Goal: Task Accomplishment & Management: Use online tool/utility

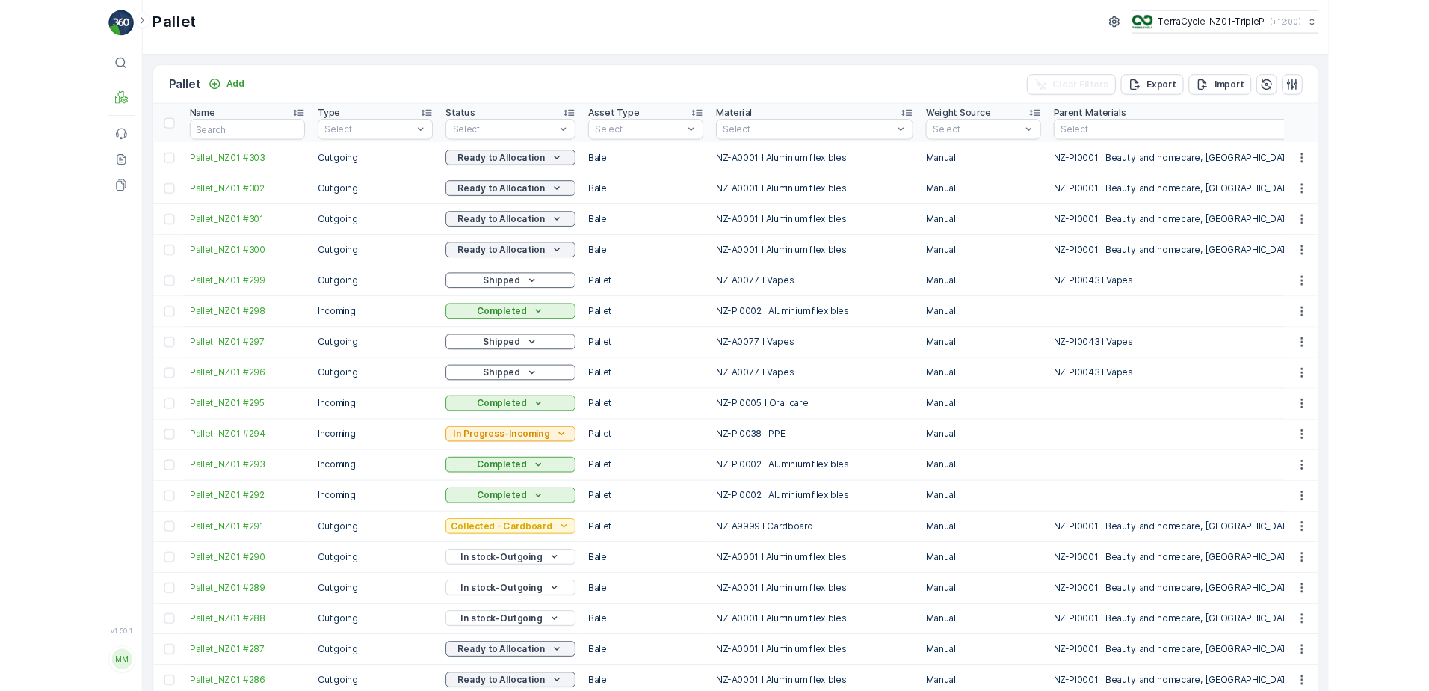
scroll to position [299, 0]
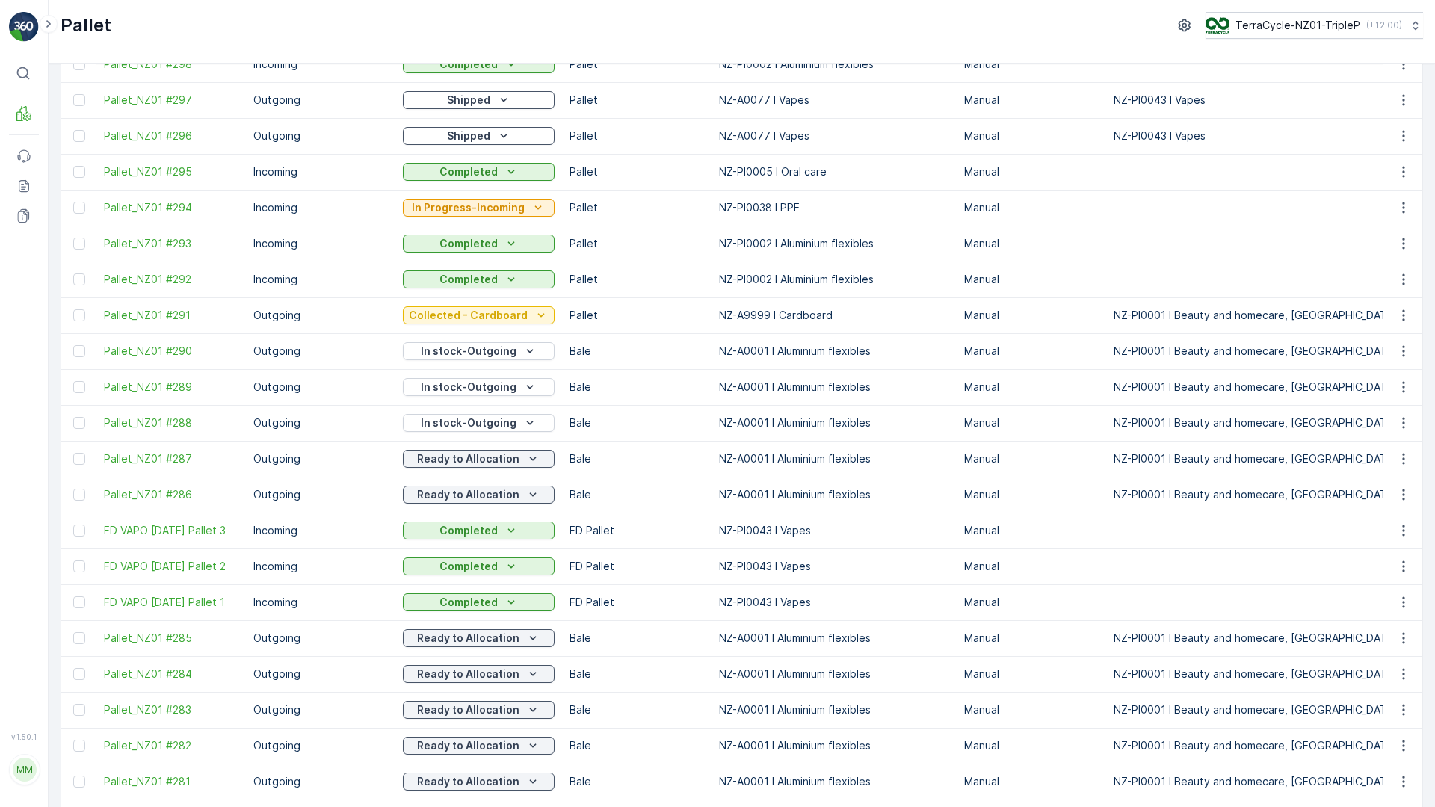
click at [785, 34] on div "Pallet TerraCycle-NZ01-TripleP ( +12:00 )" at bounding box center [742, 25] width 1362 height 27
click at [866, 16] on div "Pallet TerraCycle-NZ01-TripleP ( +12:00 )" at bounding box center [742, 25] width 1362 height 27
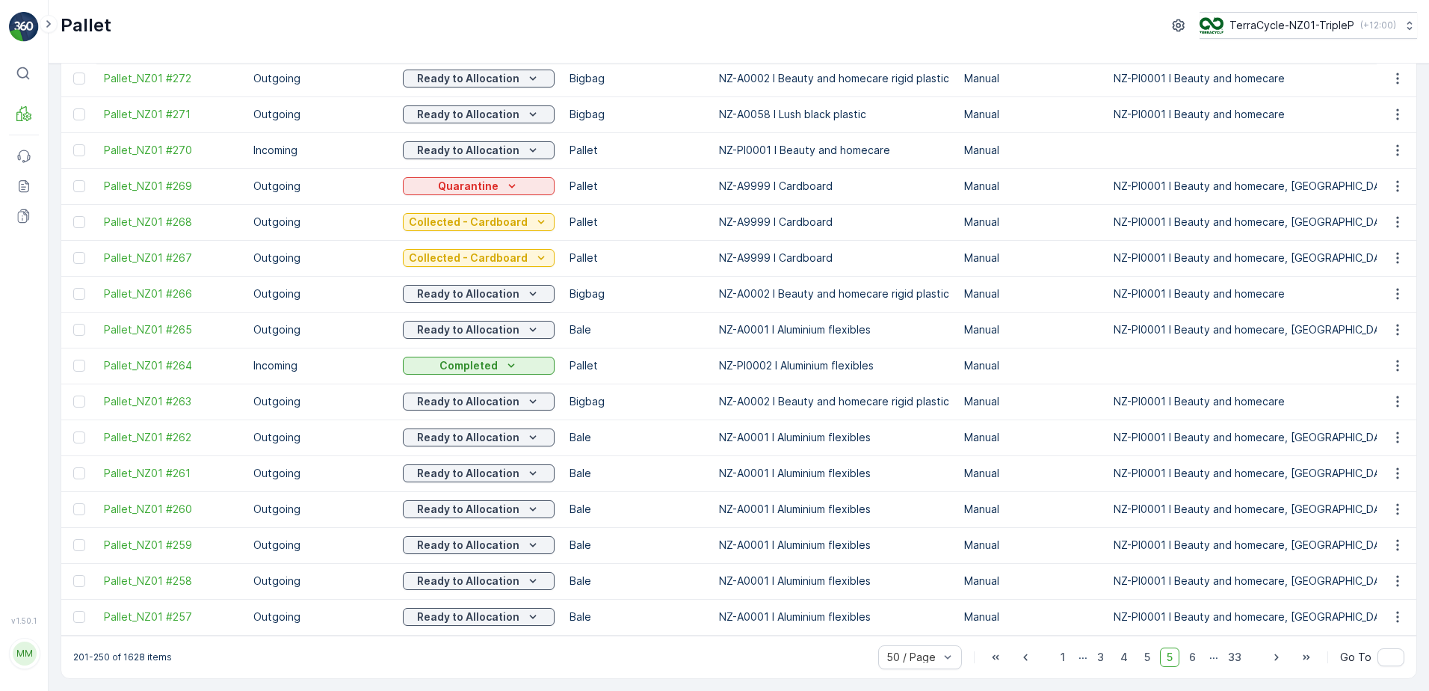
scroll to position [1335, 0]
click at [1122, 656] on span "4" at bounding box center [1124, 656] width 21 height 19
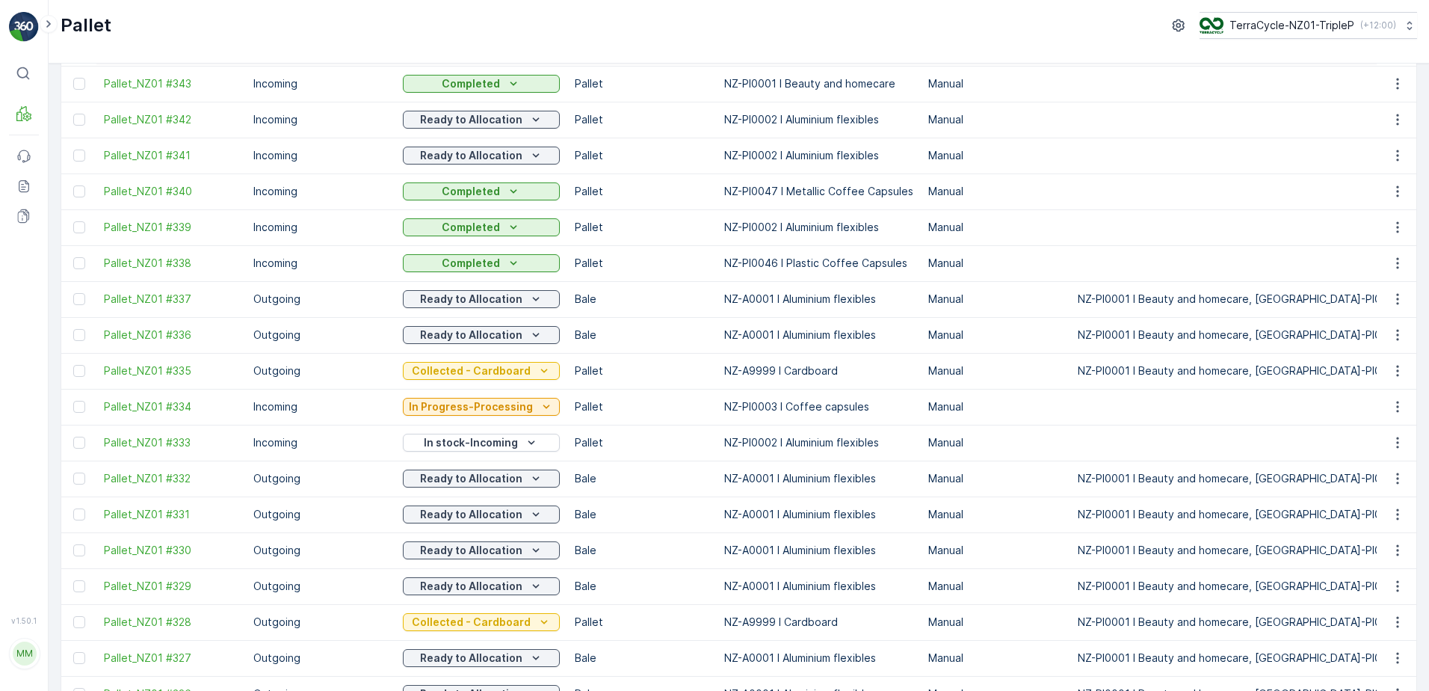
scroll to position [523, 0]
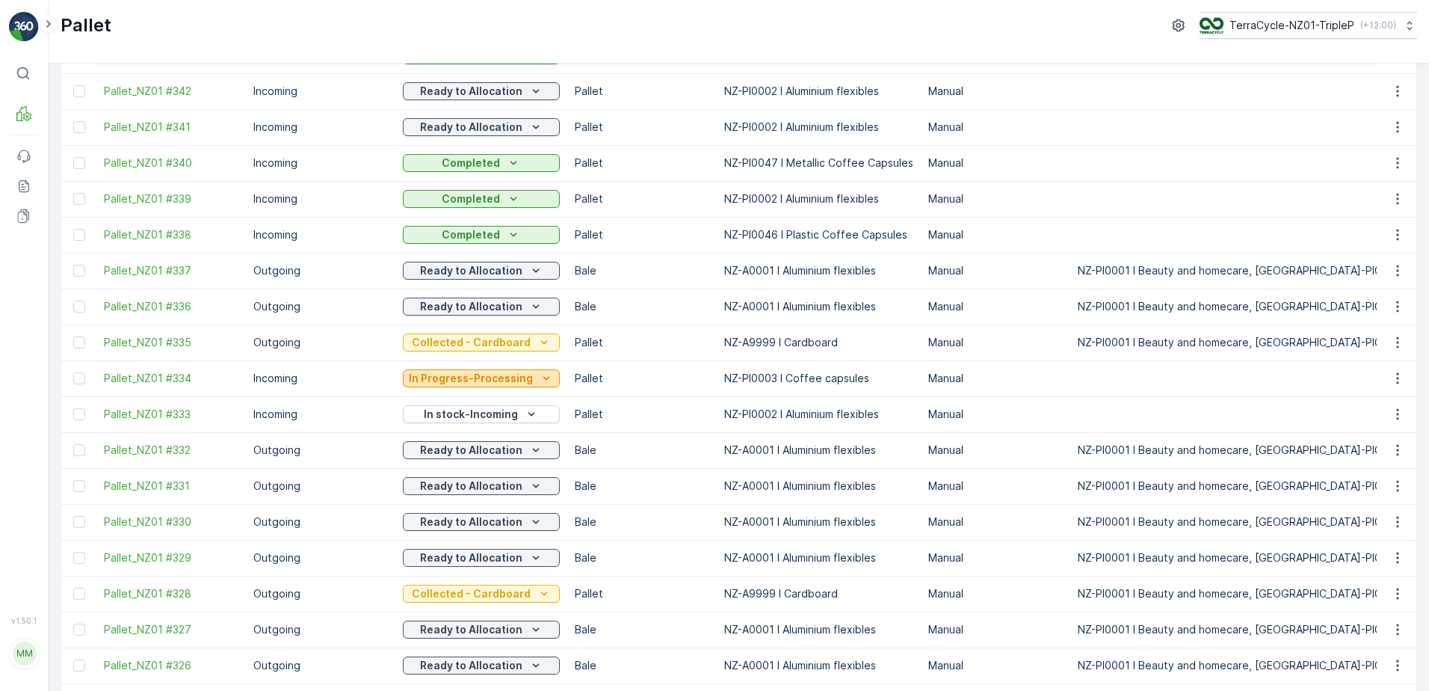
click at [451, 386] on p "In Progress-Processing" at bounding box center [471, 378] width 124 height 15
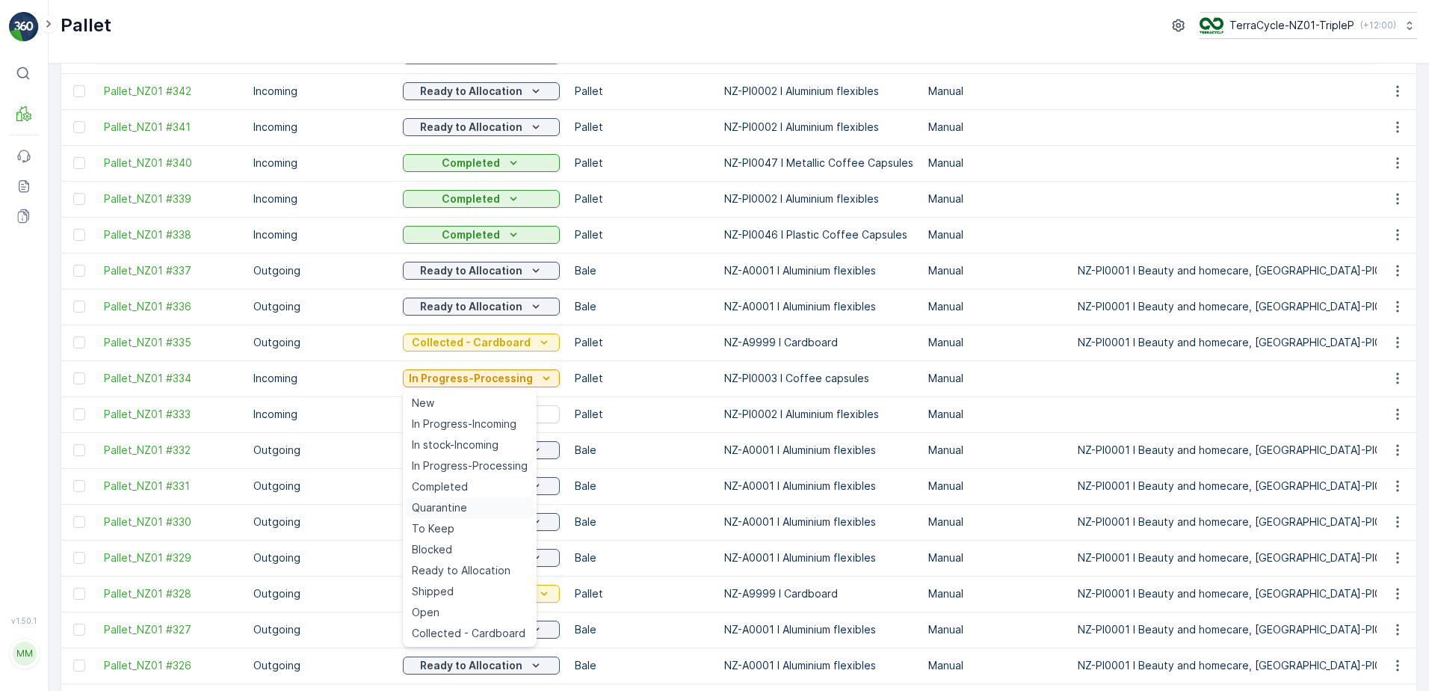
click at [463, 502] on span "Quarantine" at bounding box center [439, 507] width 55 height 15
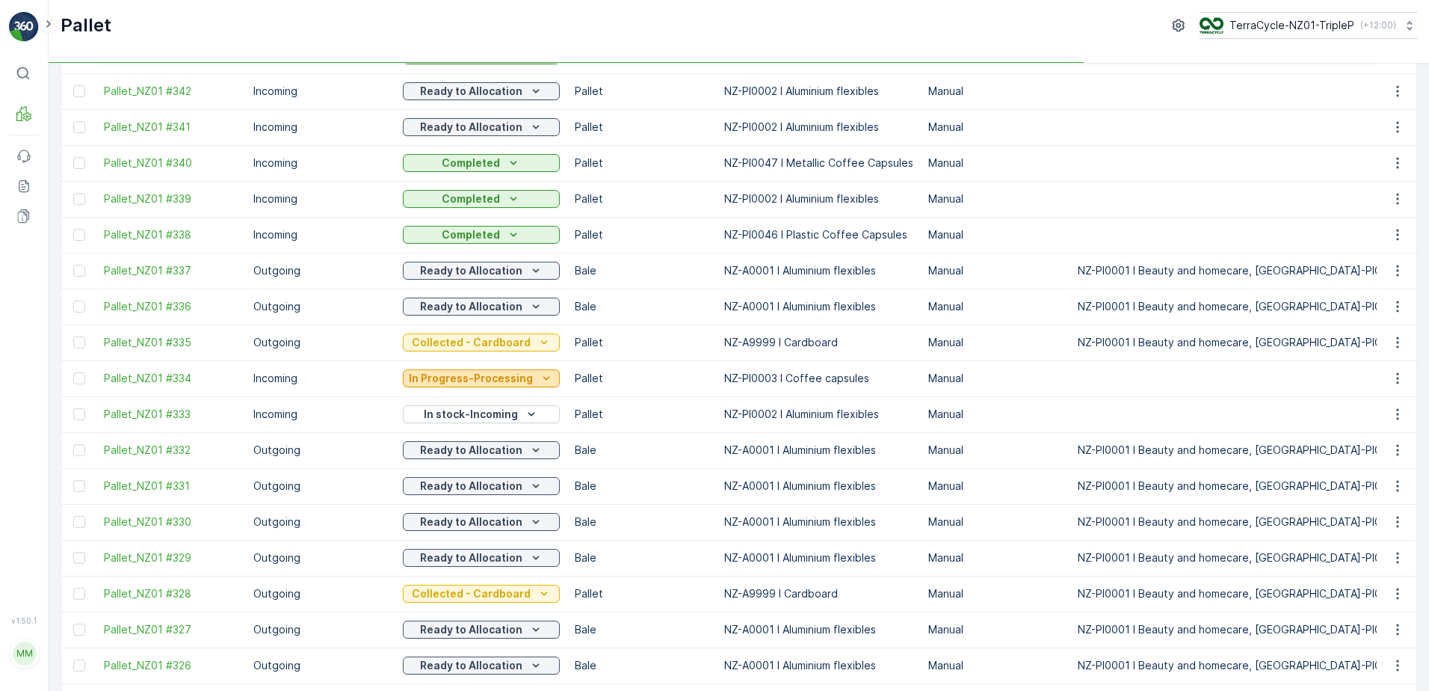
click at [510, 383] on p "In Progress-Processing" at bounding box center [471, 378] width 124 height 15
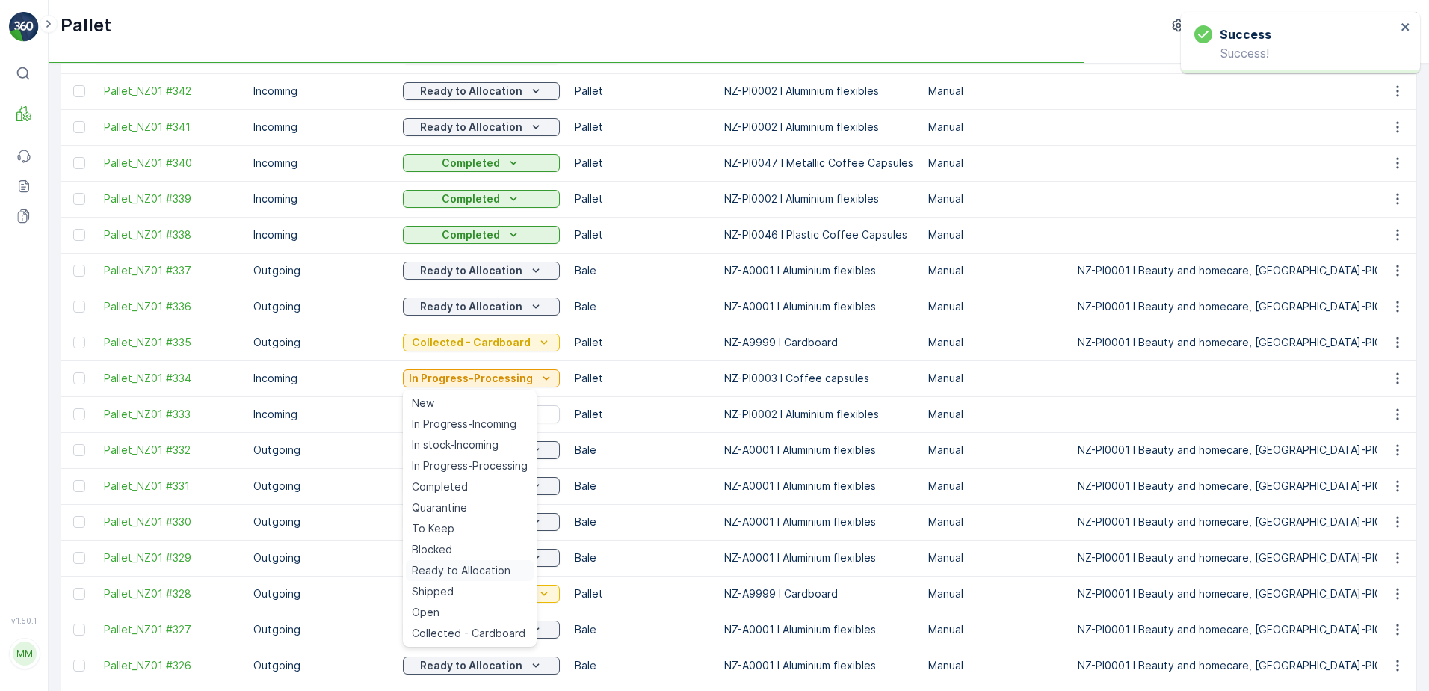
click at [470, 564] on span "Ready to Allocation" at bounding box center [461, 570] width 99 height 15
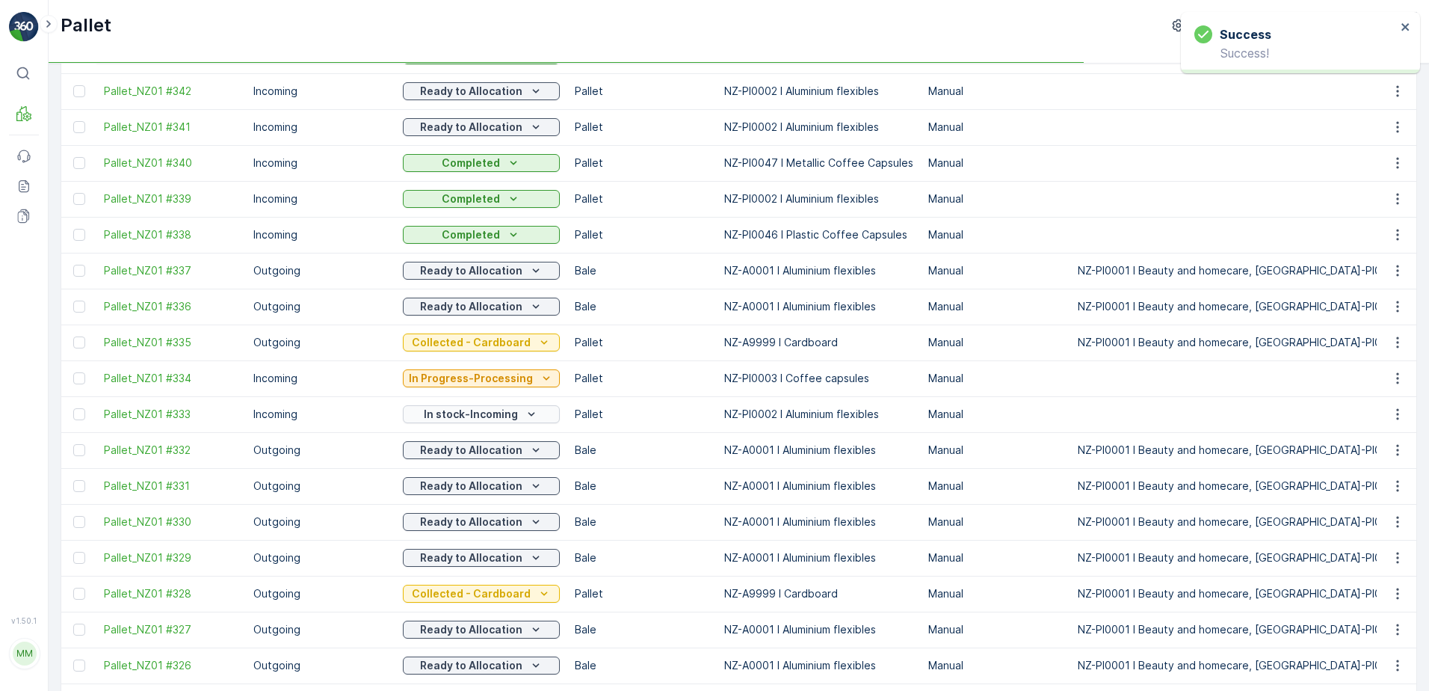
click at [513, 413] on p "In stock-Incoming" at bounding box center [471, 414] width 94 height 15
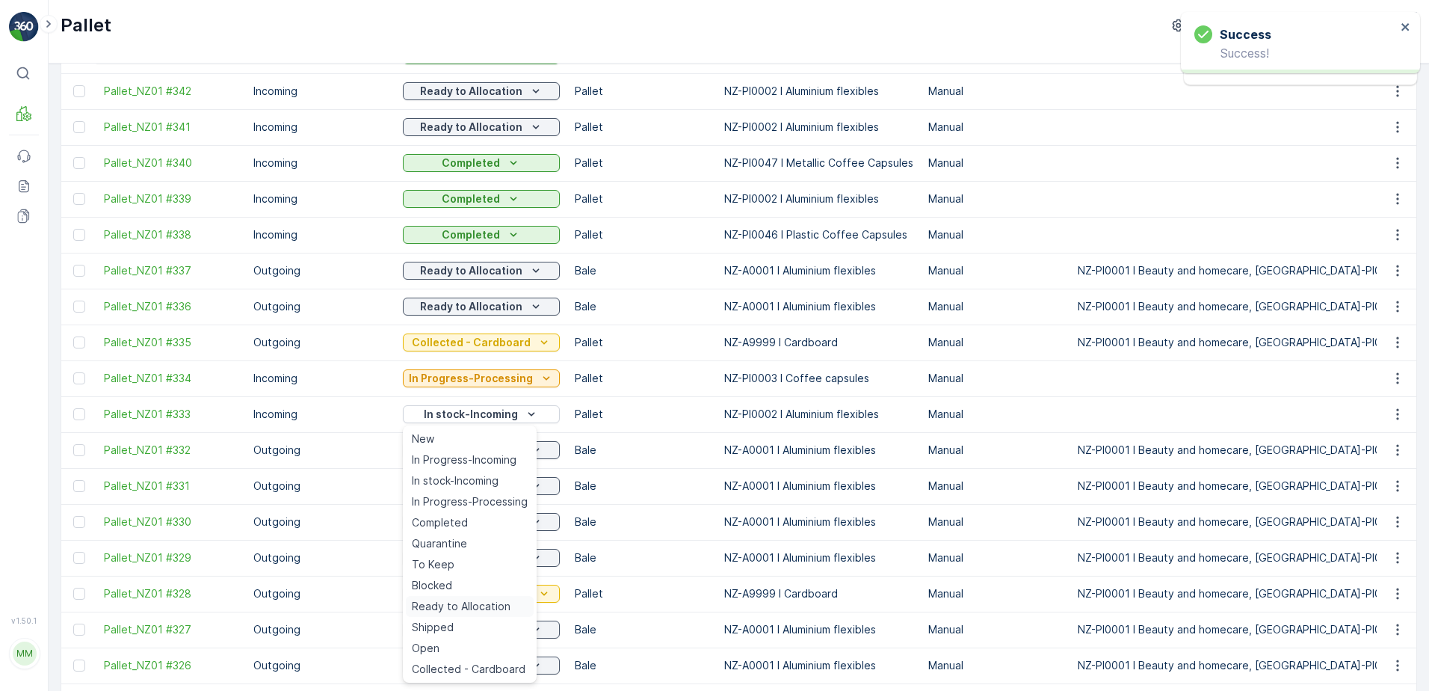
click at [481, 605] on span "Ready to Allocation" at bounding box center [461, 606] width 99 height 15
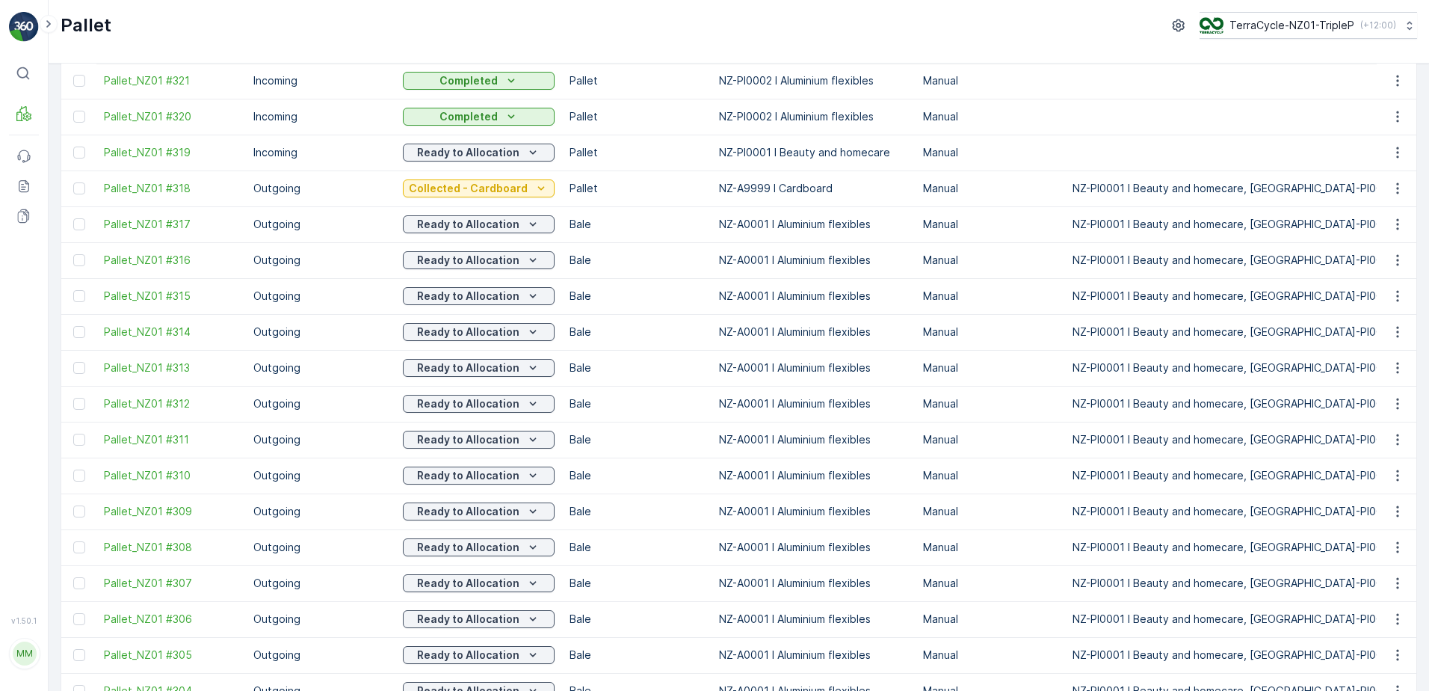
scroll to position [1334, 0]
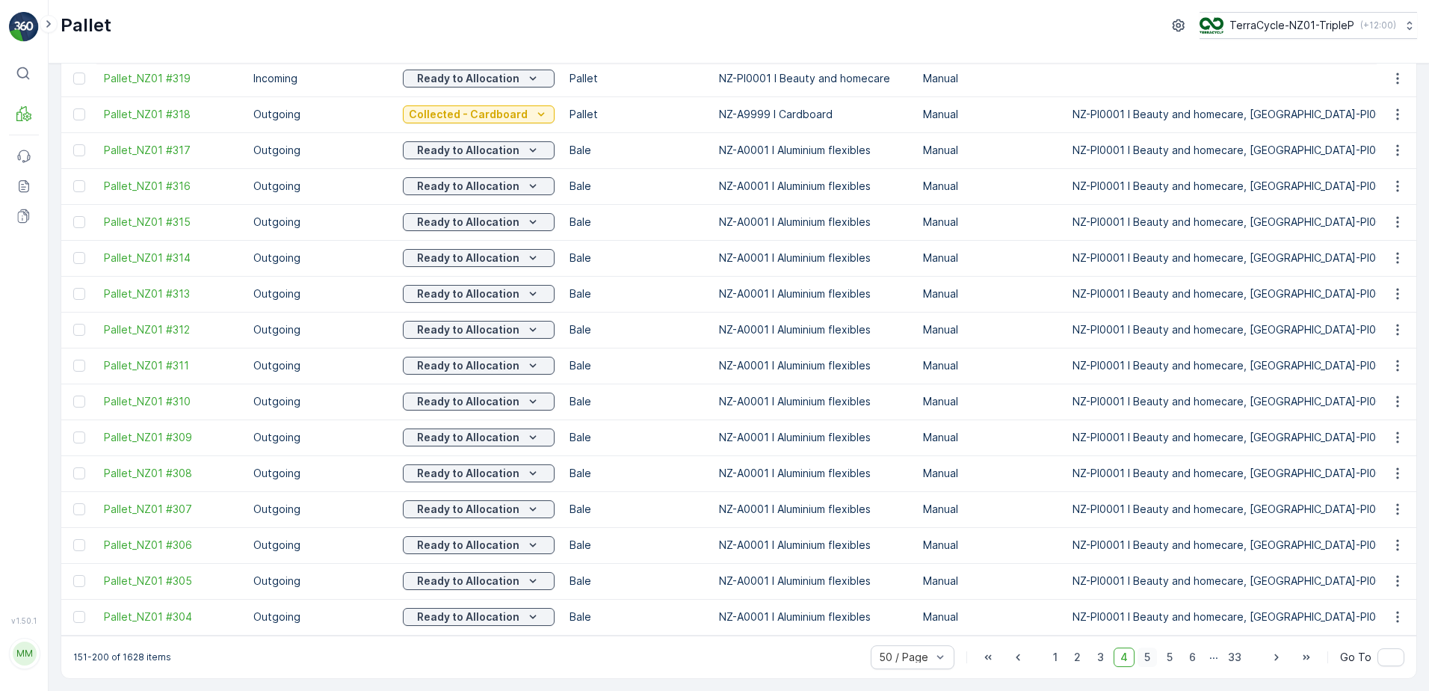
click at [1150, 652] on span "5" at bounding box center [1146, 656] width 19 height 19
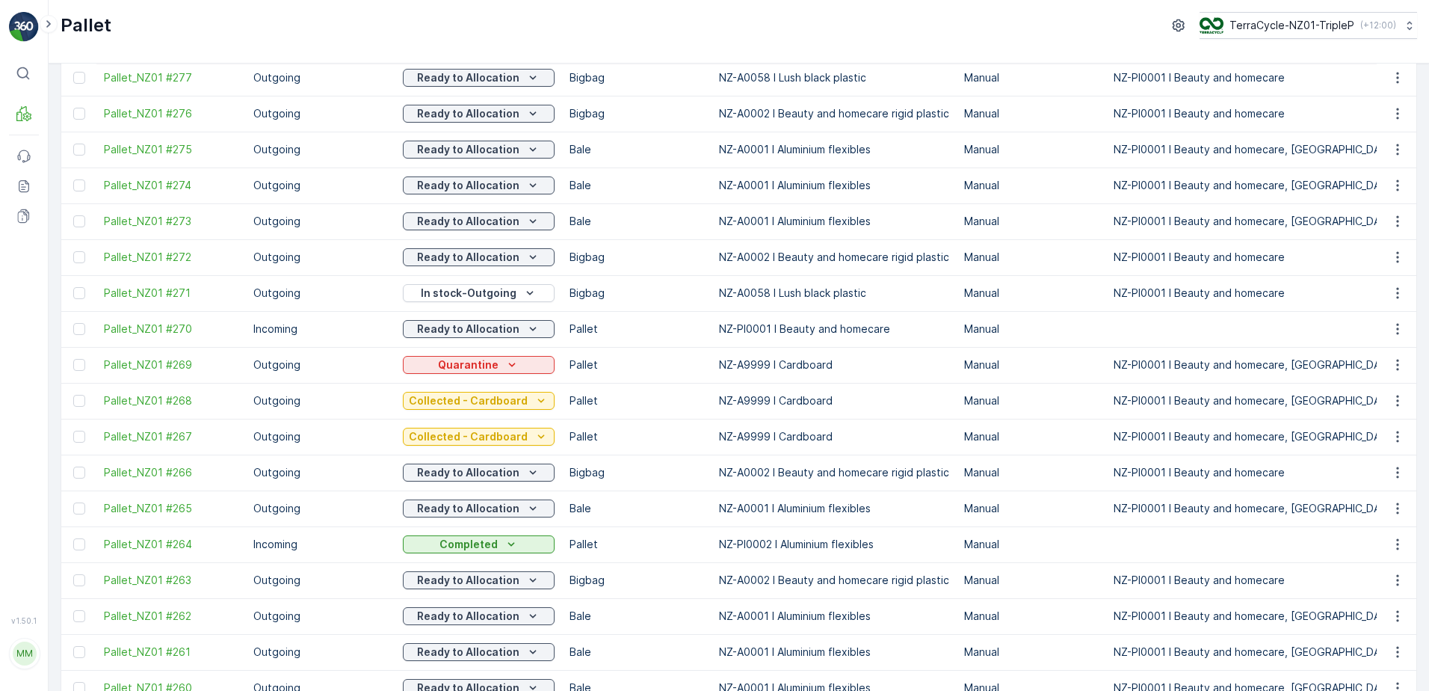
scroll to position [1111, 0]
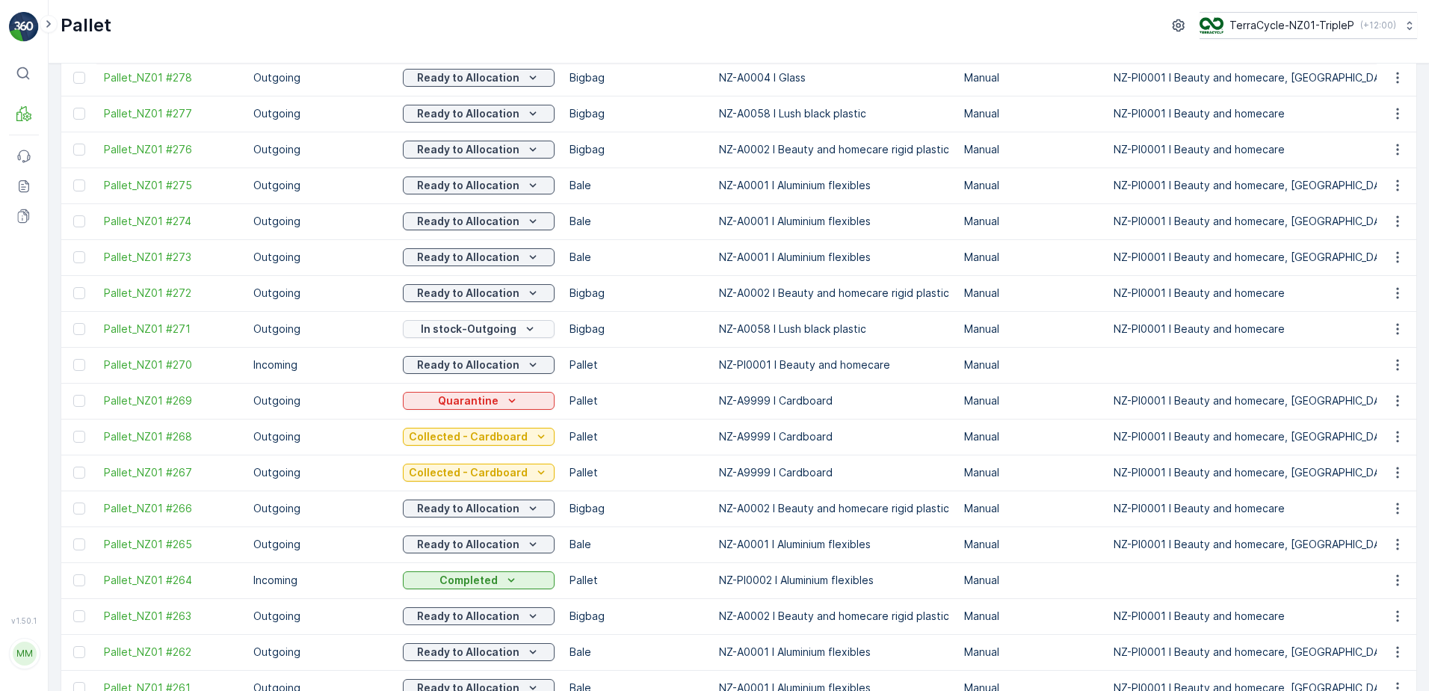
click at [440, 333] on p "In stock-Outgoing" at bounding box center [469, 328] width 96 height 15
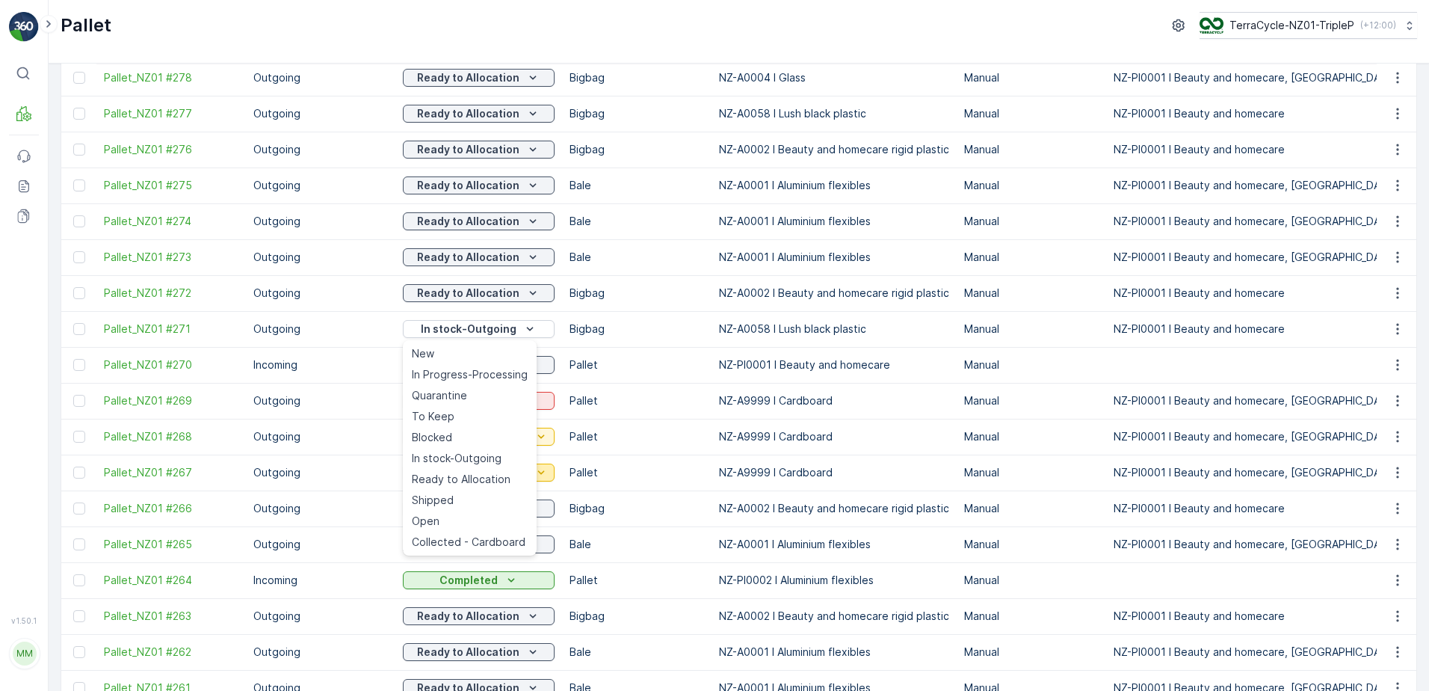
click at [460, 475] on span "Ready to Allocation" at bounding box center [461, 479] width 99 height 15
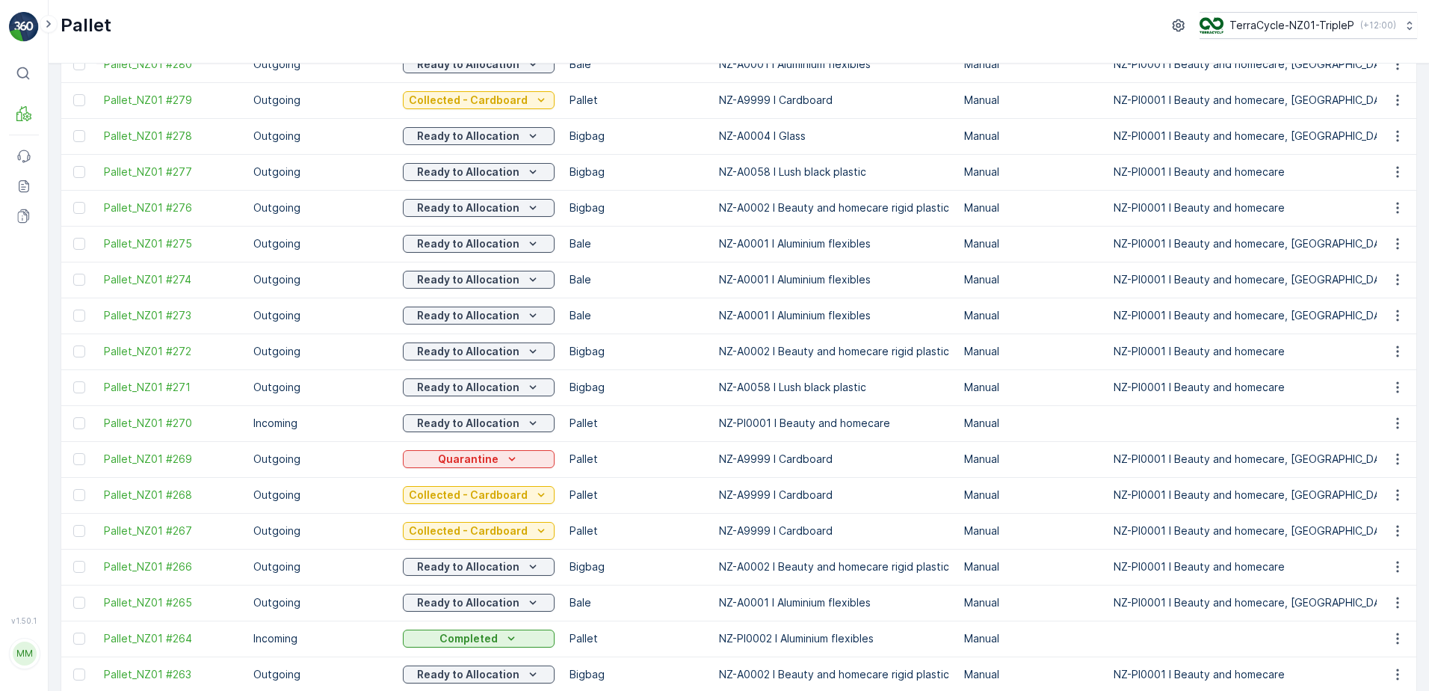
scroll to position [1036, 0]
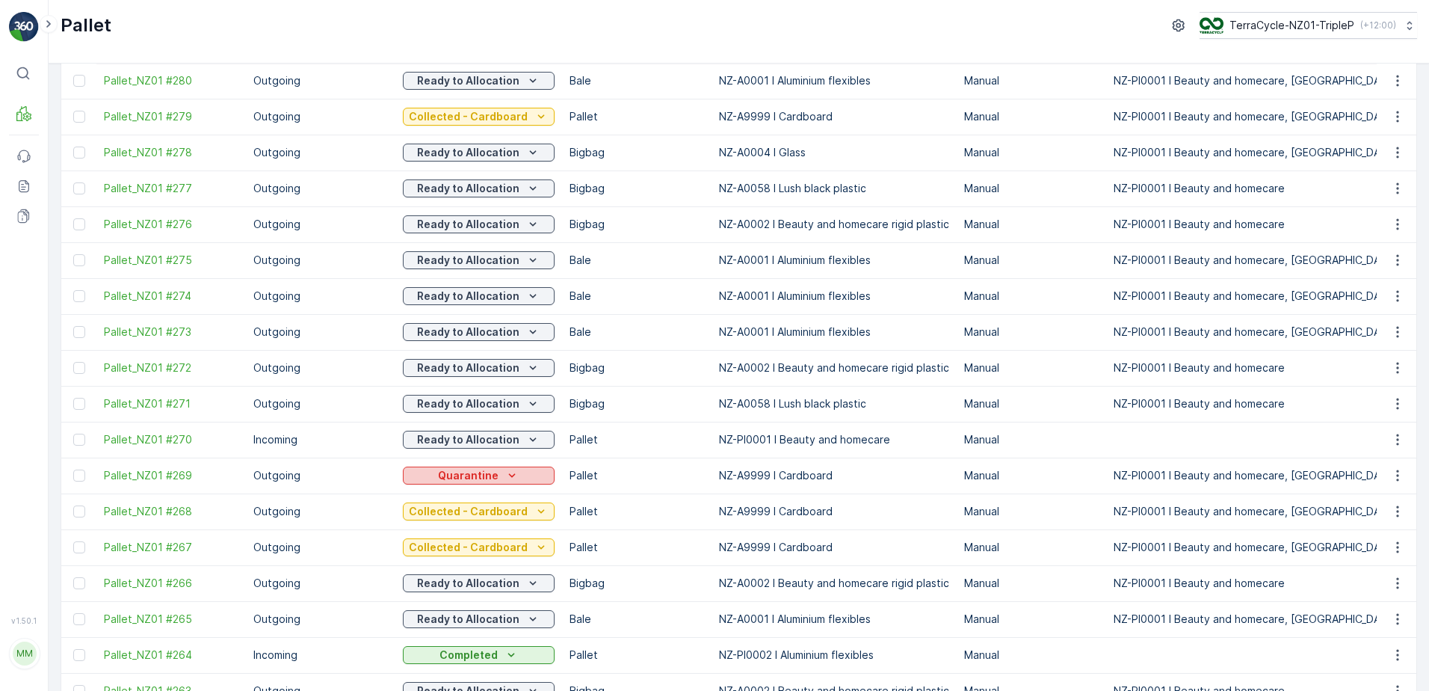
click at [457, 483] on p "Quarantine" at bounding box center [468, 475] width 61 height 15
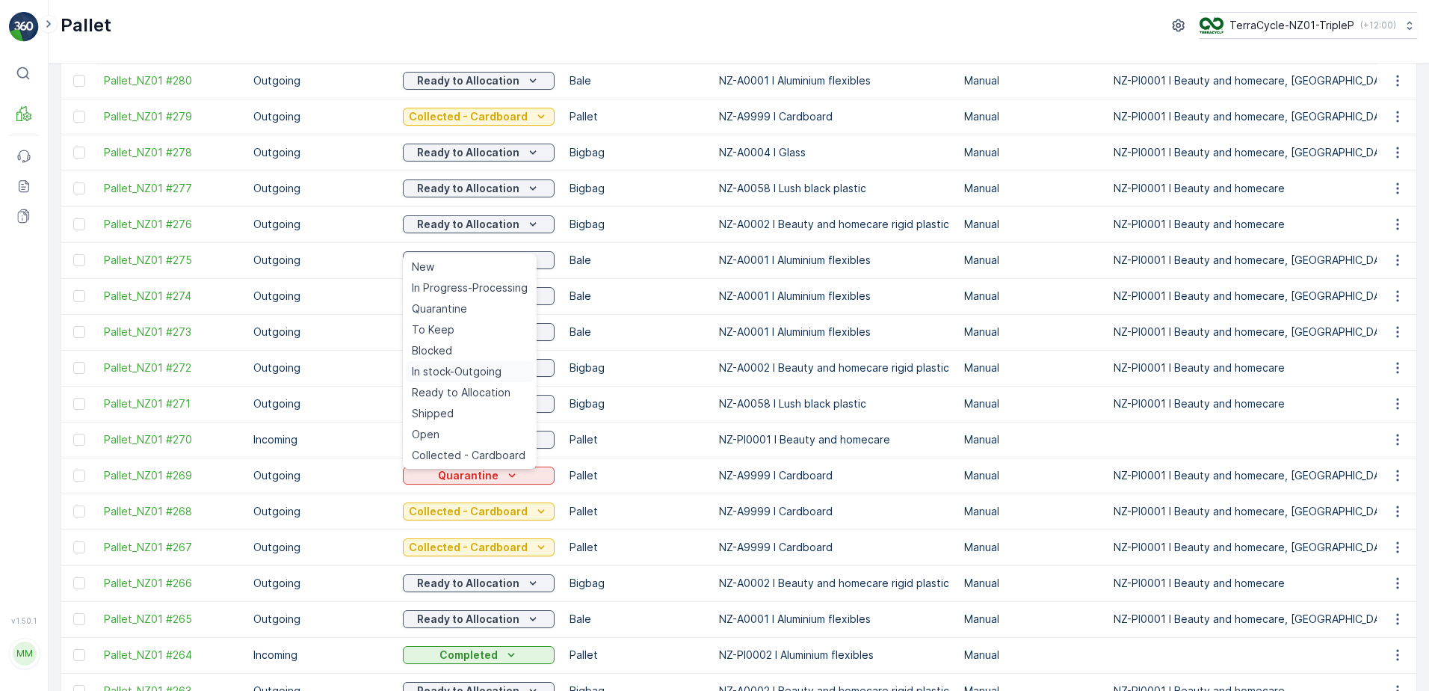
click at [465, 370] on span "In stock-Outgoing" at bounding box center [457, 371] width 90 height 15
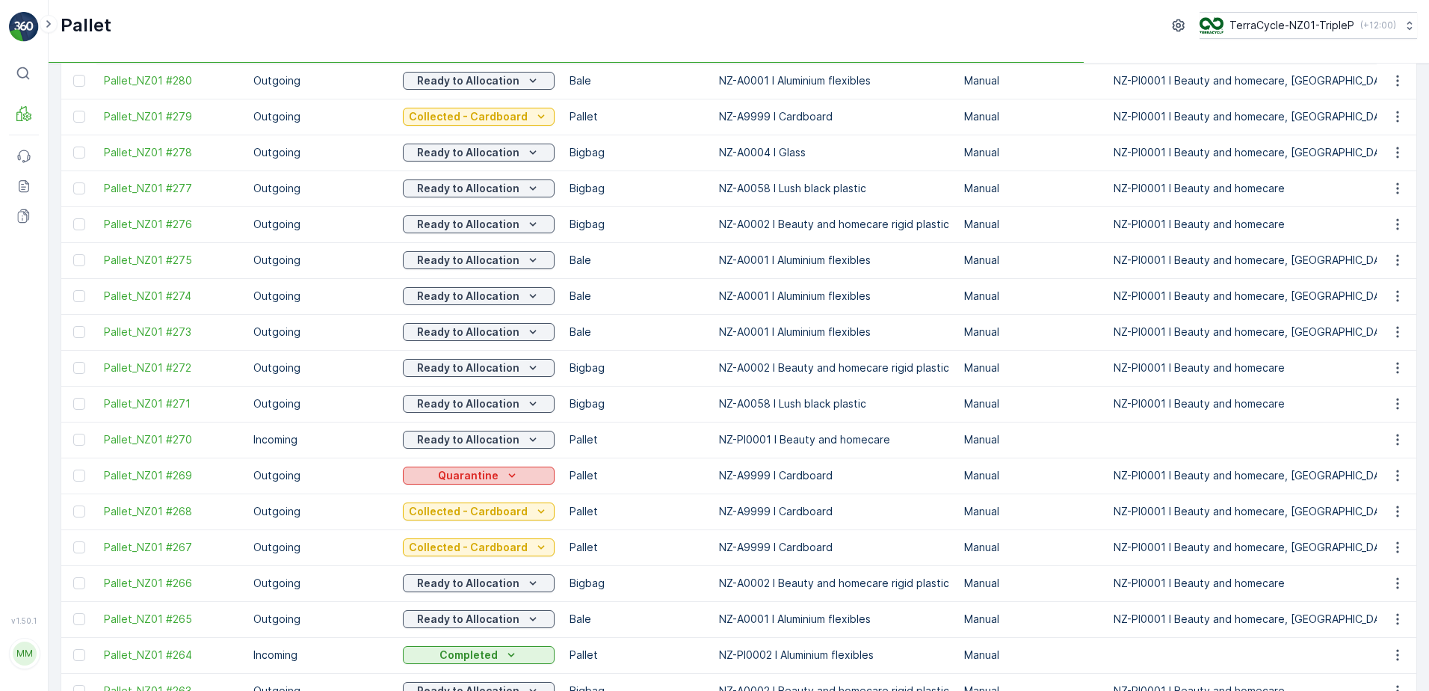
click at [484, 483] on p "Quarantine" at bounding box center [468, 475] width 61 height 15
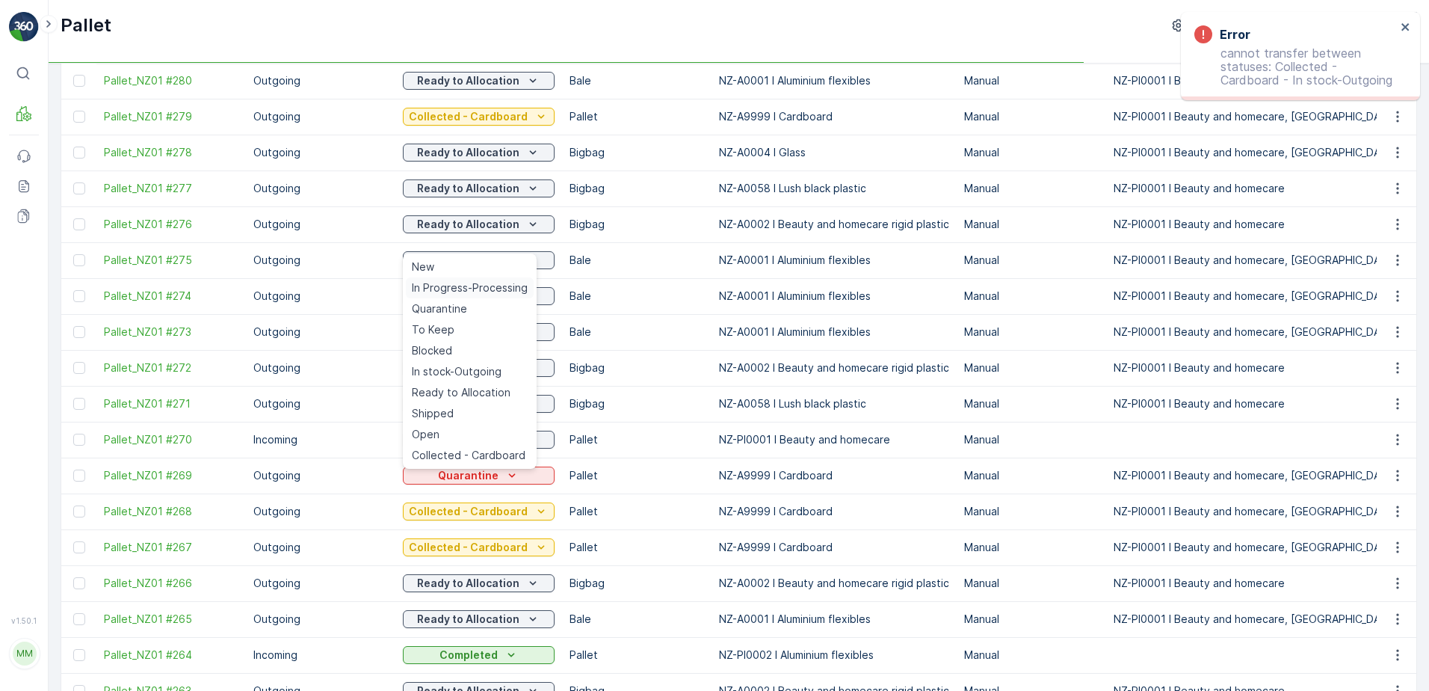
click at [469, 288] on span "In Progress-Processing" at bounding box center [470, 287] width 116 height 15
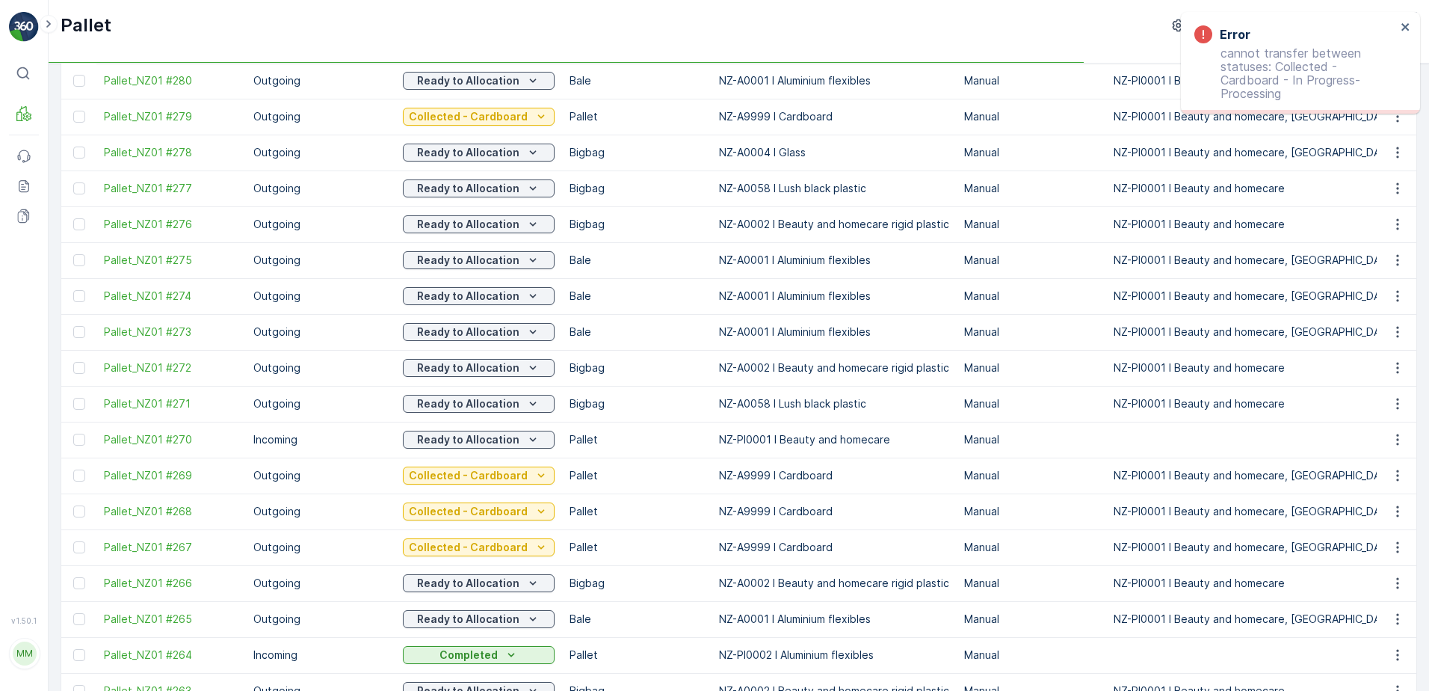
click at [563, 45] on div "Pallet TerraCycle-NZ01-TripleP ( +12:00 )" at bounding box center [739, 32] width 1380 height 64
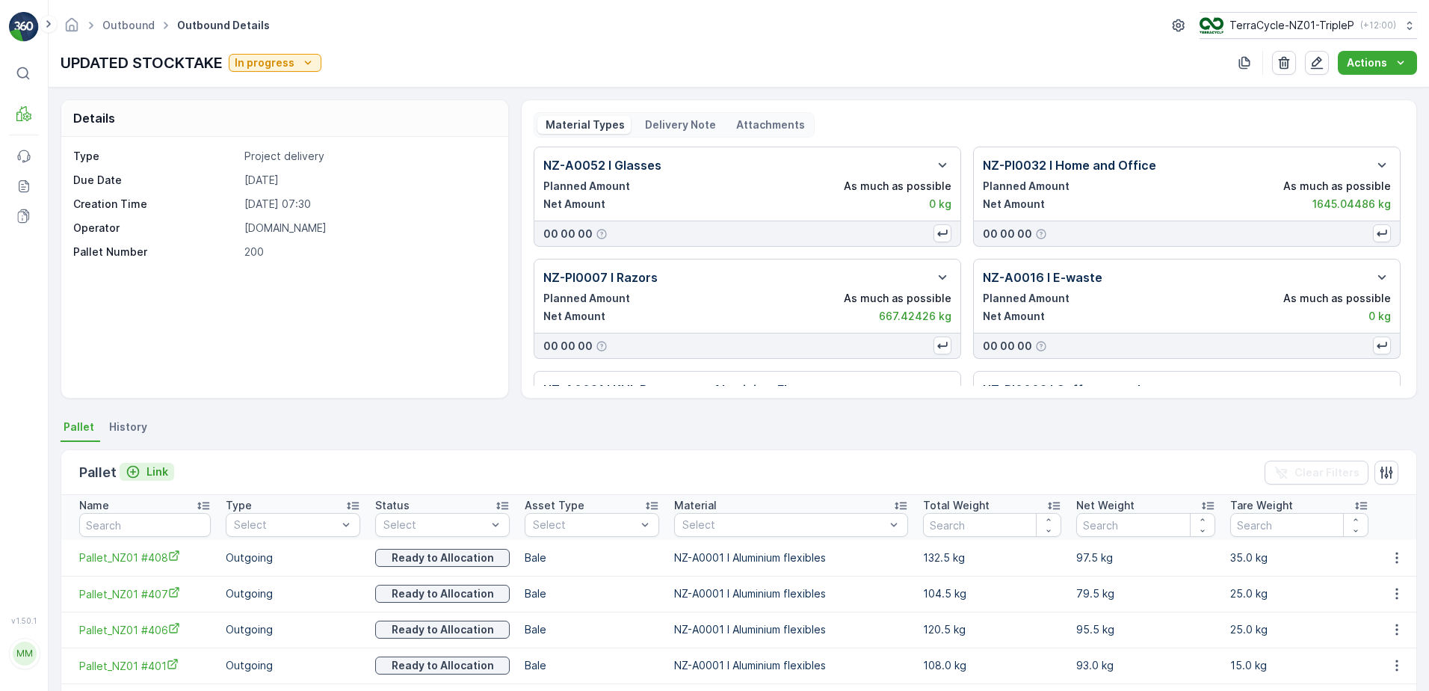
click at [150, 471] on p "Link" at bounding box center [157, 471] width 22 height 15
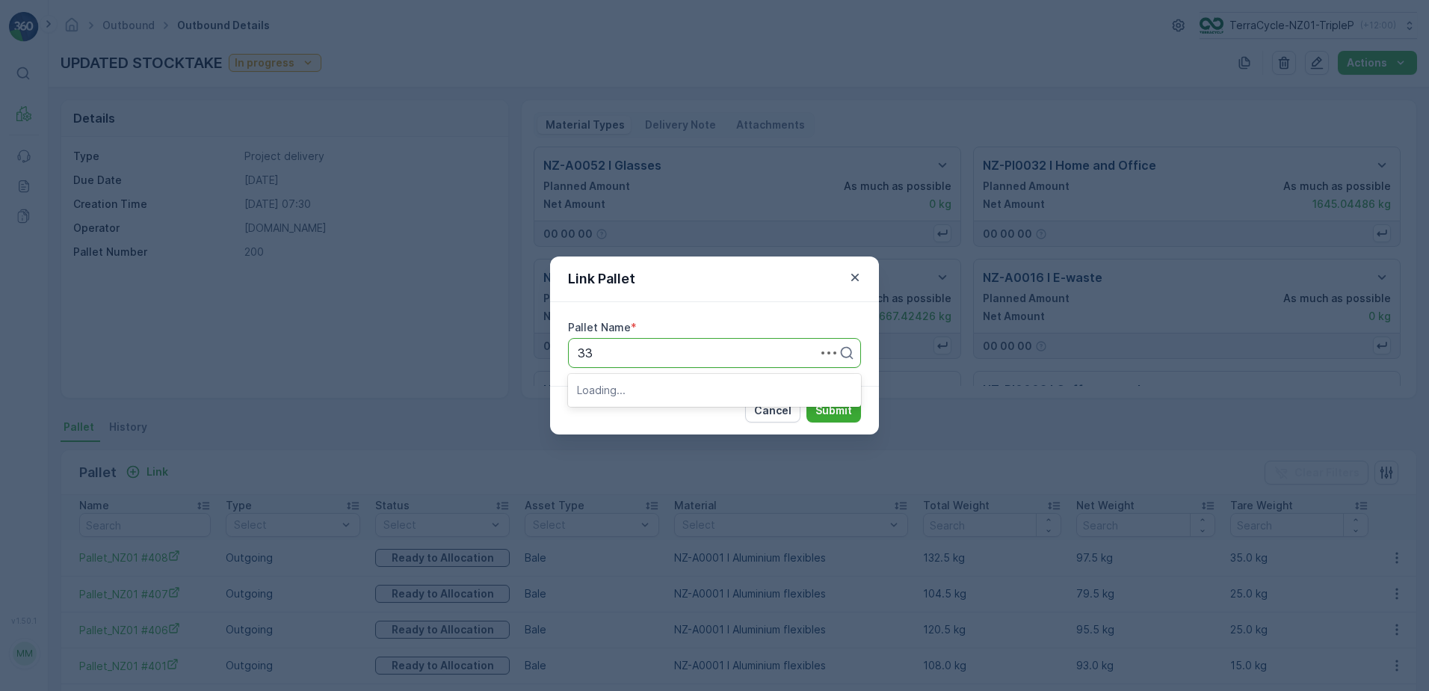
type input "334"
drag, startPoint x: 709, startPoint y: 416, endPoint x: 797, endPoint y: 404, distance: 89.0
click at [713, 414] on div "Pallet_NZ01 #334" at bounding box center [714, 414] width 275 height 13
click at [831, 403] on p "Submit" at bounding box center [833, 410] width 37 height 15
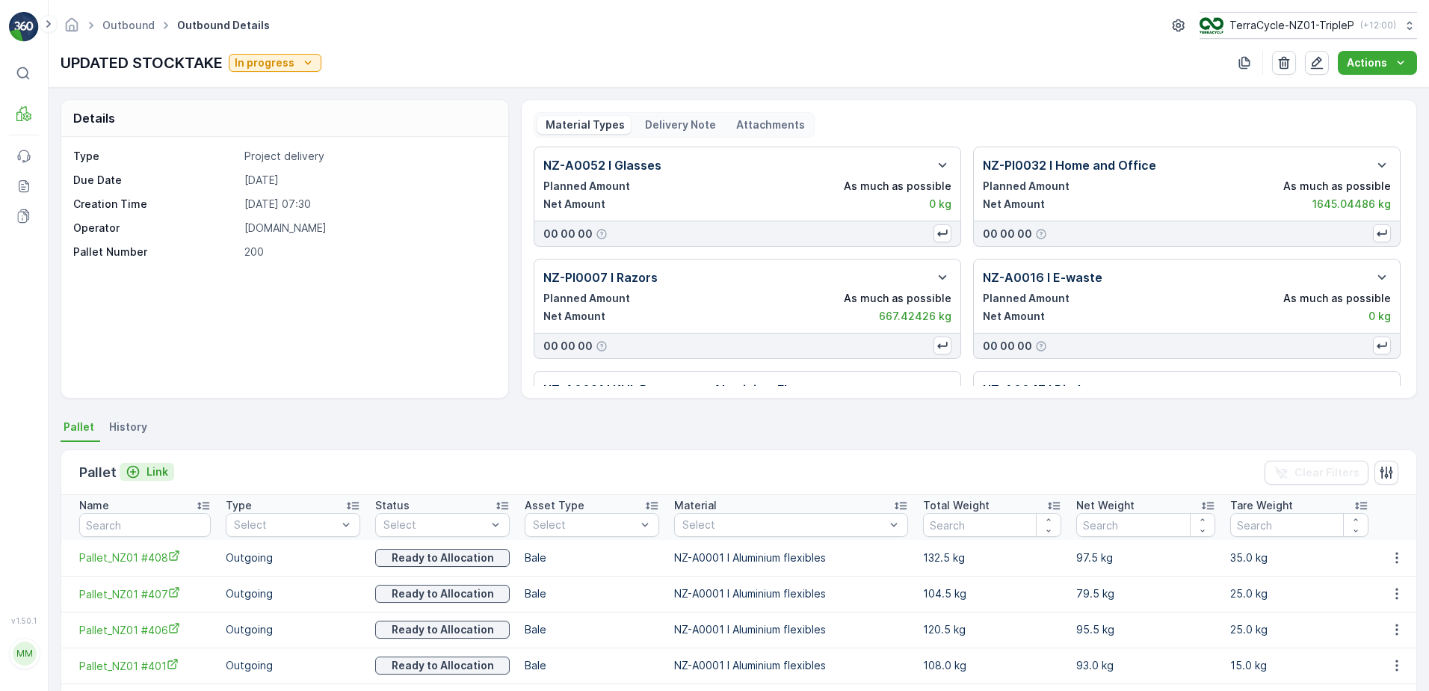
click at [137, 472] on icon "Link" at bounding box center [133, 471] width 15 height 15
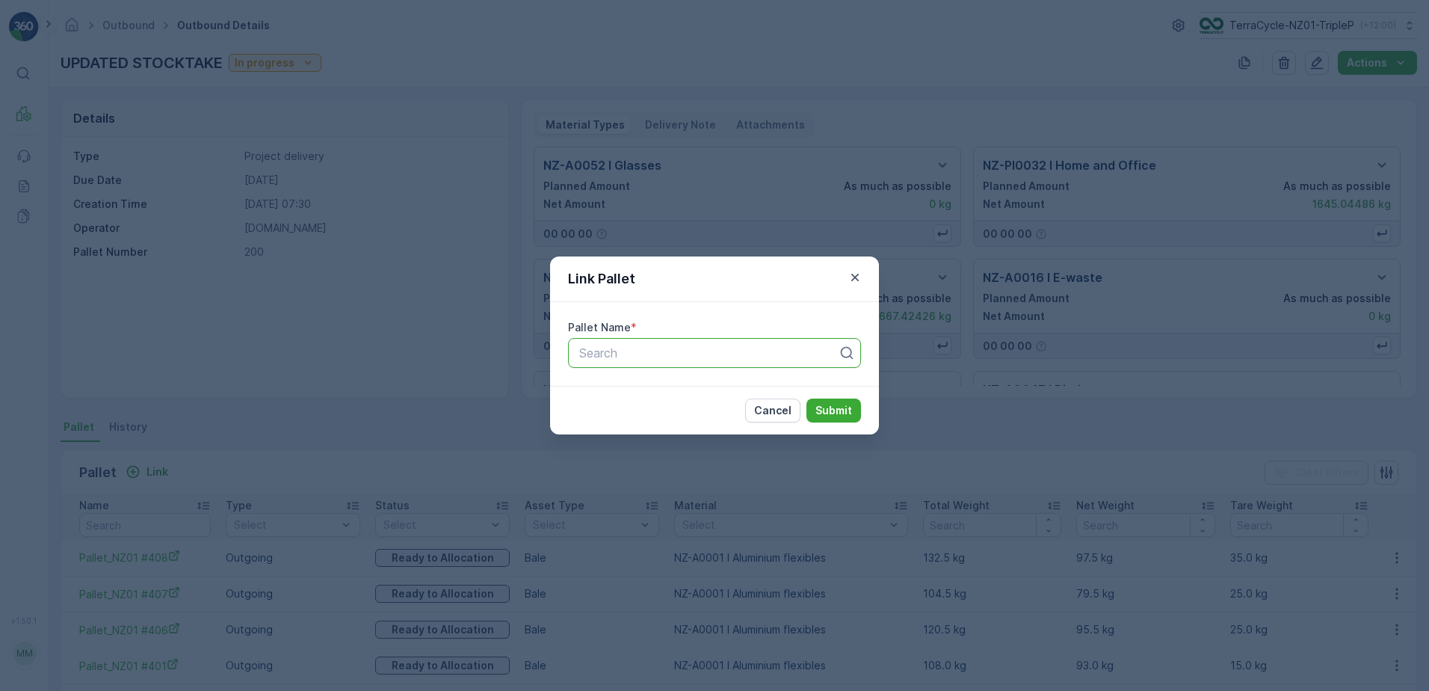
click at [599, 354] on div at bounding box center [709, 352] width 262 height 13
type input "337"
drag, startPoint x: 722, startPoint y: 392, endPoint x: 794, endPoint y: 406, distance: 73.0
click at [730, 392] on div "Pallet_NZ01 #337" at bounding box center [714, 389] width 275 height 13
click at [849, 401] on button "Submit" at bounding box center [833, 410] width 55 height 24
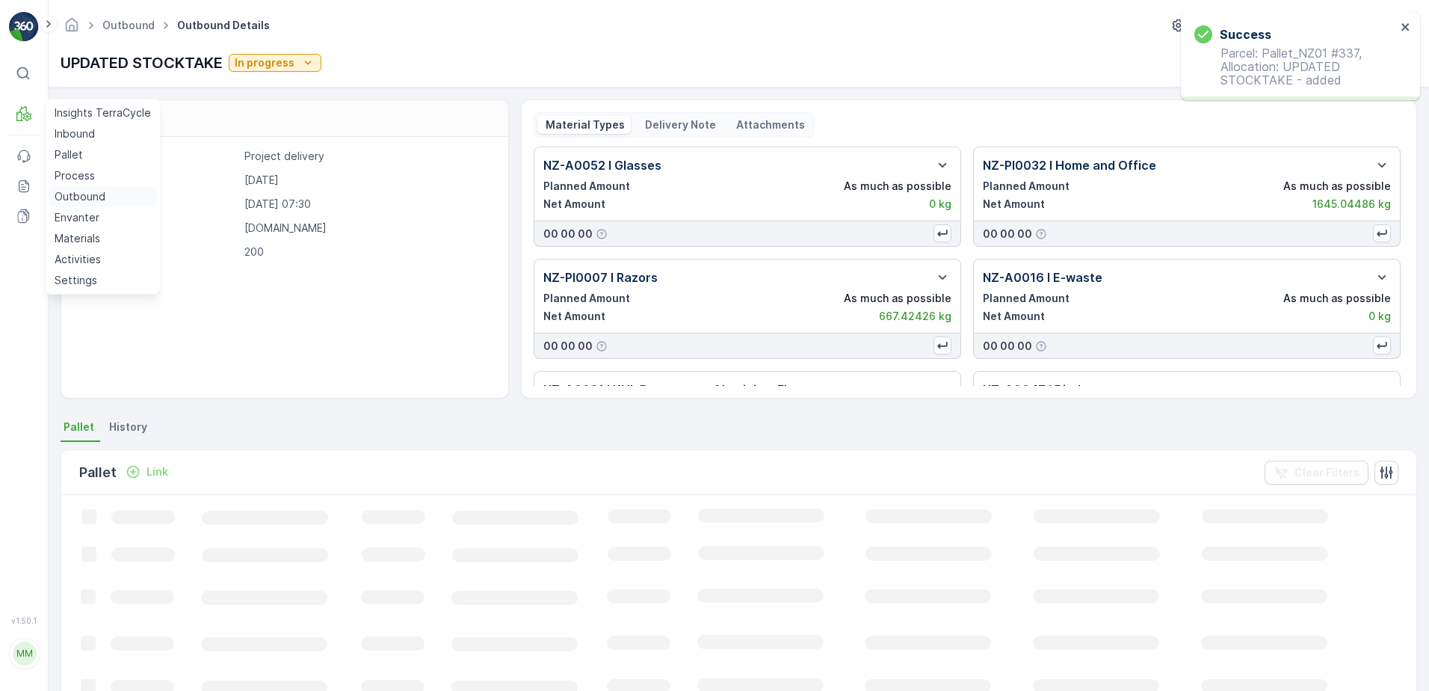
drag, startPoint x: 87, startPoint y: 185, endPoint x: 79, endPoint y: 194, distance: 11.1
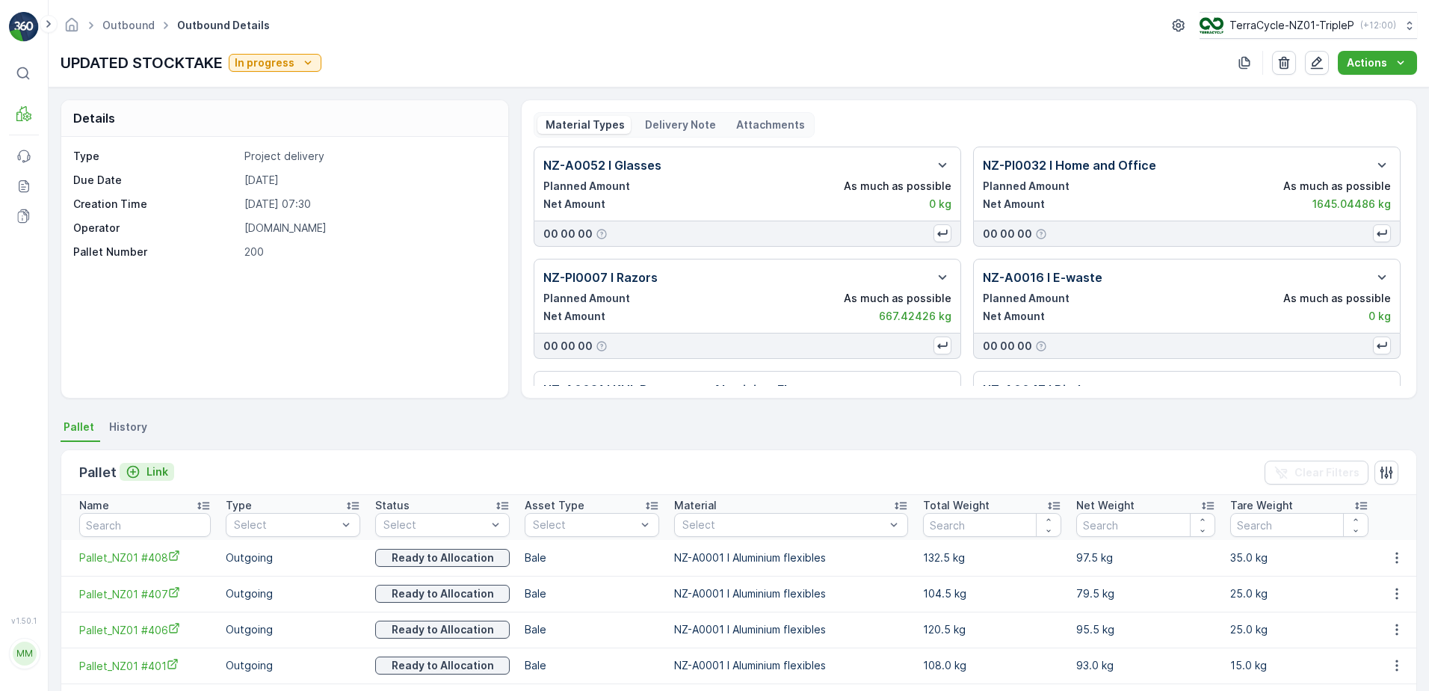
click at [155, 476] on p "Link" at bounding box center [157, 471] width 22 height 15
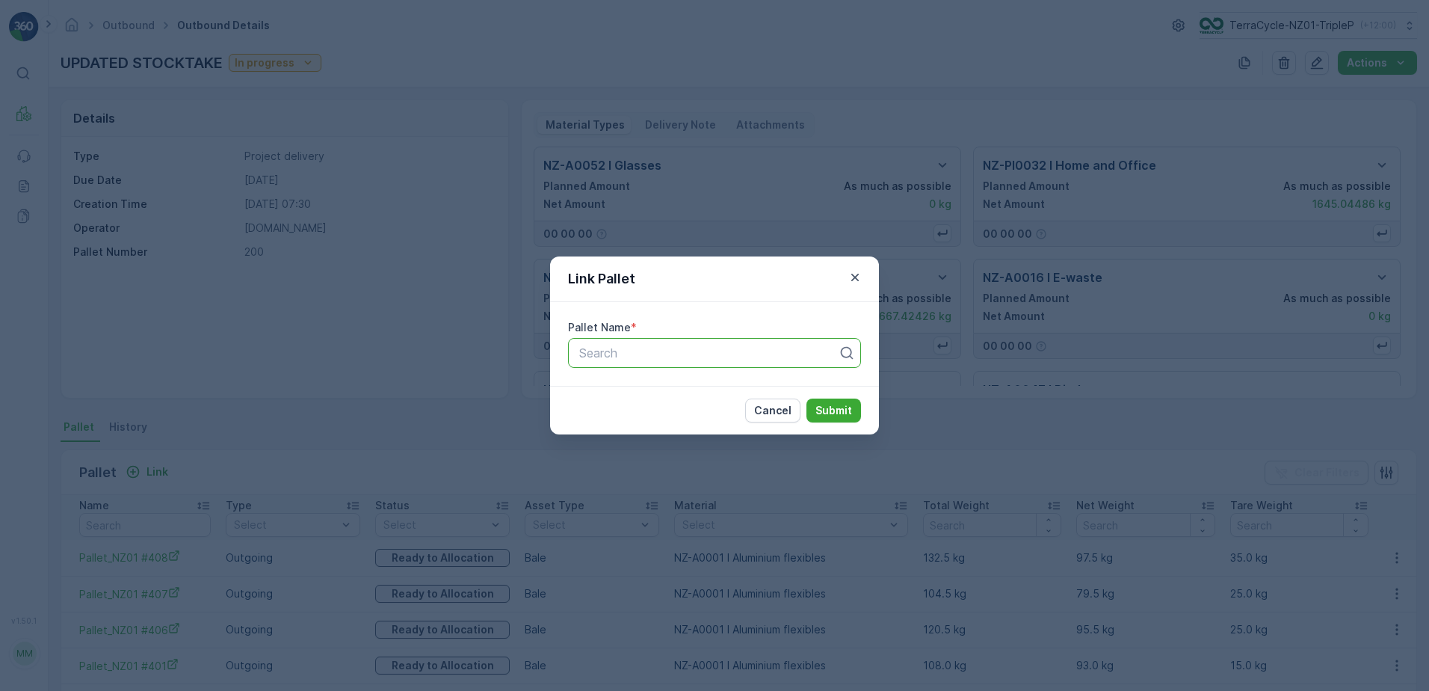
click at [705, 350] on div at bounding box center [709, 352] width 262 height 13
type input "3"
type input "350"
click at [719, 341] on div "Search" at bounding box center [714, 353] width 293 height 30
type input "337"
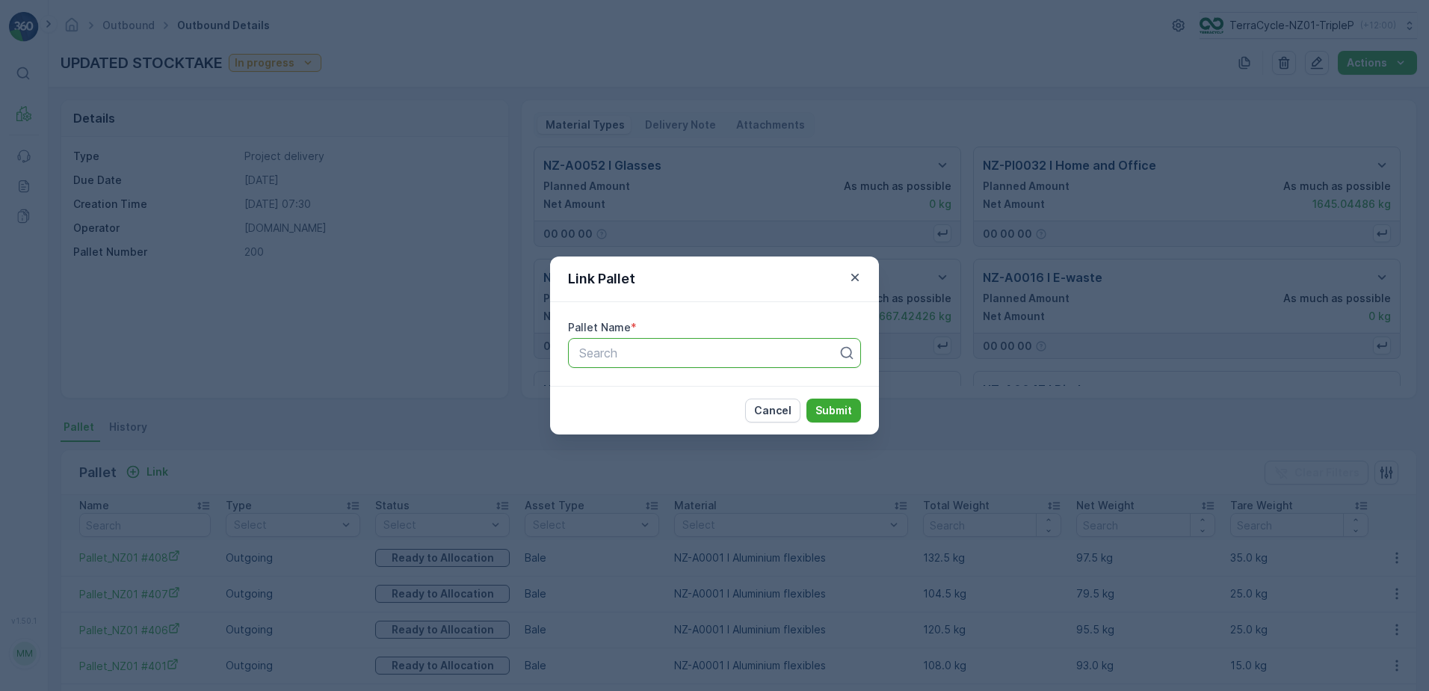
click at [729, 348] on div at bounding box center [709, 352] width 262 height 13
type input "336"
drag, startPoint x: 708, startPoint y: 393, endPoint x: 852, endPoint y: 413, distance: 145.5
click at [710, 393] on div "Pallet_NZ01 #336" at bounding box center [714, 389] width 275 height 13
click at [851, 411] on p "Submit" at bounding box center [833, 410] width 37 height 15
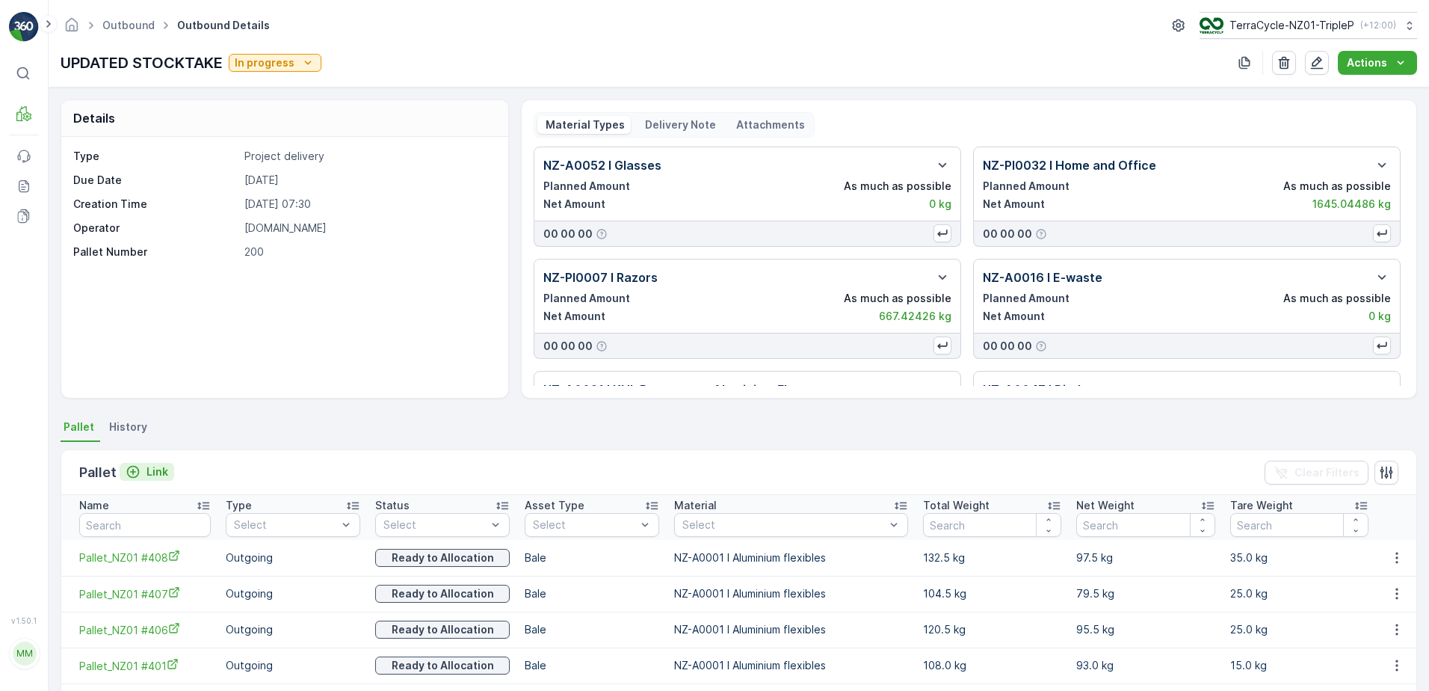
click at [148, 469] on p "Link" at bounding box center [157, 471] width 22 height 15
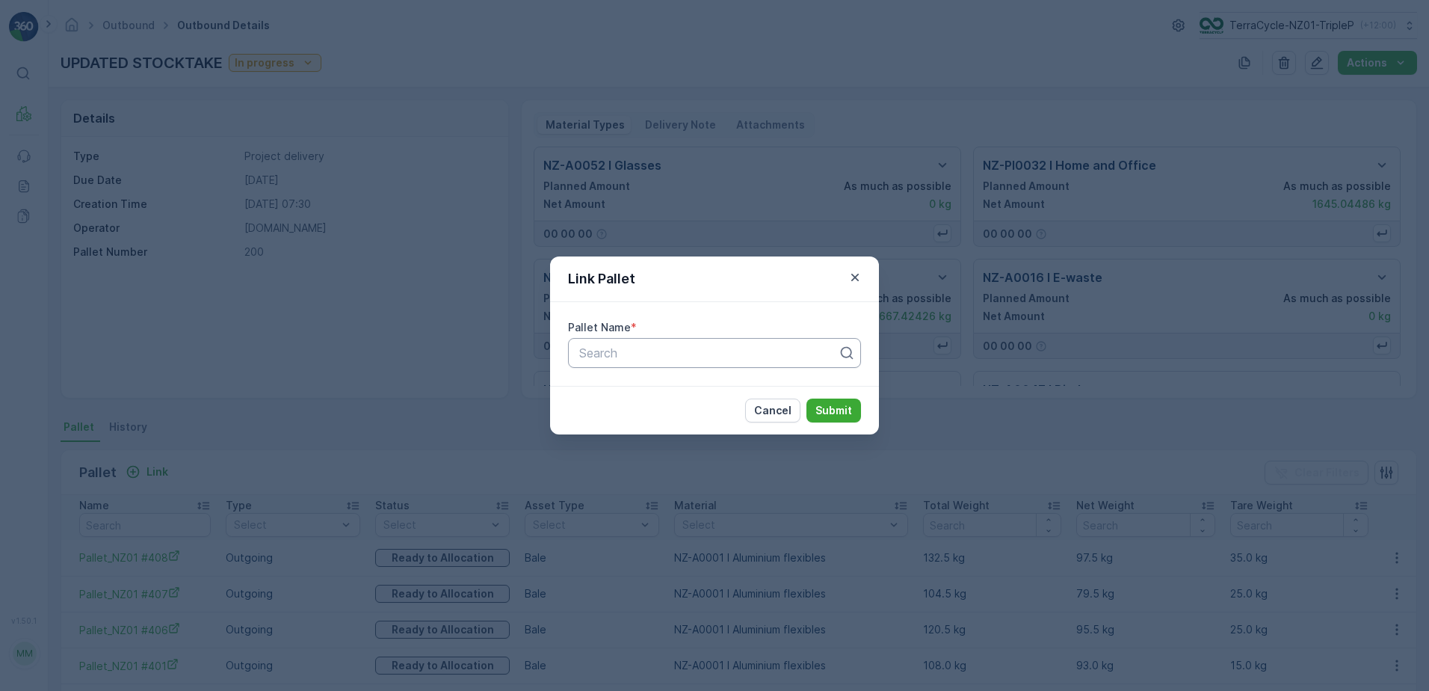
click at [679, 347] on div at bounding box center [709, 352] width 262 height 13
type input "332"
drag, startPoint x: 650, startPoint y: 389, endPoint x: 721, endPoint y: 389, distance: 71.0
click at [658, 387] on span "Pallet_NZ01 #332" at bounding box center [626, 389] width 99 height 13
click at [843, 407] on p "Submit" at bounding box center [833, 410] width 37 height 15
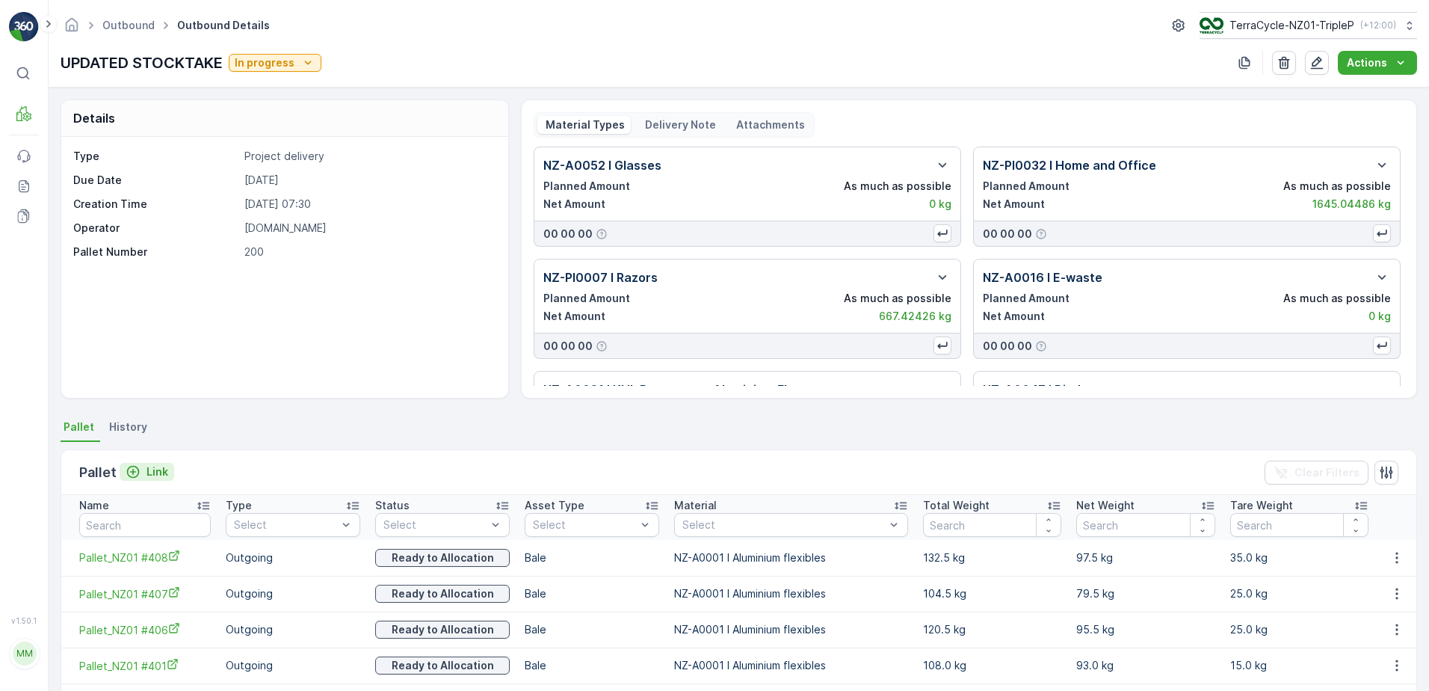
click at [150, 469] on p "Link" at bounding box center [157, 471] width 22 height 15
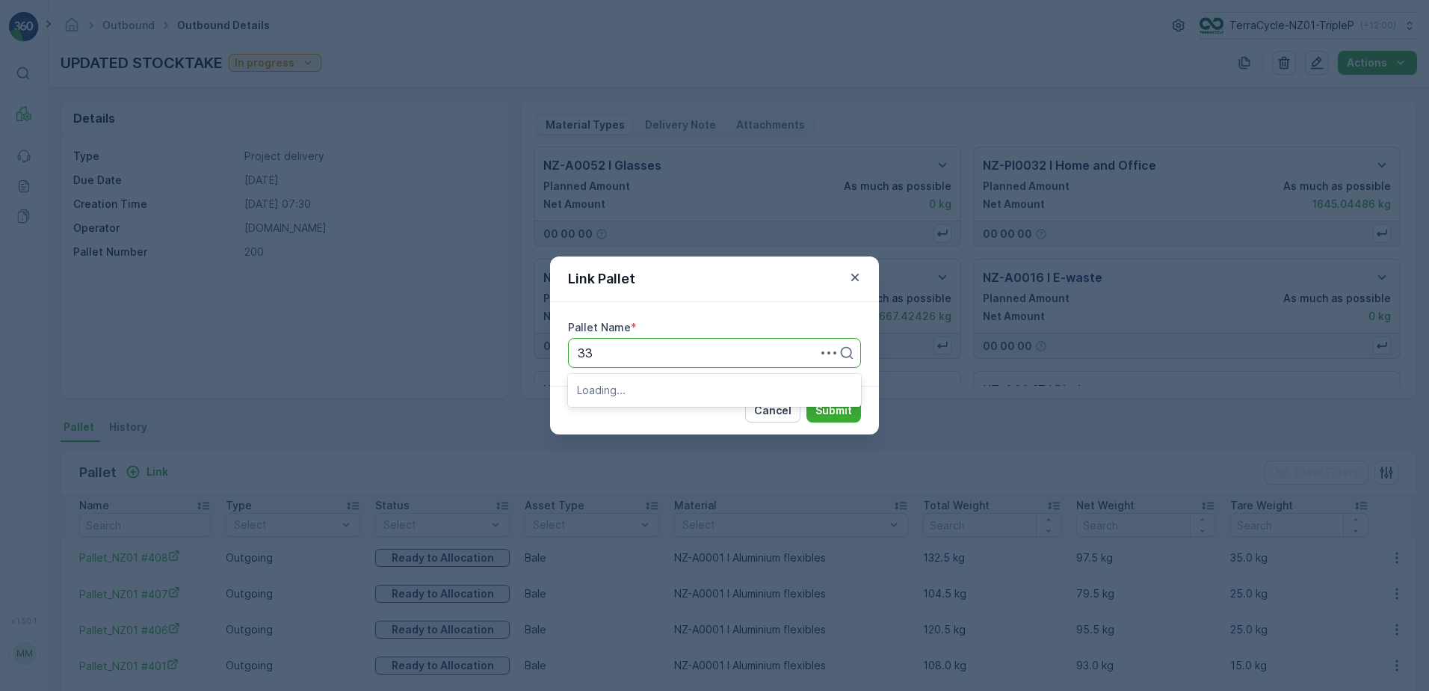
type input "330"
click at [664, 383] on span "Pallet_NZ01 #330" at bounding box center [626, 389] width 99 height 13
click at [847, 418] on button "Submit" at bounding box center [833, 410] width 55 height 24
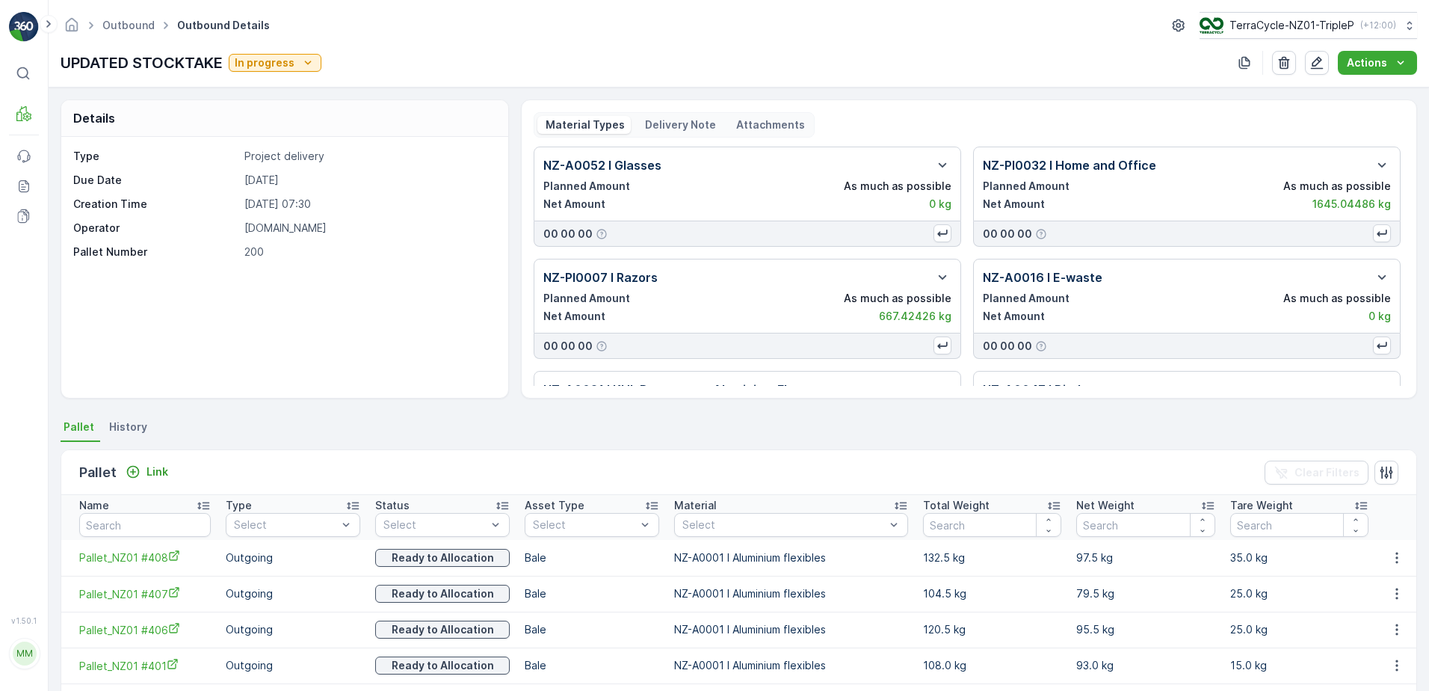
click at [164, 486] on div "Pallet Link Clear Filters" at bounding box center [738, 472] width 1355 height 45
click at [163, 482] on div "Pallet Link" at bounding box center [126, 472] width 95 height 21
click at [156, 463] on button "Link" at bounding box center [147, 472] width 55 height 18
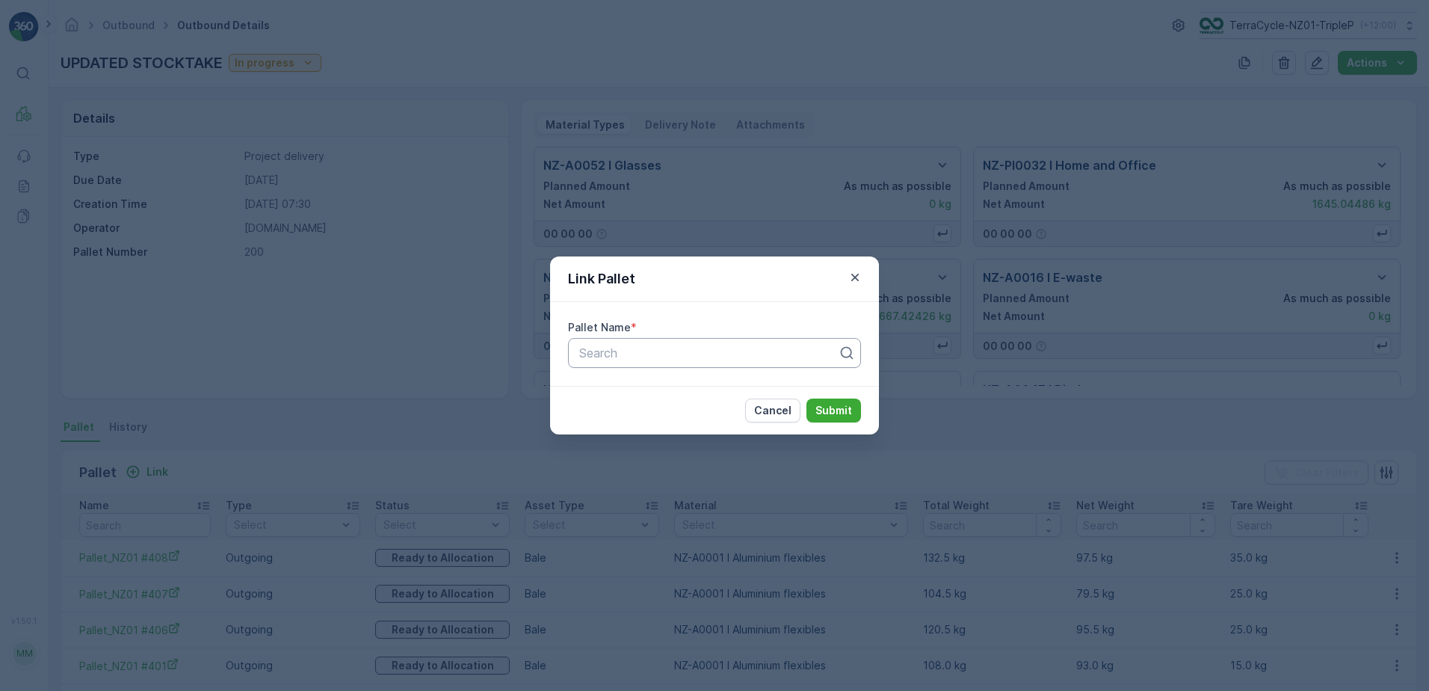
click at [616, 359] on div "Search" at bounding box center [714, 353] width 293 height 30
type input "329"
drag, startPoint x: 667, startPoint y: 409, endPoint x: 691, endPoint y: 405, distance: 24.9
click at [668, 409] on span "Pallet_NZ01 #329" at bounding box center [626, 414] width 99 height 13
click at [826, 415] on p "Submit" at bounding box center [833, 410] width 37 height 15
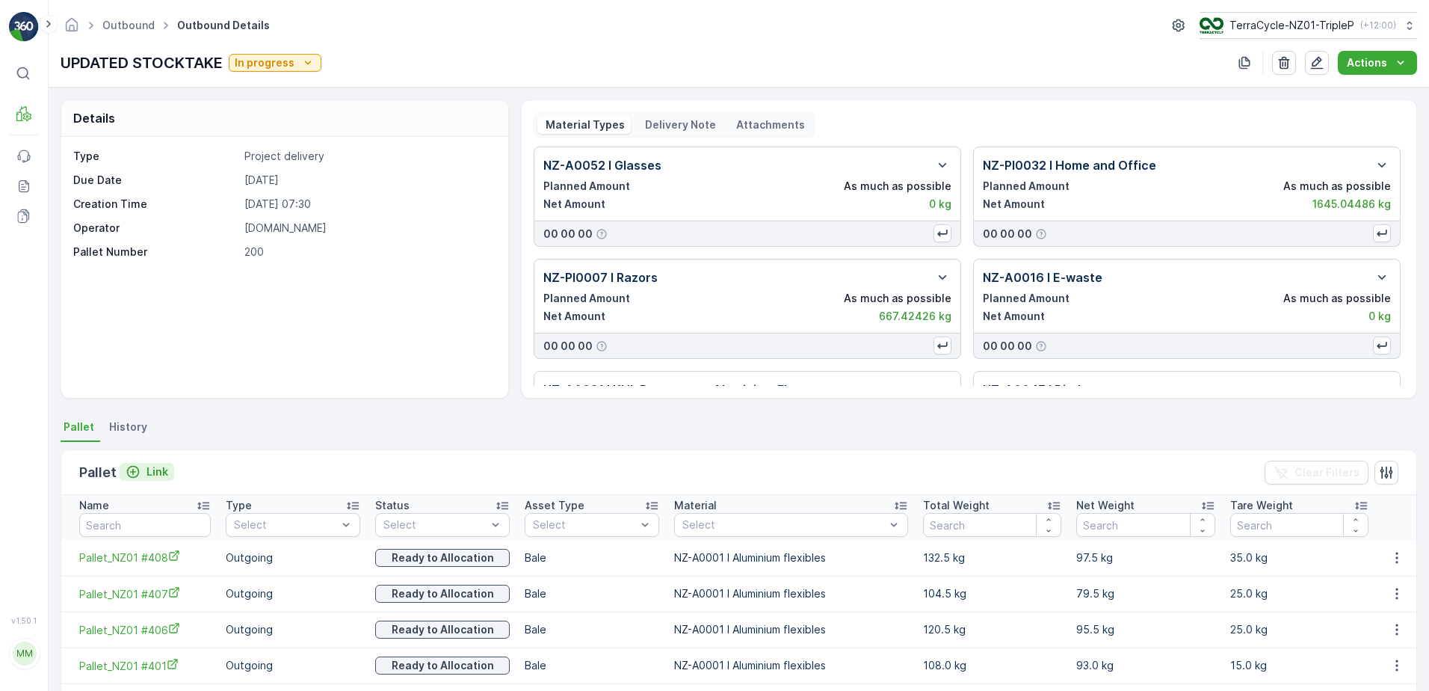
click at [146, 469] on p "Link" at bounding box center [157, 471] width 22 height 15
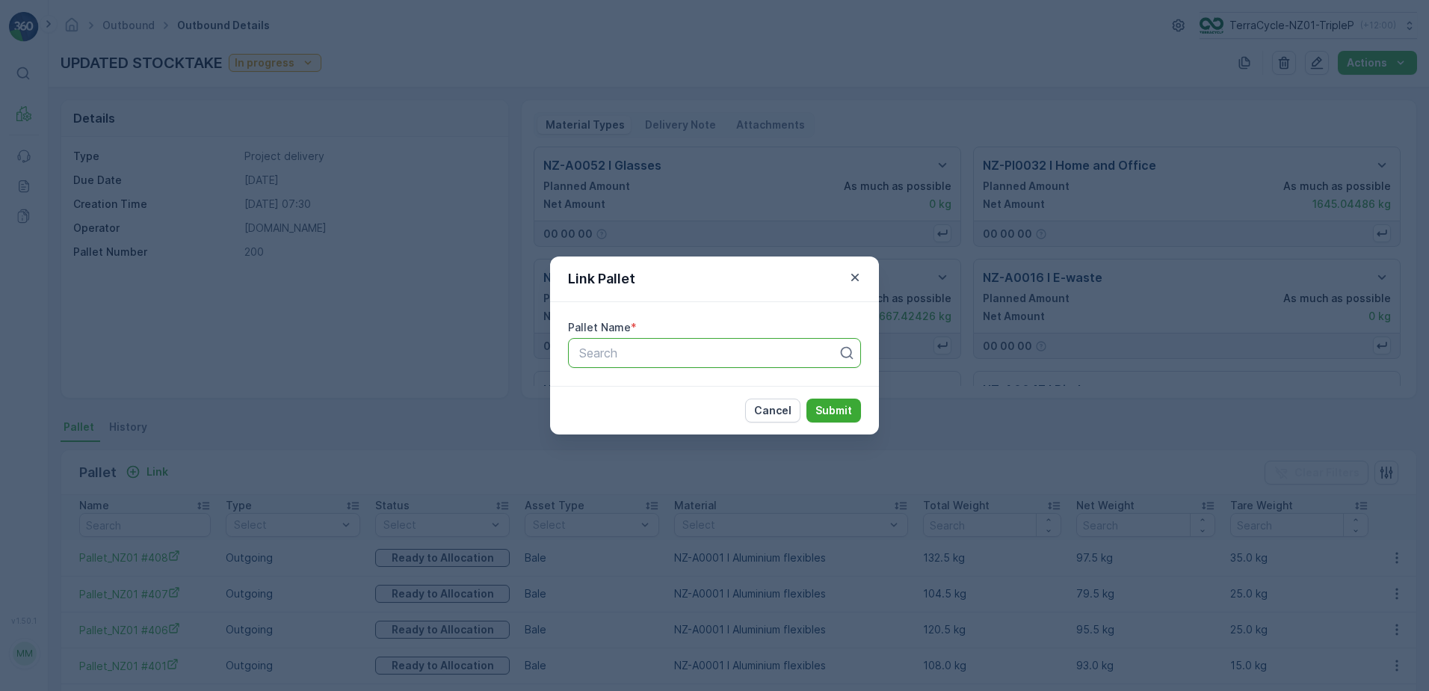
click at [596, 354] on div at bounding box center [709, 352] width 262 height 13
type input "327"
click at [658, 395] on span "Pallet_NZ01 #327" at bounding box center [626, 389] width 98 height 13
click at [846, 416] on p "Submit" at bounding box center [833, 410] width 37 height 15
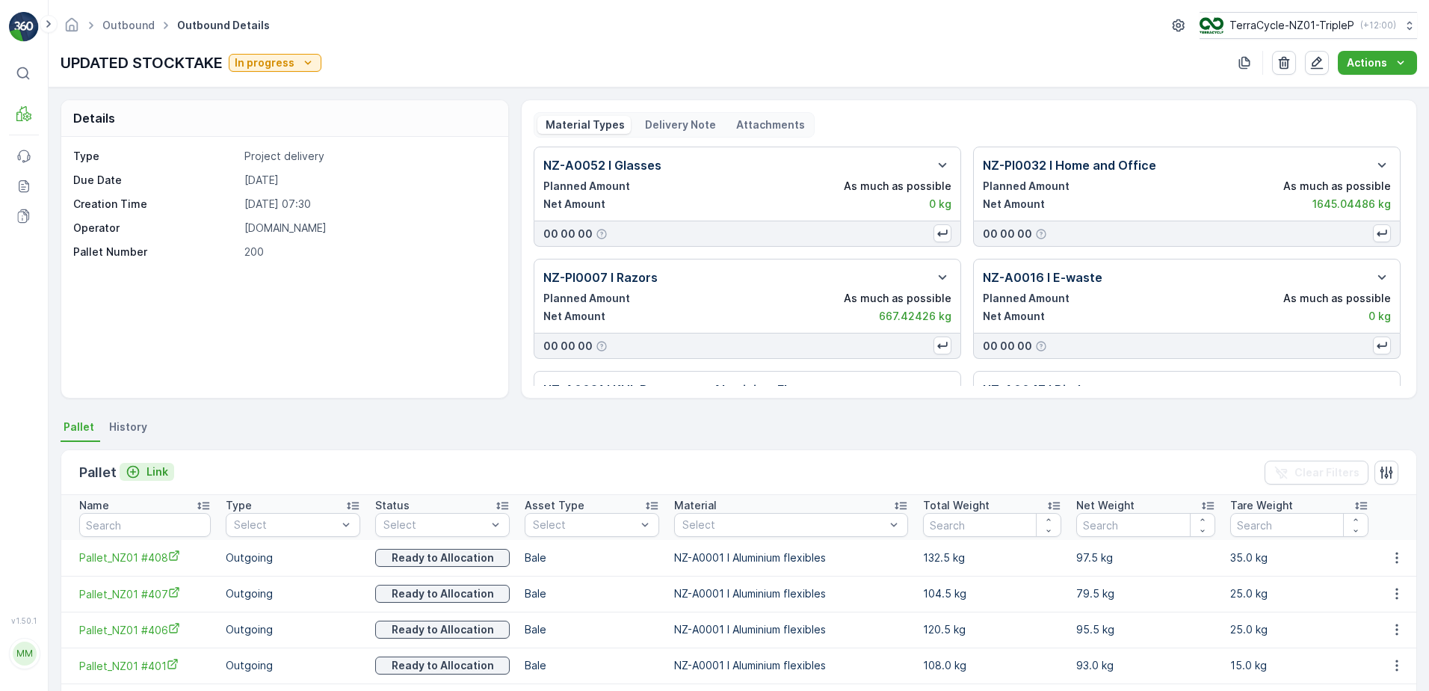
click at [154, 464] on p "Link" at bounding box center [157, 471] width 22 height 15
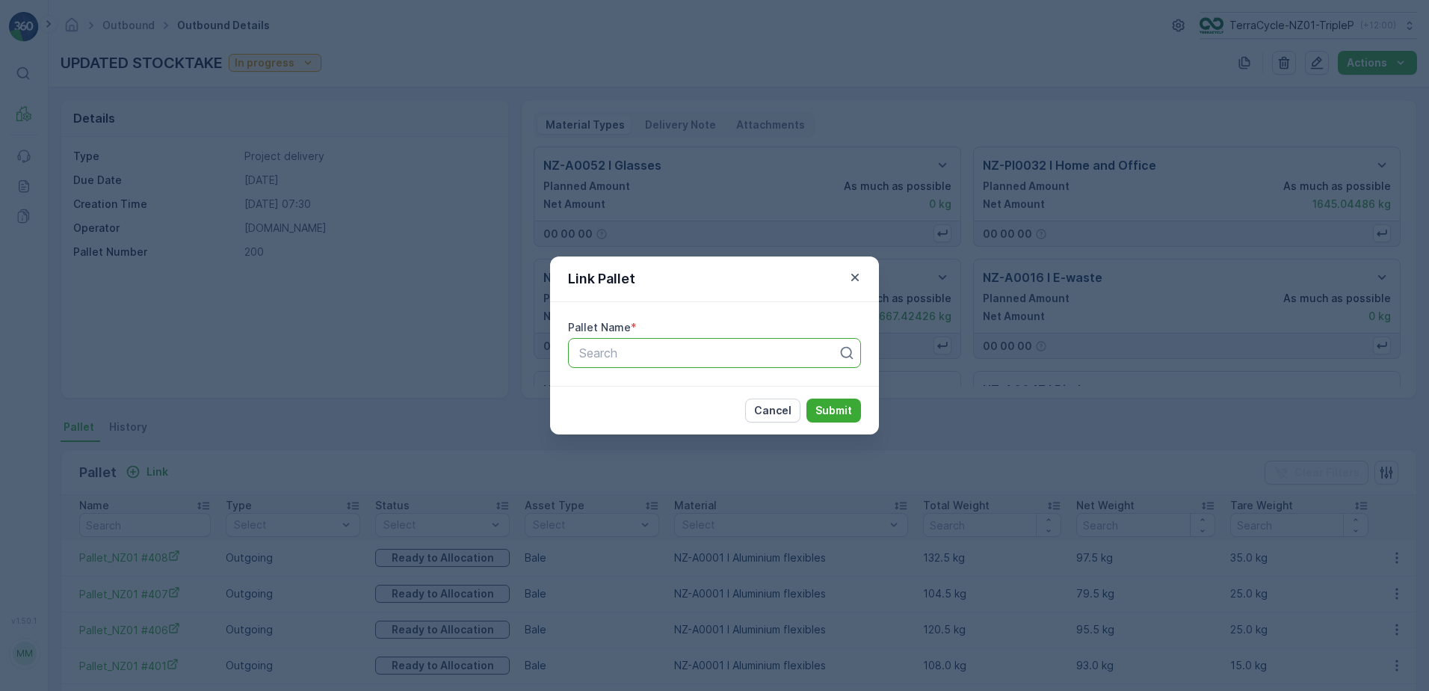
click at [757, 363] on div "Search" at bounding box center [714, 353] width 293 height 30
type input "326"
click at [725, 384] on div "Pallet_NZ01 #326" at bounding box center [714, 389] width 275 height 13
click at [844, 413] on p "Submit" at bounding box center [833, 410] width 37 height 15
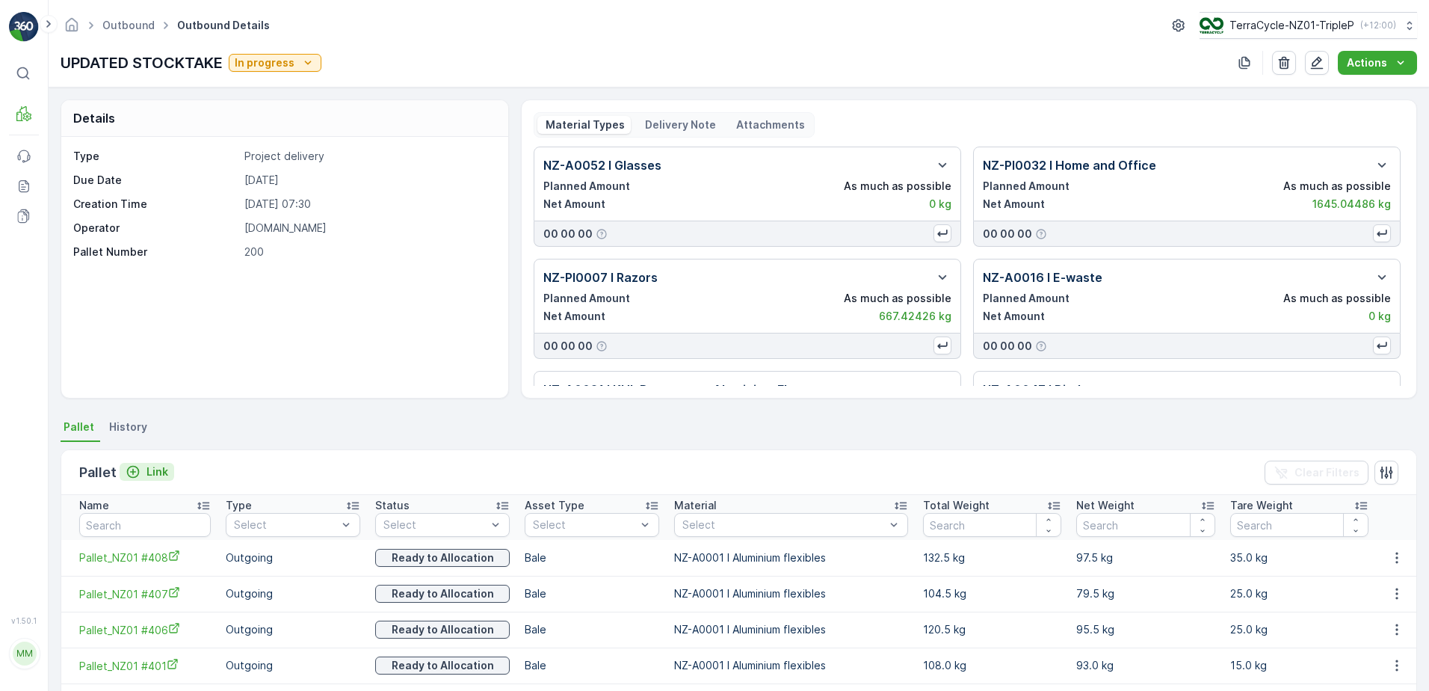
click at [146, 477] on p "Link" at bounding box center [157, 471] width 22 height 15
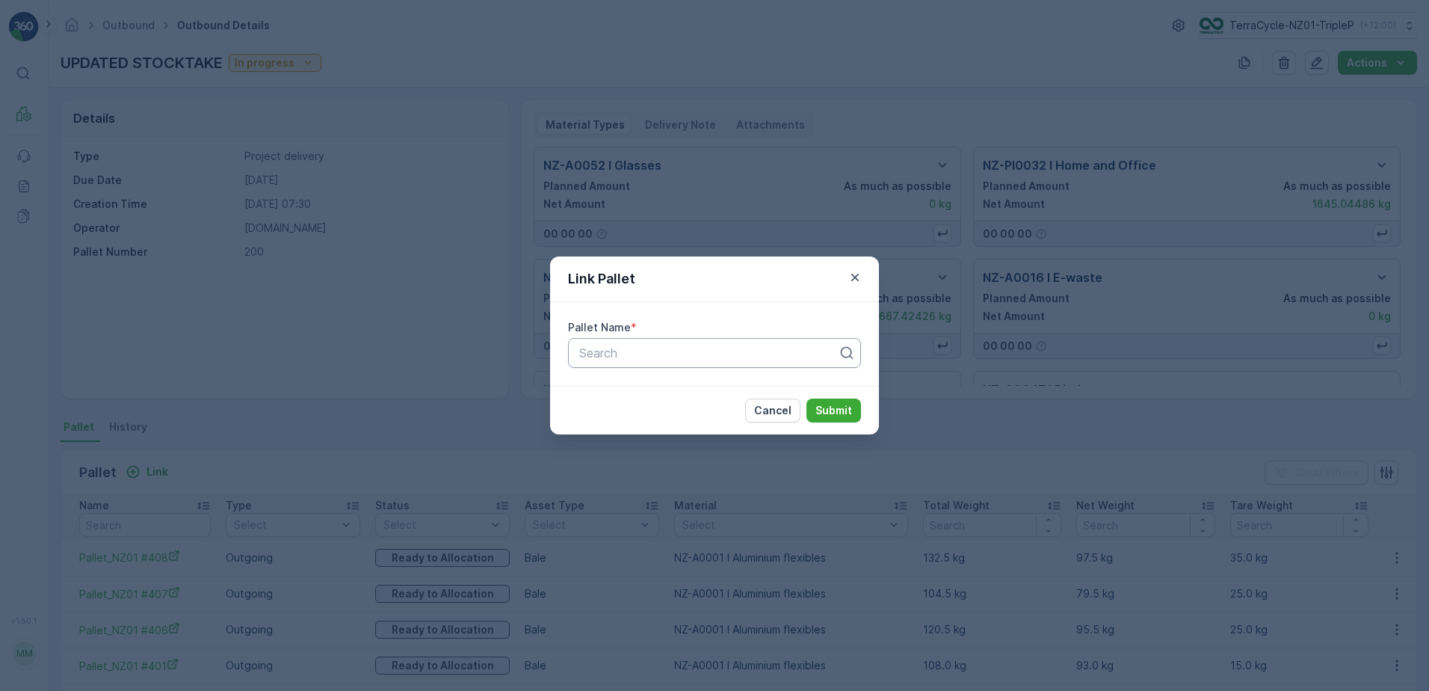
click at [670, 342] on div "Search" at bounding box center [714, 353] width 293 height 30
type input "317"
drag, startPoint x: 683, startPoint y: 389, endPoint x: 753, endPoint y: 396, distance: 69.8
click at [683, 390] on div "Pallet_NZ01 #317" at bounding box center [714, 389] width 275 height 13
click at [825, 417] on p "Submit" at bounding box center [833, 410] width 37 height 15
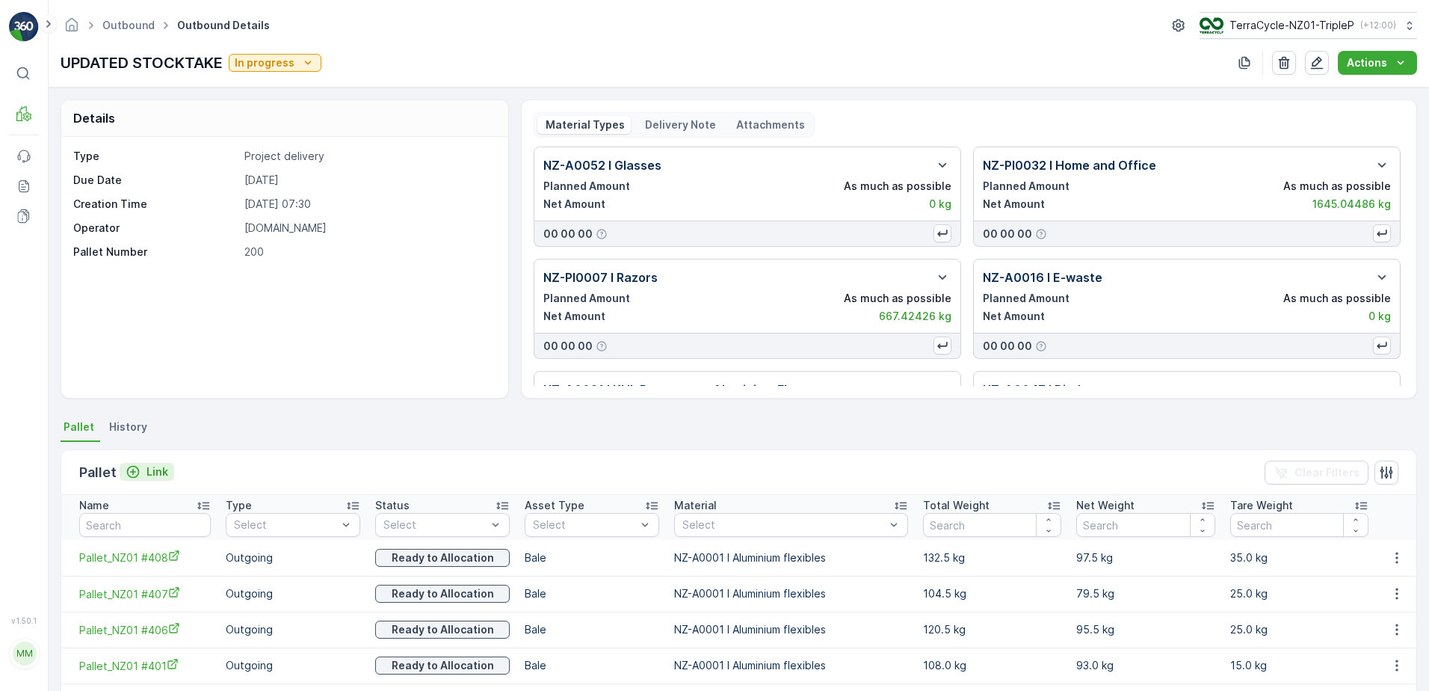
click at [150, 466] on p "Link" at bounding box center [157, 471] width 22 height 15
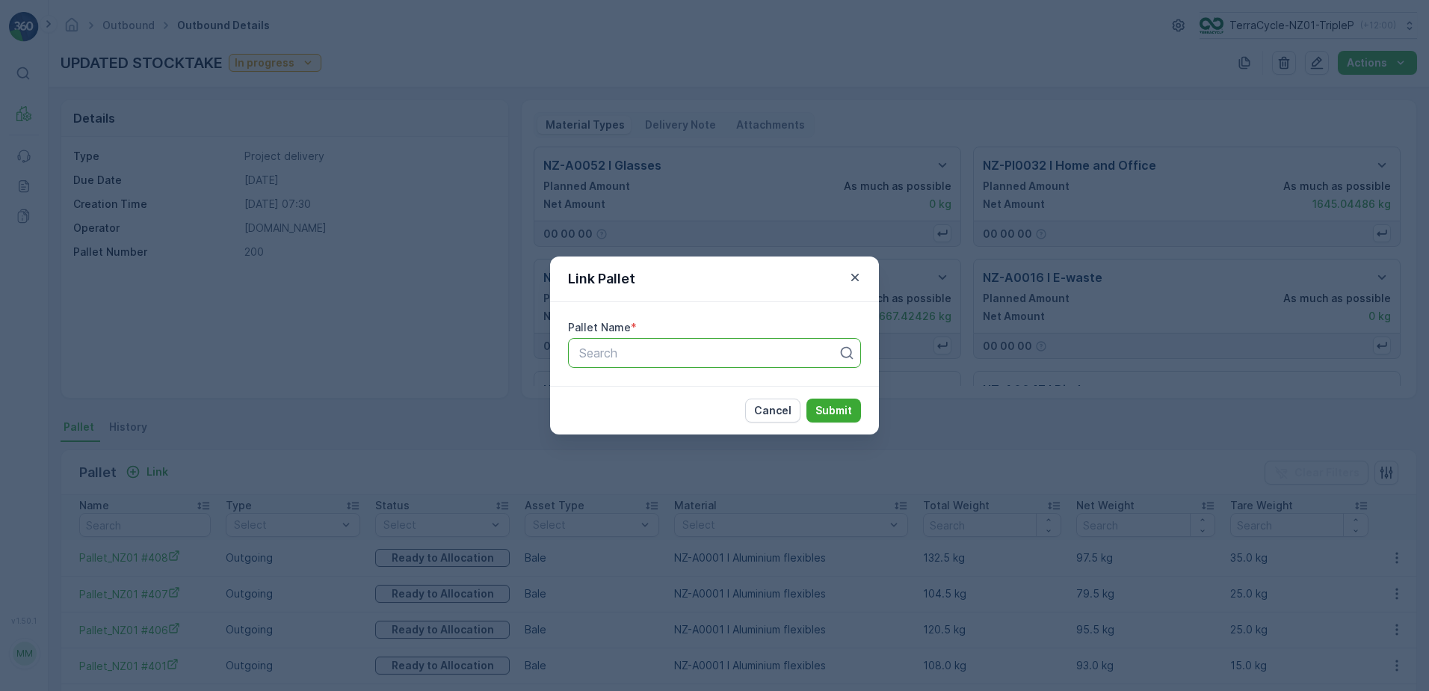
drag, startPoint x: 641, startPoint y: 362, endPoint x: 653, endPoint y: 354, distance: 14.5
click at [645, 362] on div "Search" at bounding box center [714, 353] width 293 height 30
type input "316"
click at [708, 410] on div "Pallet_NZ01 #316" at bounding box center [714, 414] width 275 height 13
click at [833, 402] on button "Submit" at bounding box center [833, 410] width 55 height 24
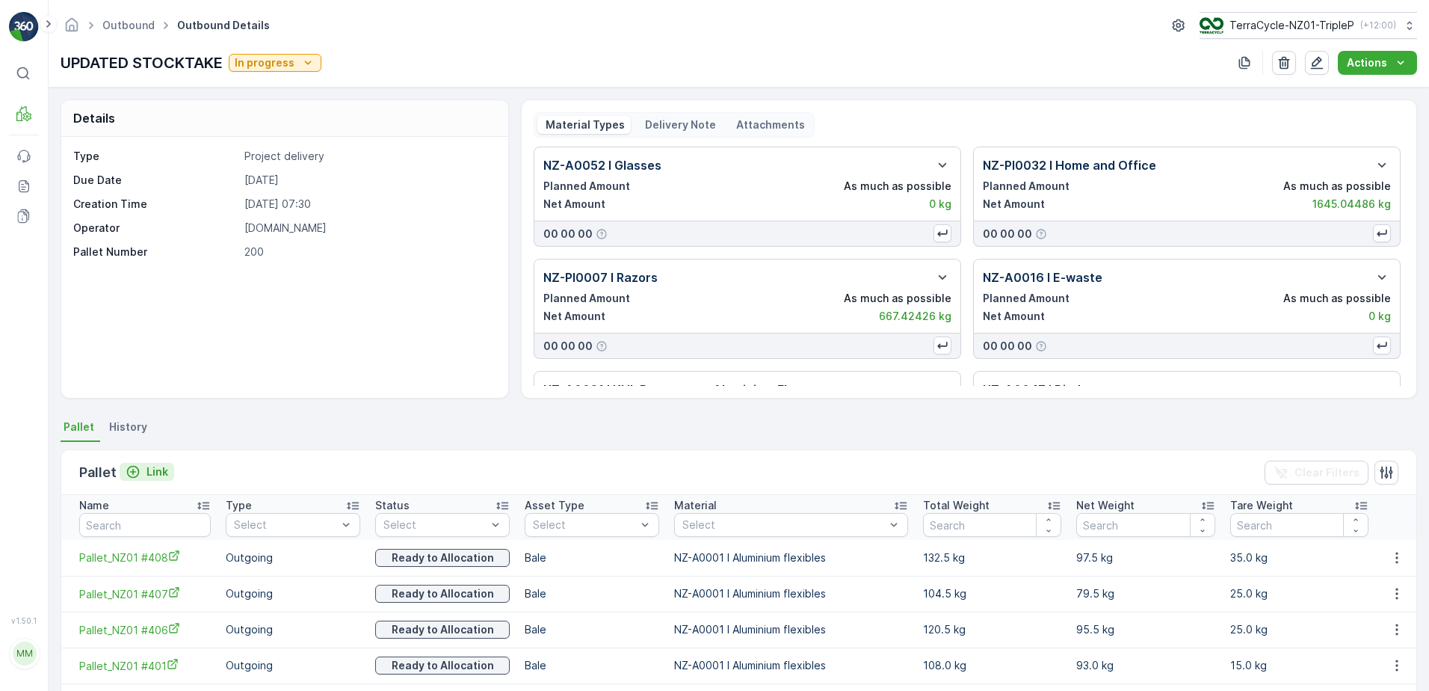
click at [148, 468] on p "Link" at bounding box center [157, 471] width 22 height 15
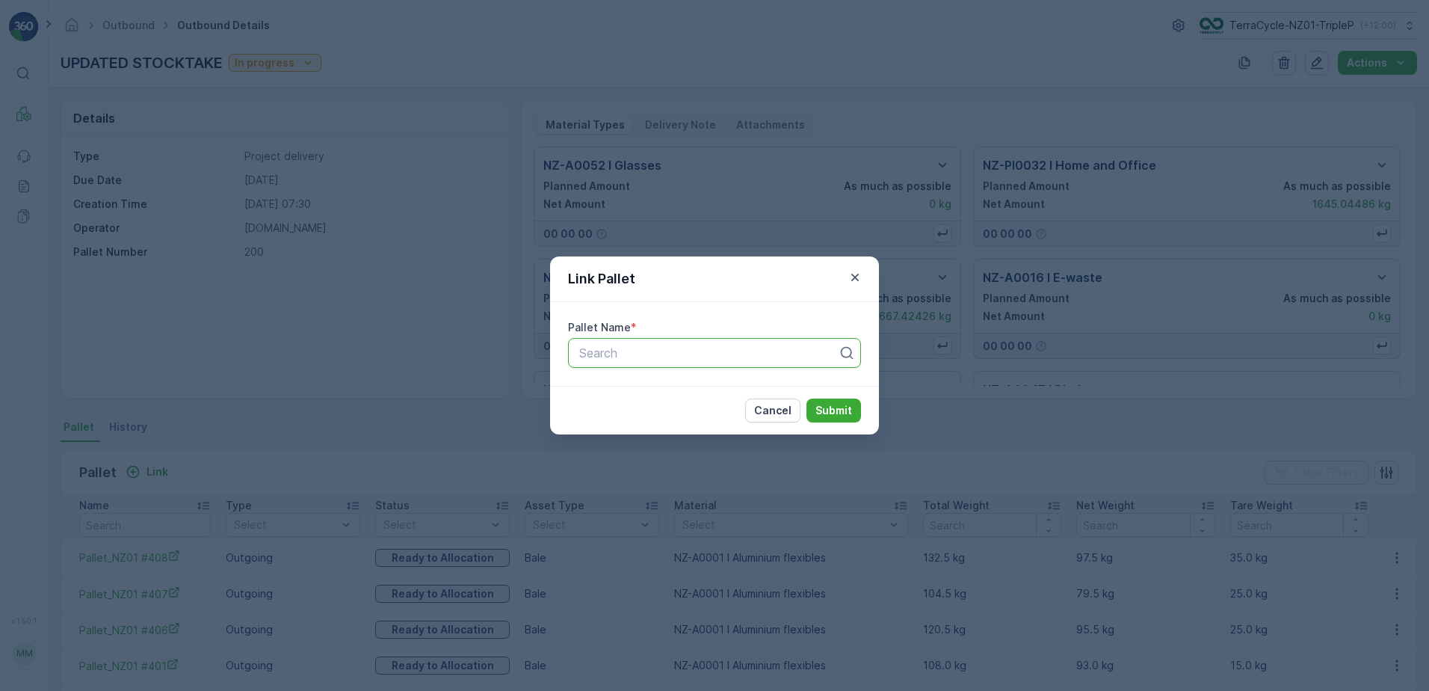
click at [664, 347] on div at bounding box center [709, 352] width 262 height 13
type input "315"
click at [714, 411] on div "Pallet_NZ01 #315" at bounding box center [714, 414] width 275 height 13
click at [822, 407] on p "Submit" at bounding box center [833, 410] width 37 height 15
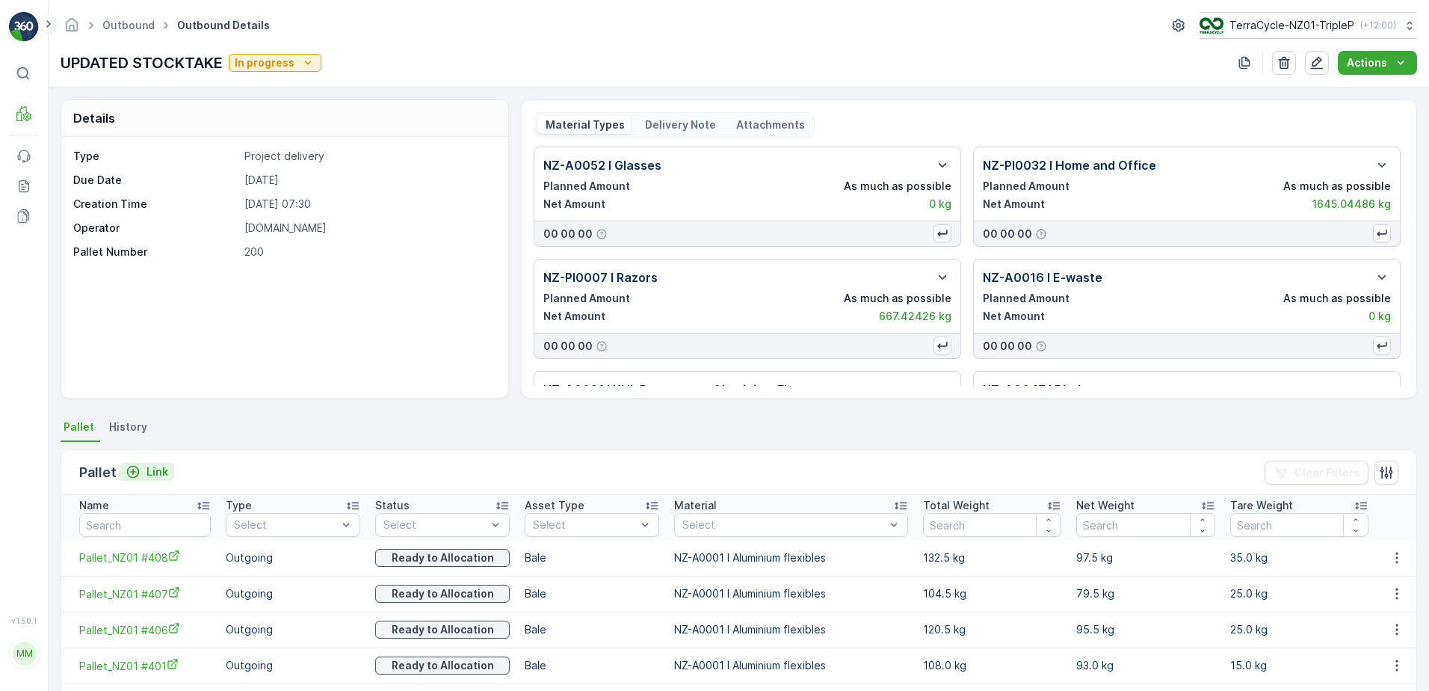
click at [149, 468] on p "Link" at bounding box center [157, 471] width 22 height 15
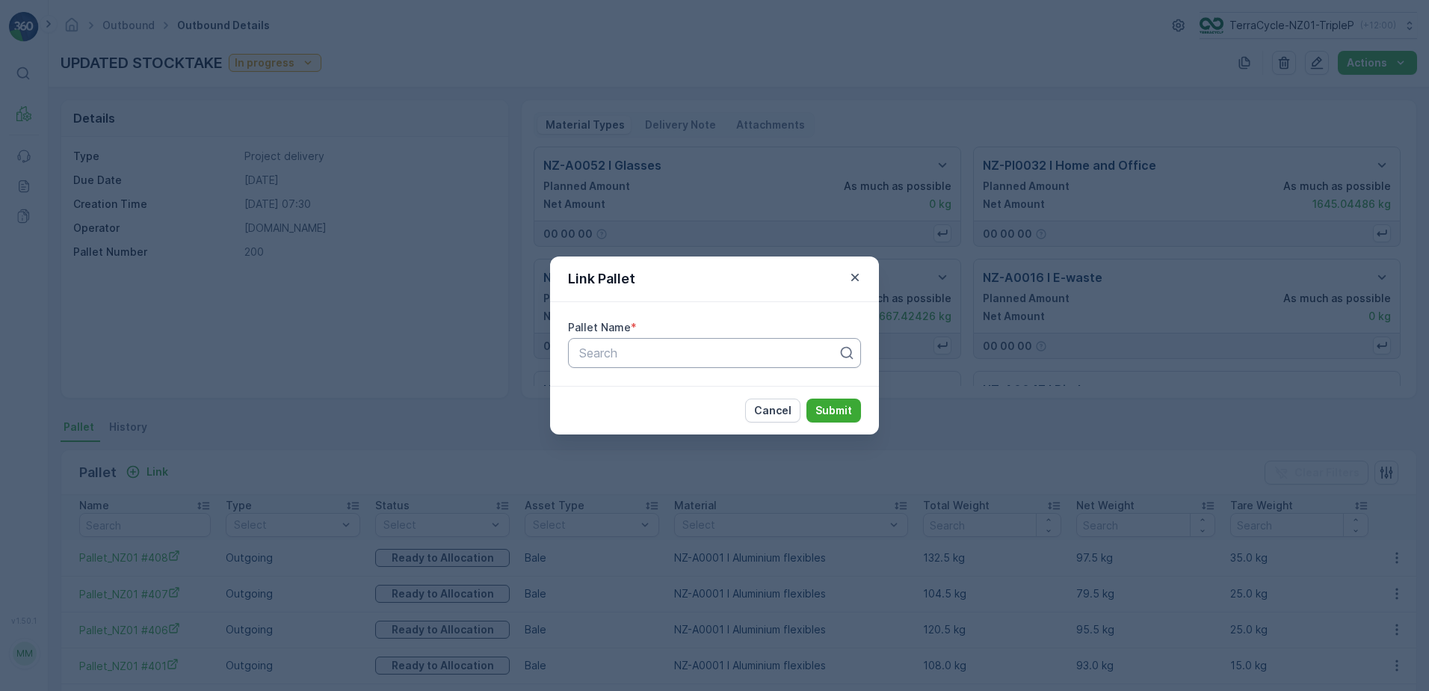
click at [661, 367] on div "Search" at bounding box center [714, 353] width 293 height 30
type input "314"
click at [715, 392] on div "Pallet_NZ01 #314" at bounding box center [714, 389] width 275 height 13
click at [824, 406] on p "Submit" at bounding box center [833, 410] width 37 height 15
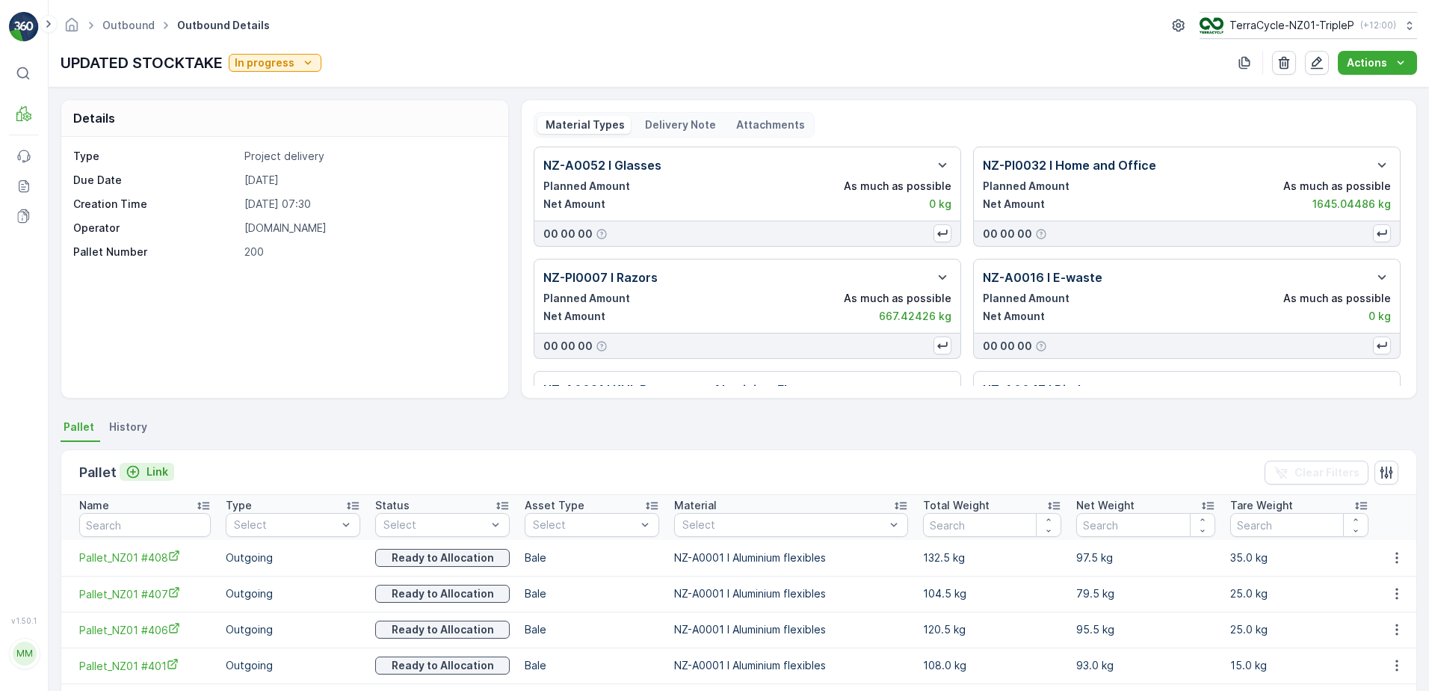
click at [162, 477] on p "Link" at bounding box center [157, 471] width 22 height 15
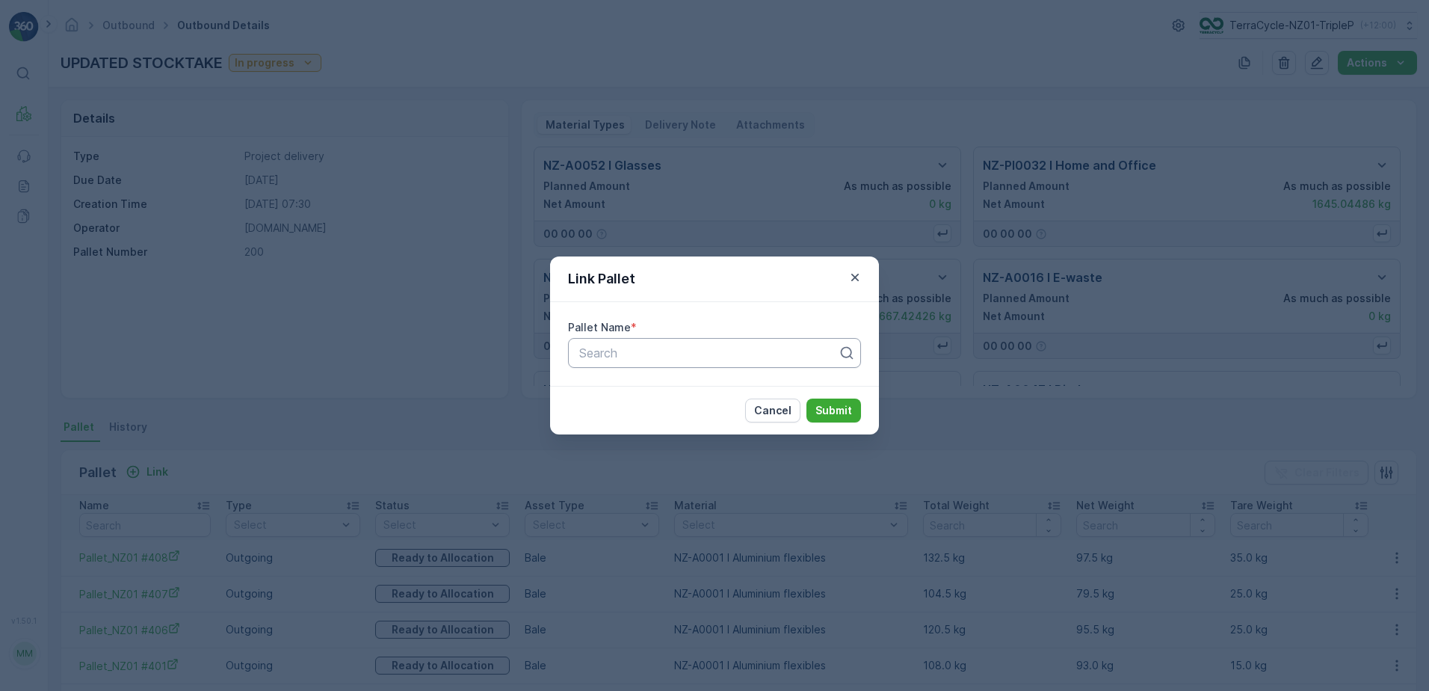
click at [704, 364] on div "Search" at bounding box center [714, 353] width 293 height 30
type input "313"
drag, startPoint x: 720, startPoint y: 386, endPoint x: 839, endPoint y: 398, distance: 119.4
click at [720, 387] on div "Pallet_NZ01 #313" at bounding box center [714, 389] width 275 height 13
click at [824, 413] on p "Submit" at bounding box center [833, 410] width 37 height 15
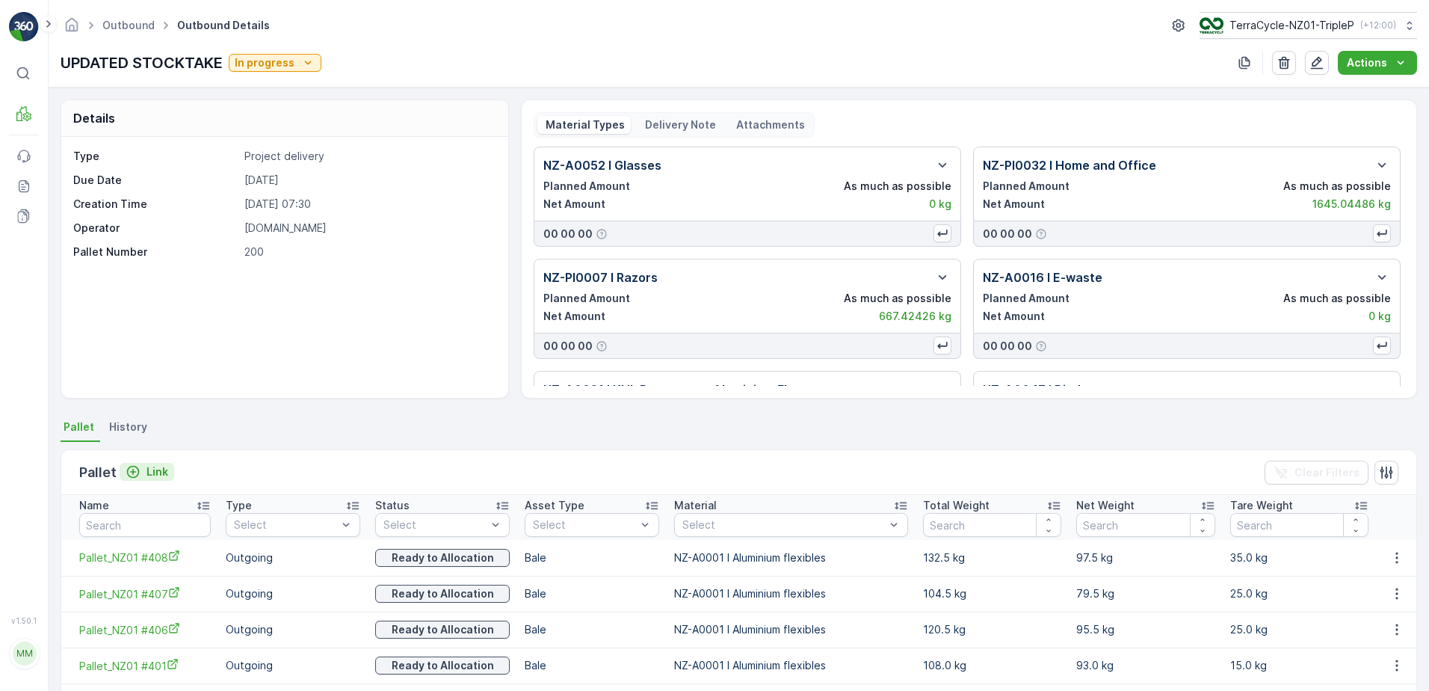
click at [152, 465] on p "Link" at bounding box center [157, 471] width 22 height 15
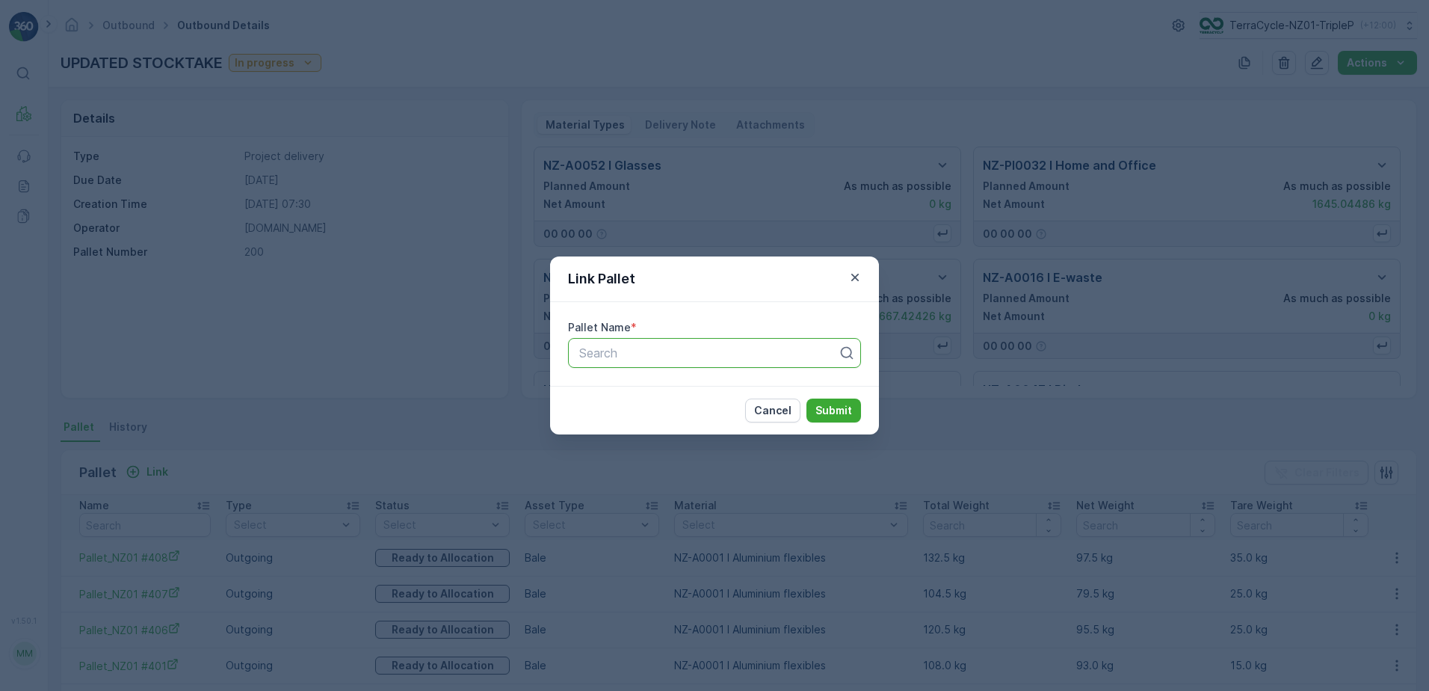
drag, startPoint x: 720, startPoint y: 351, endPoint x: 732, endPoint y: 341, distance: 15.9
click at [728, 345] on div "Search" at bounding box center [709, 353] width 262 height 18
type input "312"
click at [708, 383] on div "Pallet_NZ01 #312" at bounding box center [714, 389] width 275 height 13
click at [829, 405] on p "Submit" at bounding box center [833, 410] width 37 height 15
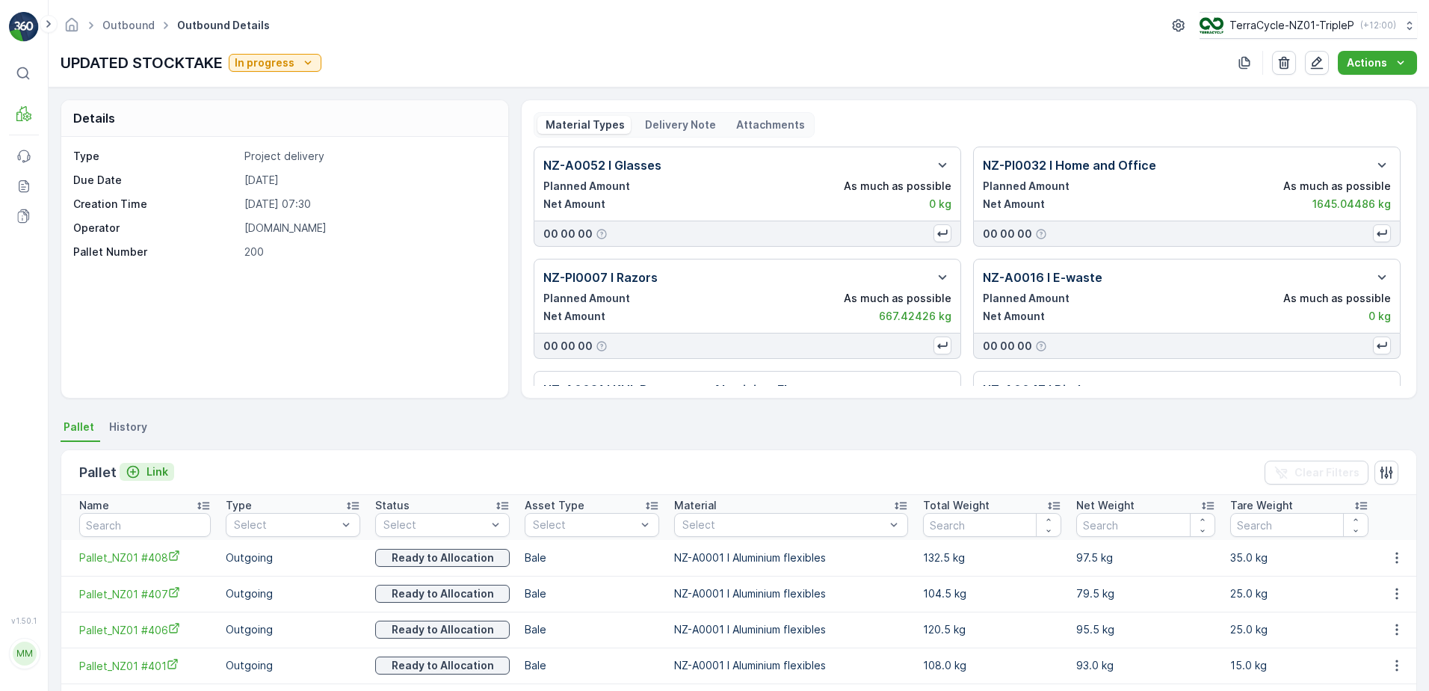
click at [152, 466] on p "Link" at bounding box center [157, 471] width 22 height 15
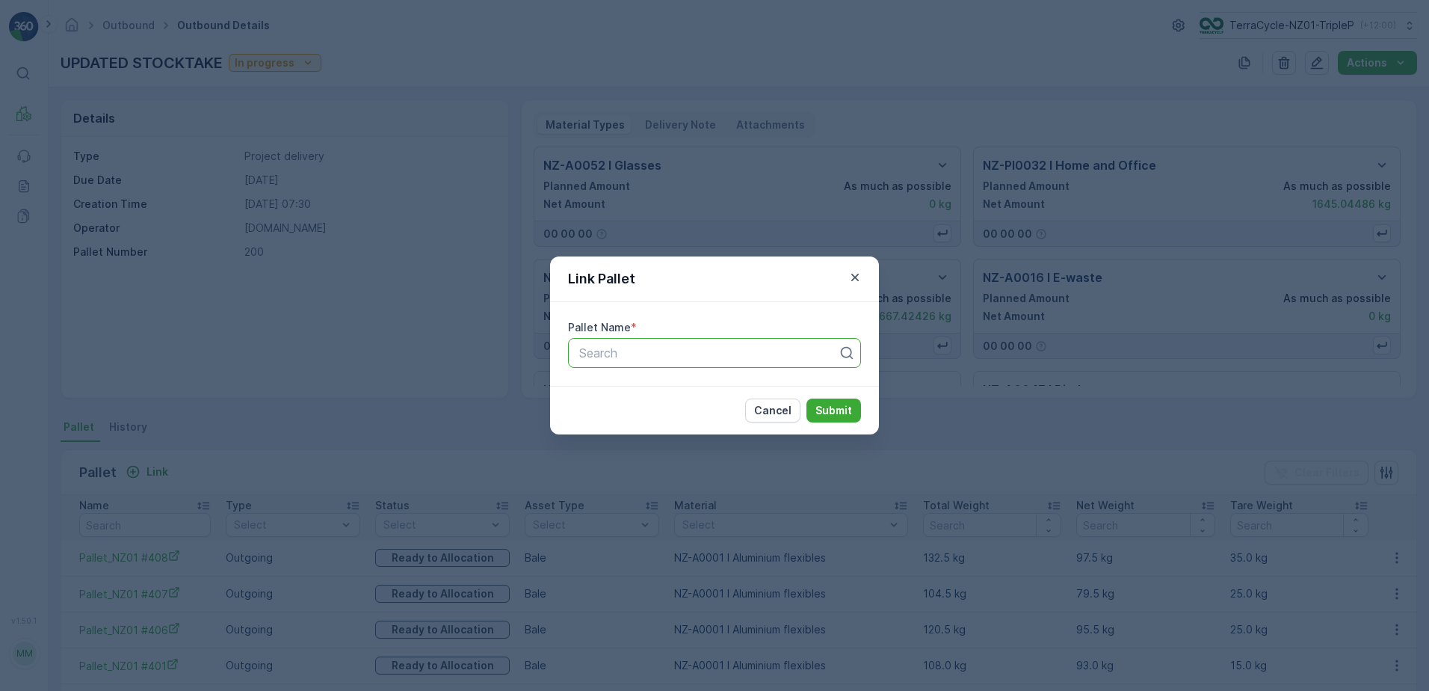
click at [629, 354] on div at bounding box center [709, 352] width 262 height 13
type input "311"
click at [694, 387] on div "Pallet_NZ01 #311" at bounding box center [714, 389] width 275 height 13
click at [827, 404] on p "Submit" at bounding box center [833, 410] width 37 height 15
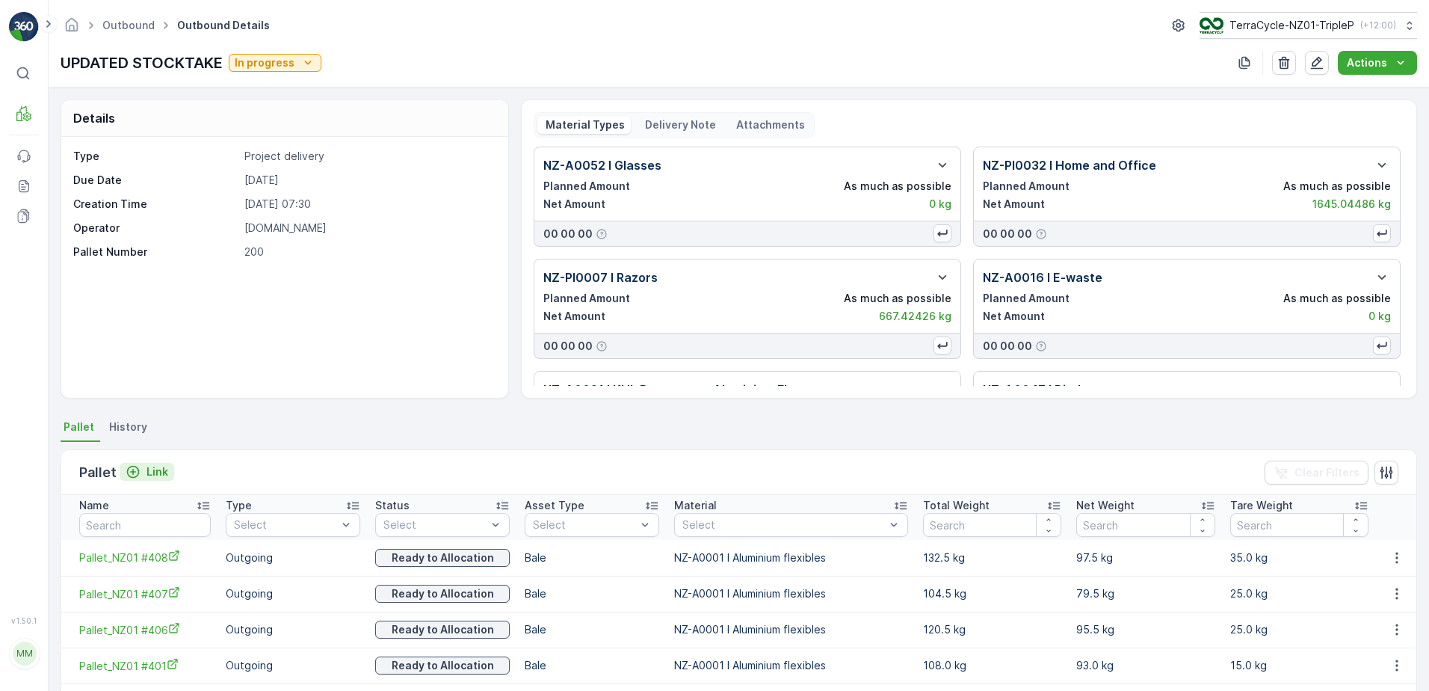
click at [161, 472] on p "Link" at bounding box center [157, 471] width 22 height 15
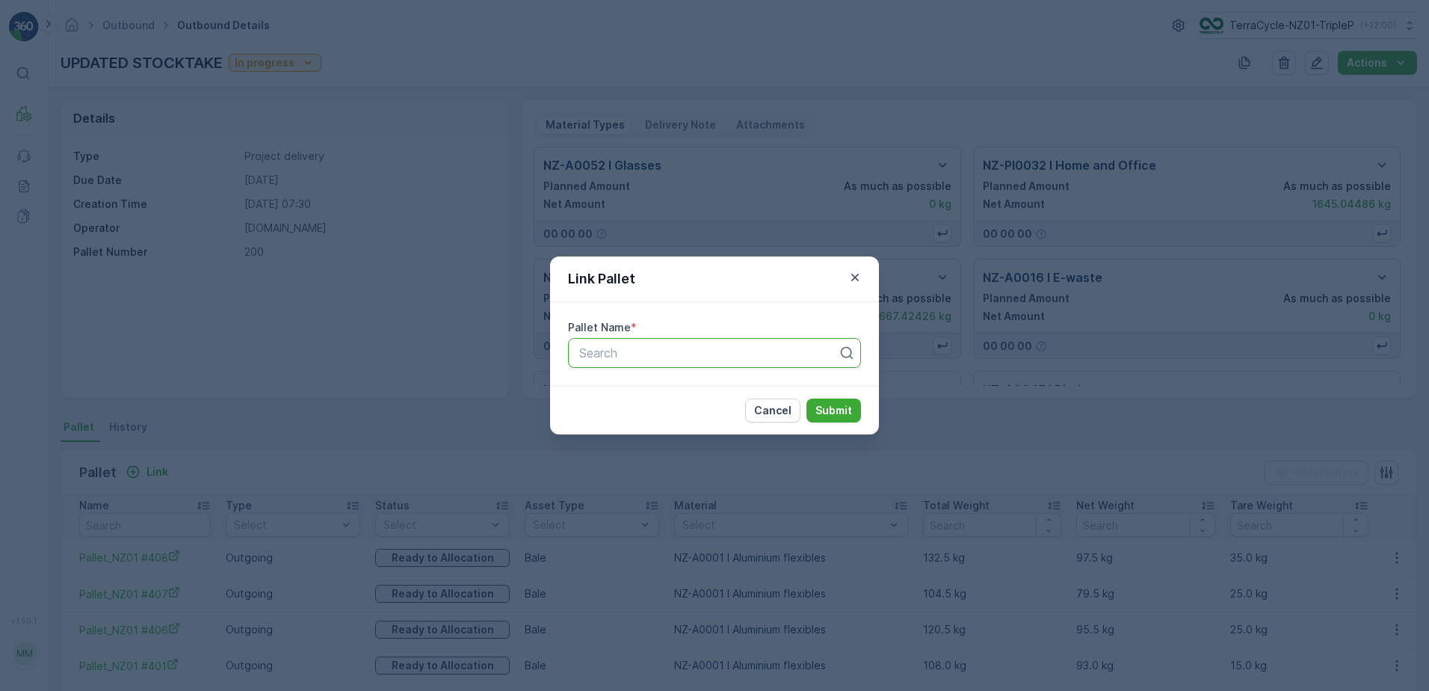
click at [774, 352] on div at bounding box center [709, 352] width 262 height 13
type input "310"
click at [757, 383] on div "Pallet_NZ01 #310" at bounding box center [714, 389] width 275 height 13
click at [841, 407] on p "Submit" at bounding box center [833, 410] width 37 height 15
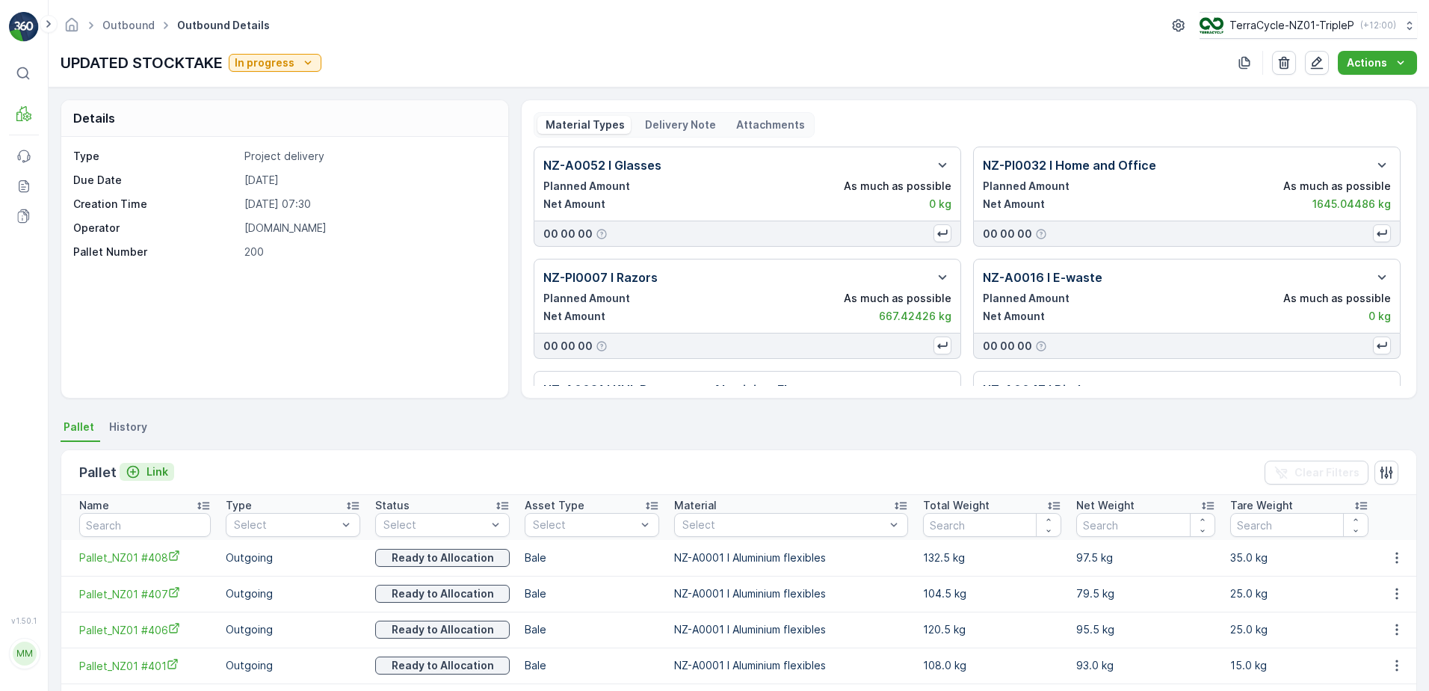
click at [152, 466] on p "Link" at bounding box center [157, 471] width 22 height 15
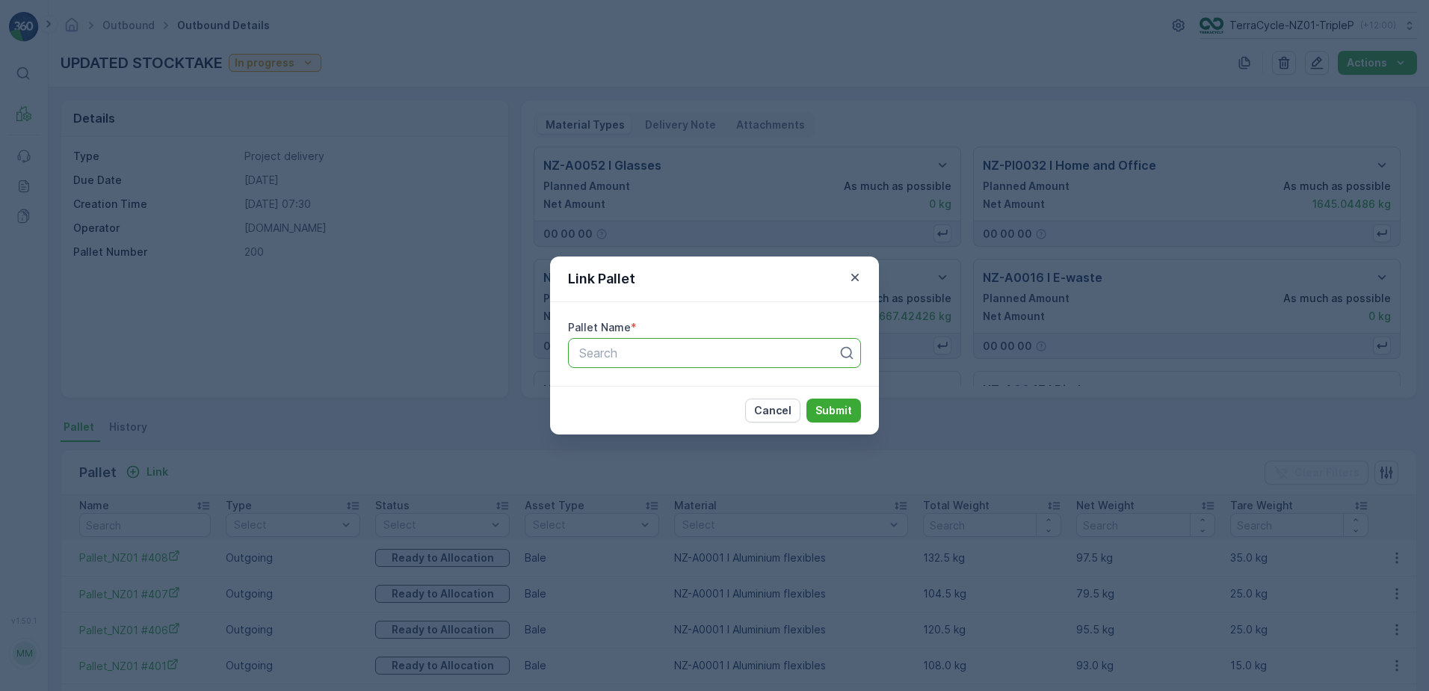
click at [682, 343] on div "Search" at bounding box center [714, 353] width 293 height 30
type input "309"
click at [683, 381] on div "Pallet_NZ01 #309" at bounding box center [714, 389] width 293 height 25
click at [817, 407] on p "Submit" at bounding box center [833, 410] width 37 height 15
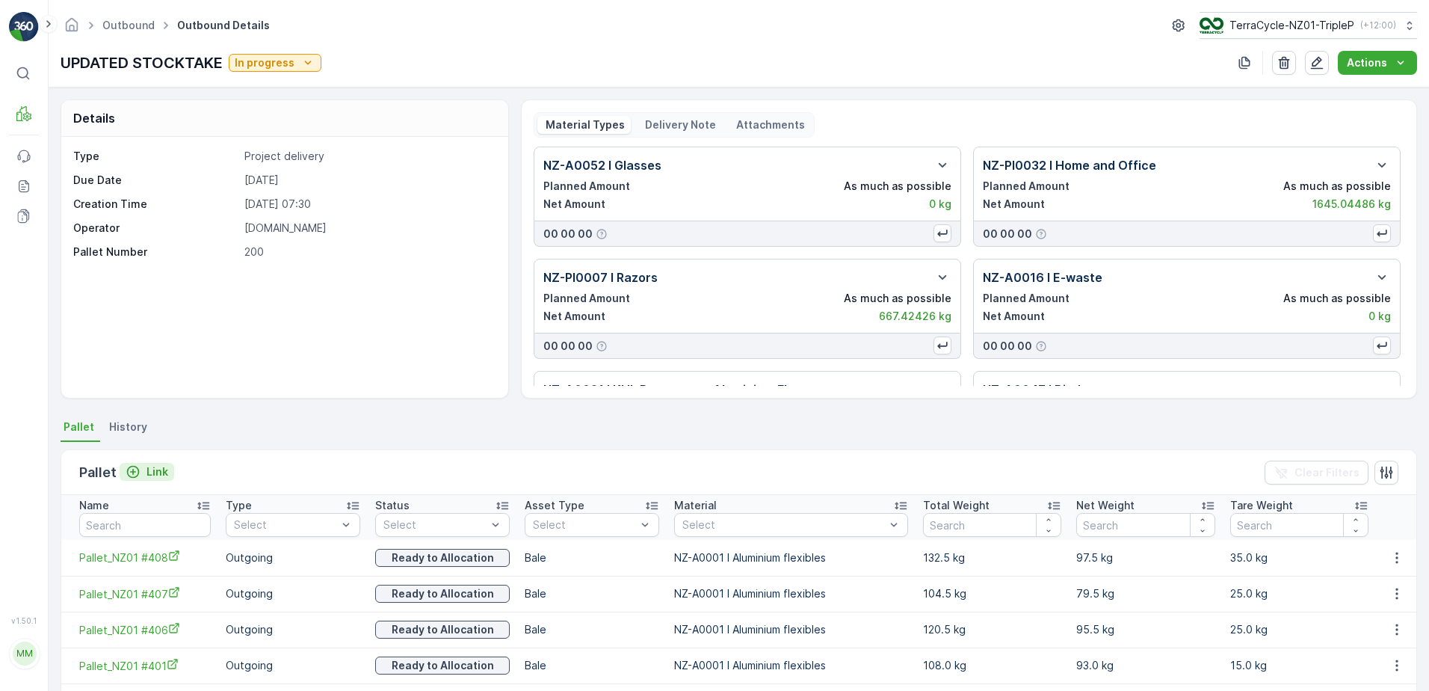
click at [152, 465] on p "Link" at bounding box center [157, 471] width 22 height 15
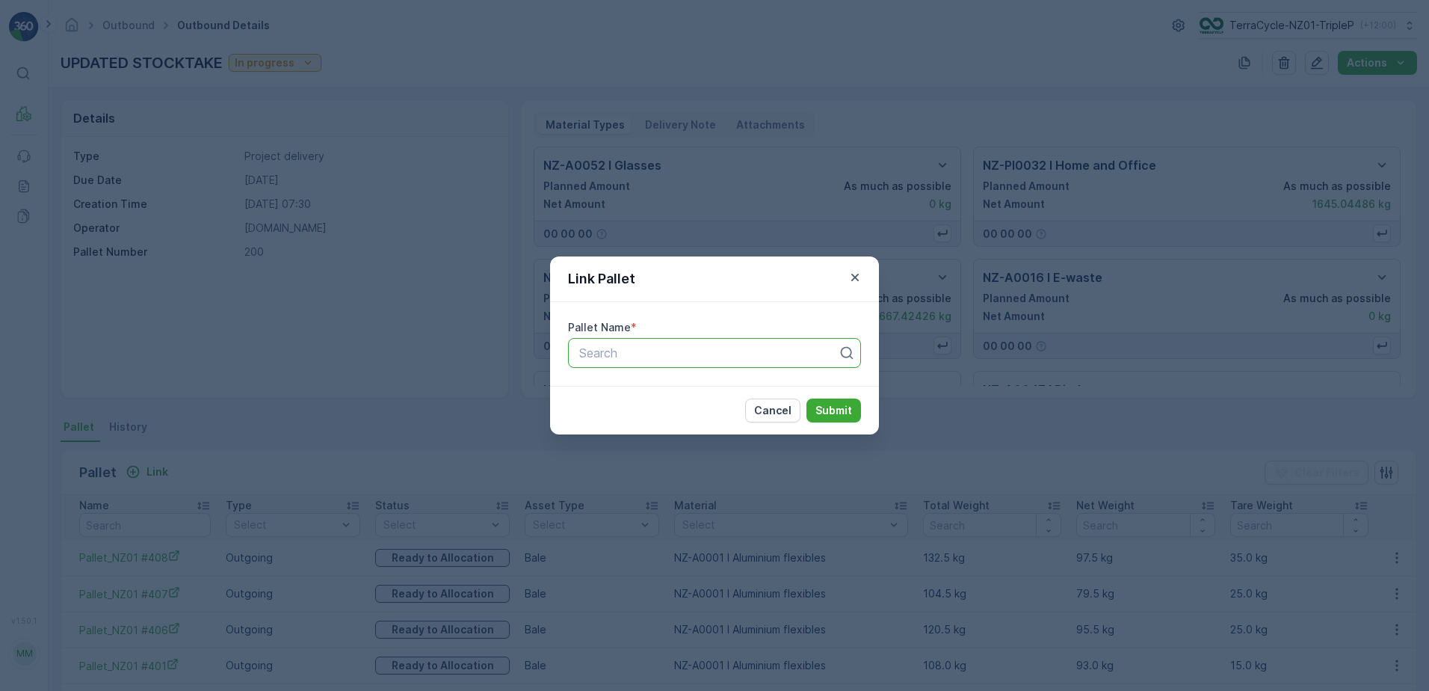
click at [618, 361] on div "Search" at bounding box center [714, 353] width 293 height 30
type input "308"
drag, startPoint x: 642, startPoint y: 395, endPoint x: 658, endPoint y: 393, distance: 15.9
click at [645, 395] on span "Pallet_NZ01 #308" at bounding box center [626, 389] width 99 height 13
click at [818, 410] on p "Submit" at bounding box center [833, 410] width 37 height 15
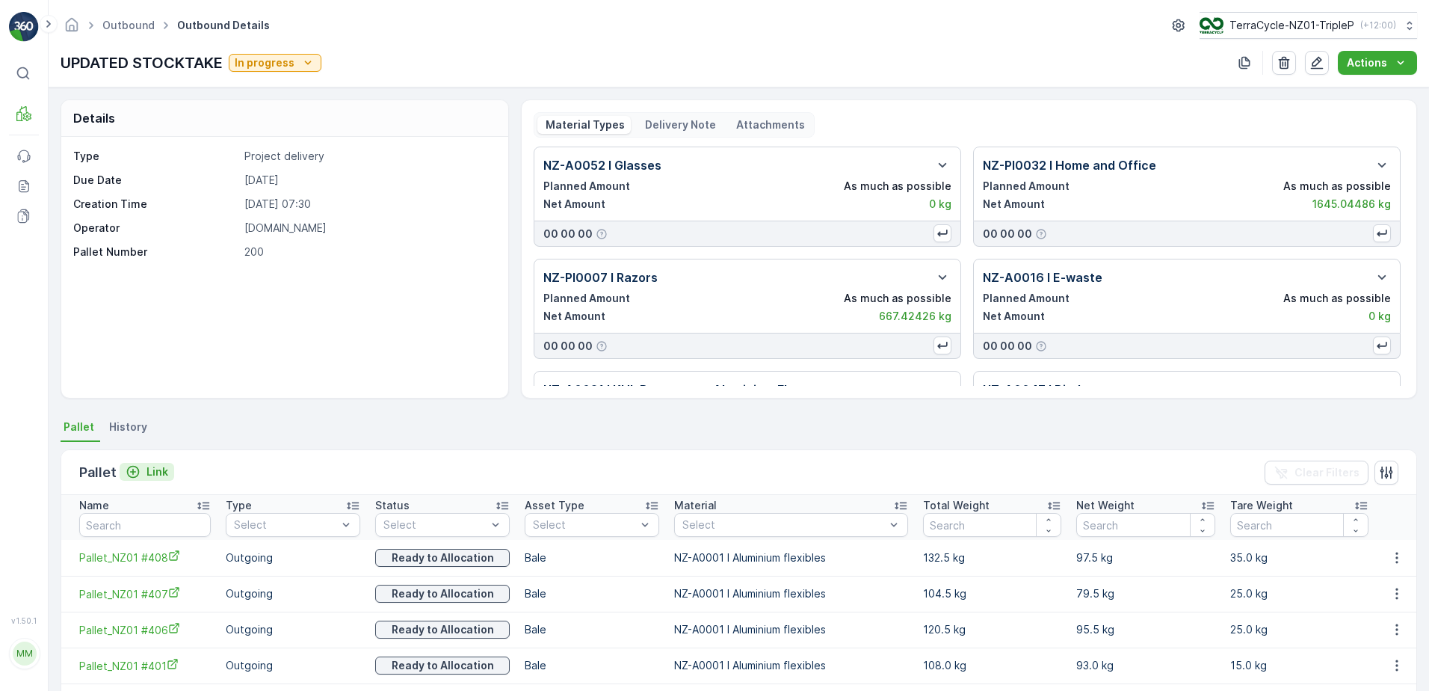
click at [152, 464] on p "Link" at bounding box center [157, 471] width 22 height 15
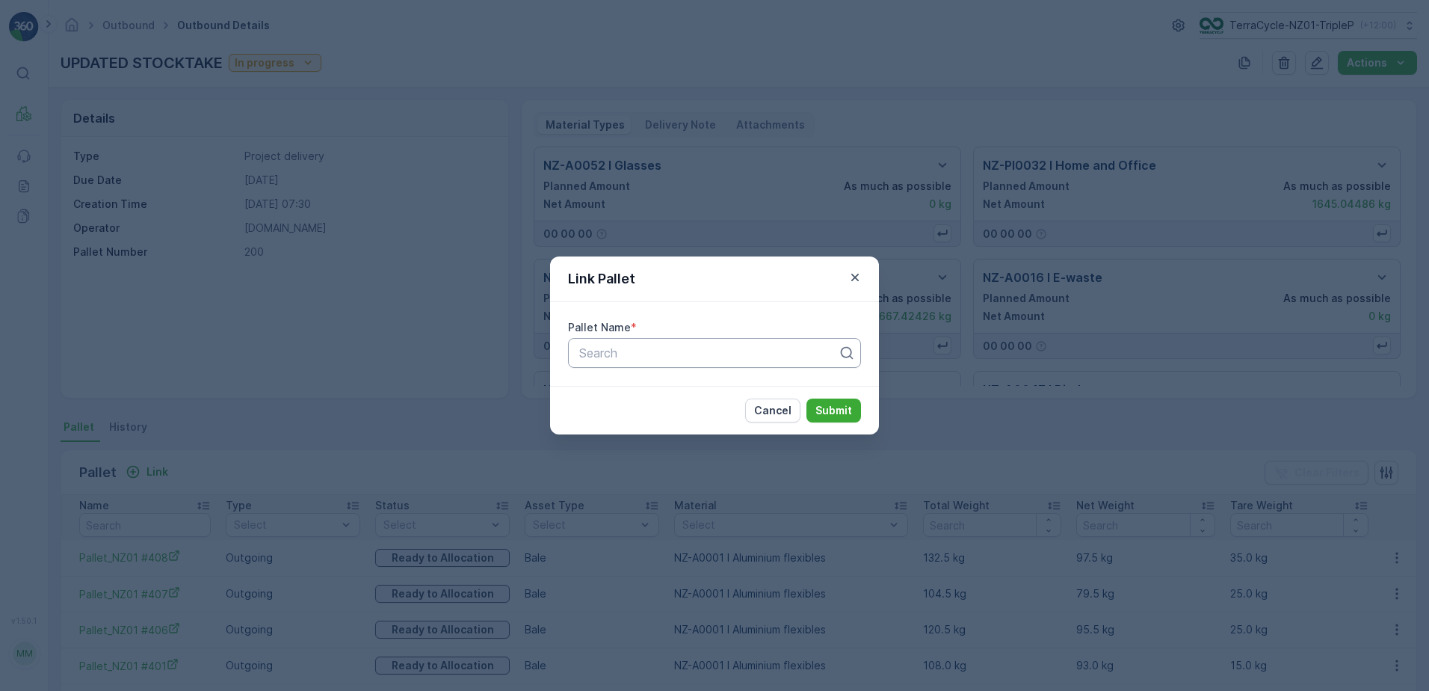
click at [626, 359] on div at bounding box center [709, 352] width 262 height 13
type input "307"
drag, startPoint x: 673, startPoint y: 385, endPoint x: 702, endPoint y: 389, distance: 30.1
click at [674, 385] on span "Pallet_NZ01 #307" at bounding box center [626, 389] width 99 height 13
click at [833, 412] on p "Submit" at bounding box center [833, 410] width 37 height 15
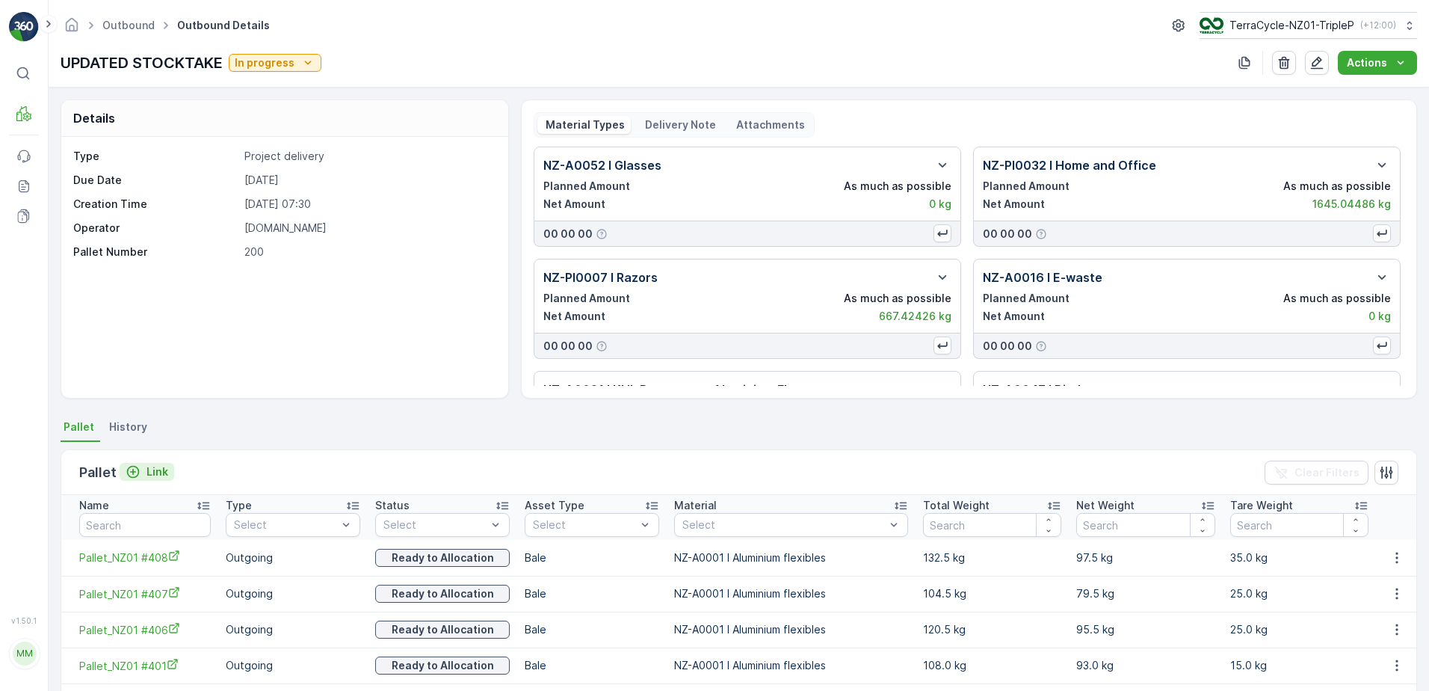
click at [152, 464] on p "Link" at bounding box center [157, 471] width 22 height 15
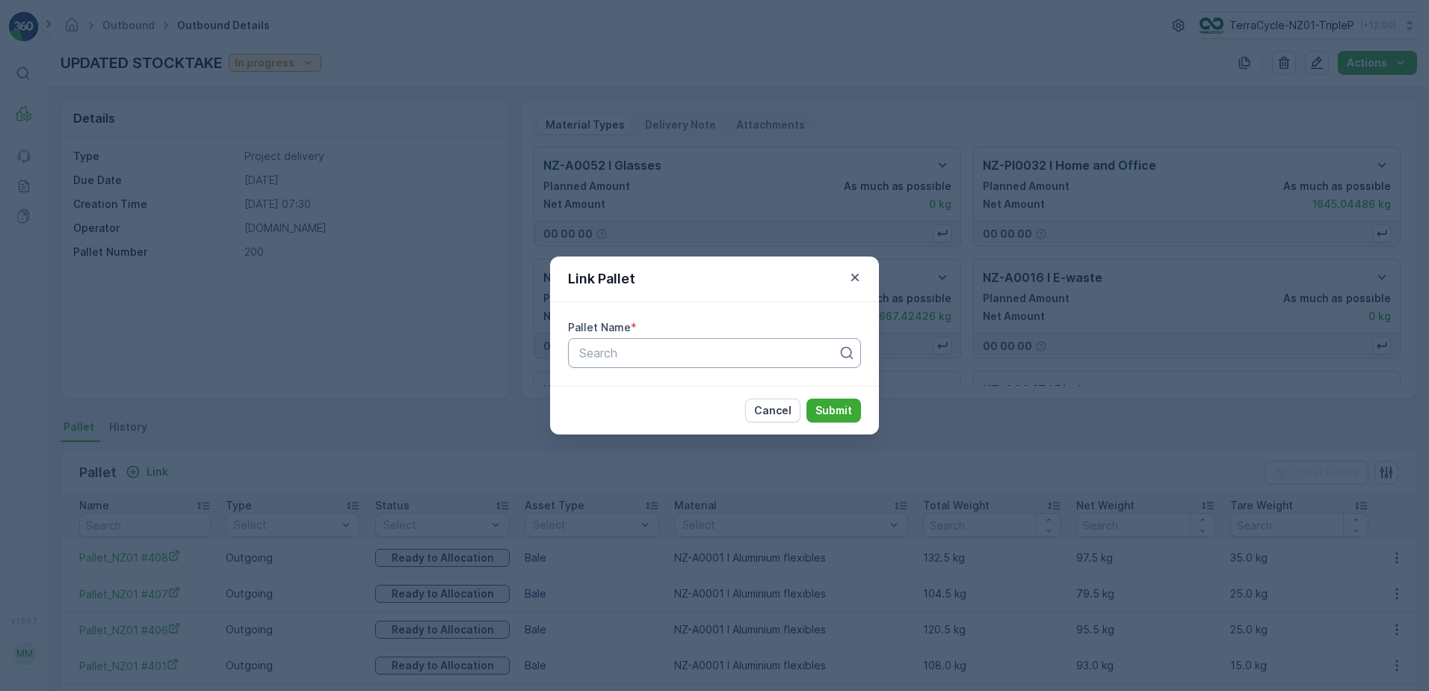
click at [613, 364] on div "Search" at bounding box center [714, 353] width 293 height 30
type input "306"
click at [691, 386] on div "Pallet_NZ01 #306" at bounding box center [714, 389] width 275 height 13
click at [830, 409] on p "Submit" at bounding box center [833, 410] width 37 height 15
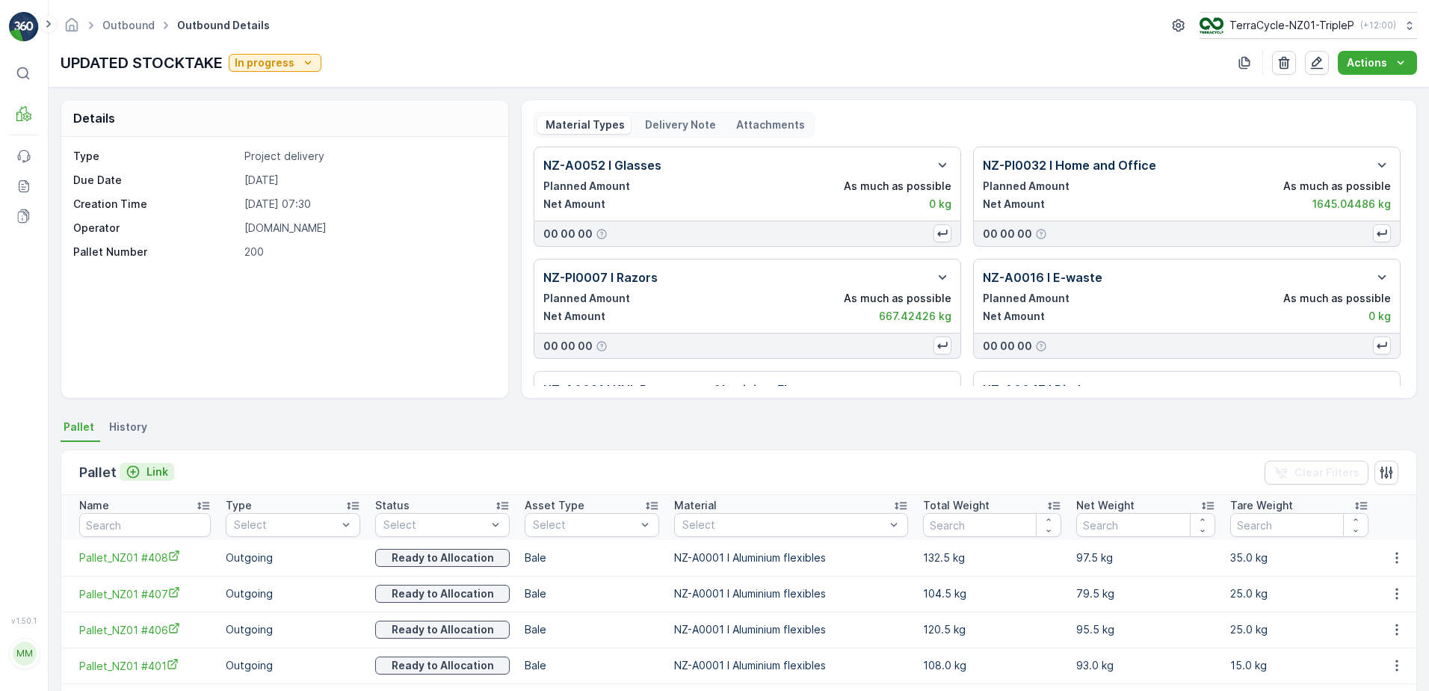
click at [152, 463] on button "Link" at bounding box center [147, 472] width 55 height 18
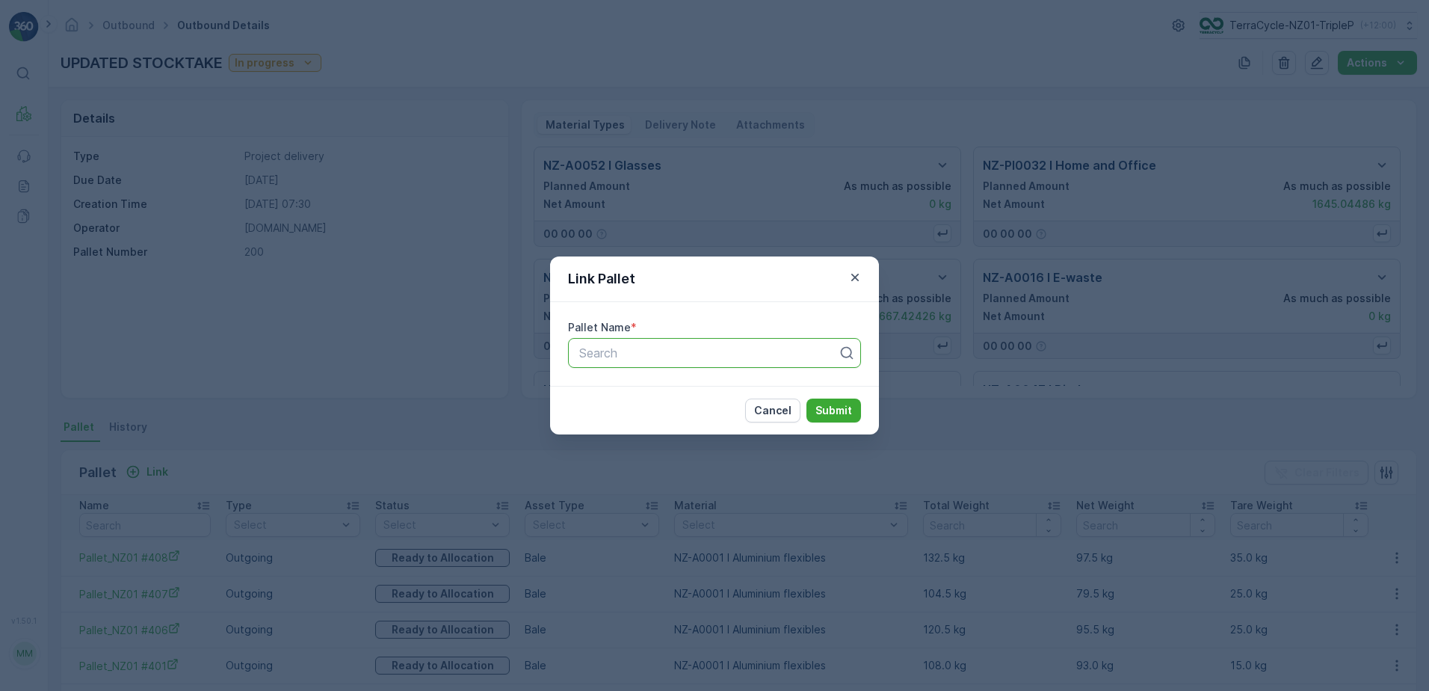
click at [602, 365] on div "Search" at bounding box center [714, 353] width 293 height 30
type input "305"
click at [658, 415] on span "Pallet_NZ01 #305" at bounding box center [626, 414] width 99 height 13
click at [812, 413] on button "Submit" at bounding box center [833, 410] width 55 height 24
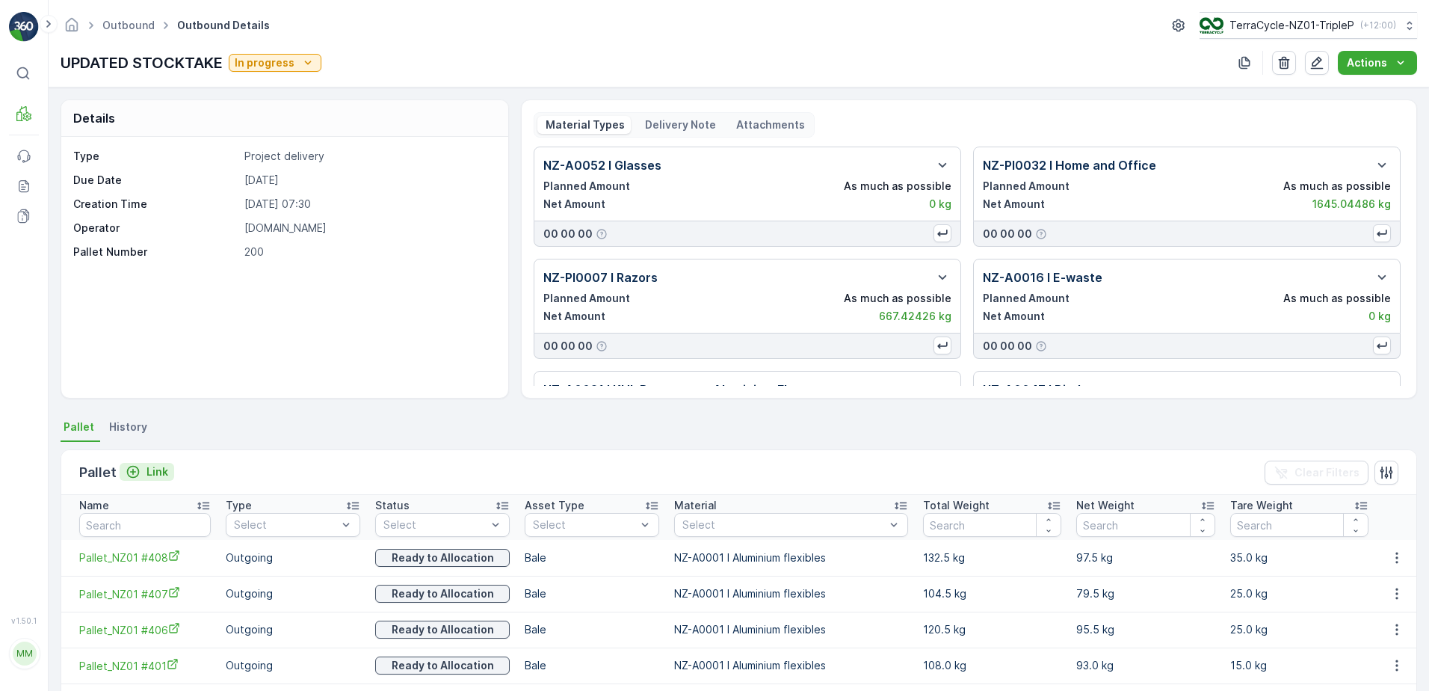
click at [152, 464] on p "Link" at bounding box center [157, 471] width 22 height 15
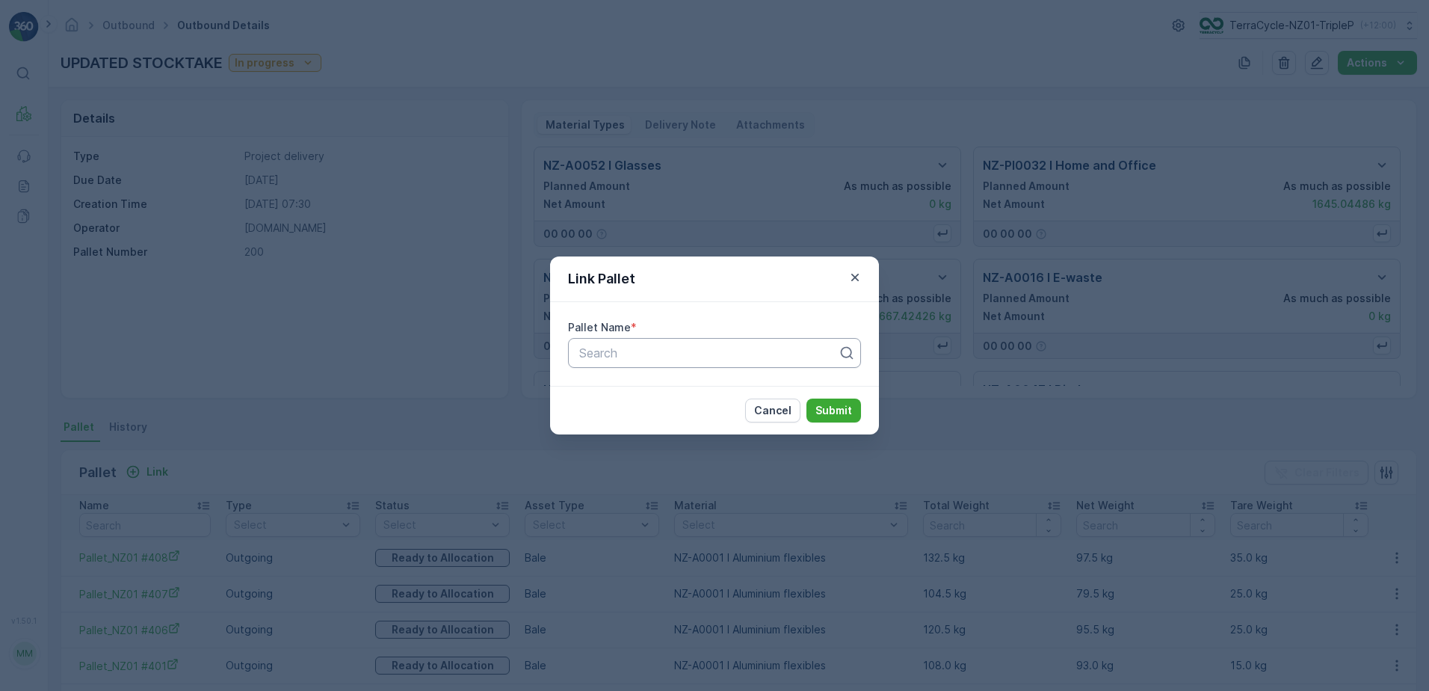
click at [652, 354] on div at bounding box center [709, 352] width 262 height 13
type input "304"
click at [643, 385] on span "Pallet_NZ01 #304" at bounding box center [626, 389] width 99 height 13
click at [824, 404] on p "Submit" at bounding box center [833, 410] width 37 height 15
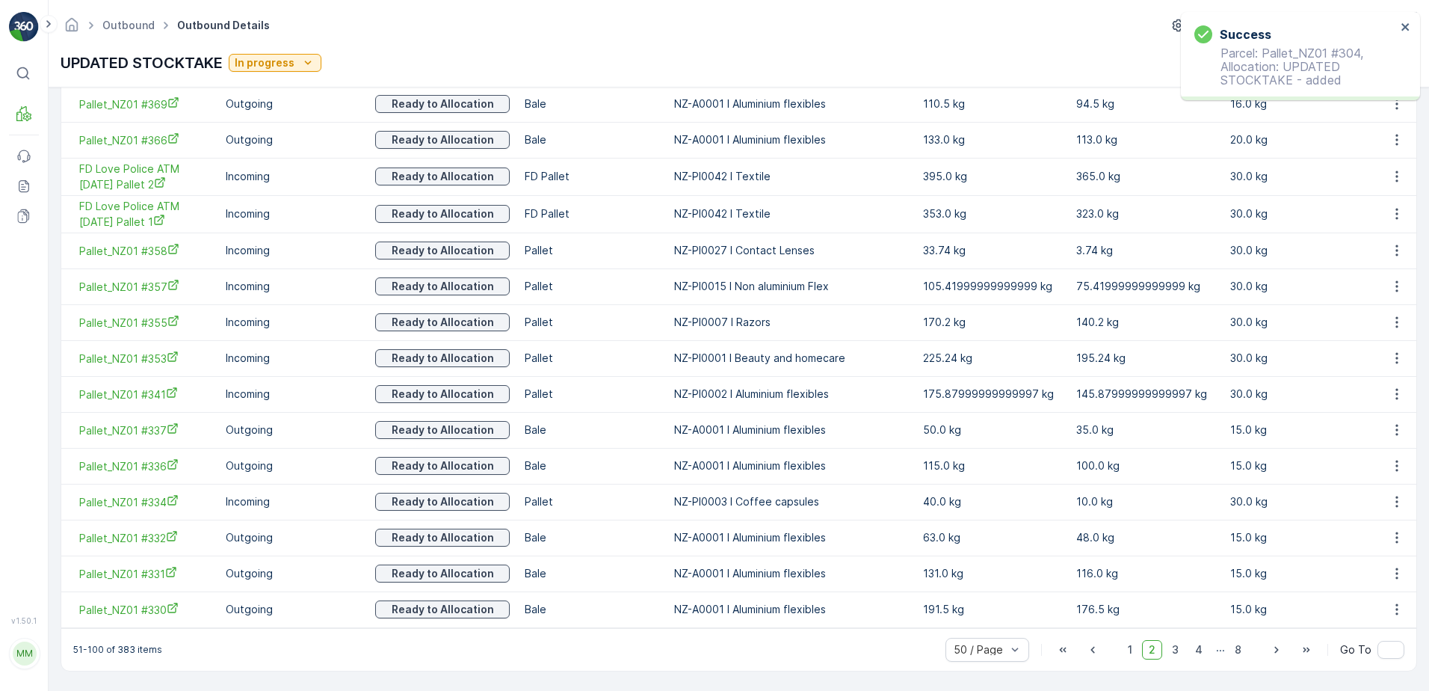
scroll to position [1906, 0]
click at [1180, 648] on span "3" at bounding box center [1175, 649] width 20 height 19
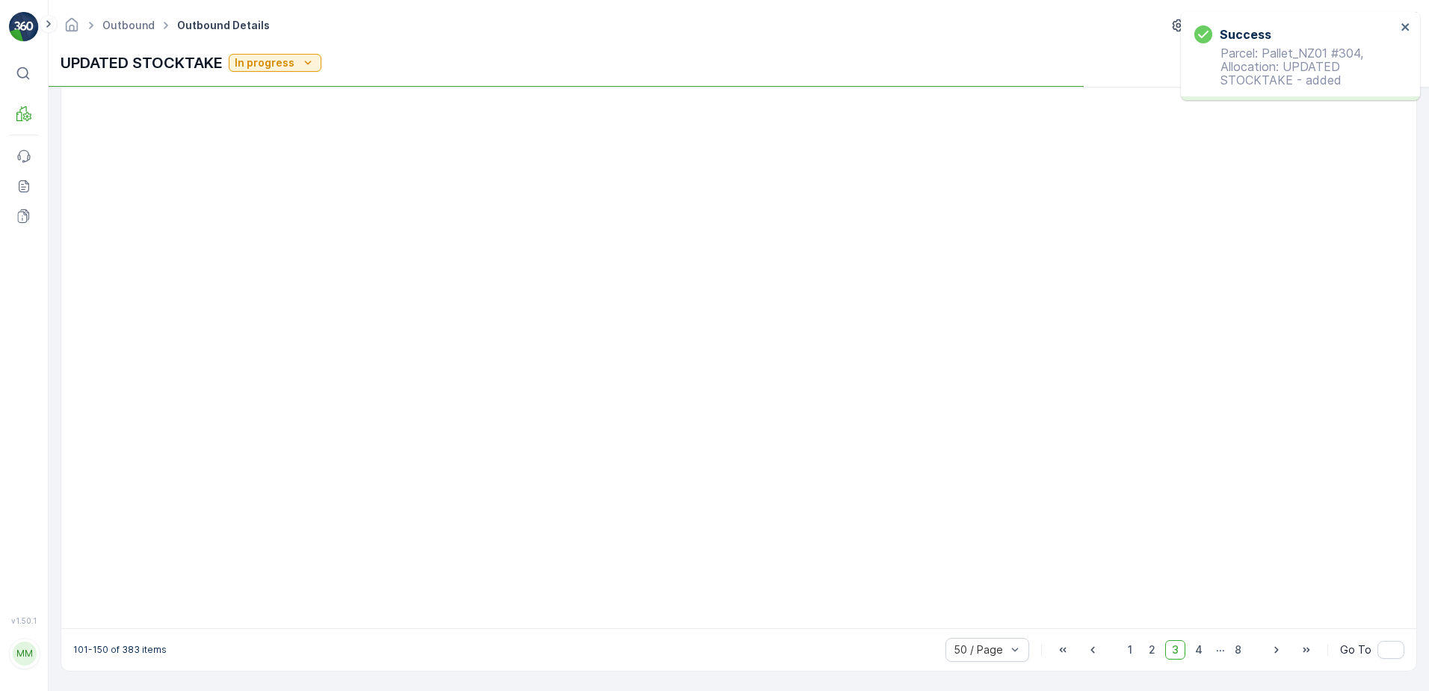
scroll to position [1487, 0]
click at [1404, 24] on icon "close" at bounding box center [1405, 27] width 10 height 12
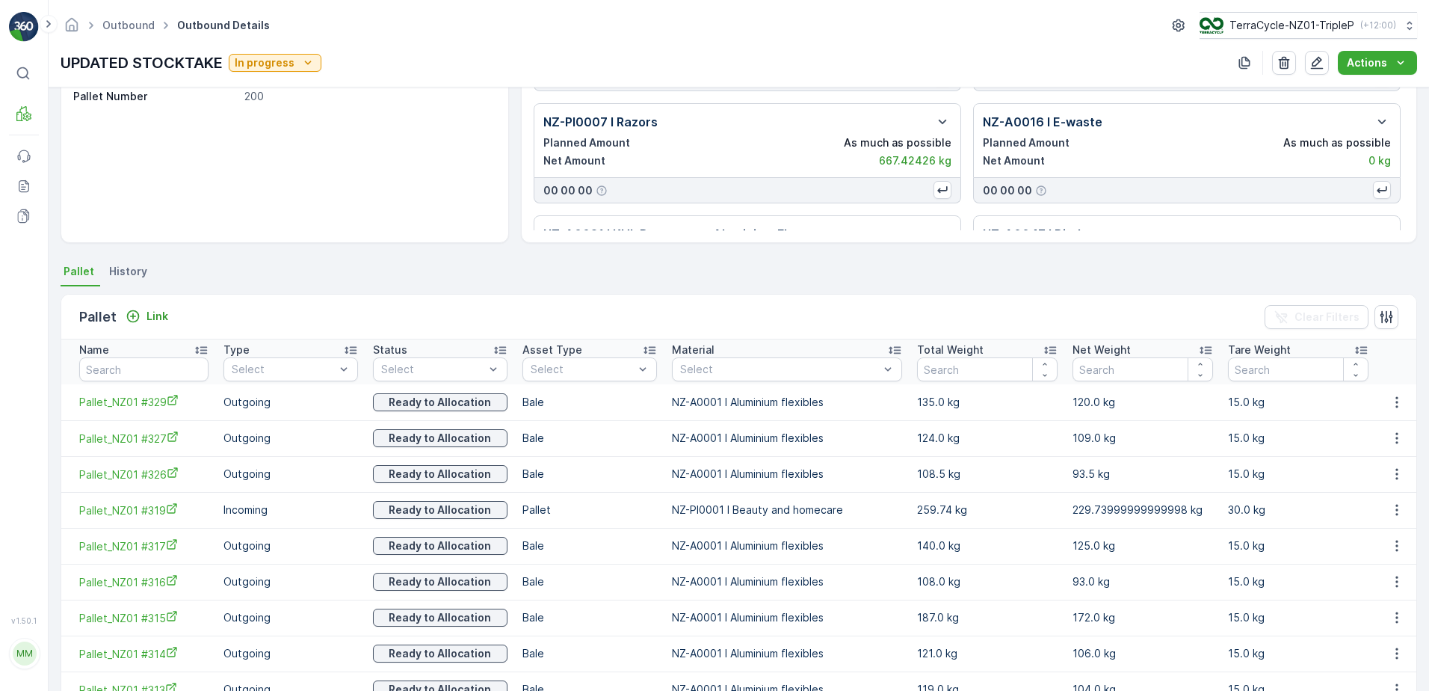
scroll to position [75, 0]
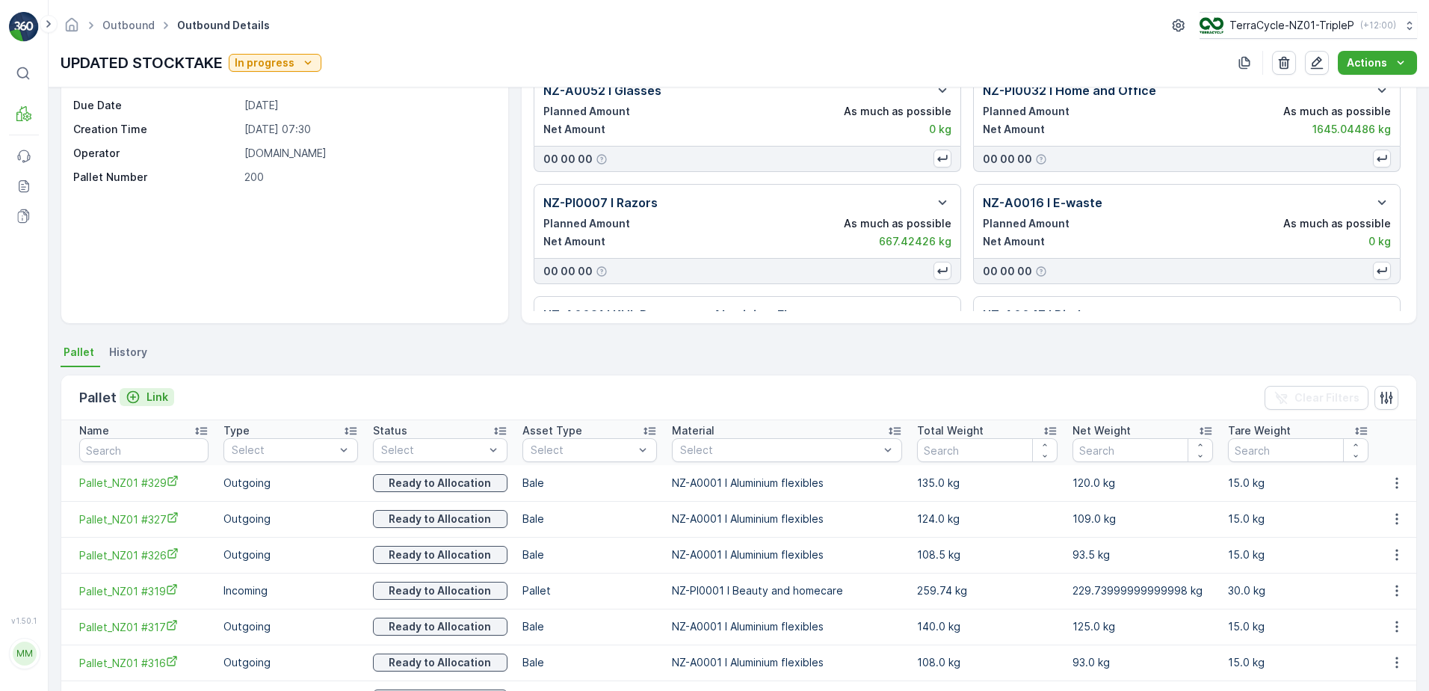
click at [158, 393] on p "Link" at bounding box center [157, 396] width 22 height 15
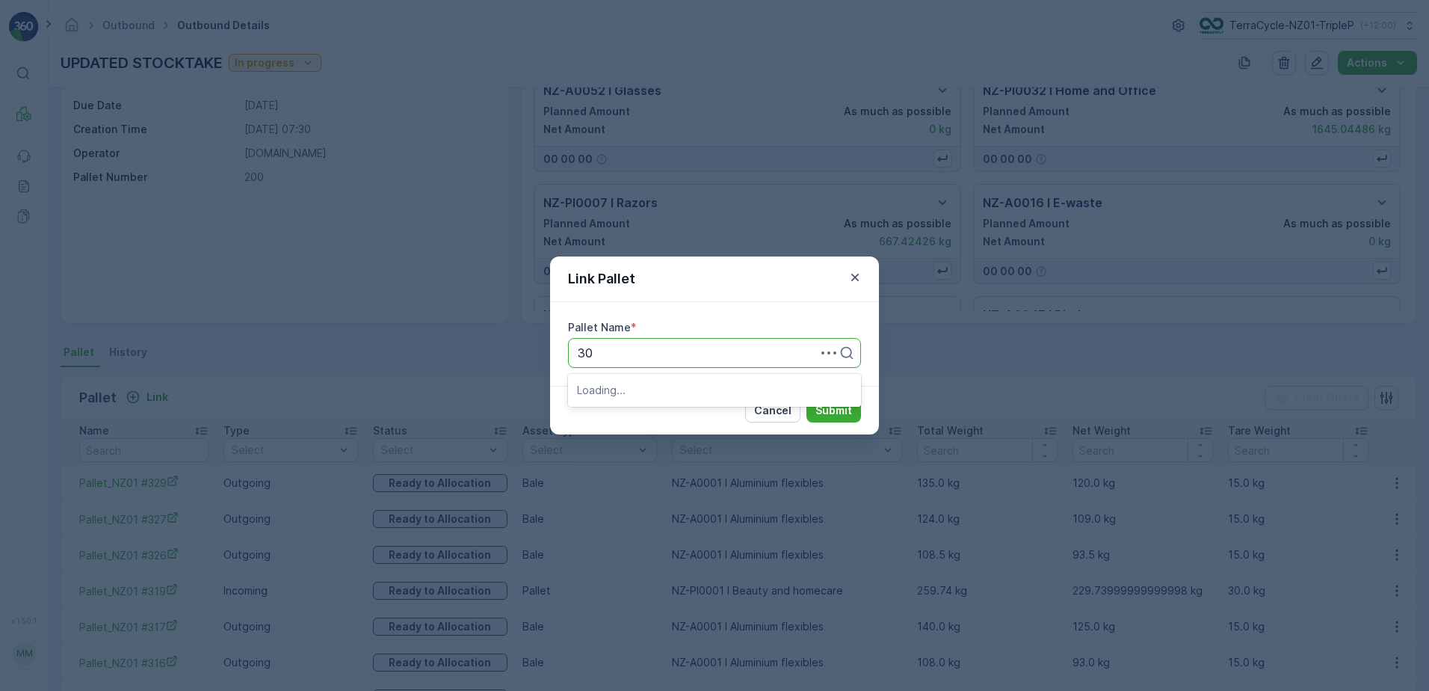
type input "303"
drag, startPoint x: 664, startPoint y: 391, endPoint x: 716, endPoint y: 402, distance: 53.5
click at [664, 392] on span "Pallet_NZ01 #303" at bounding box center [626, 389] width 99 height 13
click at [824, 413] on p "Submit" at bounding box center [833, 410] width 37 height 15
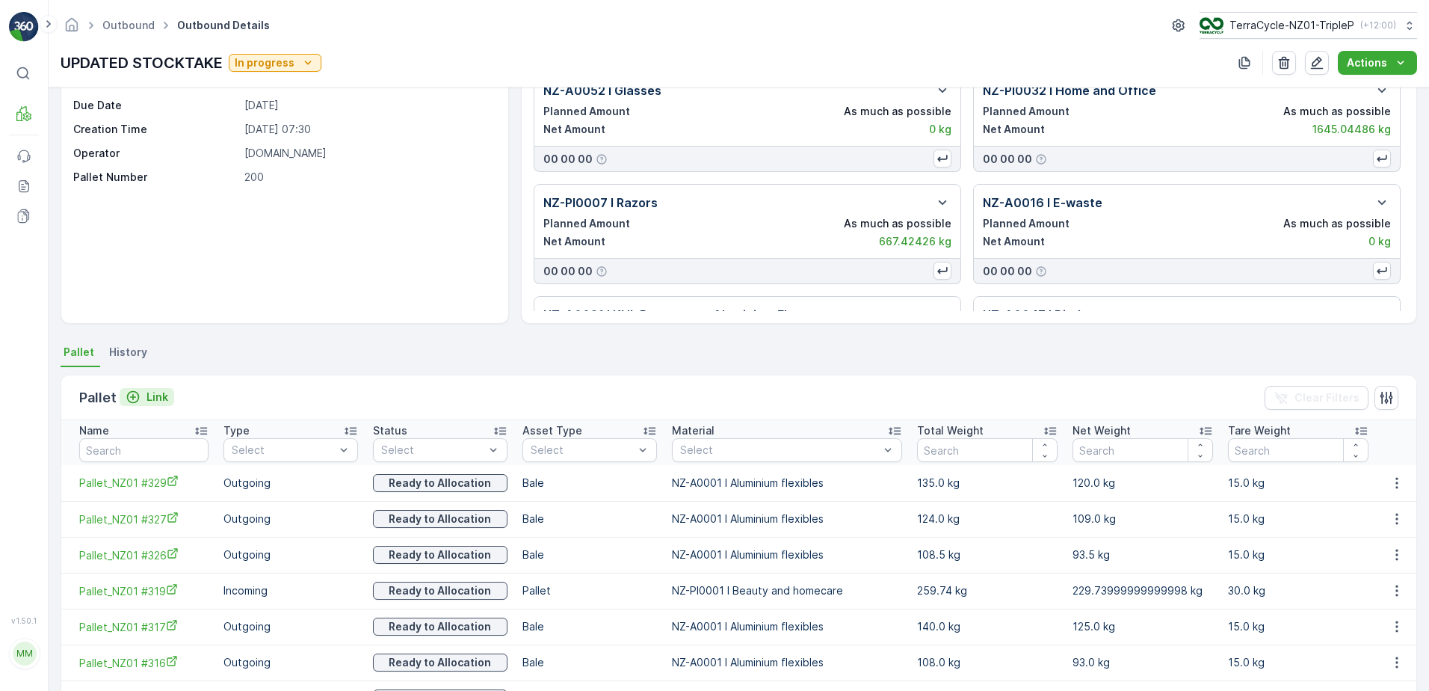
click at [151, 390] on p "Link" at bounding box center [157, 396] width 22 height 15
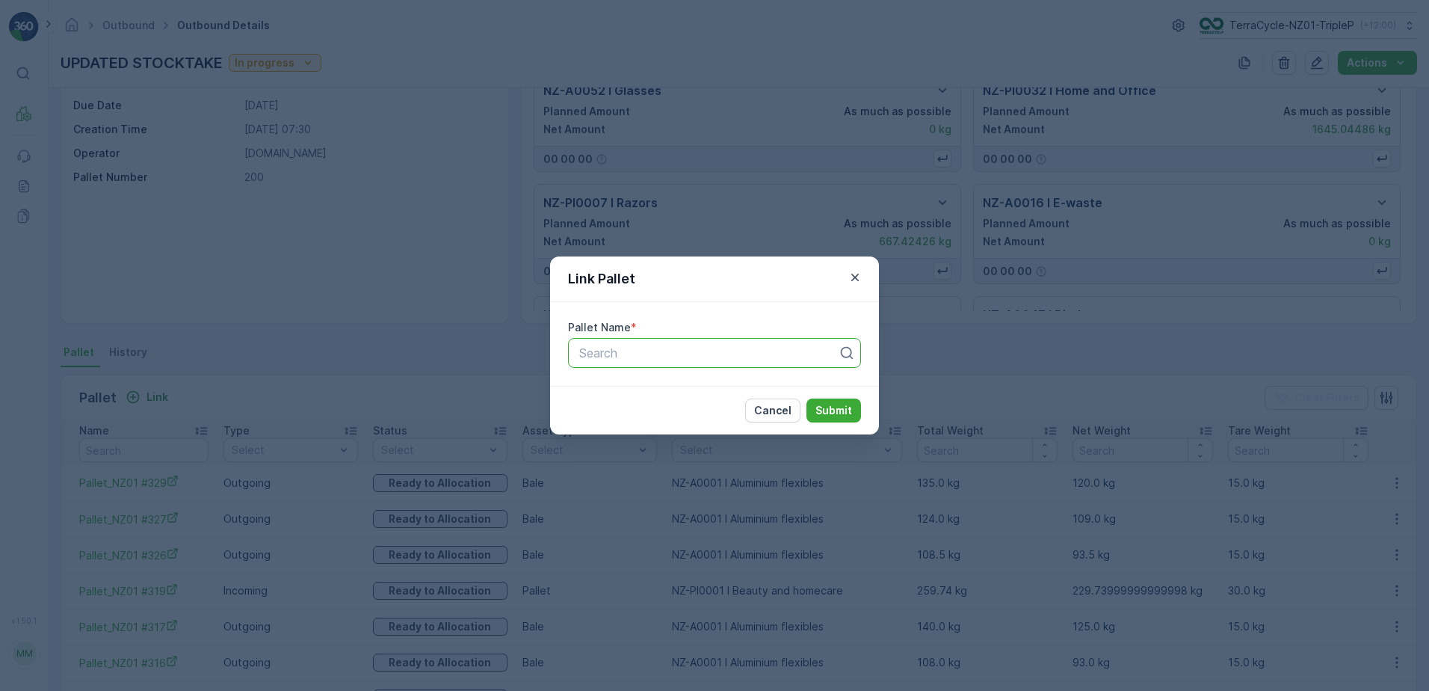
click at [623, 350] on div at bounding box center [709, 352] width 262 height 13
type input "302"
click at [682, 386] on div "Pallet_NZ01 #302" at bounding box center [714, 389] width 275 height 13
click at [833, 413] on p "Submit" at bounding box center [833, 410] width 37 height 15
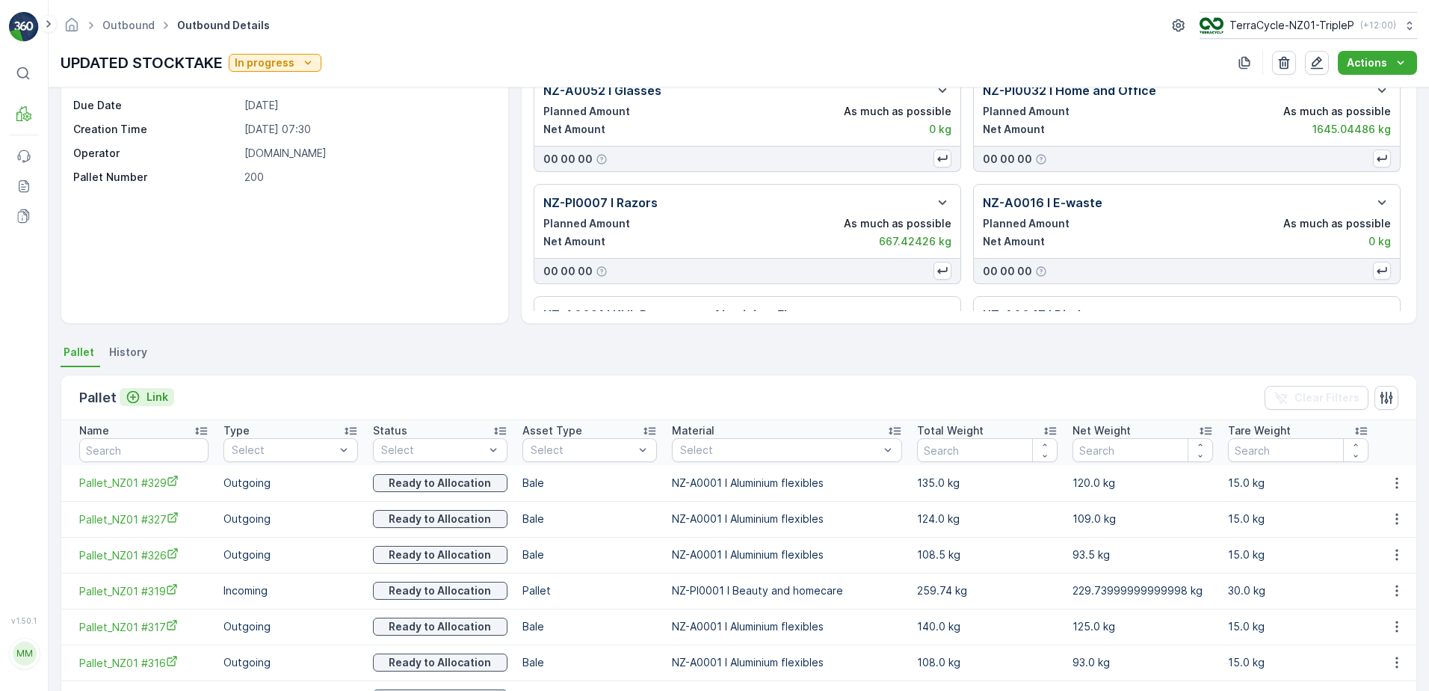
click at [165, 395] on p "Link" at bounding box center [157, 396] width 22 height 15
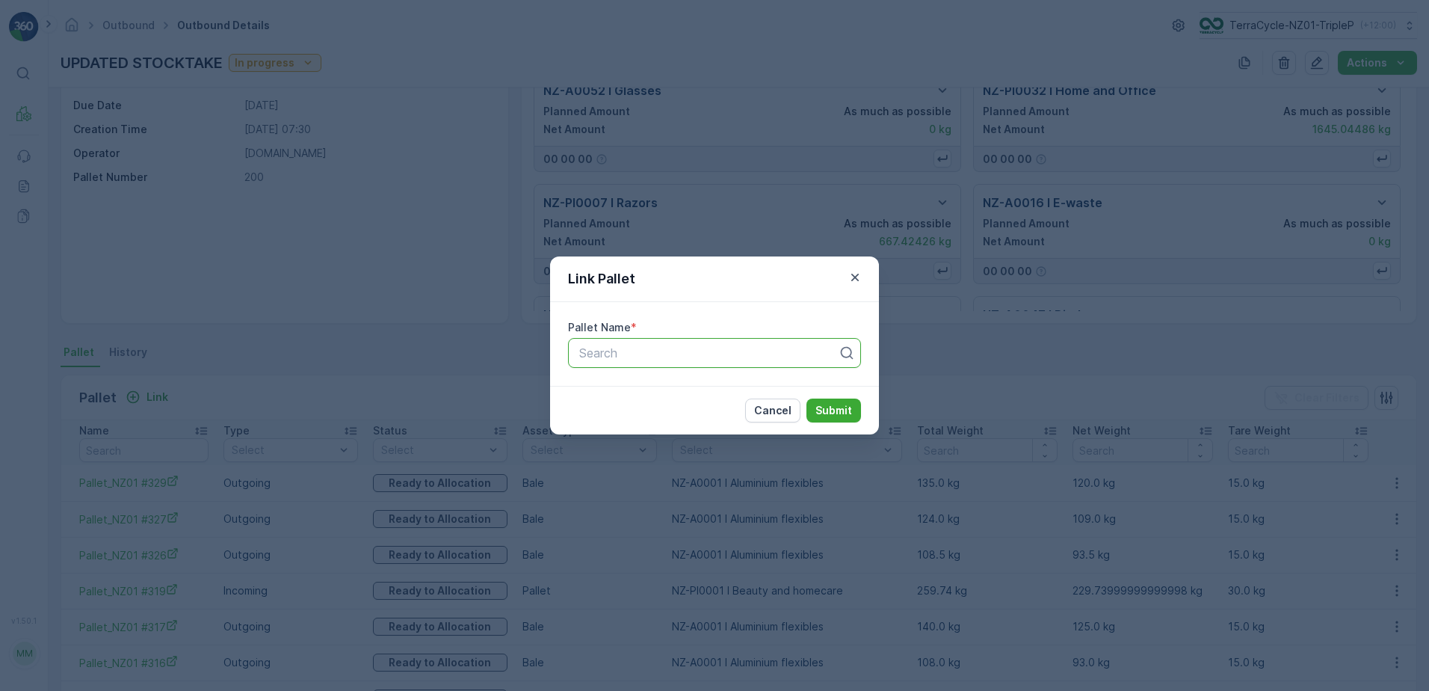
click at [687, 348] on div at bounding box center [709, 352] width 262 height 13
type input "301"
drag, startPoint x: 719, startPoint y: 414, endPoint x: 850, endPoint y: 415, distance: 131.5
click at [720, 414] on div "Pallet_NZ01 #301" at bounding box center [714, 414] width 275 height 13
click at [853, 408] on button "Submit" at bounding box center [833, 410] width 55 height 24
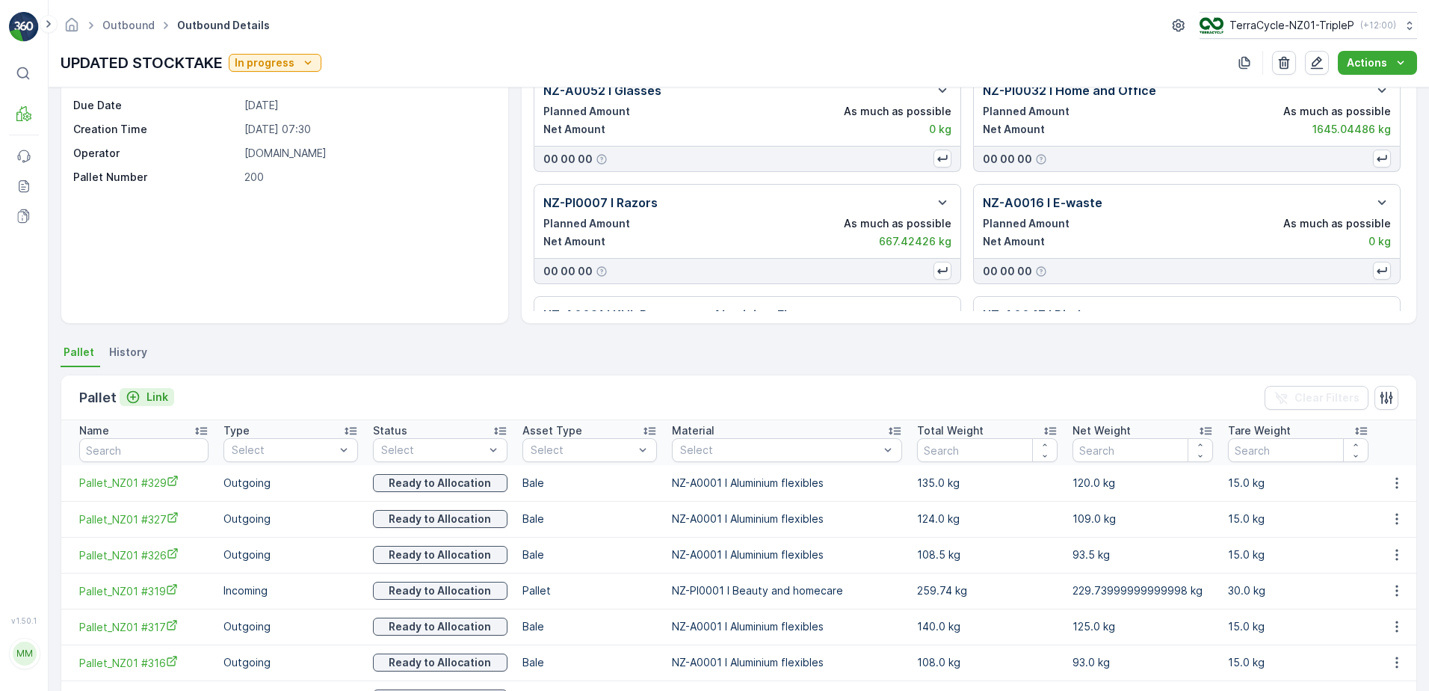
click at [152, 390] on p "Link" at bounding box center [157, 396] width 22 height 15
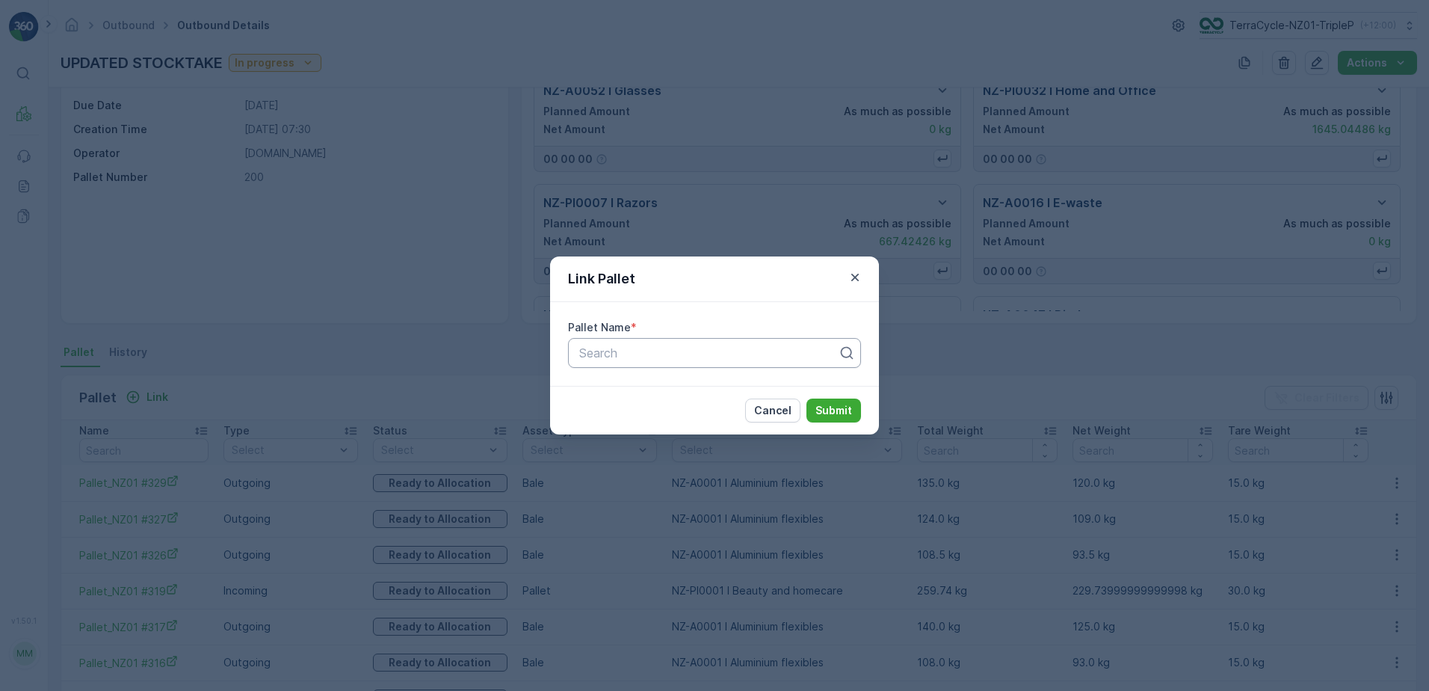
click at [728, 343] on div "Search" at bounding box center [714, 353] width 293 height 30
type input "300"
drag, startPoint x: 702, startPoint y: 390, endPoint x: 749, endPoint y: 395, distance: 47.3
click at [705, 390] on div "Pallet_NZ01 #300" at bounding box center [714, 389] width 275 height 13
click at [835, 413] on p "Submit" at bounding box center [833, 410] width 37 height 15
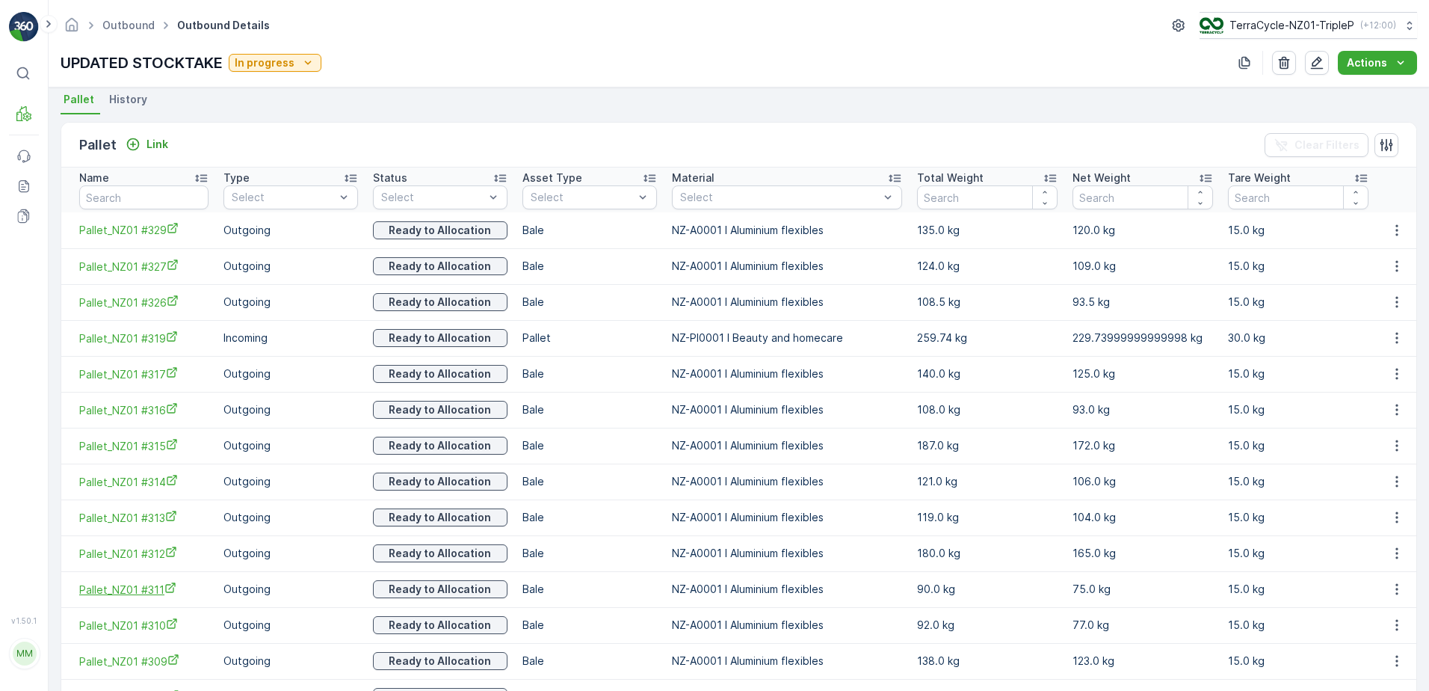
scroll to position [0, 0]
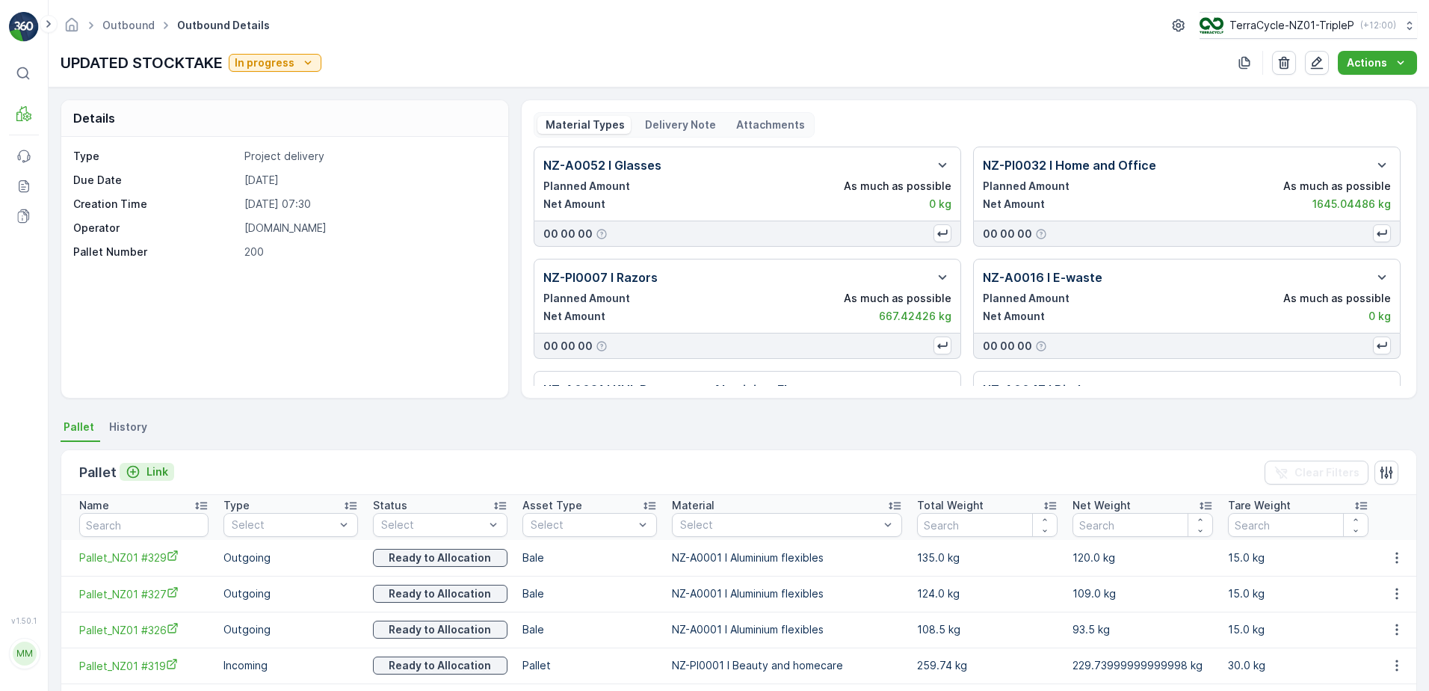
click at [132, 470] on icon "Link" at bounding box center [133, 471] width 15 height 15
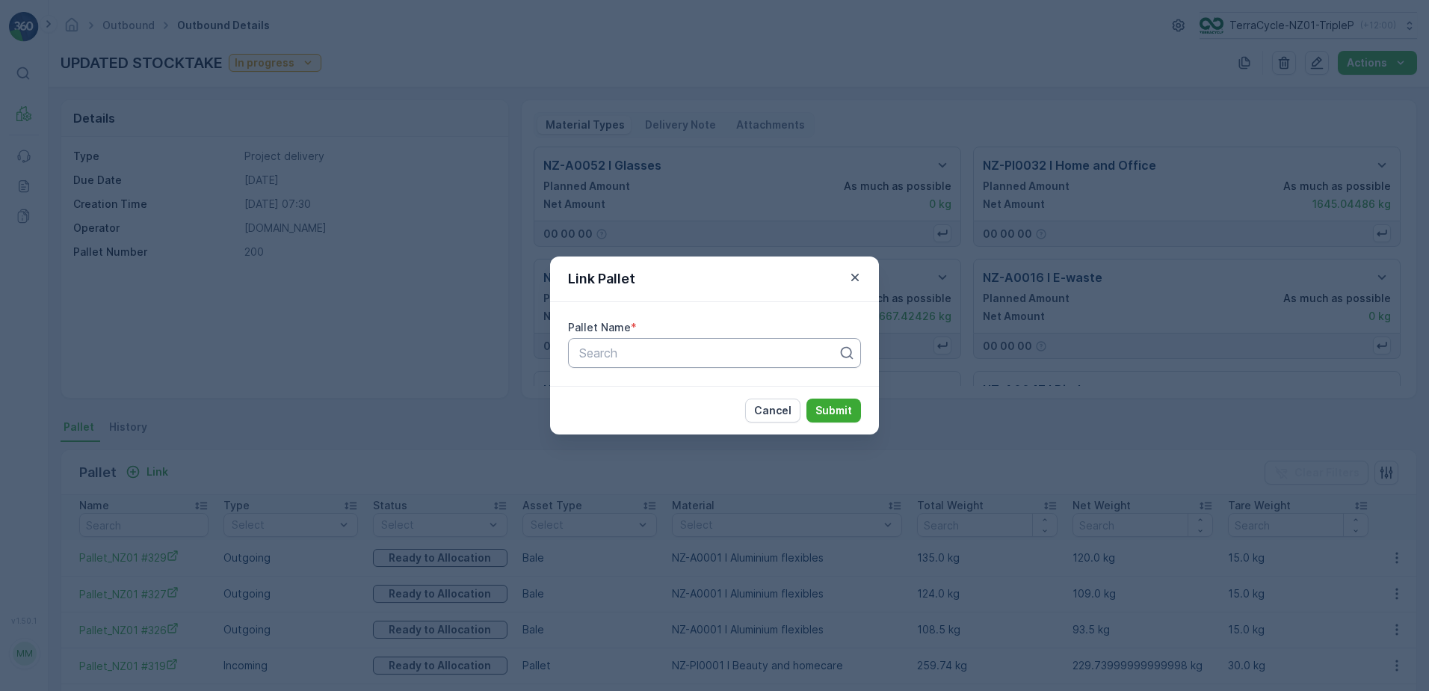
drag, startPoint x: 723, startPoint y: 367, endPoint x: 732, endPoint y: 357, distance: 13.2
click at [730, 359] on div "Search" at bounding box center [714, 353] width 293 height 30
type input "294"
drag, startPoint x: 735, startPoint y: 387, endPoint x: 744, endPoint y: 389, distance: 9.8
click at [735, 388] on div "Pallet_NZ01 #294" at bounding box center [714, 389] width 275 height 13
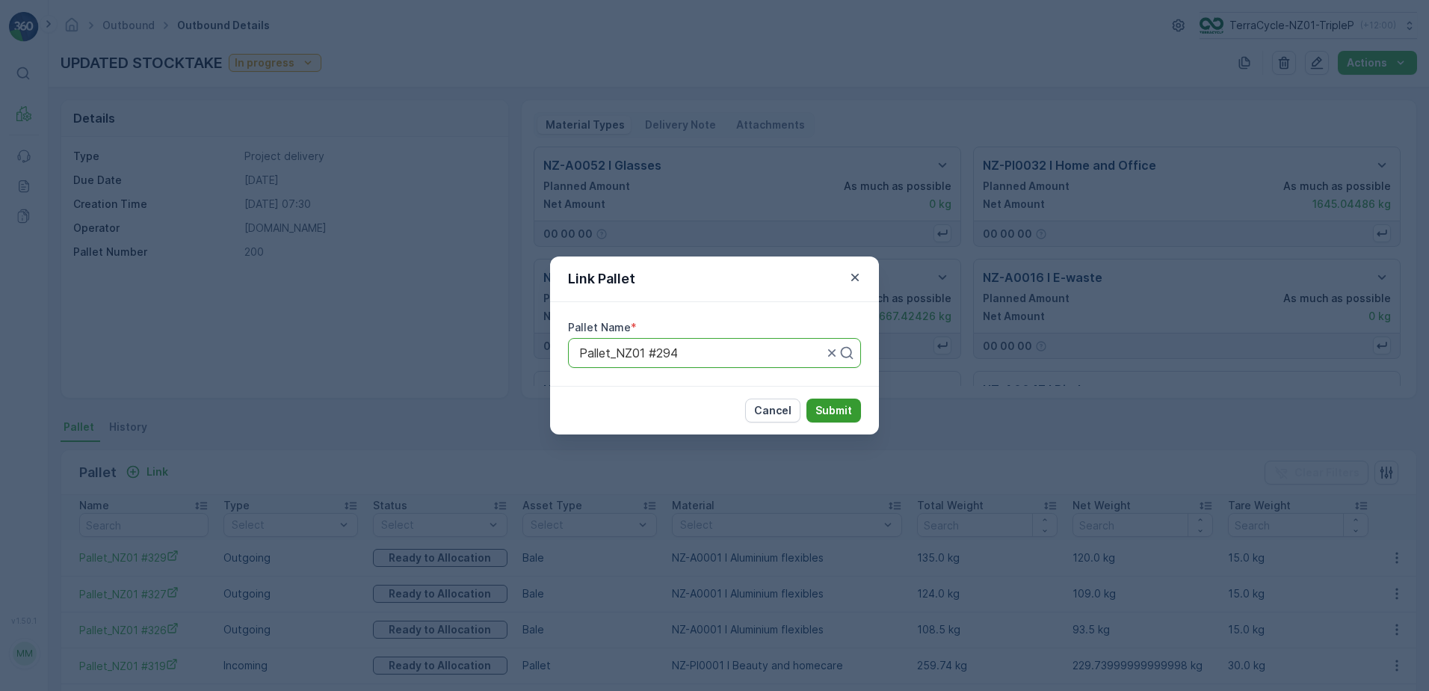
click at [836, 407] on p "Submit" at bounding box center [833, 410] width 37 height 15
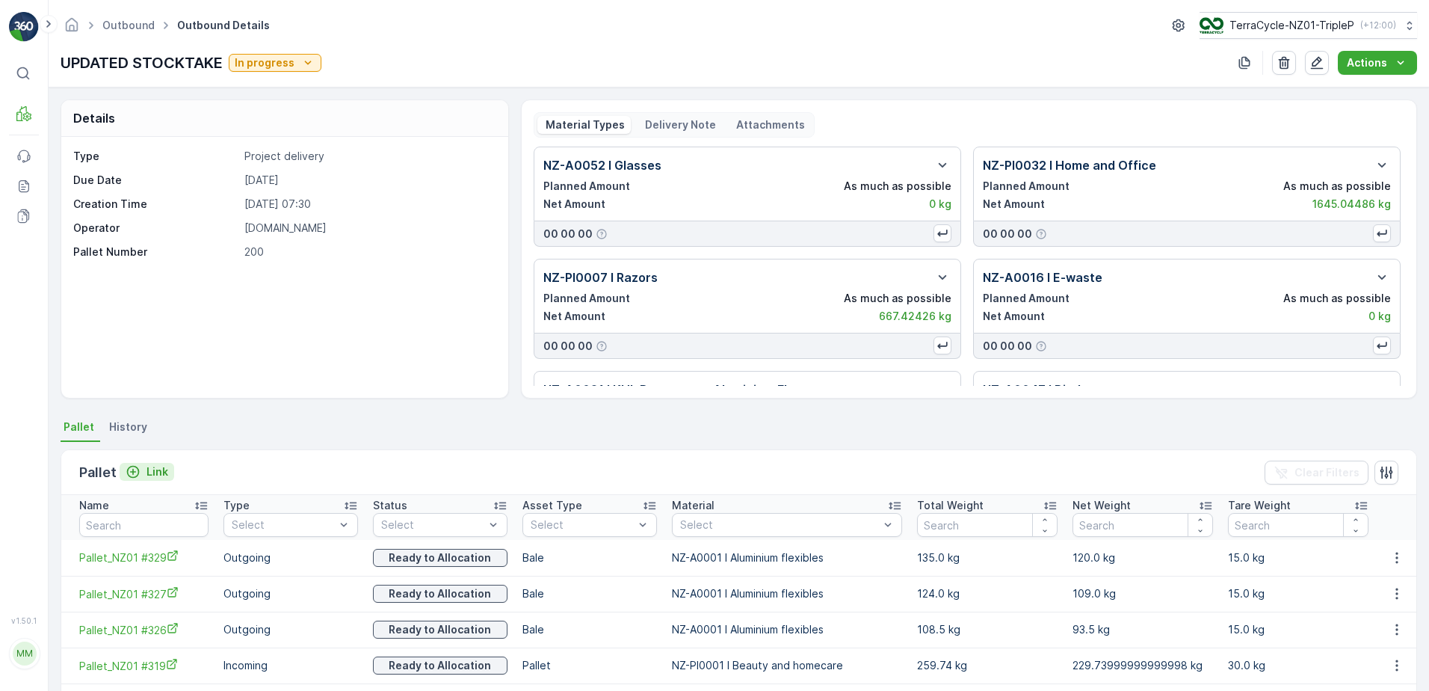
click at [139, 475] on icon "Link" at bounding box center [133, 471] width 15 height 15
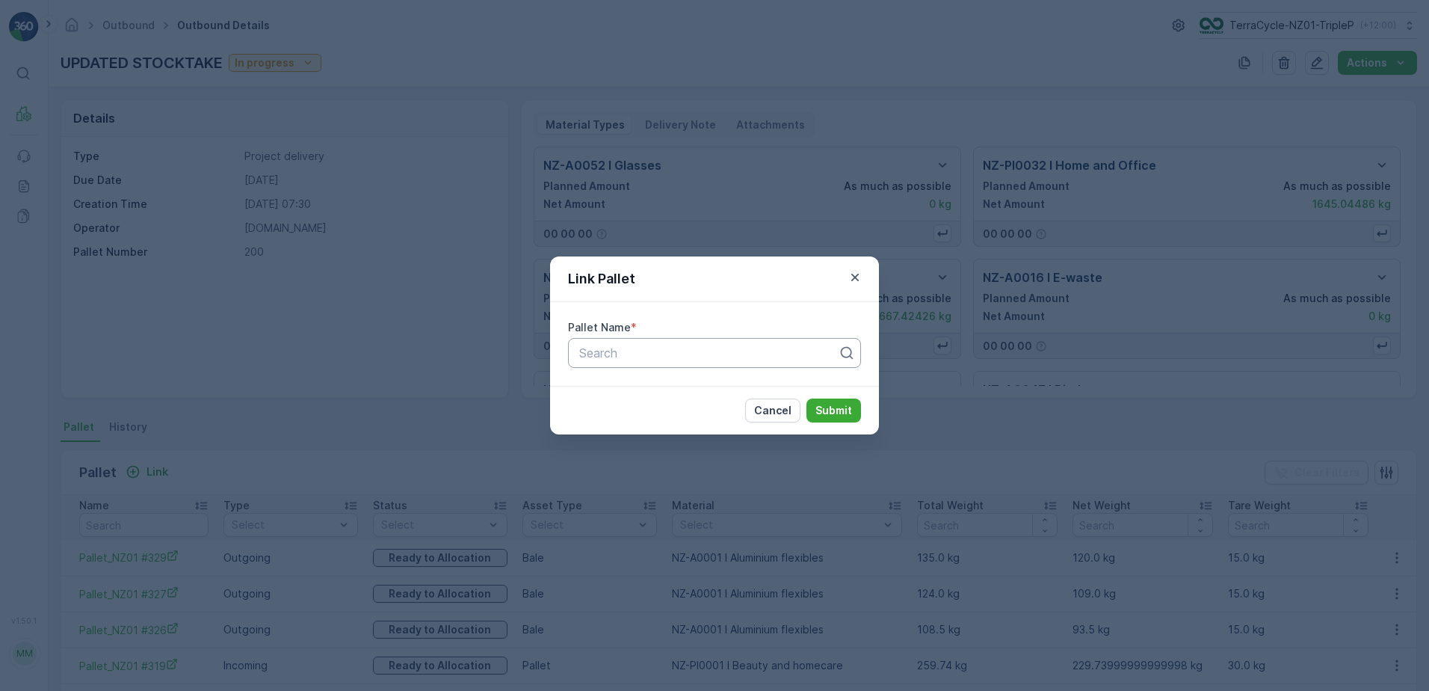
click at [796, 349] on div at bounding box center [709, 352] width 262 height 13
type input "278"
click at [742, 406] on div "Pallet_NZ01 #278" at bounding box center [714, 414] width 293 height 25
click at [822, 408] on p "Submit" at bounding box center [833, 410] width 37 height 15
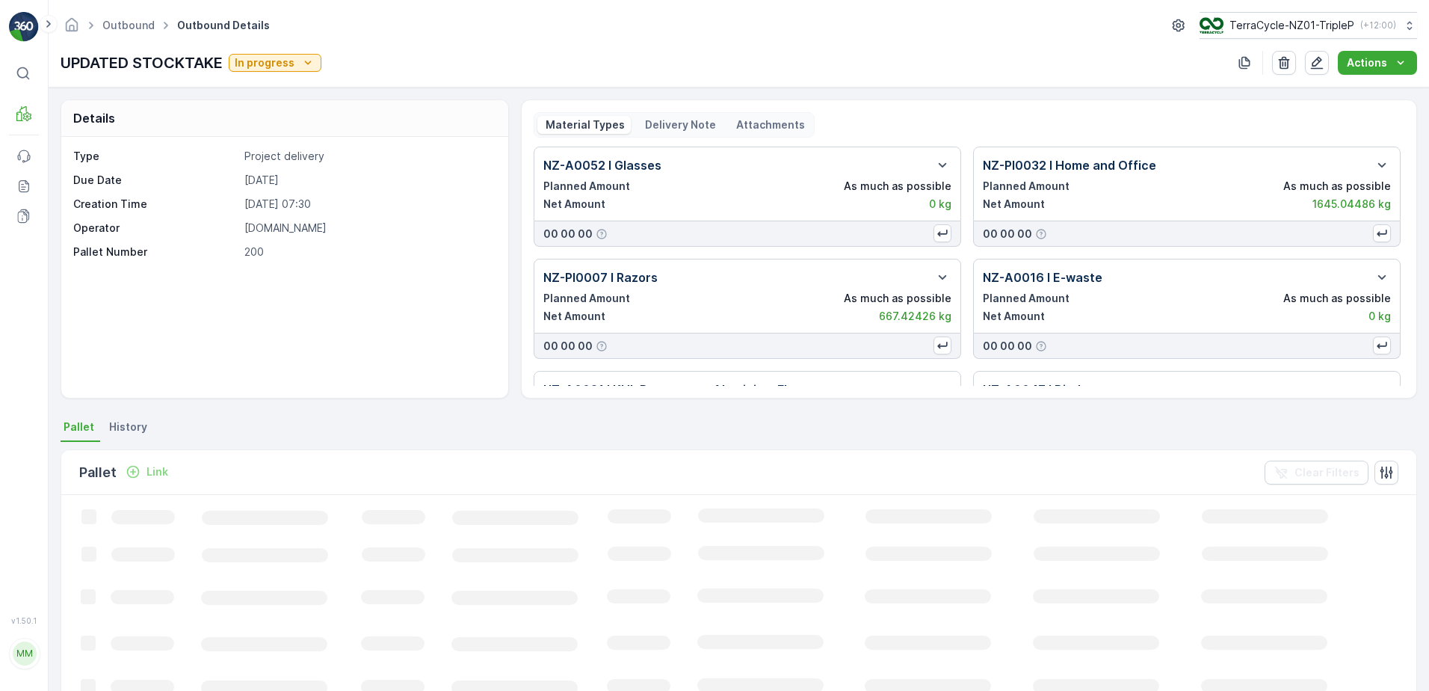
click at [147, 469] on p "Link" at bounding box center [157, 471] width 22 height 15
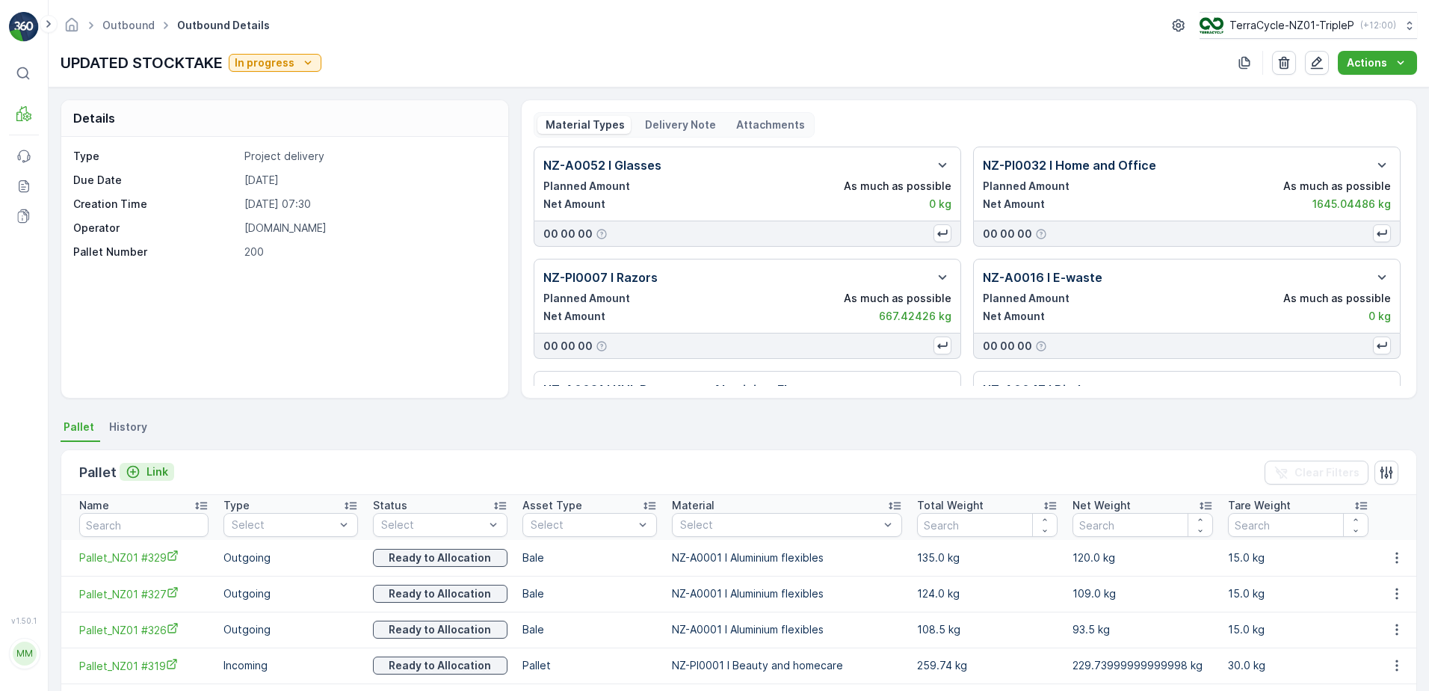
click at [147, 471] on p "Link" at bounding box center [157, 471] width 22 height 15
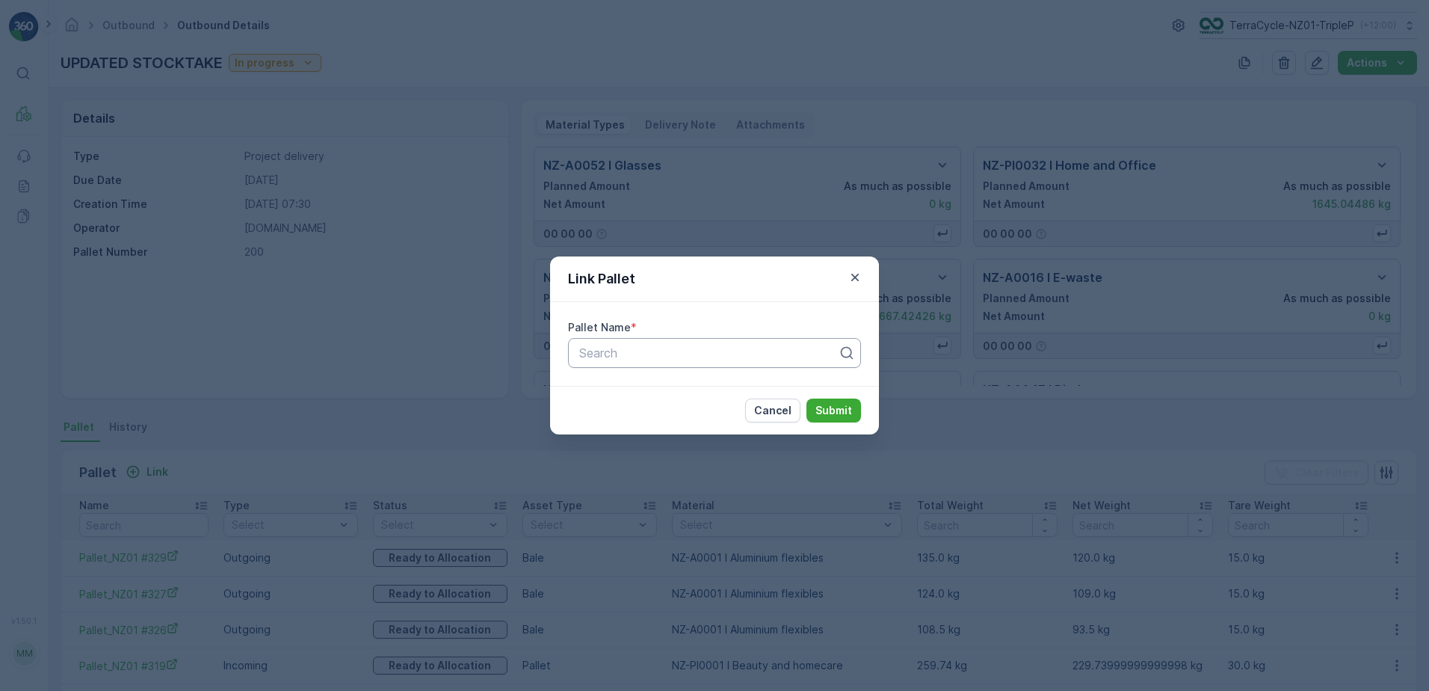
click at [617, 357] on div at bounding box center [709, 352] width 262 height 13
type input "277"
drag, startPoint x: 707, startPoint y: 395, endPoint x: 728, endPoint y: 393, distance: 21.0
click at [711, 395] on div "Pallet_NZ01 #277" at bounding box center [714, 389] width 275 height 13
click at [843, 416] on p "Submit" at bounding box center [833, 410] width 37 height 15
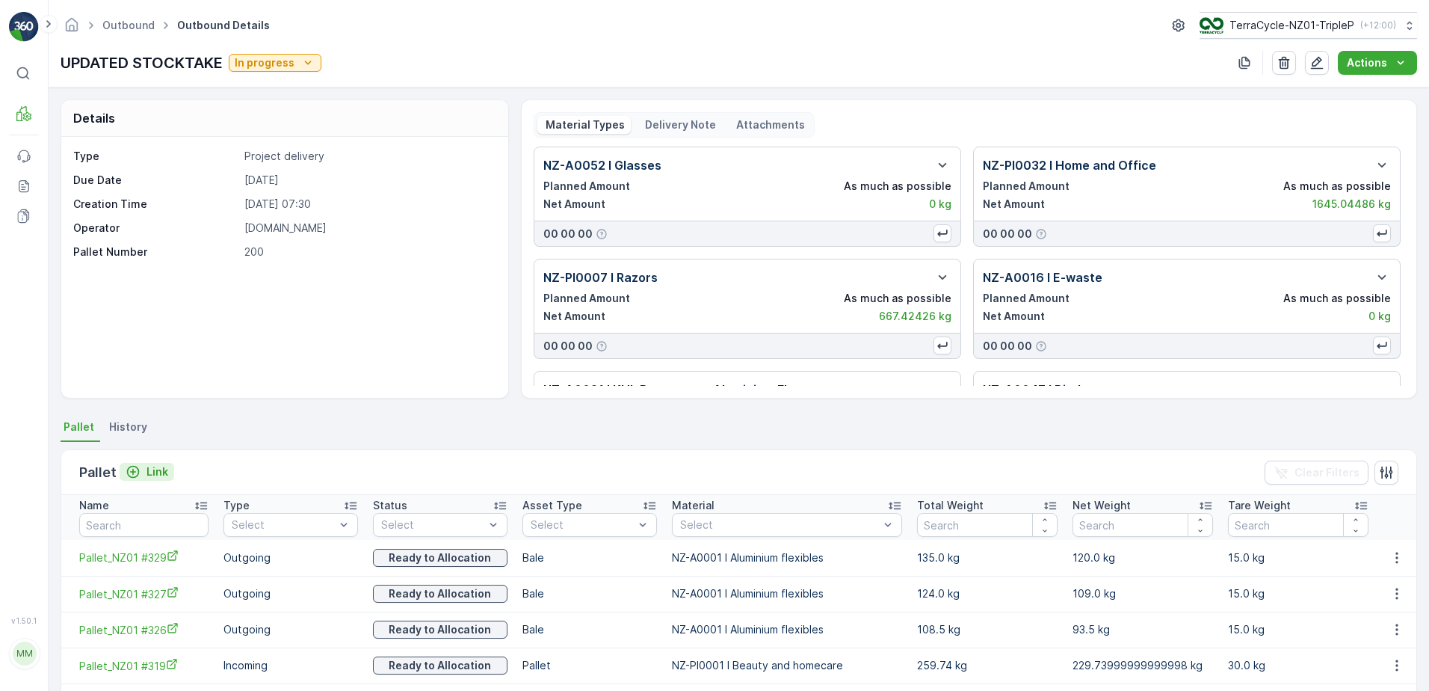
click at [164, 475] on p "Link" at bounding box center [157, 471] width 22 height 15
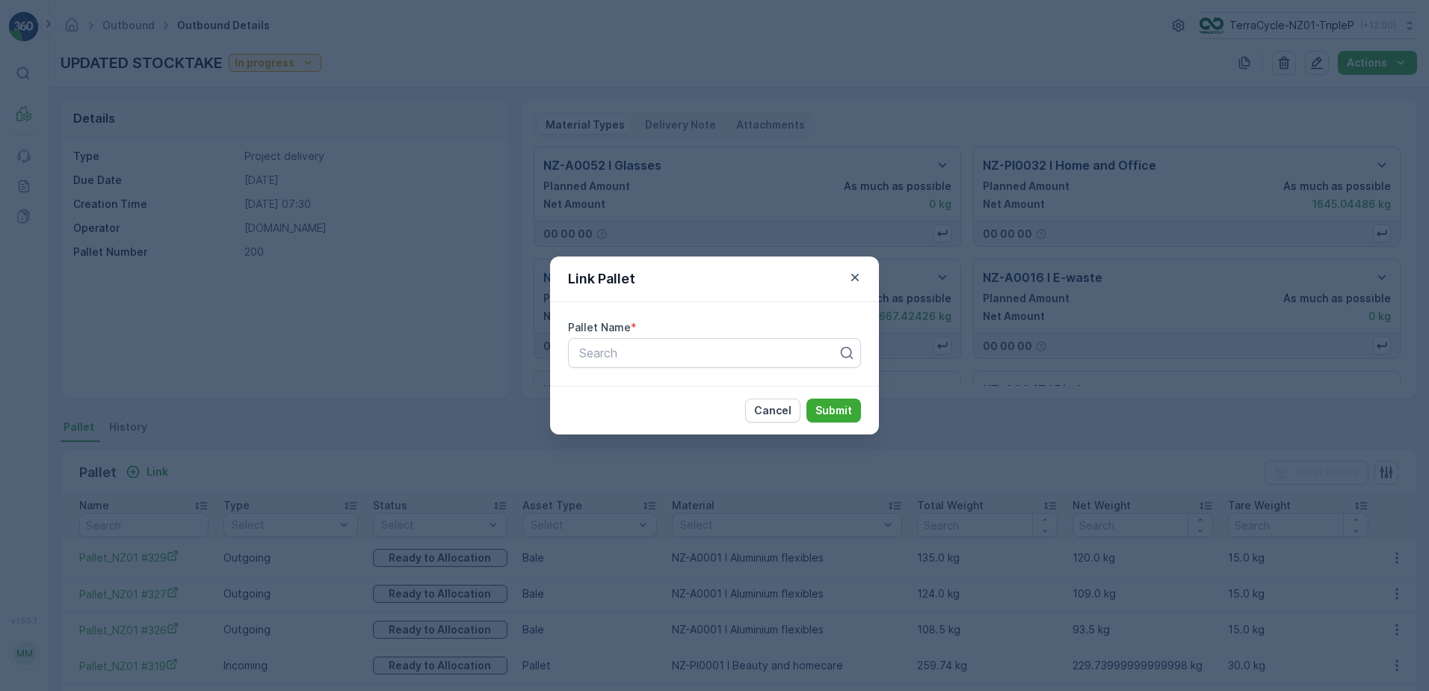
click at [697, 368] on div "Pallet Name * Search" at bounding box center [714, 344] width 329 height 84
type input "271"
drag, startPoint x: 699, startPoint y: 386, endPoint x: 779, endPoint y: 395, distance: 81.1
click at [704, 386] on div "Pallet_NZ01 #271" at bounding box center [714, 389] width 275 height 13
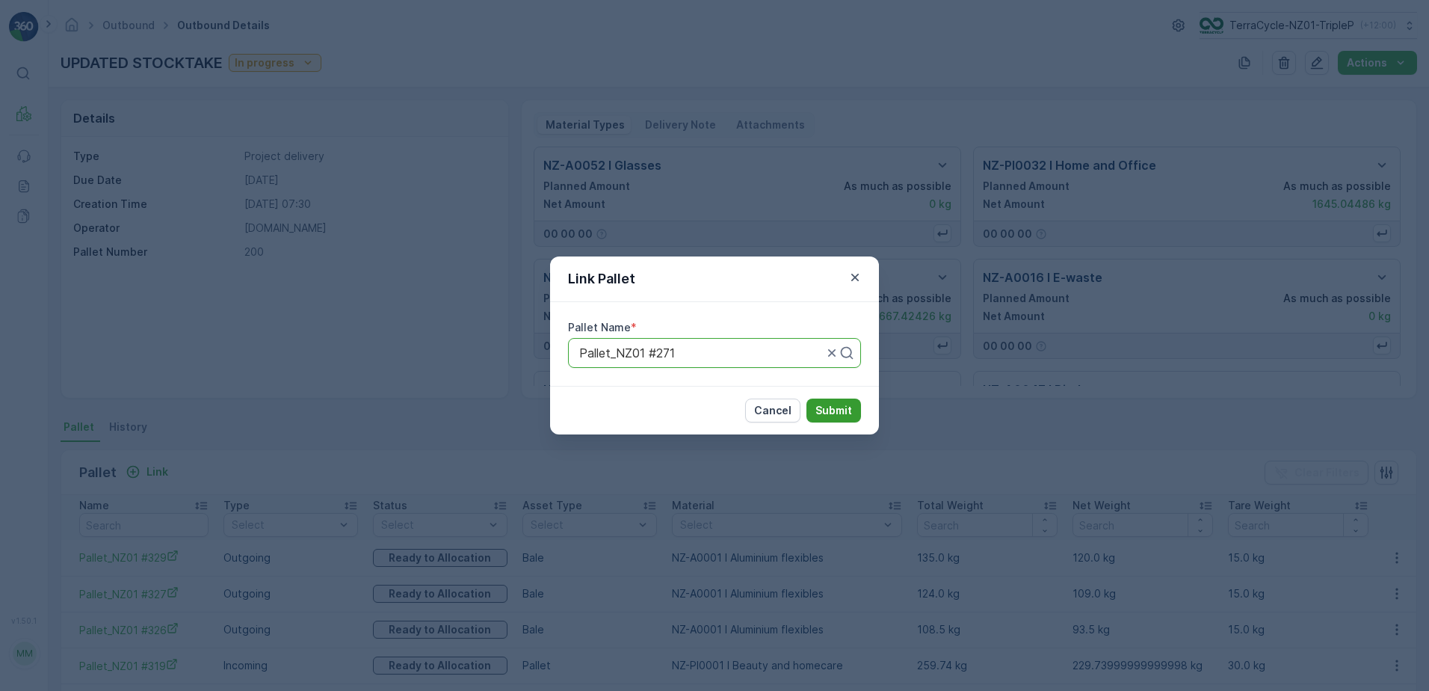
click at [824, 407] on p "Submit" at bounding box center [833, 410] width 37 height 15
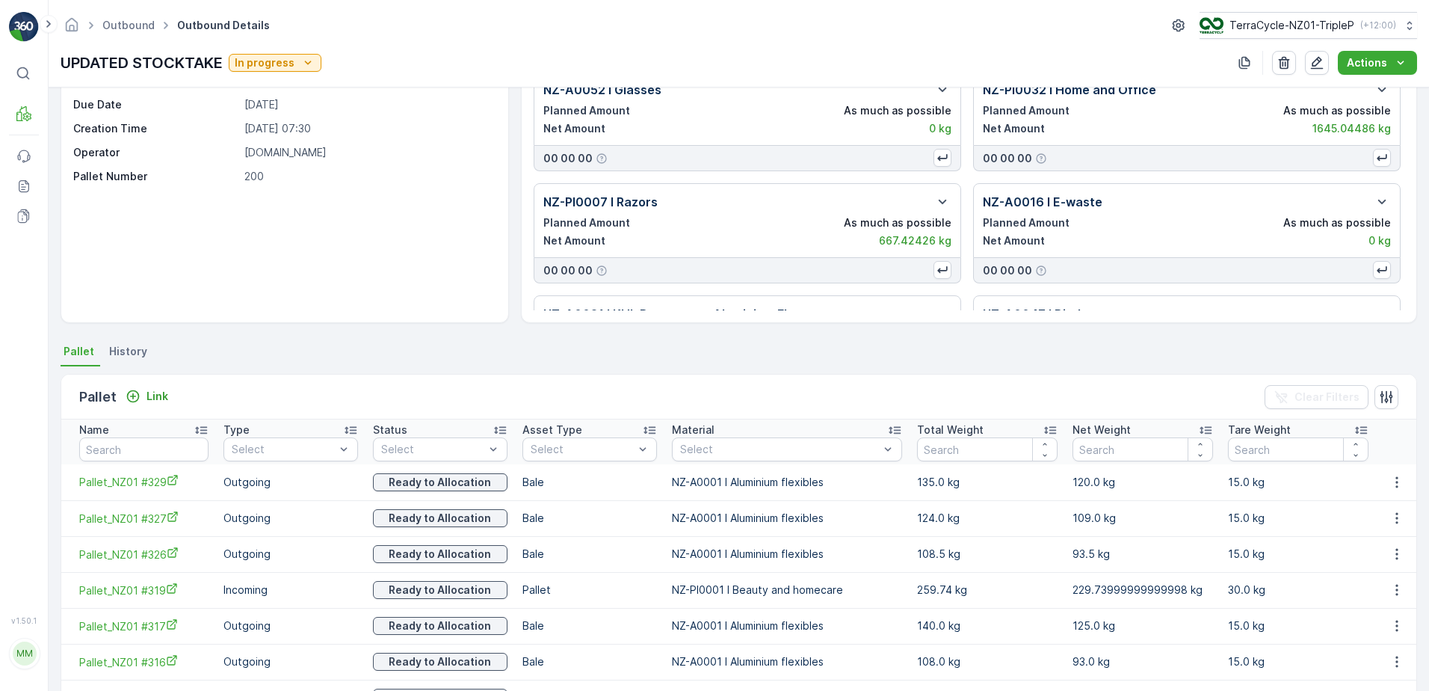
scroll to position [75, 0]
click at [147, 402] on p "Link" at bounding box center [157, 396] width 22 height 15
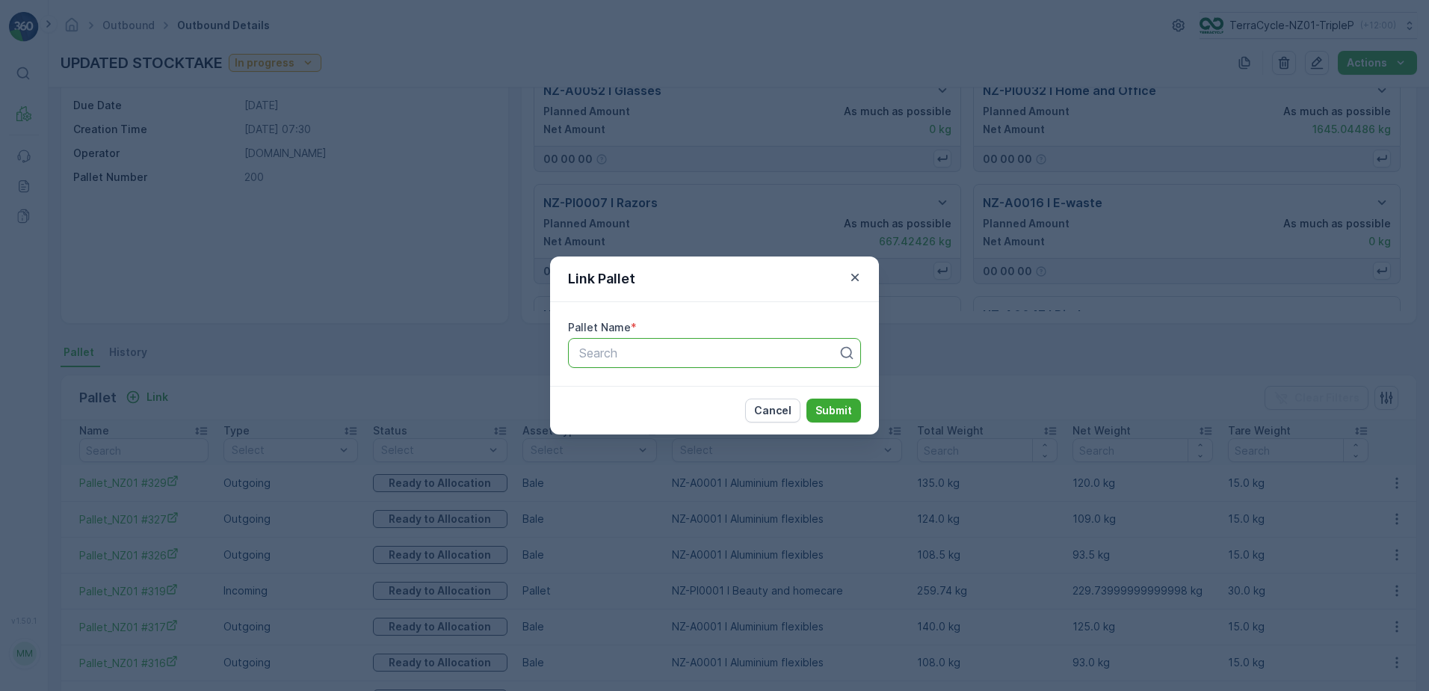
click at [651, 353] on div at bounding box center [709, 352] width 262 height 13
type input "285"
click at [672, 383] on span "Pallet_NZ01 #285" at bounding box center [626, 389] width 99 height 13
click at [824, 407] on p "Submit" at bounding box center [833, 410] width 37 height 15
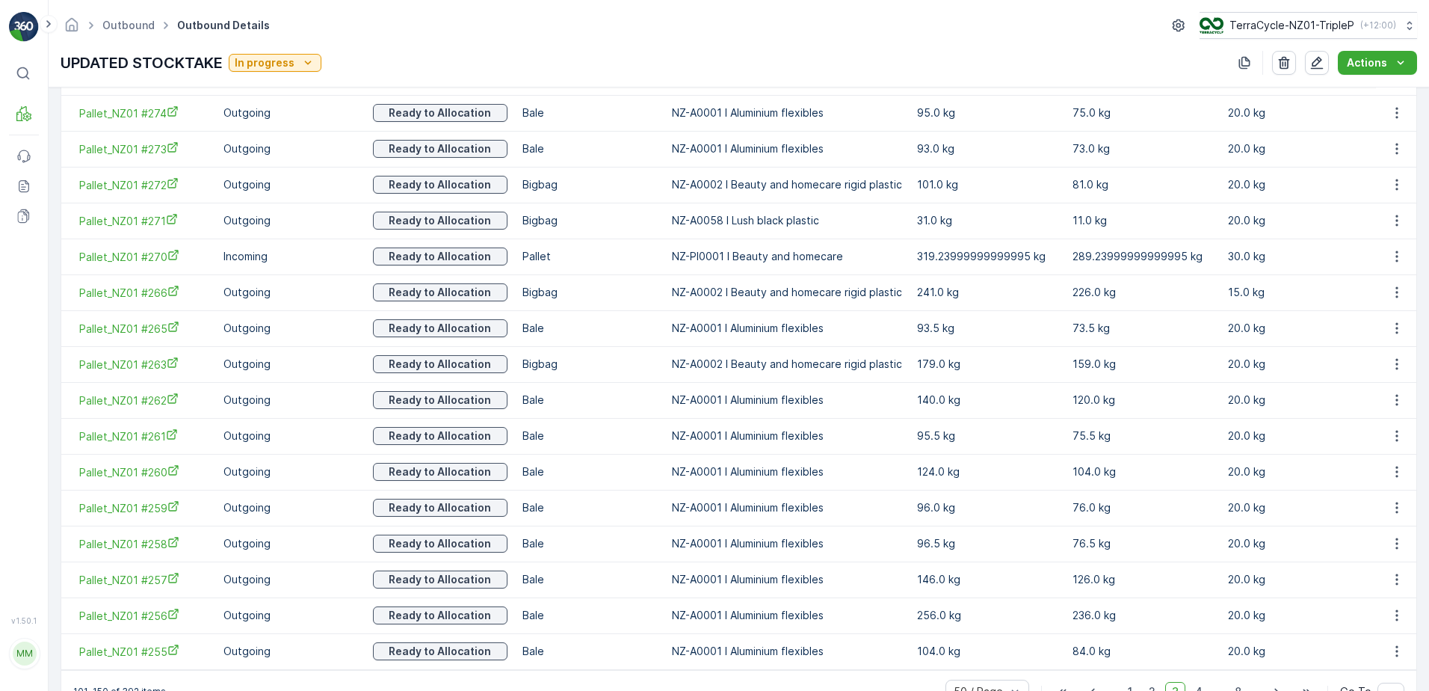
scroll to position [1706, 0]
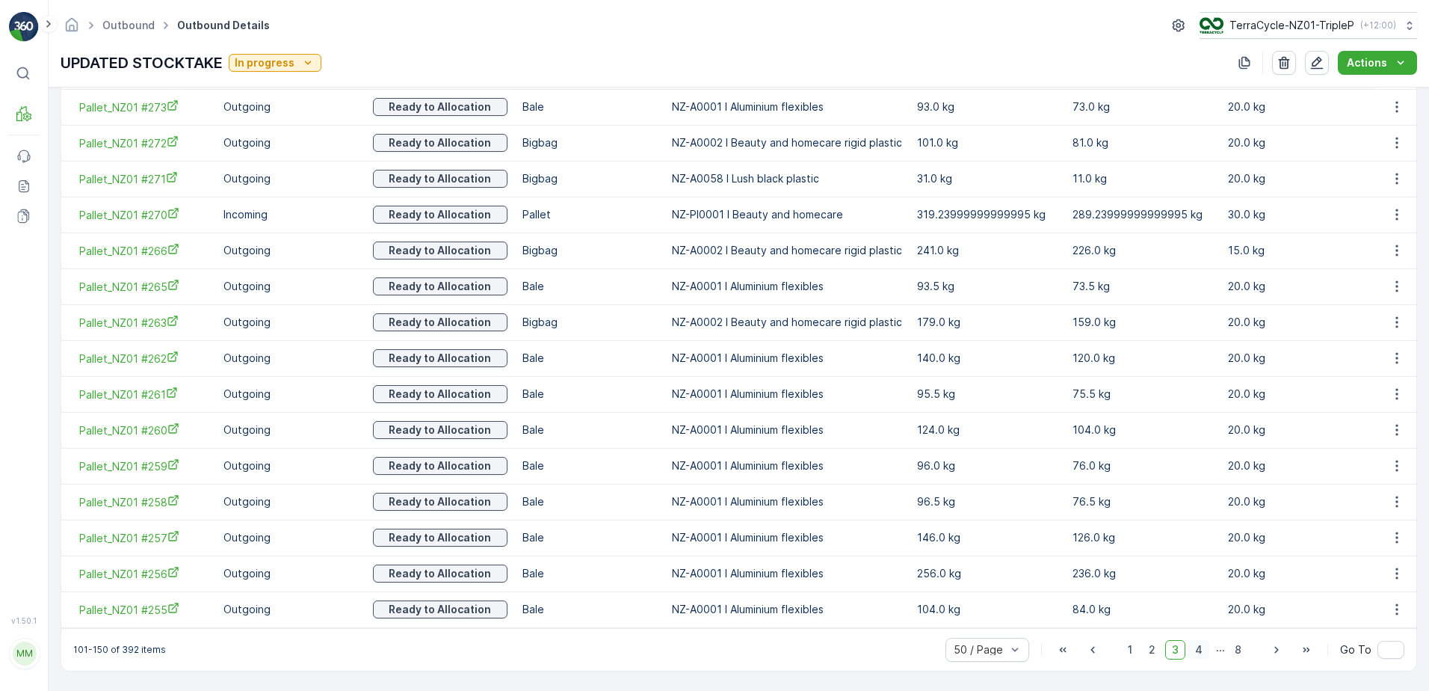
click at [1198, 652] on span "4" at bounding box center [1198, 649] width 21 height 19
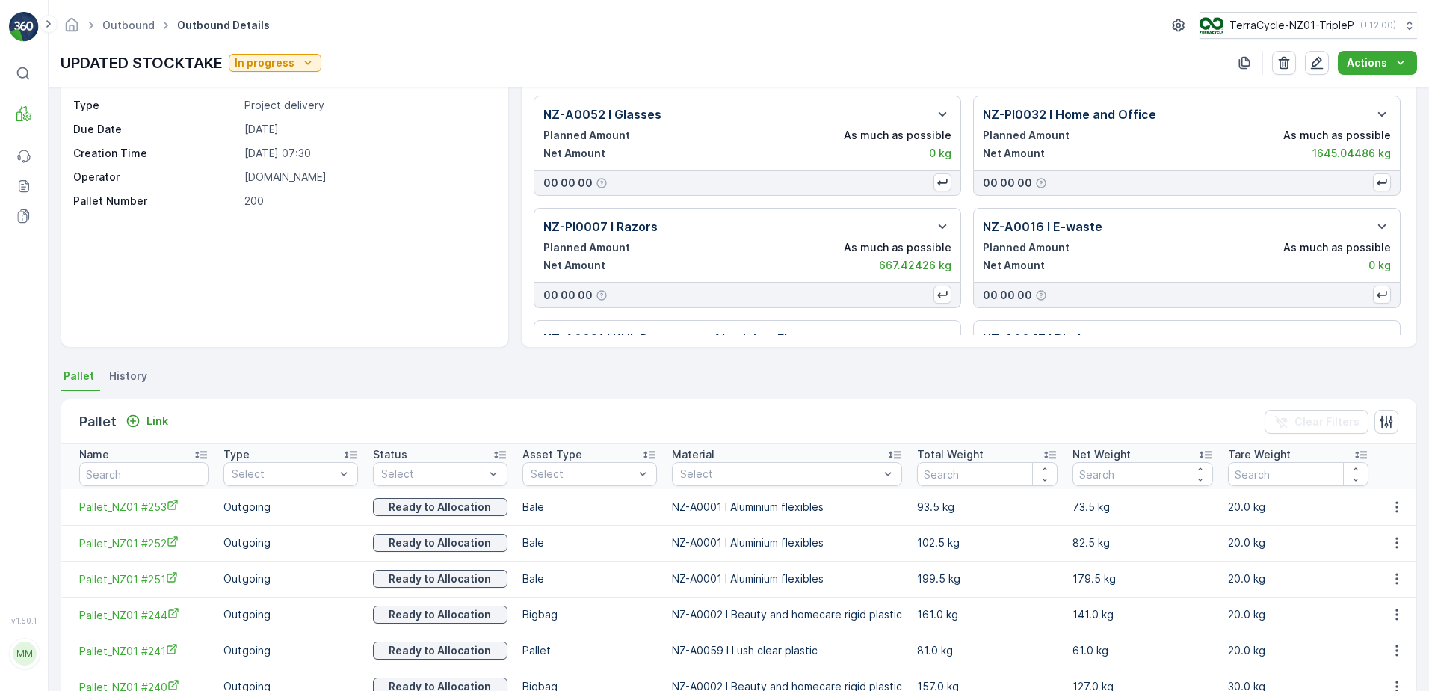
scroll to position [149, 0]
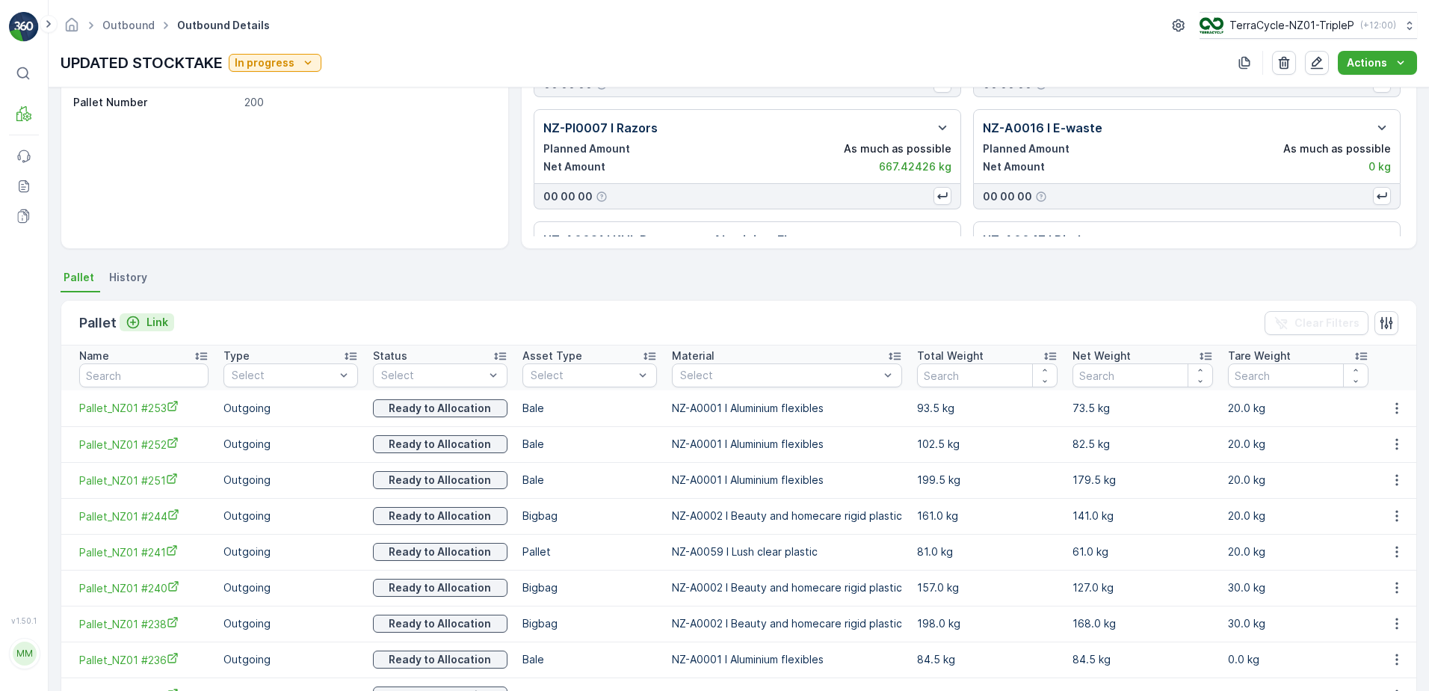
click at [139, 327] on icon "Link" at bounding box center [133, 322] width 15 height 15
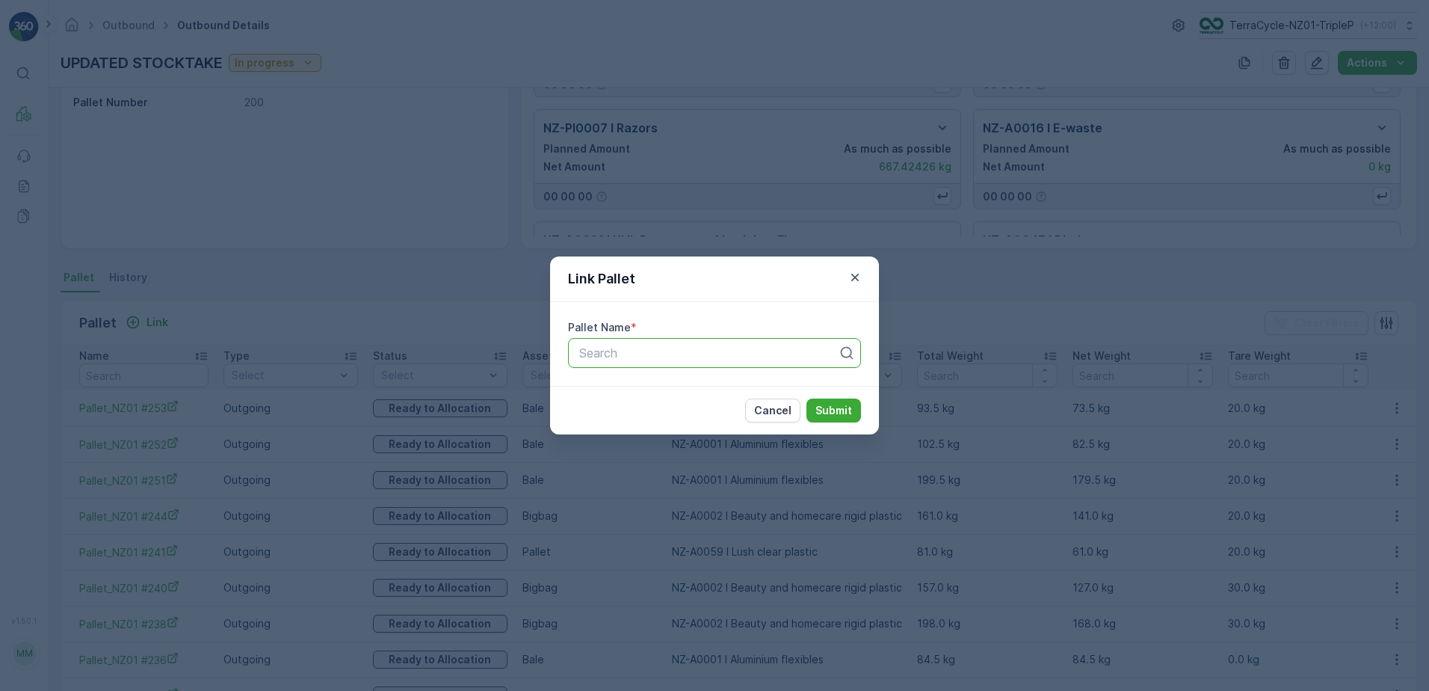
click at [608, 350] on div at bounding box center [709, 352] width 262 height 13
type input "254"
drag, startPoint x: 685, startPoint y: 391, endPoint x: 780, endPoint y: 406, distance: 96.8
click at [686, 391] on div "Pallet_NZ01 #254" at bounding box center [714, 389] width 275 height 13
click at [838, 411] on p "Submit" at bounding box center [833, 410] width 37 height 15
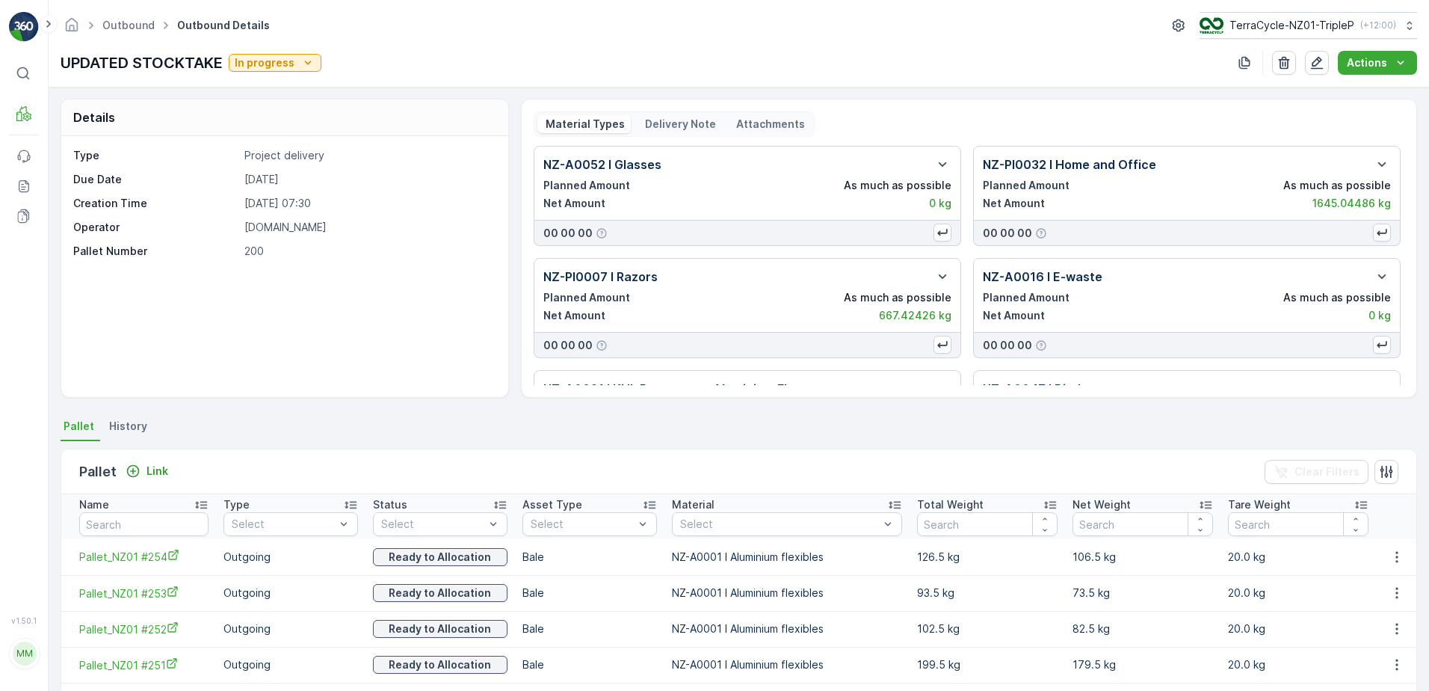
scroll to position [0, 0]
click at [143, 469] on div "Link" at bounding box center [147, 471] width 43 height 15
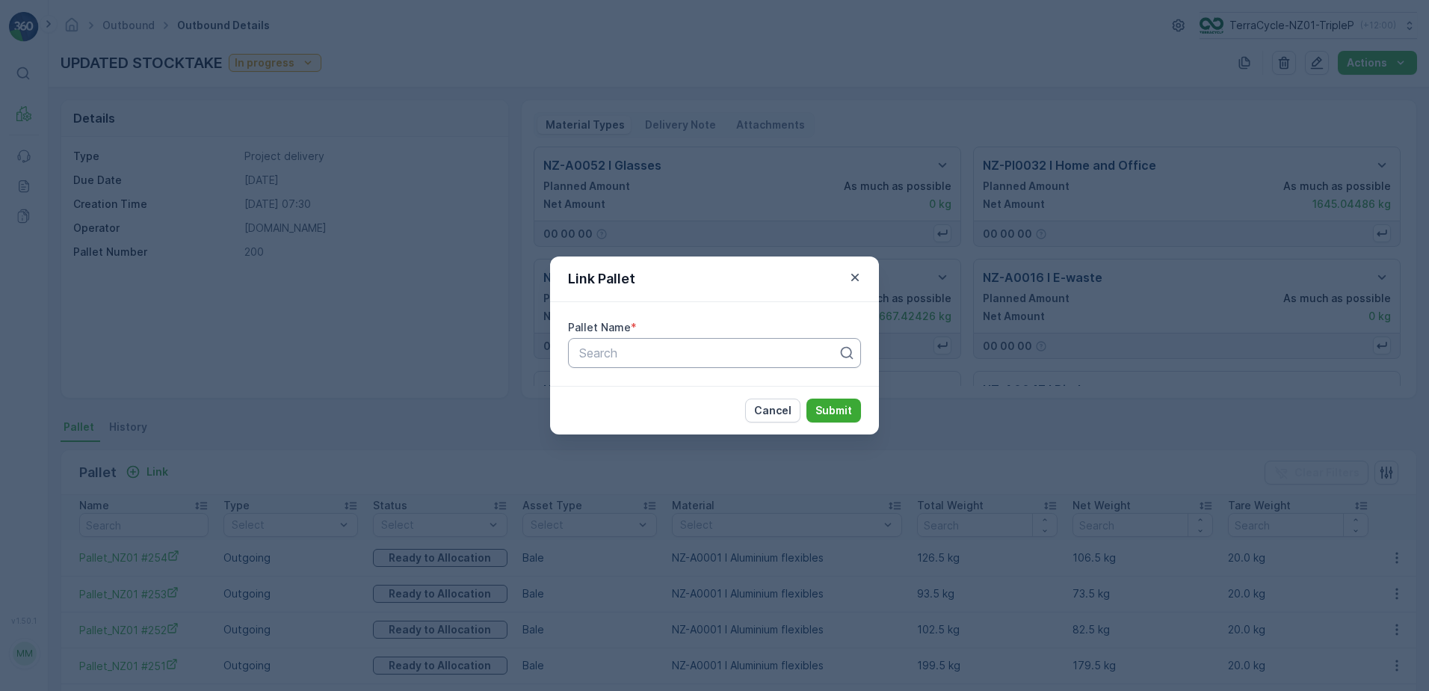
click at [639, 352] on div at bounding box center [709, 352] width 262 height 13
type input "228"
drag, startPoint x: 717, startPoint y: 385, endPoint x: 755, endPoint y: 398, distance: 40.2
click at [717, 386] on div "Pallet_NZ01 #228" at bounding box center [714, 389] width 275 height 13
click at [822, 413] on p "Submit" at bounding box center [833, 410] width 37 height 15
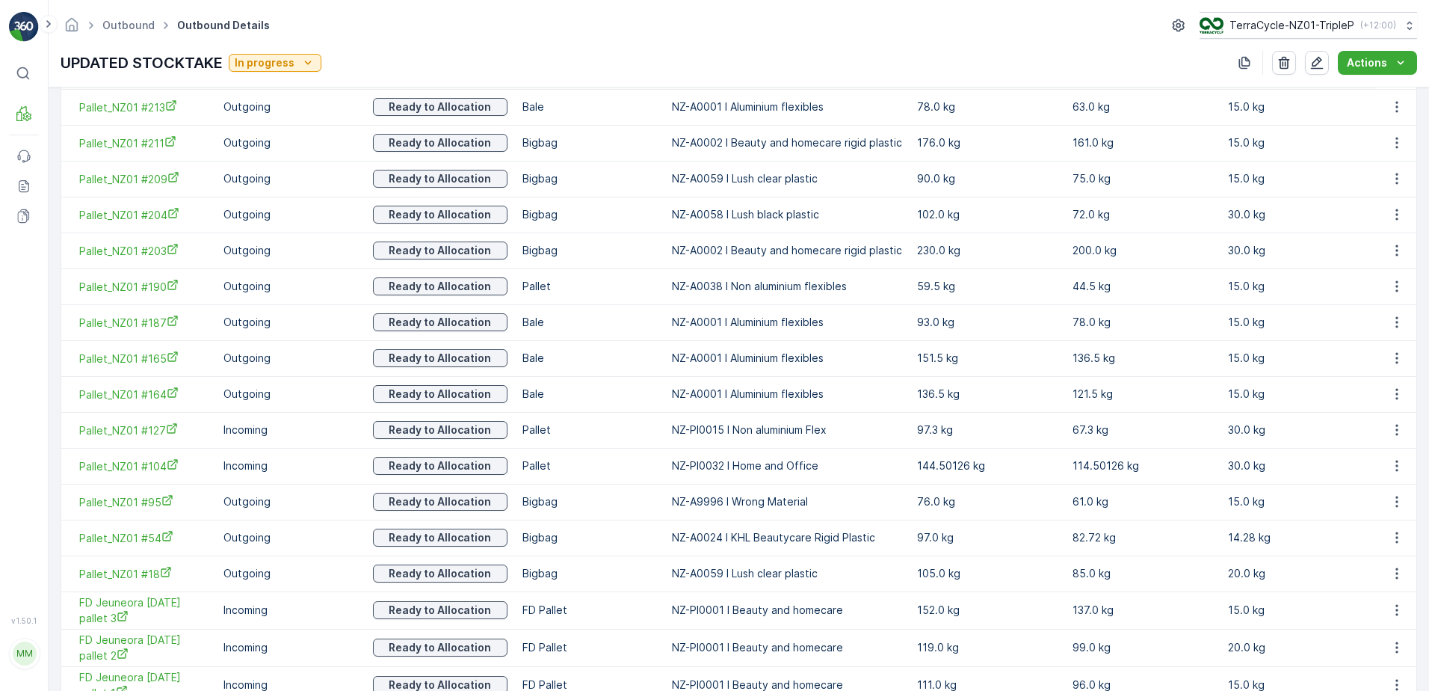
scroll to position [1345, 0]
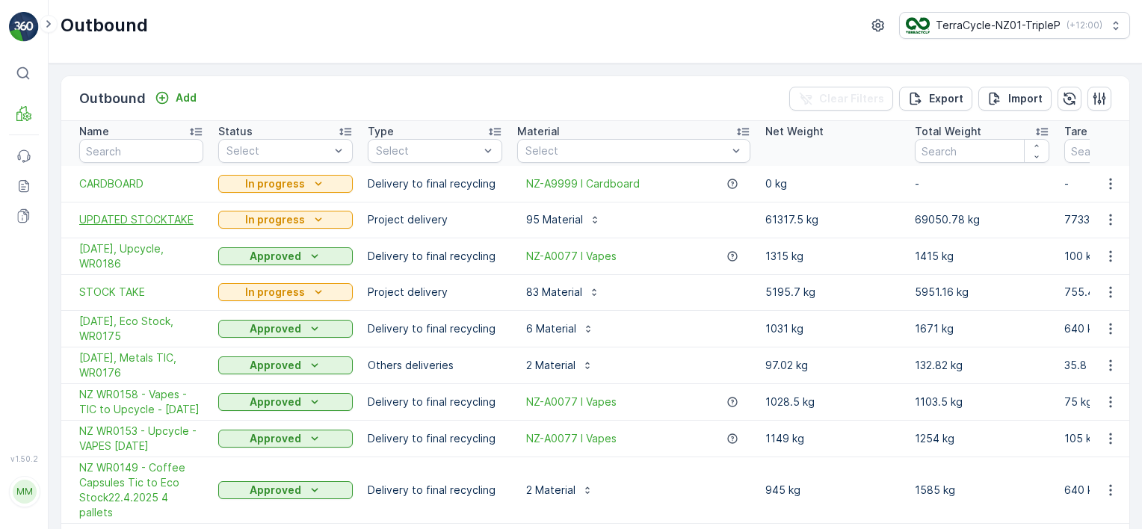
click at [148, 219] on span "UPDATED STOCKTAKE" at bounding box center [141, 219] width 124 height 15
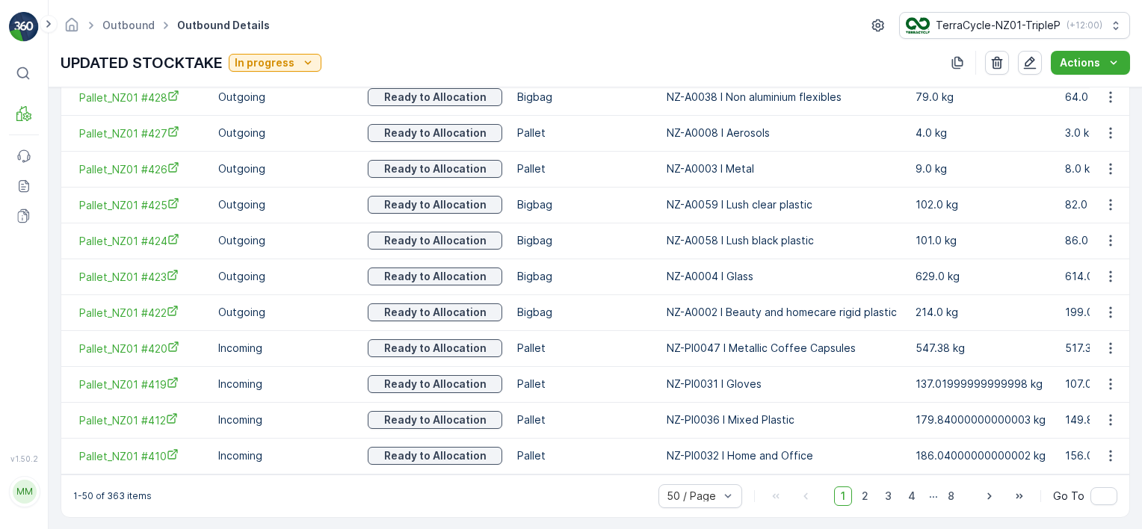
scroll to position [1875, 0]
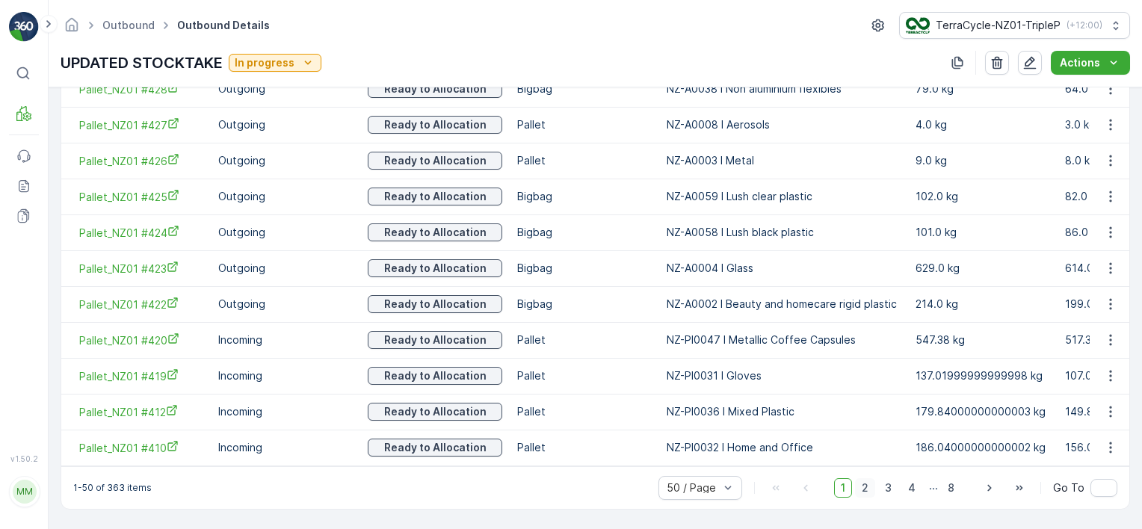
click at [862, 489] on span "2" at bounding box center [865, 487] width 20 height 19
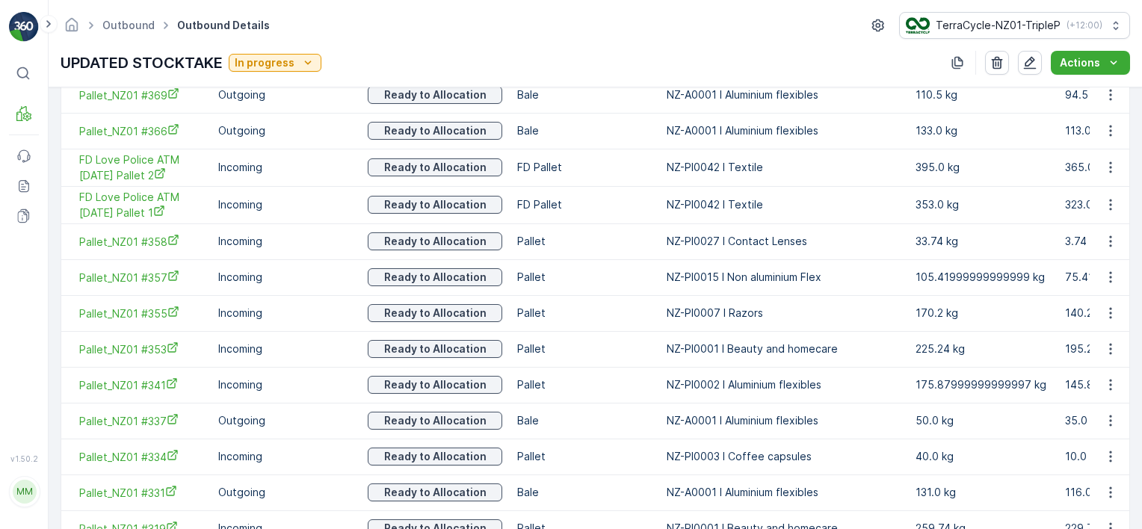
scroll to position [2069, 0]
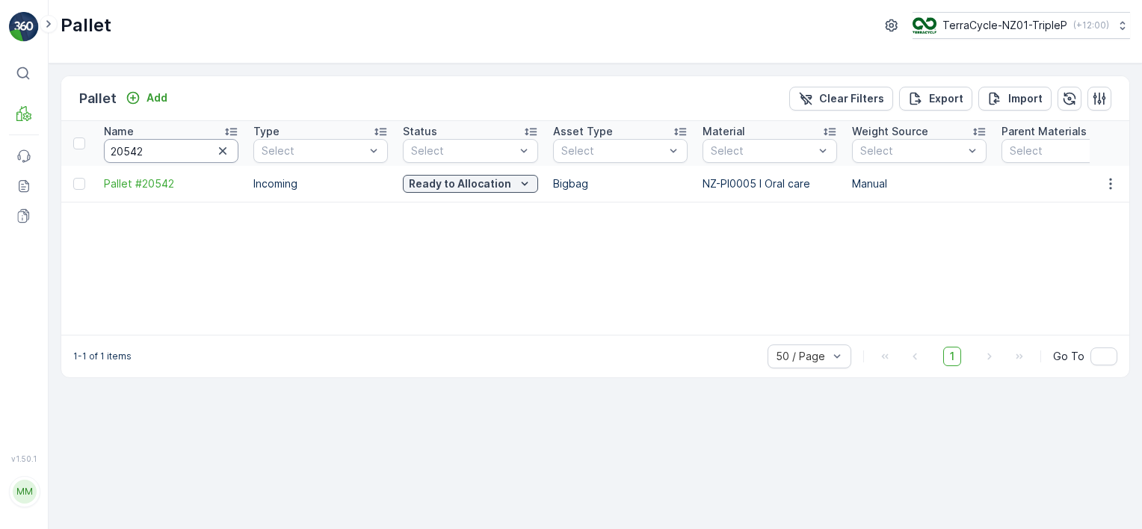
click at [191, 147] on input "20542" at bounding box center [171, 151] width 135 height 24
click at [832, 100] on p "Clear Filters" at bounding box center [851, 98] width 65 height 15
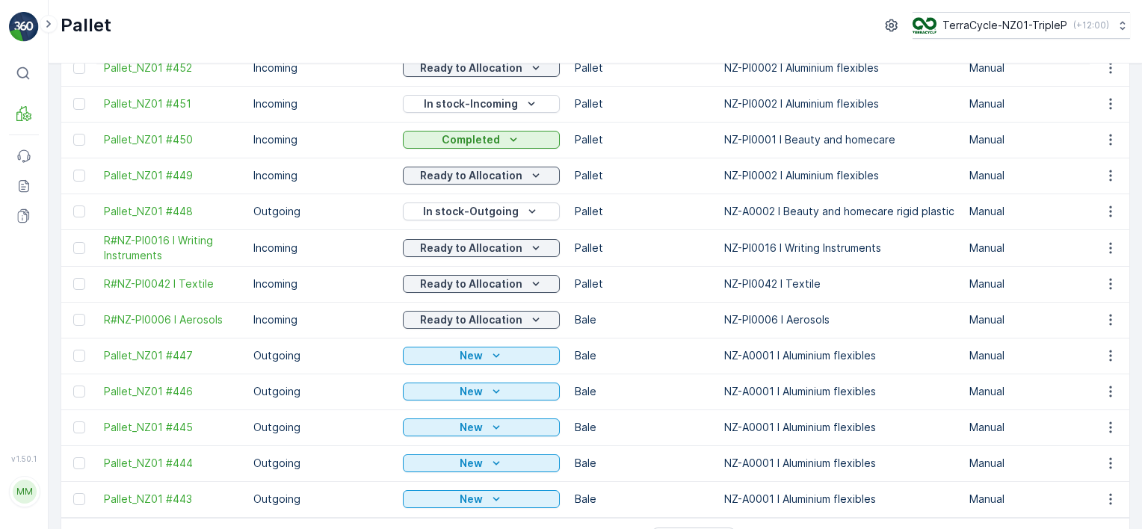
scroll to position [1495, 0]
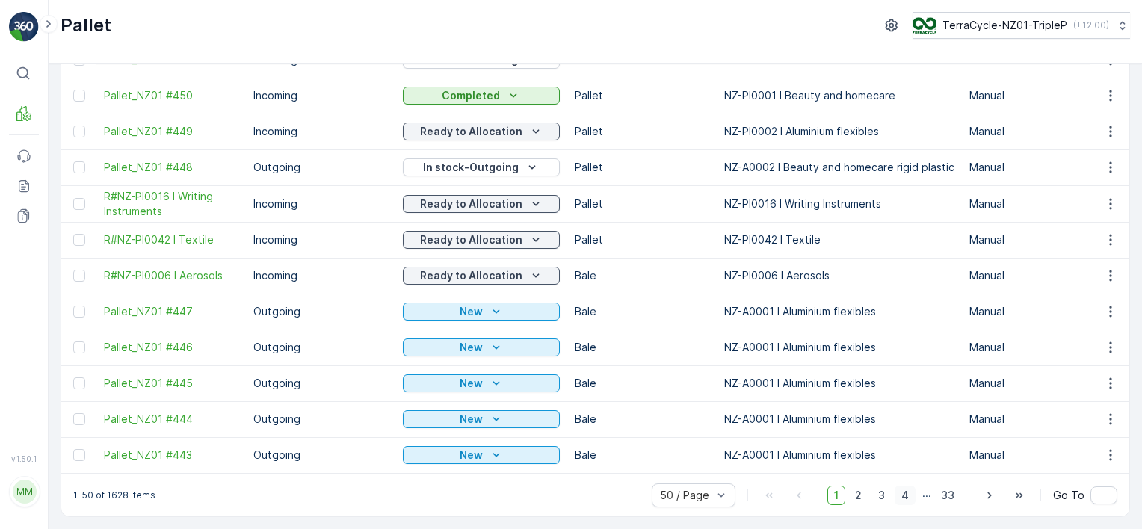
click at [901, 496] on span "4" at bounding box center [905, 495] width 21 height 19
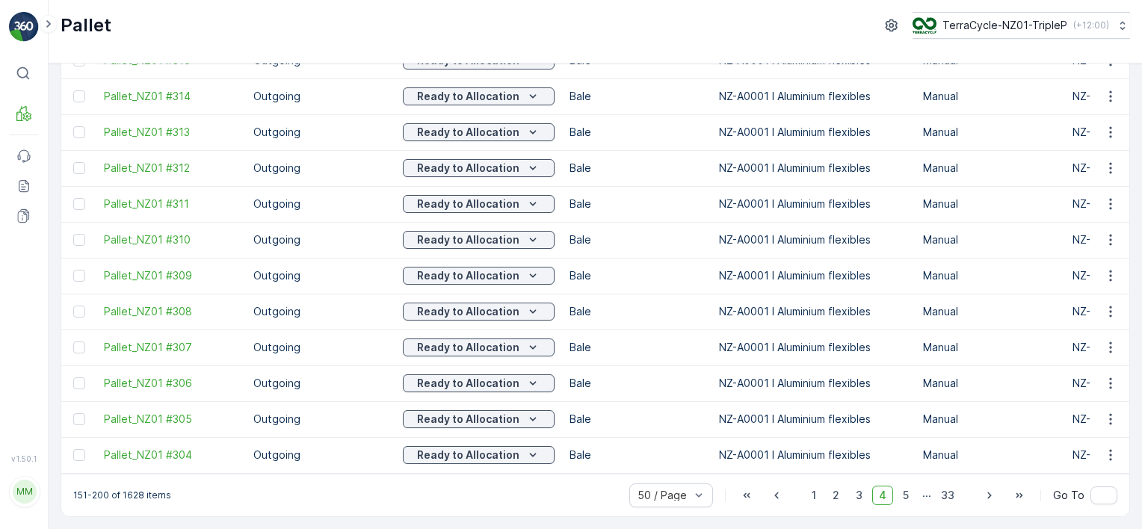
scroll to position [1493, 0]
click at [907, 492] on span "5" at bounding box center [905, 495] width 19 height 19
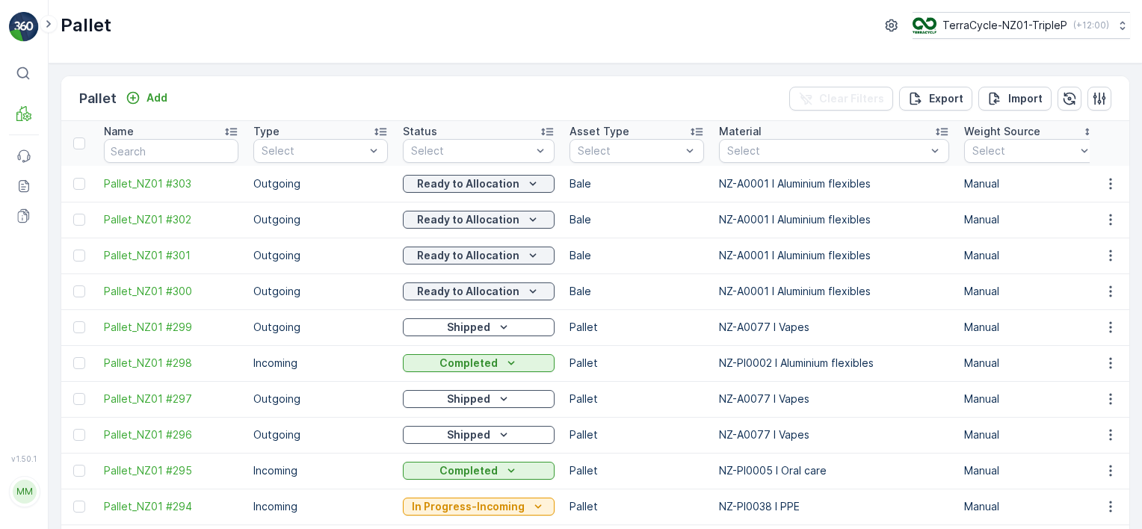
scroll to position [299, 0]
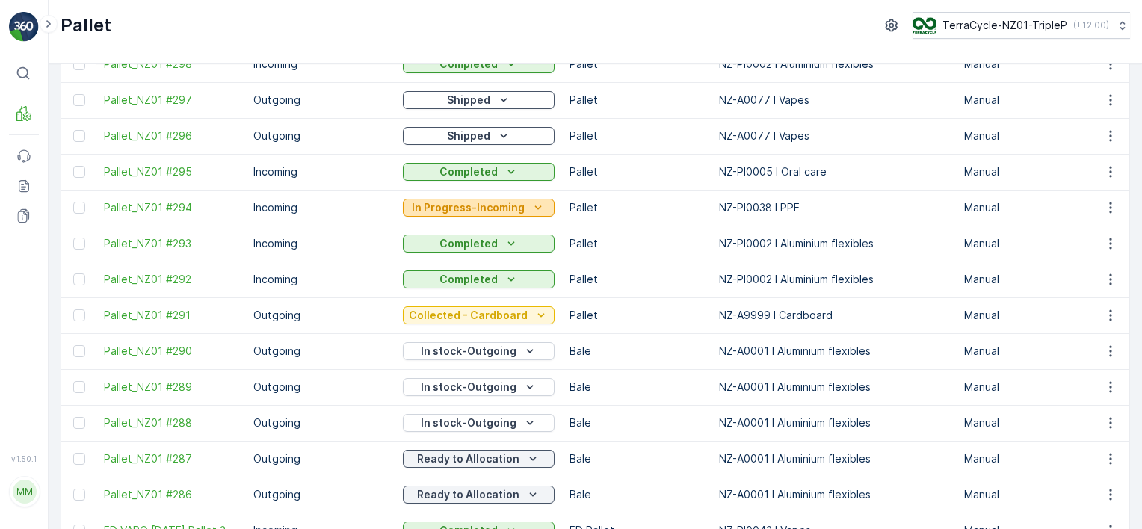
click at [462, 211] on p "In Progress-Incoming" at bounding box center [468, 207] width 113 height 15
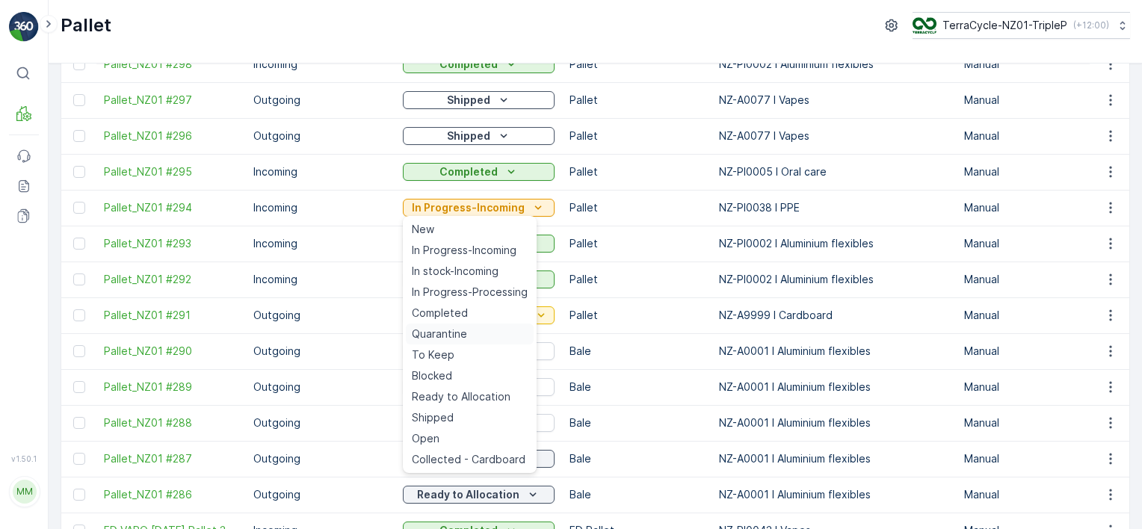
click at [470, 332] on div "Quarantine" at bounding box center [470, 334] width 128 height 21
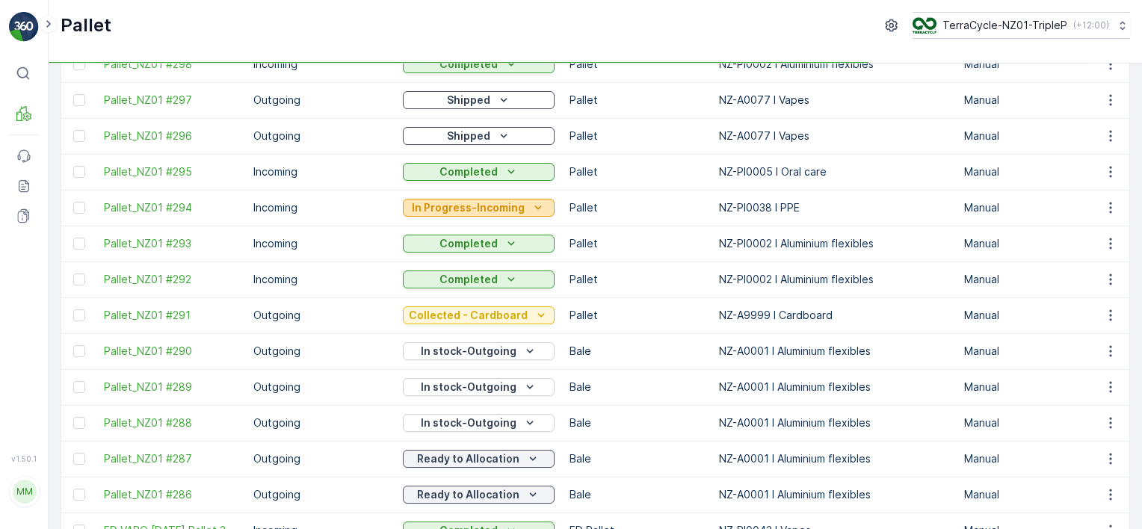
click at [487, 207] on p "In Progress-Incoming" at bounding box center [468, 207] width 113 height 15
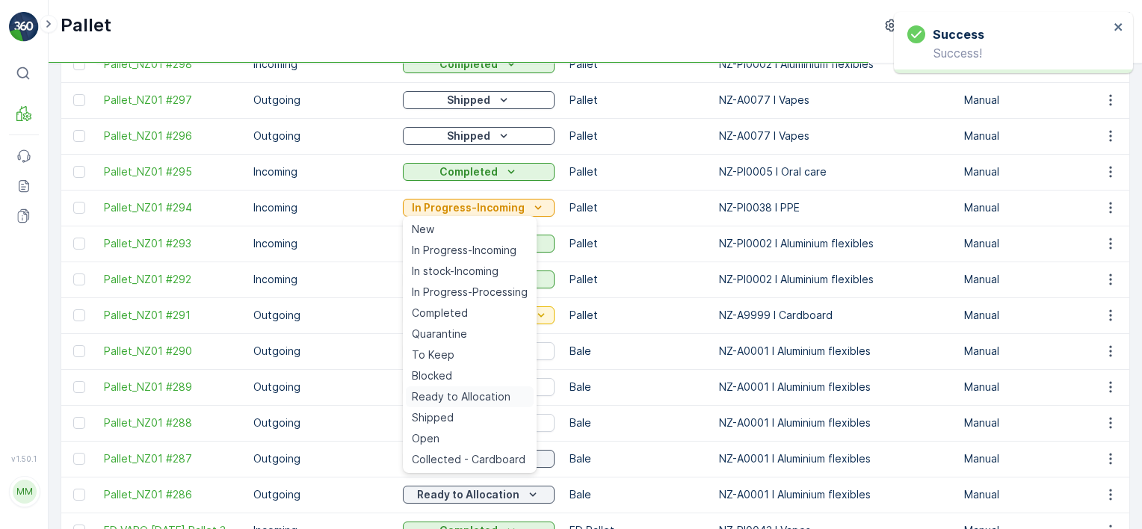
click at [478, 392] on span "Ready to Allocation" at bounding box center [461, 396] width 99 height 15
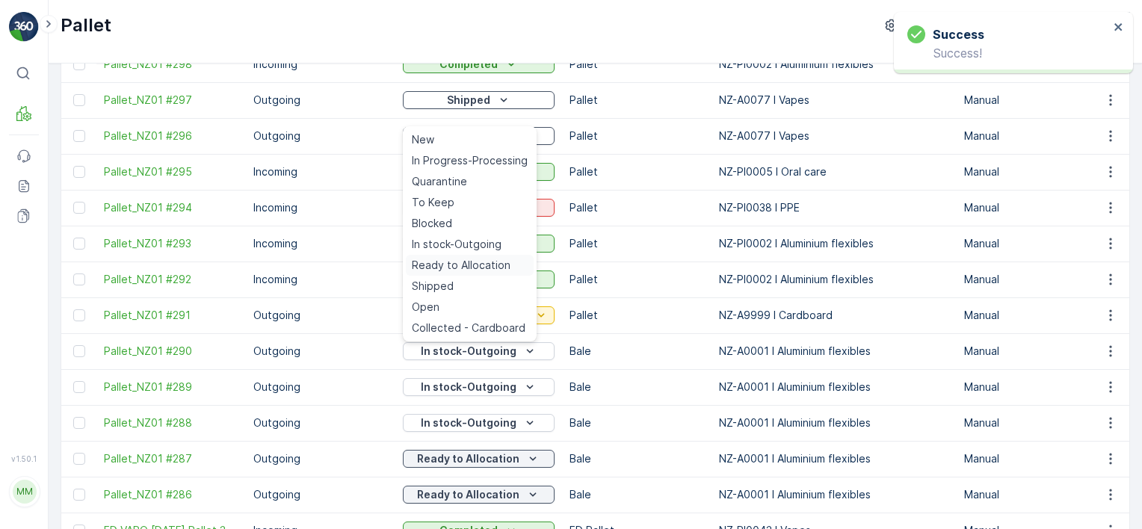
click at [489, 261] on span "Ready to Allocation" at bounding box center [461, 265] width 99 height 15
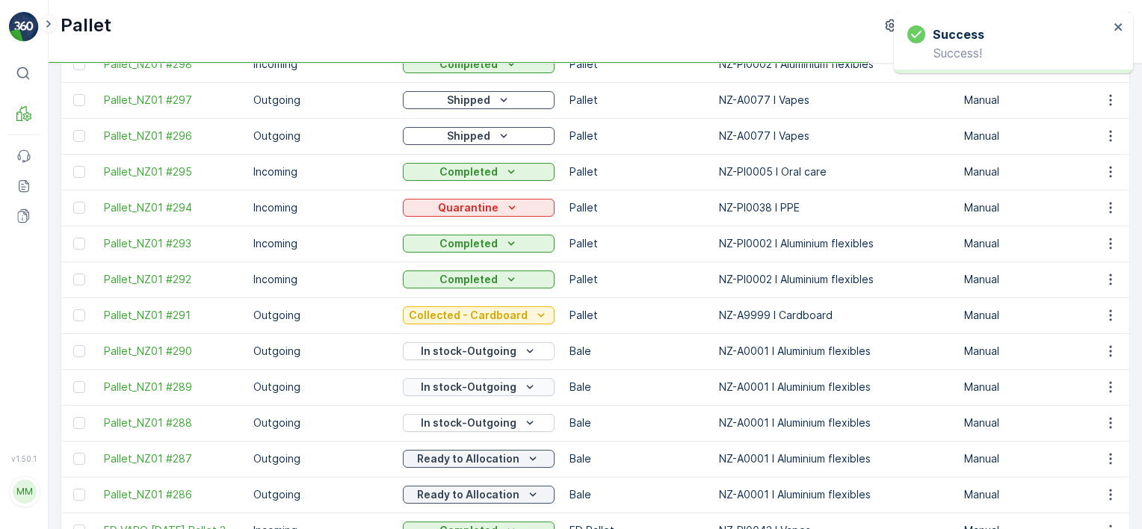
click at [493, 385] on p "In stock-Outgoing" at bounding box center [469, 387] width 96 height 15
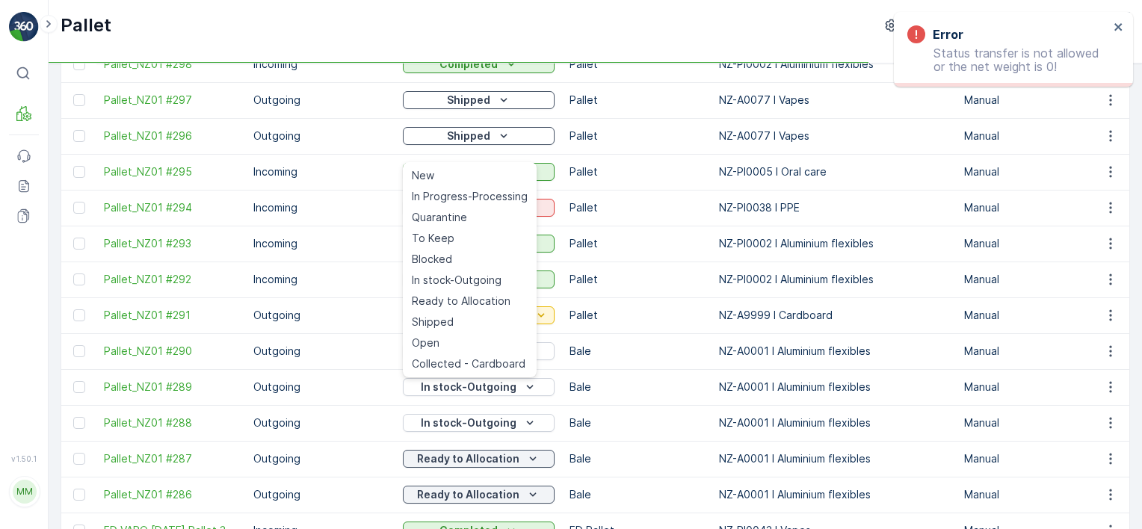
click at [493, 300] on span "Ready to Allocation" at bounding box center [461, 301] width 99 height 15
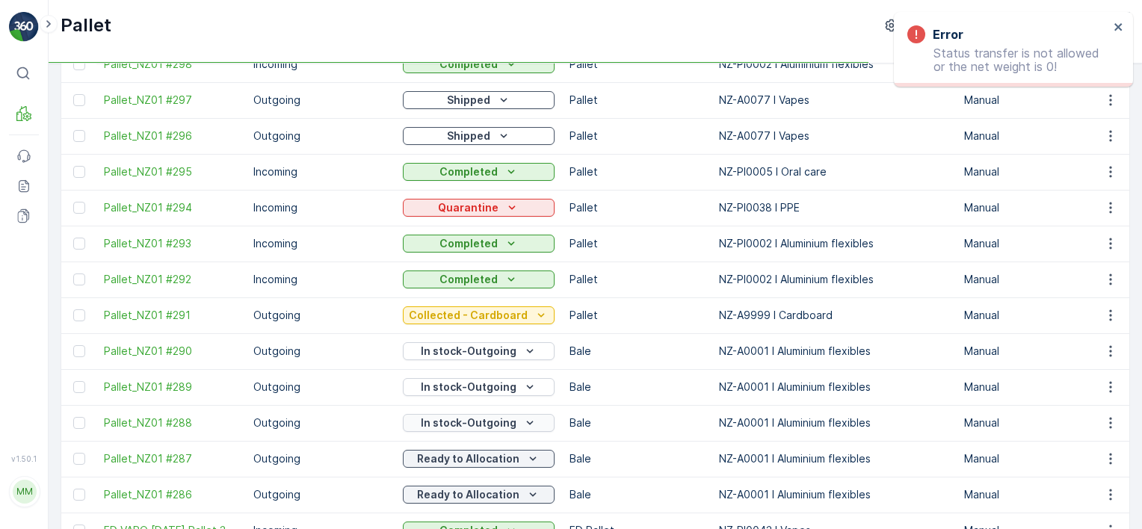
click at [522, 422] on icon "In stock-Outgoing" at bounding box center [529, 423] width 15 height 15
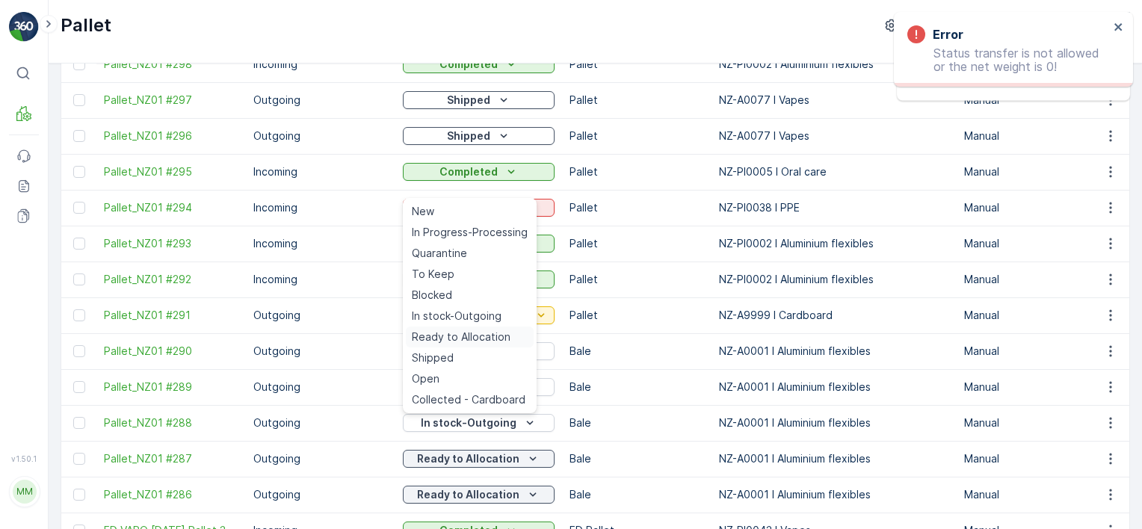
click at [472, 339] on span "Ready to Allocation" at bounding box center [461, 337] width 99 height 15
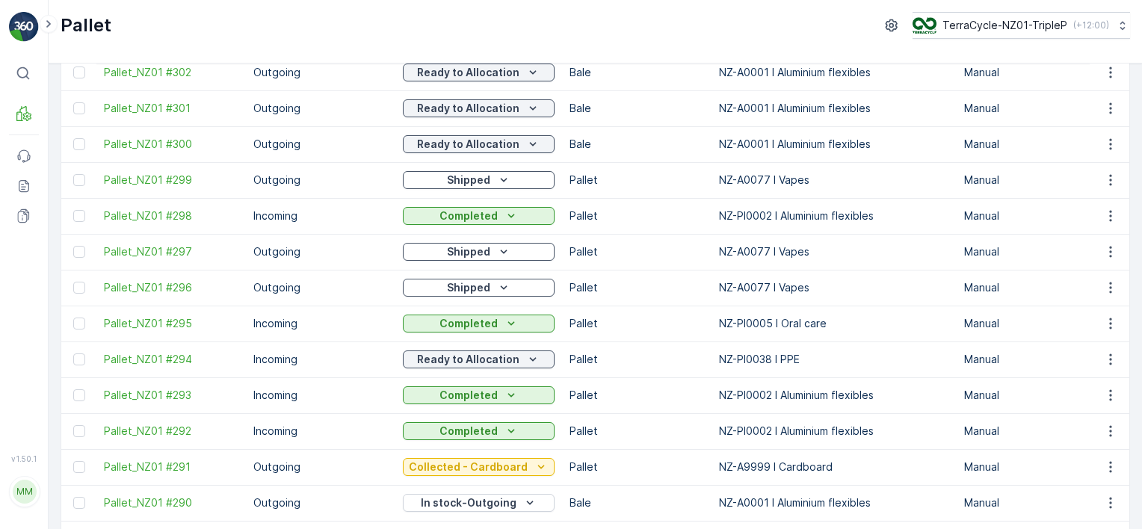
scroll to position [0, 0]
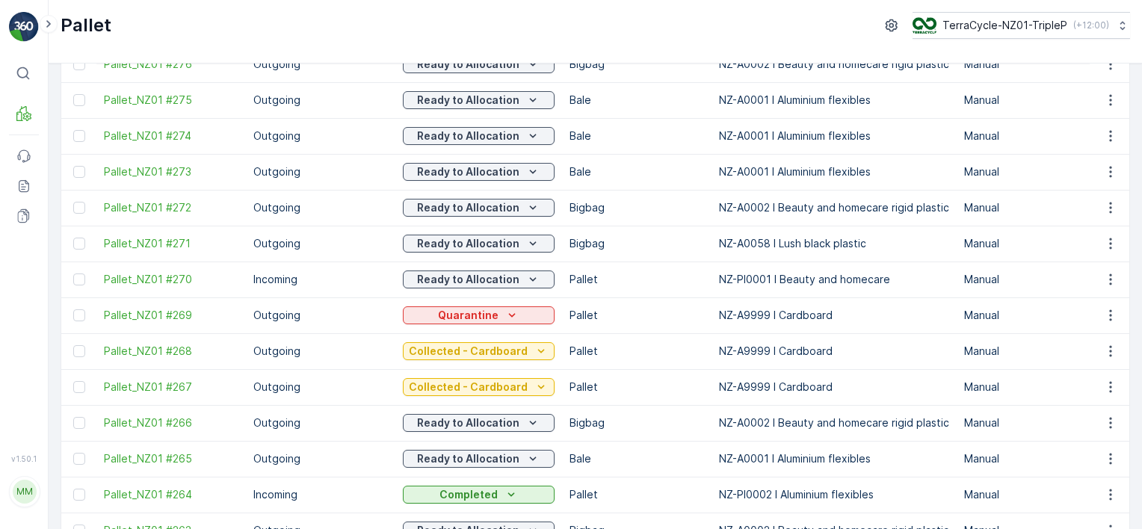
drag, startPoint x: 791, startPoint y: 347, endPoint x: 804, endPoint y: 364, distance: 21.8
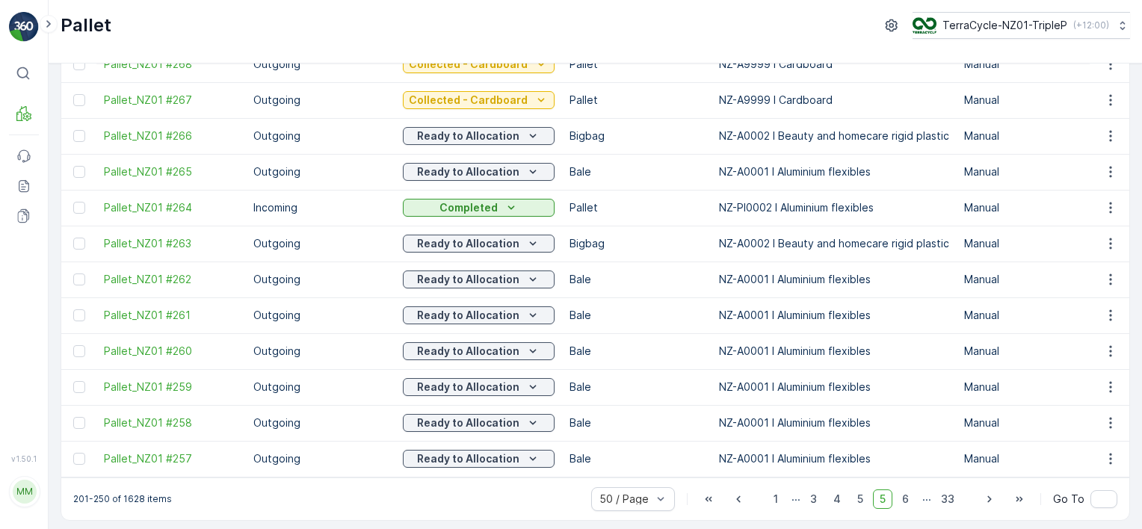
scroll to position [1494, 0]
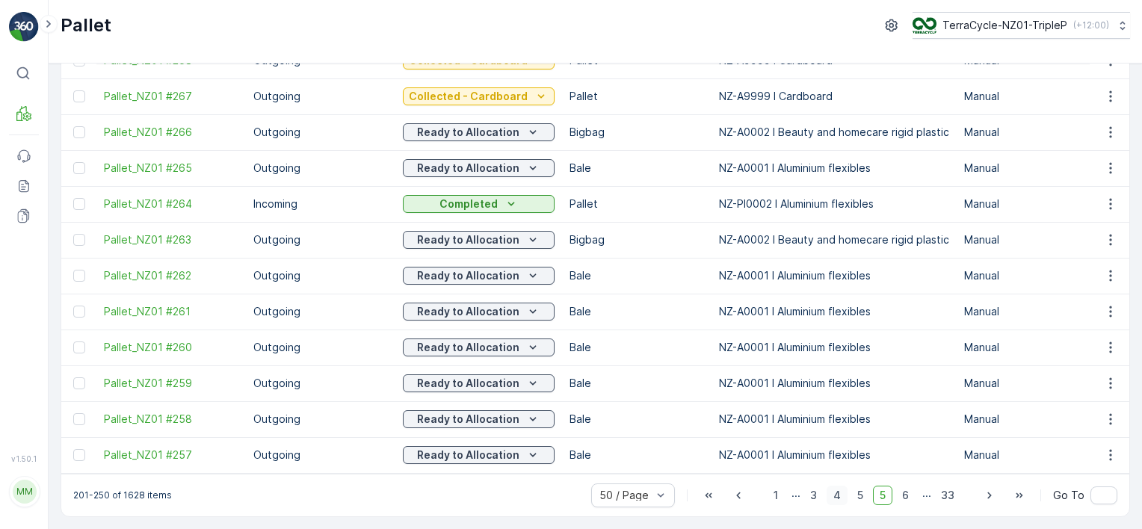
click at [833, 493] on span "4" at bounding box center [837, 495] width 21 height 19
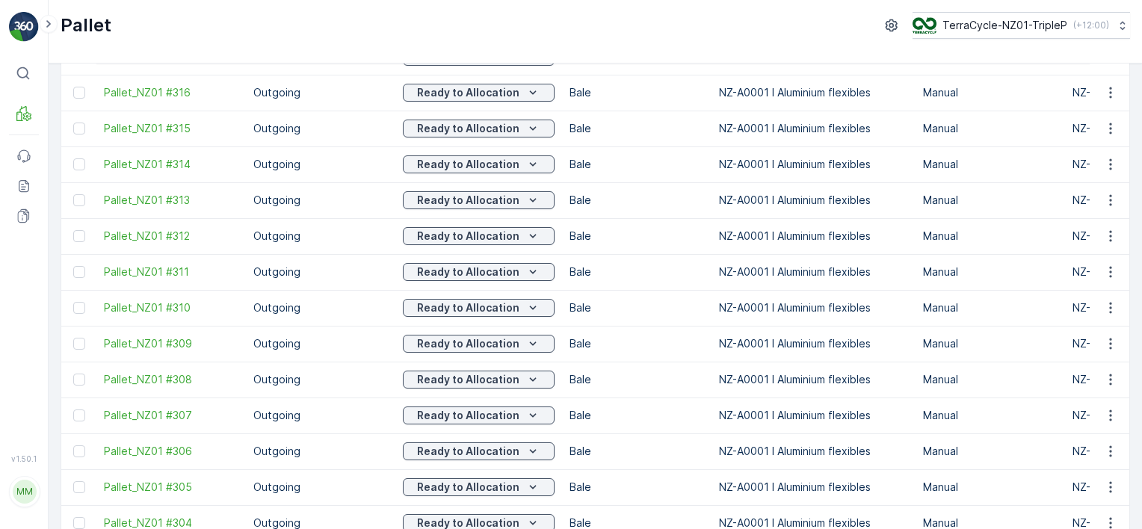
scroll to position [1493, 0]
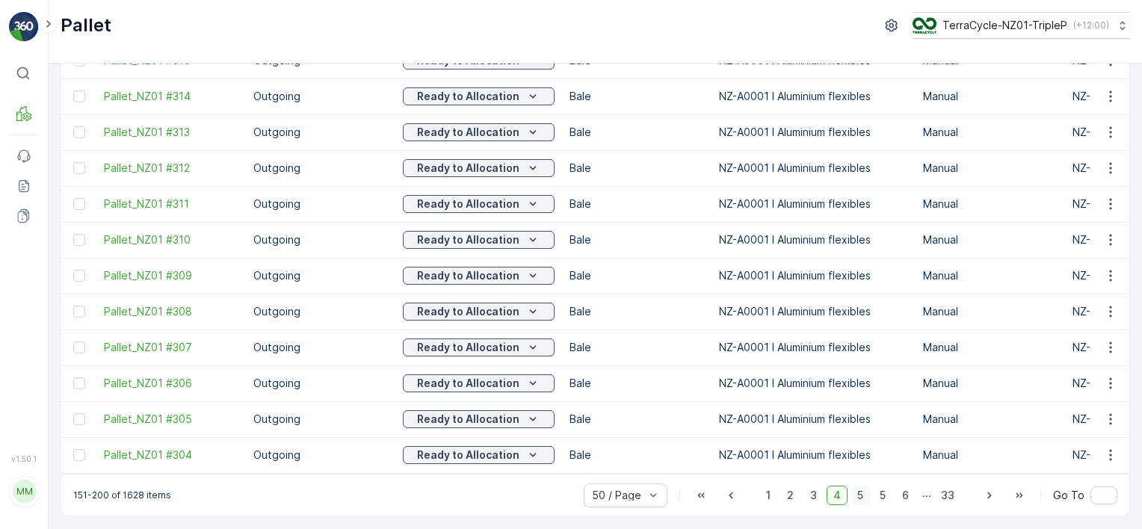
click at [861, 498] on span "5" at bounding box center [859, 495] width 19 height 19
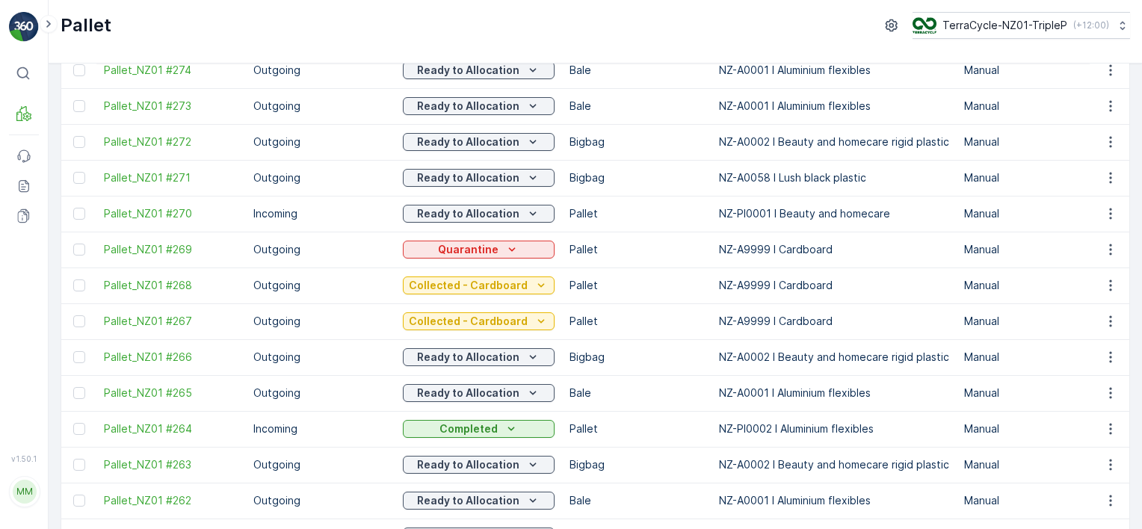
scroll to position [1270, 0]
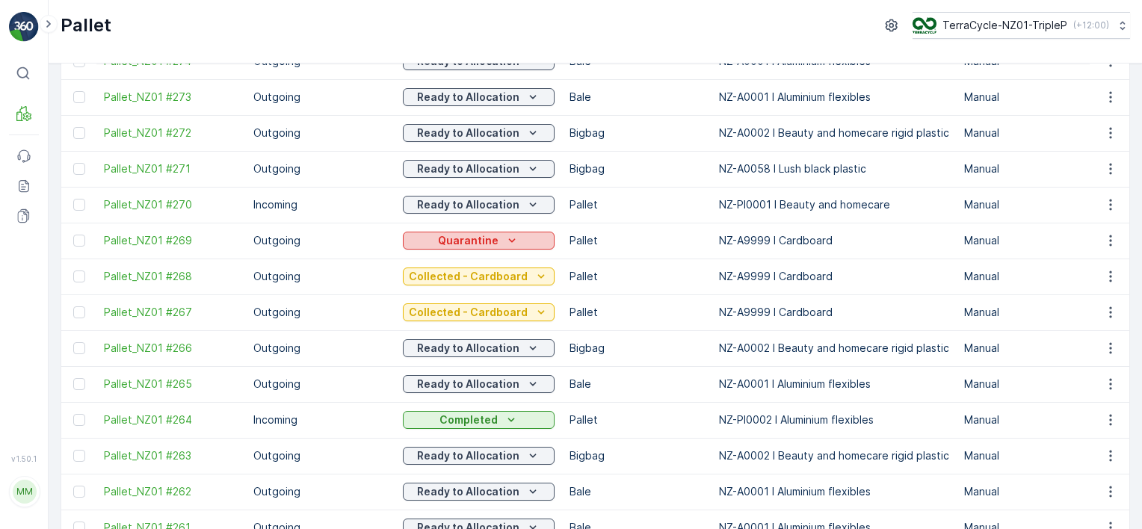
click at [457, 239] on p "Quarantine" at bounding box center [468, 240] width 61 height 15
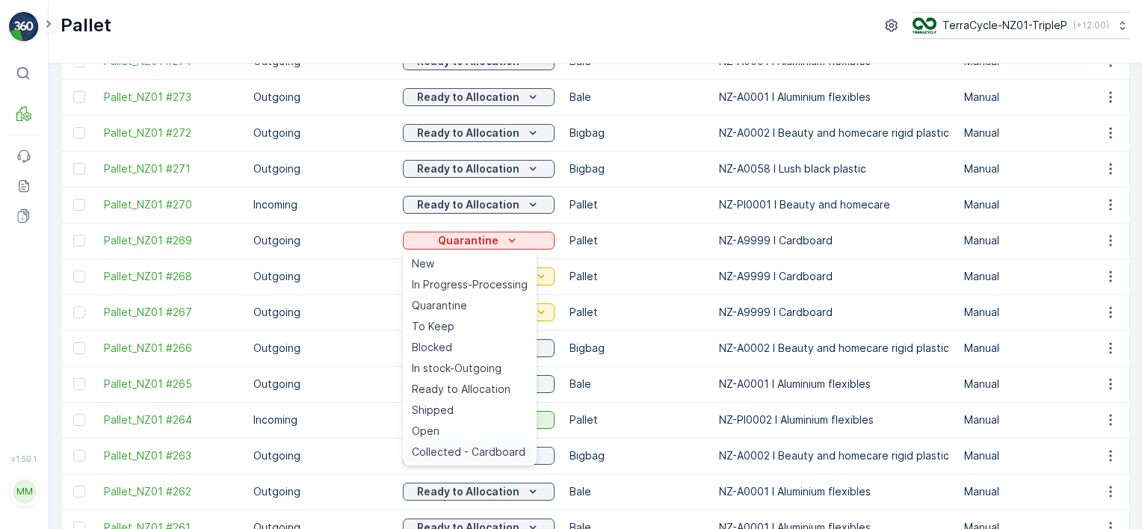
click at [469, 451] on span "Collected - Cardboard" at bounding box center [469, 452] width 114 height 15
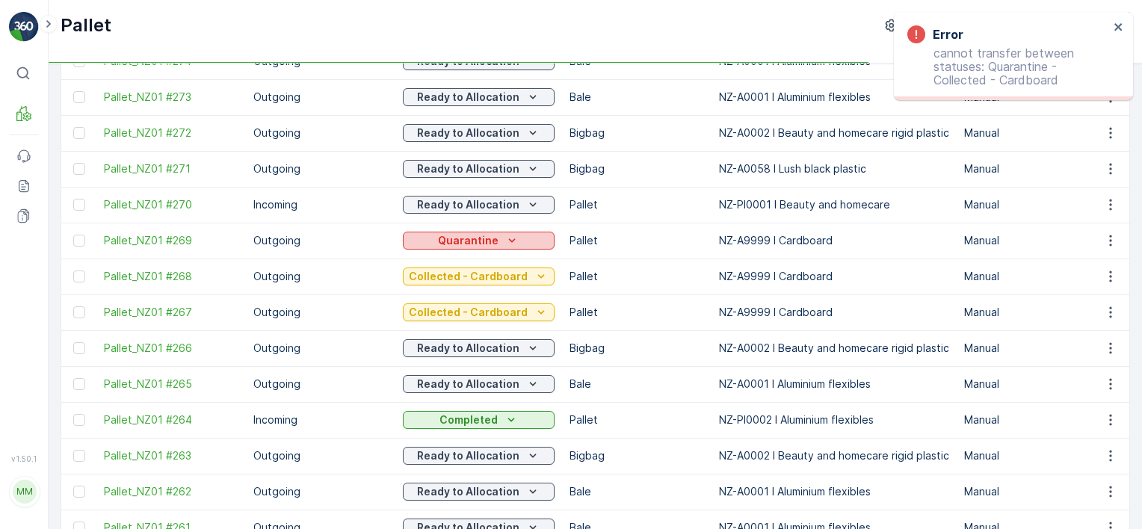
click at [454, 240] on p "Quarantine" at bounding box center [468, 240] width 61 height 15
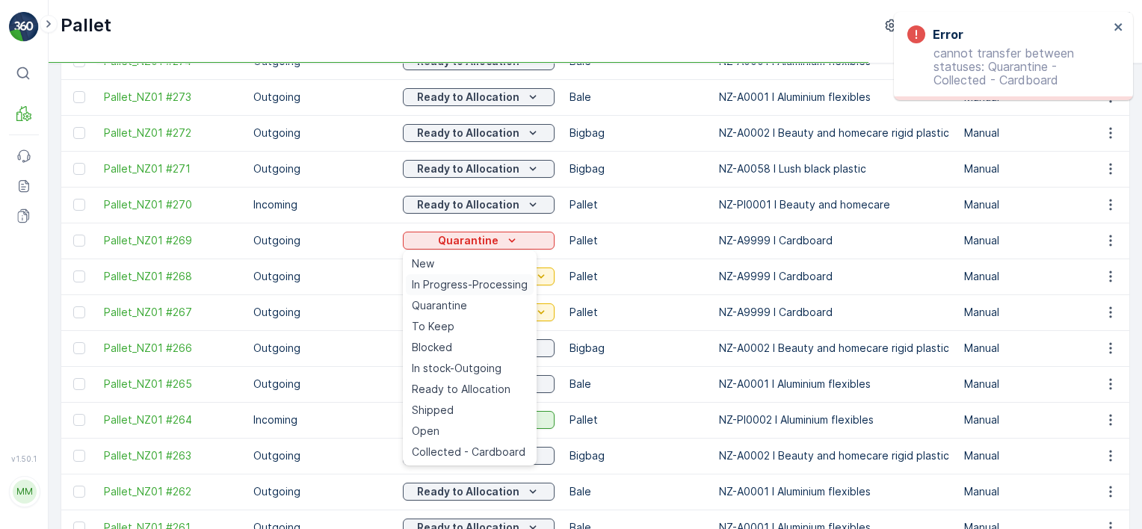
click at [484, 278] on span "In Progress-Processing" at bounding box center [470, 284] width 116 height 15
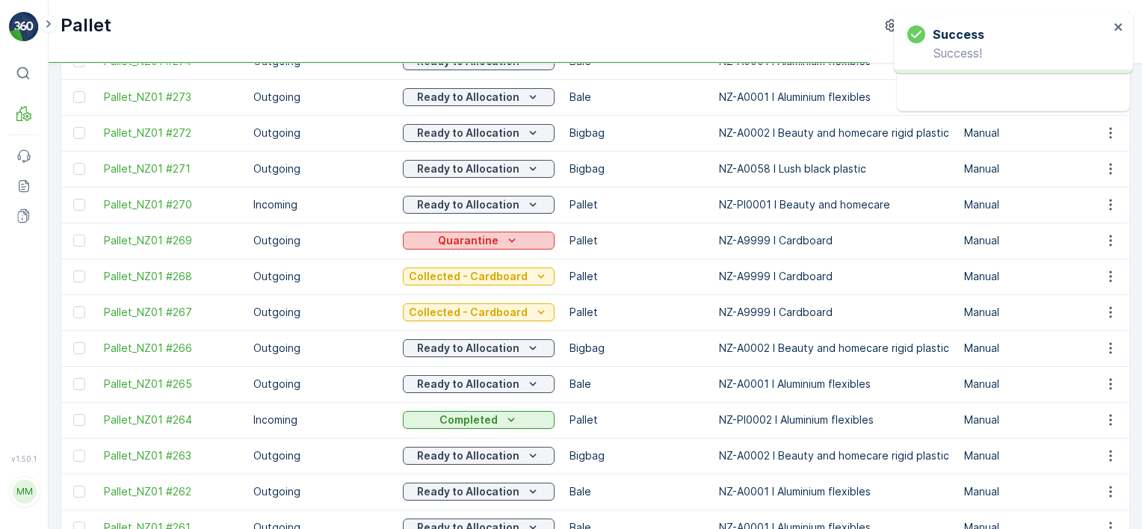
click at [490, 245] on p "Quarantine" at bounding box center [468, 240] width 61 height 15
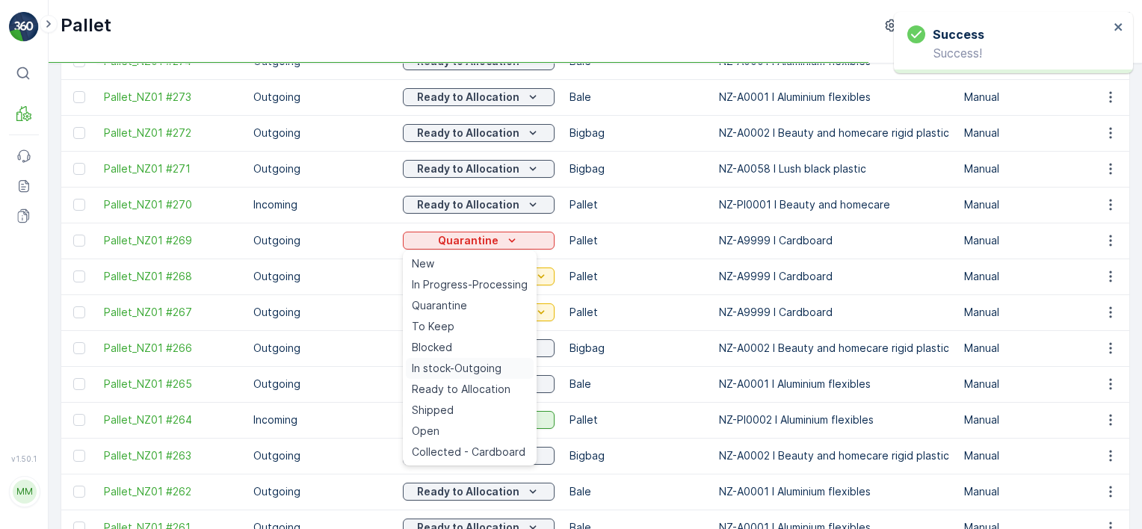
click at [472, 365] on span "In stock-Outgoing" at bounding box center [457, 368] width 90 height 15
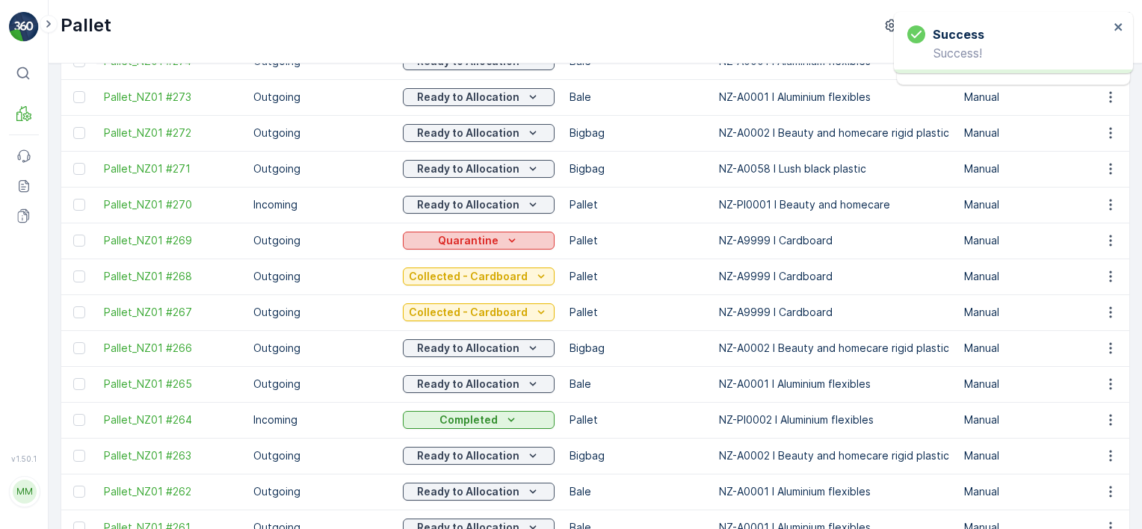
click at [518, 242] on div "Quarantine" at bounding box center [479, 240] width 140 height 15
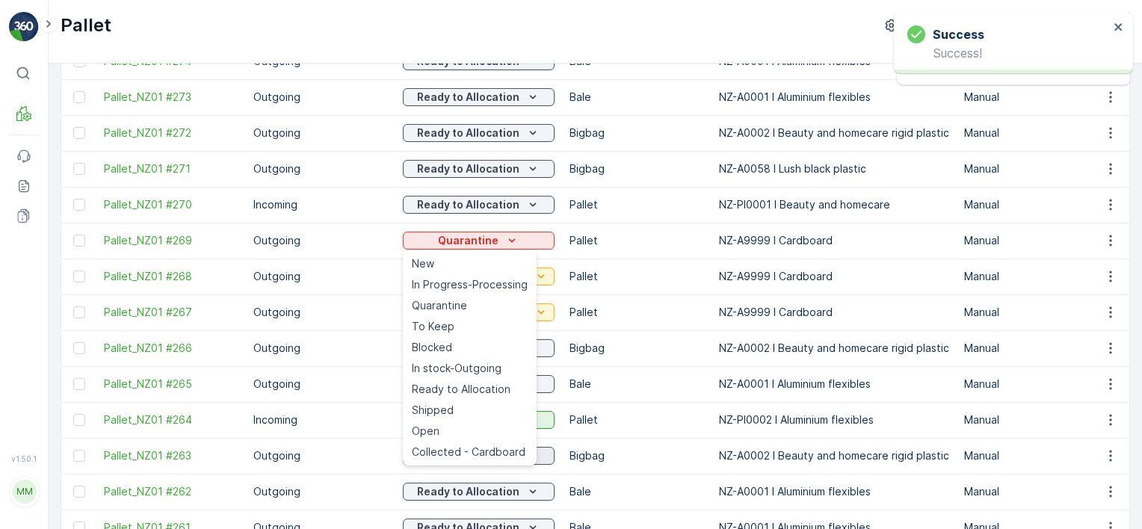
click at [467, 451] on span "Collected - Cardboard" at bounding box center [469, 452] width 114 height 15
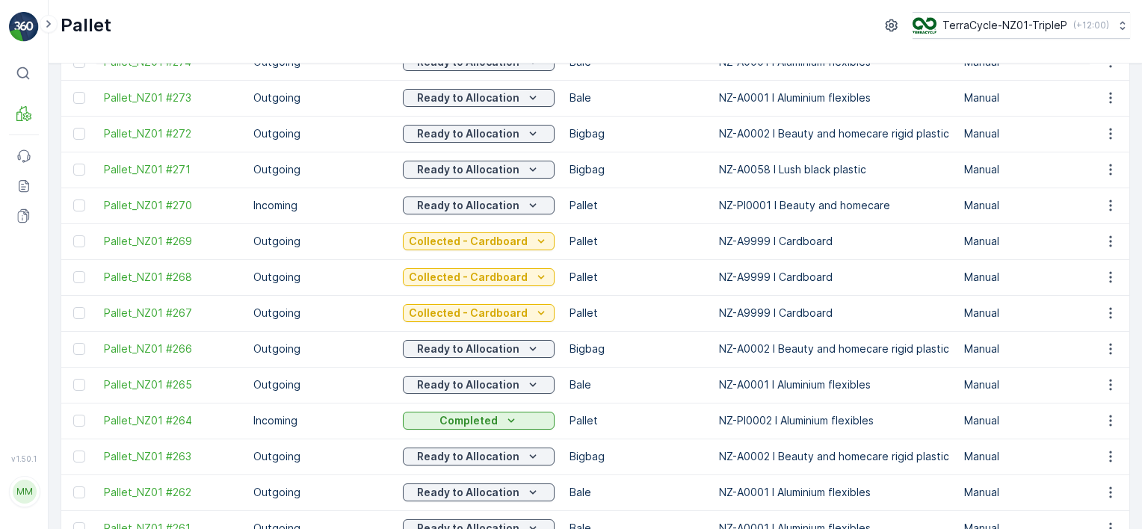
scroll to position [1494, 0]
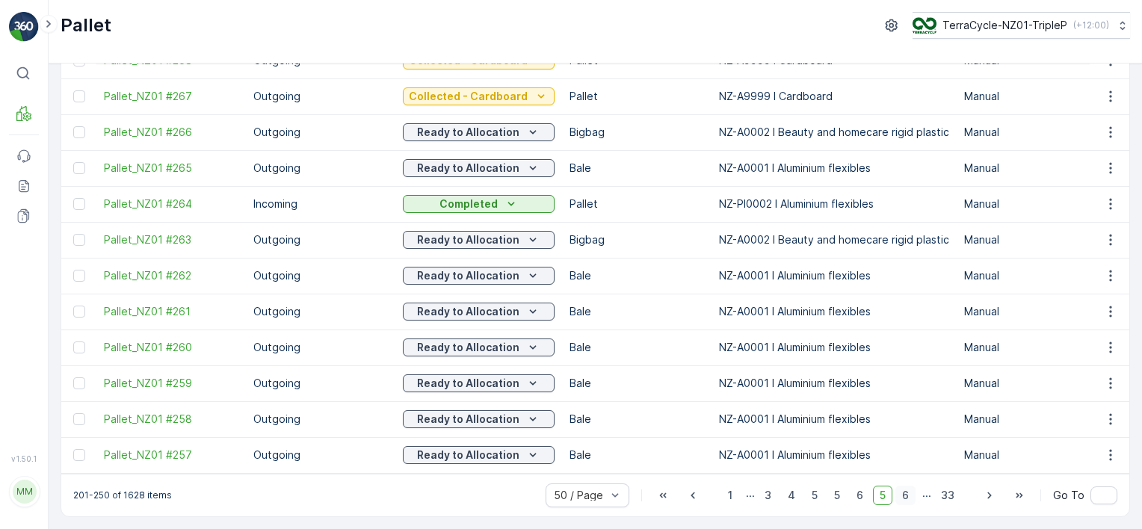
click at [909, 495] on span "6" at bounding box center [905, 495] width 20 height 19
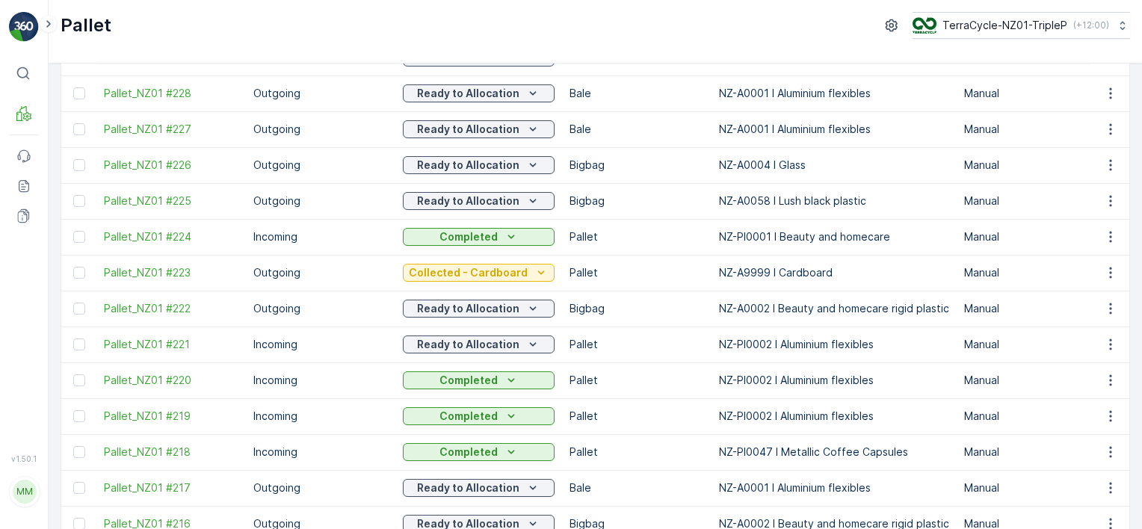
scroll to position [1492, 0]
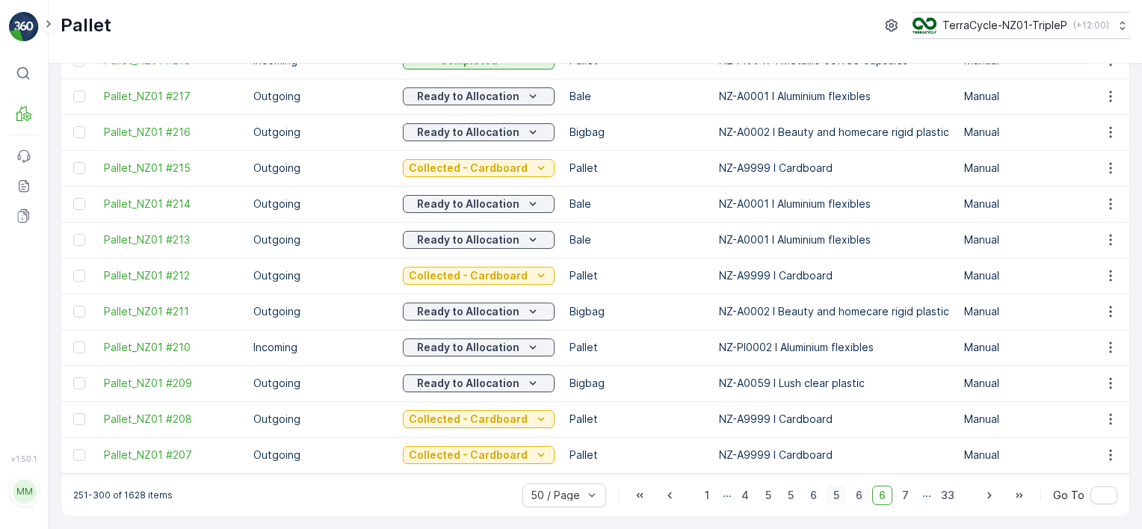
click at [844, 495] on span "5" at bounding box center [836, 495] width 19 height 19
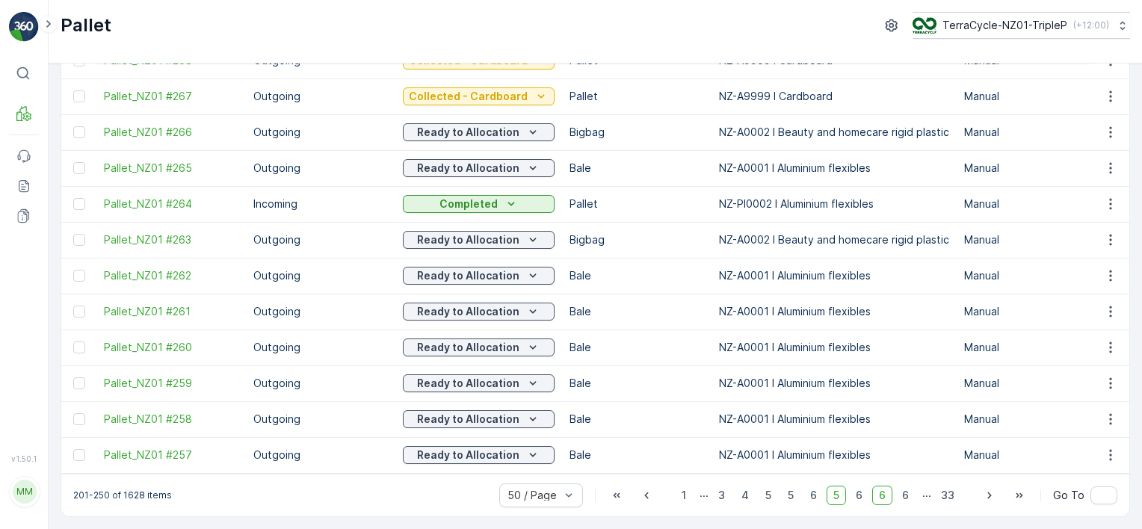
scroll to position [1494, 0]
click at [885, 498] on span "6" at bounding box center [882, 495] width 20 height 19
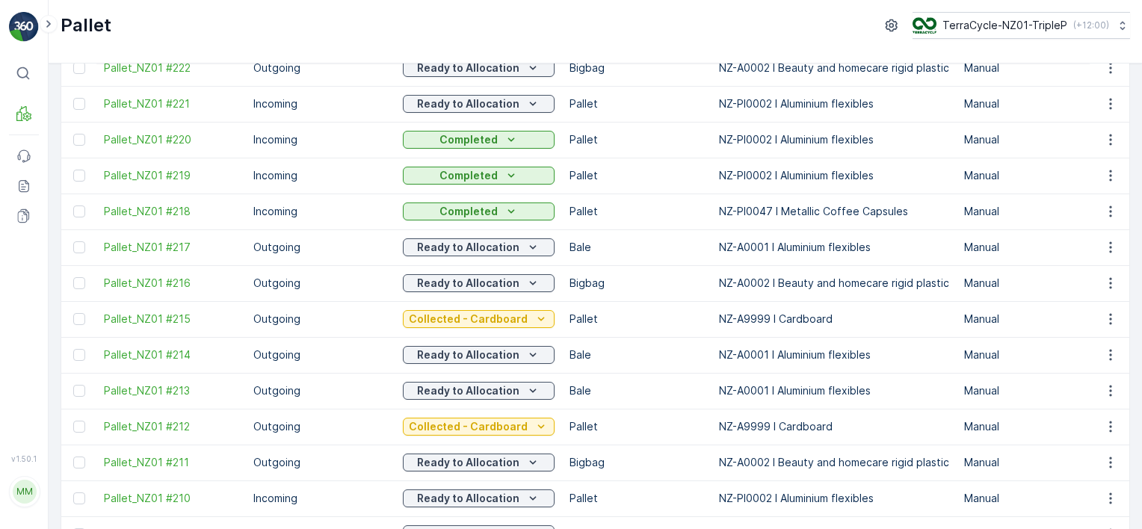
scroll to position [1492, 0]
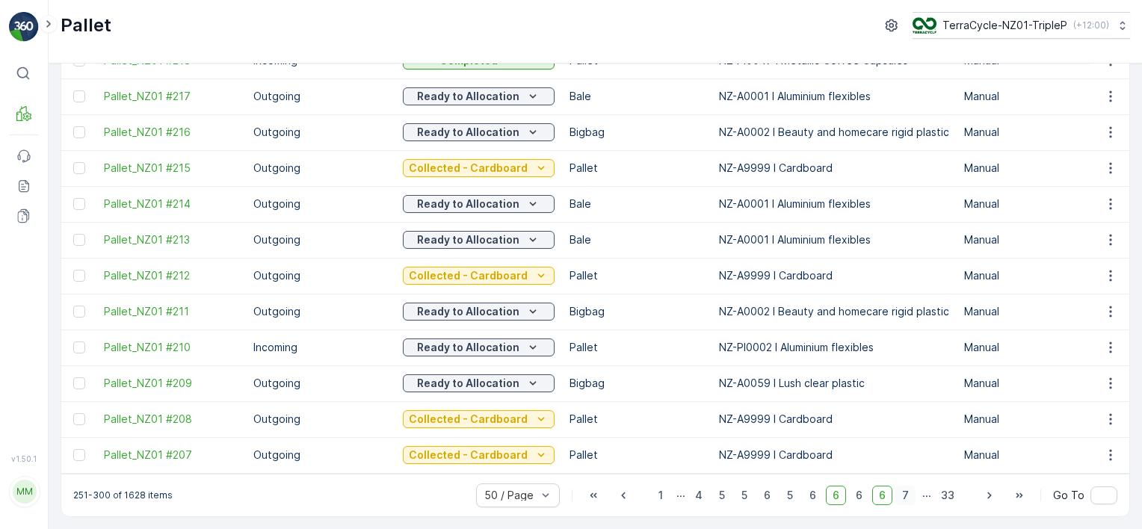
click at [901, 494] on span "7" at bounding box center [905, 495] width 20 height 19
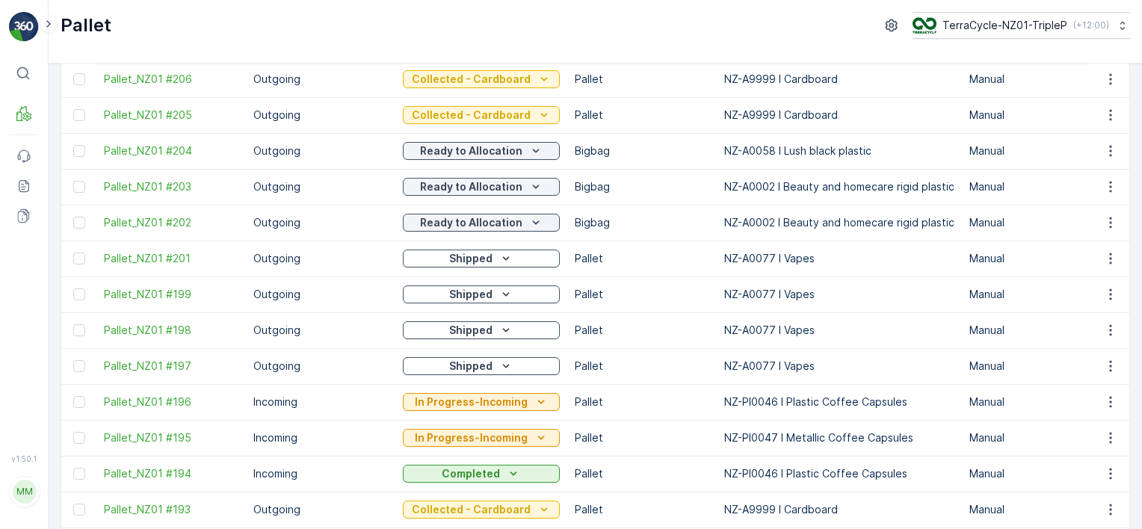
scroll to position [149, 0]
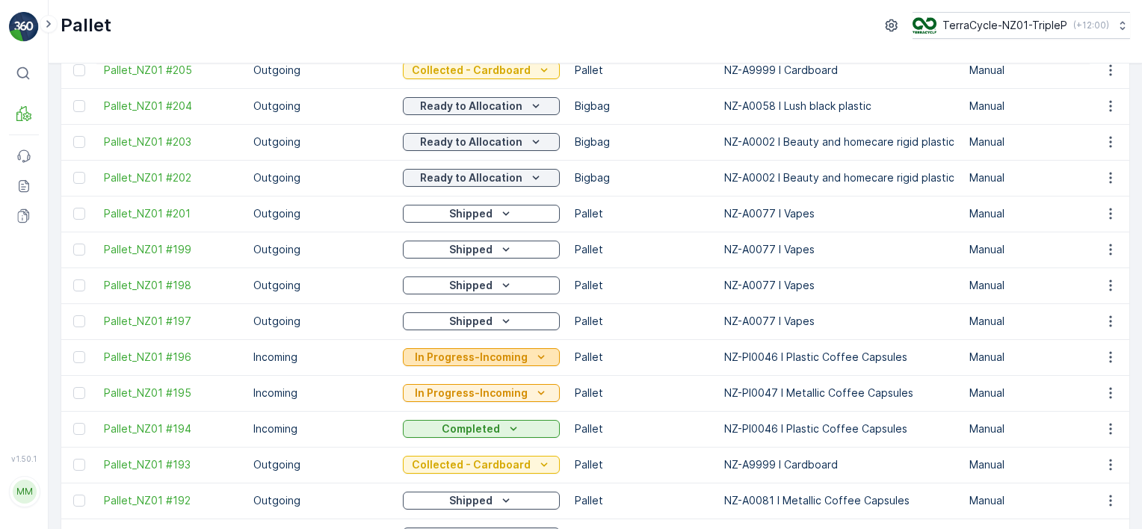
click at [503, 353] on p "In Progress-Incoming" at bounding box center [471, 357] width 113 height 15
click at [457, 41] on div "Pallet TerraCycle-NZ01-TripleP ( +12:00 )" at bounding box center [595, 32] width 1093 height 64
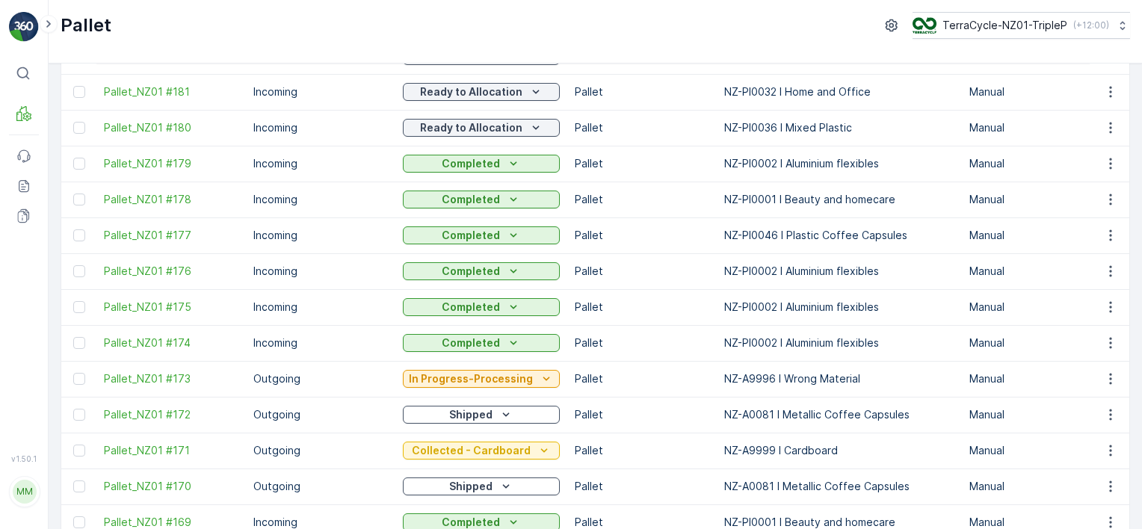
scroll to position [897, 0]
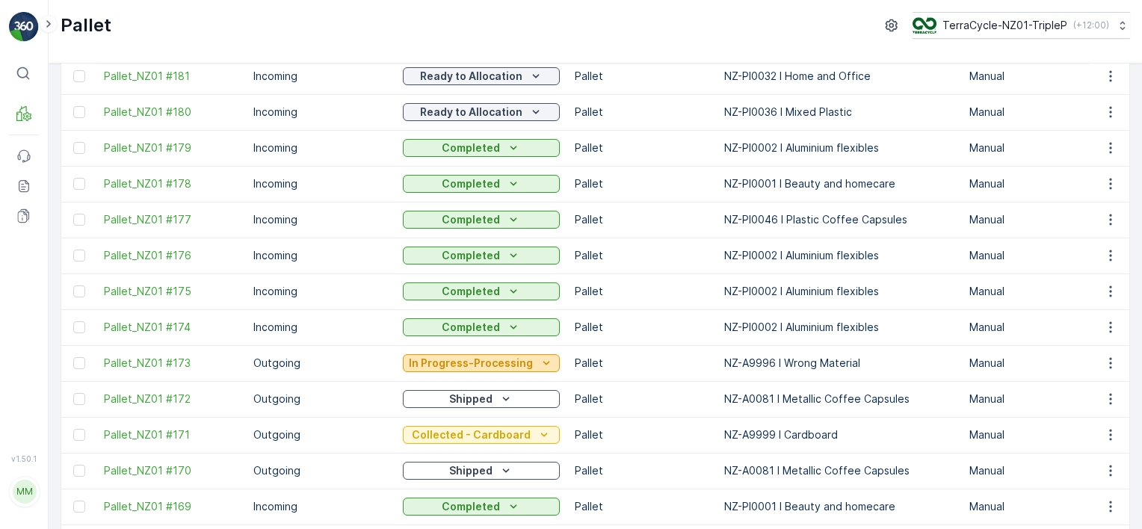
click at [493, 363] on p "In Progress-Processing" at bounding box center [471, 363] width 124 height 15
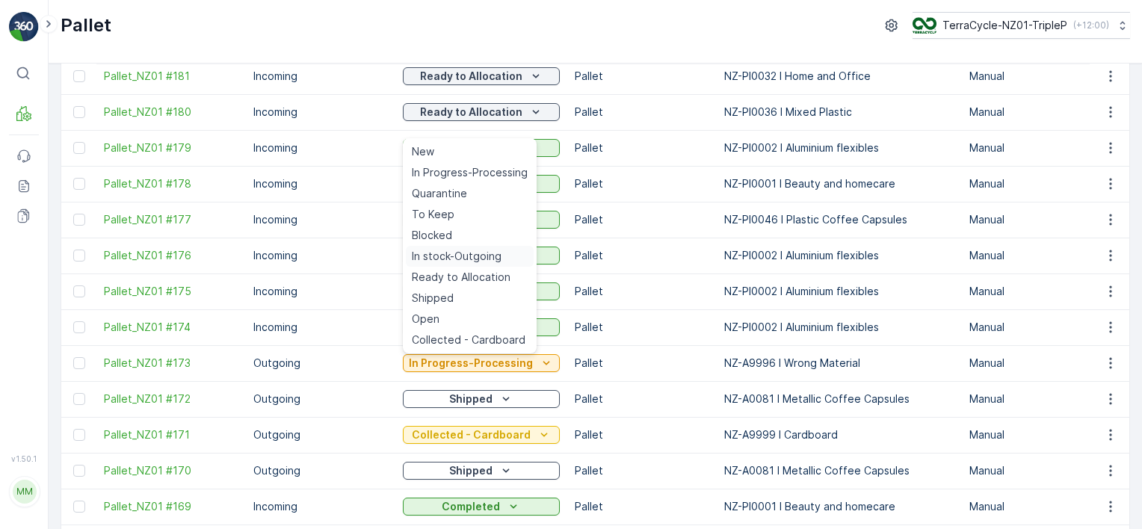
click at [477, 254] on span "In stock-Outgoing" at bounding box center [457, 256] width 90 height 15
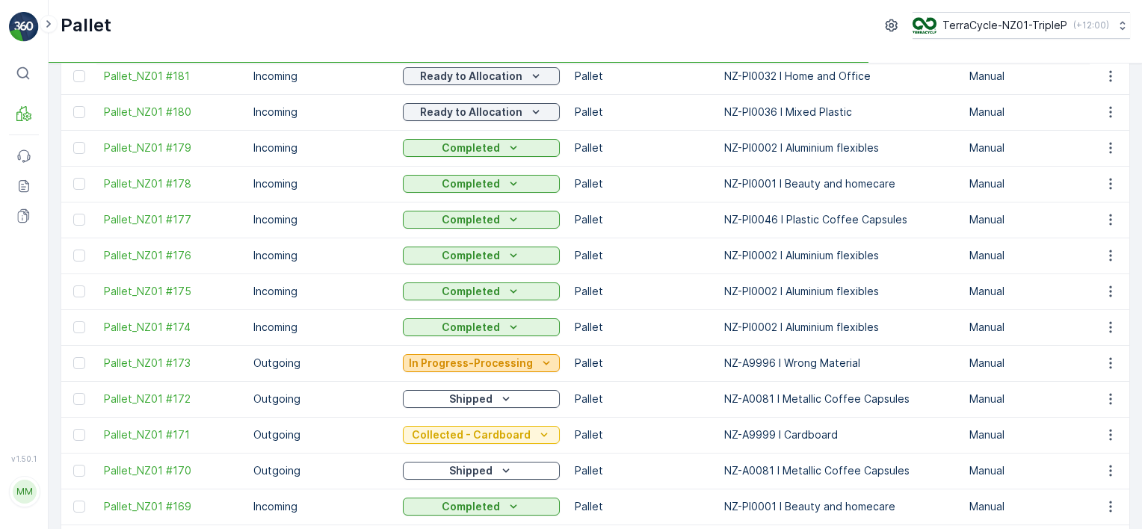
click at [495, 364] on p "In Progress-Processing" at bounding box center [471, 363] width 124 height 15
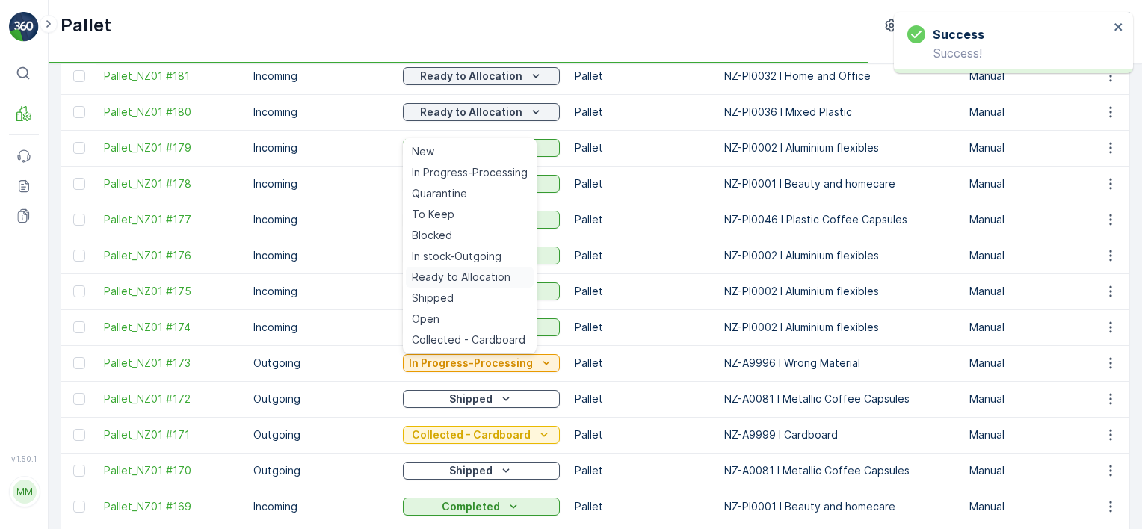
click at [500, 273] on span "Ready to Allocation" at bounding box center [461, 277] width 99 height 15
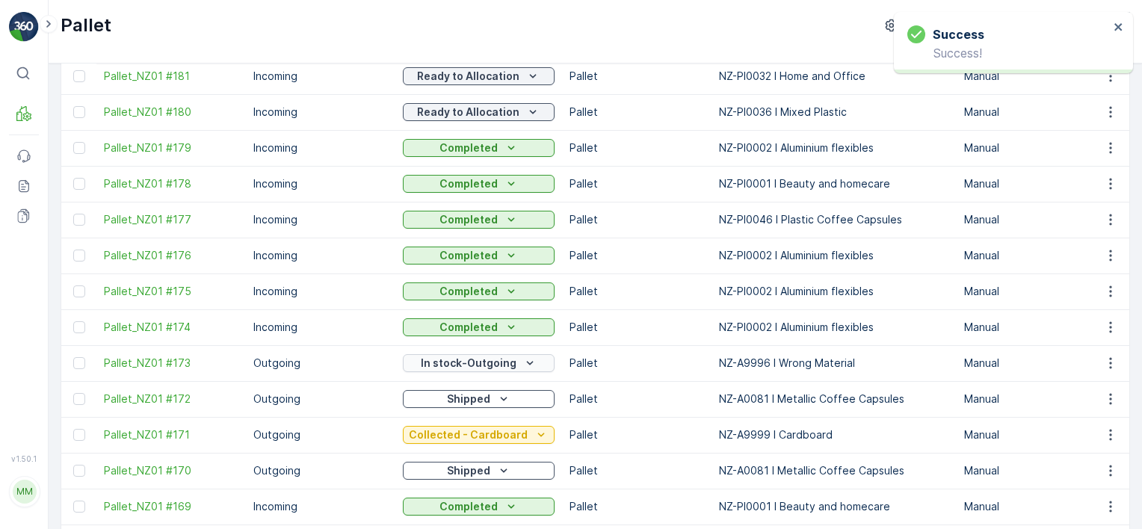
click at [504, 365] on p "In stock-Outgoing" at bounding box center [469, 363] width 96 height 15
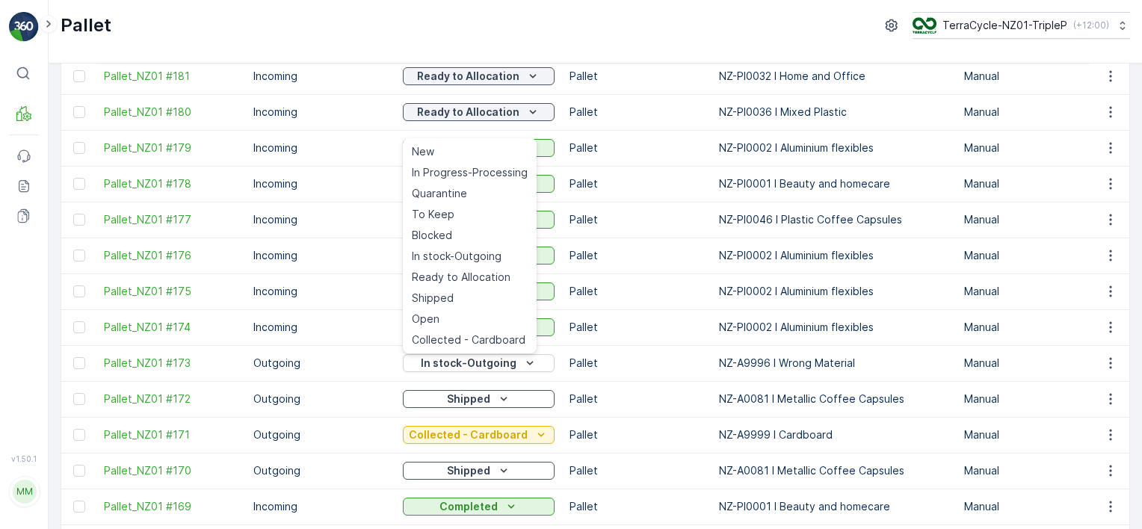
click at [547, 46] on div "Pallet TerraCycle-NZ01-TripleP ( +12:00 )" at bounding box center [595, 32] width 1093 height 64
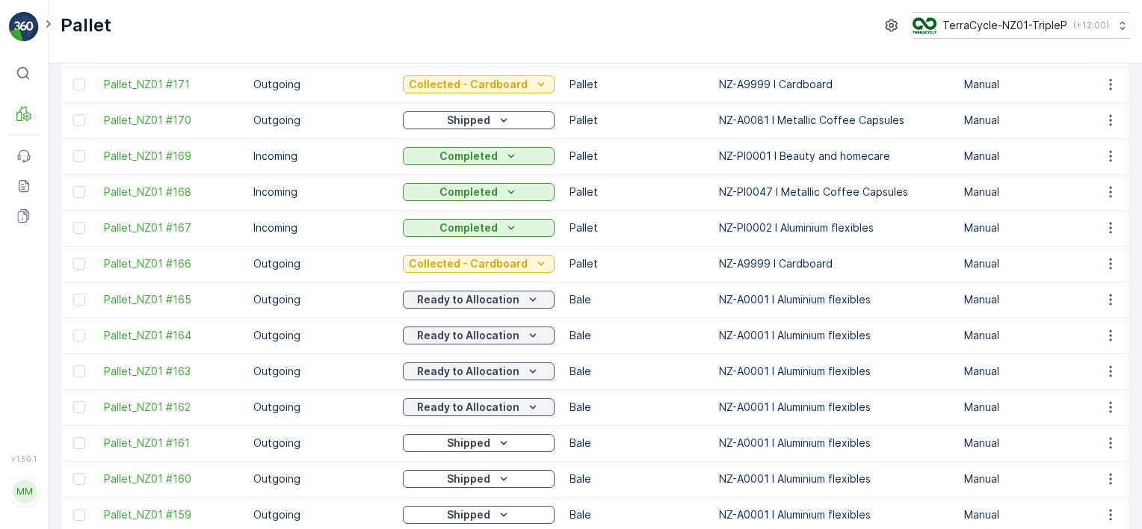
scroll to position [1270, 0]
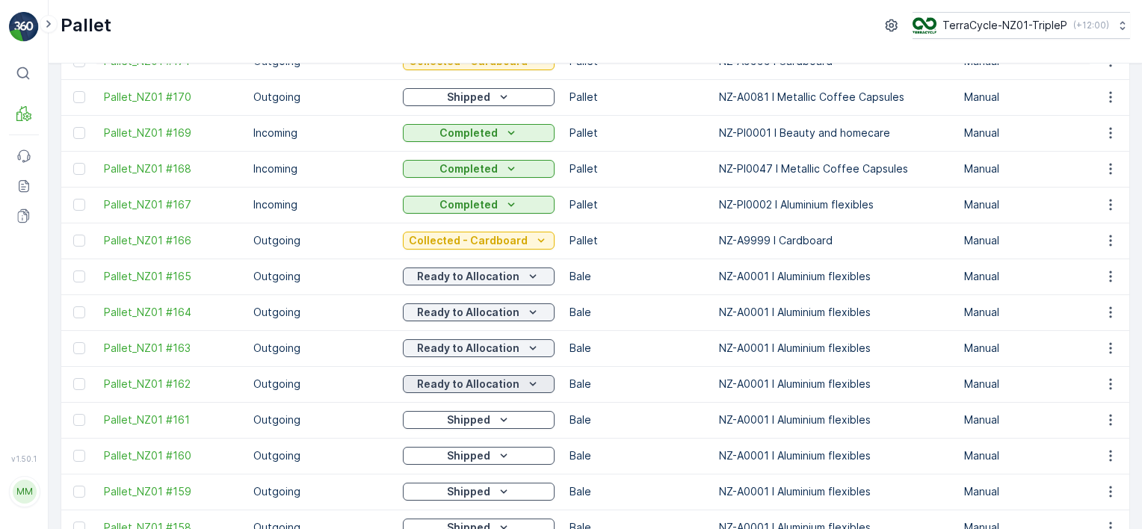
click at [445, 386] on p "Ready to Allocation" at bounding box center [468, 384] width 102 height 15
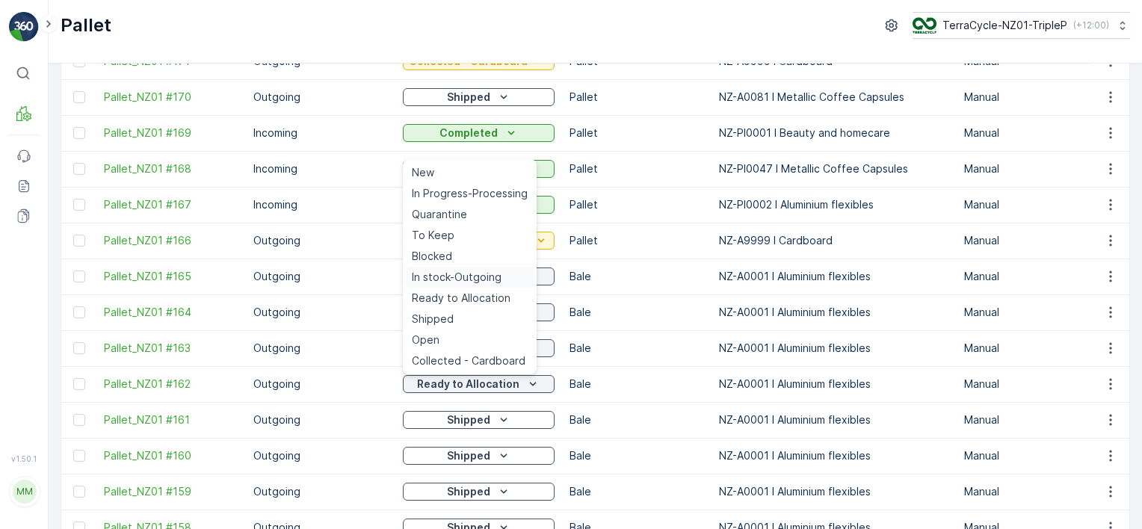
click at [462, 272] on span "In stock-Outgoing" at bounding box center [457, 277] width 90 height 15
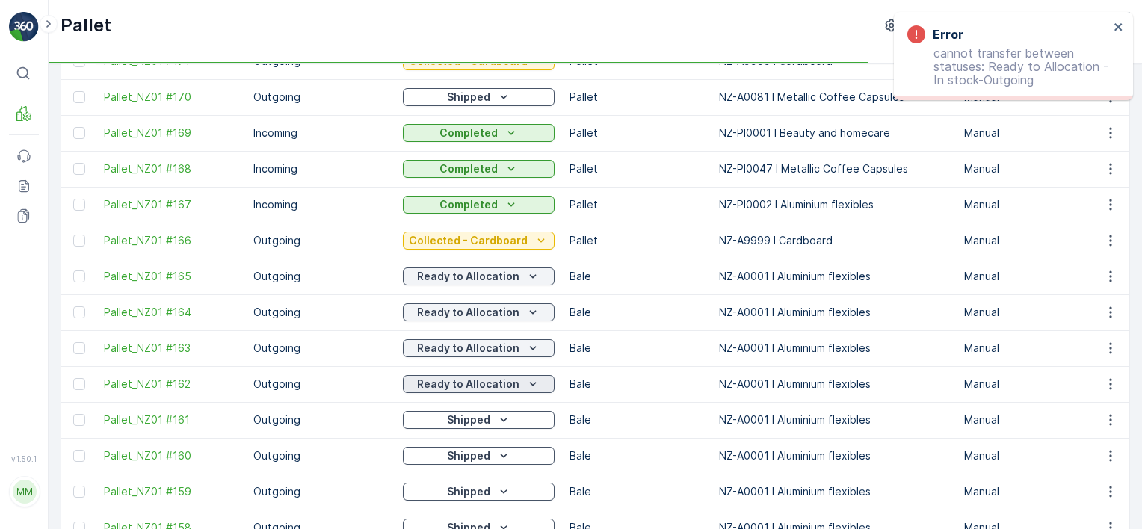
click at [481, 380] on p "Ready to Allocation" at bounding box center [468, 384] width 102 height 15
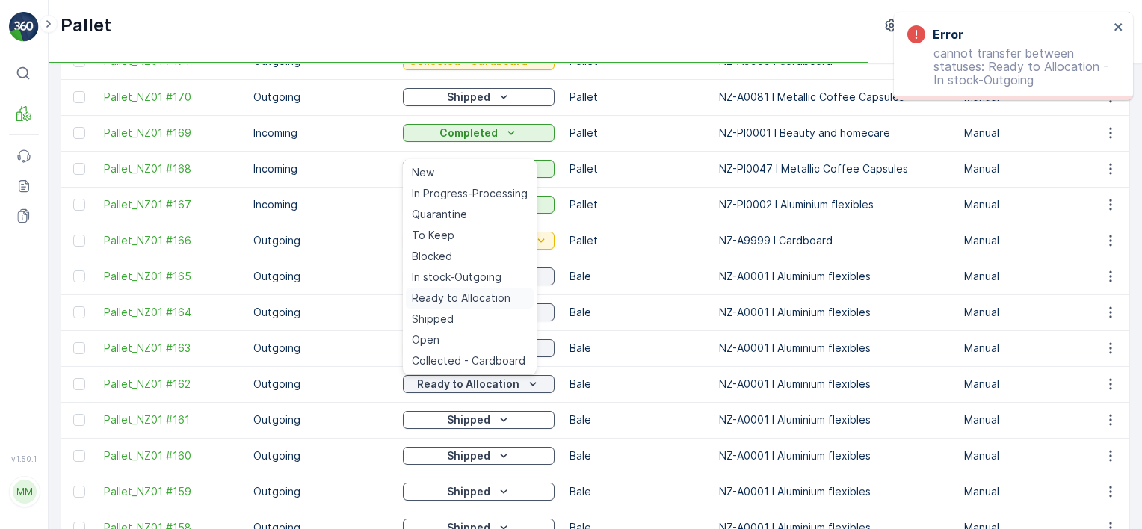
click at [498, 303] on span "Ready to Allocation" at bounding box center [461, 298] width 99 height 15
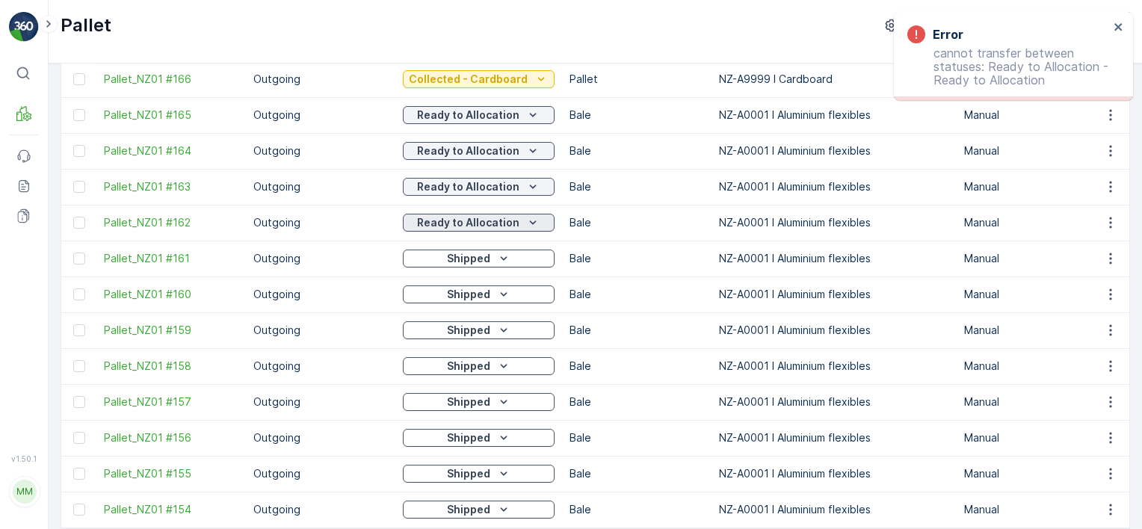
scroll to position [1492, 0]
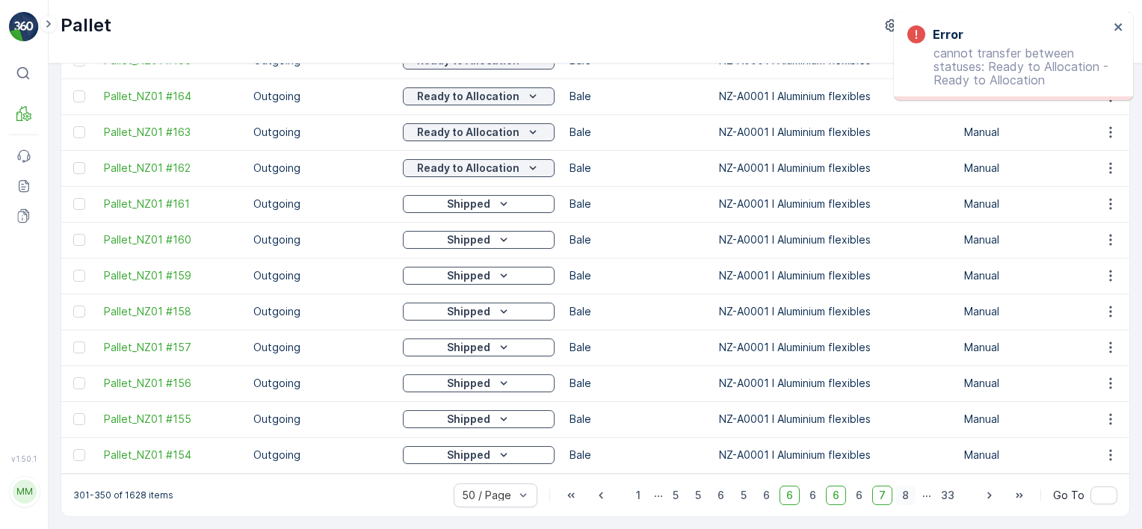
click at [901, 490] on span "8" at bounding box center [905, 495] width 20 height 19
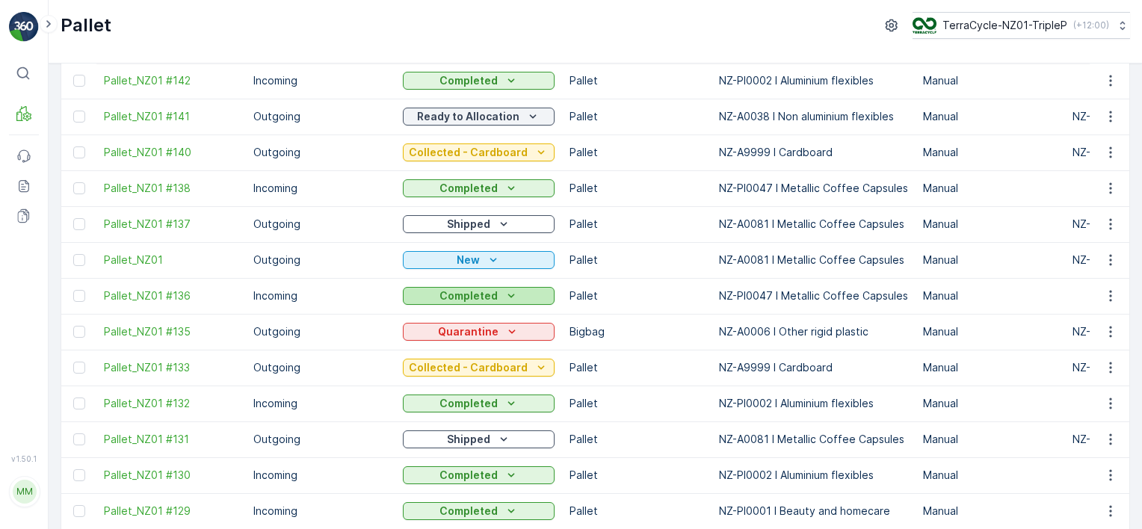
scroll to position [523, 0]
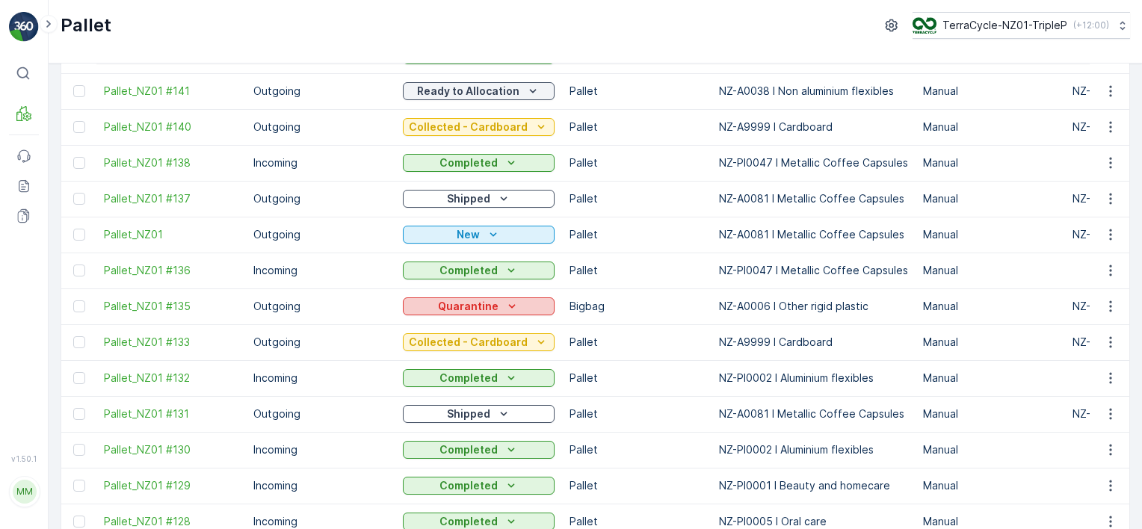
click at [513, 309] on icon "Quarantine" at bounding box center [511, 306] width 15 height 15
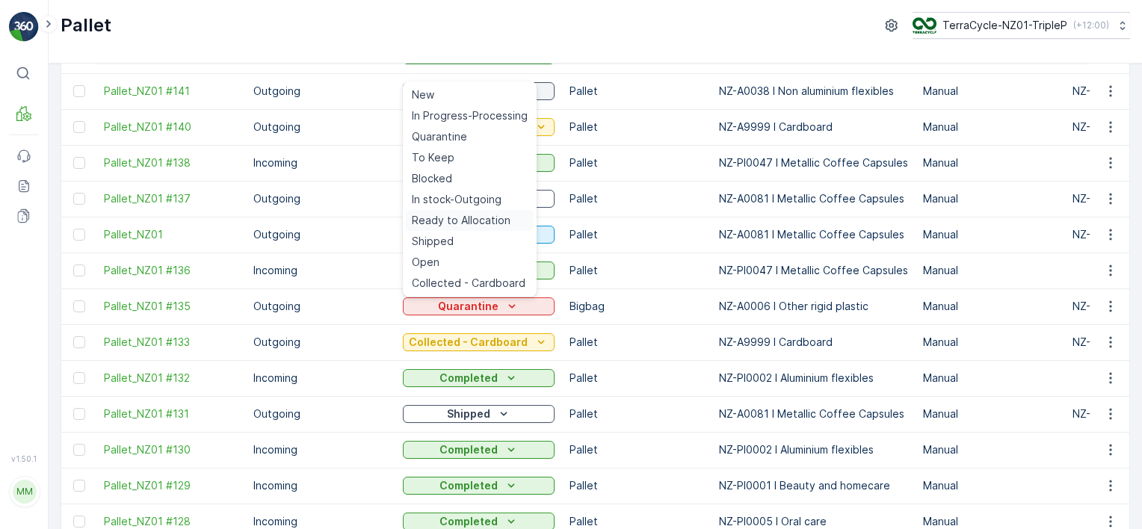
click at [472, 224] on span "Ready to Allocation" at bounding box center [461, 220] width 99 height 15
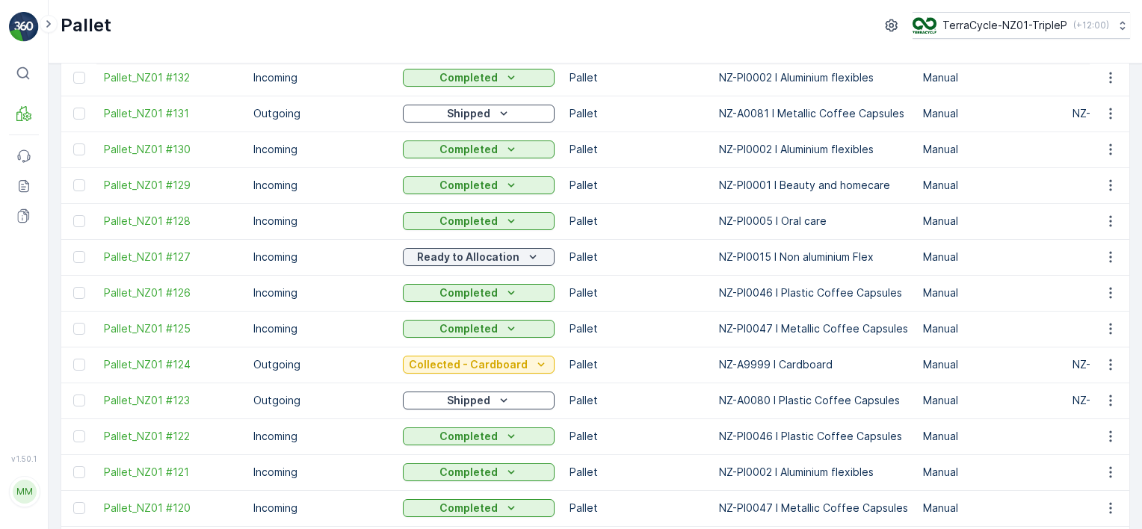
scroll to position [972, 0]
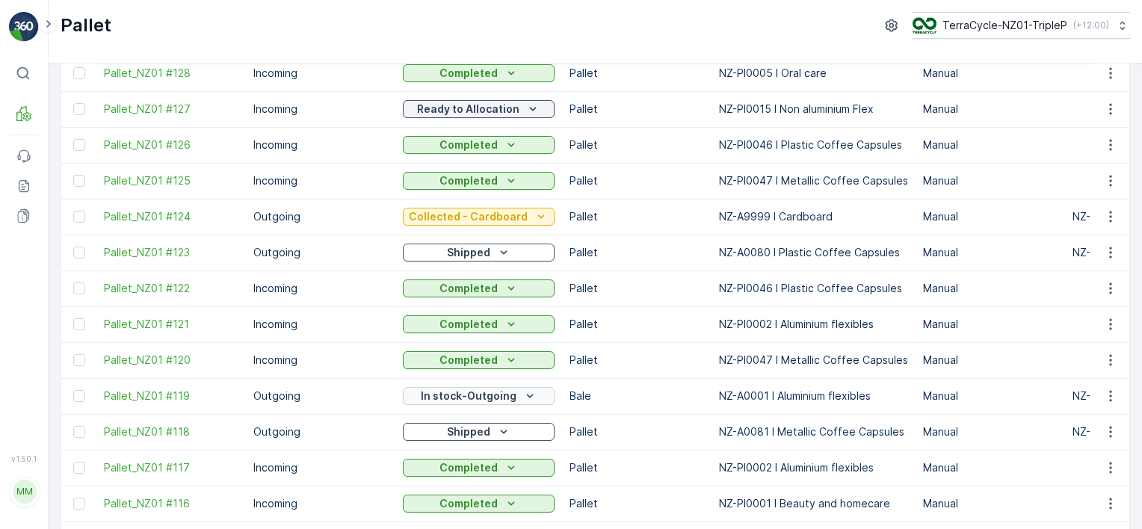
click at [445, 396] on p "In stock-Outgoing" at bounding box center [469, 396] width 96 height 15
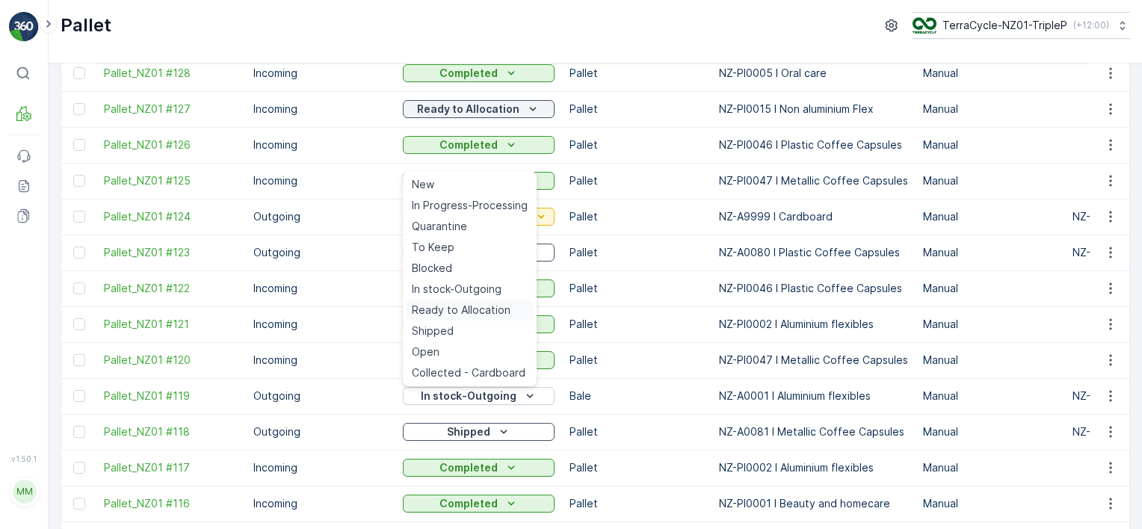
click at [454, 307] on span "Ready to Allocation" at bounding box center [461, 310] width 99 height 15
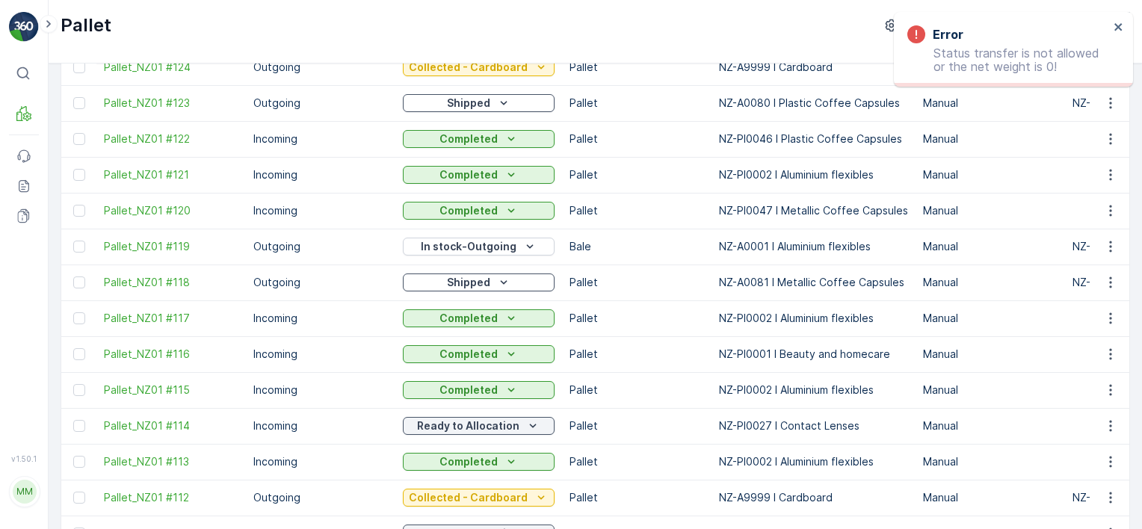
scroll to position [1196, 0]
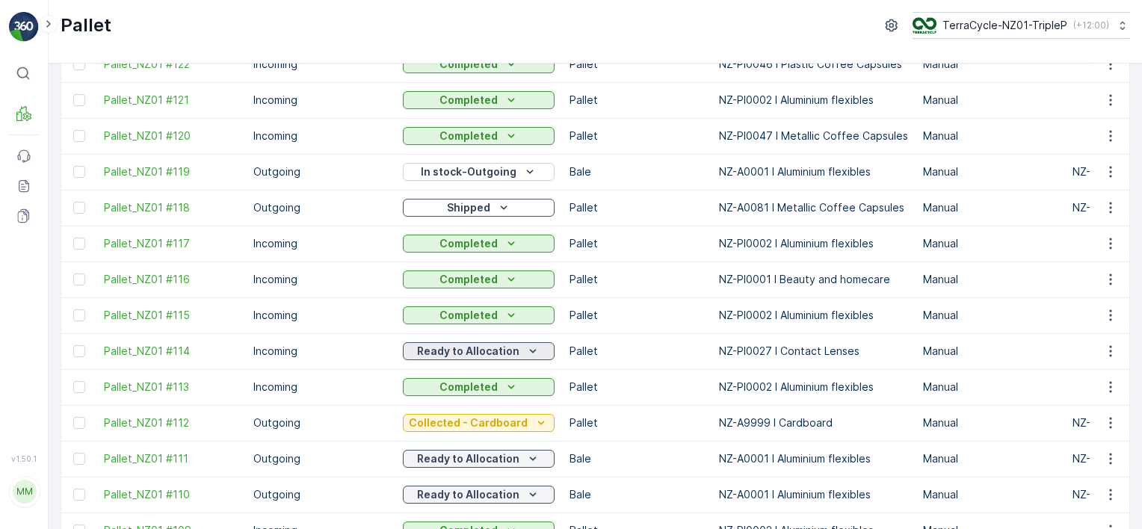
click at [463, 344] on p "Ready to Allocation" at bounding box center [468, 351] width 102 height 15
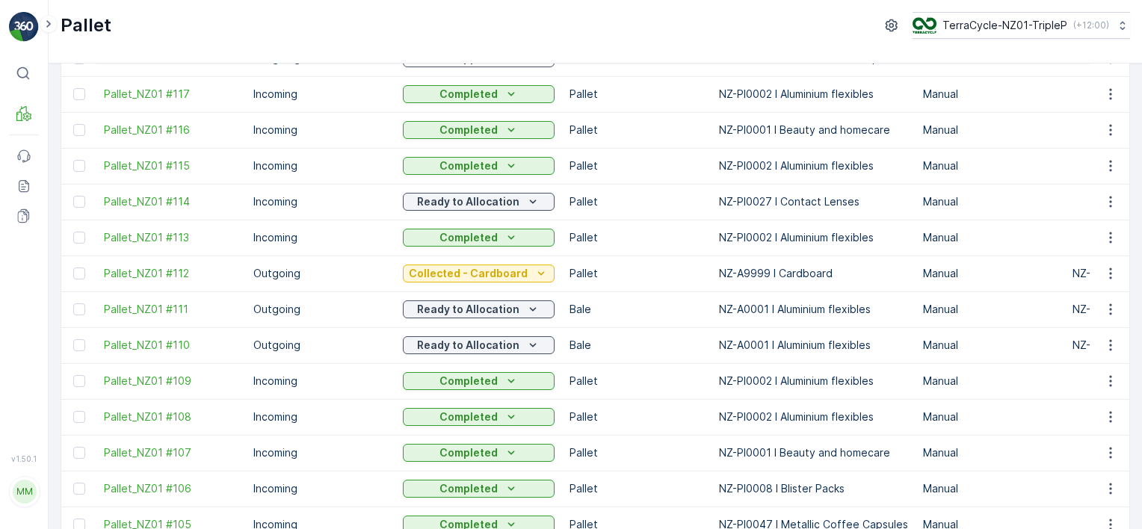
scroll to position [1492, 0]
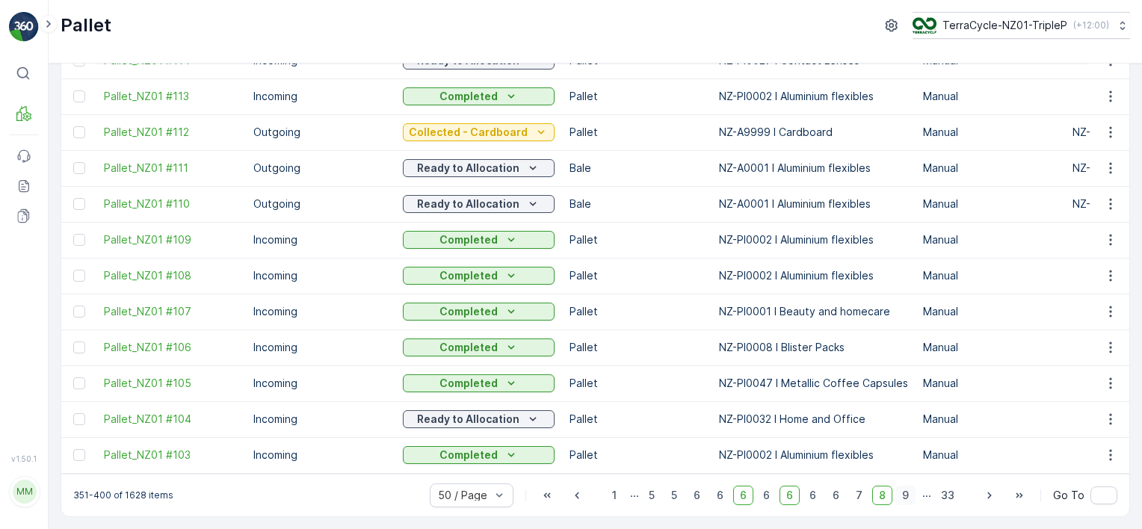
click at [903, 497] on span "9" at bounding box center [905, 495] width 20 height 19
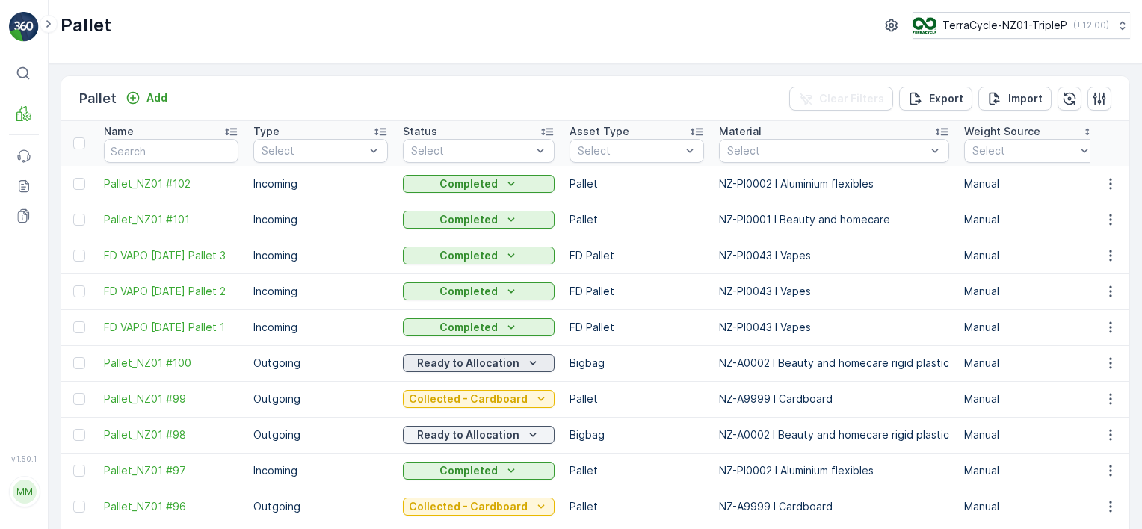
click at [423, 359] on p "Ready to Allocation" at bounding box center [468, 363] width 102 height 15
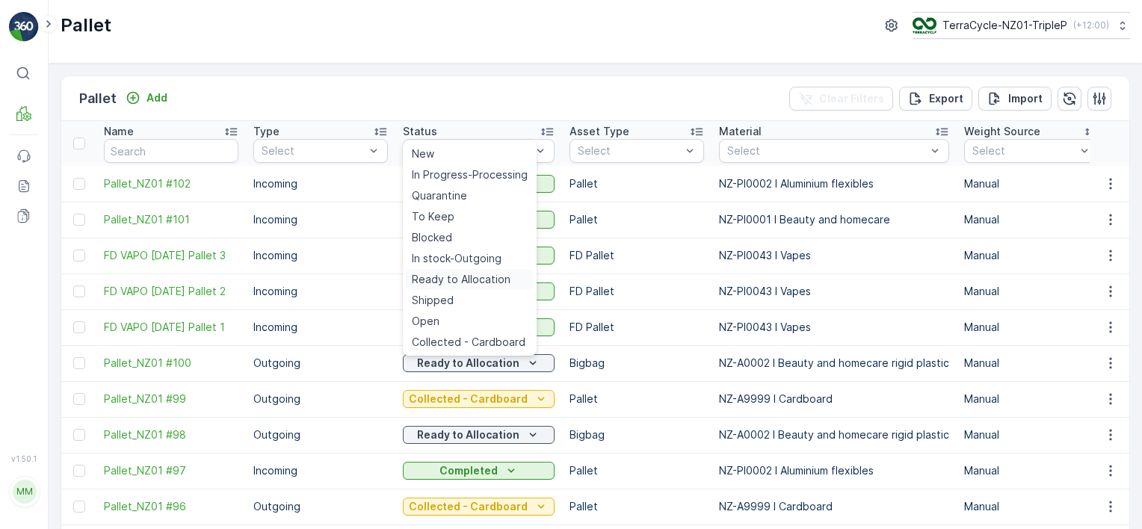
click at [457, 284] on span "Ready to Allocation" at bounding box center [461, 279] width 99 height 15
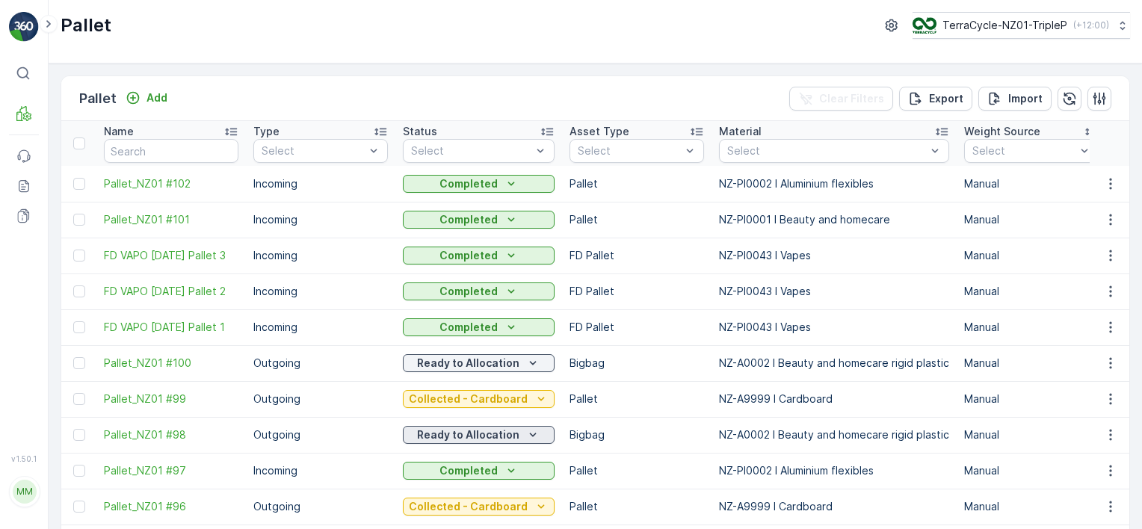
click at [434, 440] on p "Ready to Allocation" at bounding box center [468, 434] width 102 height 15
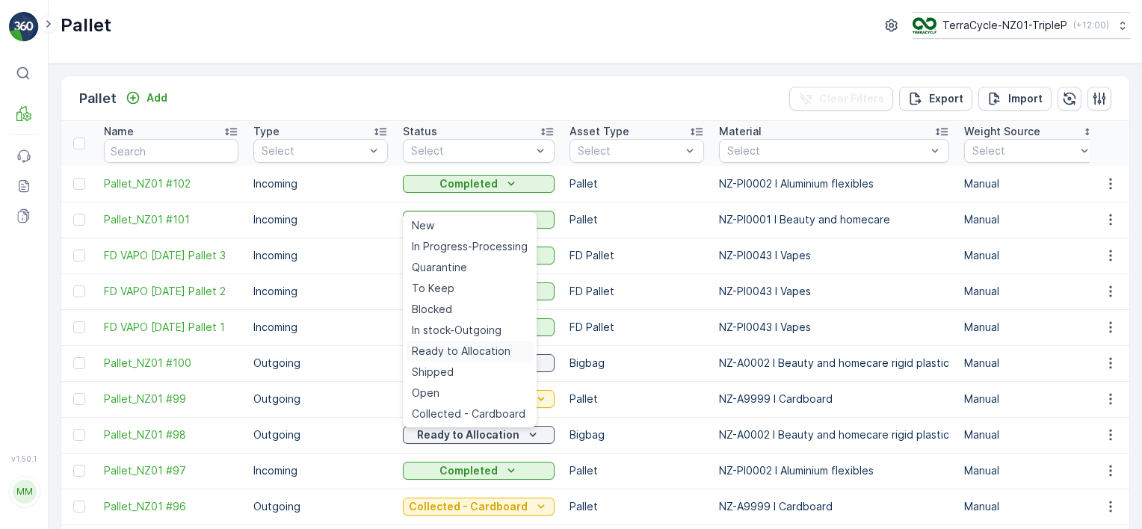
click at [457, 353] on span "Ready to Allocation" at bounding box center [461, 351] width 99 height 15
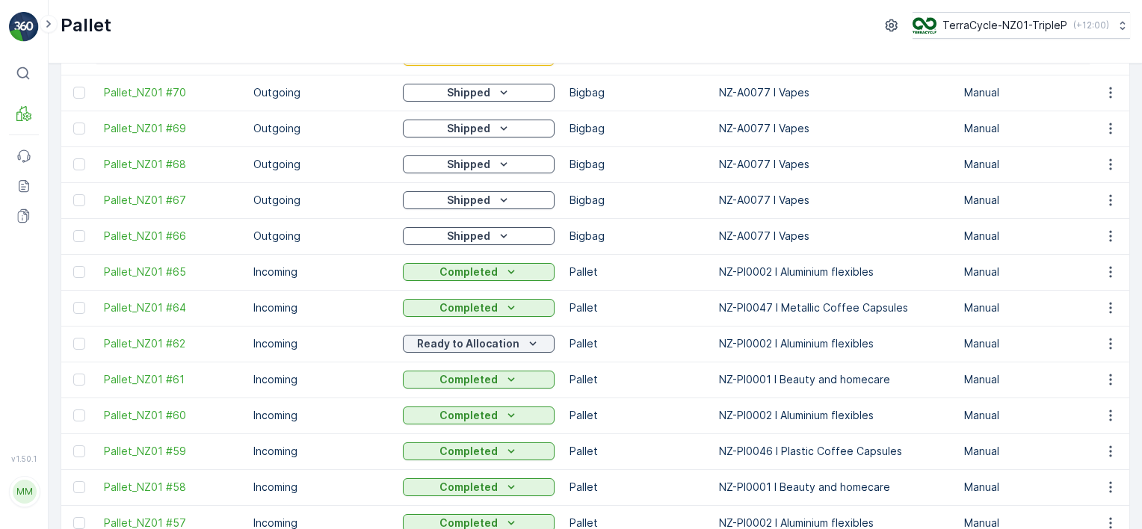
scroll to position [1420, 0]
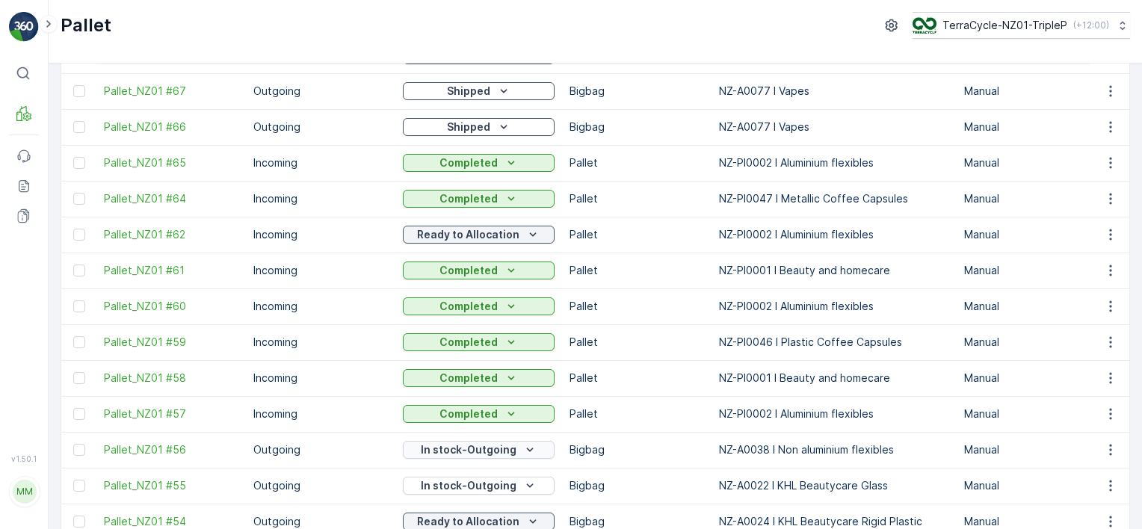
click at [460, 455] on p "In stock-Outgoing" at bounding box center [469, 449] width 96 height 15
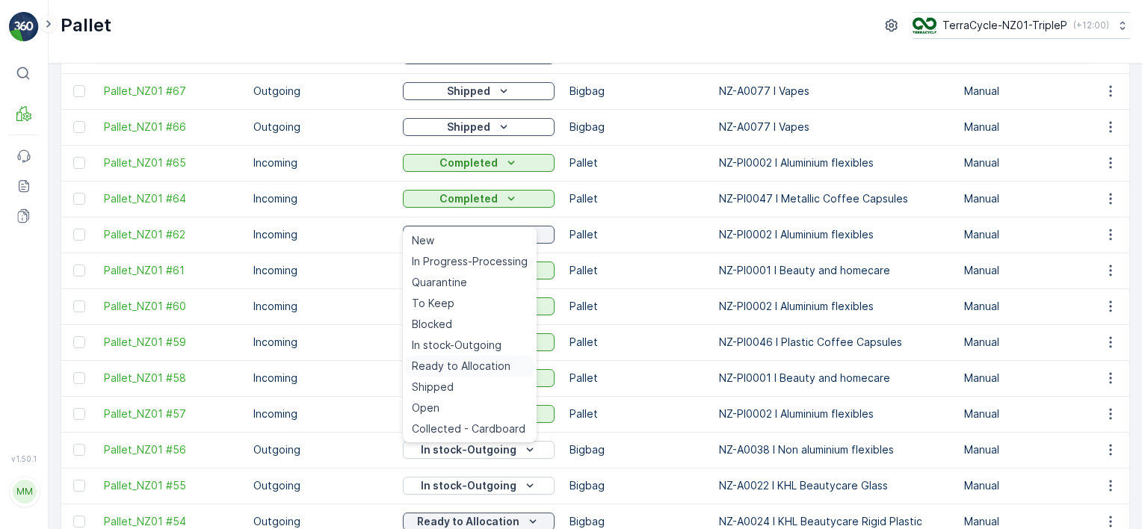
click at [479, 365] on span "Ready to Allocation" at bounding box center [461, 366] width 99 height 15
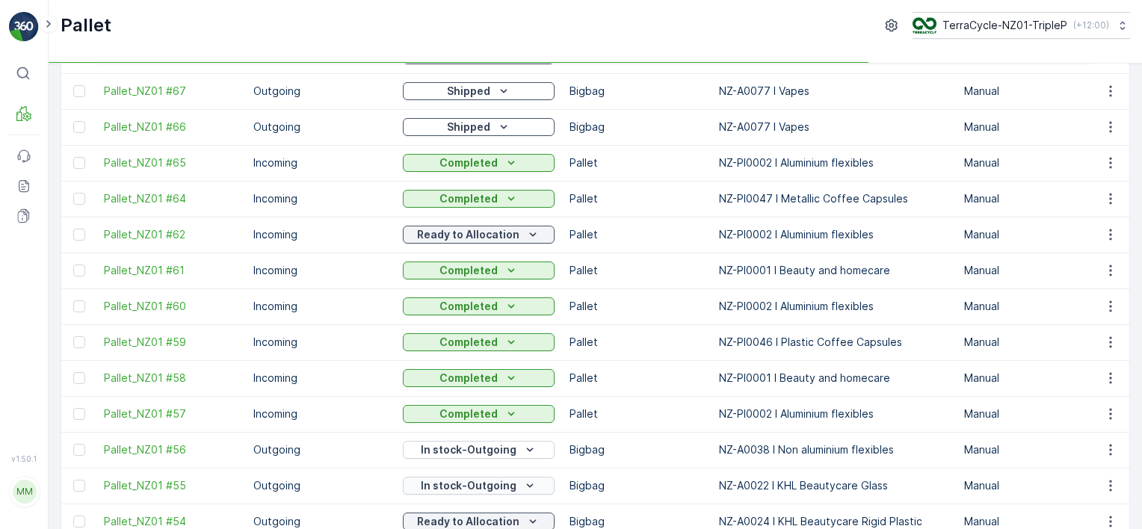
click at [493, 485] on p "In stock-Outgoing" at bounding box center [469, 485] width 96 height 15
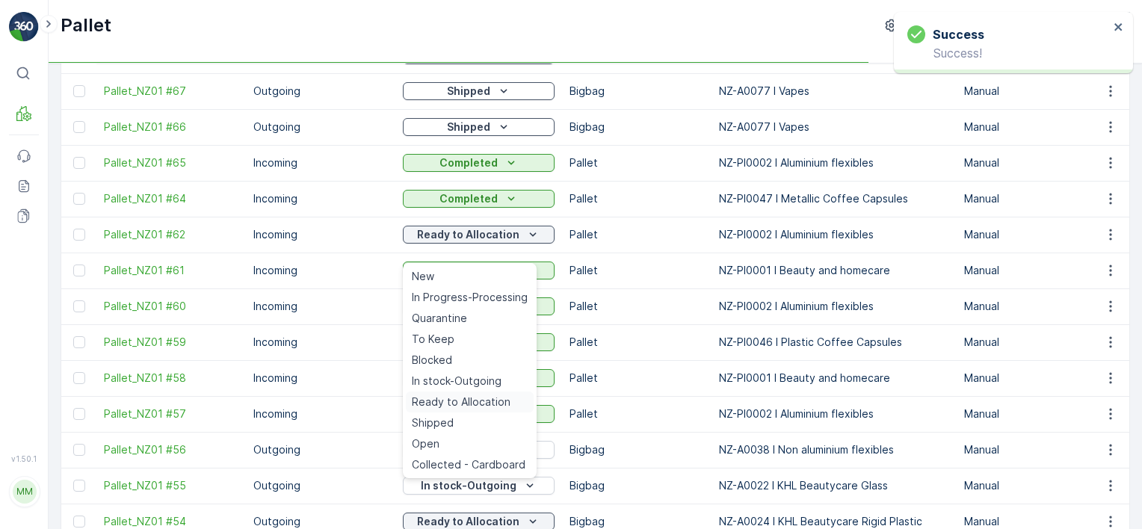
click at [482, 401] on span "Ready to Allocation" at bounding box center [461, 402] width 99 height 15
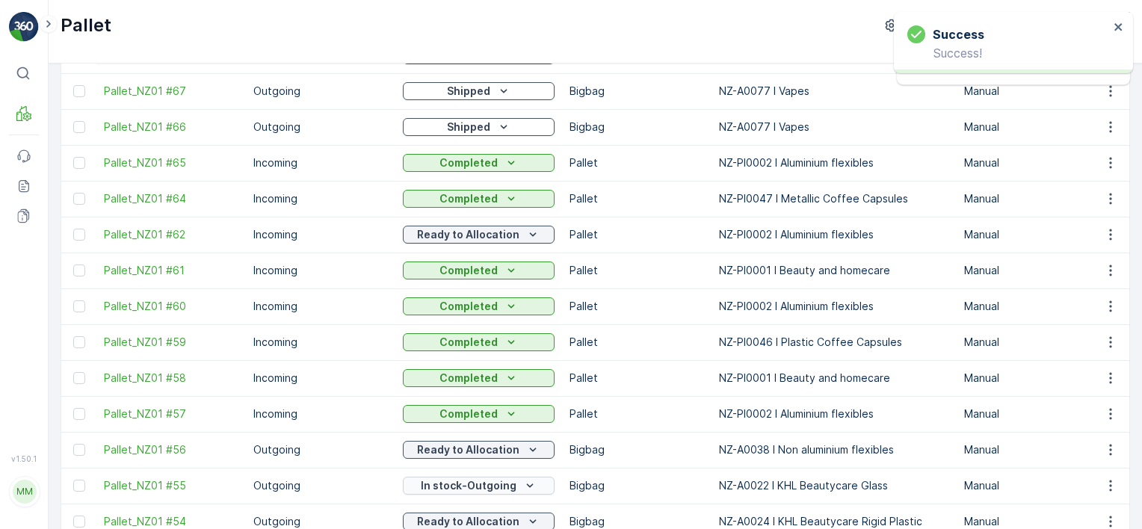
click at [461, 486] on p "In stock-Outgoing" at bounding box center [469, 485] width 96 height 15
click at [442, 486] on p "In stock-Outgoing" at bounding box center [469, 485] width 96 height 15
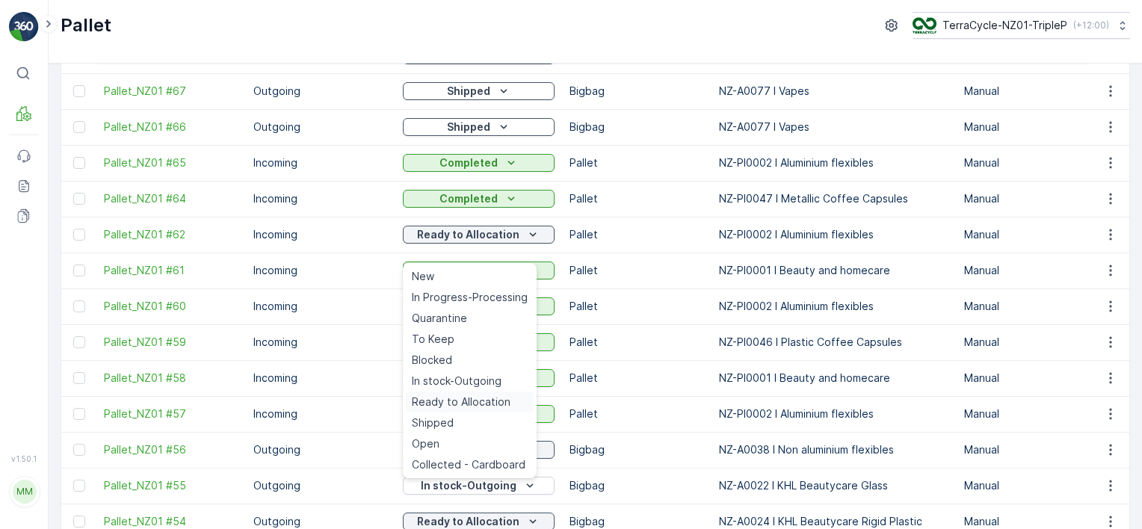
click at [469, 392] on div "Ready to Allocation" at bounding box center [470, 402] width 128 height 21
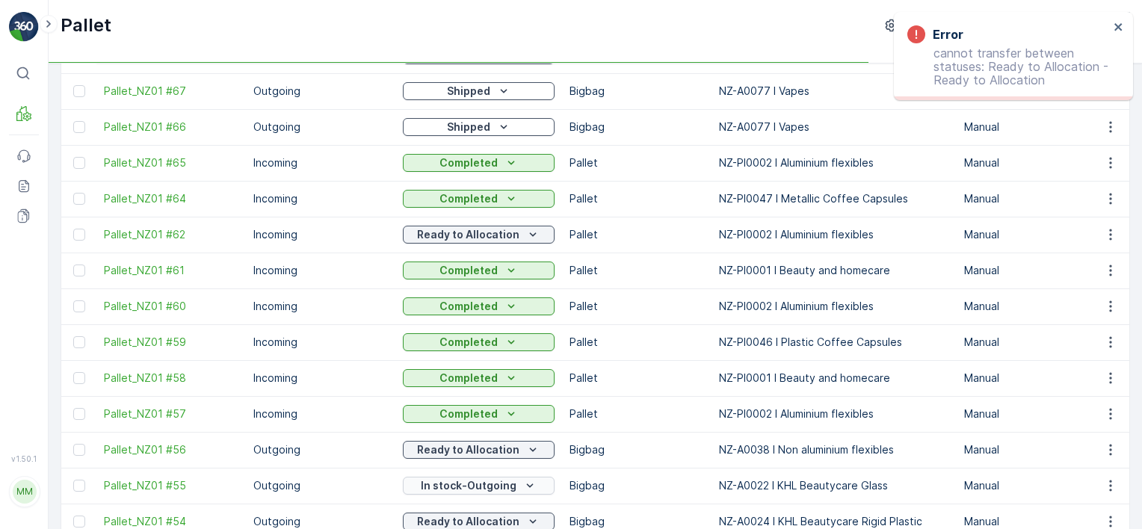
click at [466, 484] on p "In stock-Outgoing" at bounding box center [469, 485] width 96 height 15
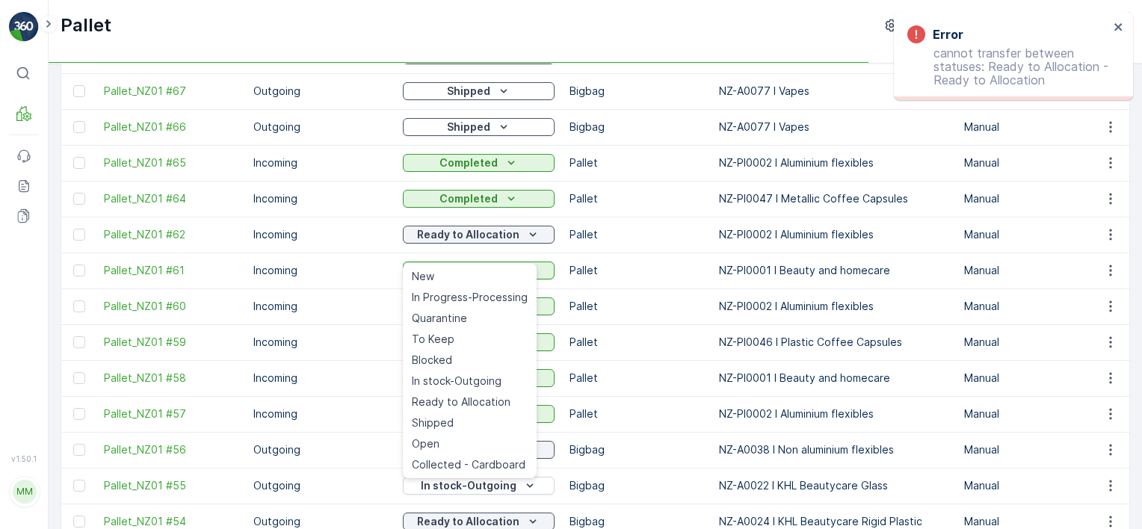
click at [374, 28] on div "Pallet TerraCycle-NZ01-TripleP ( +12:00 )" at bounding box center [595, 25] width 1069 height 27
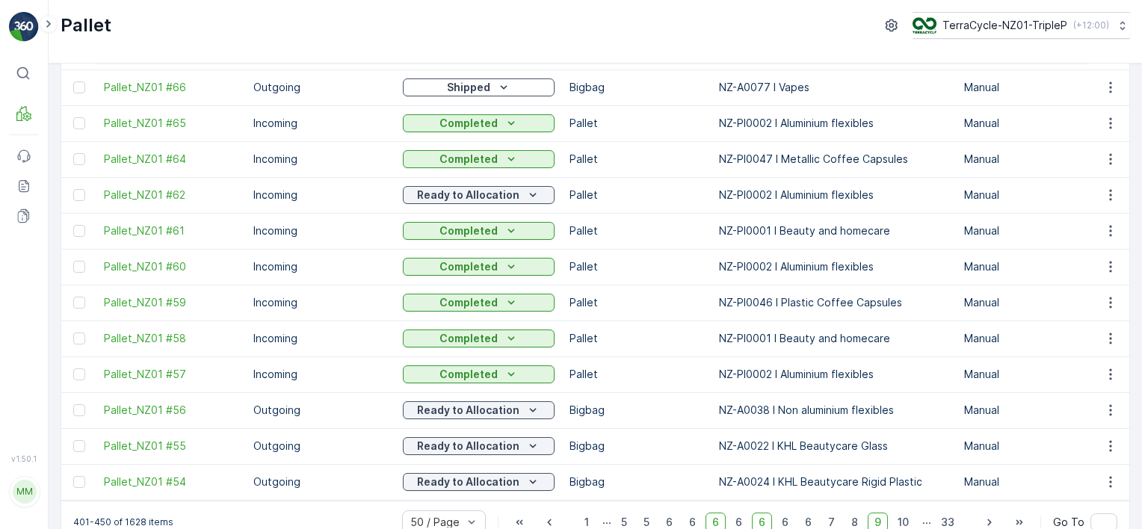
scroll to position [1494, 0]
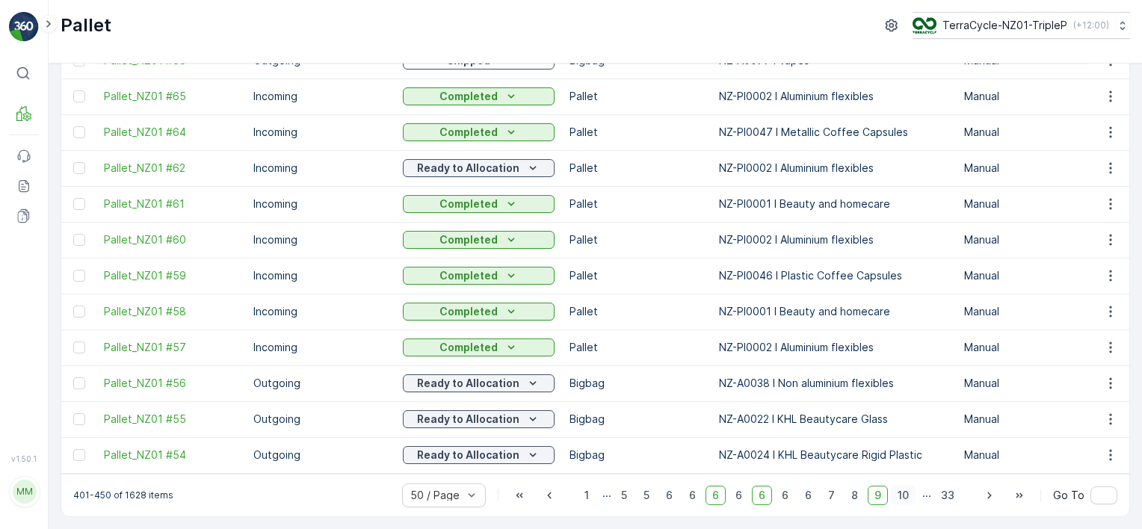
click at [901, 496] on span "10" at bounding box center [903, 495] width 25 height 19
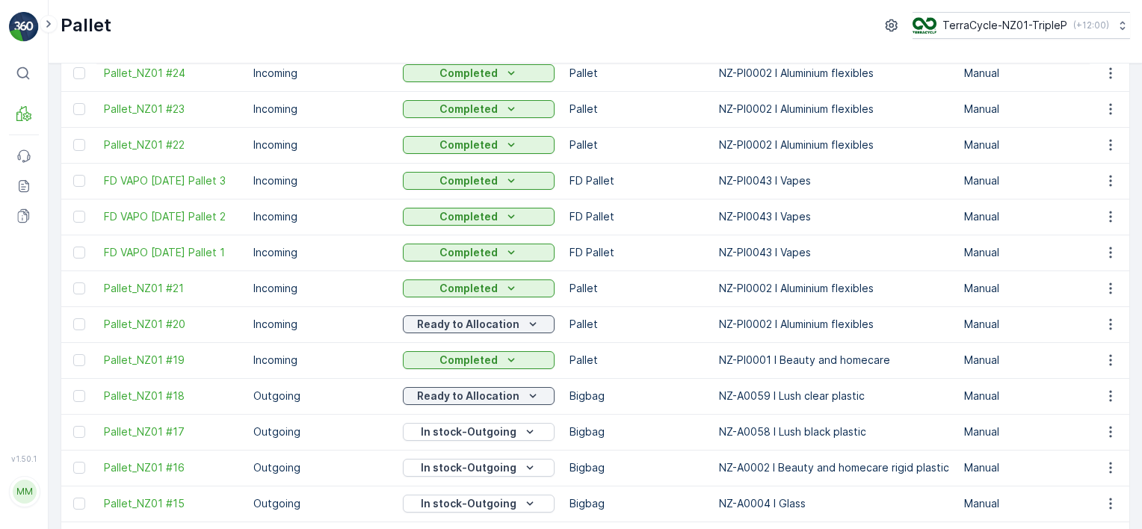
scroll to position [1270, 0]
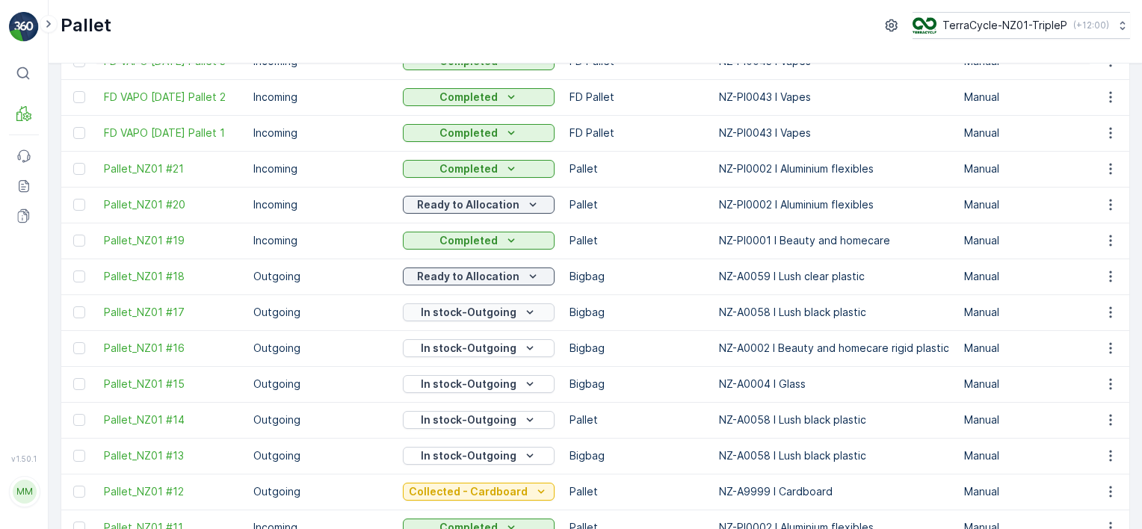
click at [465, 316] on p "In stock-Outgoing" at bounding box center [469, 312] width 96 height 15
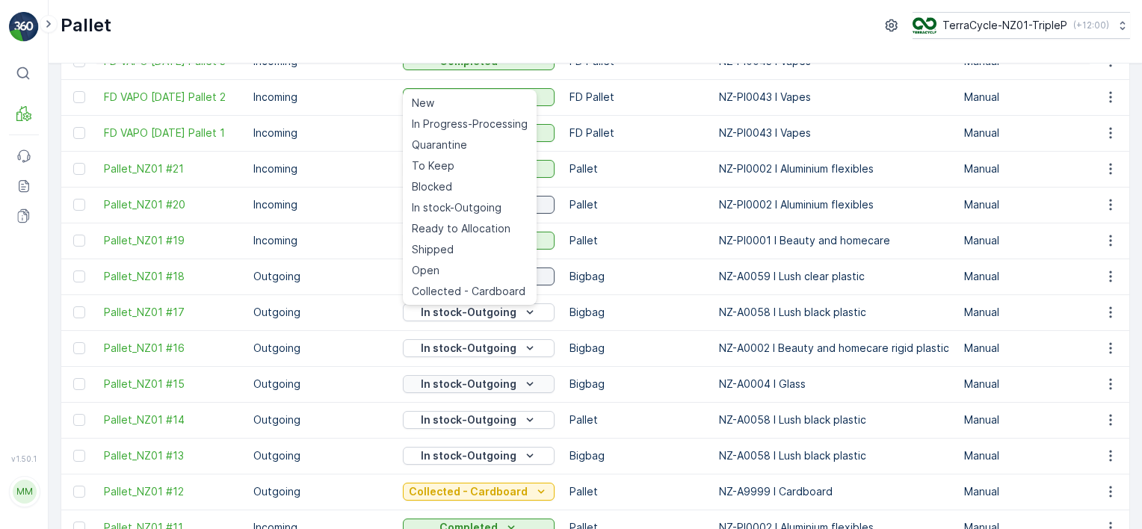
drag, startPoint x: 478, startPoint y: 232, endPoint x: 451, endPoint y: 380, distance: 150.5
click at [478, 232] on span "Ready to Allocation" at bounding box center [461, 228] width 99 height 15
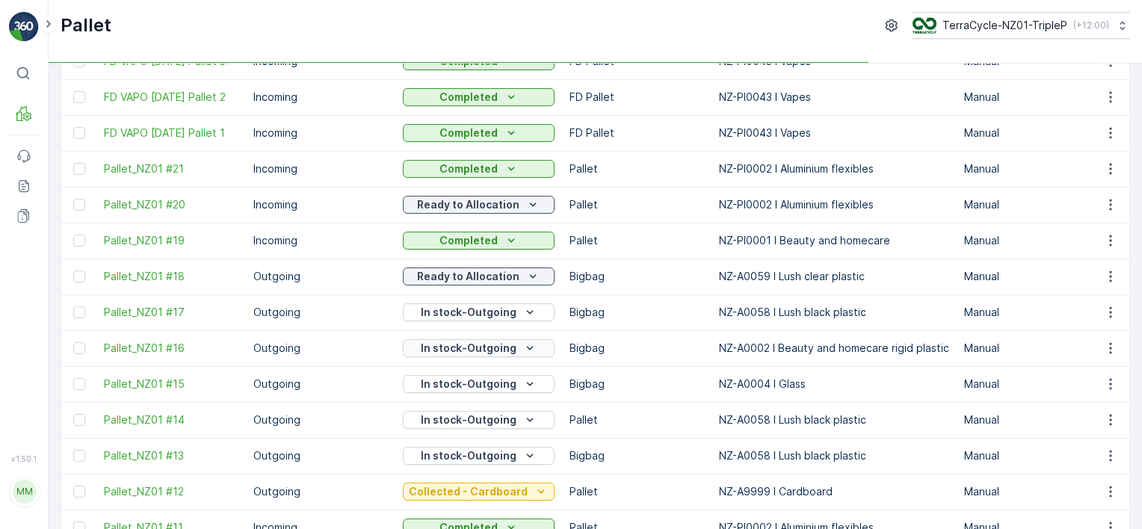
click at [466, 351] on p "In stock-Outgoing" at bounding box center [469, 348] width 96 height 15
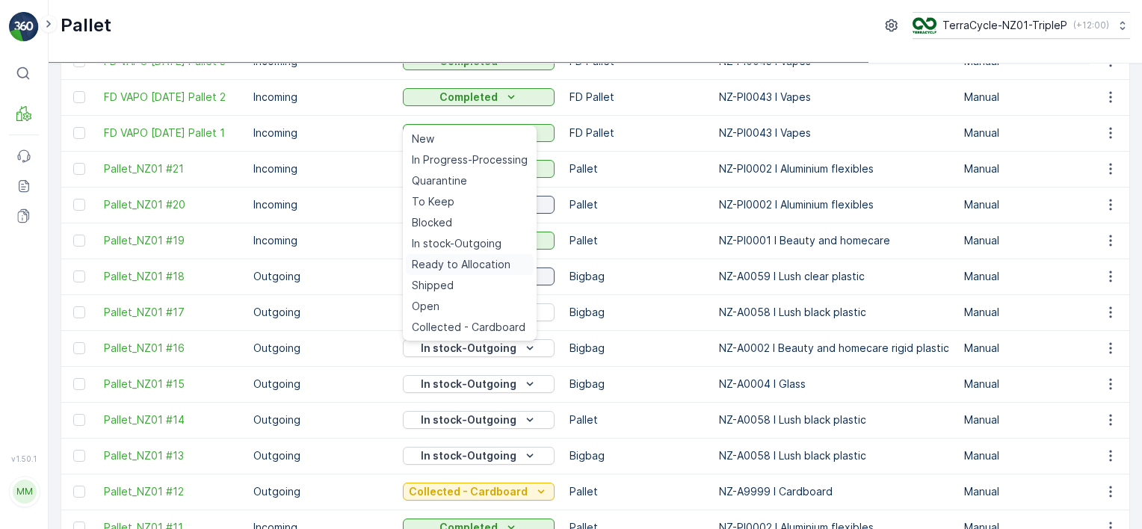
click at [496, 262] on span "Ready to Allocation" at bounding box center [461, 264] width 99 height 15
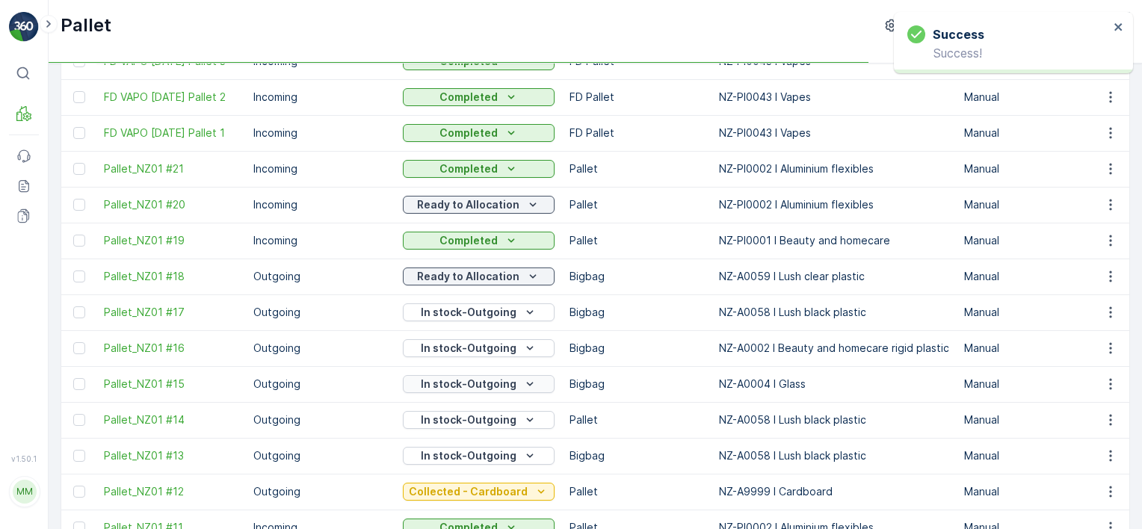
click at [481, 383] on p "In stock-Outgoing" at bounding box center [469, 384] width 96 height 15
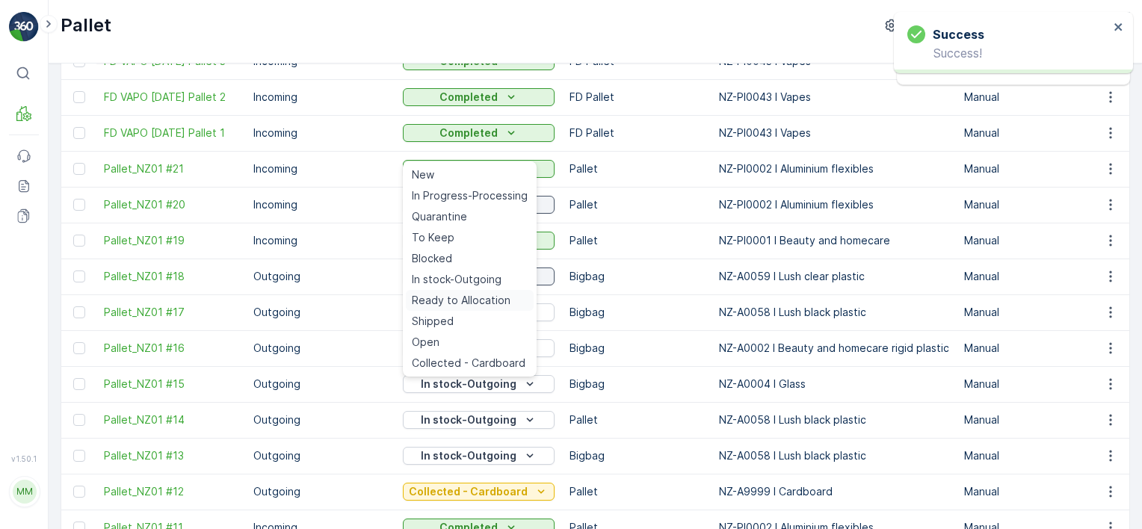
click at [498, 302] on span "Ready to Allocation" at bounding box center [461, 300] width 99 height 15
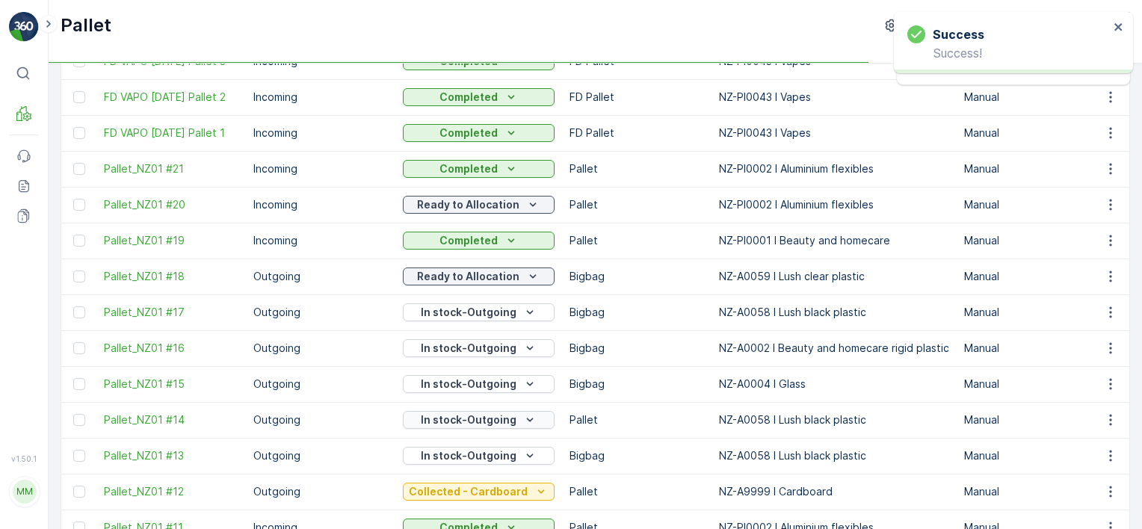
click at [515, 424] on div "In stock-Outgoing" at bounding box center [479, 420] width 140 height 15
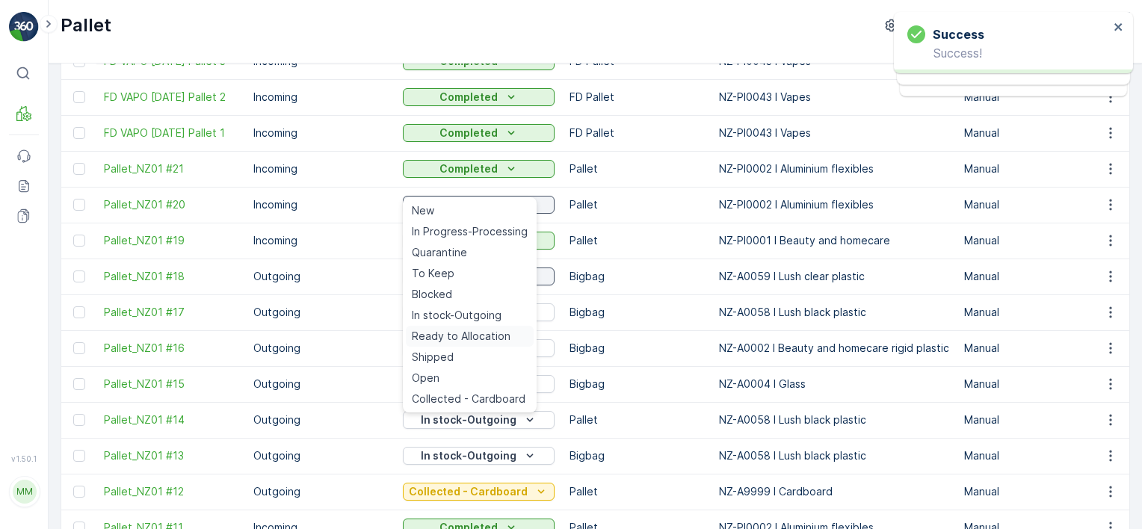
click at [501, 336] on span "Ready to Allocation" at bounding box center [461, 336] width 99 height 15
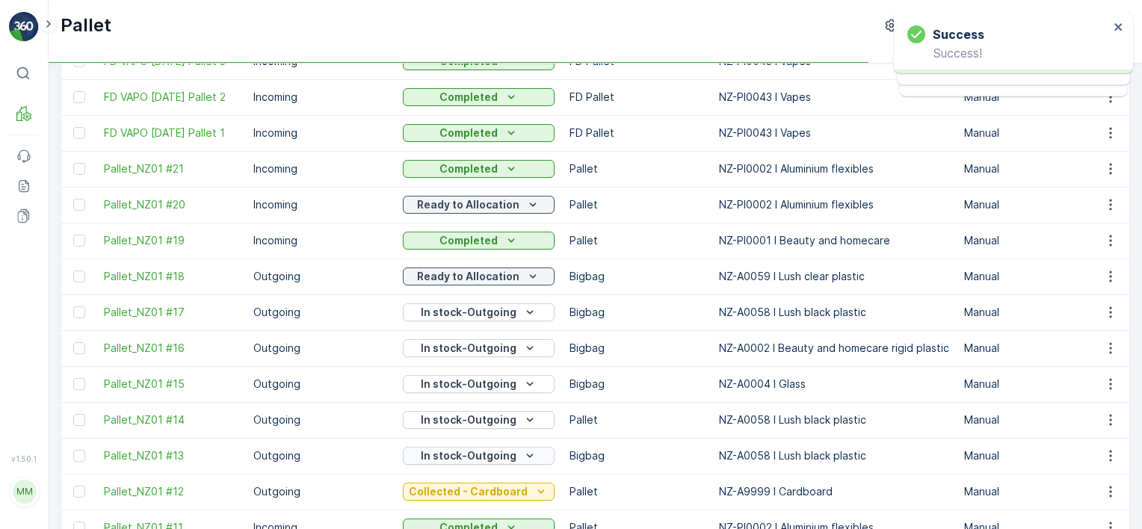
click at [496, 454] on p "In stock-Outgoing" at bounding box center [469, 455] width 96 height 15
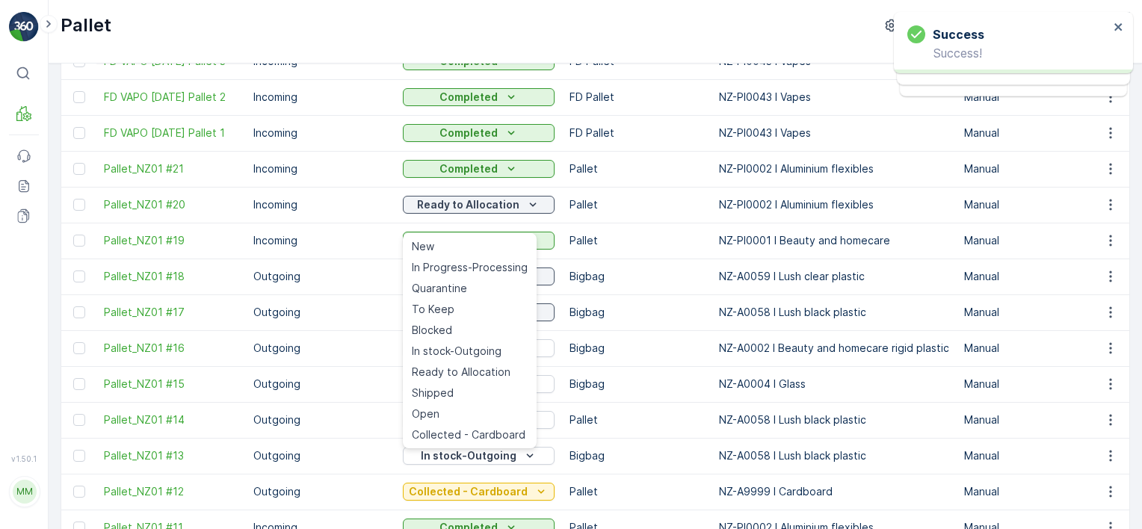
click at [490, 371] on td "In stock-Outgoing" at bounding box center [478, 384] width 167 height 36
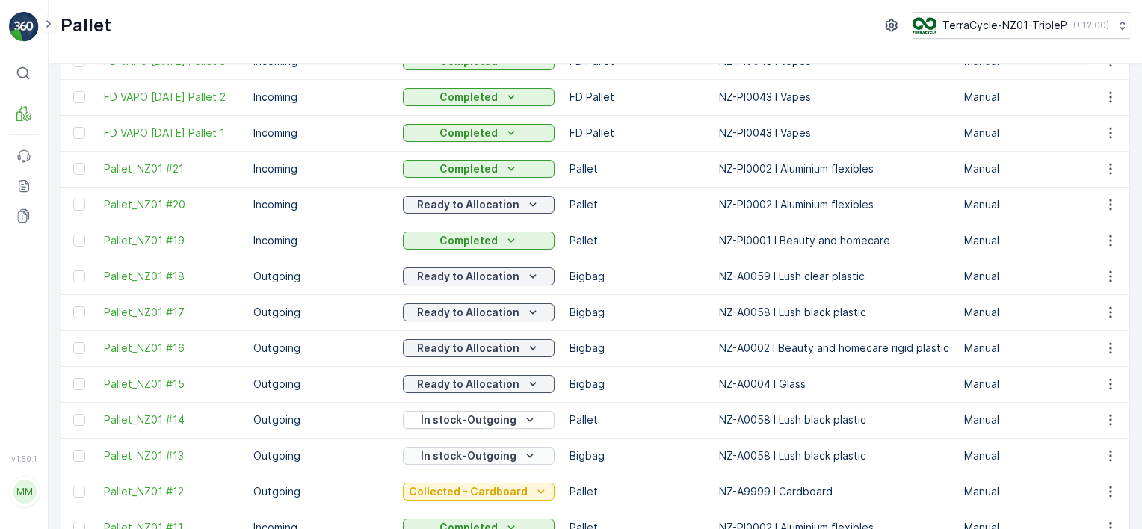
click at [513, 451] on div "In stock-Outgoing" at bounding box center [479, 455] width 140 height 15
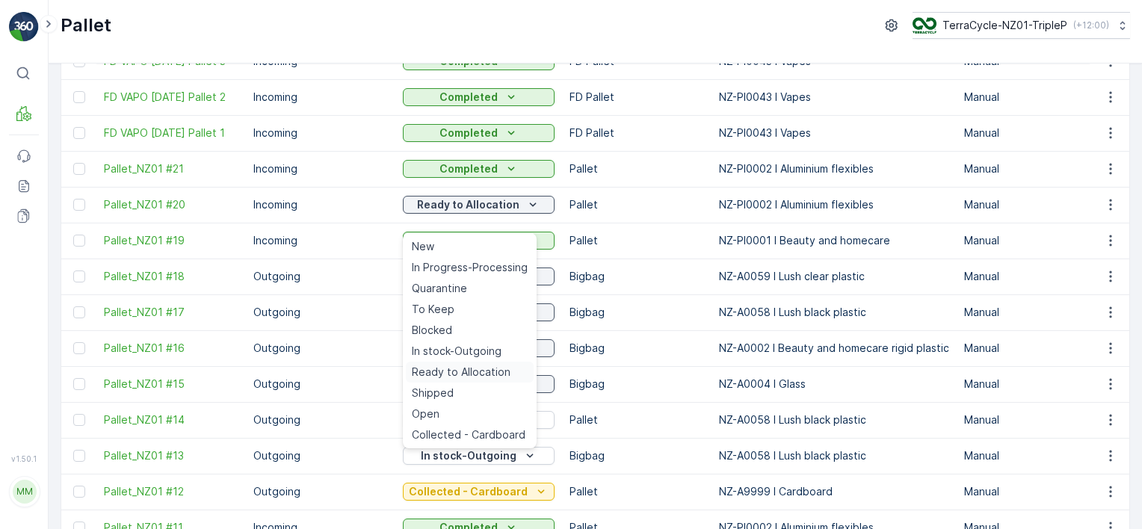
click at [471, 375] on span "Ready to Allocation" at bounding box center [461, 372] width 99 height 15
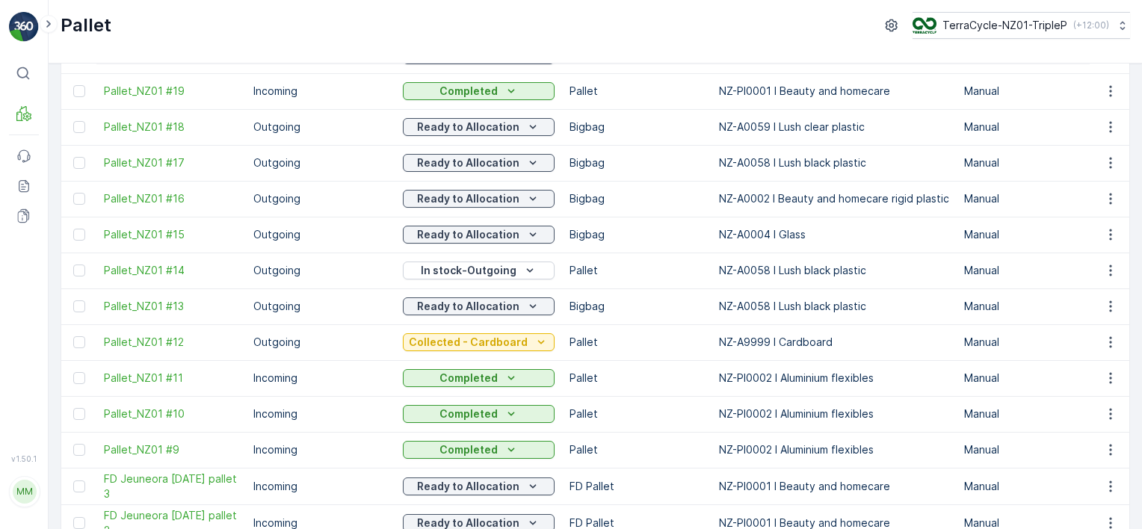
scroll to position [1495, 0]
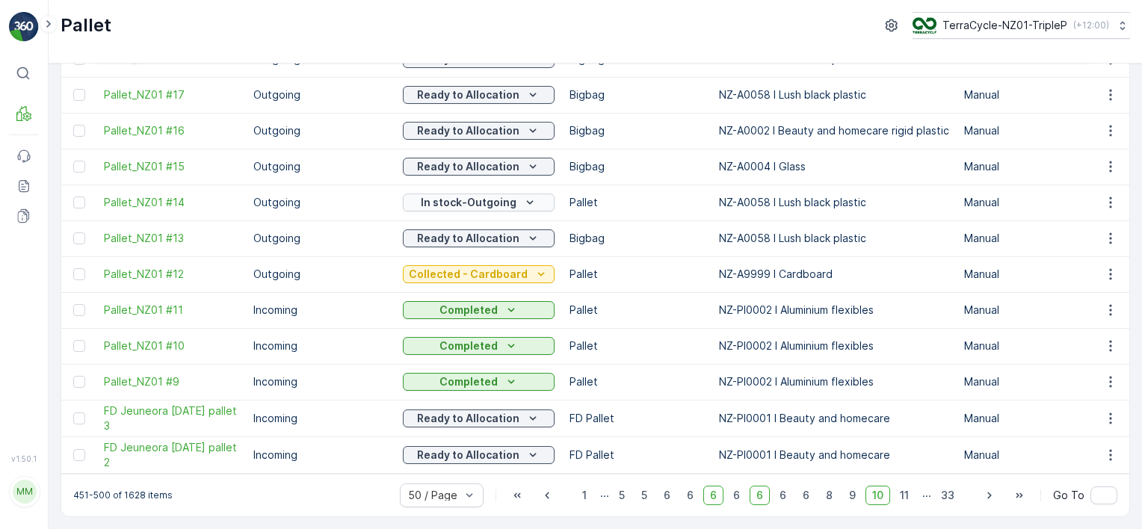
click at [440, 195] on p "In stock-Outgoing" at bounding box center [469, 202] width 96 height 15
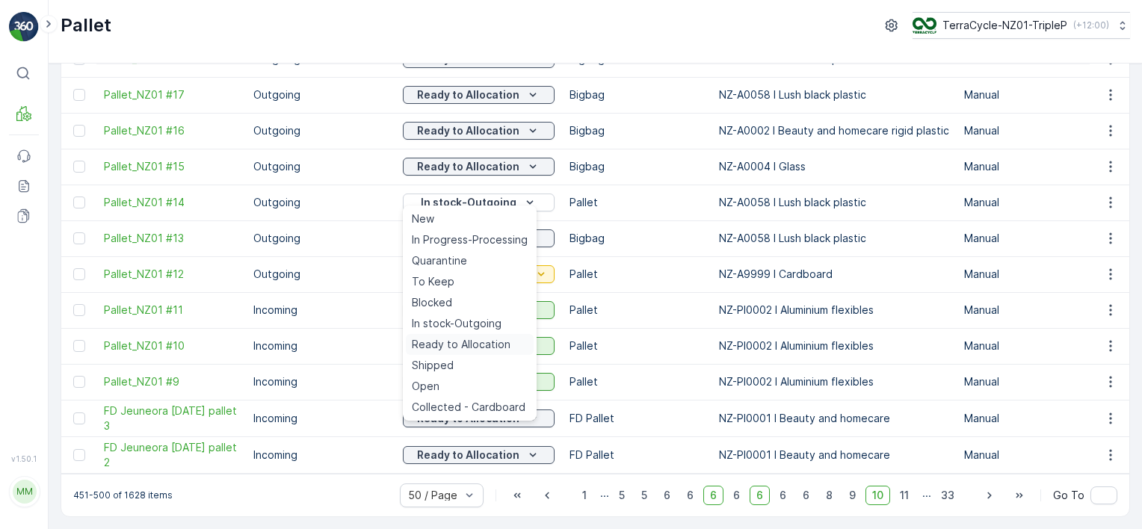
click at [451, 338] on span "Ready to Allocation" at bounding box center [461, 344] width 99 height 15
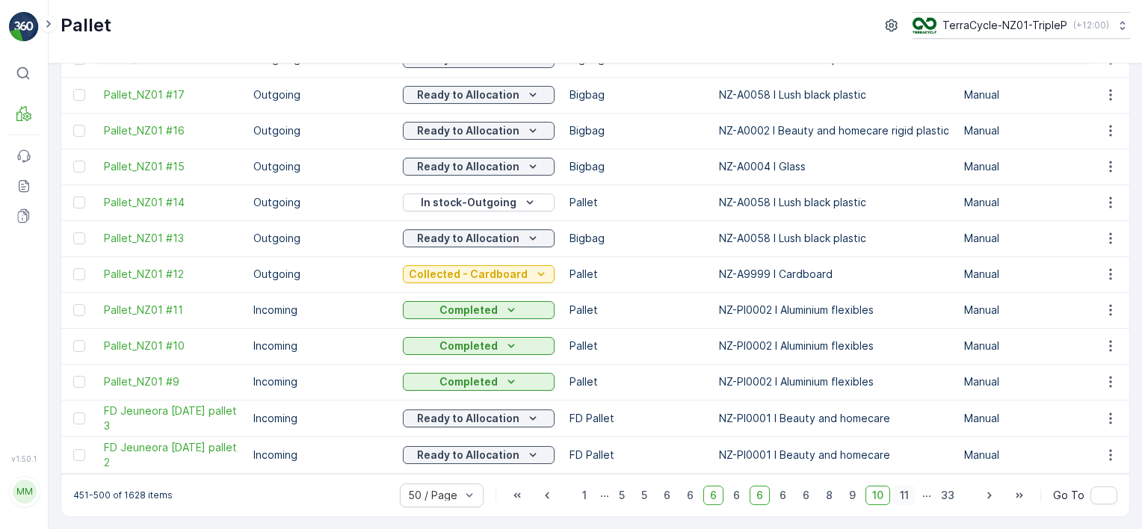
click at [898, 491] on span "11" at bounding box center [904, 495] width 22 height 19
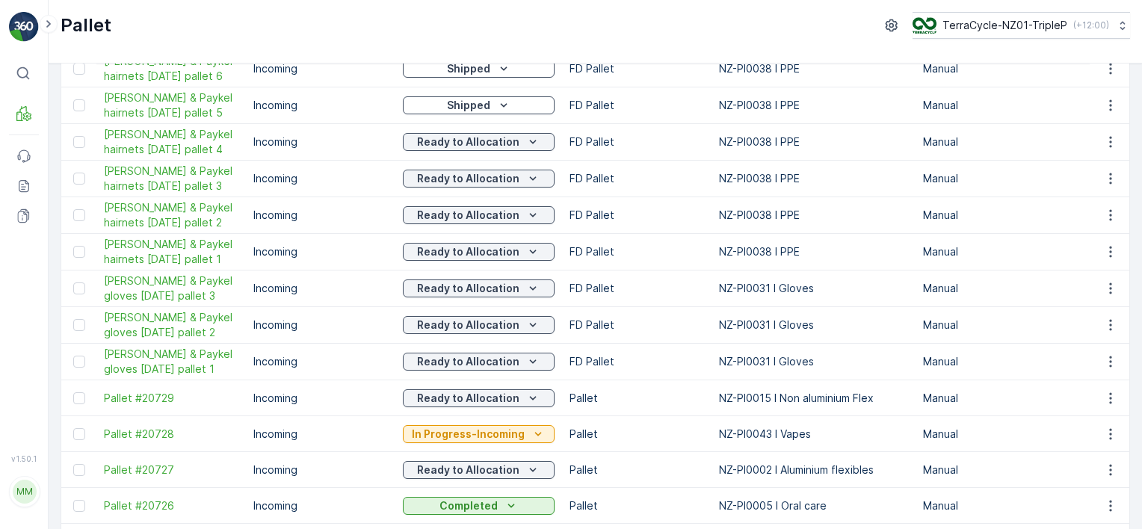
scroll to position [523, 0]
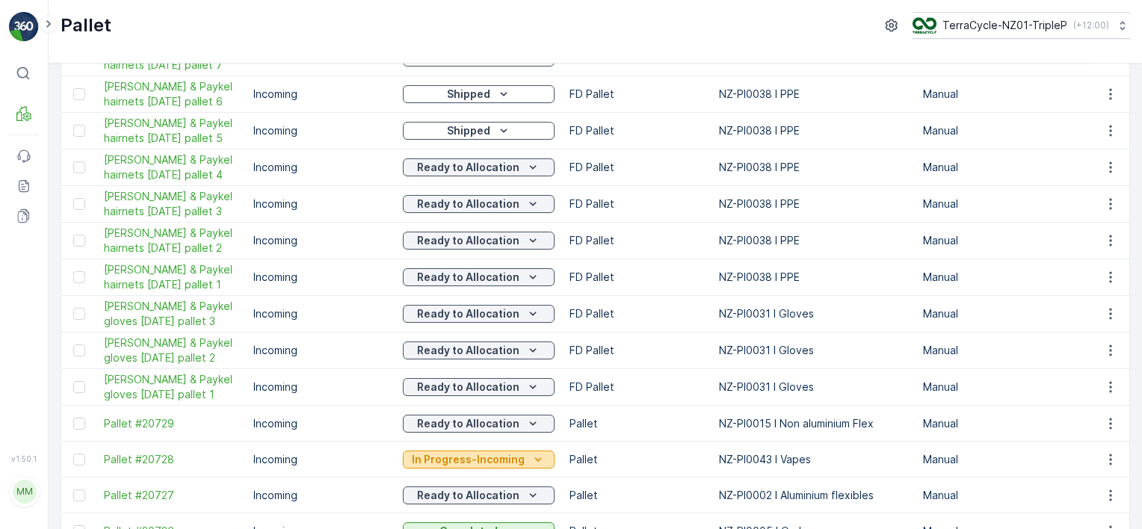
click at [531, 455] on icon "In Progress-Incoming" at bounding box center [538, 459] width 15 height 15
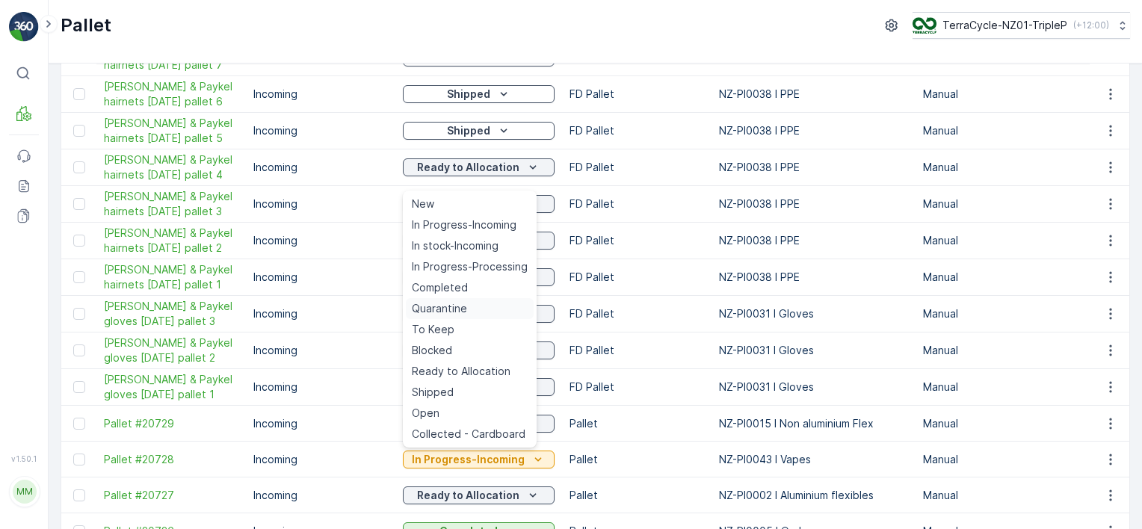
click at [464, 311] on span "Quarantine" at bounding box center [439, 308] width 55 height 15
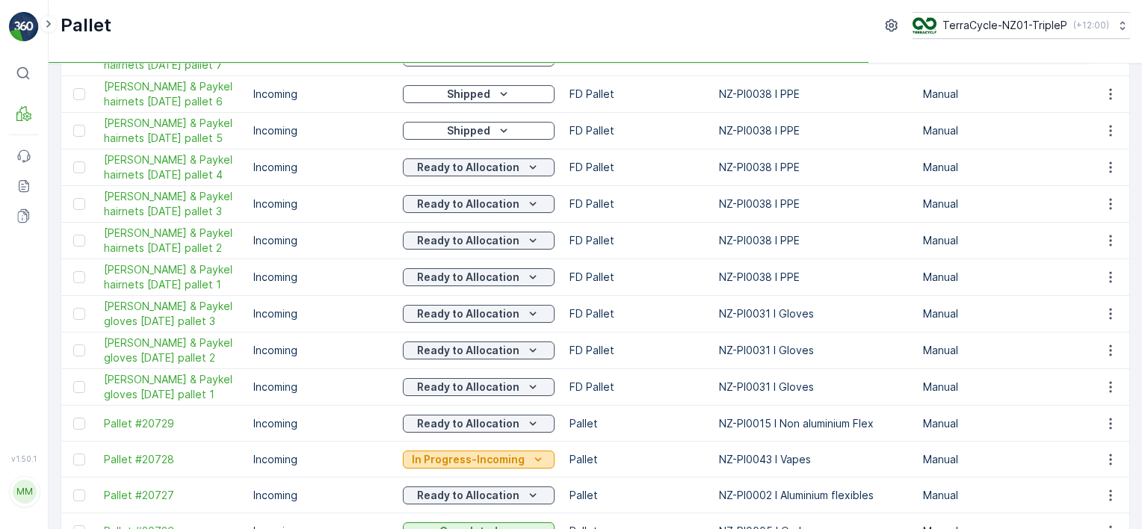
click at [491, 454] on p "In Progress-Incoming" at bounding box center [468, 459] width 113 height 15
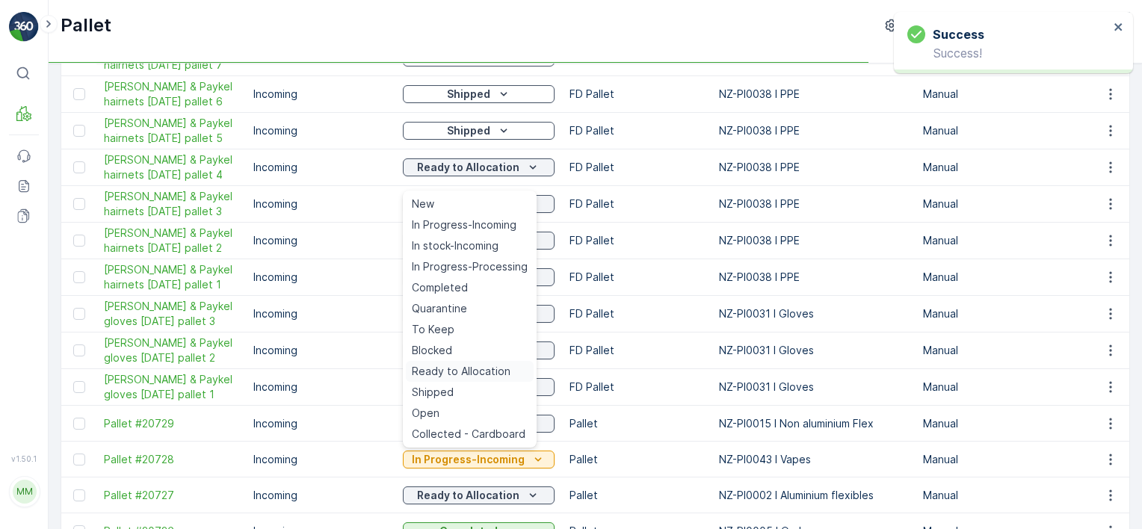
click at [457, 374] on span "Ready to Allocation" at bounding box center [461, 371] width 99 height 15
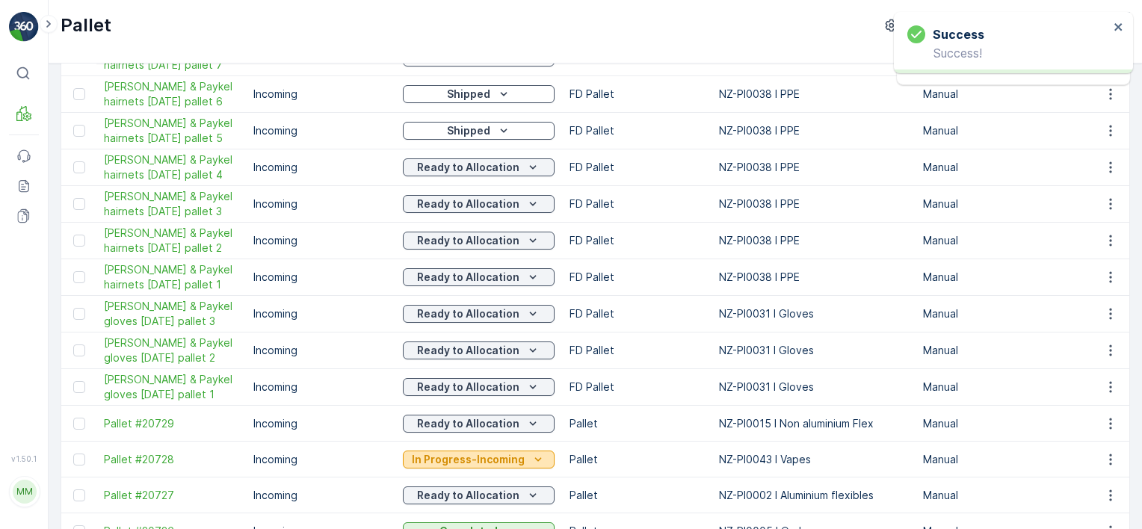
click at [497, 460] on p "In Progress-Incoming" at bounding box center [468, 459] width 113 height 15
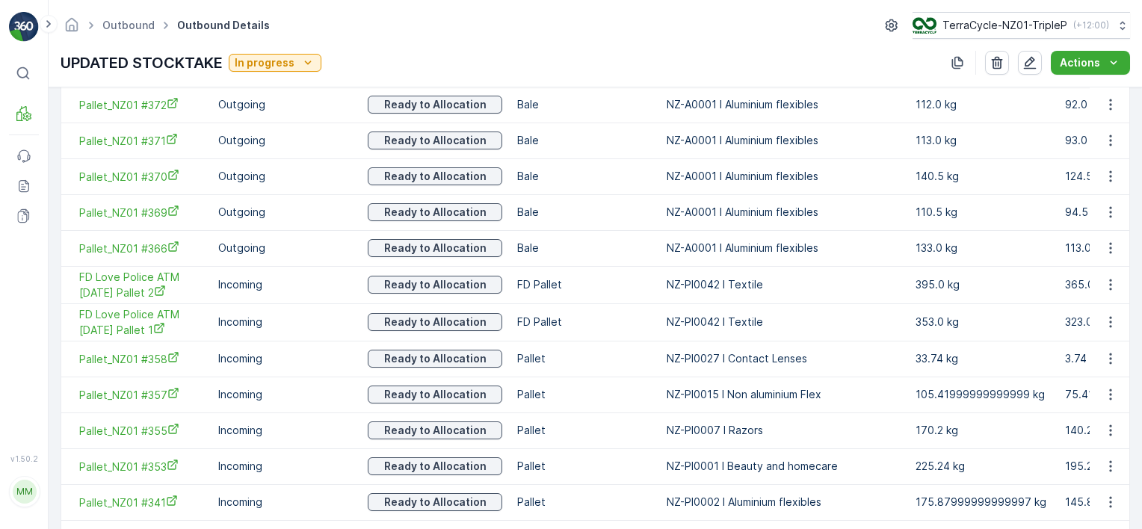
scroll to position [2069, 0]
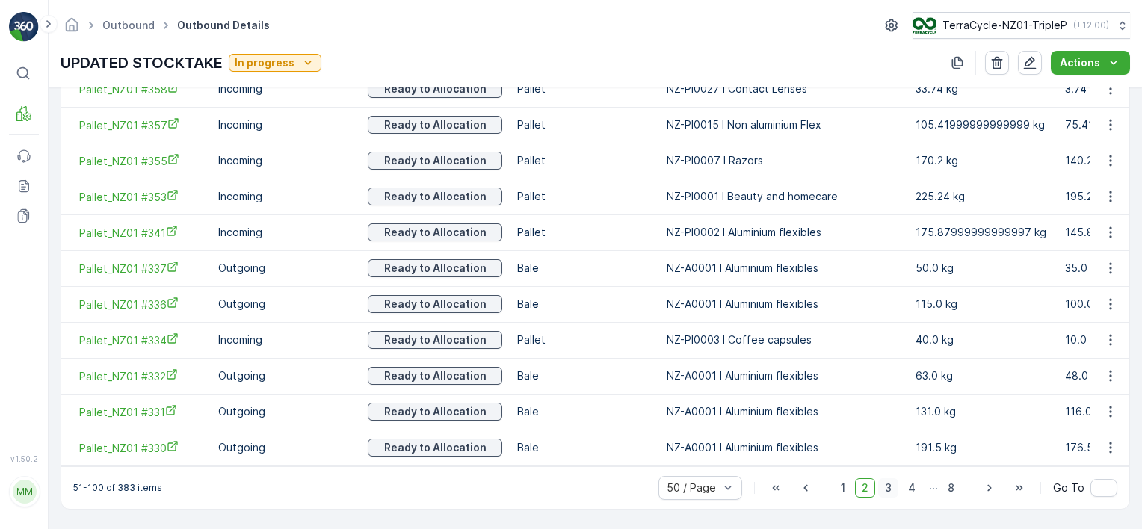
click at [890, 487] on span "3" at bounding box center [888, 487] width 20 height 19
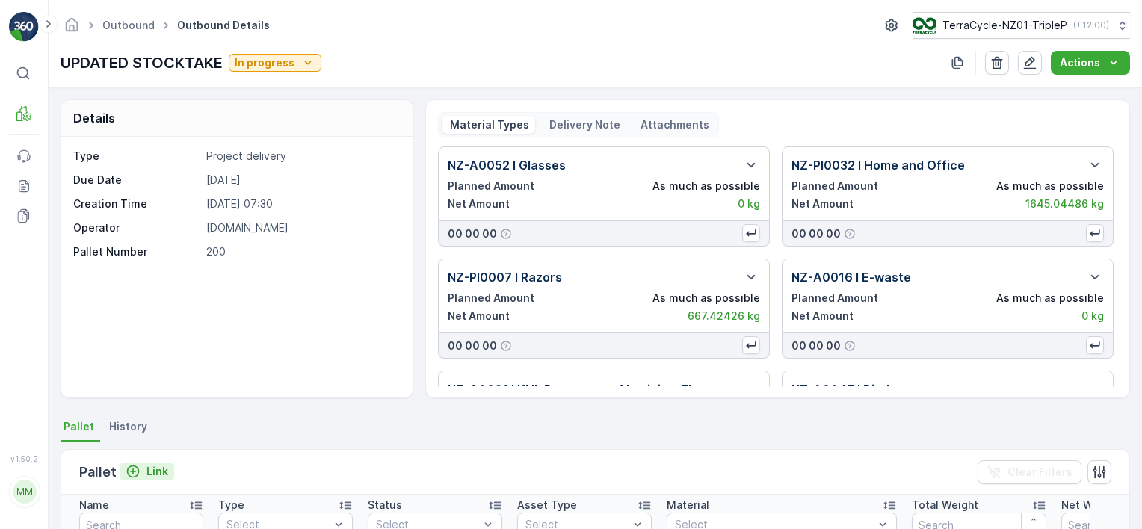
click at [152, 466] on p "Link" at bounding box center [157, 471] width 22 height 15
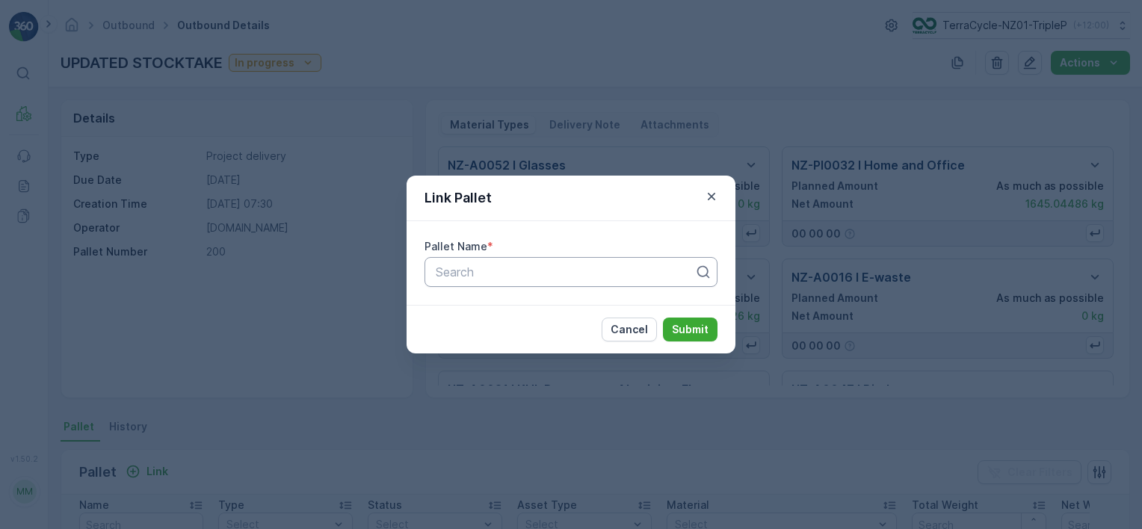
click at [637, 276] on div at bounding box center [565, 271] width 262 height 13
type input "210"
click at [535, 333] on div "Pallet_NZ01 #210" at bounding box center [570, 333] width 275 height 13
click at [679, 330] on p "Submit" at bounding box center [690, 329] width 37 height 15
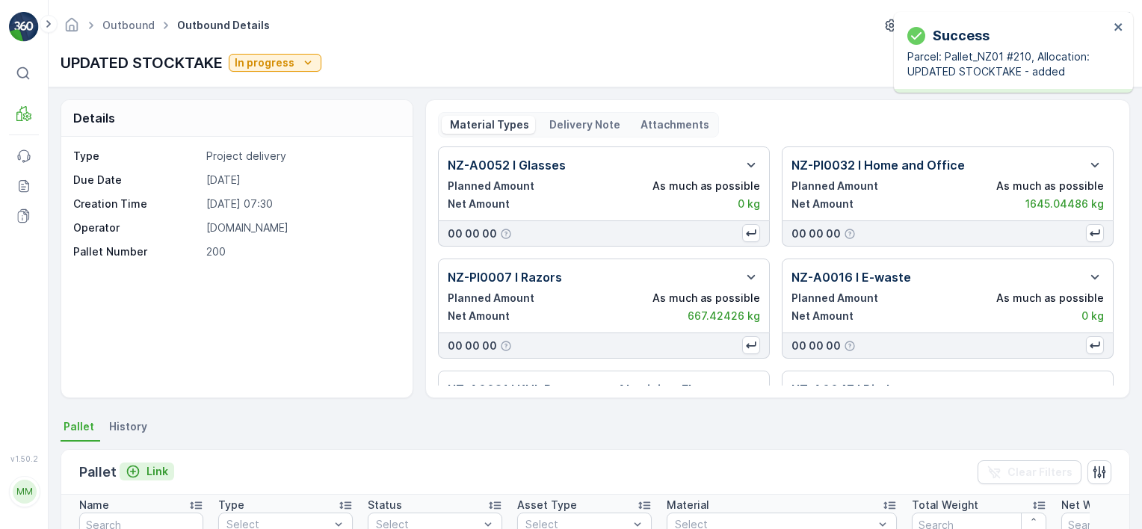
click at [158, 469] on p "Link" at bounding box center [157, 471] width 22 height 15
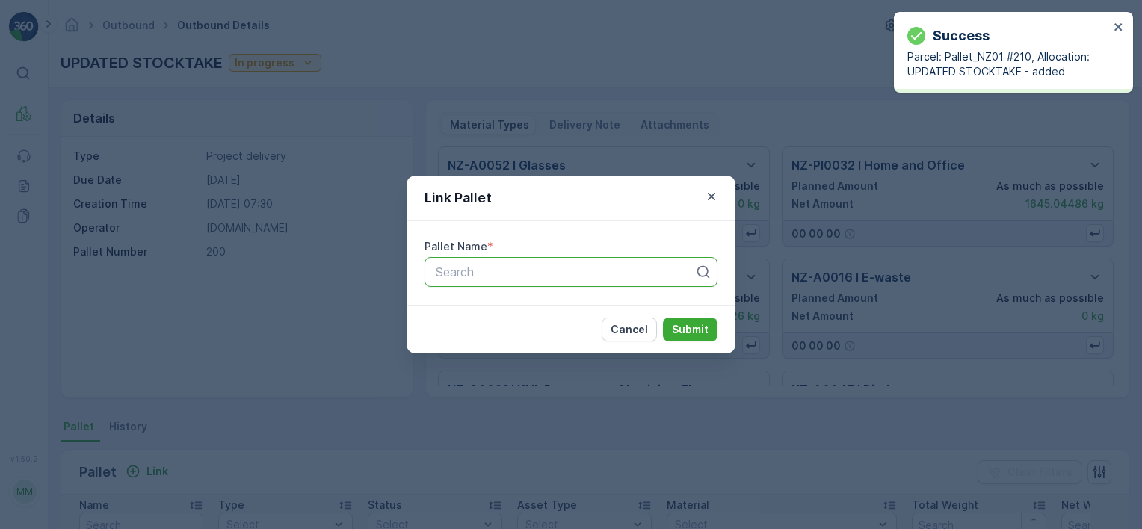
click at [600, 262] on div "Search" at bounding box center [570, 272] width 293 height 30
type input "202"
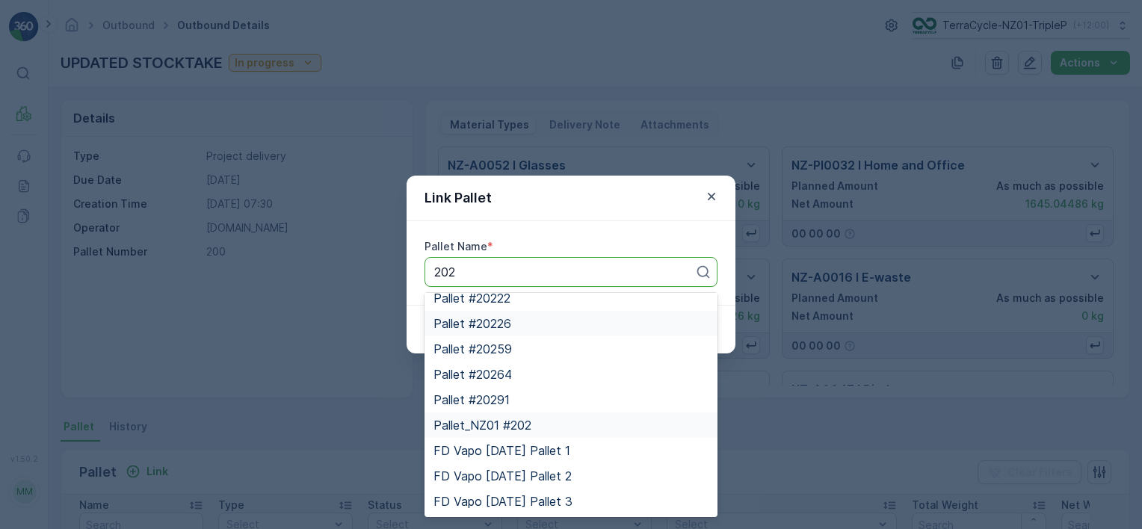
scroll to position [265, 0]
click at [598, 424] on div "Pallet_NZ01 #202" at bounding box center [570, 425] width 275 height 13
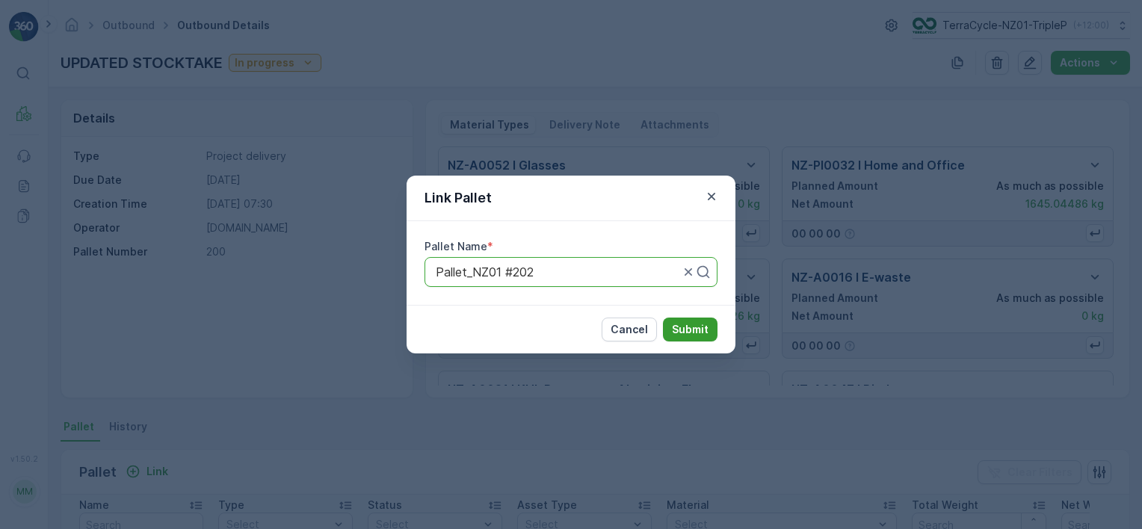
click at [679, 322] on p "Submit" at bounding box center [690, 329] width 37 height 15
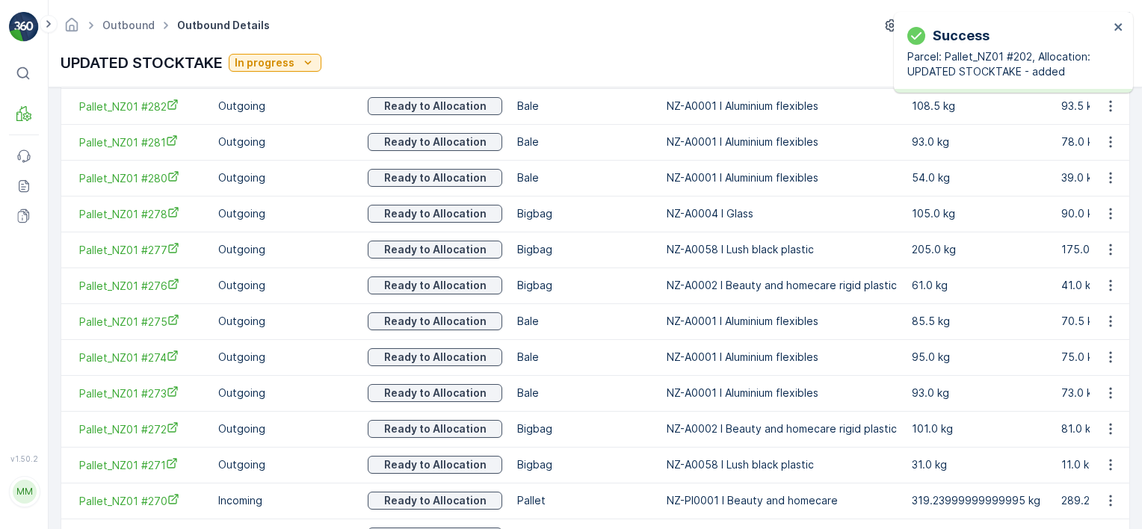
scroll to position [1873, 0]
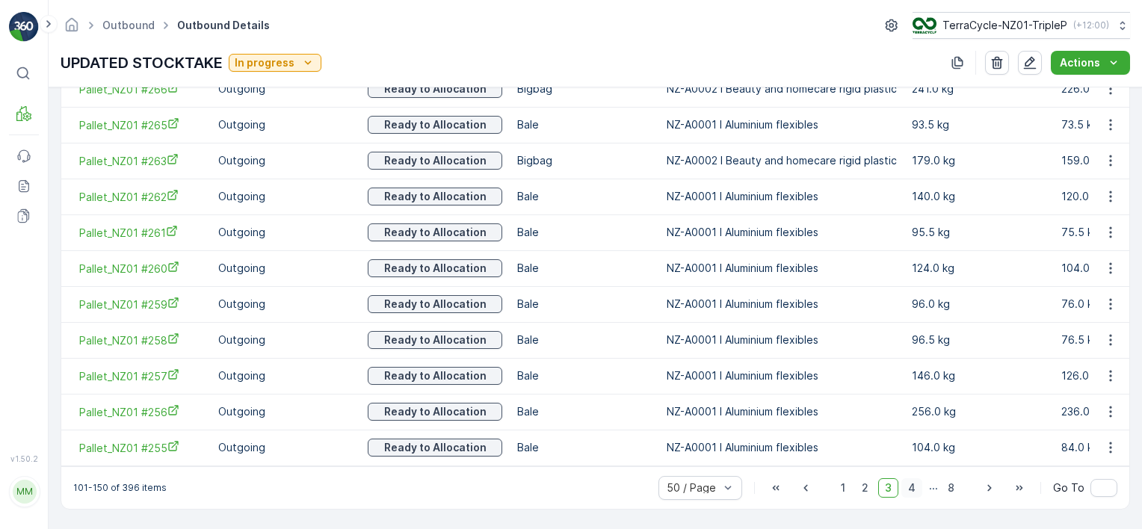
click at [915, 491] on span "4" at bounding box center [911, 487] width 21 height 19
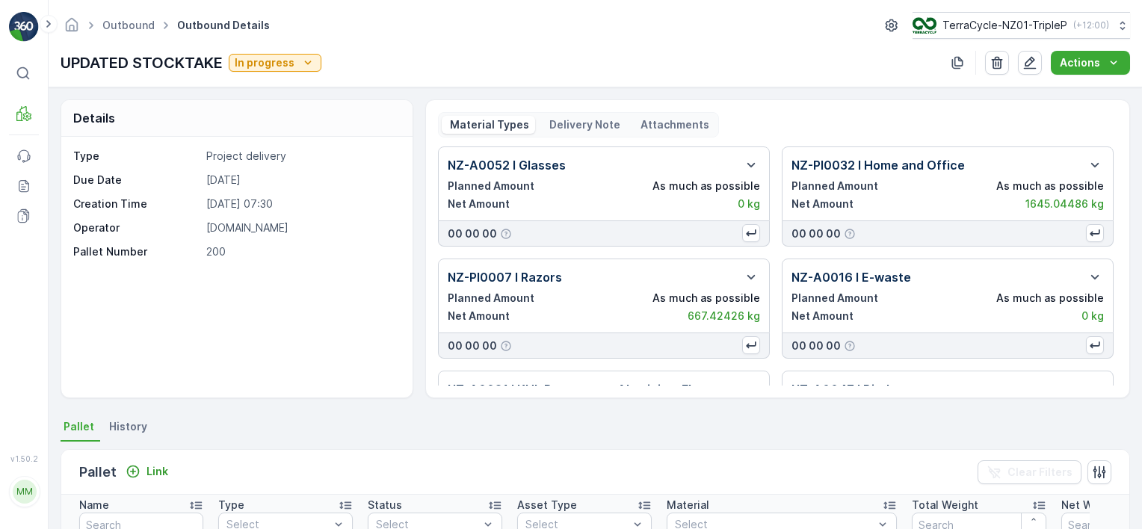
click at [163, 484] on div "Pallet Link Clear Filters" at bounding box center [595, 472] width 1068 height 45
click at [163, 478] on div "Link" at bounding box center [147, 472] width 55 height 19
click at [164, 470] on p "Link" at bounding box center [157, 471] width 22 height 15
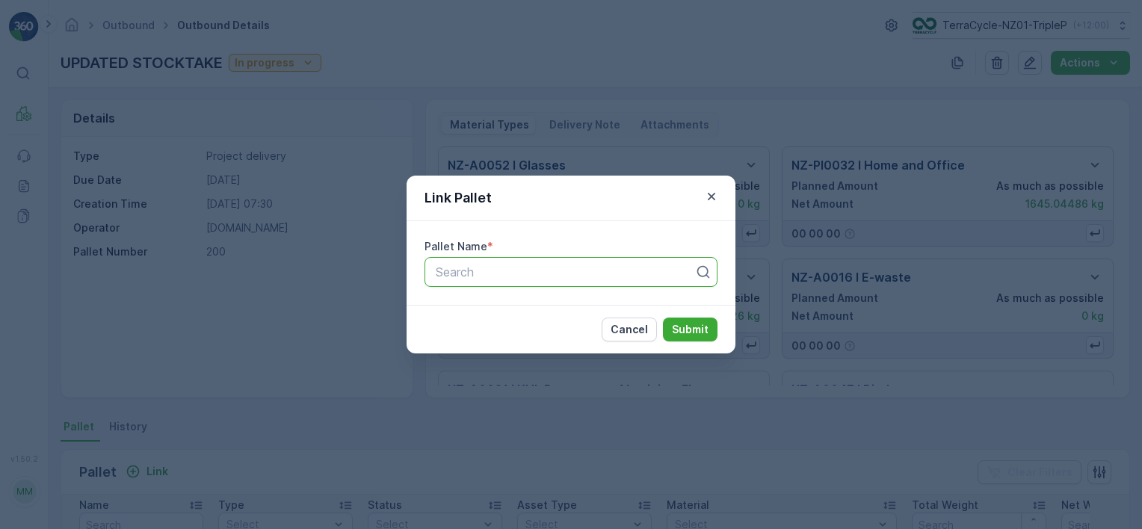
click at [535, 271] on div at bounding box center [565, 271] width 262 height 13
type input "188"
type input "181"
click at [439, 298] on div "Pallet_NZ01 #181" at bounding box center [570, 308] width 293 height 25
click at [697, 327] on p "Submit" at bounding box center [690, 329] width 37 height 15
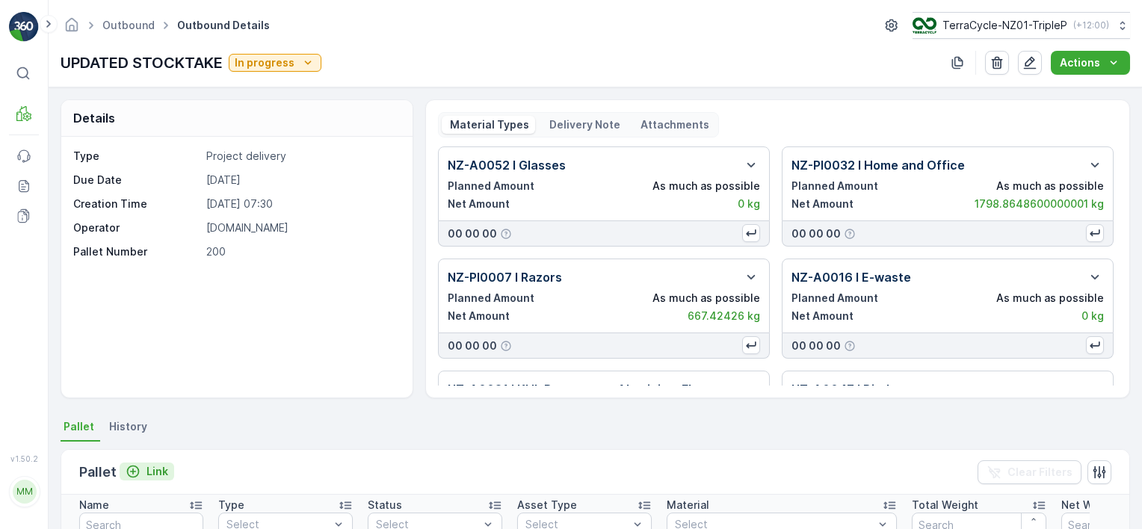
click at [132, 469] on icon "Link" at bounding box center [133, 471] width 15 height 15
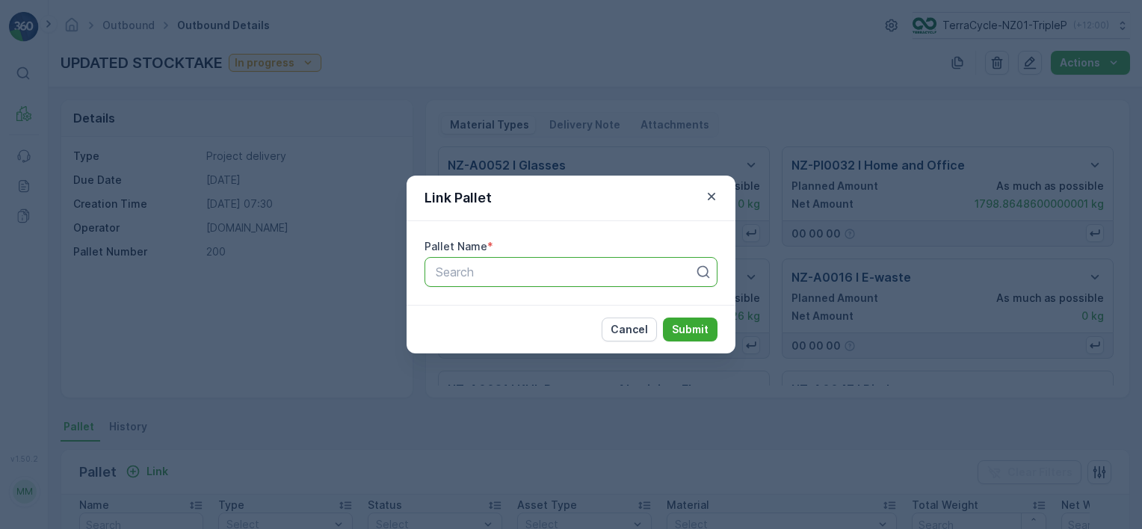
click at [581, 268] on div at bounding box center [565, 271] width 262 height 13
type input "180"
drag, startPoint x: 589, startPoint y: 304, endPoint x: 688, endPoint y: 338, distance: 104.2
click at [589, 305] on div "Pallet_NZ01 #180" at bounding box center [570, 308] width 275 height 13
click at [697, 335] on p "Submit" at bounding box center [690, 329] width 37 height 15
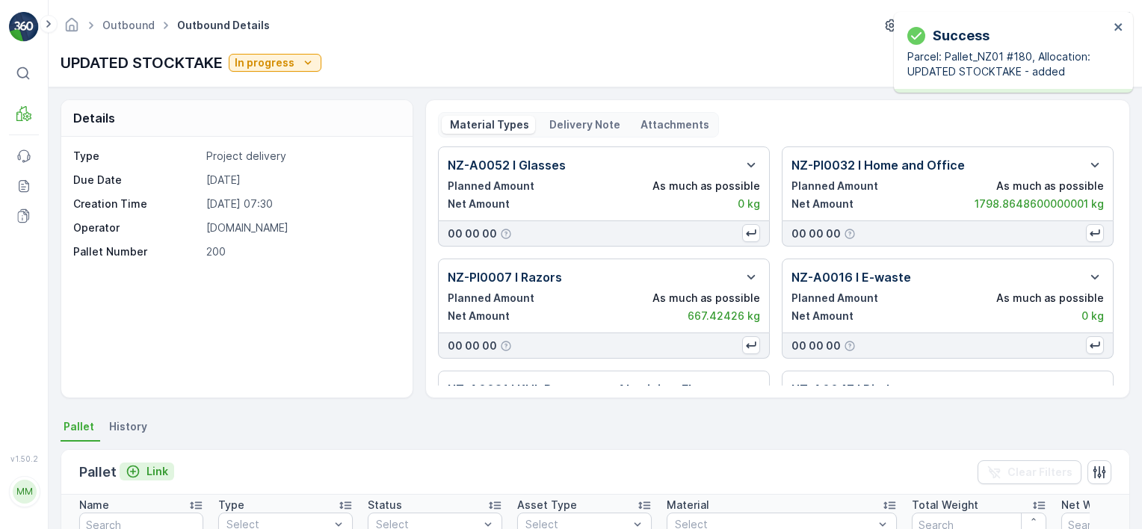
click at [142, 475] on div "Link" at bounding box center [147, 471] width 43 height 15
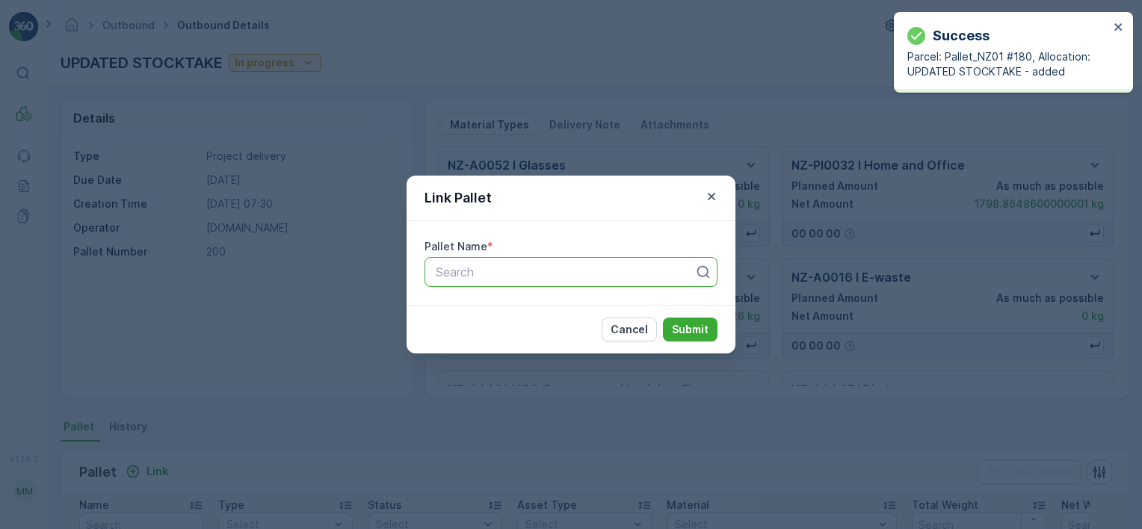
drag, startPoint x: 605, startPoint y: 281, endPoint x: 624, endPoint y: 271, distance: 22.1
click at [614, 274] on div "Search" at bounding box center [570, 272] width 293 height 30
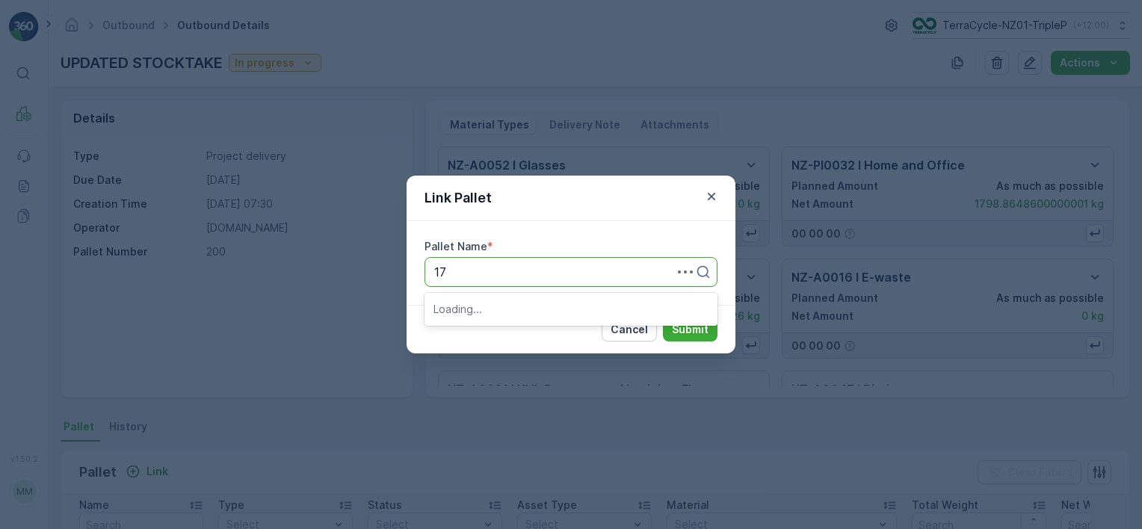
type input "173"
click at [579, 331] on div "Pallet_NZ01 #173" at bounding box center [570, 333] width 275 height 13
click at [702, 330] on p "Submit" at bounding box center [690, 329] width 37 height 15
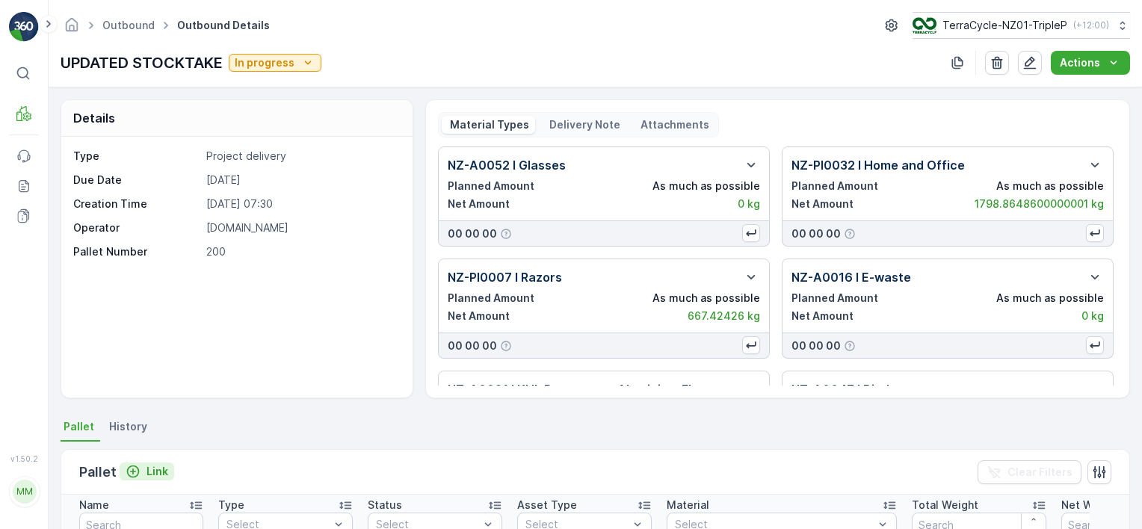
click at [160, 466] on p "Link" at bounding box center [157, 471] width 22 height 15
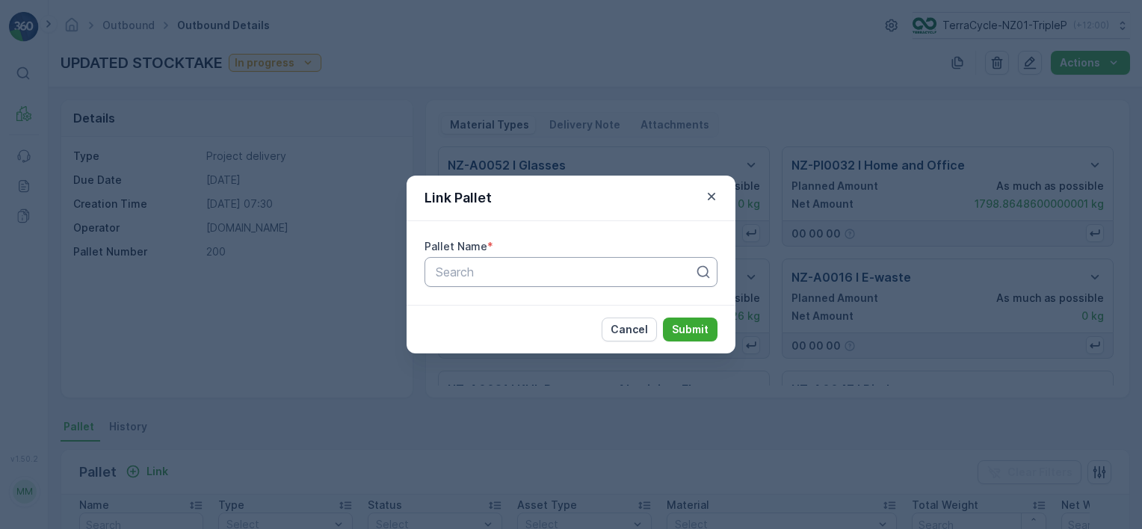
click at [649, 262] on div "Search" at bounding box center [570, 272] width 293 height 30
type input "163"
click at [597, 310] on div "Pallet_NZ01 #163" at bounding box center [570, 308] width 275 height 13
click at [676, 329] on p "Submit" at bounding box center [690, 329] width 37 height 15
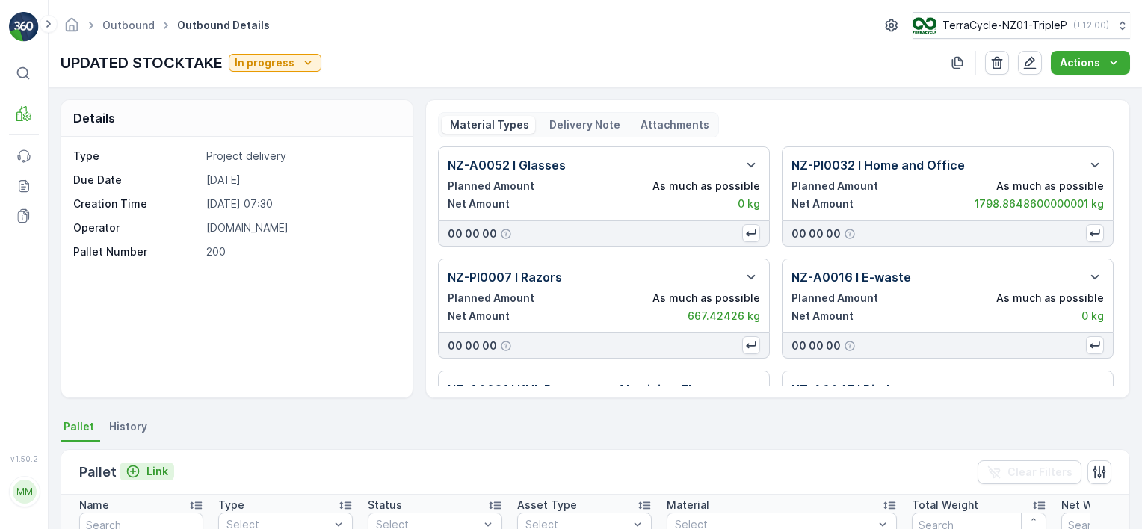
click at [151, 465] on p "Link" at bounding box center [157, 471] width 22 height 15
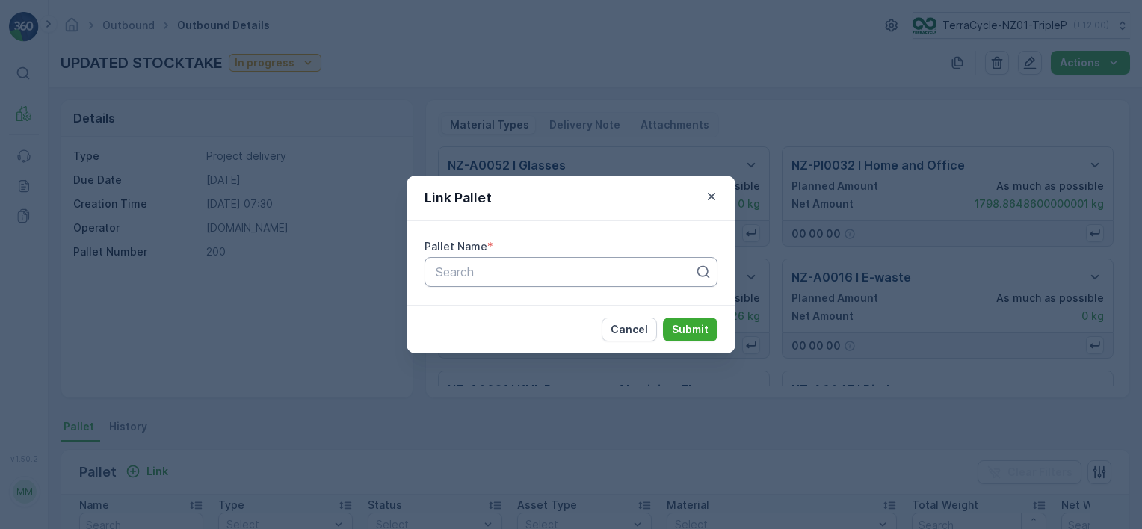
click at [492, 265] on div at bounding box center [565, 271] width 262 height 13
type input "162"
type input "127"
type input "114"
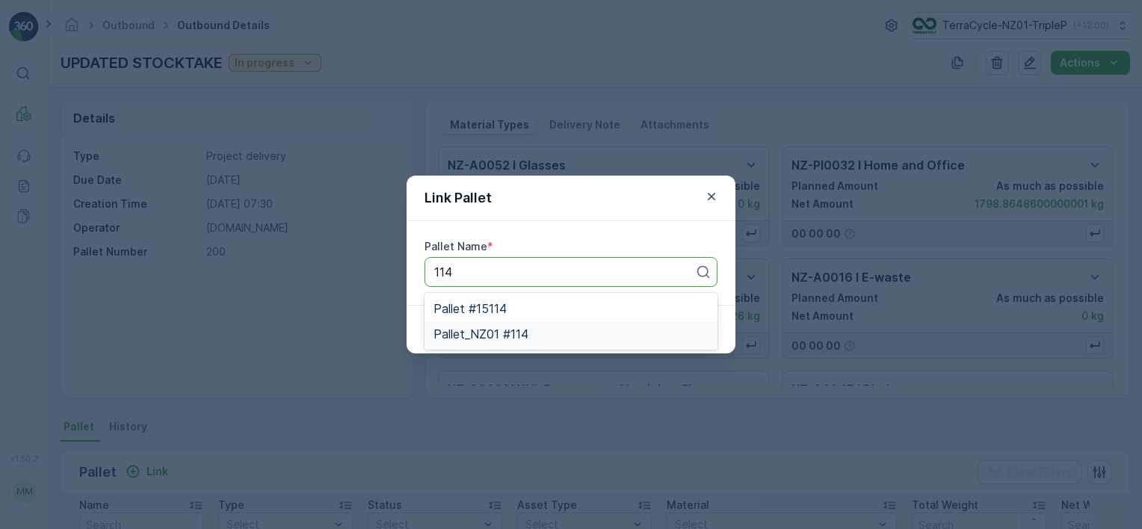
click at [535, 330] on div "Pallet_NZ01 #114" at bounding box center [570, 333] width 275 height 13
click at [688, 324] on p "Submit" at bounding box center [690, 329] width 37 height 15
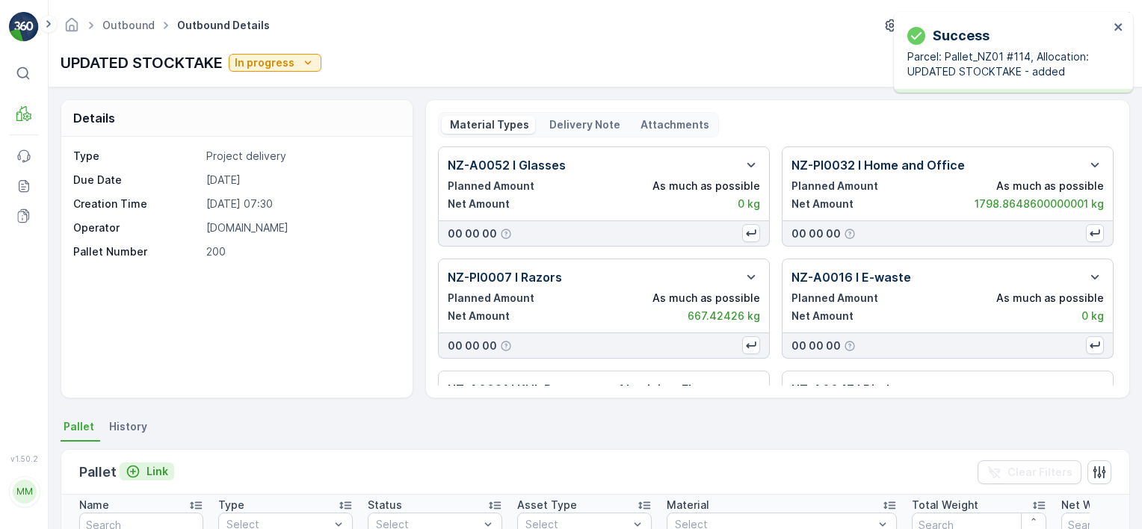
click at [155, 465] on p "Link" at bounding box center [157, 471] width 22 height 15
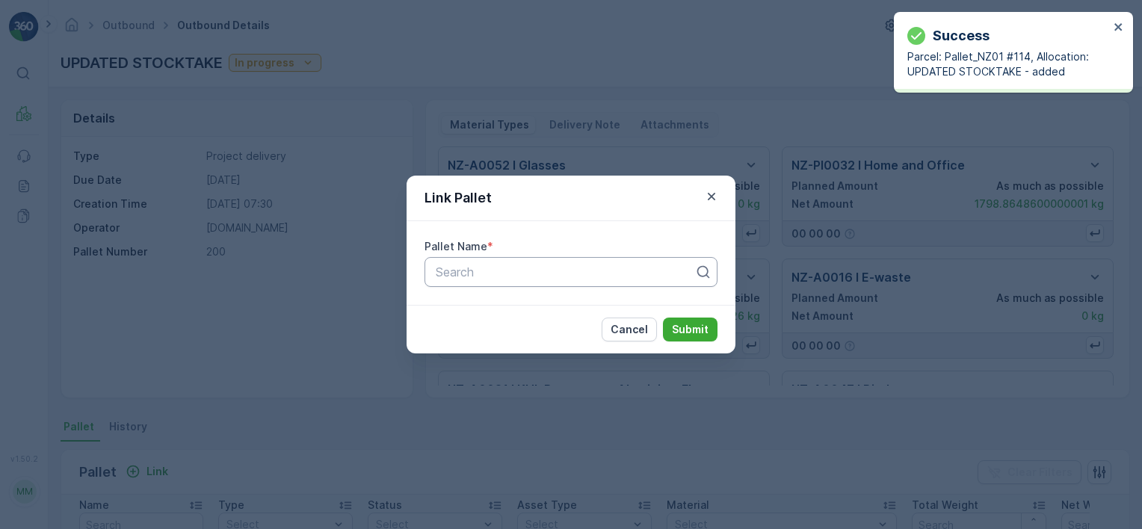
click at [508, 282] on div "Search" at bounding box center [570, 272] width 293 height 30
type input "111"
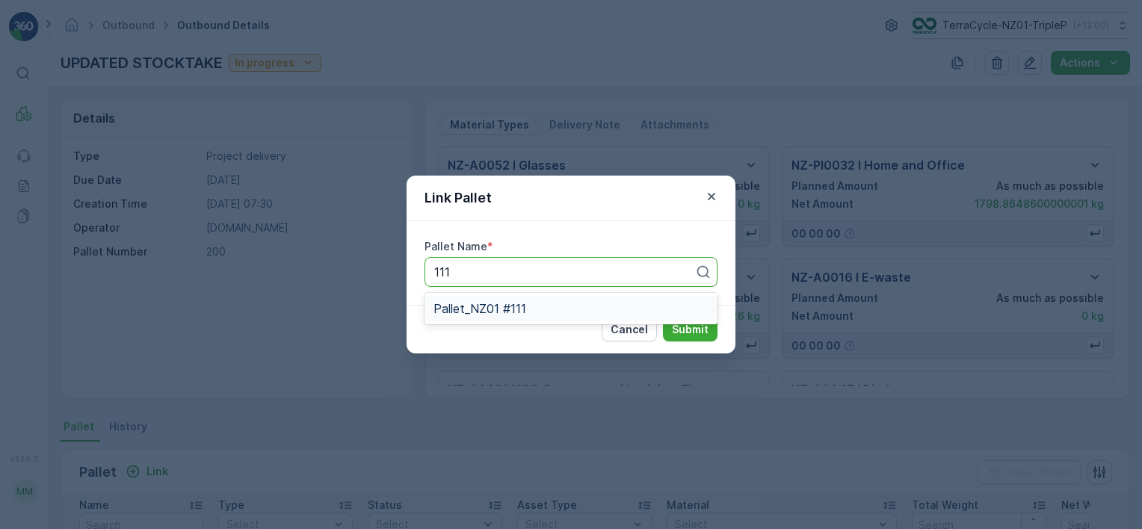
click at [525, 318] on div "Pallet_NZ01 #111" at bounding box center [570, 308] width 293 height 25
click at [679, 328] on p "Submit" at bounding box center [690, 329] width 37 height 15
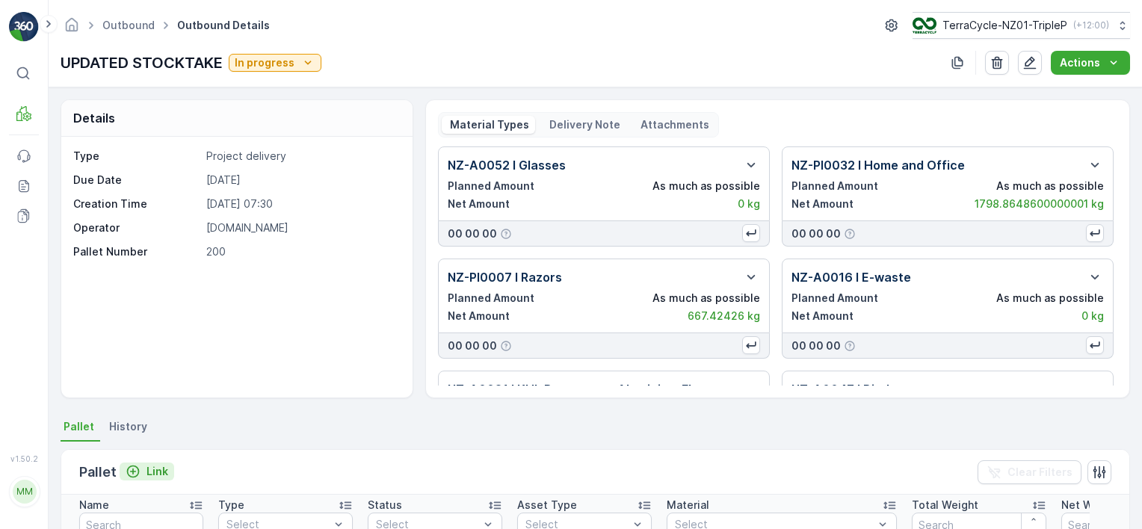
click at [149, 465] on p "Link" at bounding box center [157, 471] width 22 height 15
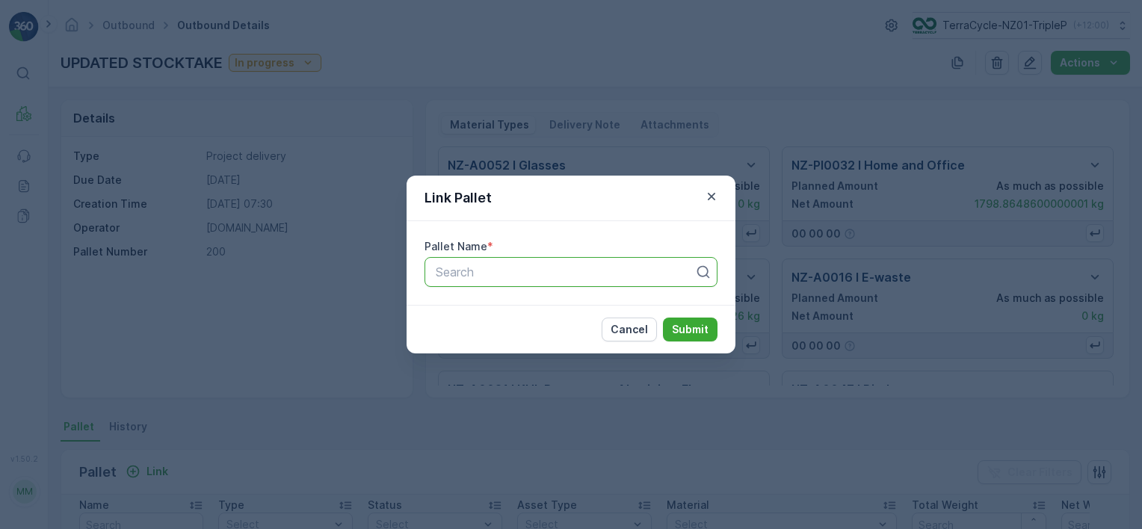
click at [644, 266] on div at bounding box center [565, 271] width 262 height 13
type input "110"
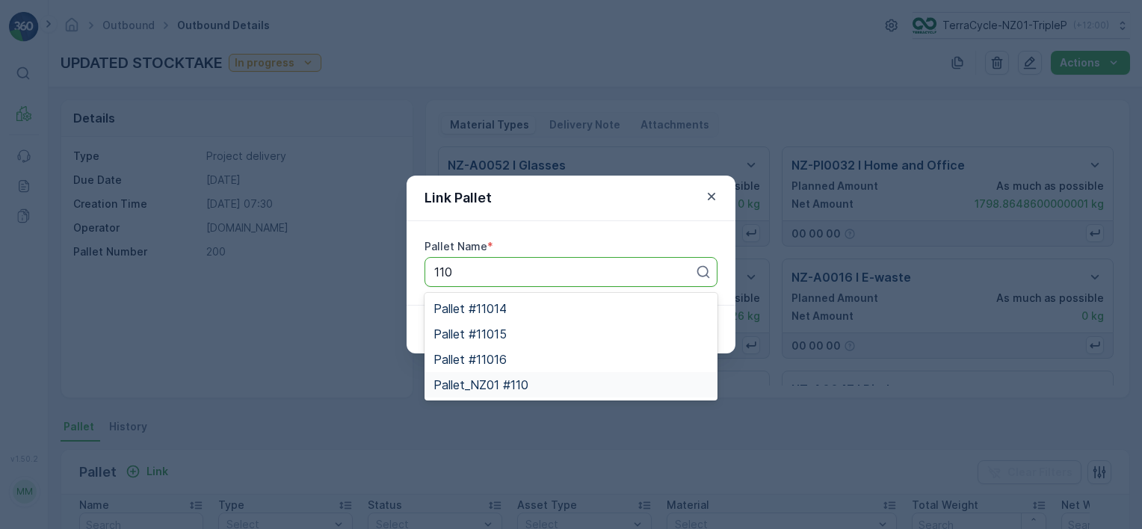
click at [620, 386] on div "Pallet_NZ01 #110" at bounding box center [570, 384] width 275 height 13
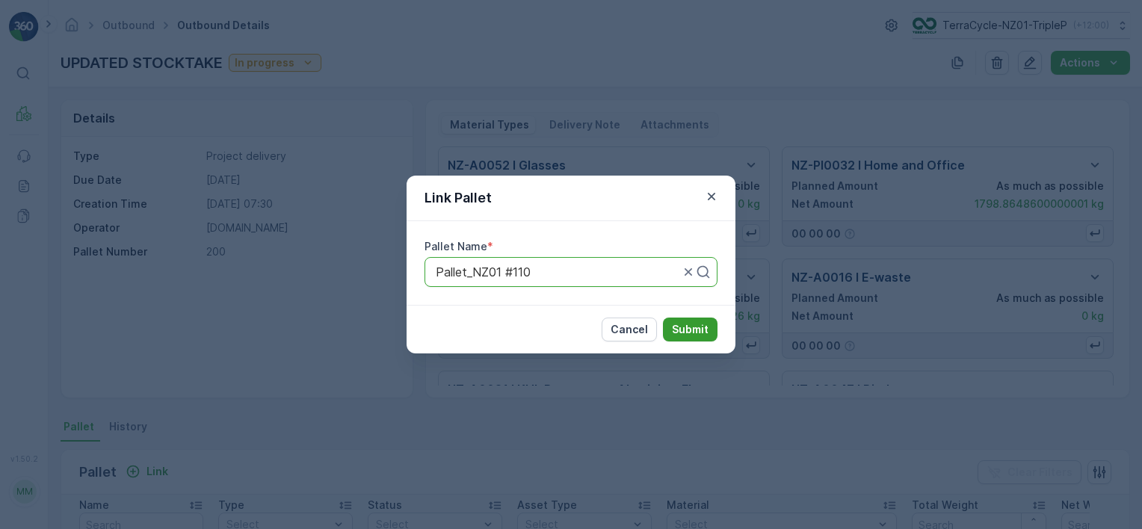
click at [676, 333] on p "Submit" at bounding box center [690, 329] width 37 height 15
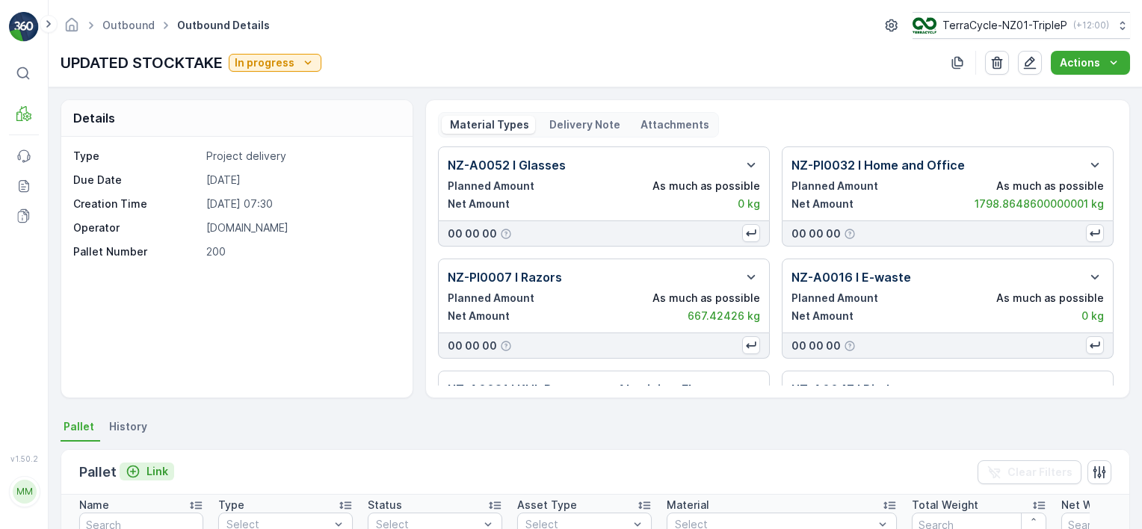
click at [165, 471] on p "Link" at bounding box center [157, 471] width 22 height 15
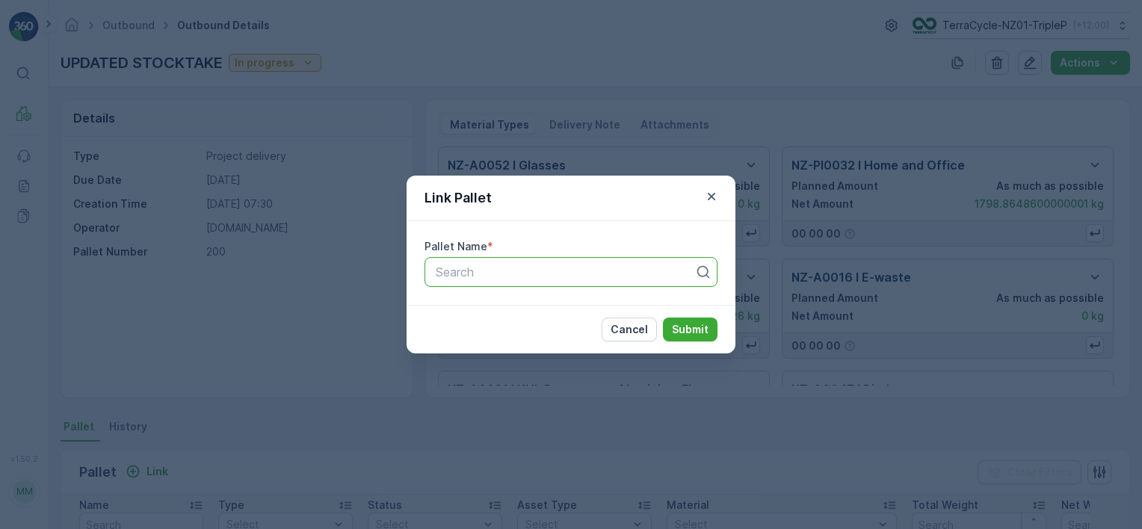
click at [501, 283] on div "Search" at bounding box center [570, 272] width 293 height 30
type input "100"
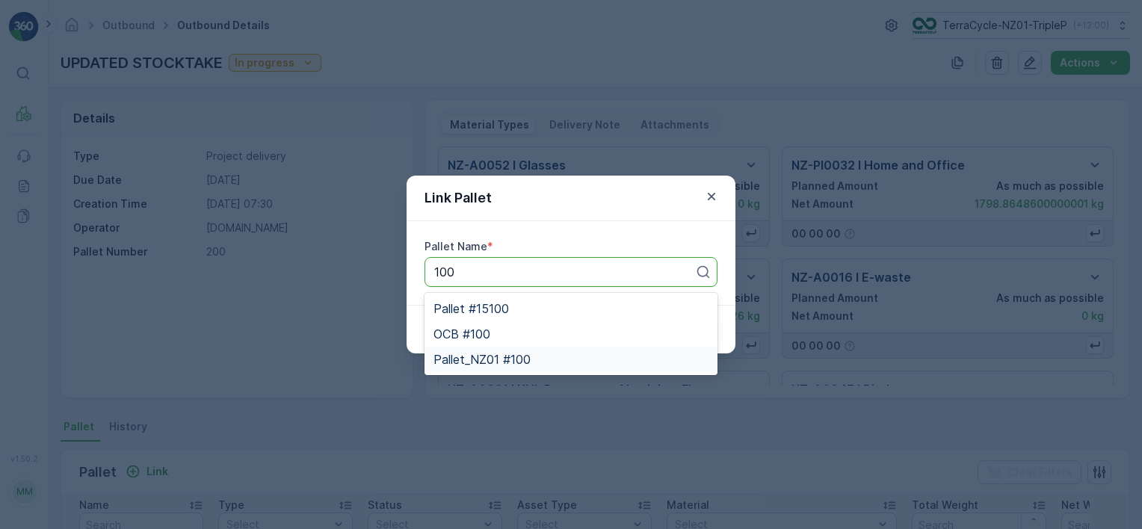
click at [552, 360] on div "Pallet_NZ01 #100" at bounding box center [570, 359] width 275 height 13
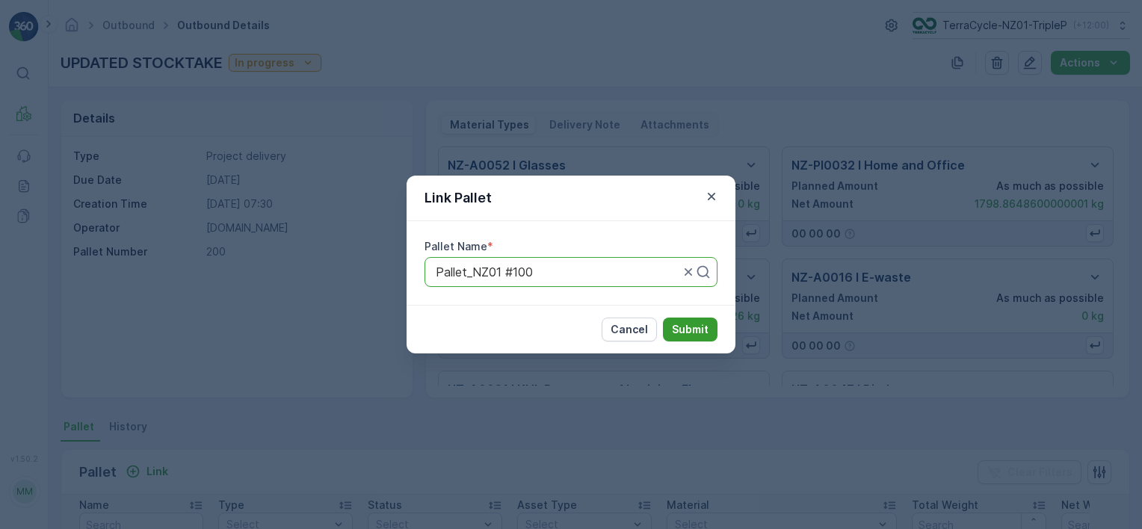
click at [679, 331] on p "Submit" at bounding box center [690, 329] width 37 height 15
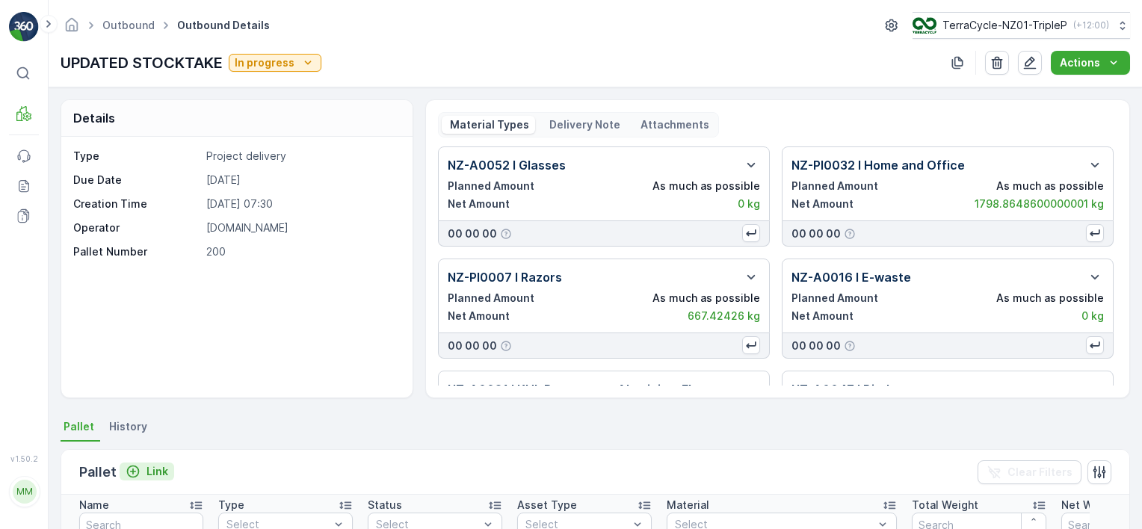
click at [156, 469] on p "Link" at bounding box center [157, 471] width 22 height 15
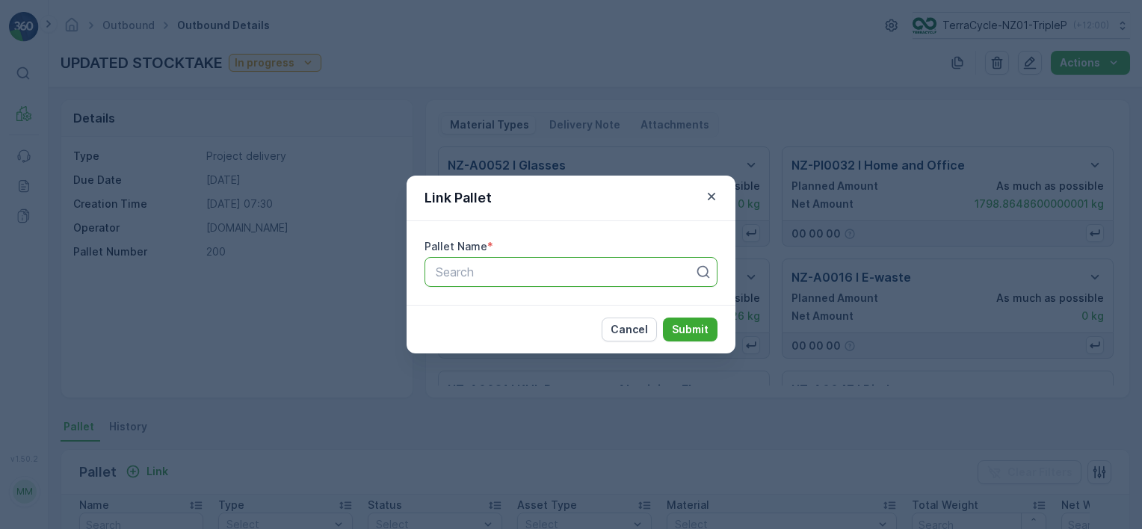
click at [474, 272] on div at bounding box center [565, 271] width 262 height 13
type input "ocb"
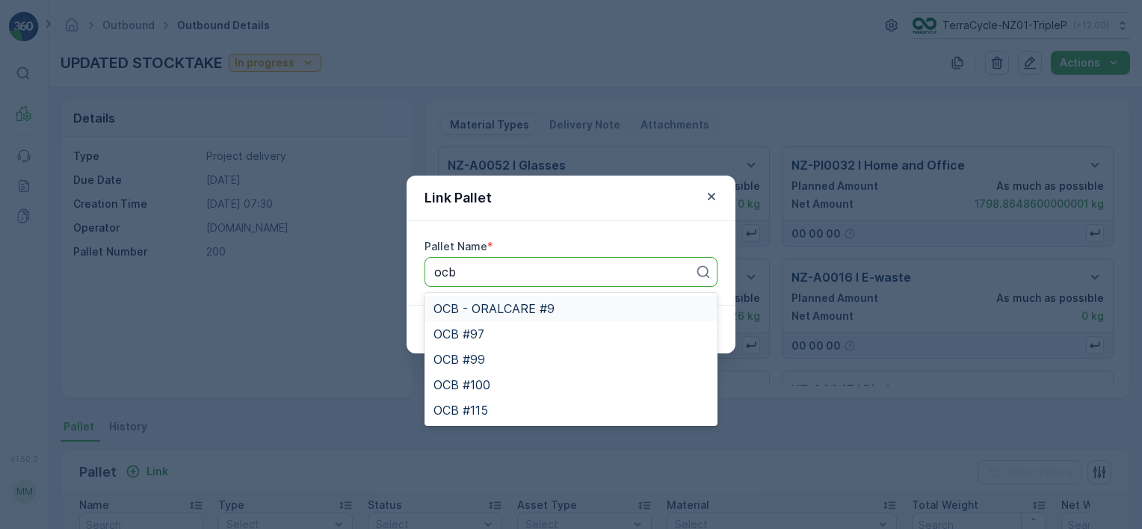
click at [510, 306] on span "OCB - ORALCARE #9" at bounding box center [493, 308] width 121 height 13
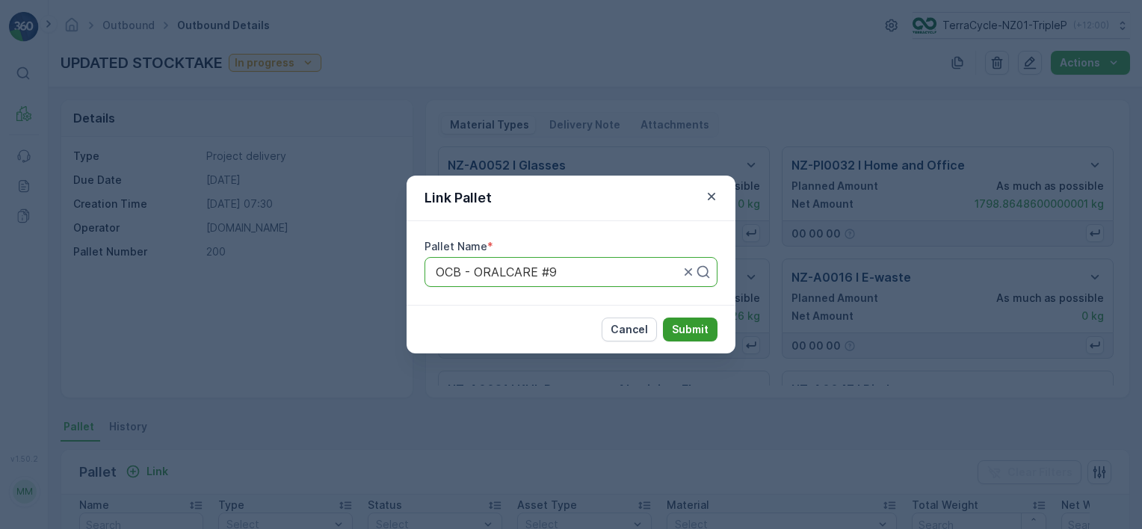
click at [697, 327] on p "Submit" at bounding box center [690, 329] width 37 height 15
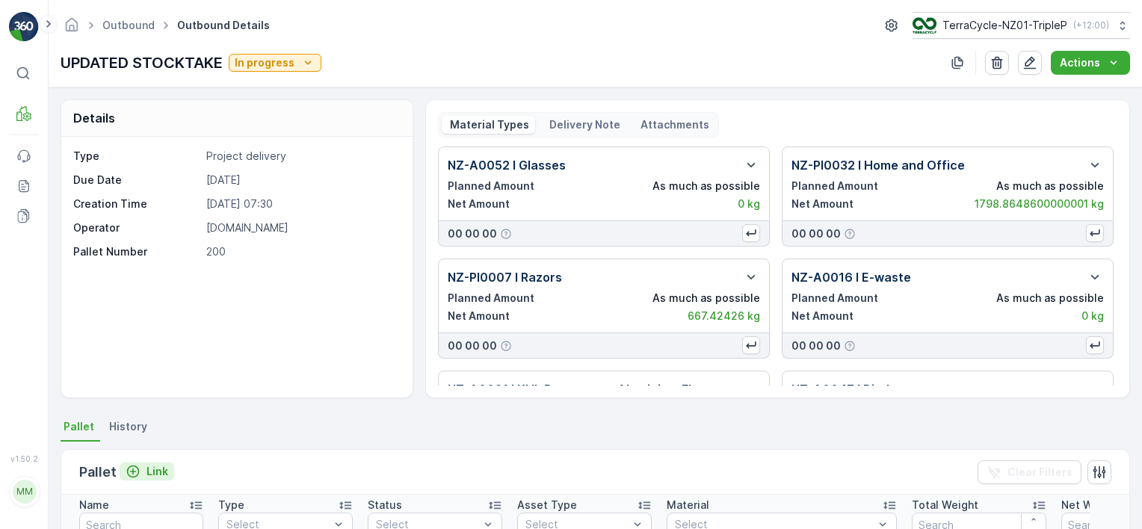
click at [154, 472] on p "Link" at bounding box center [157, 471] width 22 height 15
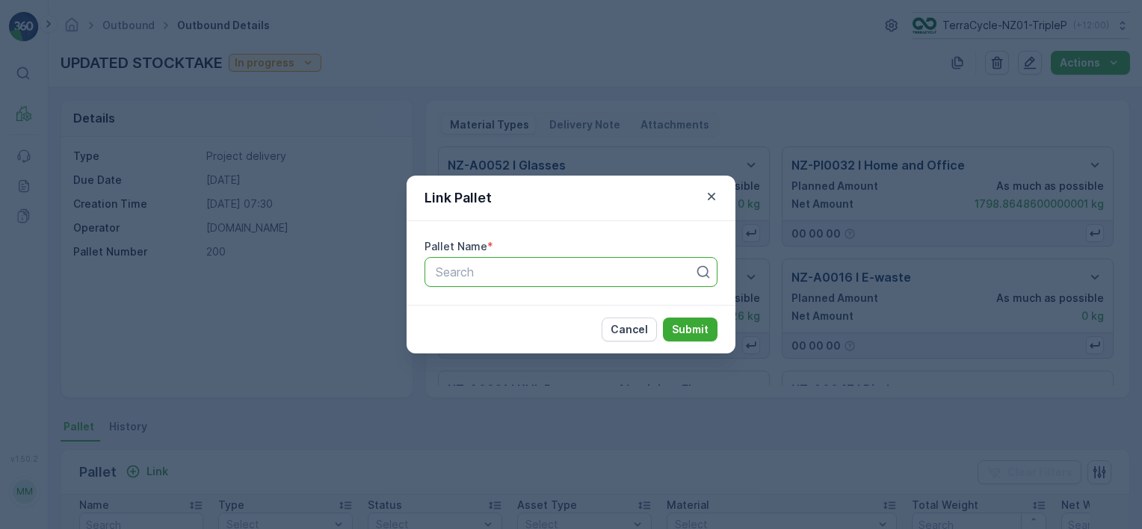
click at [530, 260] on div "Search" at bounding box center [570, 272] width 293 height 30
type input "ocb"
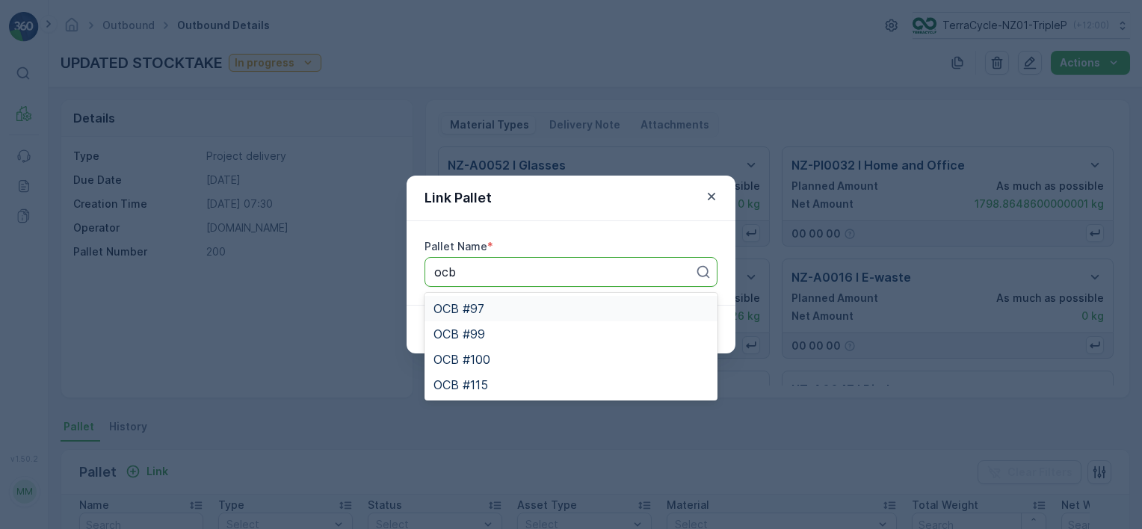
click at [503, 318] on div "OCB #97" at bounding box center [570, 308] width 293 height 25
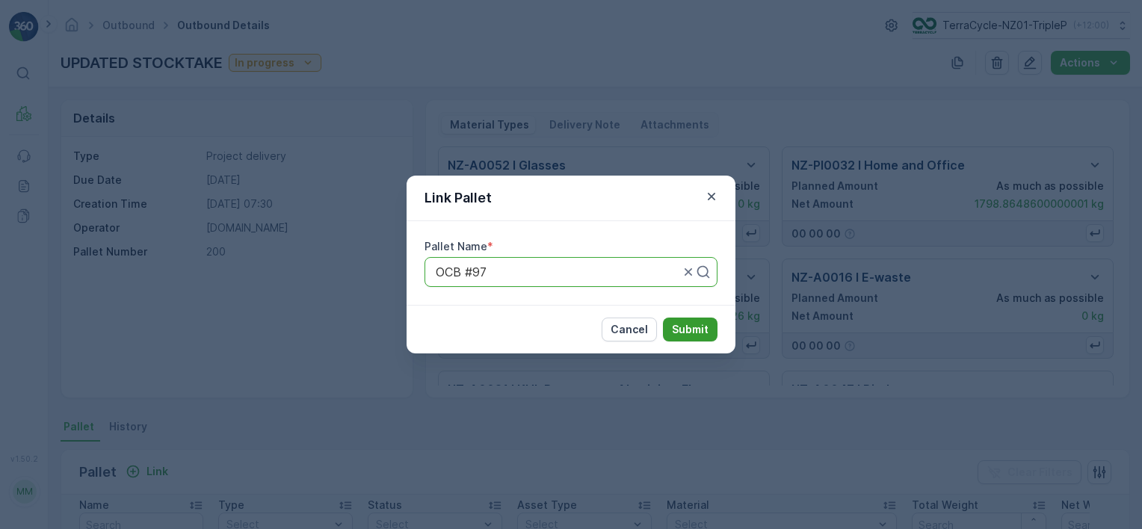
click at [678, 327] on p "Submit" at bounding box center [690, 329] width 37 height 15
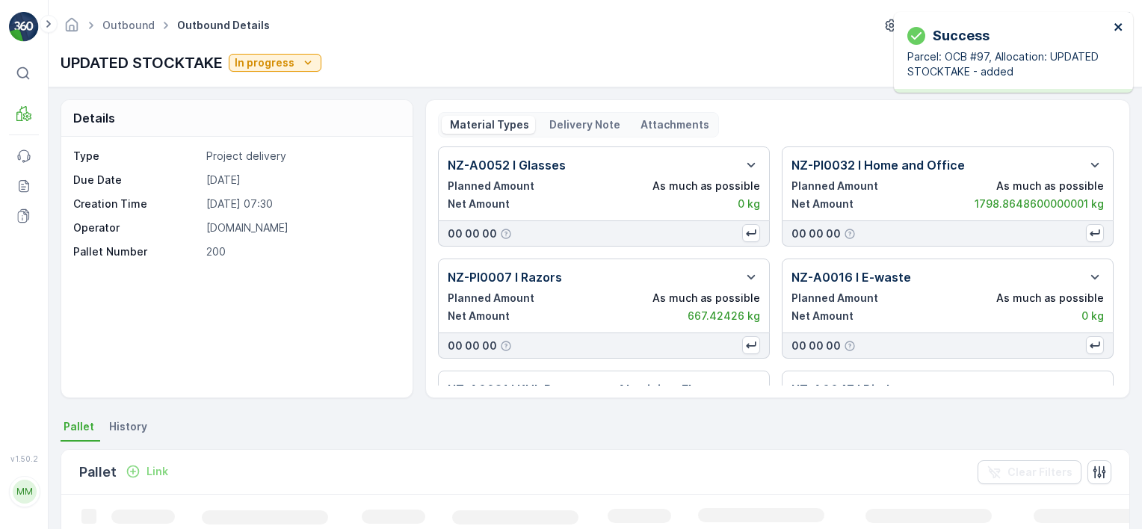
click at [1119, 24] on icon "close" at bounding box center [1119, 27] width 10 height 12
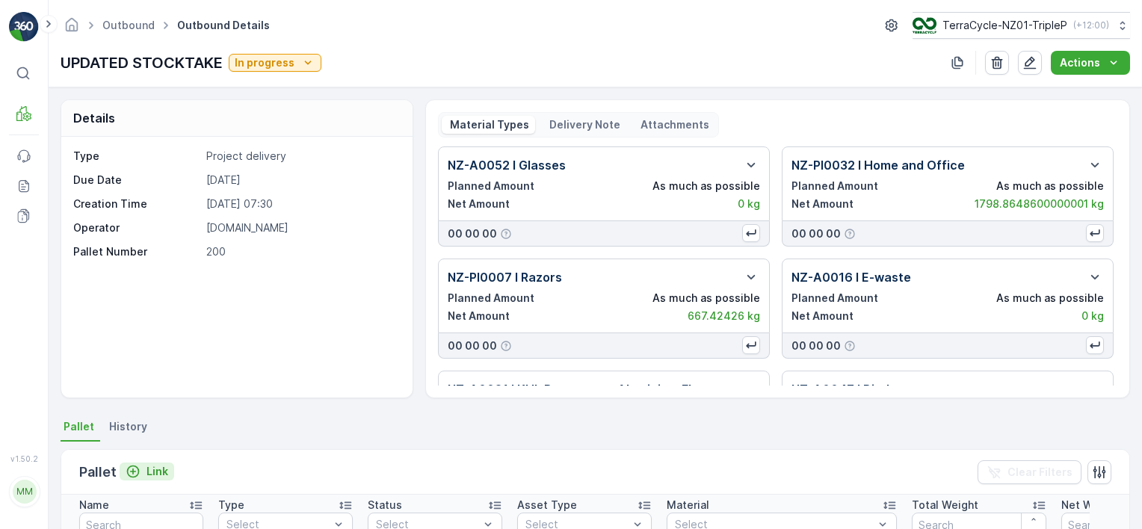
click at [161, 471] on p "Link" at bounding box center [157, 471] width 22 height 15
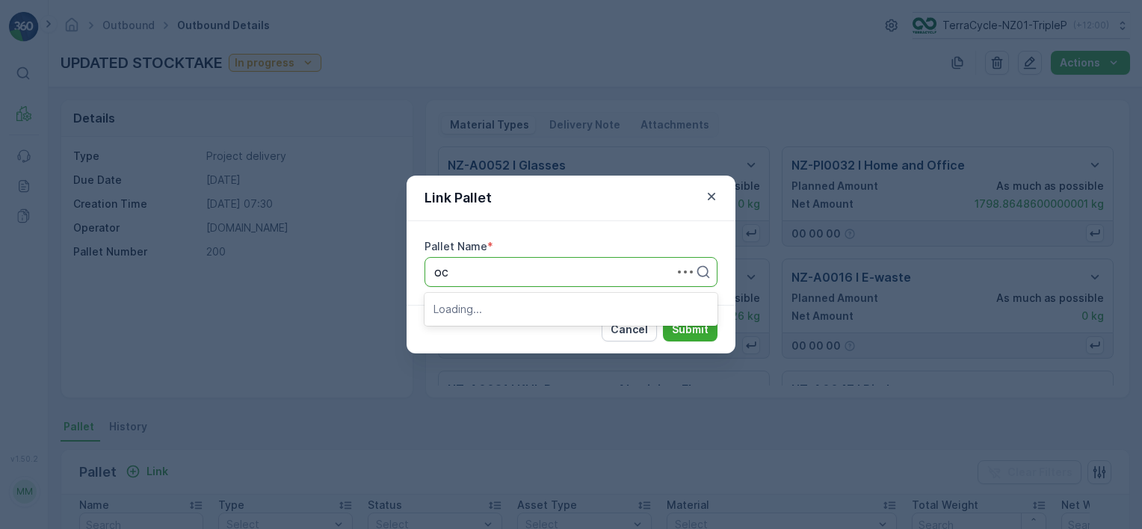
type input "ocb"
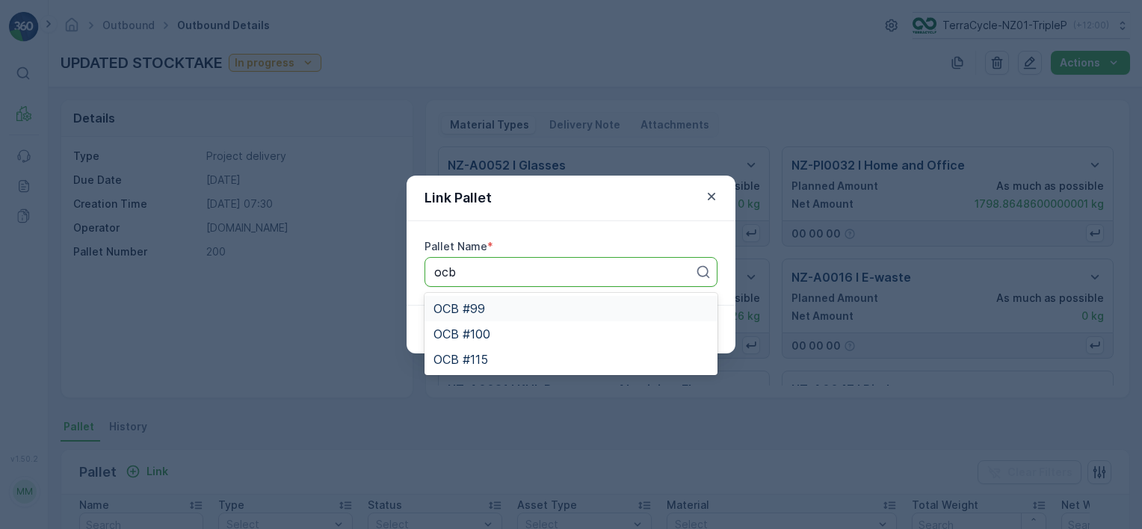
drag, startPoint x: 569, startPoint y: 309, endPoint x: 622, endPoint y: 311, distance: 52.4
click at [569, 309] on div "OCB #99" at bounding box center [570, 308] width 275 height 13
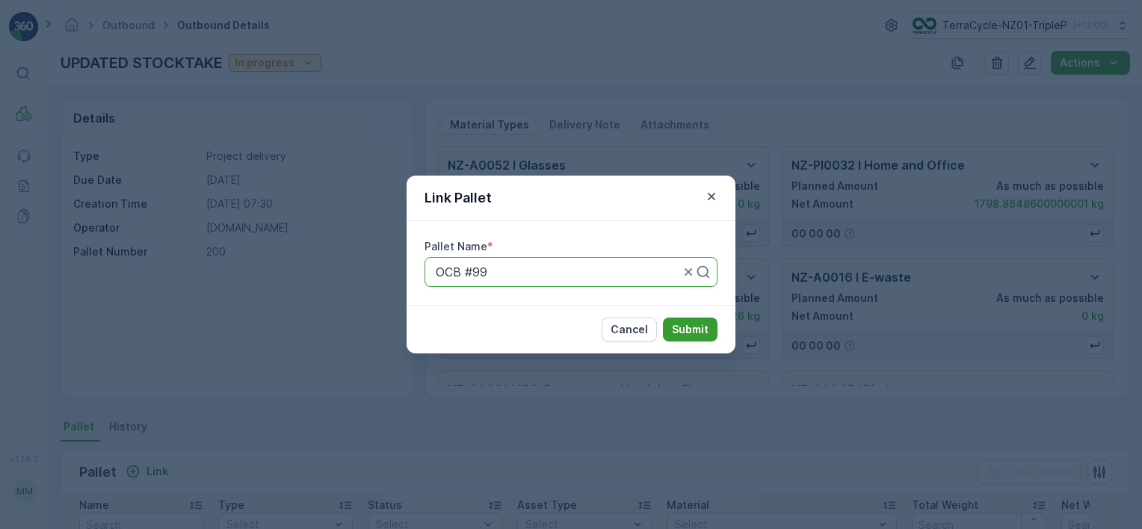
click at [705, 332] on p "Submit" at bounding box center [690, 329] width 37 height 15
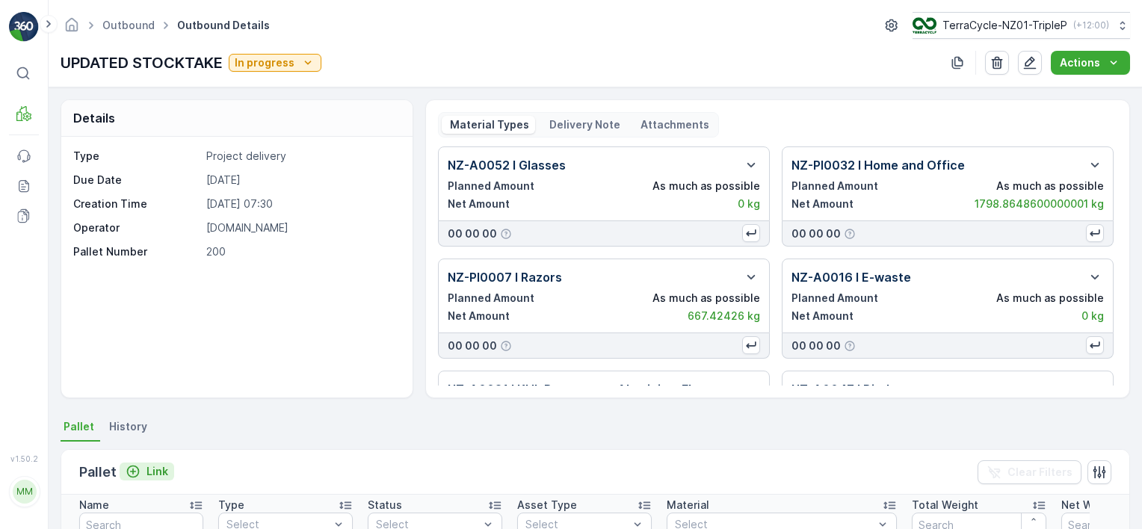
click at [156, 472] on p "Link" at bounding box center [157, 471] width 22 height 15
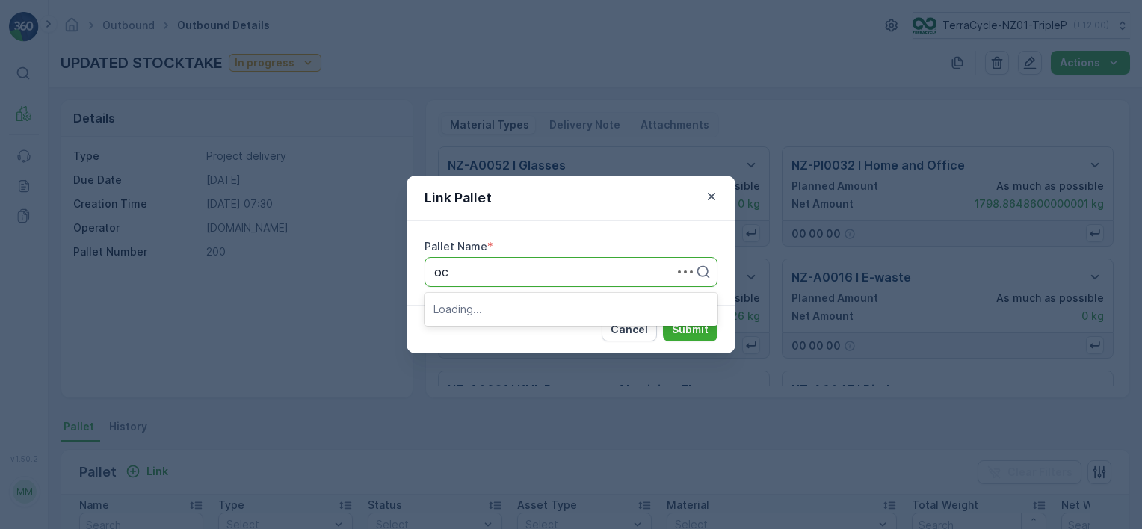
type input "ocb"
click at [553, 311] on div "OCB #100" at bounding box center [570, 308] width 275 height 13
click at [686, 317] on div "Cancel Submit" at bounding box center [571, 329] width 329 height 49
click at [682, 325] on p "Submit" at bounding box center [690, 329] width 37 height 15
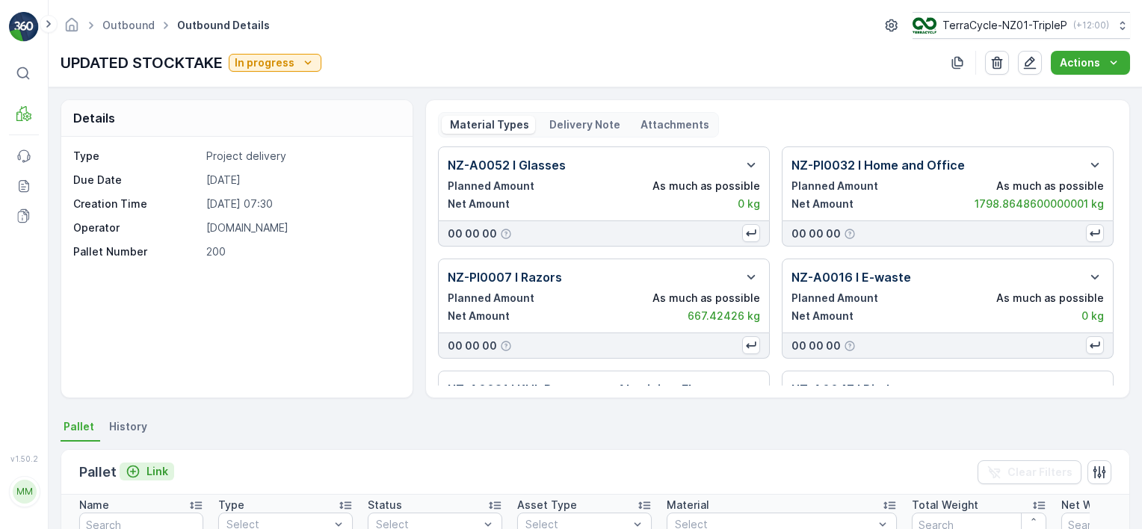
click at [155, 466] on p "Link" at bounding box center [157, 471] width 22 height 15
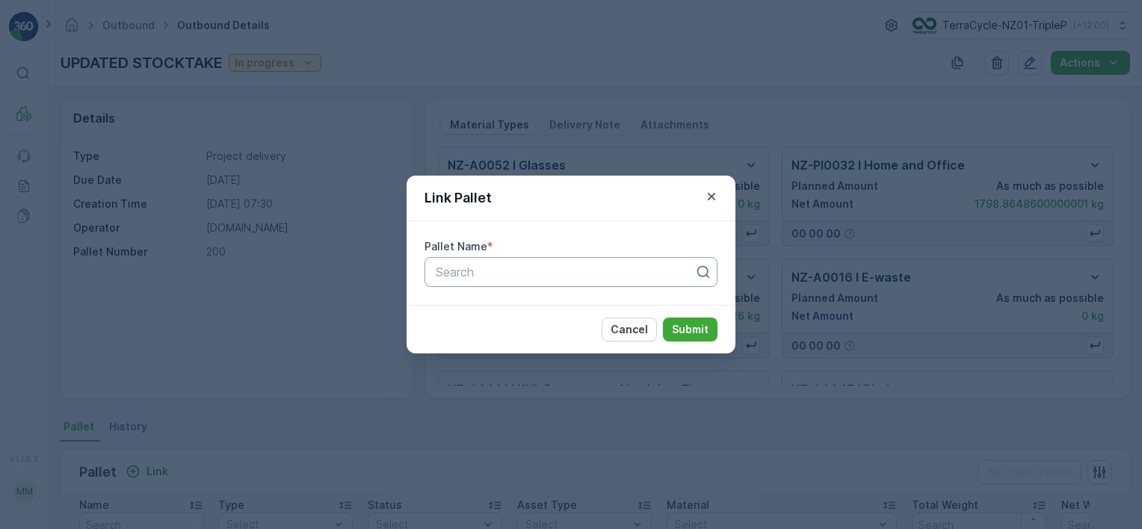
click at [625, 278] on div at bounding box center [565, 271] width 262 height 13
type input "ocb"
click at [532, 306] on div "OCB #115" at bounding box center [570, 308] width 275 height 13
click at [720, 331] on div "Cancel Submit" at bounding box center [571, 329] width 329 height 49
click at [694, 325] on p "Submit" at bounding box center [690, 329] width 37 height 15
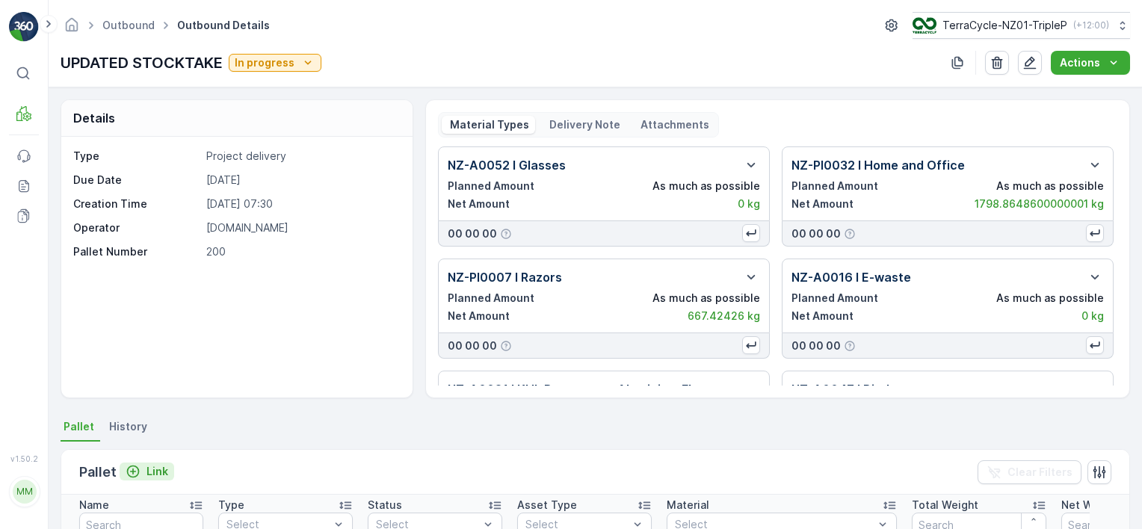
click at [163, 473] on p "Link" at bounding box center [157, 471] width 22 height 15
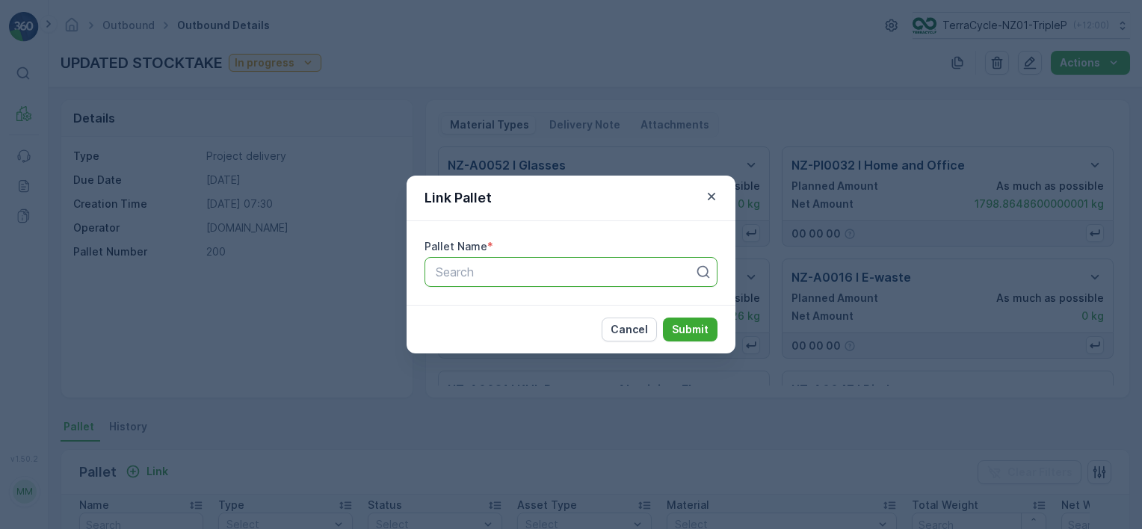
click at [637, 259] on div "Search" at bounding box center [570, 272] width 293 height 30
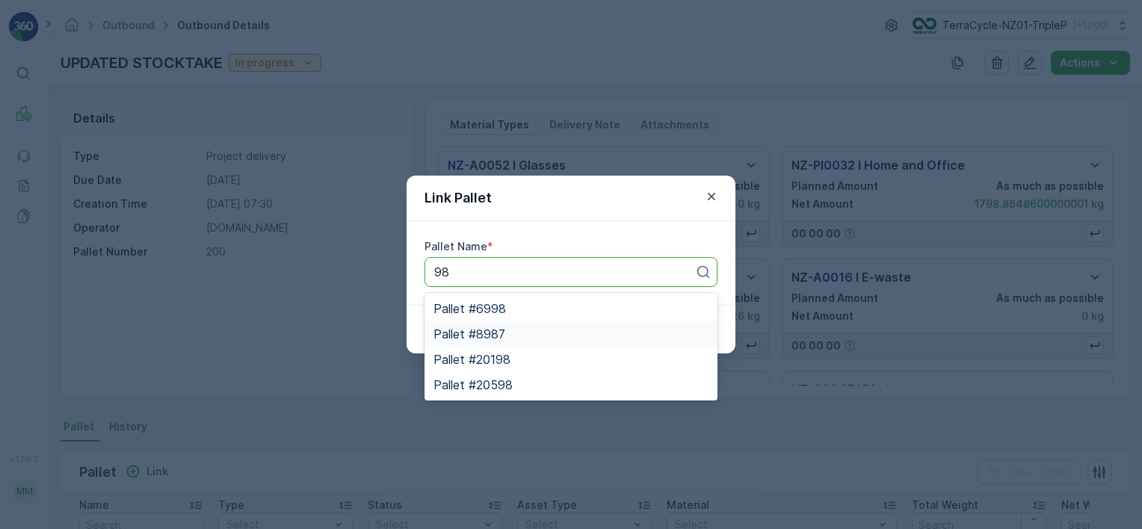
type input "98"
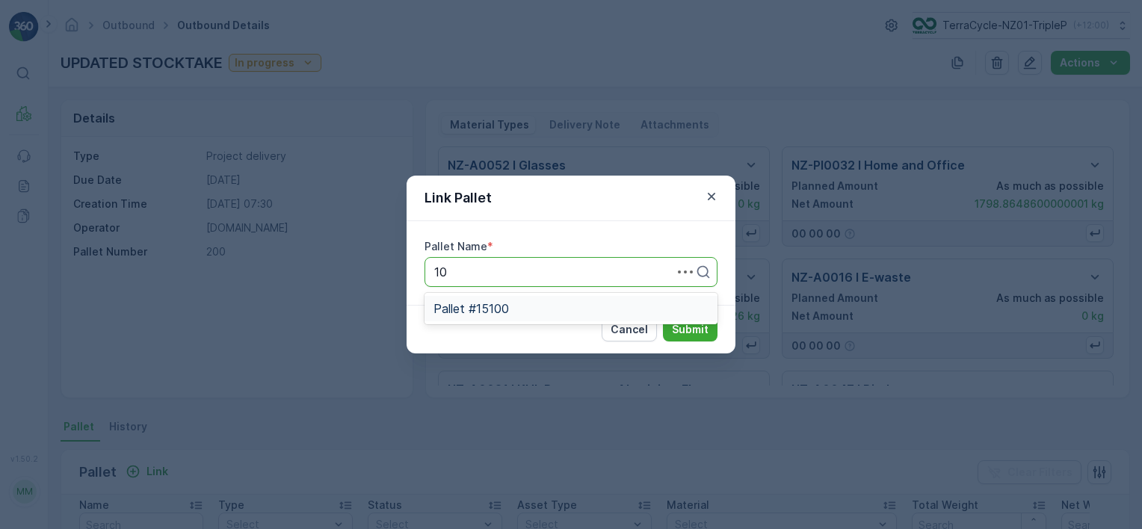
type input "1"
type input "98"
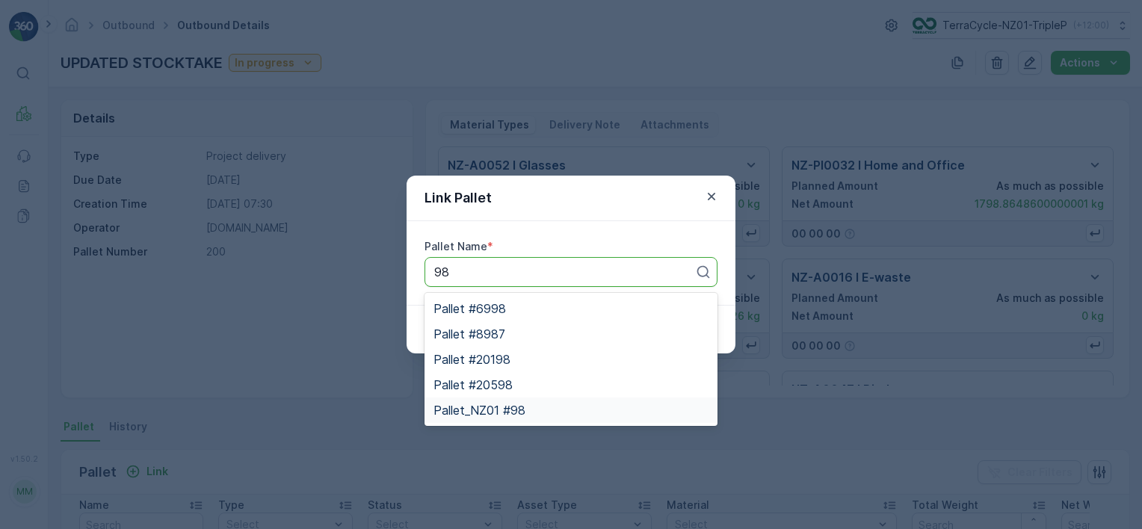
drag, startPoint x: 578, startPoint y: 401, endPoint x: 649, endPoint y: 380, distance: 73.8
click at [580, 401] on div "Pallet_NZ01 #98" at bounding box center [570, 410] width 293 height 25
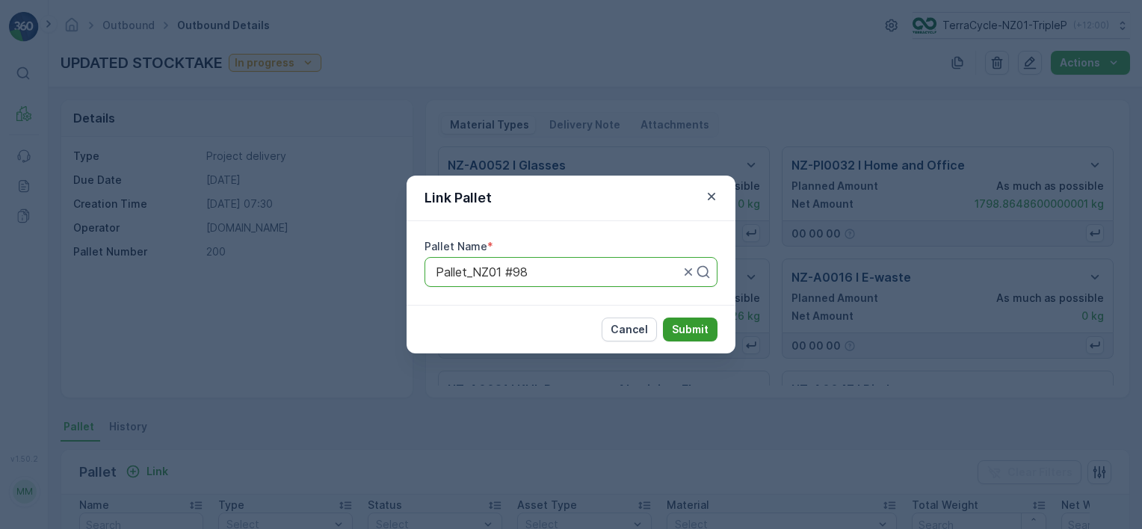
click at [682, 325] on p "Submit" at bounding box center [690, 329] width 37 height 15
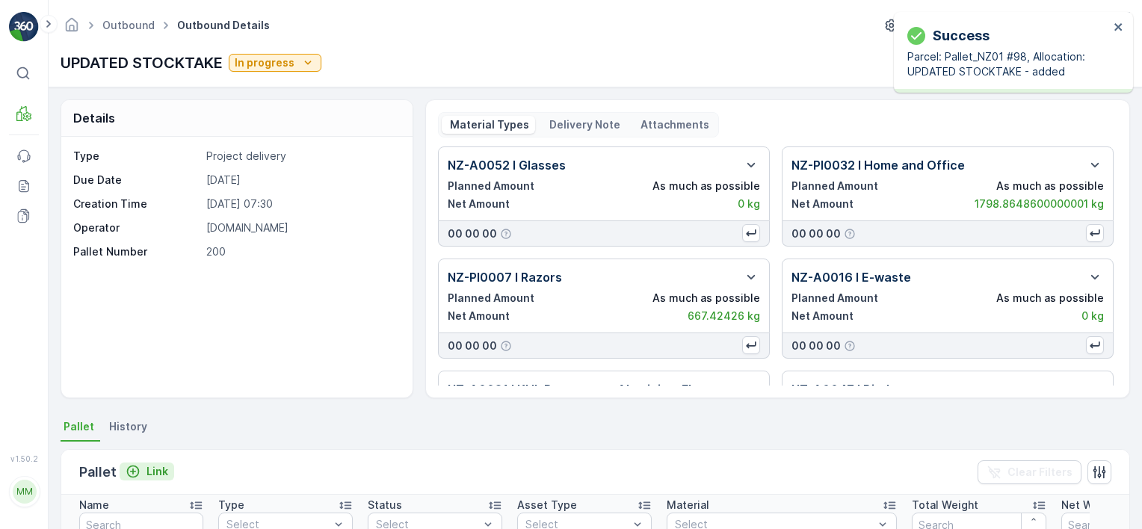
click at [164, 474] on p "Link" at bounding box center [157, 471] width 22 height 15
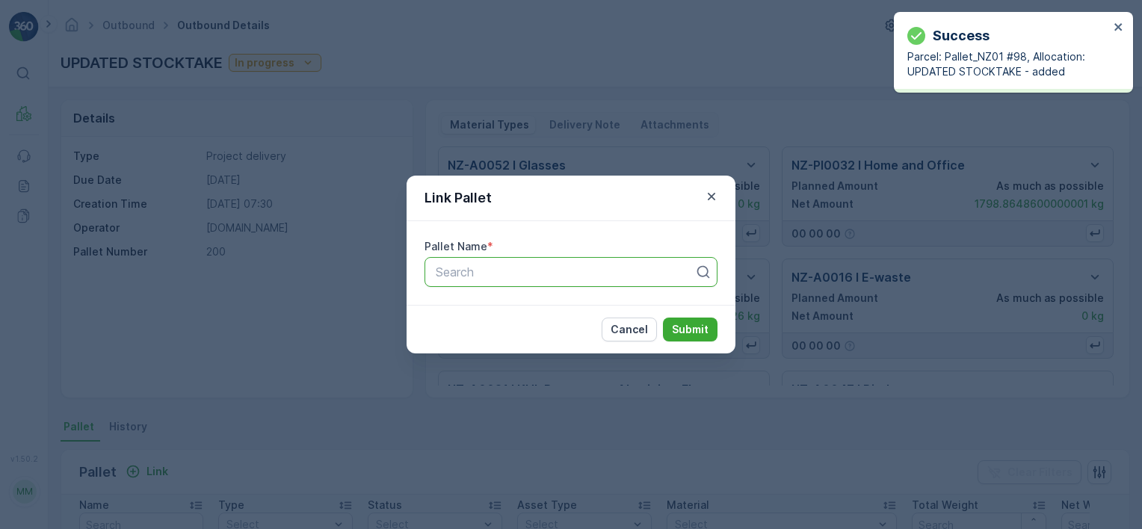
drag, startPoint x: 500, startPoint y: 272, endPoint x: 508, endPoint y: 273, distance: 8.3
click at [507, 273] on div at bounding box center [565, 271] width 262 height 13
type input "62"
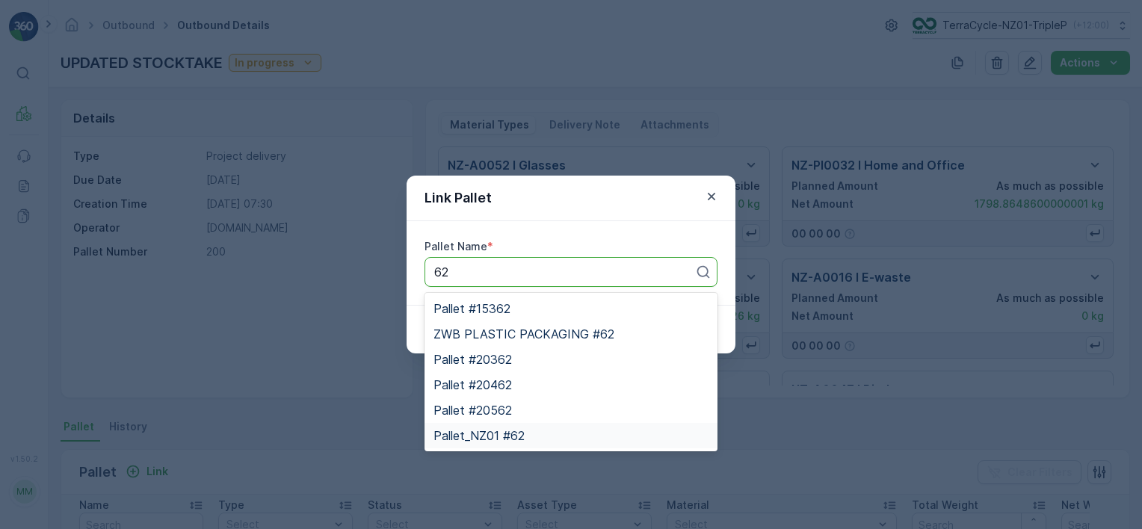
drag, startPoint x: 533, startPoint y: 436, endPoint x: 552, endPoint y: 423, distance: 22.6
click at [534, 435] on div "Pallet_NZ01 #62" at bounding box center [570, 435] width 275 height 13
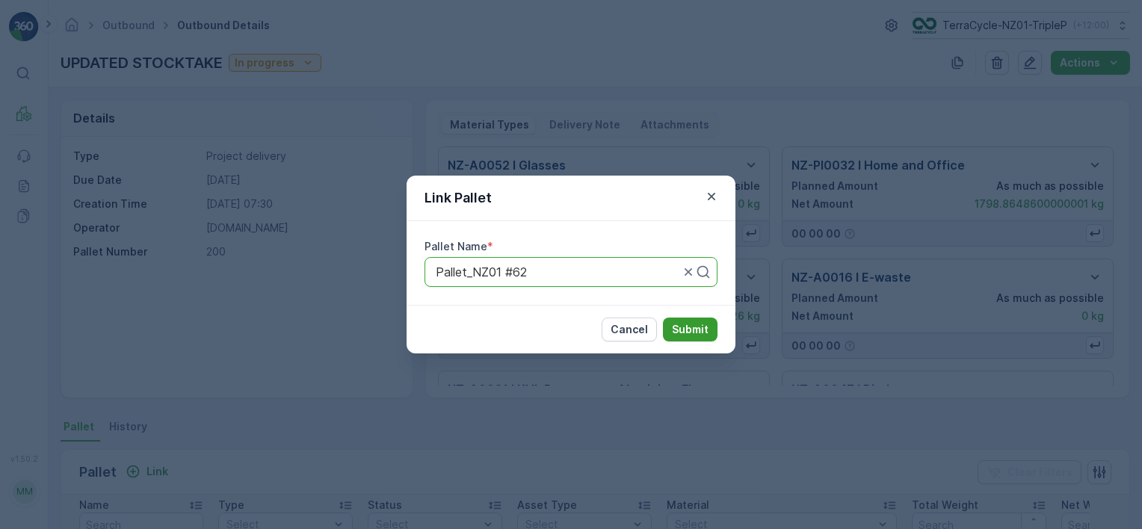
click at [711, 321] on button "Submit" at bounding box center [690, 330] width 55 height 24
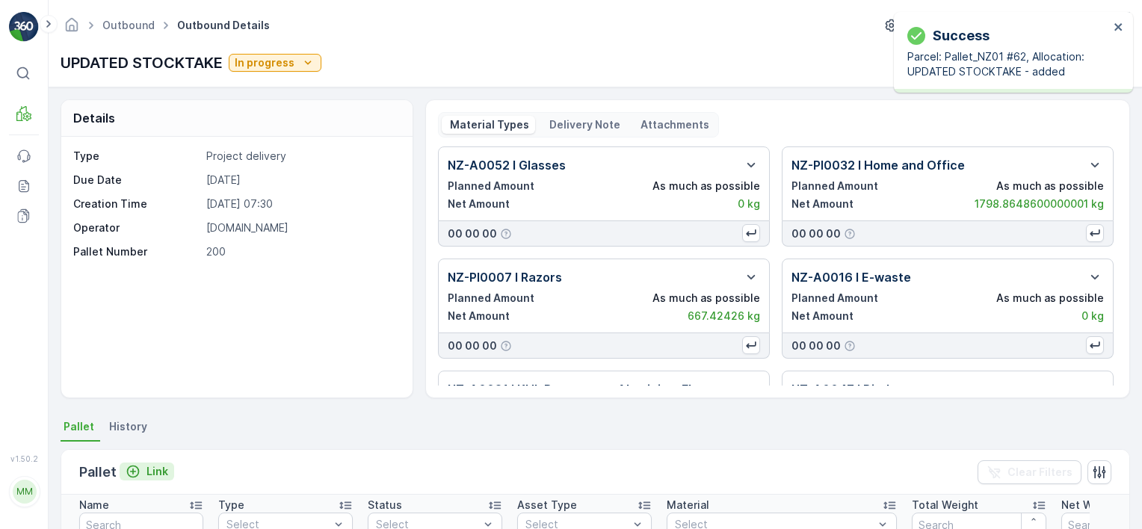
click at [149, 463] on div "Pallet Link Clear Filters" at bounding box center [595, 472] width 1068 height 45
click at [149, 468] on p "Link" at bounding box center [157, 471] width 22 height 15
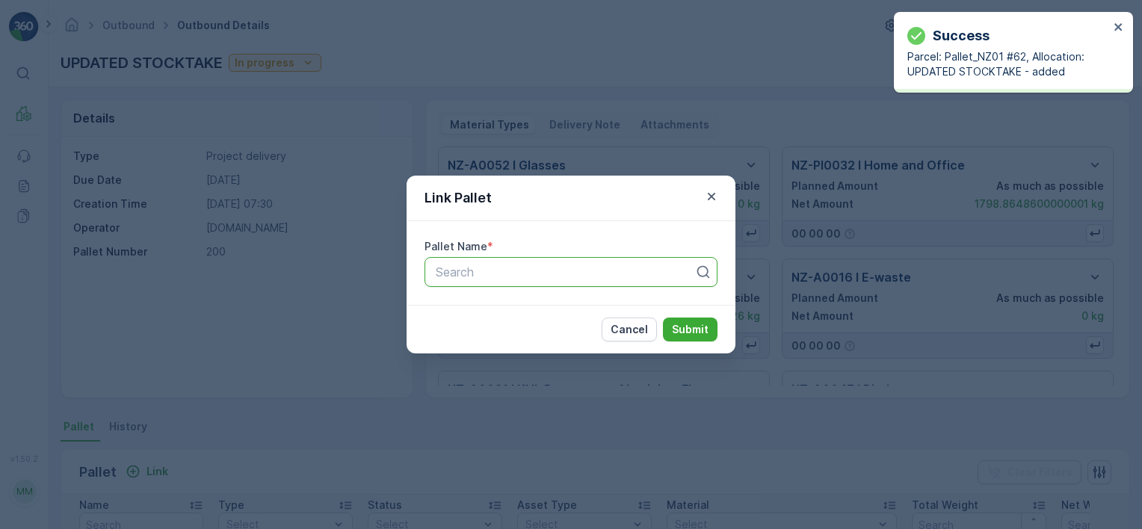
click at [484, 286] on div "Search" at bounding box center [570, 272] width 293 height 30
type input "56"
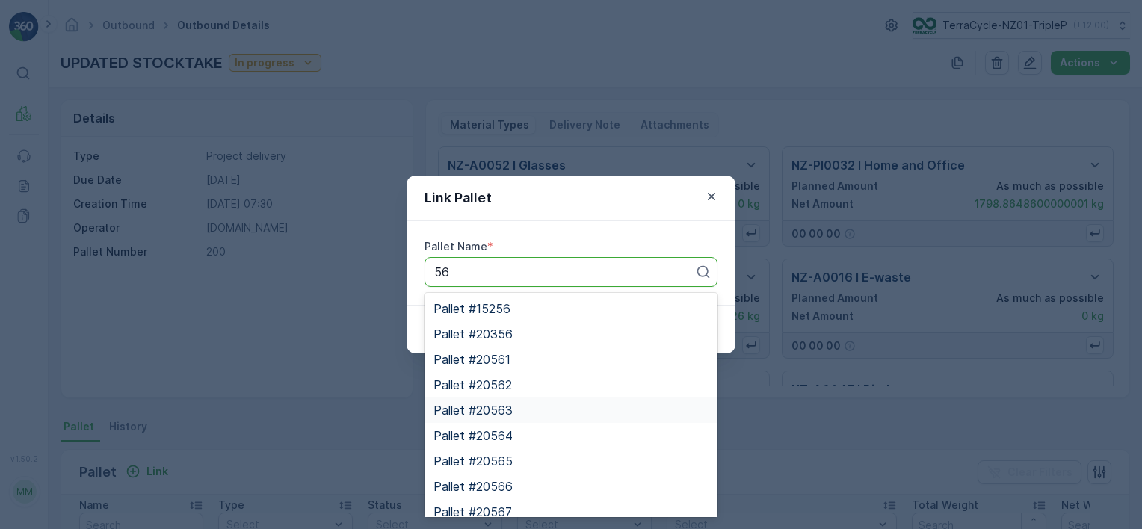
scroll to position [87, 0]
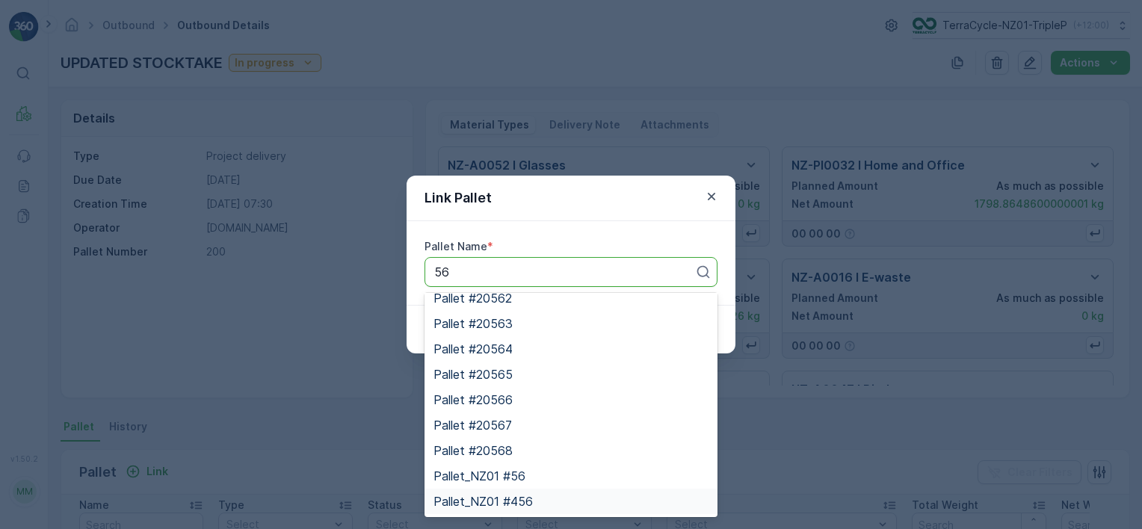
click at [595, 496] on div "Pallet_NZ01 #456" at bounding box center [570, 501] width 275 height 13
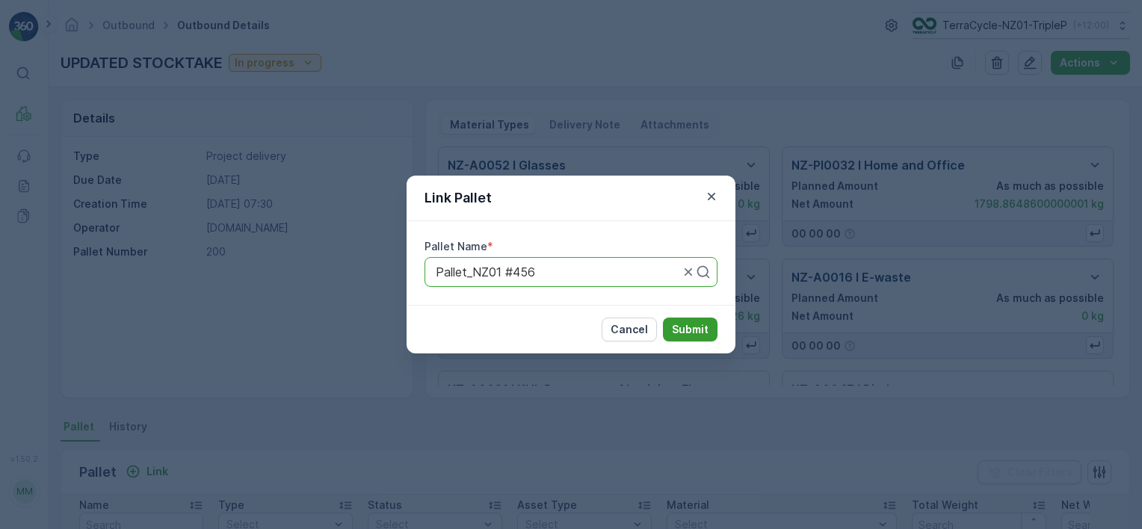
click at [691, 336] on p "Submit" at bounding box center [690, 329] width 37 height 15
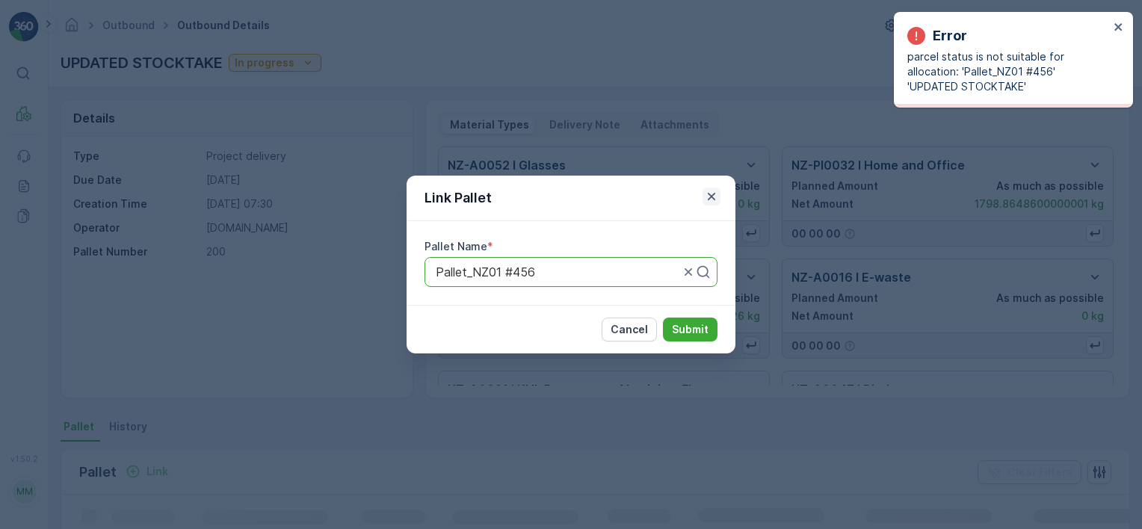
click at [711, 191] on icon "button" at bounding box center [711, 196] width 15 height 15
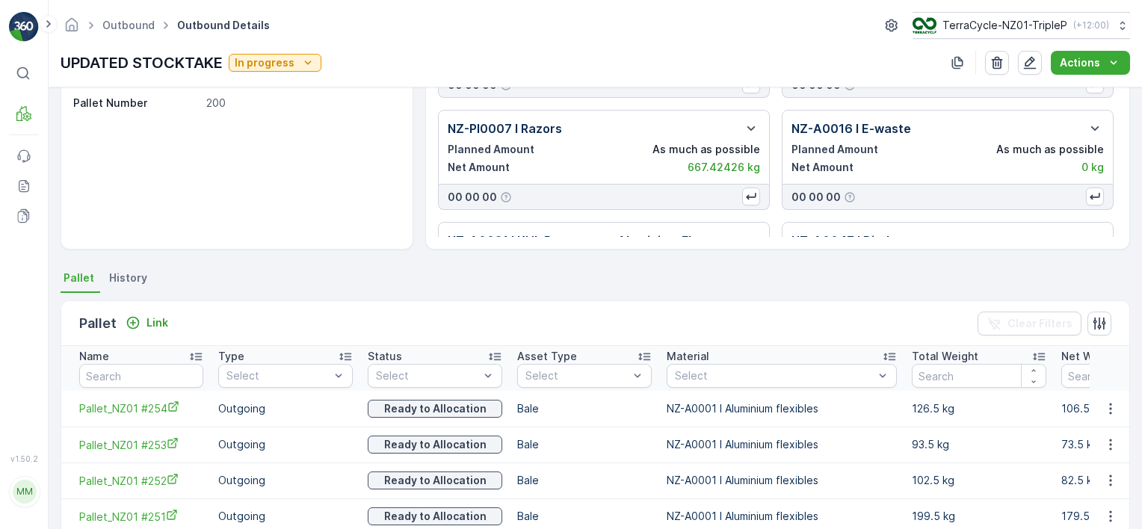
scroll to position [149, 0]
click at [149, 317] on p "Link" at bounding box center [157, 322] width 22 height 15
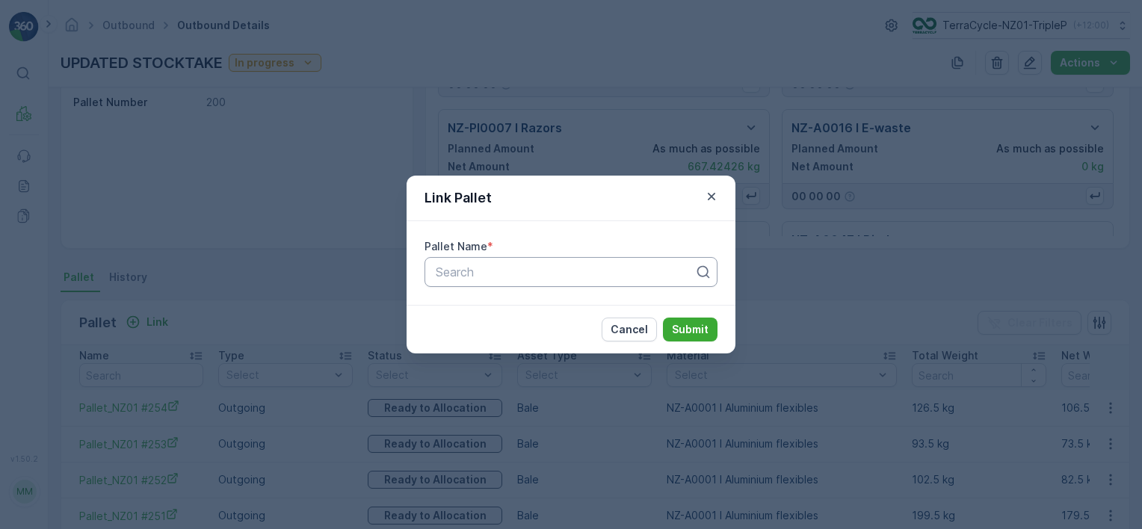
click at [599, 268] on div at bounding box center [565, 271] width 262 height 13
type input "55"
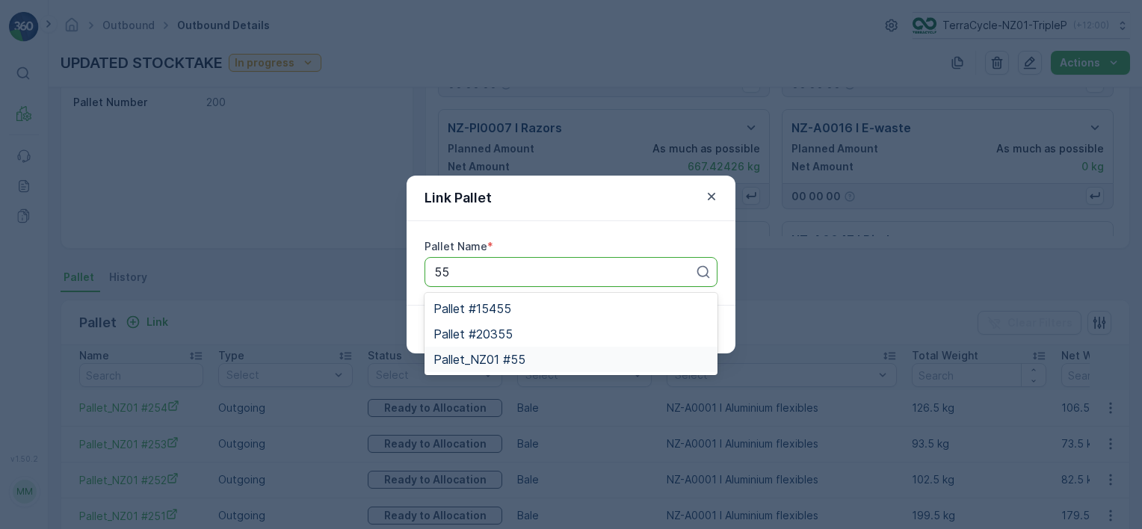
drag, startPoint x: 543, startPoint y: 356, endPoint x: 619, endPoint y: 341, distance: 77.8
click at [544, 356] on div "Pallet_NZ01 #55" at bounding box center [570, 359] width 275 height 13
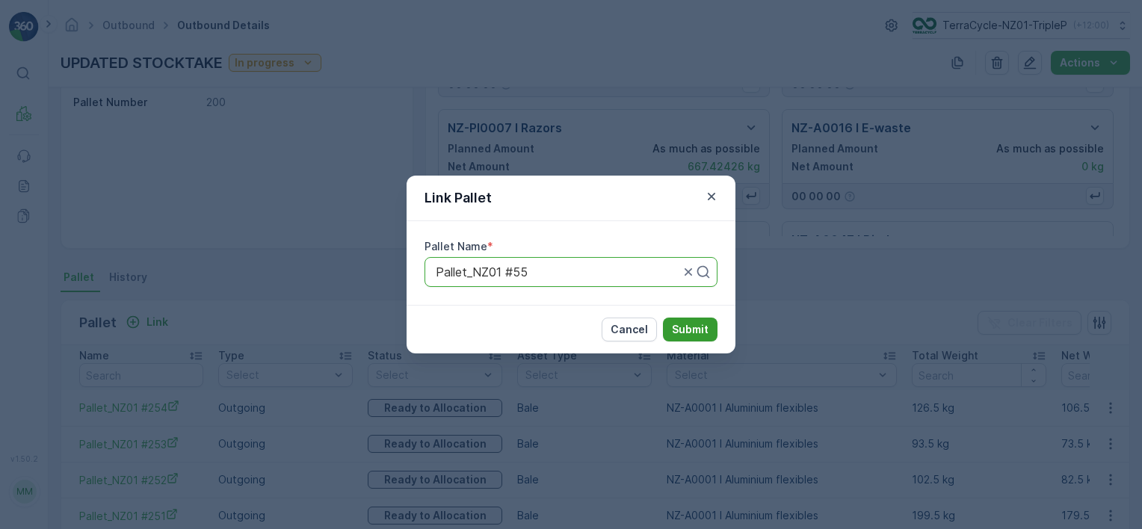
click at [708, 334] on button "Submit" at bounding box center [690, 330] width 55 height 24
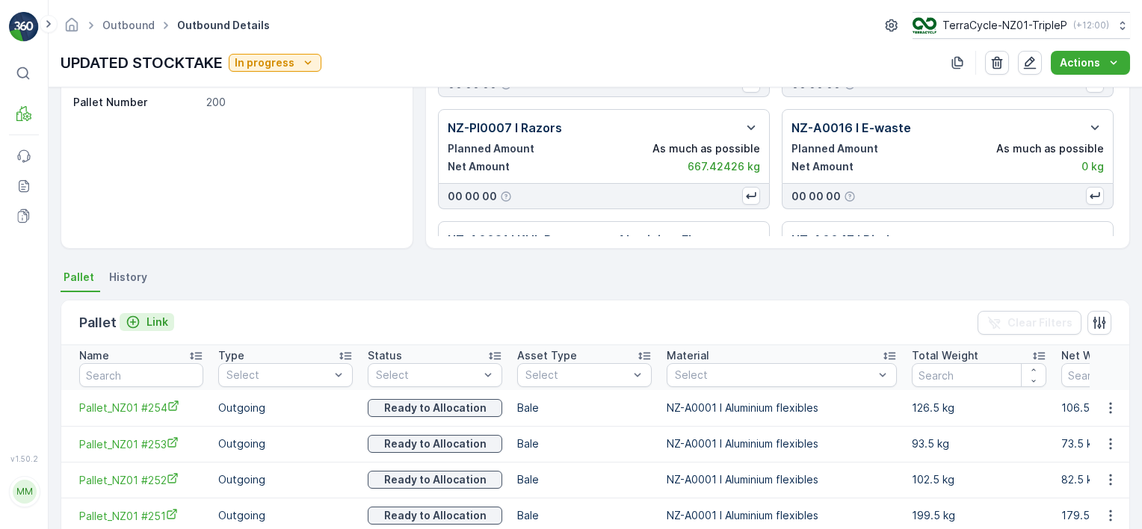
click at [158, 320] on p "Link" at bounding box center [157, 322] width 22 height 15
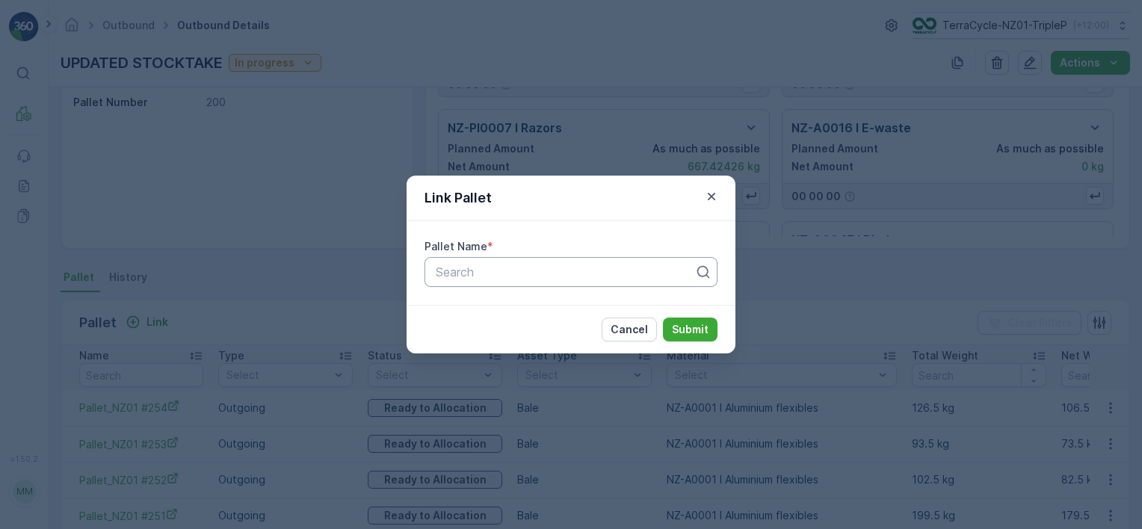
click at [442, 271] on div at bounding box center [565, 271] width 262 height 13
type input "56"
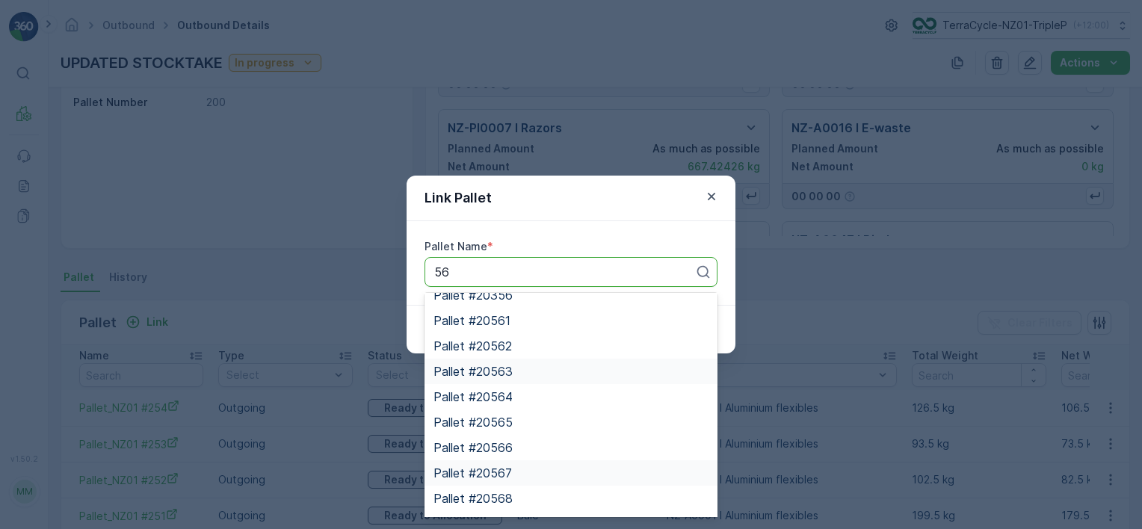
scroll to position [87, 0]
drag, startPoint x: 552, startPoint y: 478, endPoint x: 563, endPoint y: 454, distance: 26.4
click at [552, 478] on div "Pallet_NZ01 #56" at bounding box center [570, 475] width 275 height 13
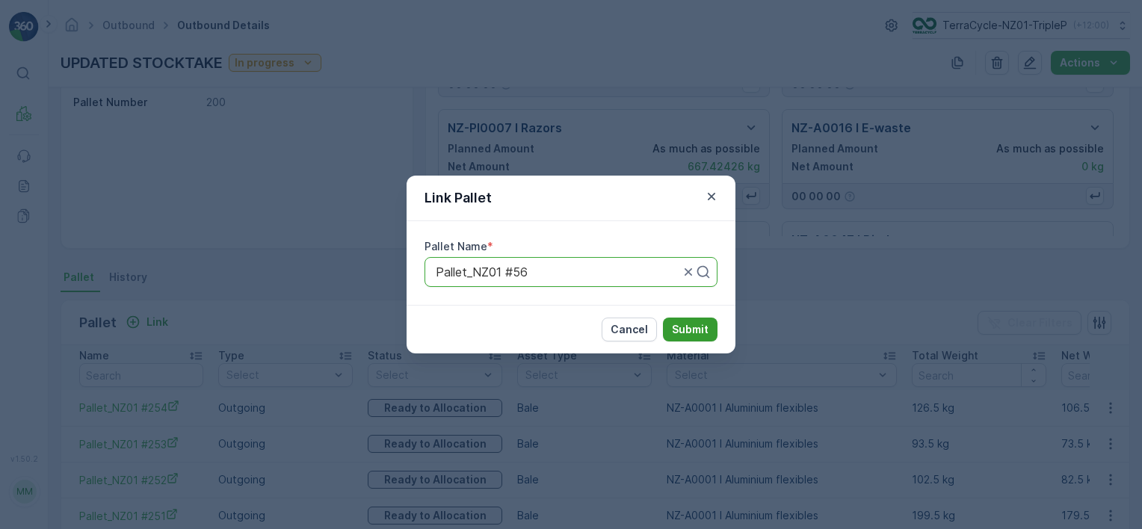
click at [694, 329] on p "Submit" at bounding box center [690, 329] width 37 height 15
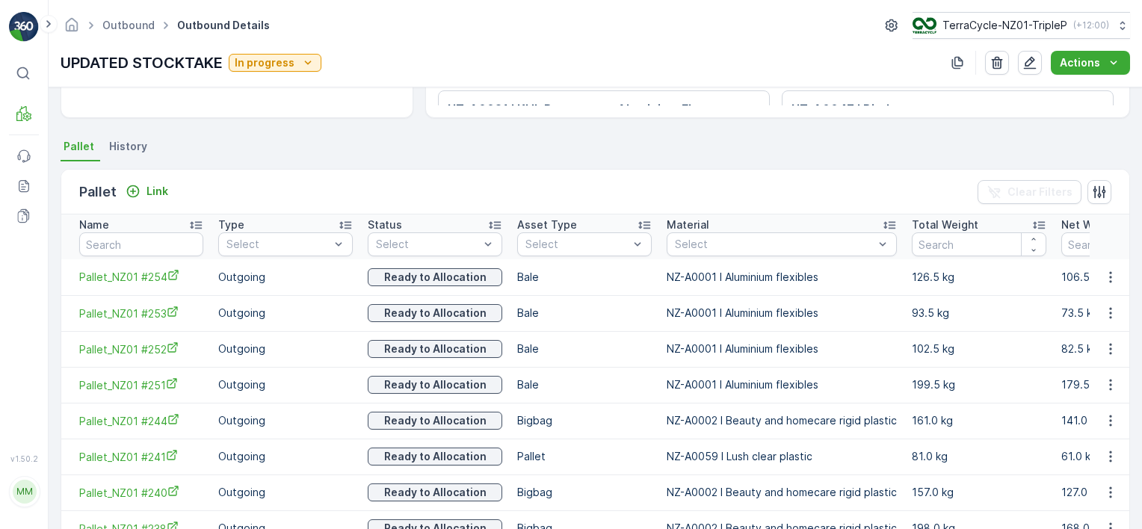
scroll to position [154, 0]
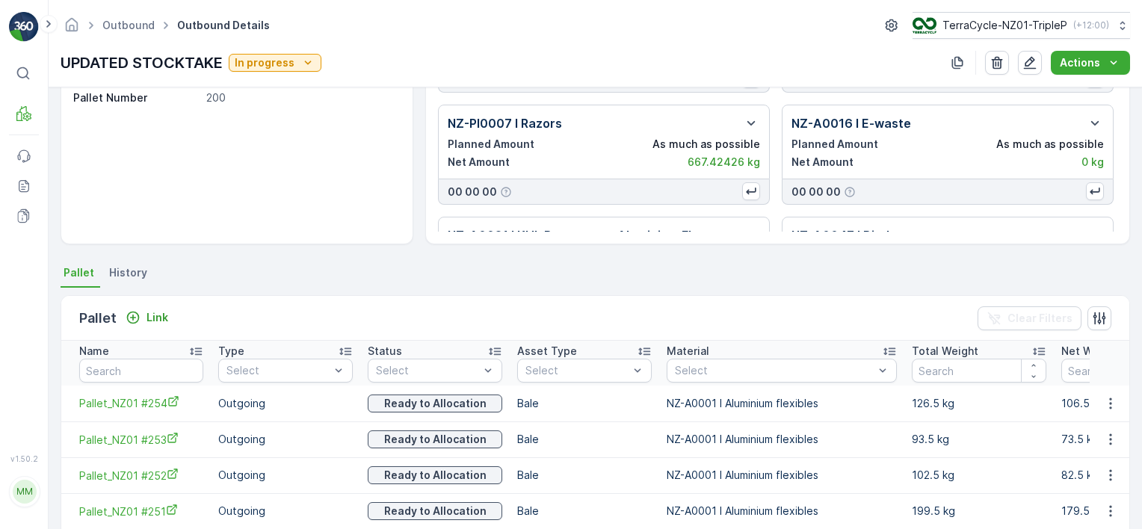
click at [145, 308] on div "Pallet Link" at bounding box center [126, 318] width 95 height 21
click at [144, 319] on div "Link" at bounding box center [147, 317] width 43 height 15
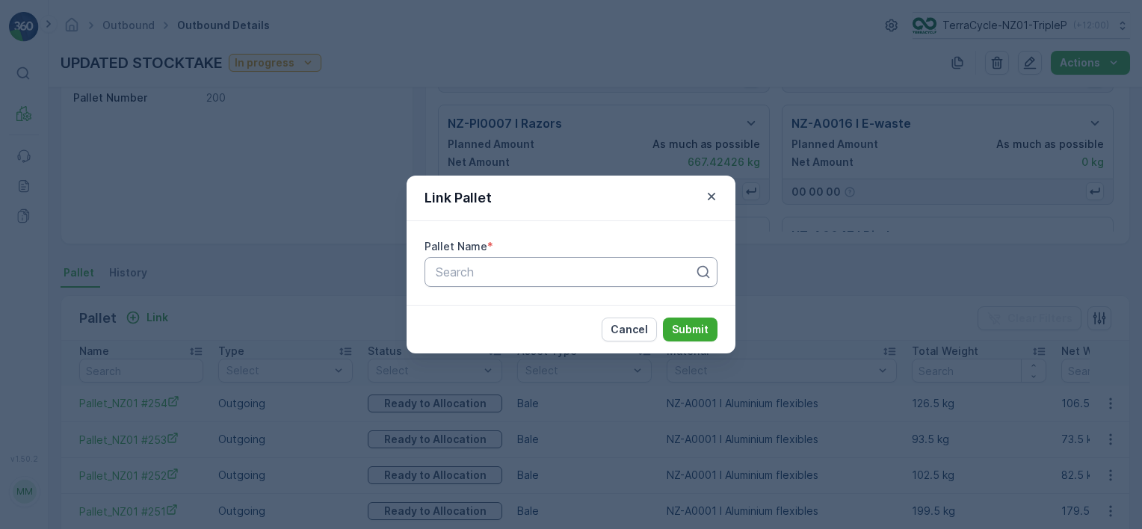
click at [463, 283] on div "Search" at bounding box center [570, 272] width 293 height 30
type input "62"
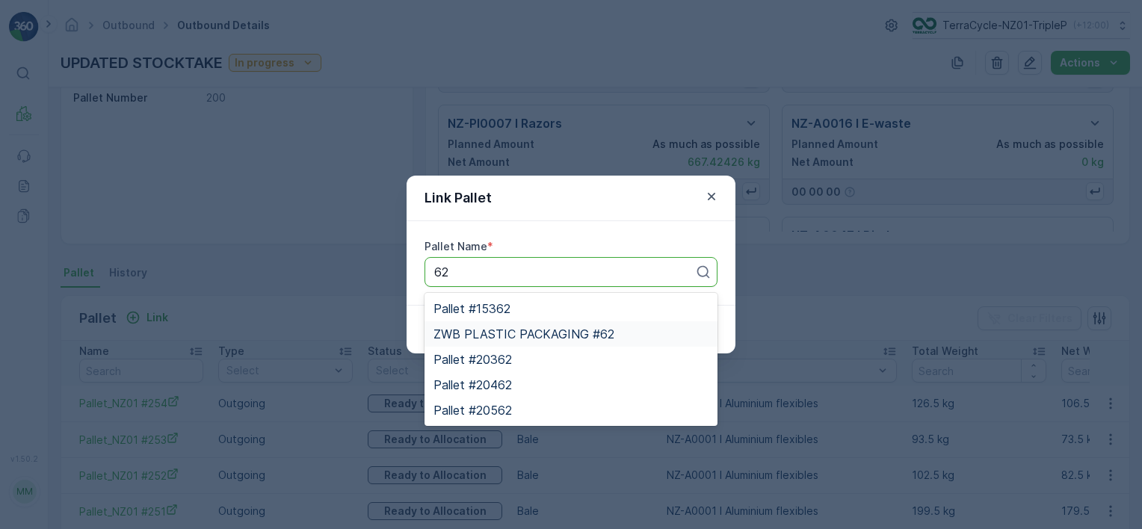
click at [675, 341] on div "ZWB PLASTIC PACKAGING #62" at bounding box center [570, 333] width 293 height 25
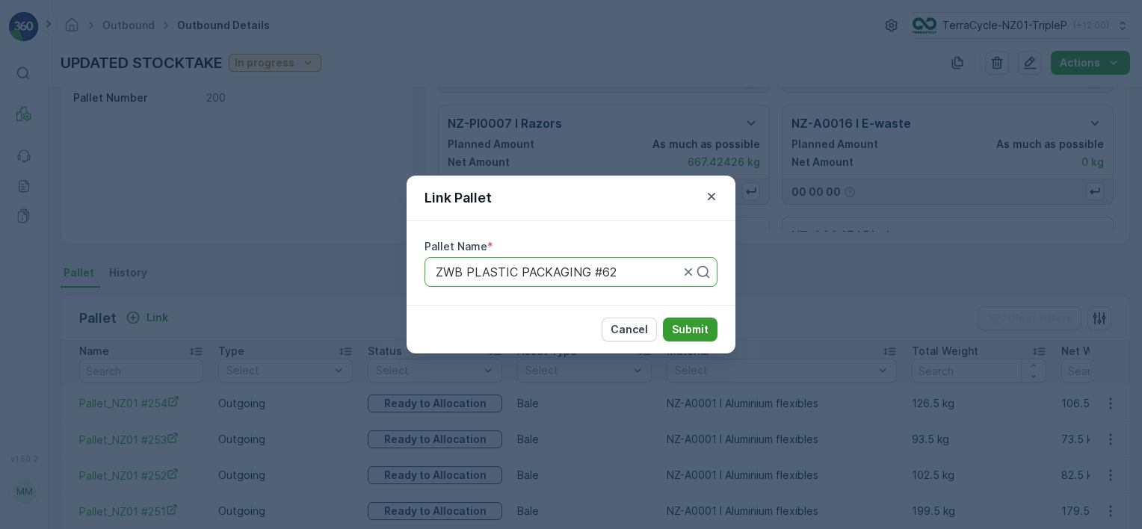
click at [674, 332] on p "Submit" at bounding box center [690, 329] width 37 height 15
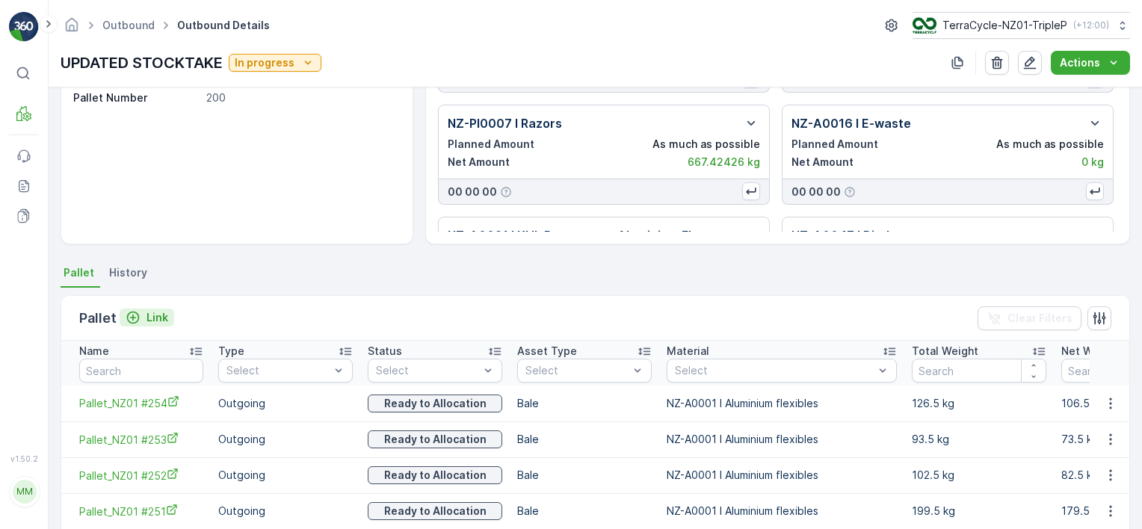
click at [156, 322] on p "Link" at bounding box center [157, 317] width 22 height 15
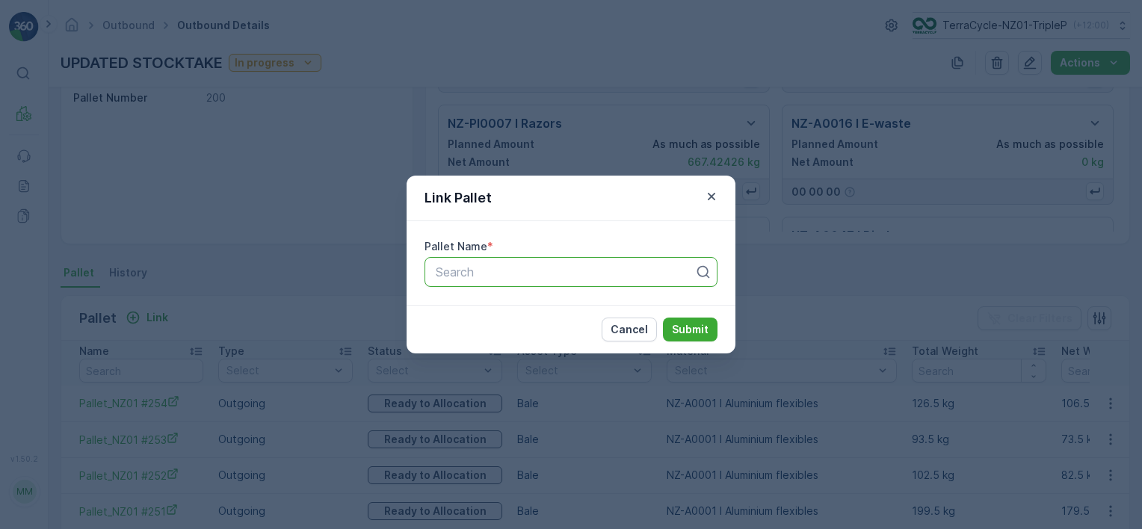
click at [534, 272] on div at bounding box center [565, 271] width 262 height 13
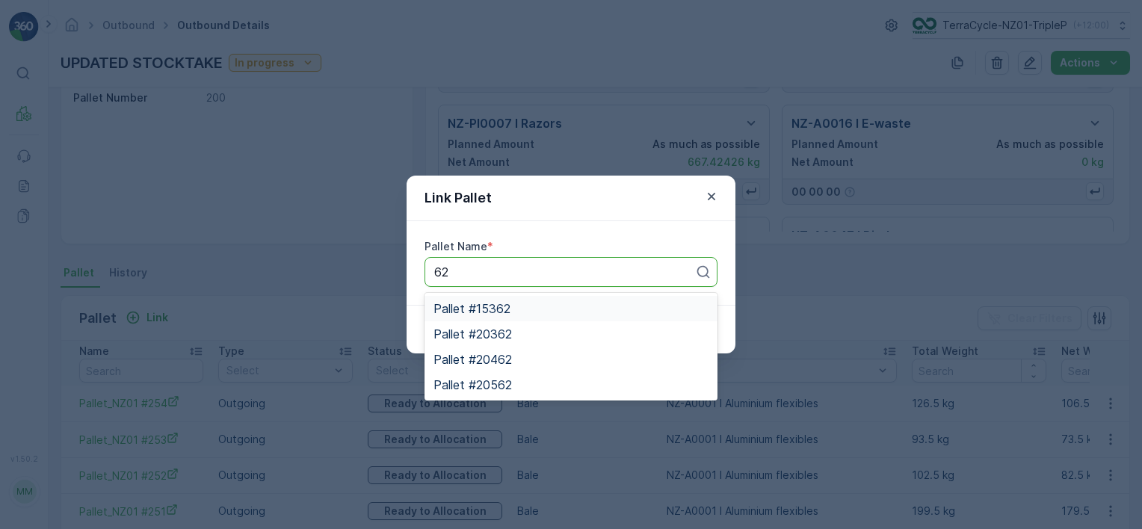
type input "6"
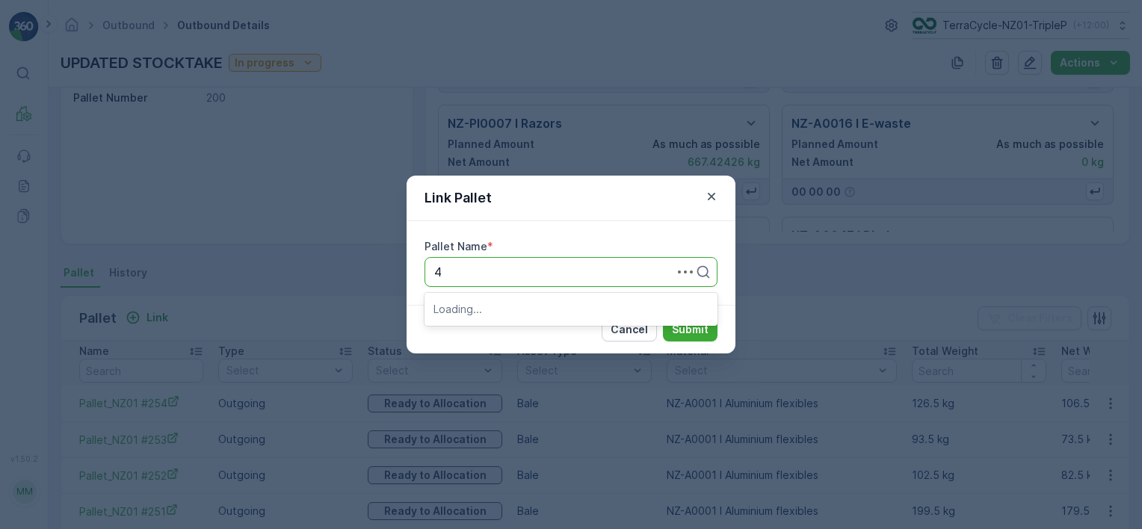
type input "42"
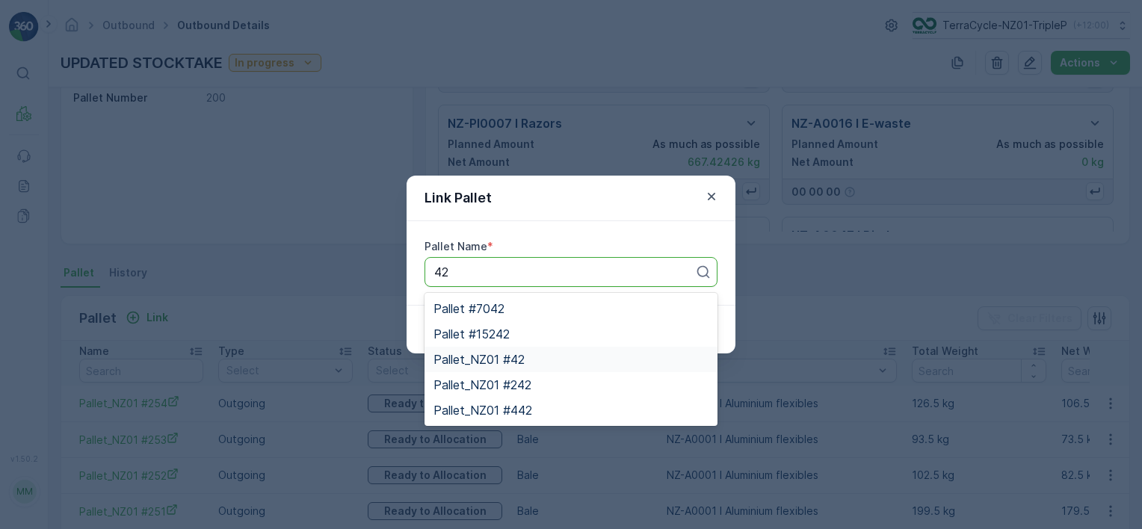
click at [581, 359] on div "Pallet_NZ01 #42" at bounding box center [570, 359] width 275 height 13
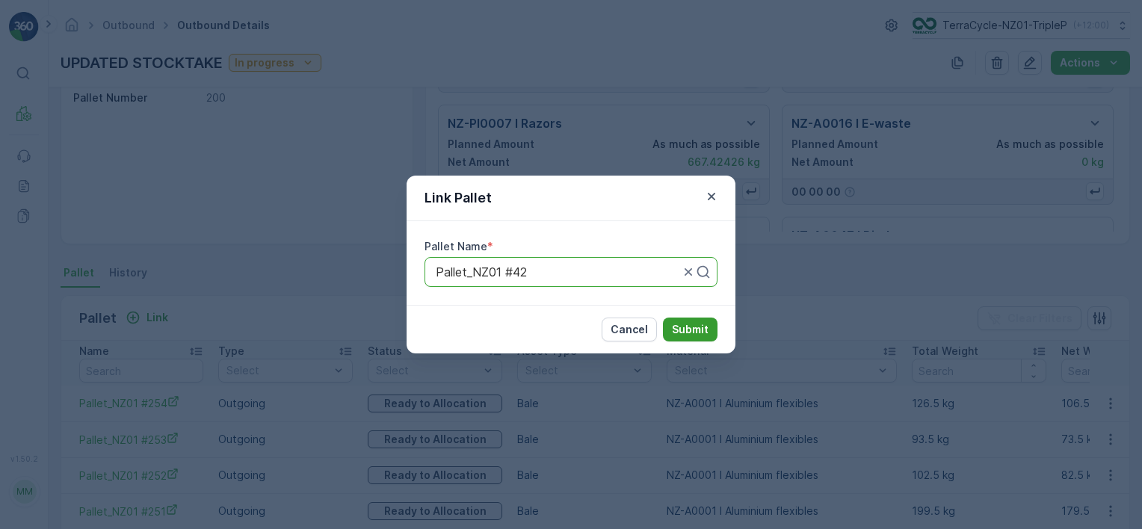
click at [682, 323] on p "Submit" at bounding box center [690, 329] width 37 height 15
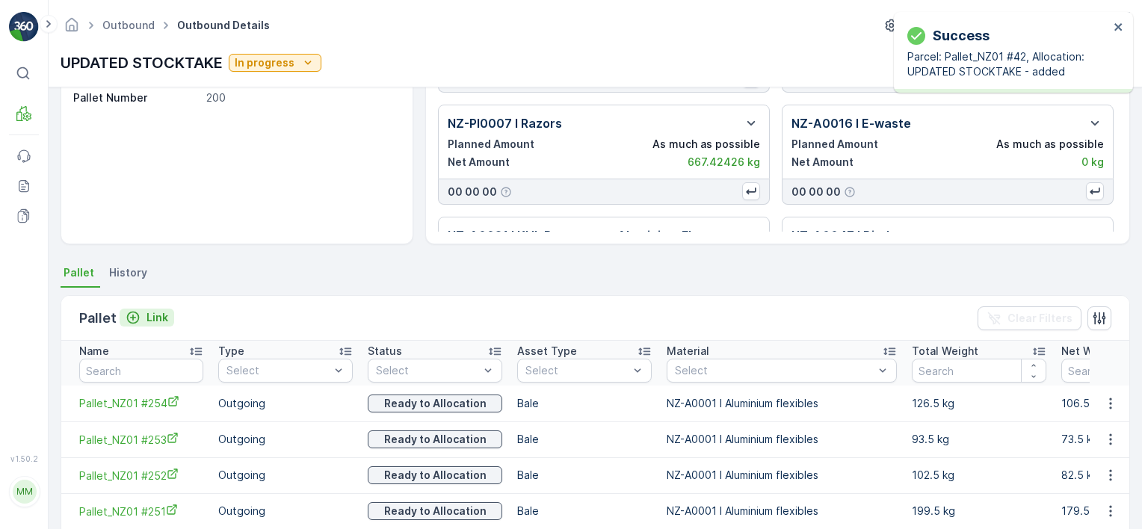
click at [160, 317] on p "Link" at bounding box center [157, 317] width 22 height 15
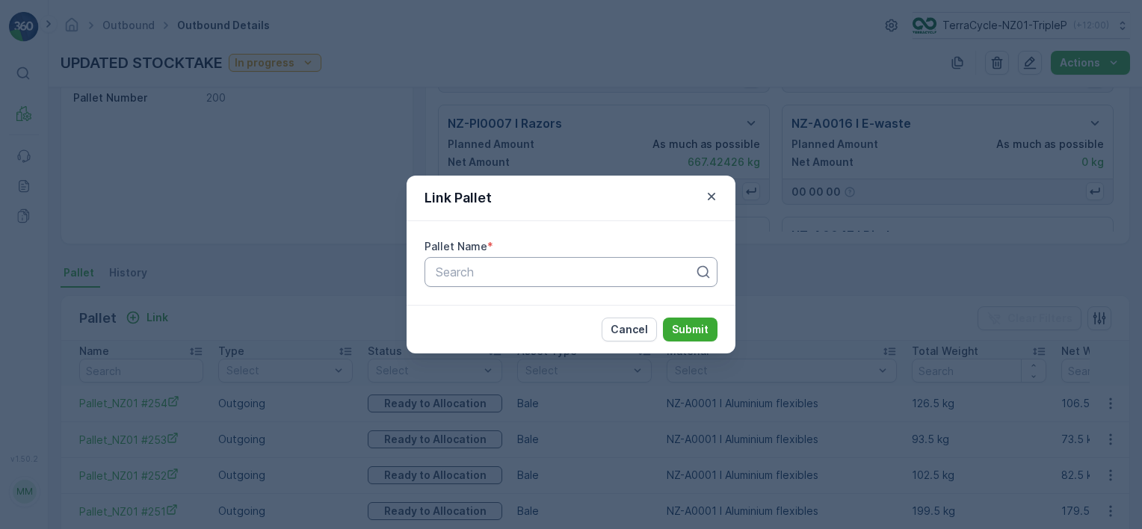
click at [493, 268] on div at bounding box center [565, 271] width 262 height 13
type input "5"
type input "20"
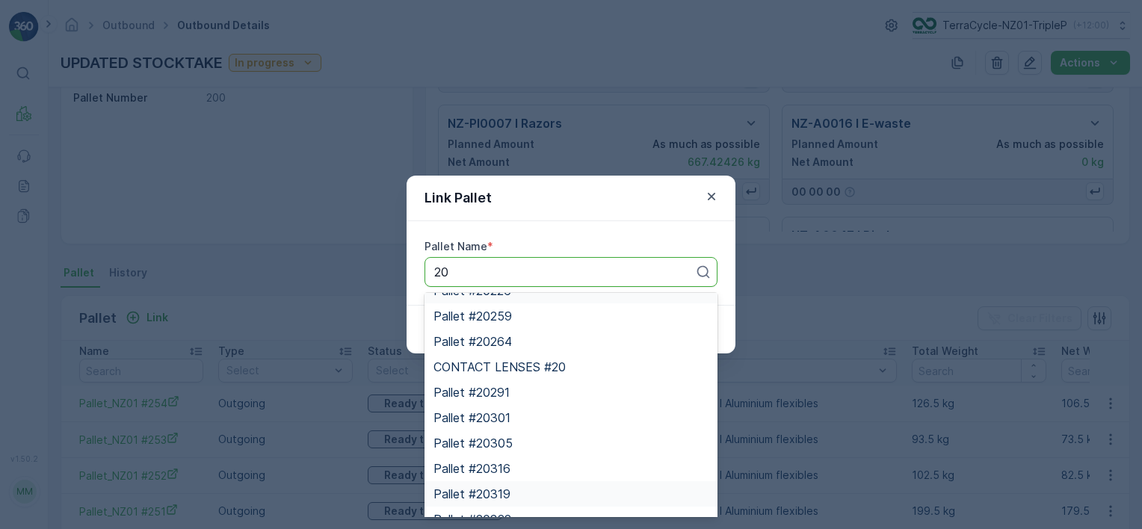
scroll to position [747, 0]
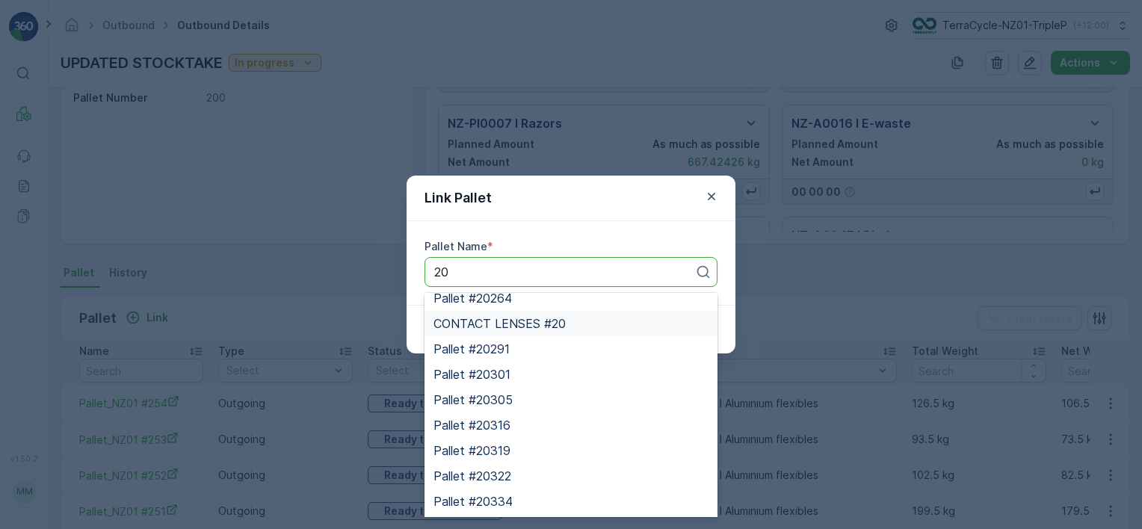
click at [546, 330] on div "CONTACT LENSES #20" at bounding box center [570, 323] width 293 height 25
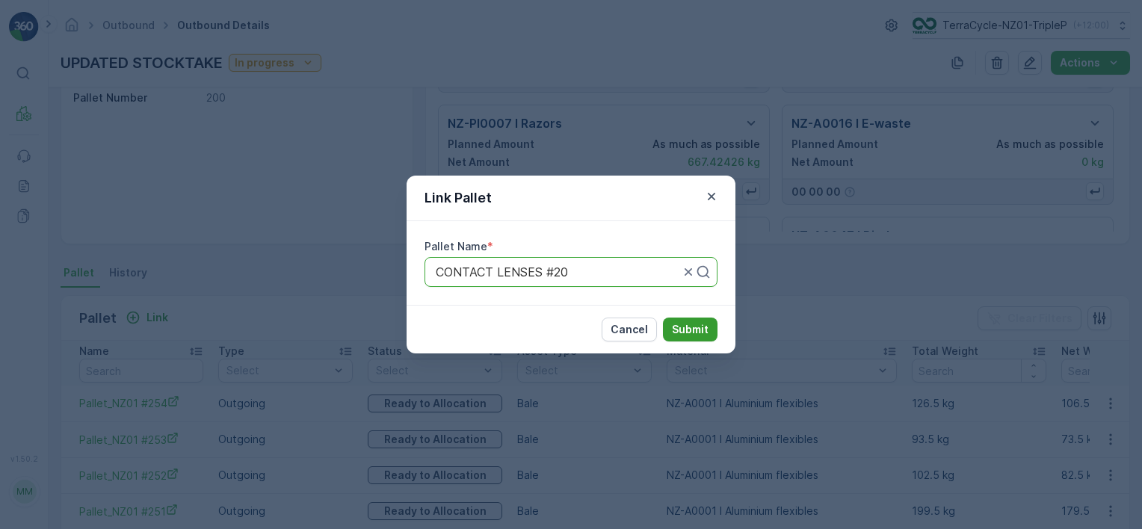
click at [673, 332] on p "Submit" at bounding box center [690, 329] width 37 height 15
click at [685, 333] on p "Submit" at bounding box center [690, 329] width 37 height 15
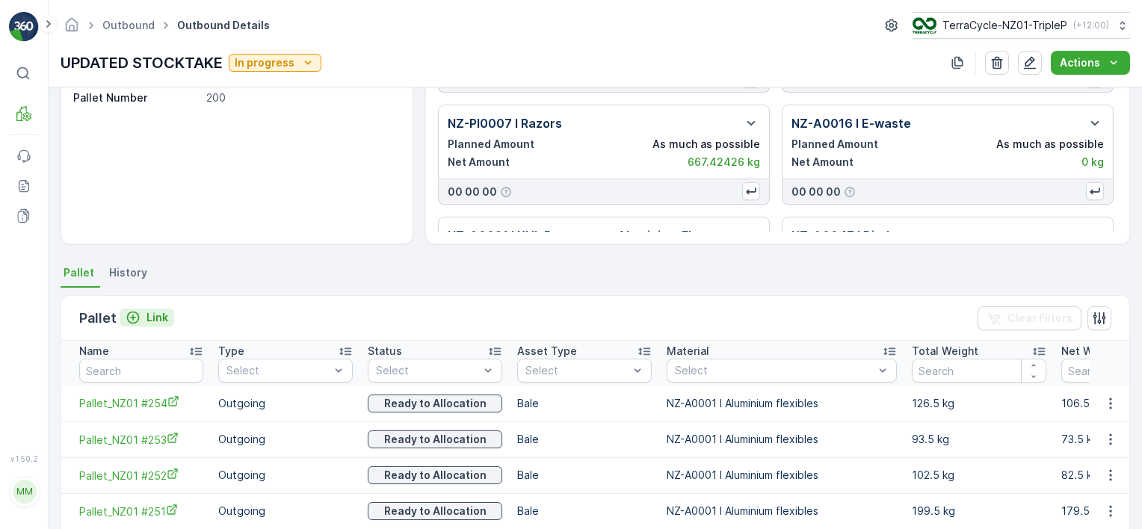
click at [155, 314] on p "Link" at bounding box center [157, 317] width 22 height 15
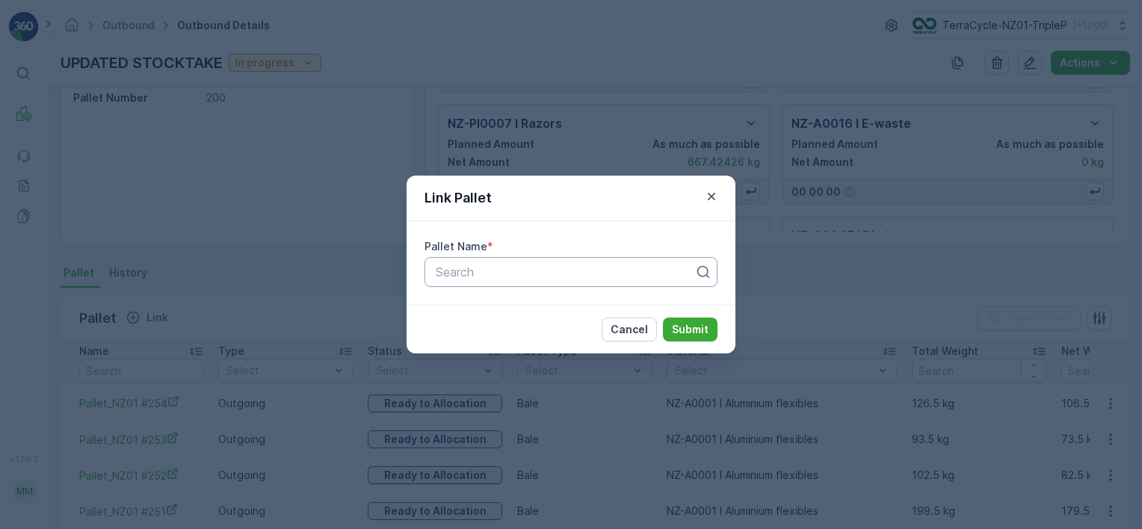
click at [475, 278] on div at bounding box center [565, 271] width 262 height 13
type input "con"
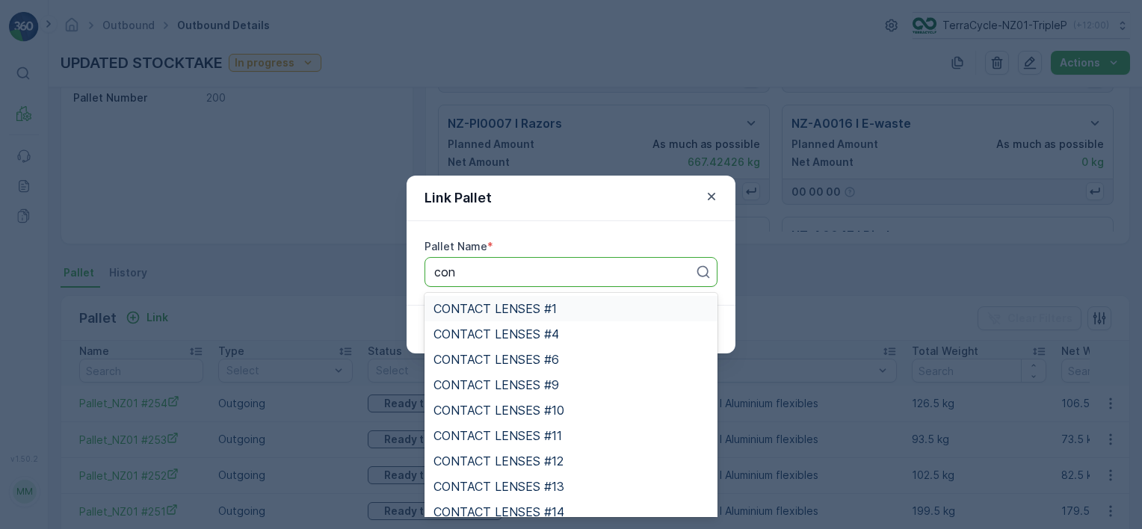
click at [514, 305] on span "CONTACT LENSES #1" at bounding box center [494, 308] width 123 height 13
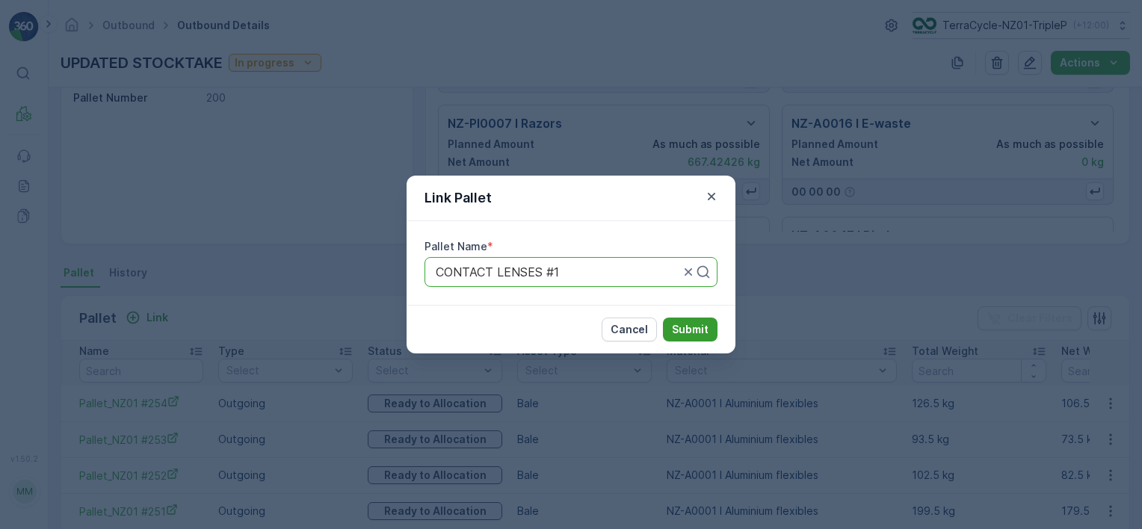
click at [672, 334] on button "Submit" at bounding box center [690, 330] width 55 height 24
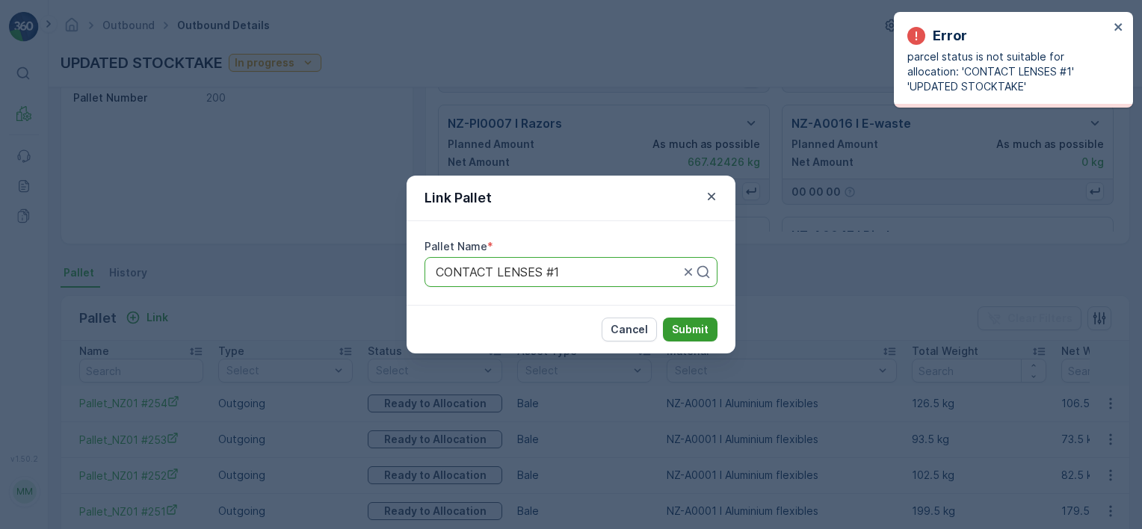
click at [679, 324] on p "Submit" at bounding box center [690, 329] width 37 height 15
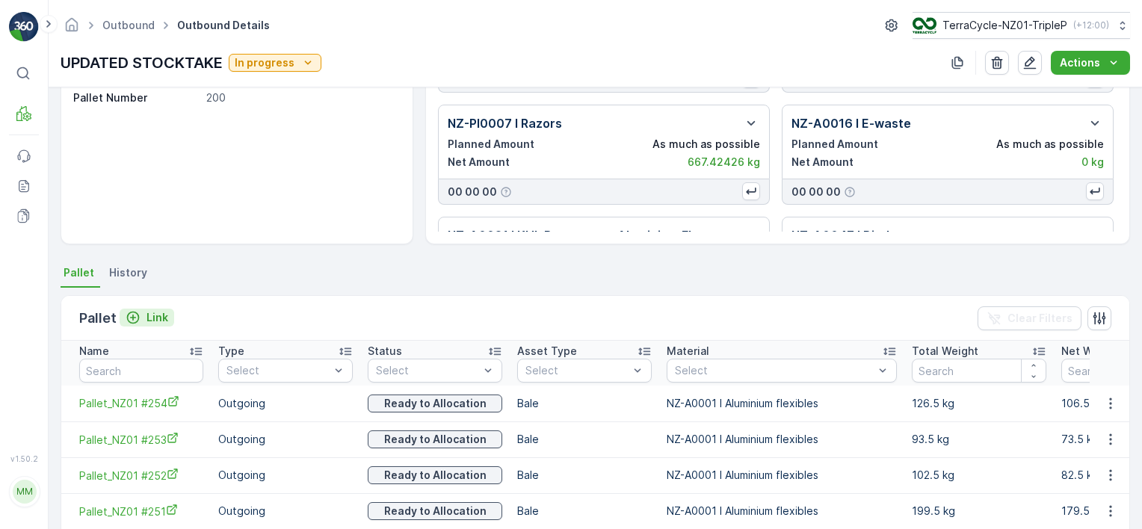
click at [146, 321] on p "Link" at bounding box center [157, 317] width 22 height 15
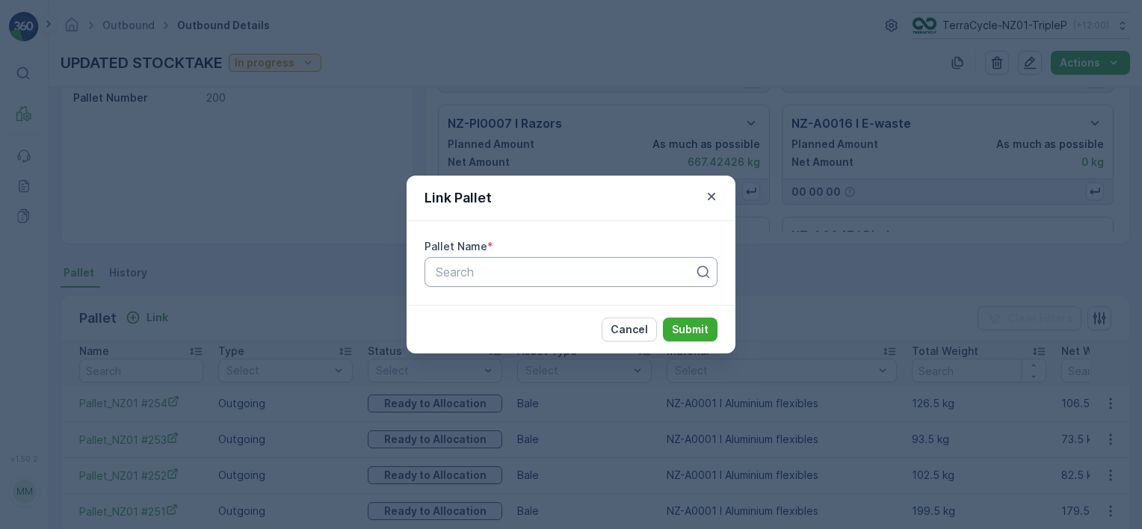
click at [498, 259] on div "Search" at bounding box center [570, 272] width 293 height 30
type input "conta"
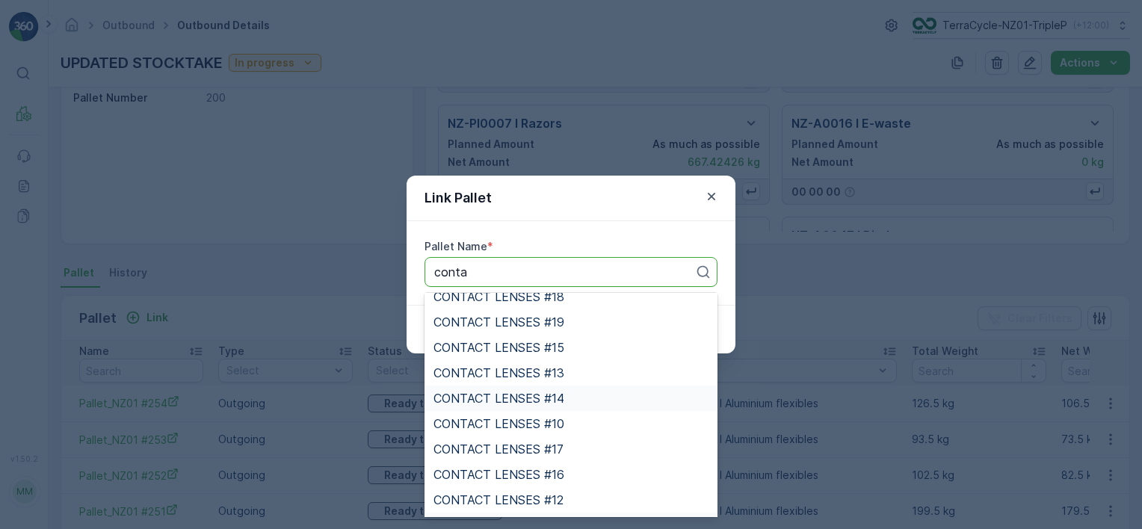
scroll to position [0, 0]
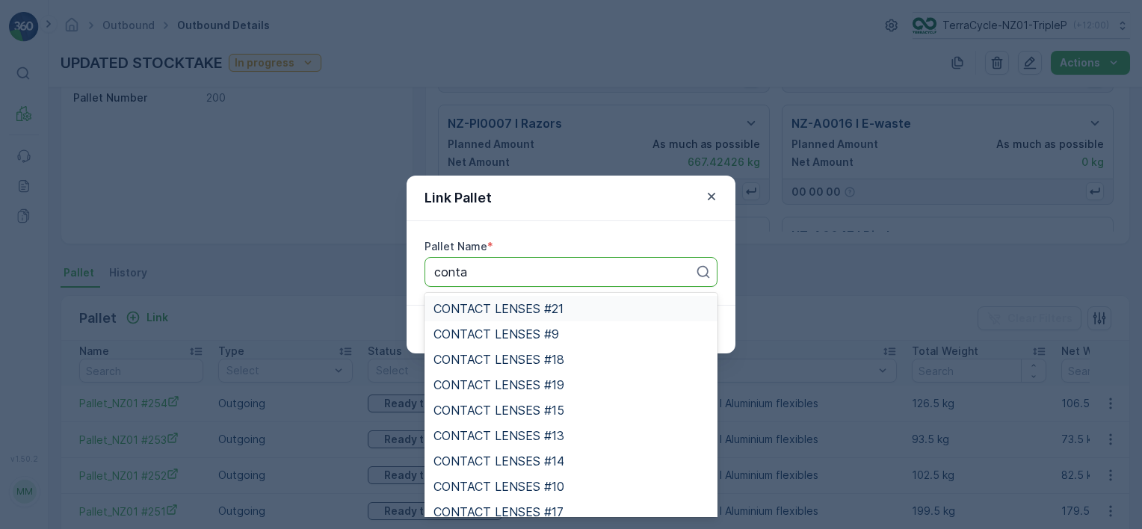
click at [504, 303] on span "CONTACT LENSES #21" at bounding box center [498, 308] width 130 height 13
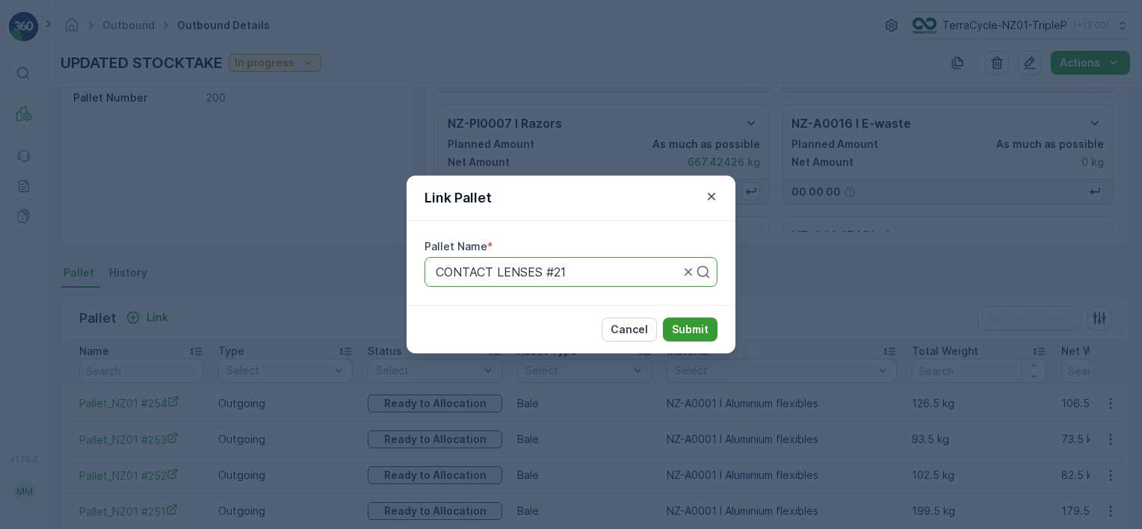
click at [687, 323] on p "Submit" at bounding box center [690, 329] width 37 height 15
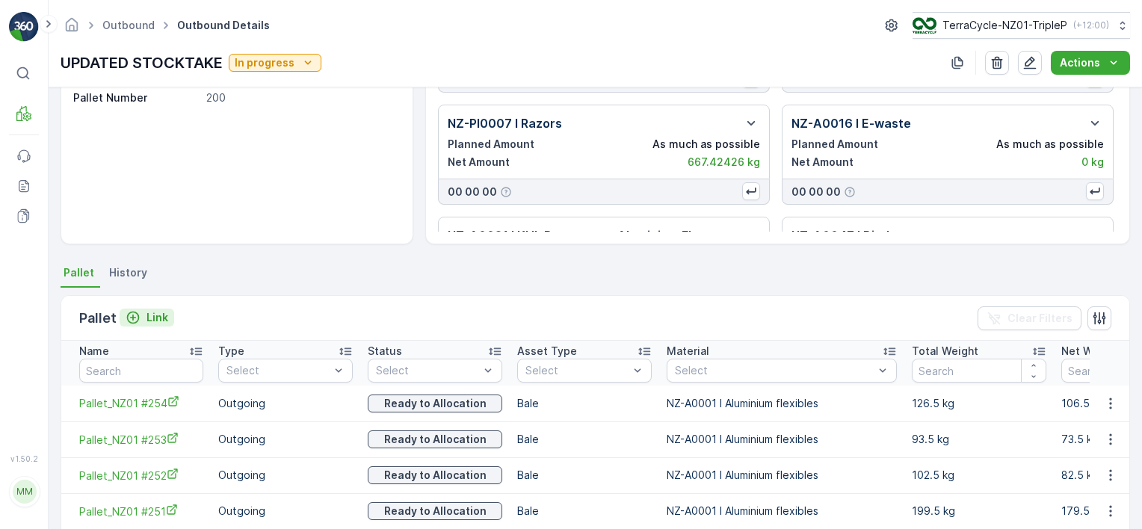
click at [151, 311] on p "Link" at bounding box center [157, 317] width 22 height 15
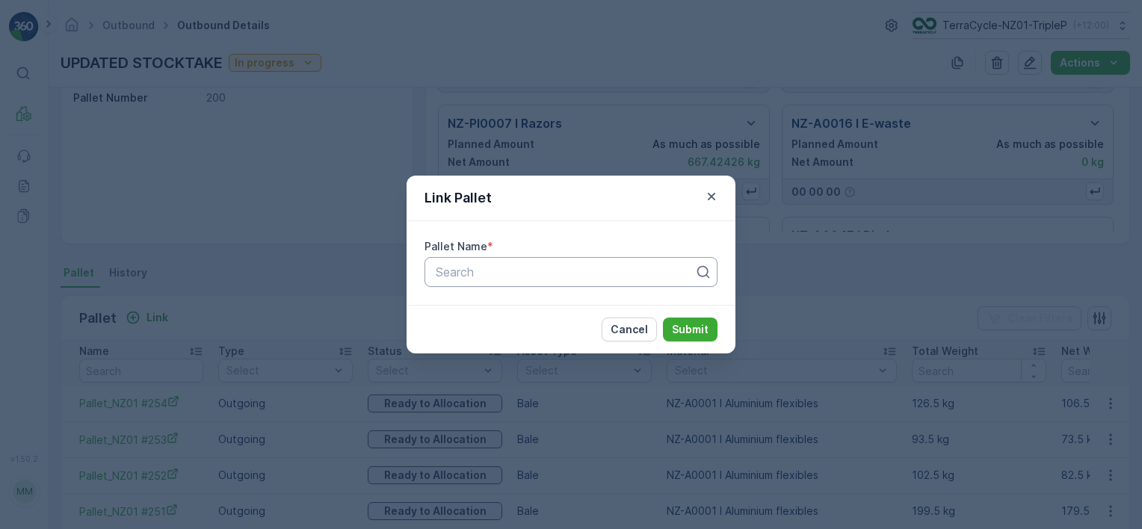
click at [458, 281] on div "Search" at bounding box center [570, 272] width 293 height 30
type input "contact"
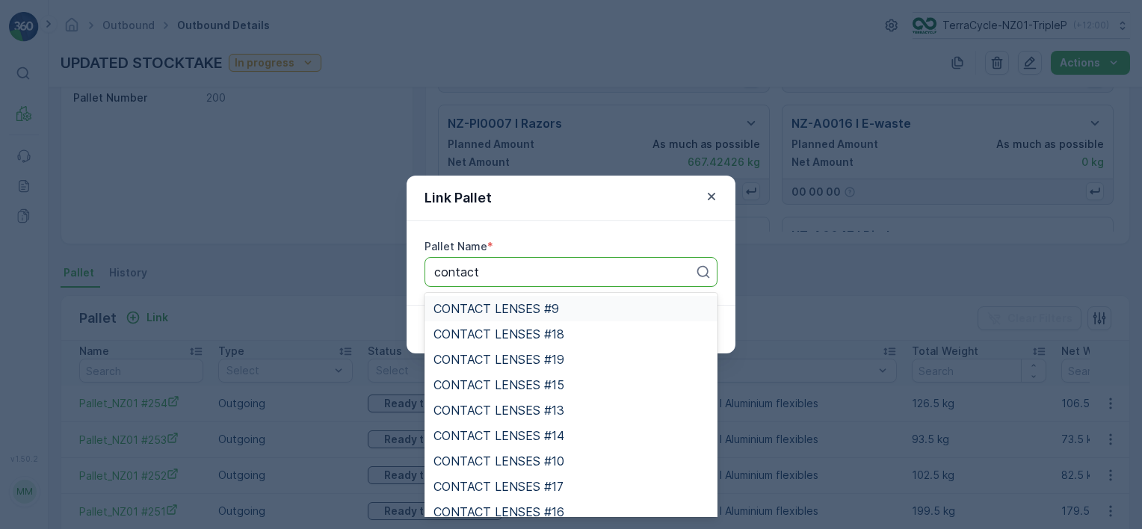
click at [507, 307] on span "CONTACT LENSES #9" at bounding box center [496, 308] width 126 height 13
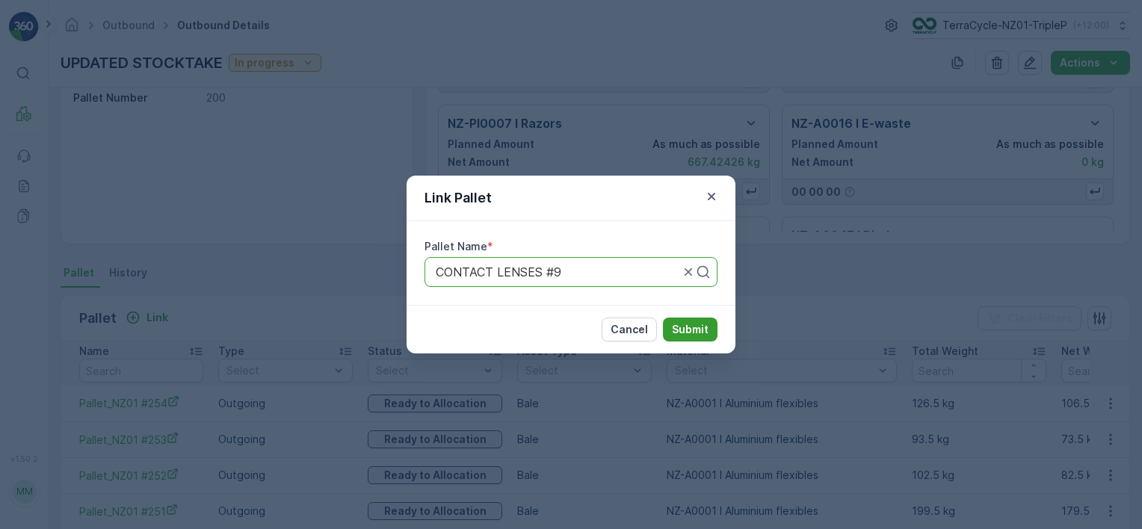
click at [691, 328] on p "Submit" at bounding box center [690, 329] width 37 height 15
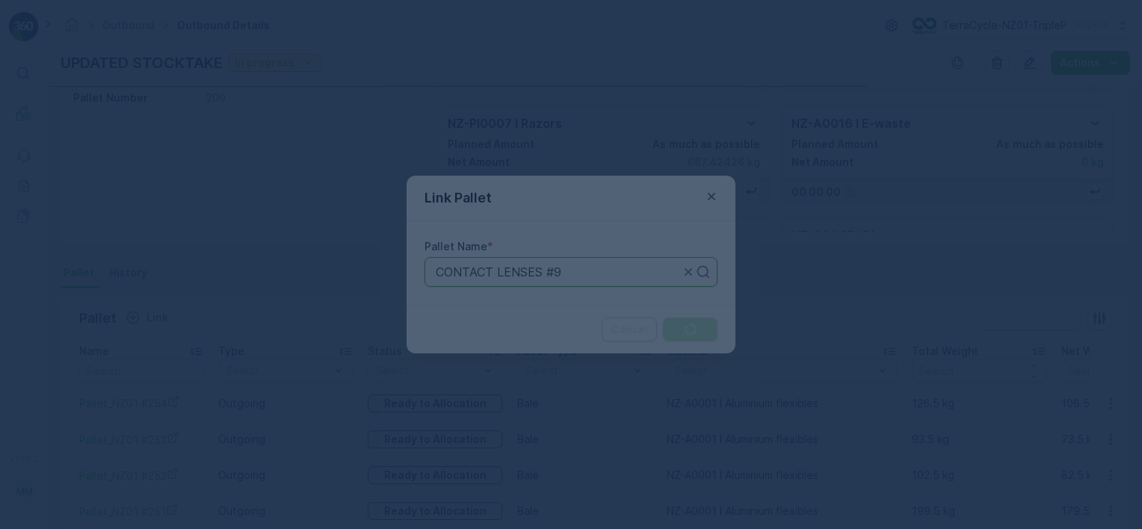
click at [150, 314] on div "Link Pallet Pallet Name * CONTACT LENSES #9 Cancel Submit" at bounding box center [571, 264] width 1142 height 529
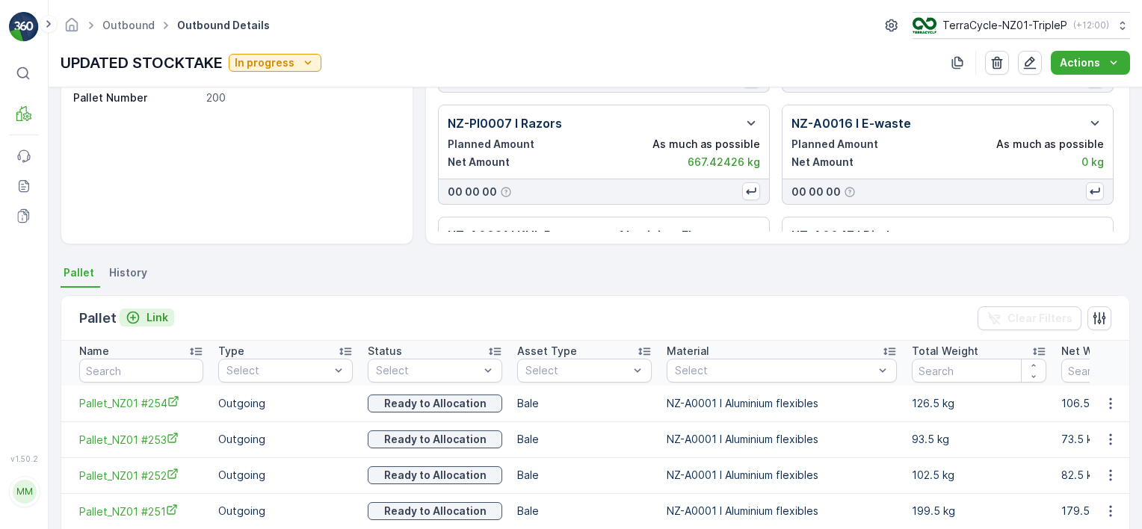
click at [152, 316] on p "Link" at bounding box center [157, 317] width 22 height 15
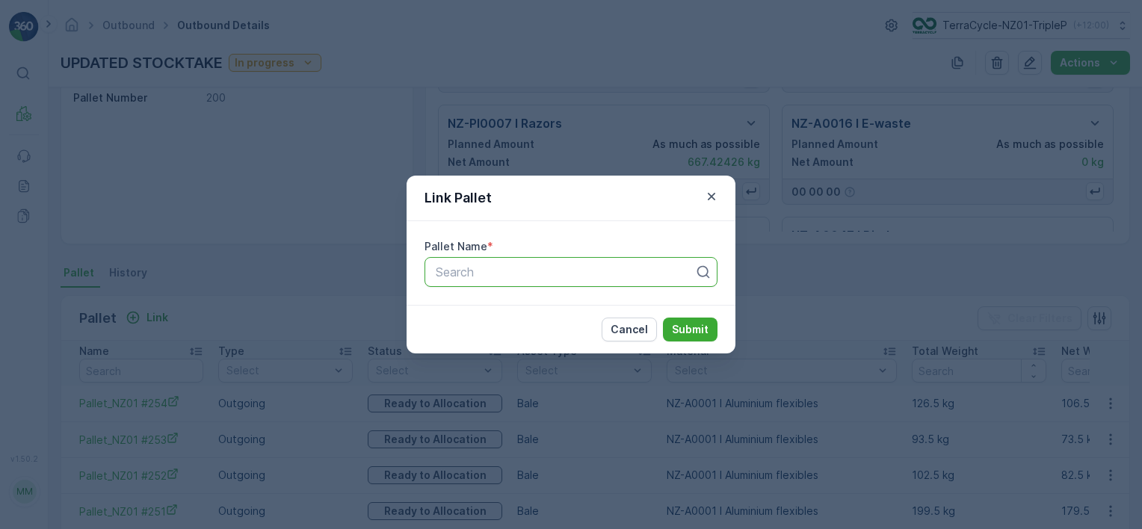
click at [455, 272] on div at bounding box center [565, 271] width 262 height 13
type input "con"
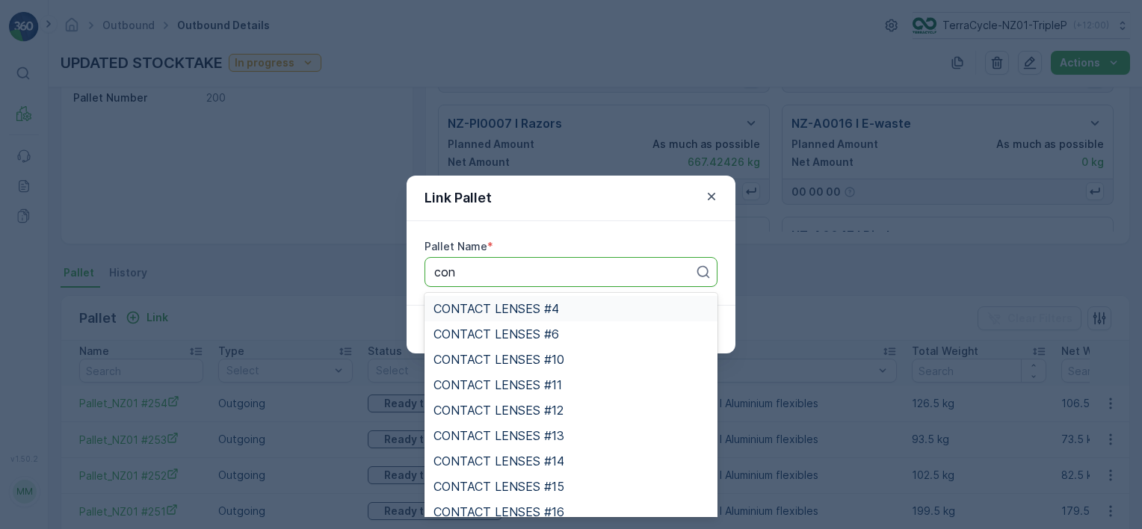
click at [526, 315] on span "CONTACT LENSES #4" at bounding box center [496, 308] width 126 height 13
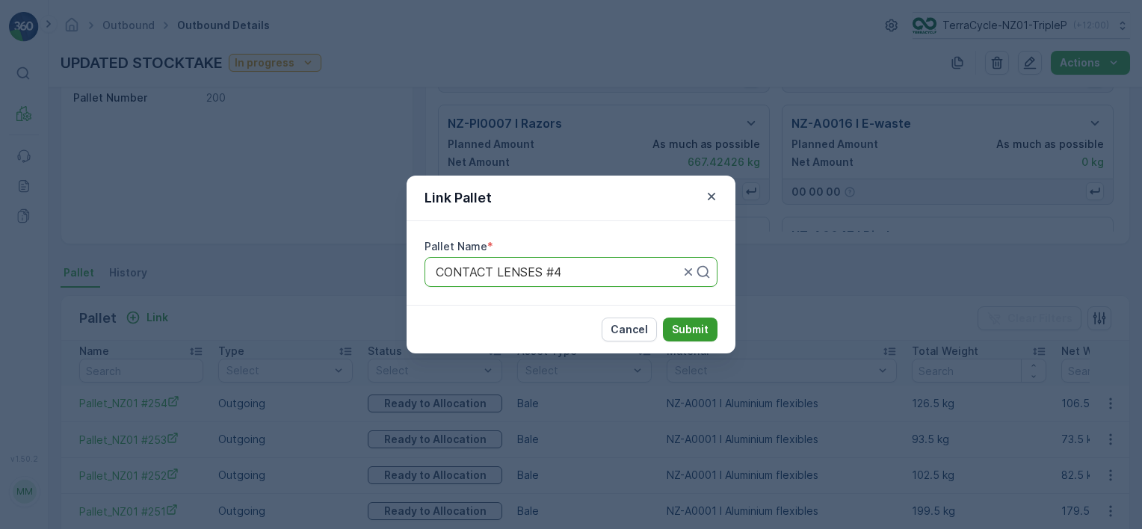
click at [697, 324] on p "Submit" at bounding box center [690, 329] width 37 height 15
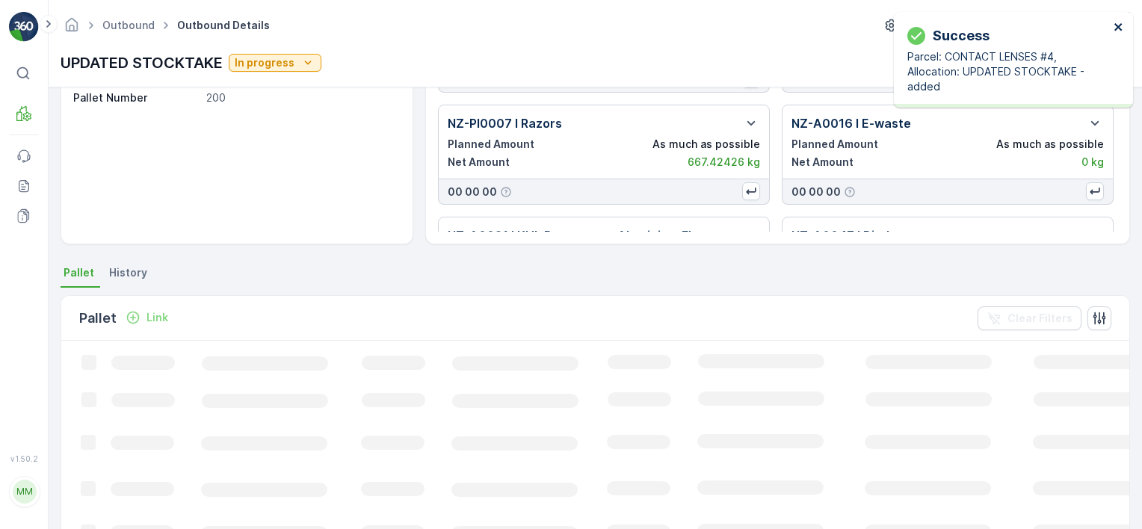
click at [1121, 23] on icon "close" at bounding box center [1119, 27] width 10 height 12
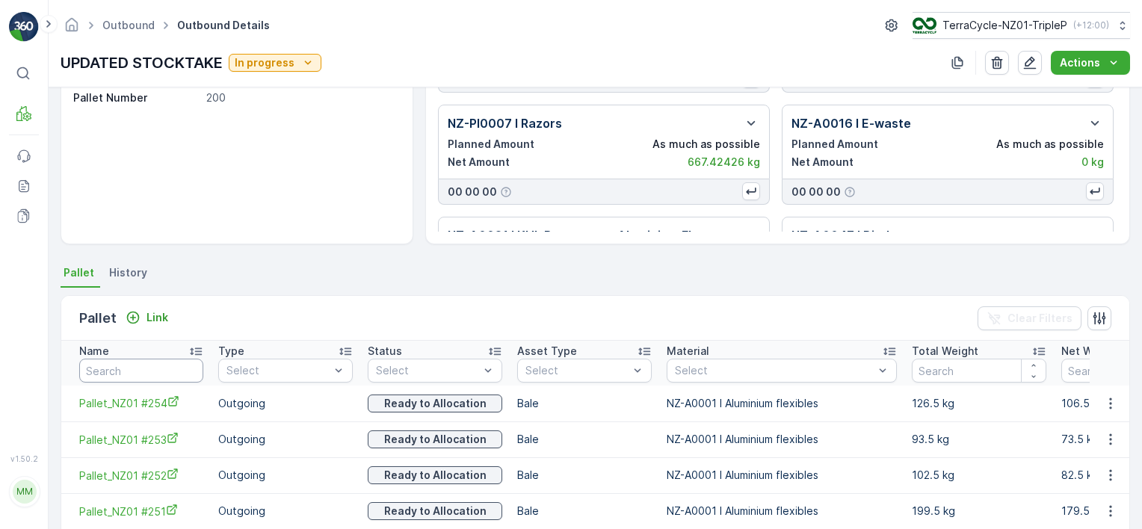
click at [179, 369] on input "text" at bounding box center [141, 371] width 124 height 24
click at [157, 313] on p "Link" at bounding box center [157, 317] width 22 height 15
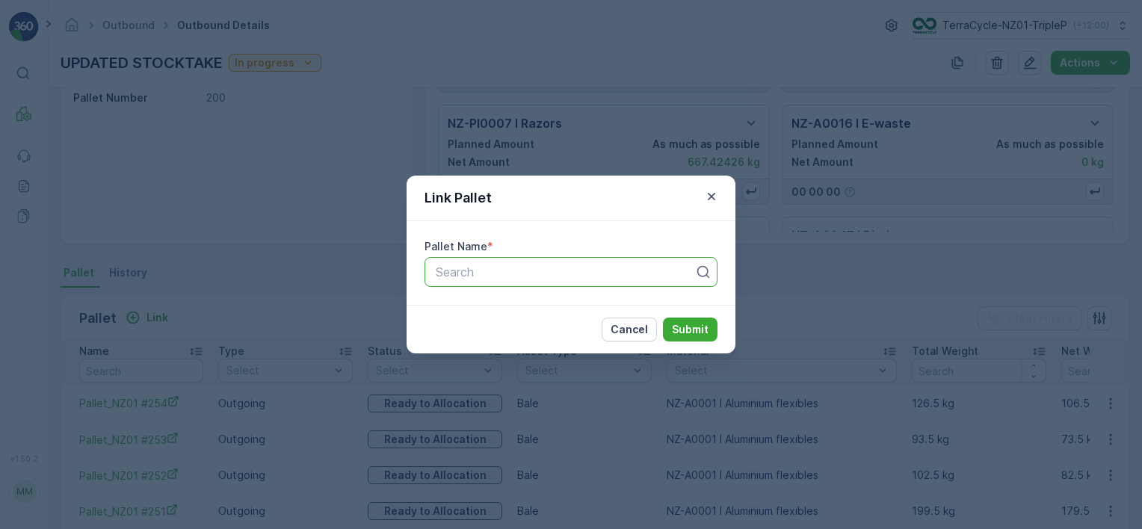
click at [538, 276] on div at bounding box center [565, 271] width 262 height 13
type input "contac"
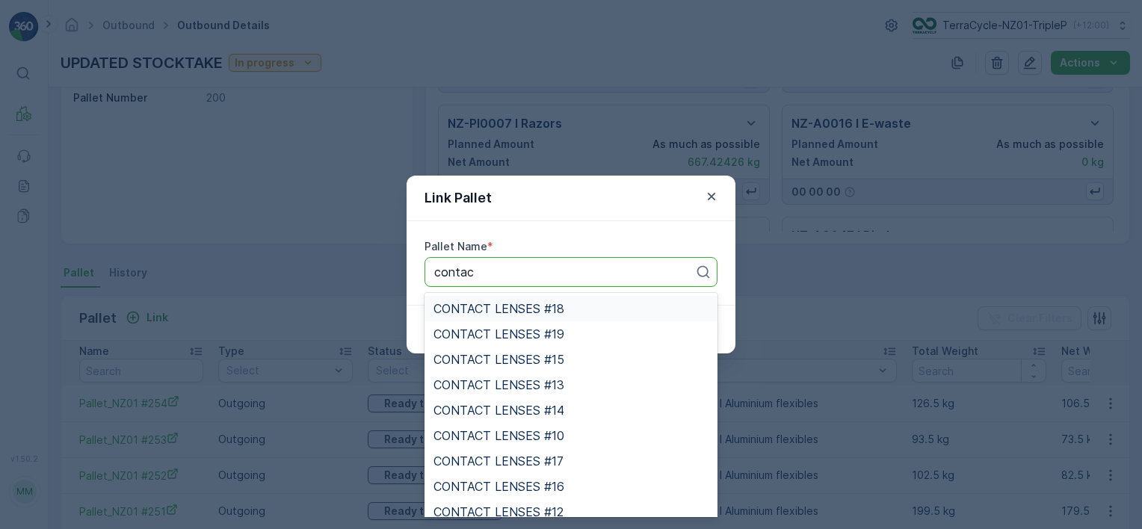
click at [547, 305] on span "CONTACT LENSES #18" at bounding box center [498, 308] width 131 height 13
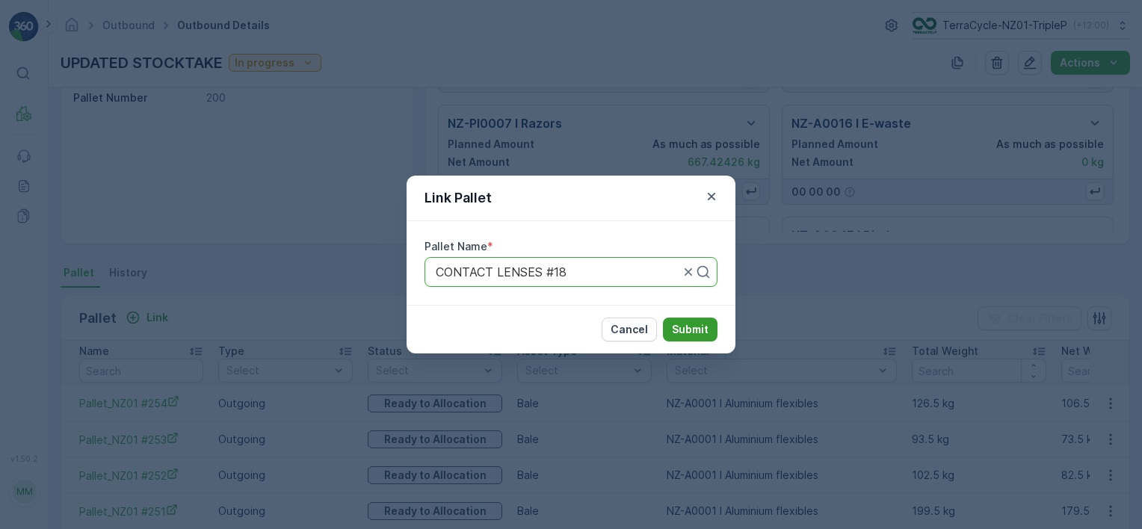
click at [677, 326] on p "Submit" at bounding box center [690, 329] width 37 height 15
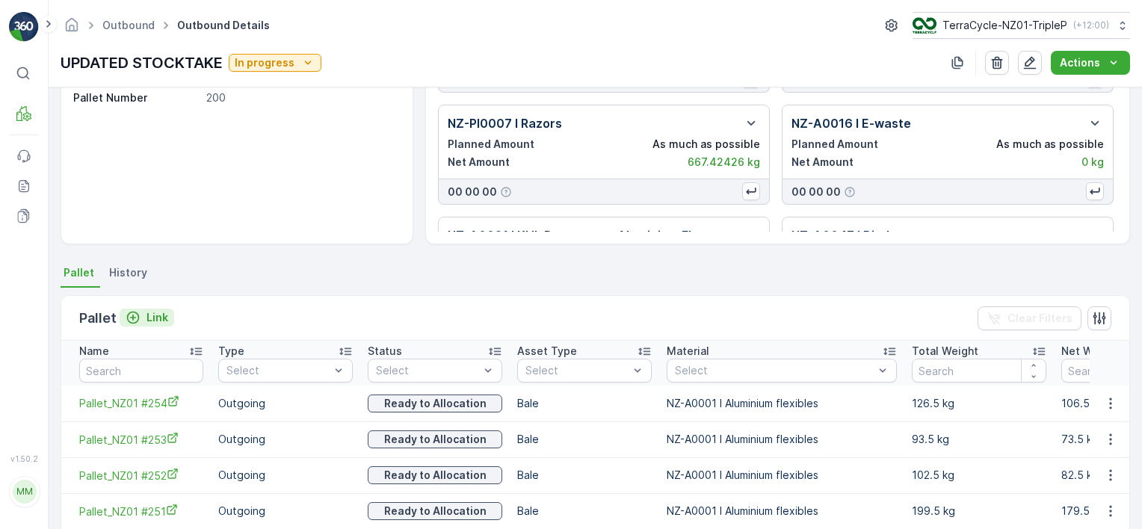
click at [146, 315] on p "Link" at bounding box center [157, 317] width 22 height 15
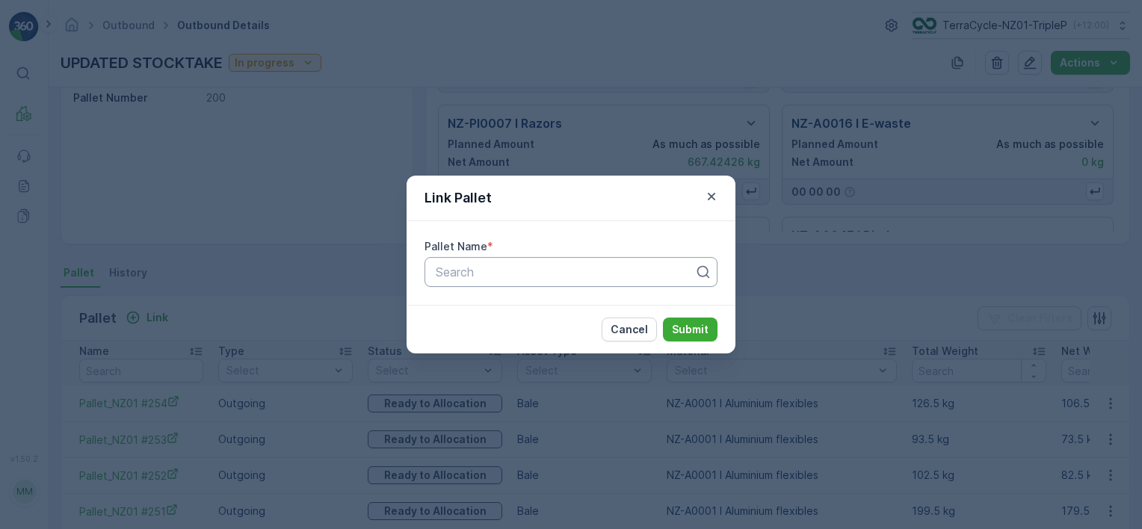
click at [587, 265] on div at bounding box center [565, 271] width 262 height 13
type input "cont"
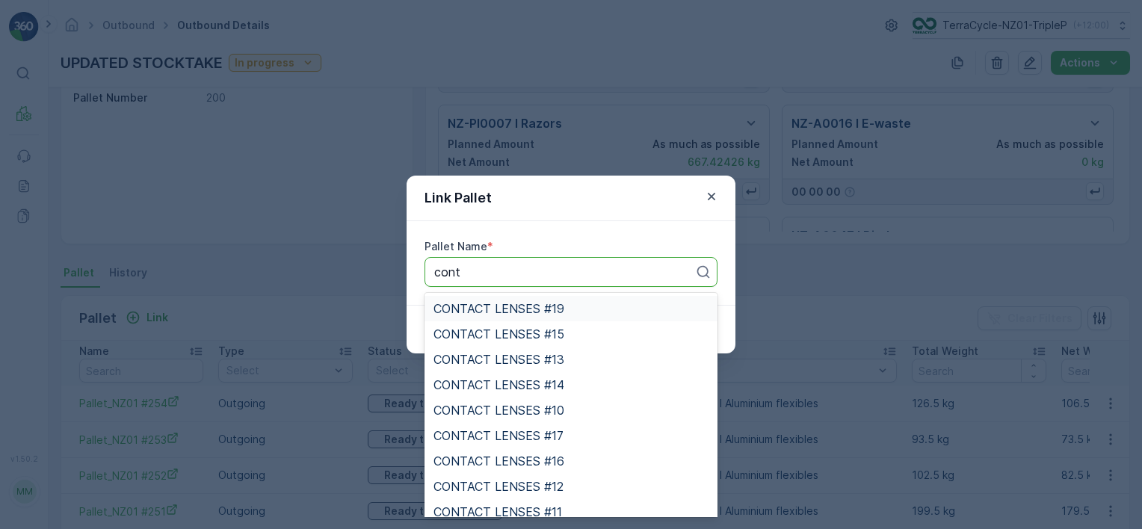
click at [592, 309] on div "CONTACT LENSES #19" at bounding box center [570, 308] width 275 height 13
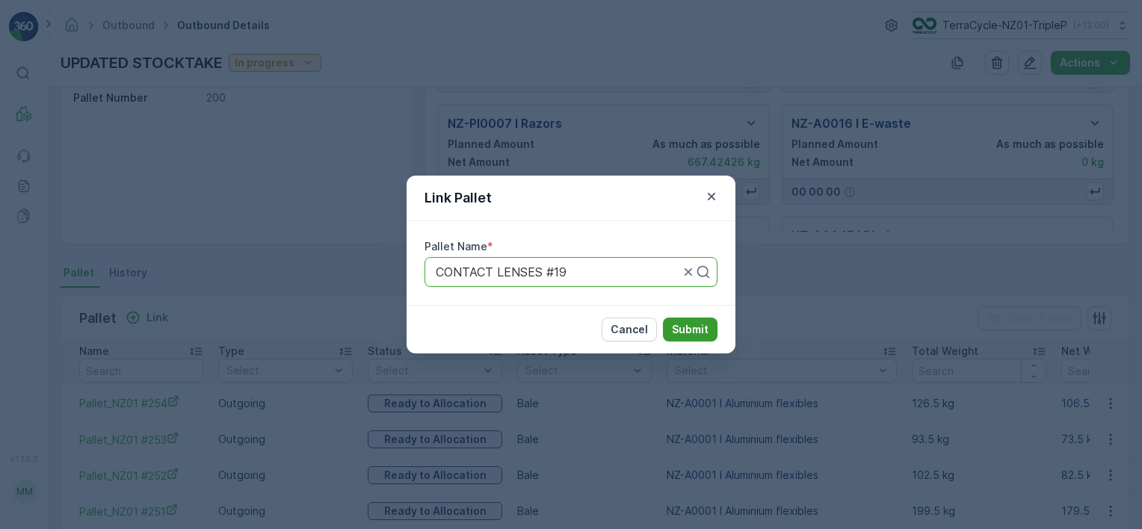
click at [679, 325] on p "Submit" at bounding box center [690, 329] width 37 height 15
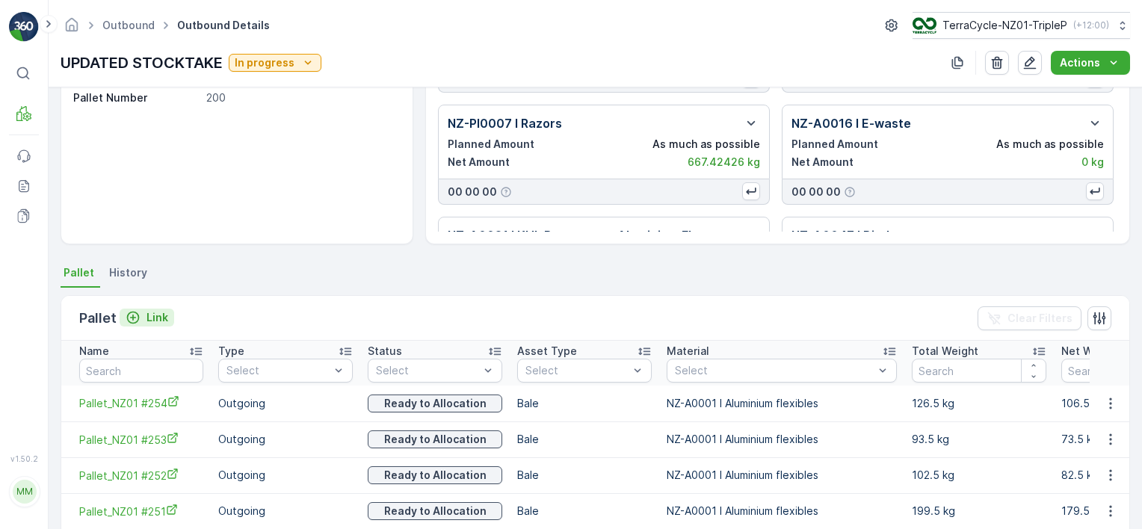
click at [150, 314] on p "Link" at bounding box center [157, 317] width 22 height 15
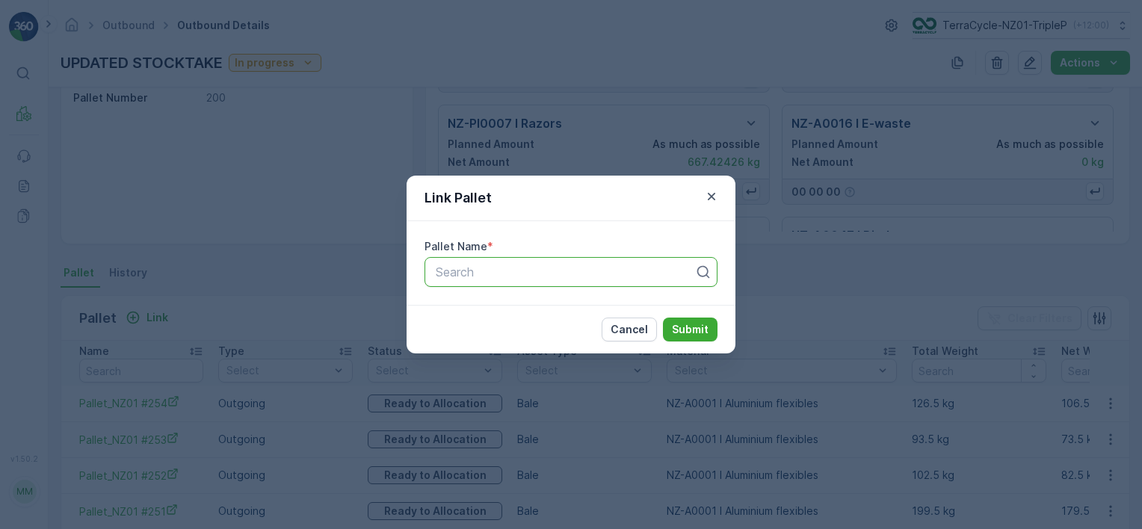
click at [521, 268] on div at bounding box center [565, 271] width 262 height 13
type input "con"
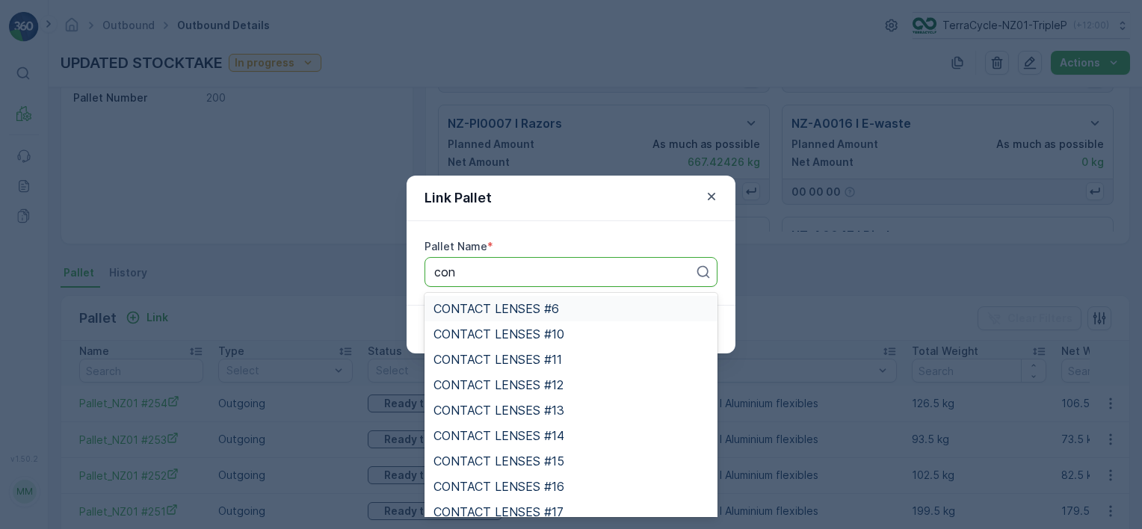
click at [538, 308] on span "CONTACT LENSES #6" at bounding box center [496, 308] width 126 height 13
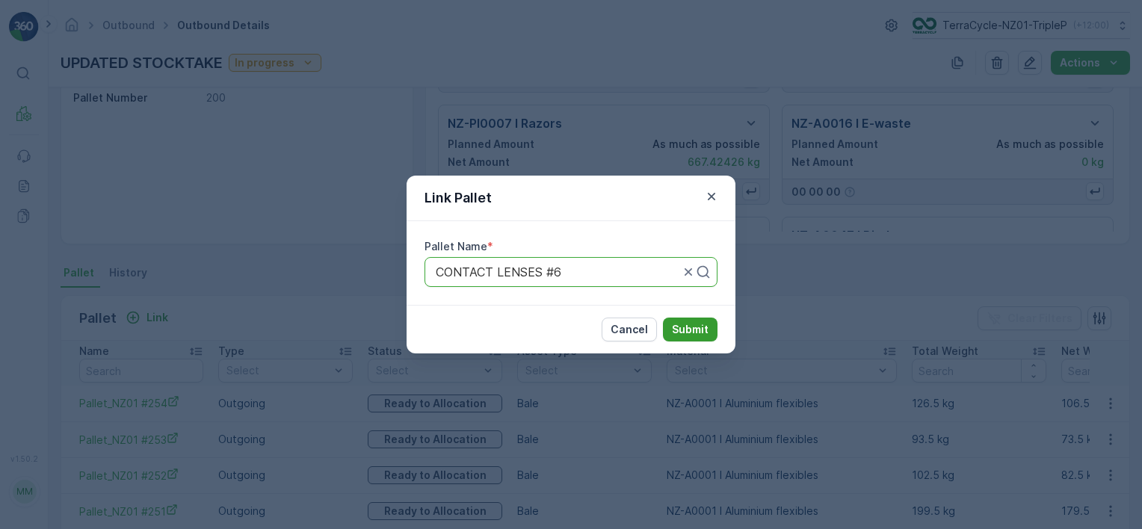
click at [675, 321] on button "Submit" at bounding box center [690, 330] width 55 height 24
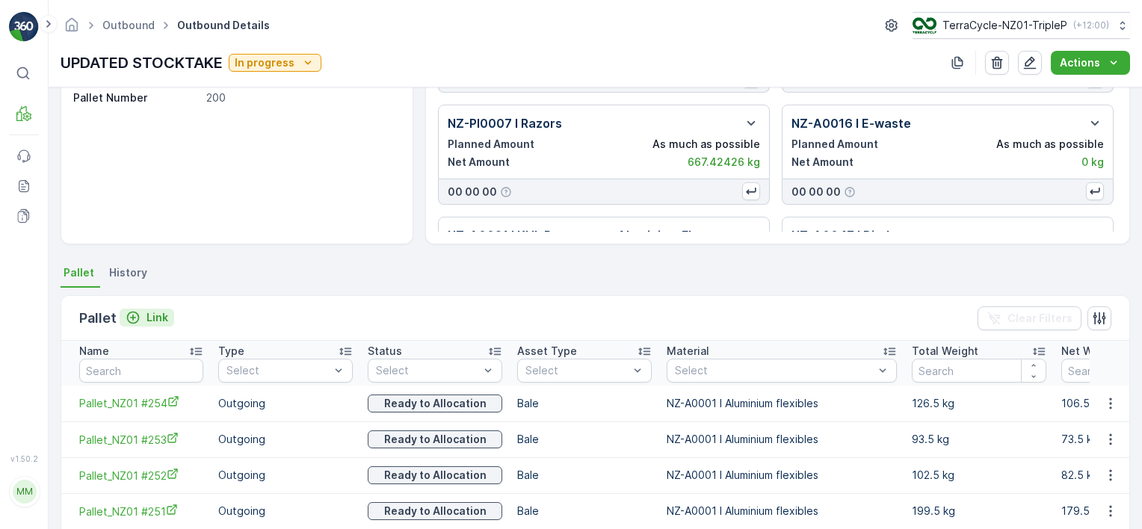
click at [156, 316] on p "Link" at bounding box center [157, 317] width 22 height 15
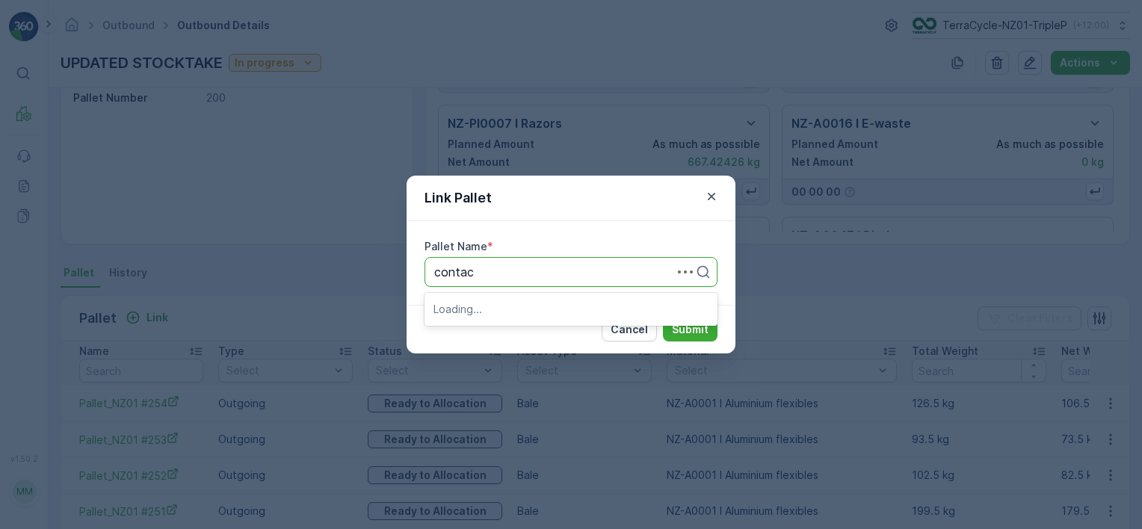
type input "contact"
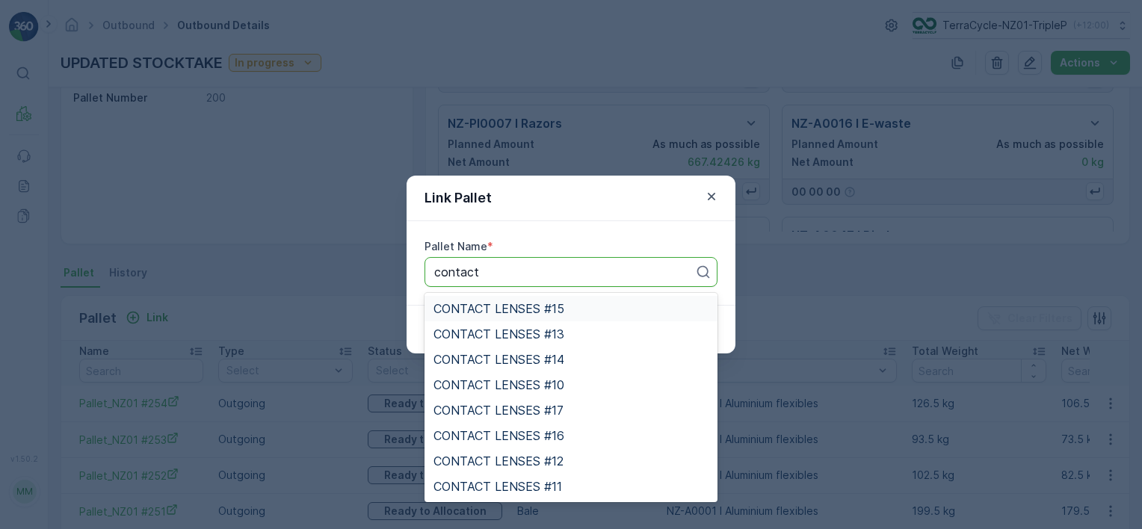
click at [531, 303] on span "CONTACT LENSES #15" at bounding box center [498, 308] width 131 height 13
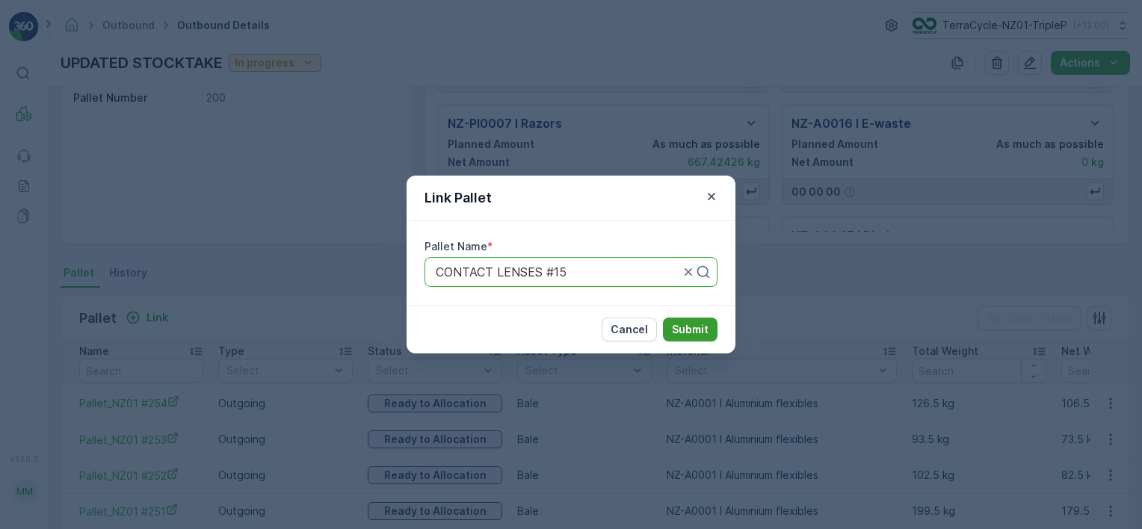
click at [680, 331] on p "Submit" at bounding box center [690, 329] width 37 height 15
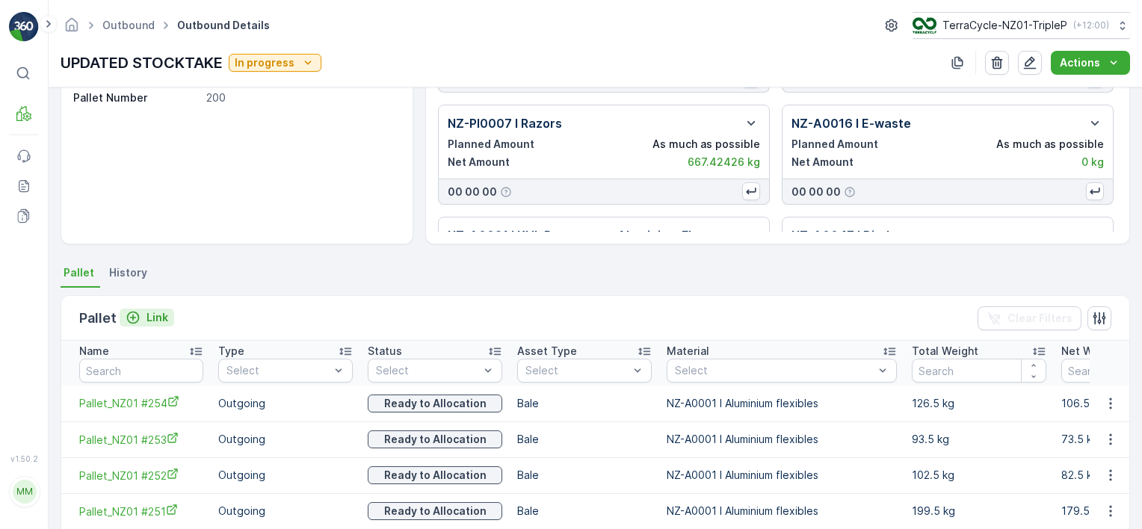
click at [149, 311] on p "Link" at bounding box center [157, 317] width 22 height 15
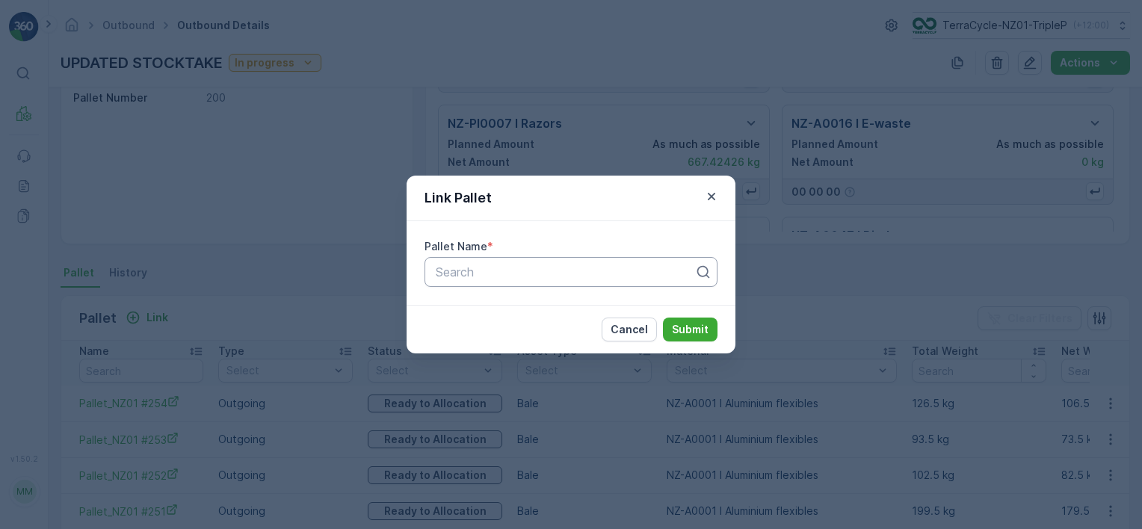
click at [456, 267] on div at bounding box center [565, 271] width 262 height 13
type input "conta"
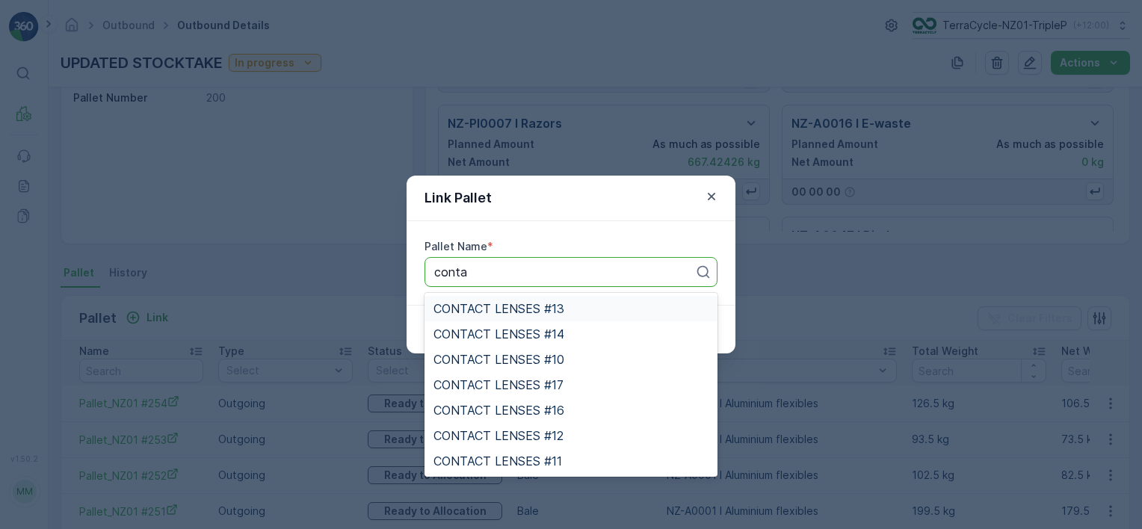
click at [553, 315] on div "CONTACT LENSES #13" at bounding box center [570, 308] width 293 height 25
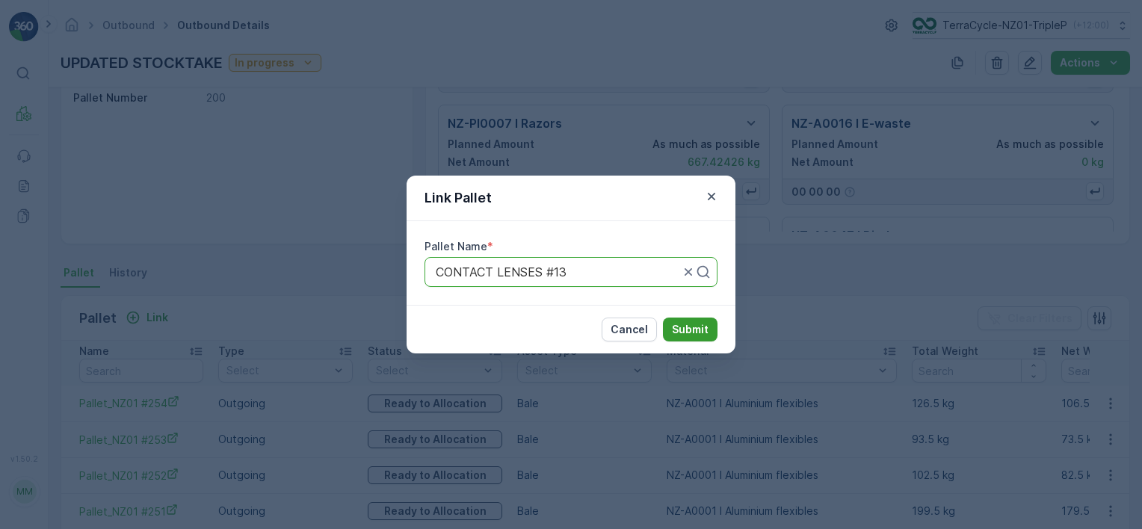
click at [675, 334] on p "Submit" at bounding box center [690, 329] width 37 height 15
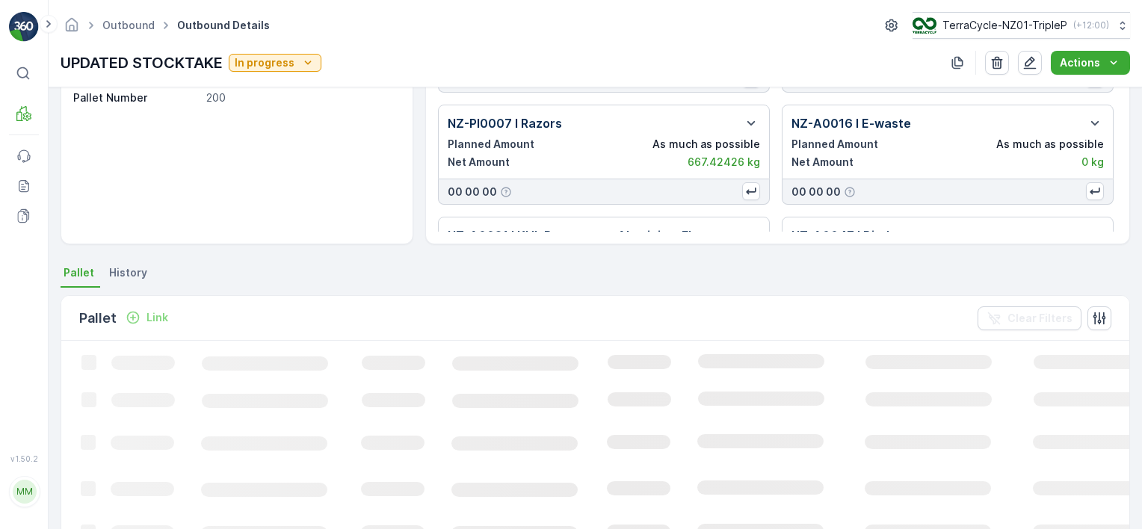
click at [154, 315] on p "Link" at bounding box center [157, 317] width 22 height 15
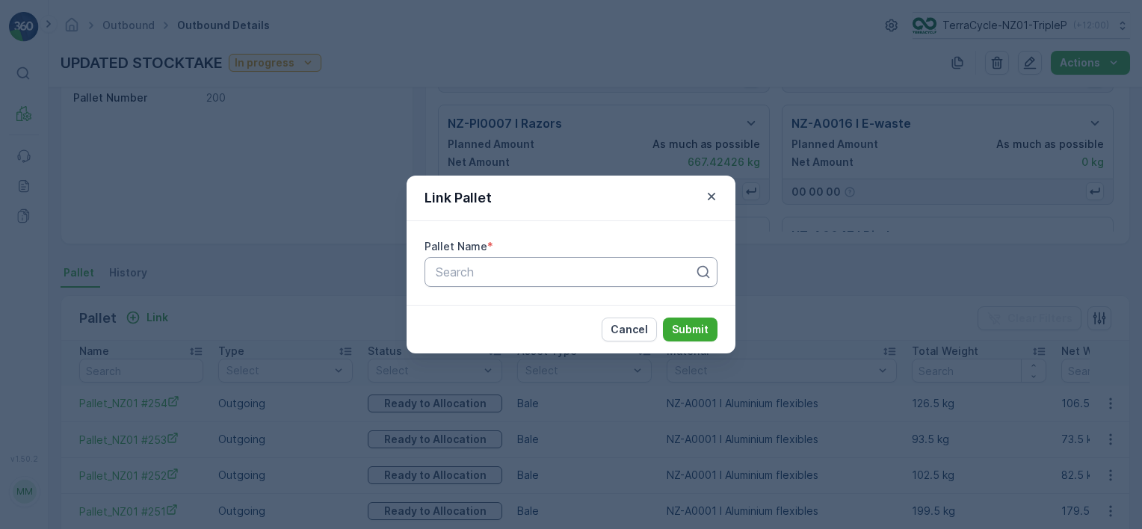
click at [489, 280] on div "Search" at bounding box center [570, 272] width 293 height 30
type input "contact"
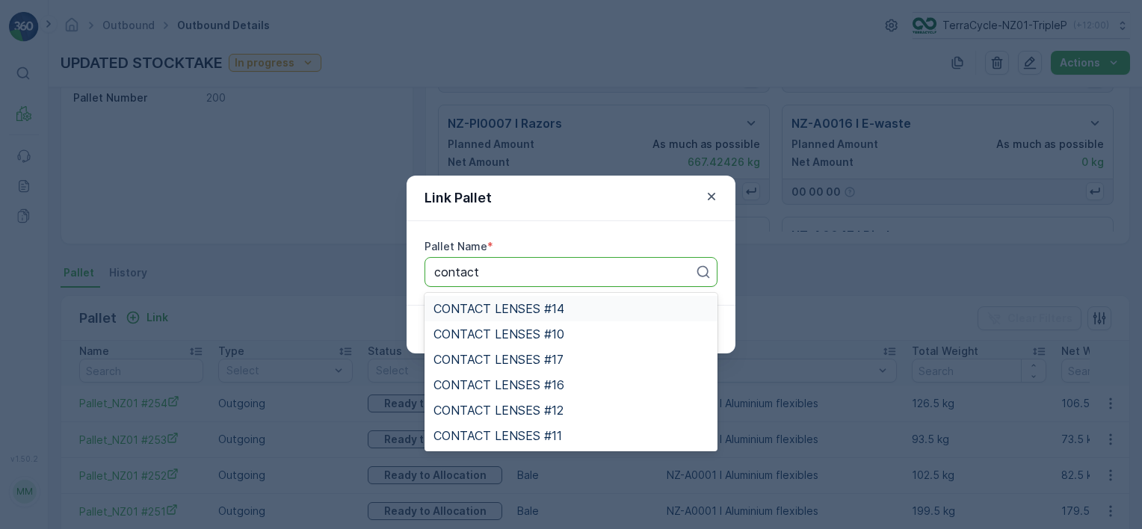
click at [532, 319] on div "CONTACT LENSES #14" at bounding box center [570, 308] width 293 height 25
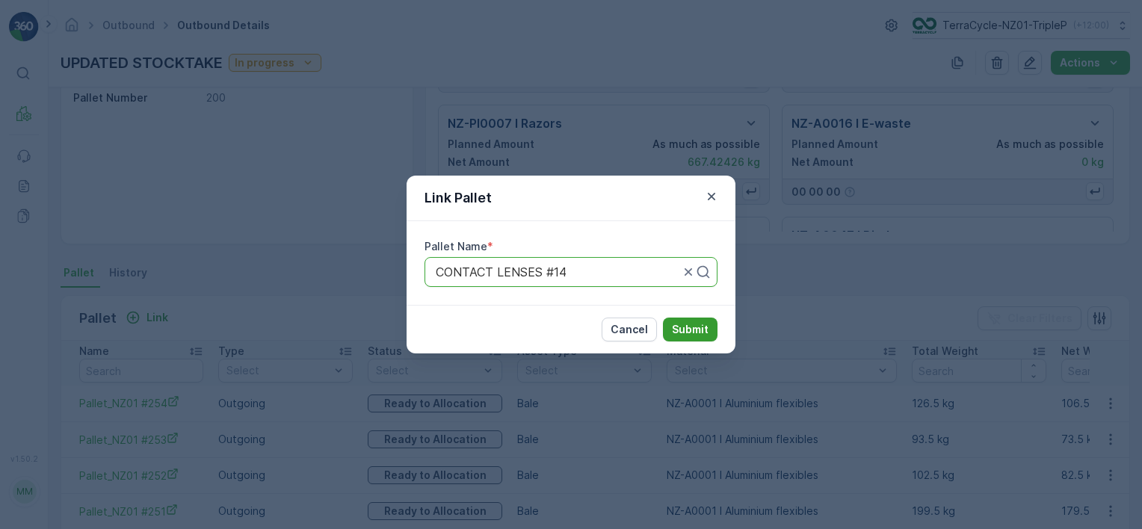
click at [673, 336] on p "Submit" at bounding box center [690, 329] width 37 height 15
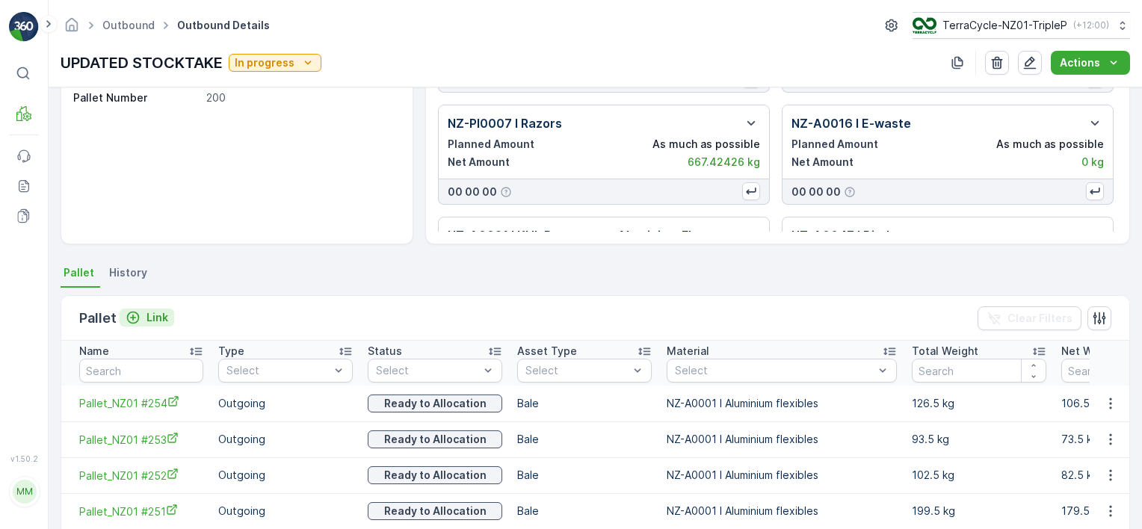
click at [160, 318] on p "Link" at bounding box center [157, 317] width 22 height 15
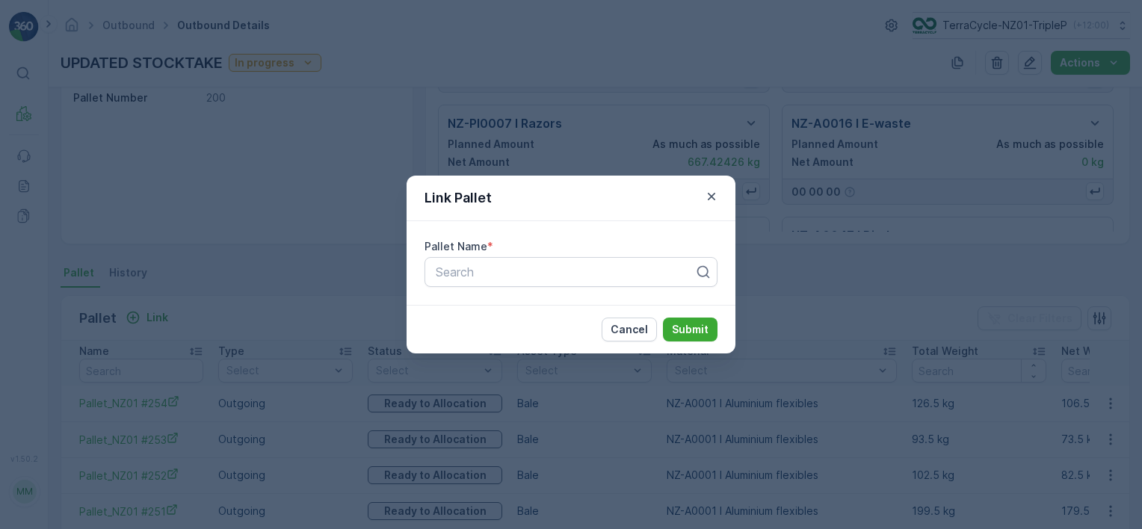
click at [493, 288] on div "Pallet Name * Search" at bounding box center [571, 263] width 329 height 84
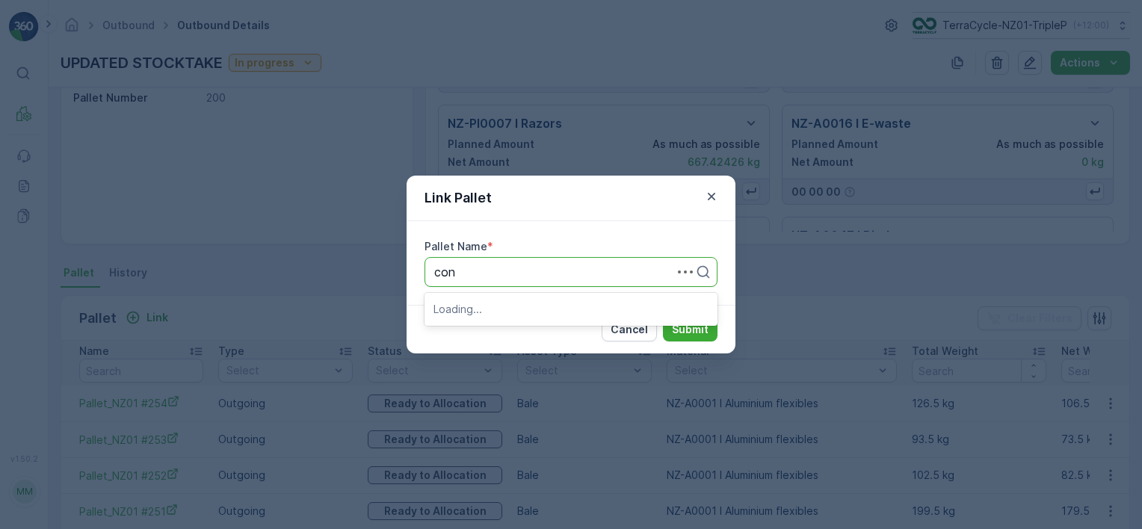
type input "cont"
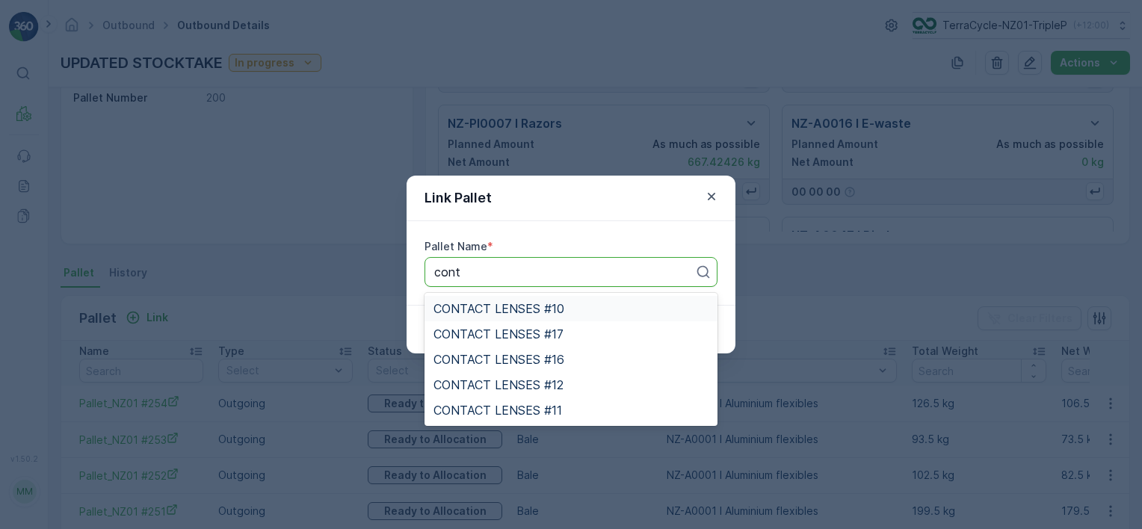
click at [561, 305] on span "CONTACT LENSES #10" at bounding box center [498, 308] width 131 height 13
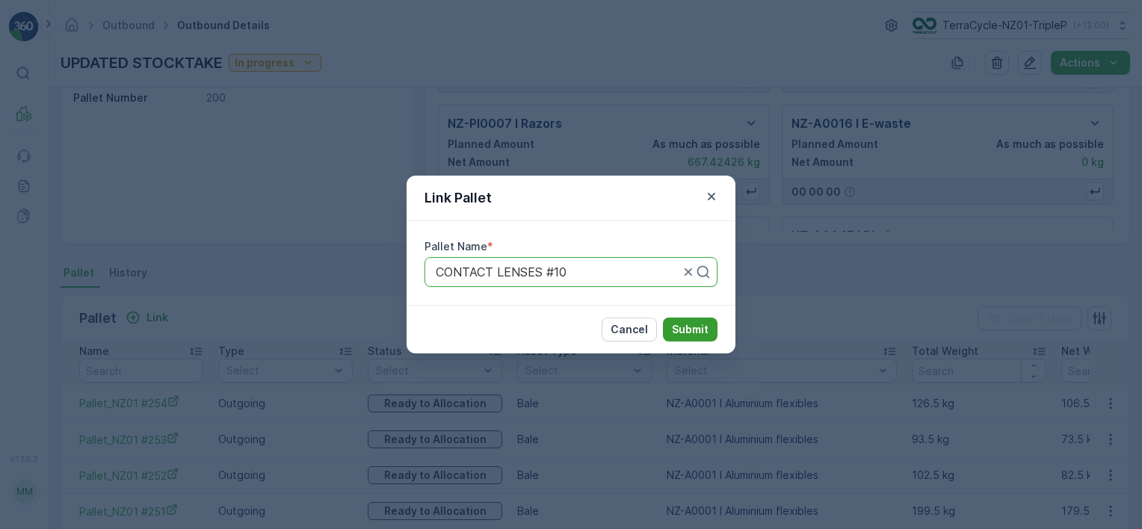
click at [676, 325] on p "Submit" at bounding box center [690, 329] width 37 height 15
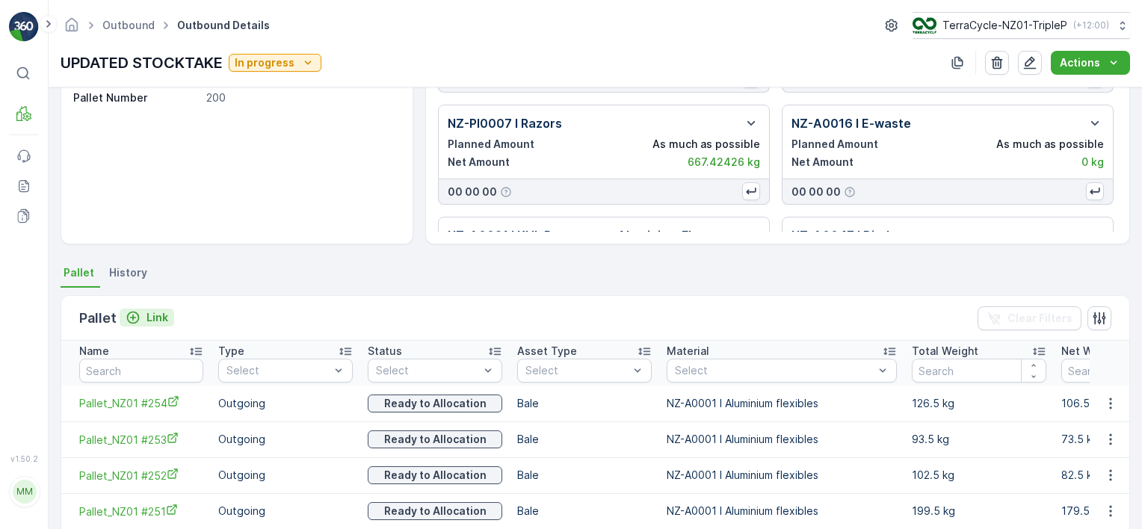
click at [162, 311] on p "Link" at bounding box center [157, 317] width 22 height 15
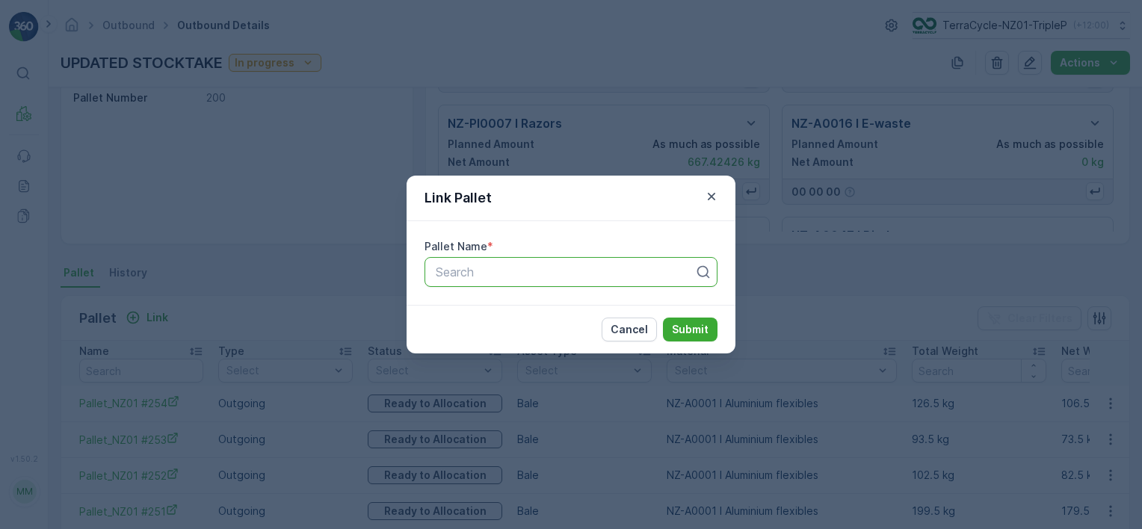
click at [496, 278] on div at bounding box center [565, 271] width 262 height 13
type input "con"
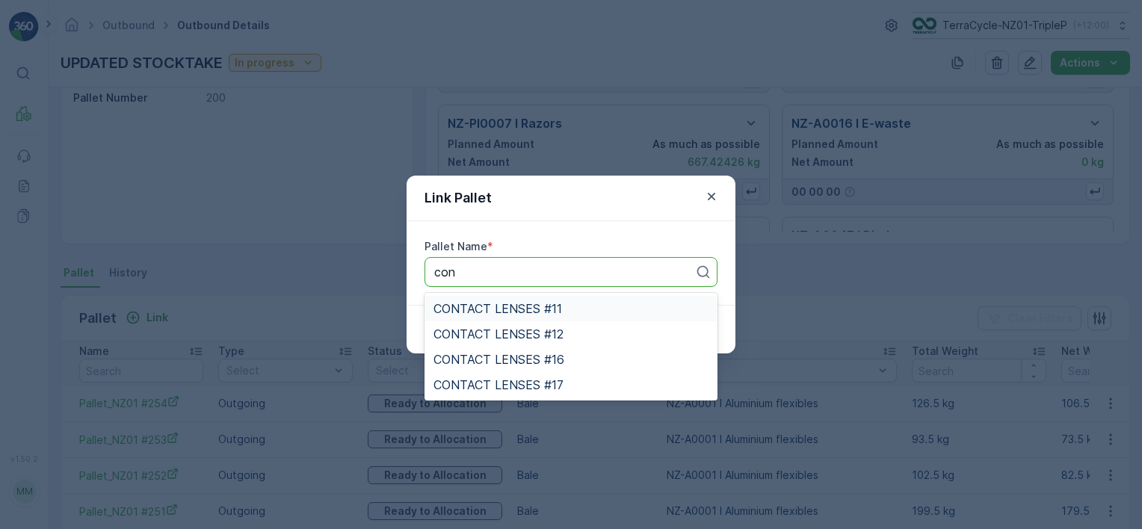
click at [523, 308] on span "CONTACT LENSES #11" at bounding box center [497, 308] width 129 height 13
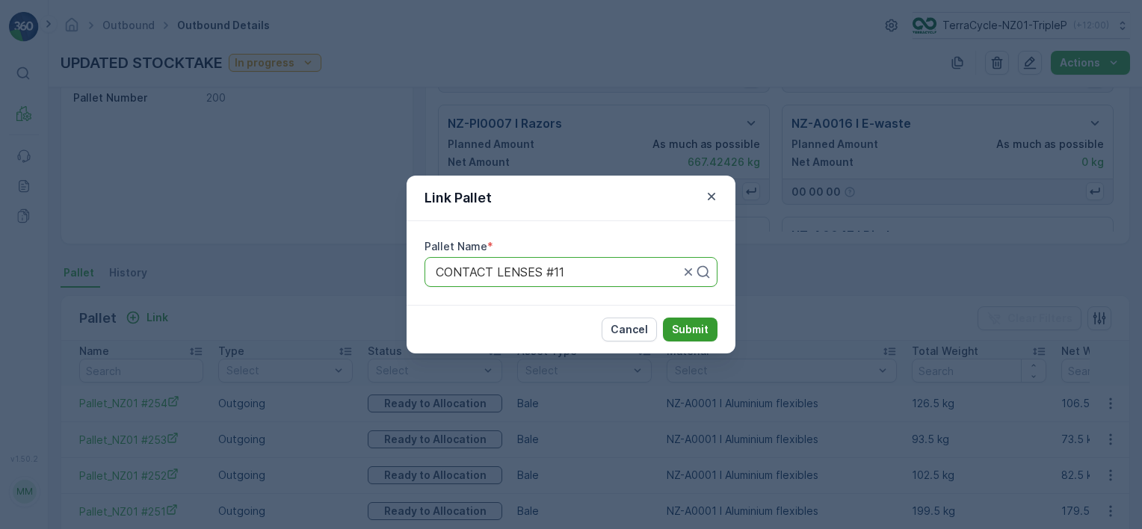
click at [676, 328] on p "Submit" at bounding box center [690, 329] width 37 height 15
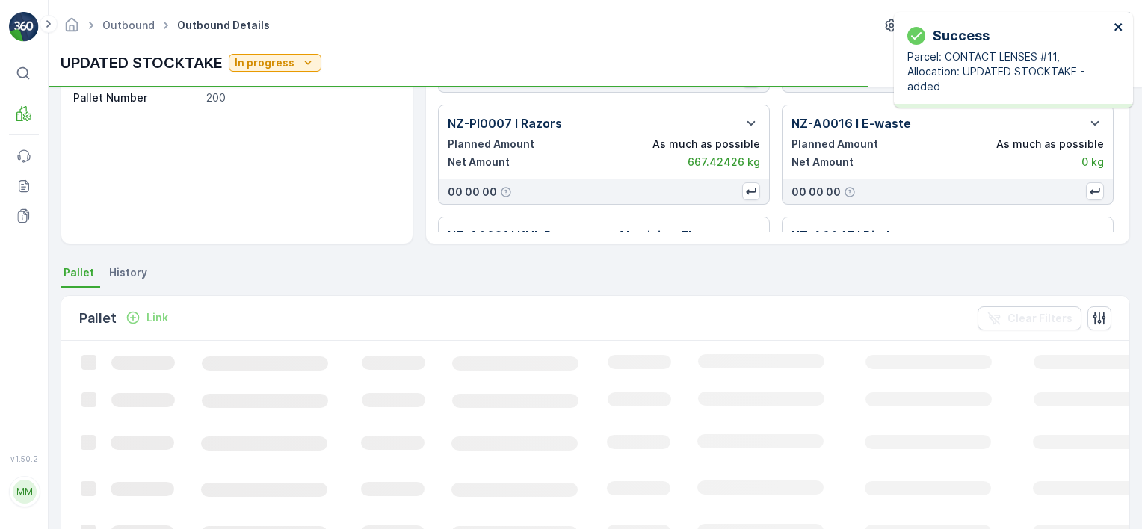
click at [1114, 25] on icon "close" at bounding box center [1119, 27] width 10 height 12
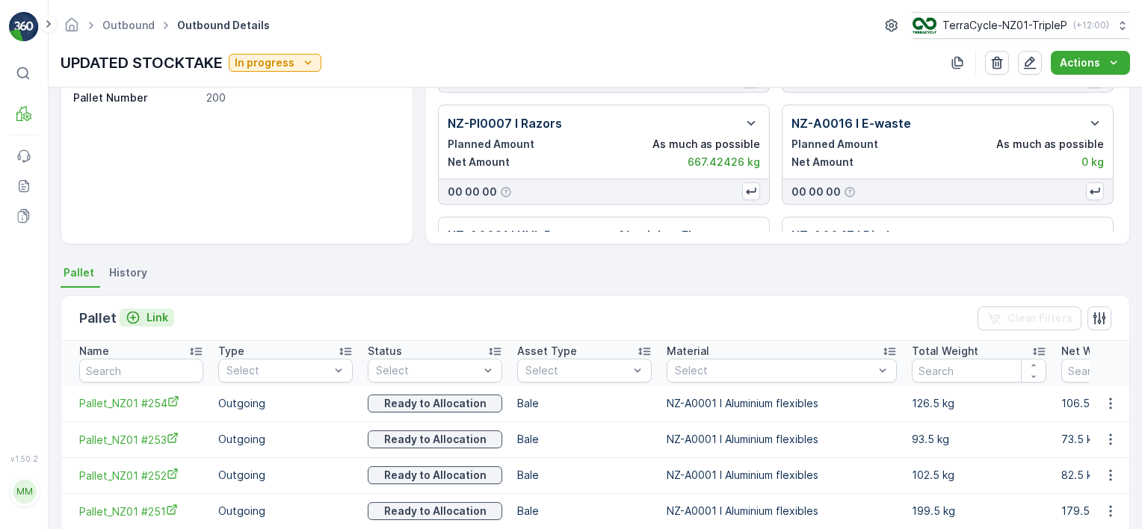
click at [150, 311] on p "Link" at bounding box center [157, 317] width 22 height 15
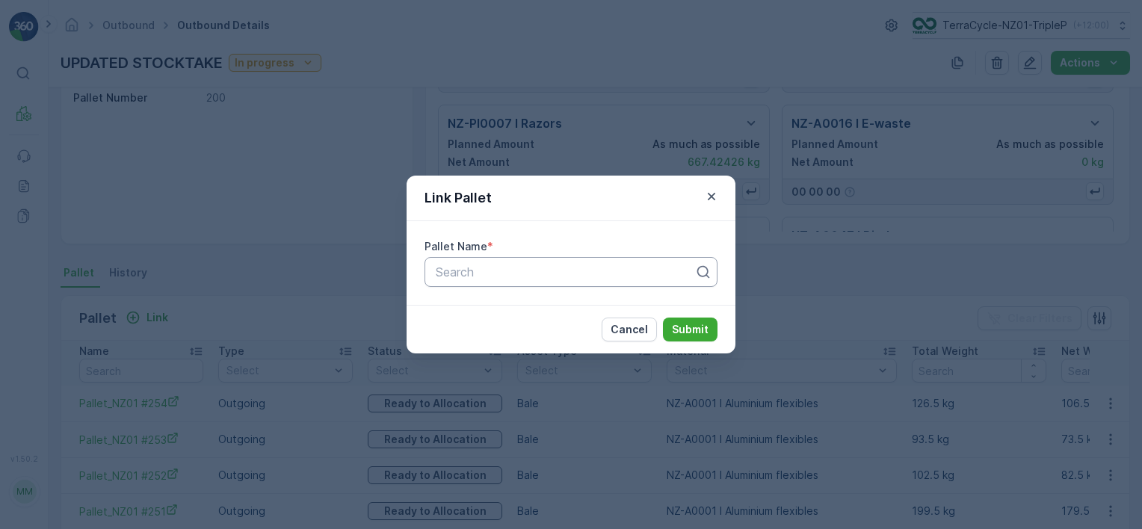
click at [498, 266] on div at bounding box center [565, 271] width 262 height 13
type input "con"
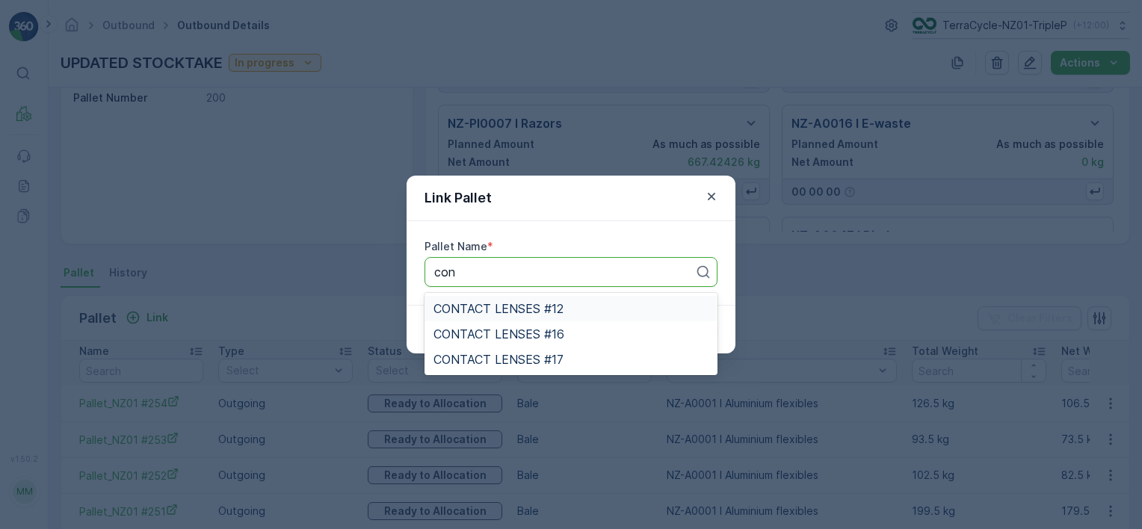
click at [523, 303] on span "CONTACT LENSES #12" at bounding box center [498, 308] width 130 height 13
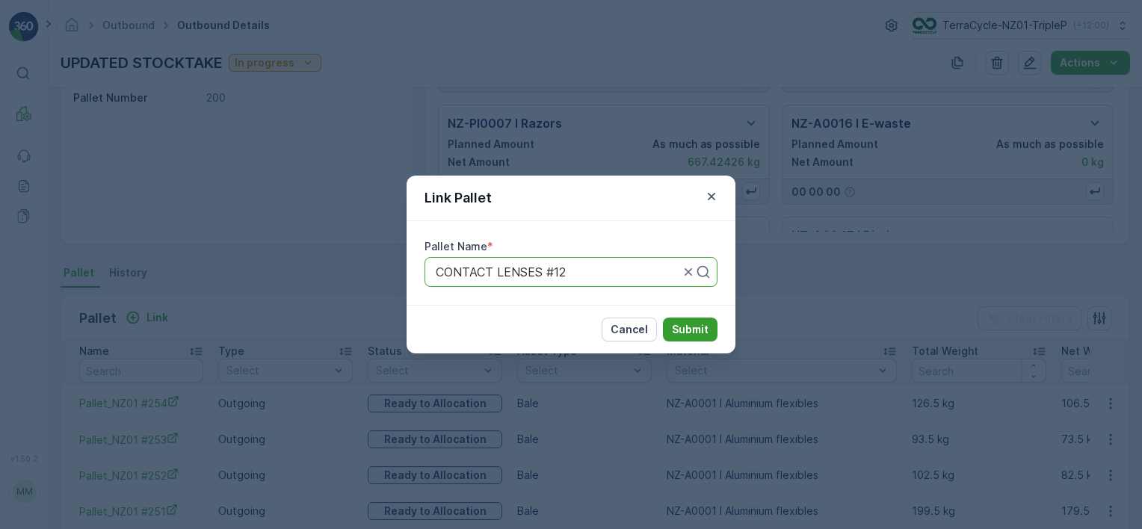
click at [705, 330] on p "Submit" at bounding box center [690, 329] width 37 height 15
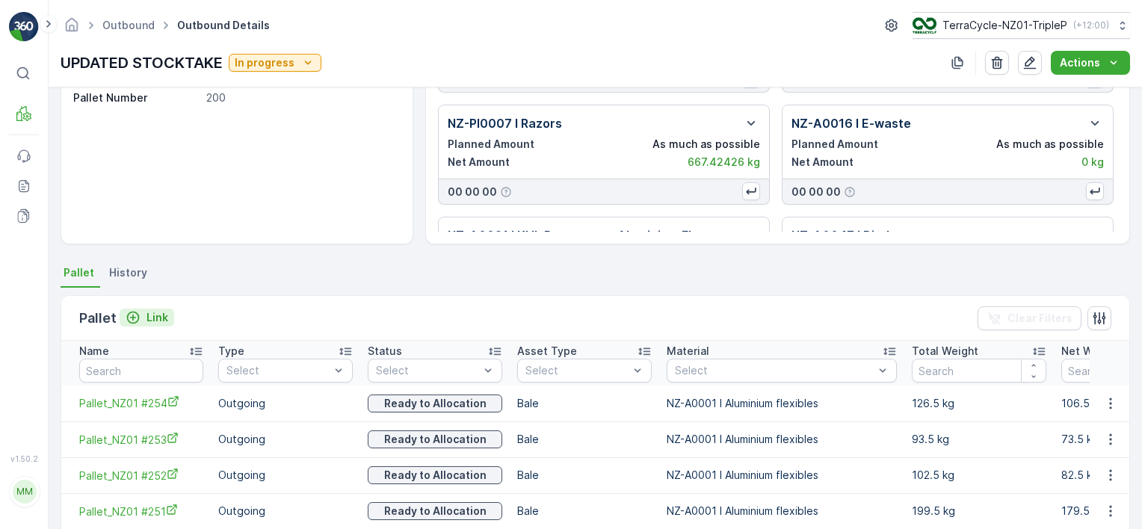
click at [152, 311] on p "Link" at bounding box center [157, 317] width 22 height 15
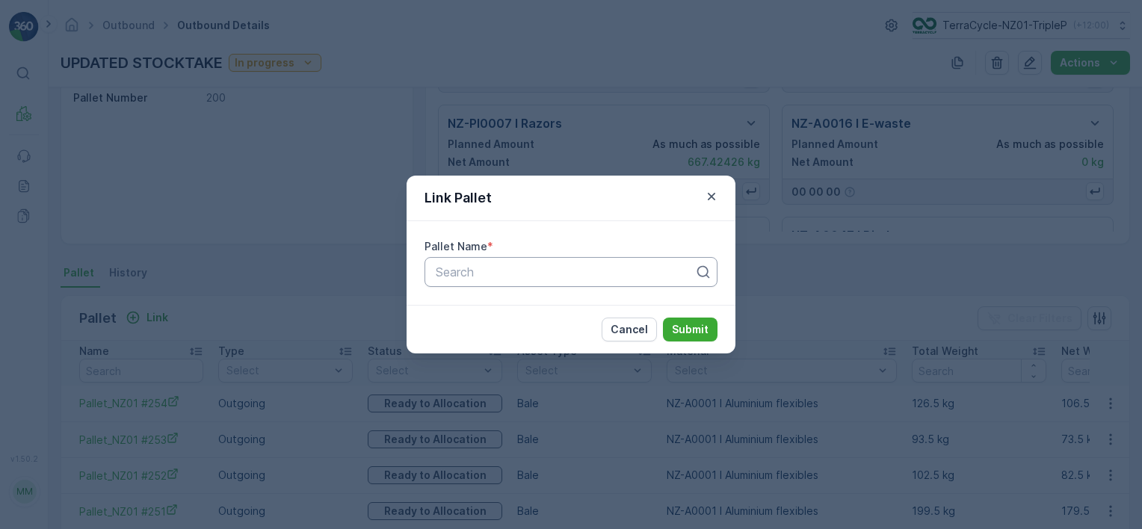
click at [532, 272] on div at bounding box center [565, 271] width 262 height 13
type input "con"
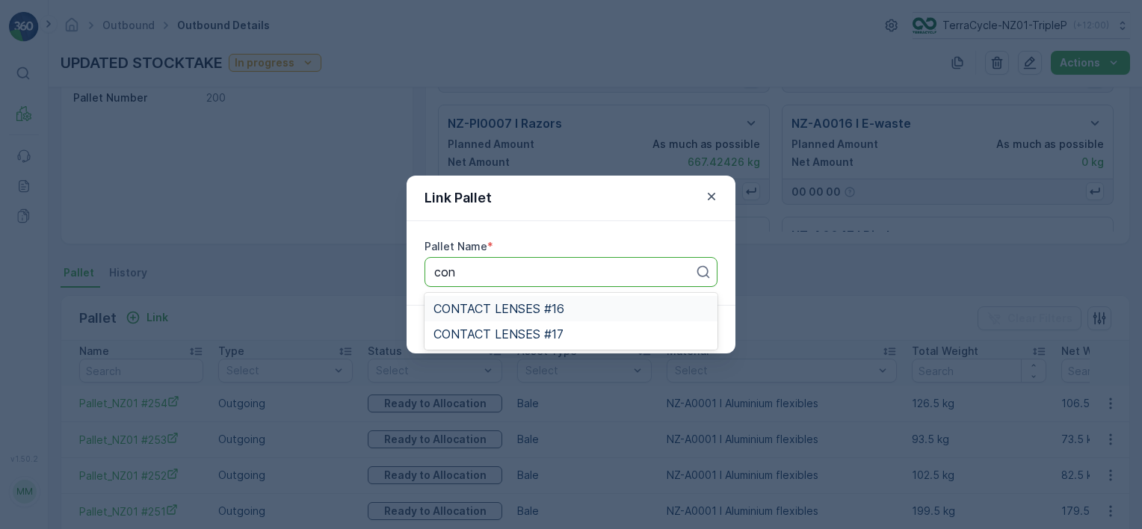
click at [581, 310] on div "CONTACT LENSES #16" at bounding box center [570, 308] width 275 height 13
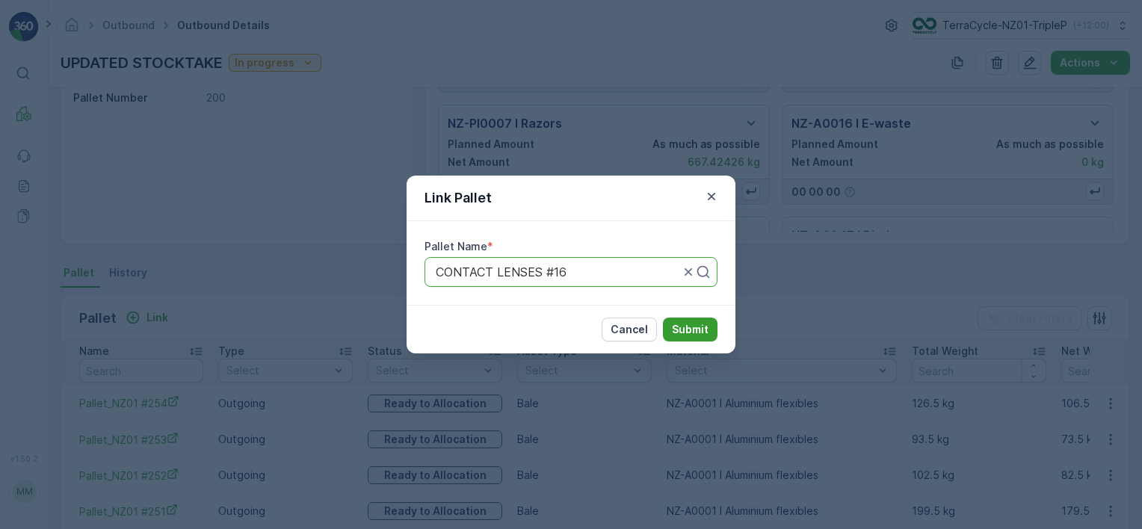
click at [670, 333] on button "Submit" at bounding box center [690, 330] width 55 height 24
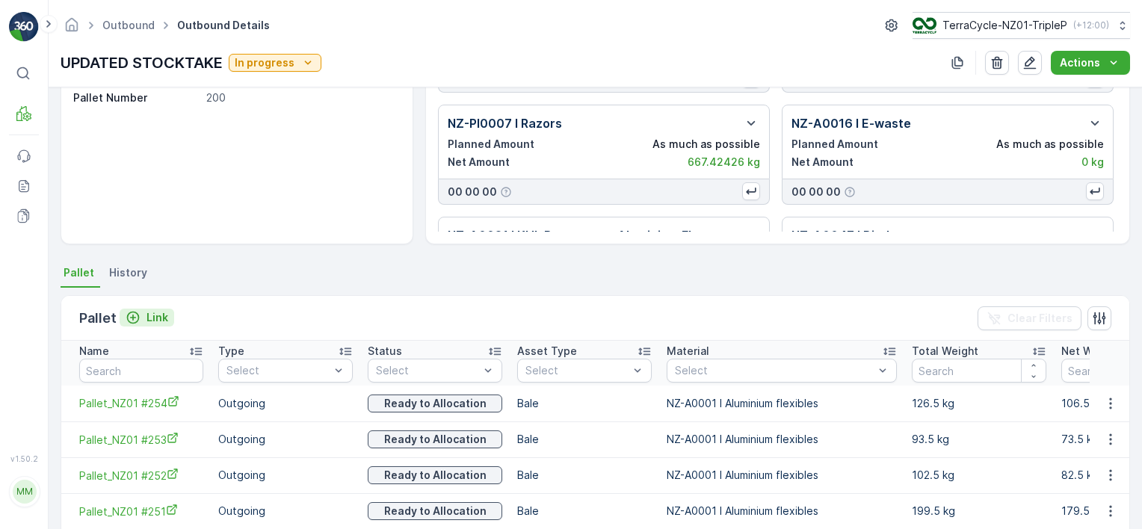
click at [150, 314] on p "Link" at bounding box center [157, 317] width 22 height 15
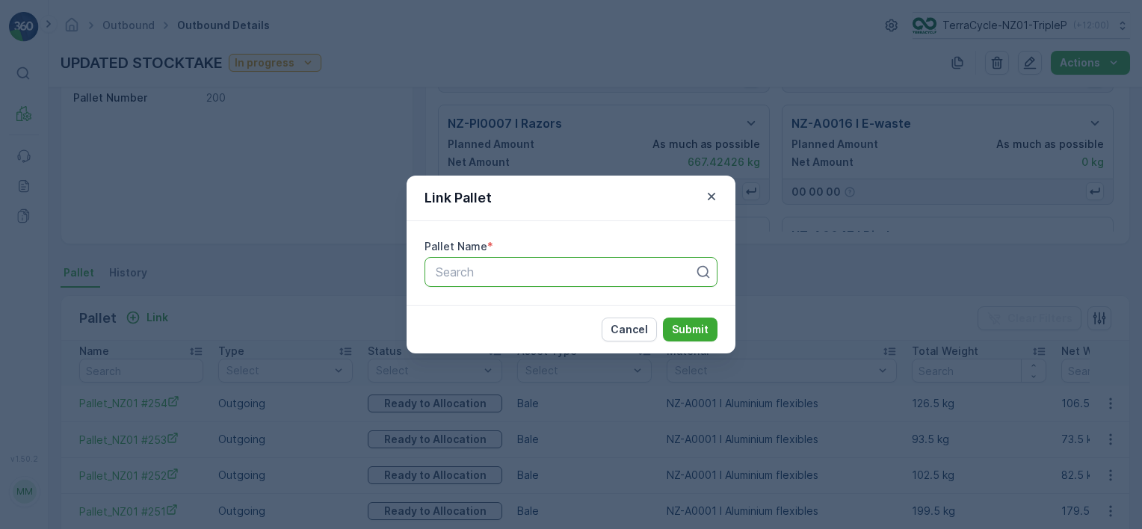
click at [490, 283] on div "Search" at bounding box center [570, 272] width 293 height 30
type input "con"
click at [510, 299] on div "CONTACT LENSES #17" at bounding box center [570, 308] width 293 height 25
click at [690, 322] on p "Submit" at bounding box center [690, 329] width 37 height 15
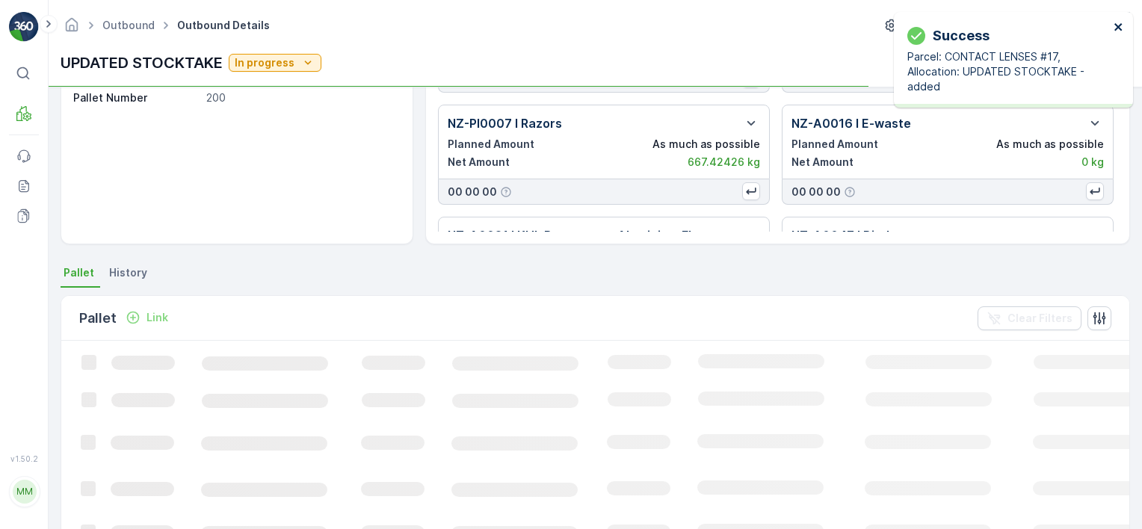
click at [1115, 27] on icon "close" at bounding box center [1119, 27] width 10 height 12
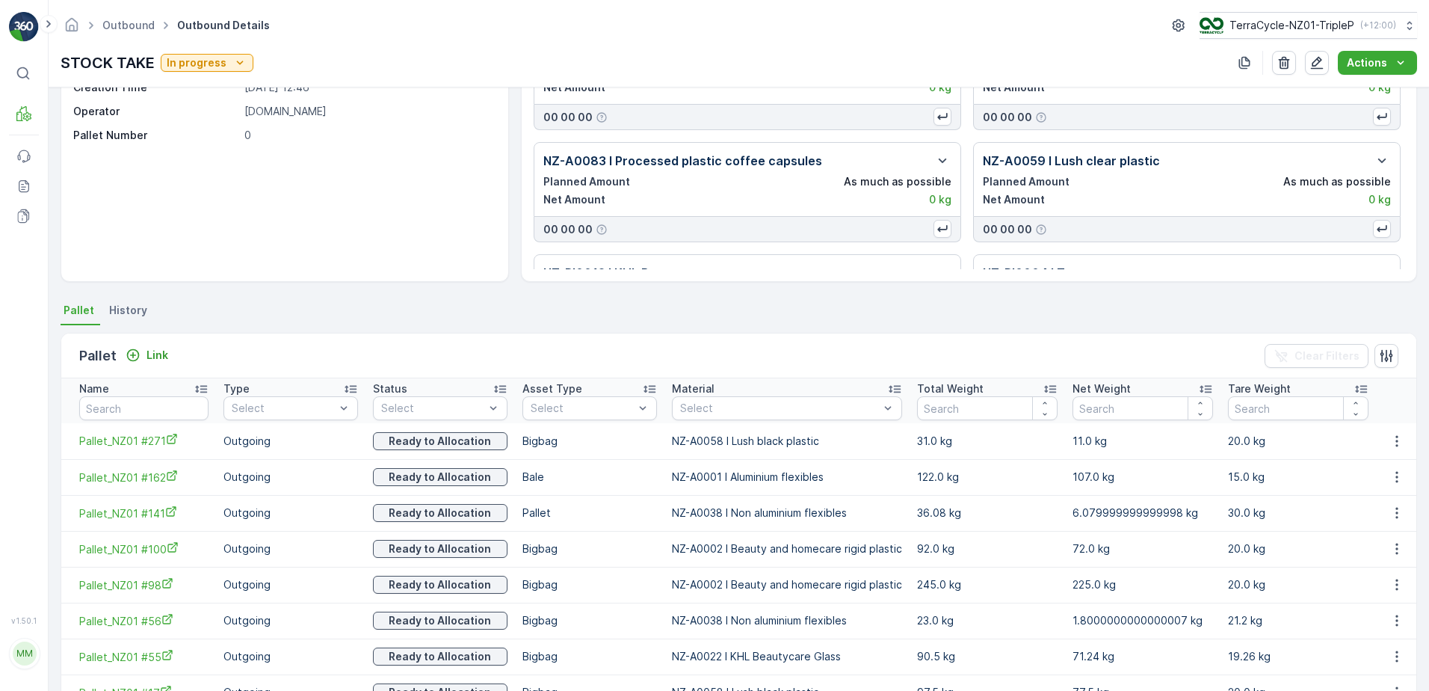
scroll to position [149, 0]
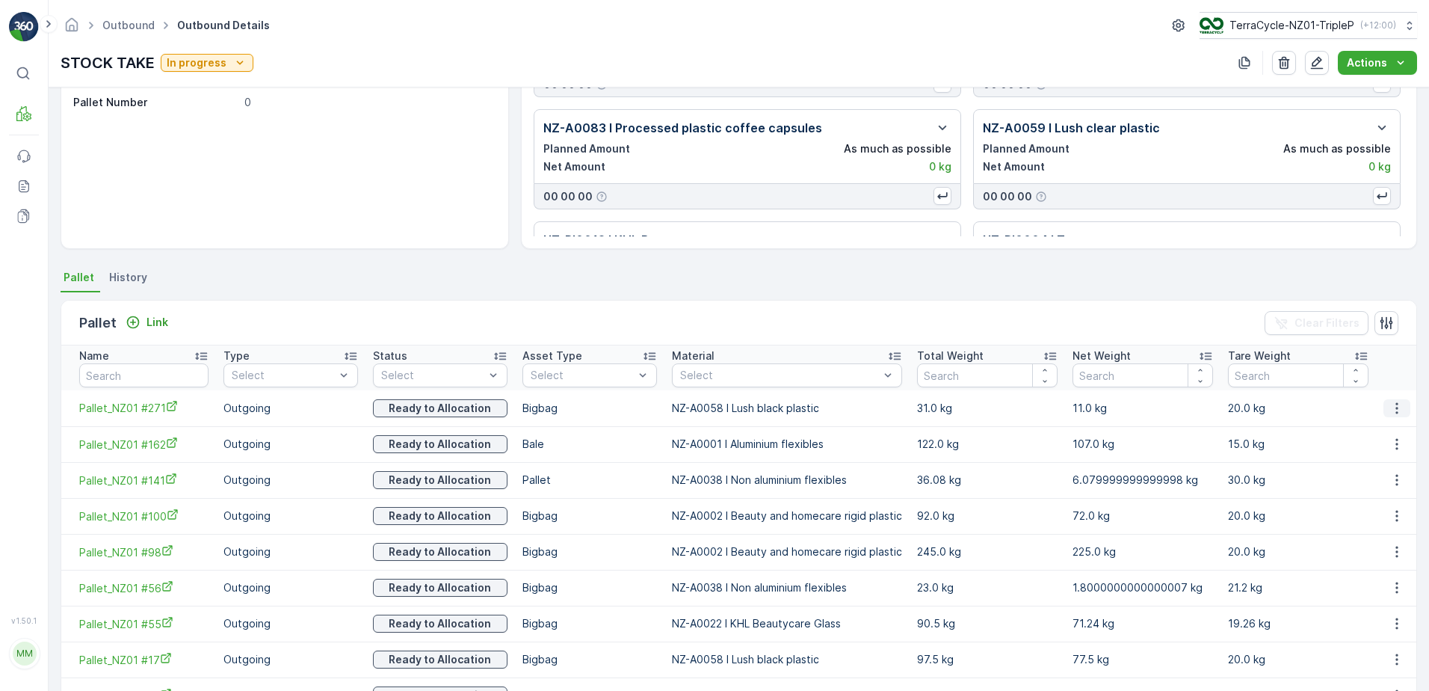
click at [1403, 403] on button "button" at bounding box center [1396, 408] width 27 height 18
click at [1371, 460] on span "Unlink Pallet" at bounding box center [1366, 458] width 61 height 15
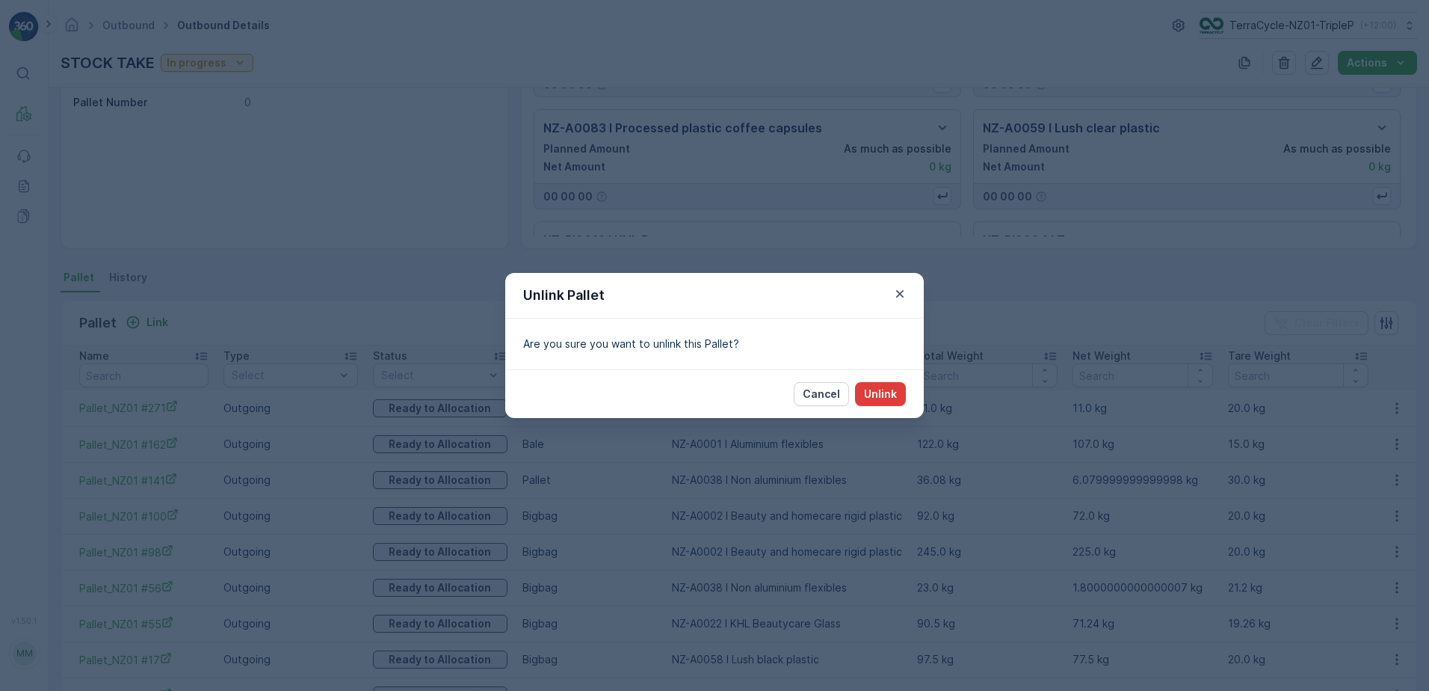
click at [896, 399] on p "Unlink" at bounding box center [880, 393] width 33 height 15
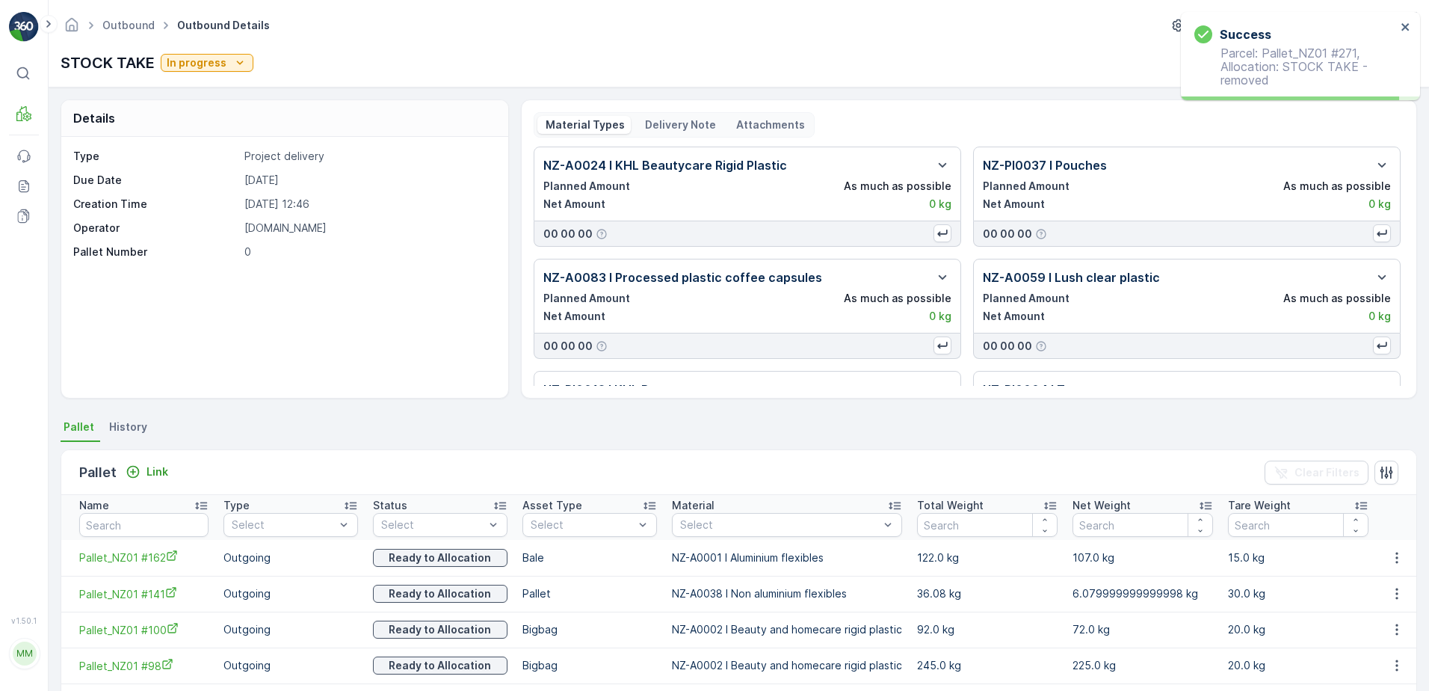
scroll to position [149, 0]
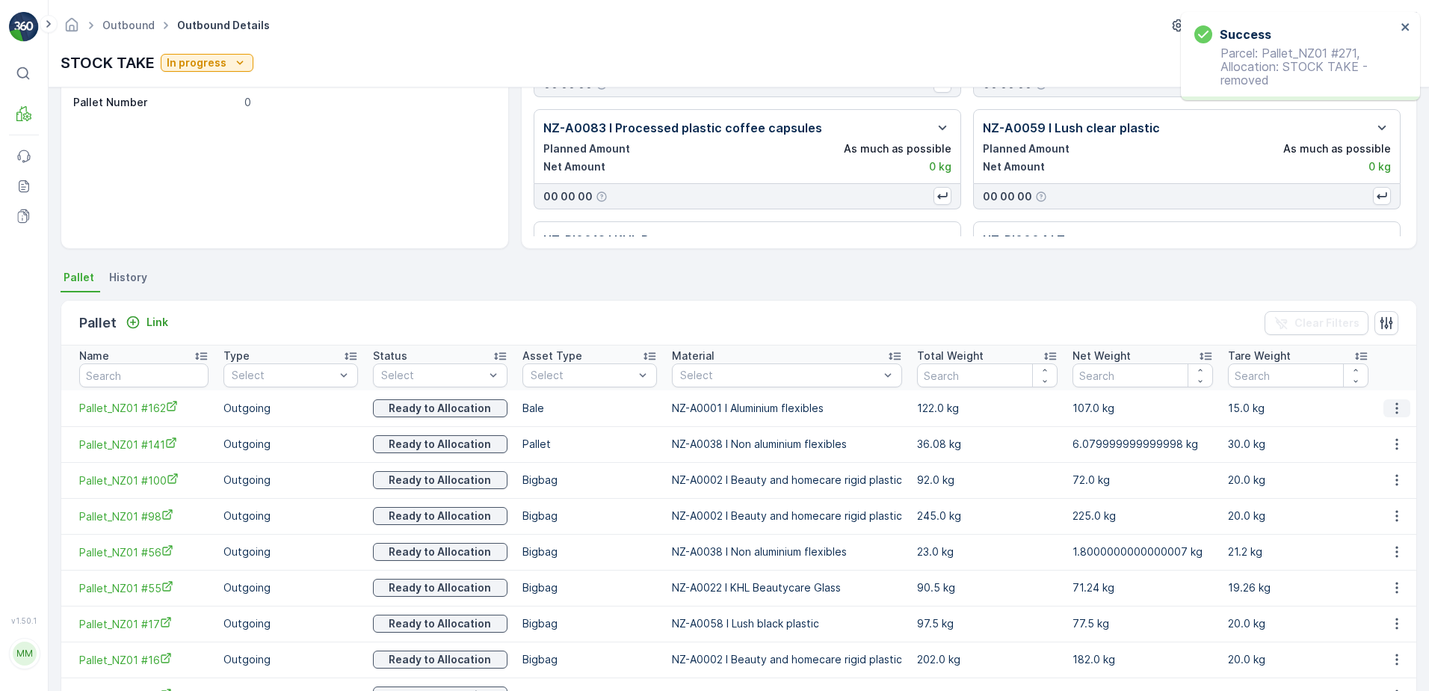
click at [1389, 409] on icon "button" at bounding box center [1396, 408] width 15 height 15
click at [1366, 454] on span "Unlink Pallet" at bounding box center [1366, 458] width 61 height 15
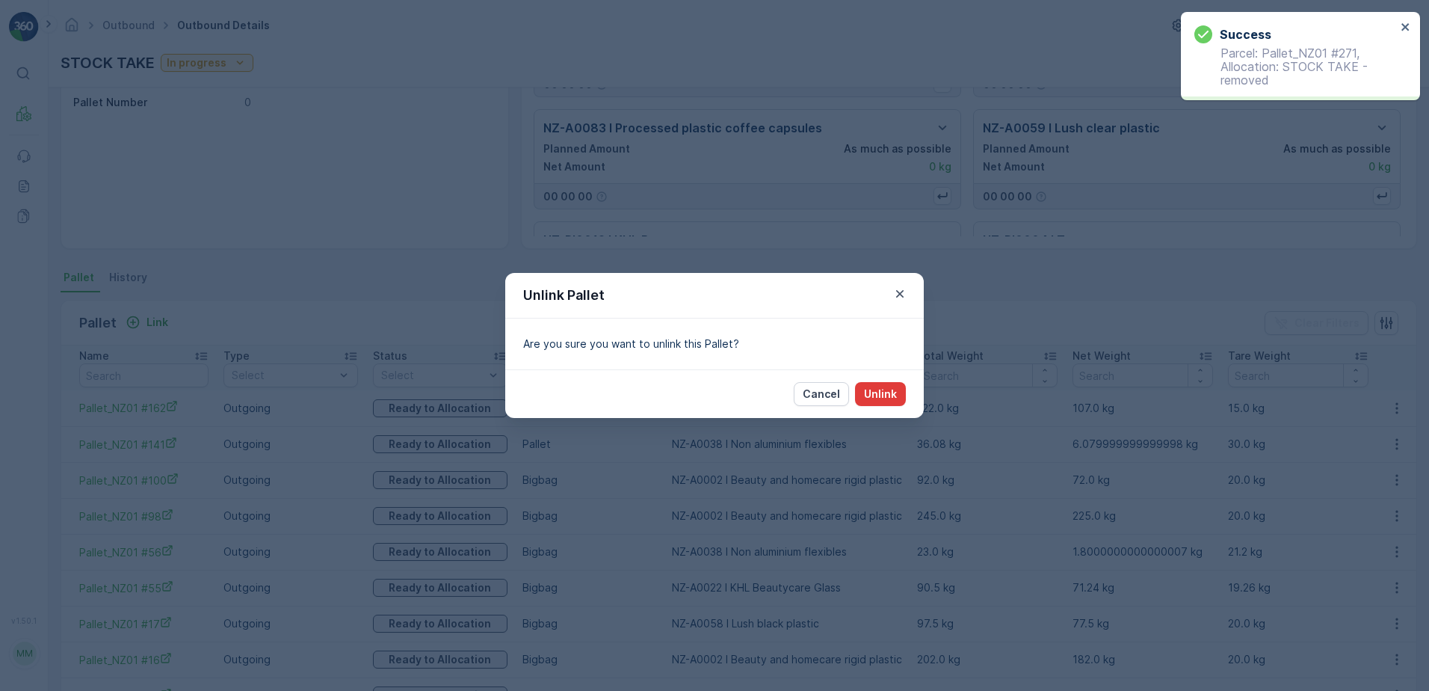
click at [886, 394] on p "Unlink" at bounding box center [880, 393] width 33 height 15
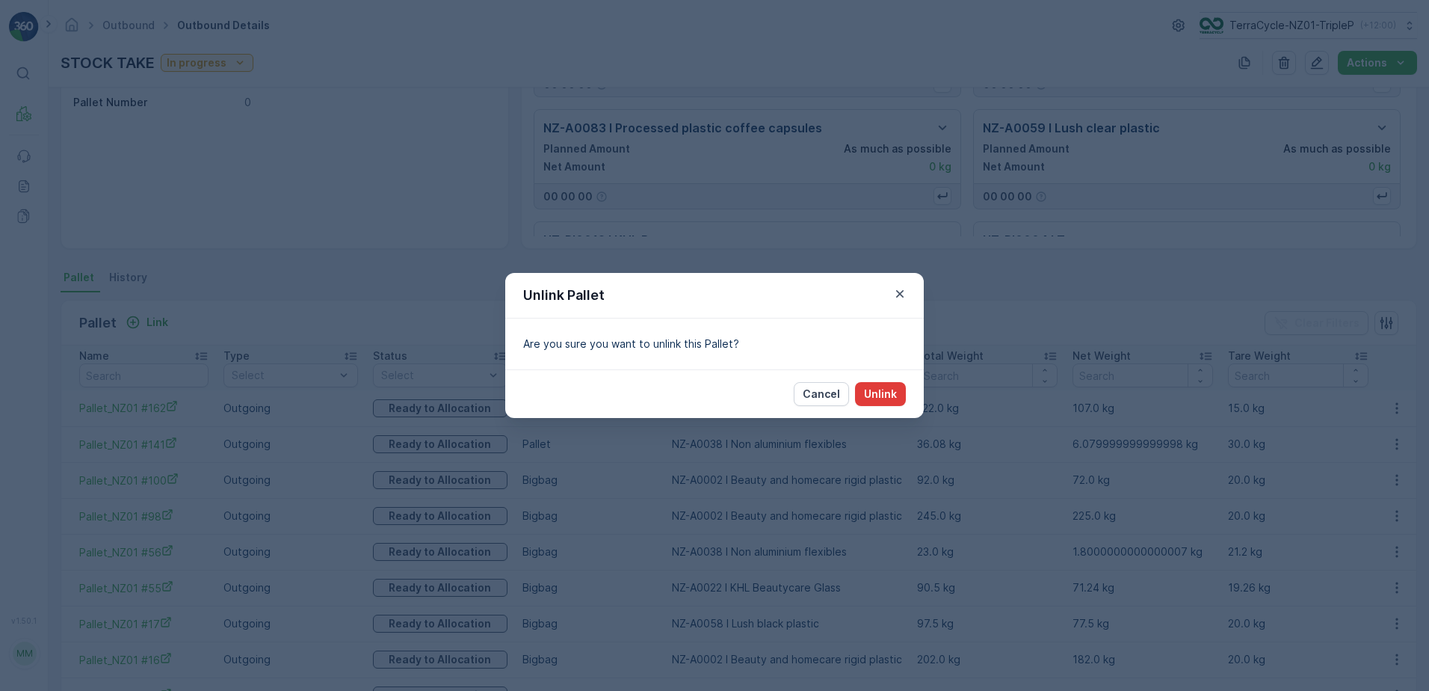
click at [876, 400] on p "Unlink" at bounding box center [880, 393] width 33 height 15
click at [833, 394] on p "Cancel" at bounding box center [821, 393] width 37 height 15
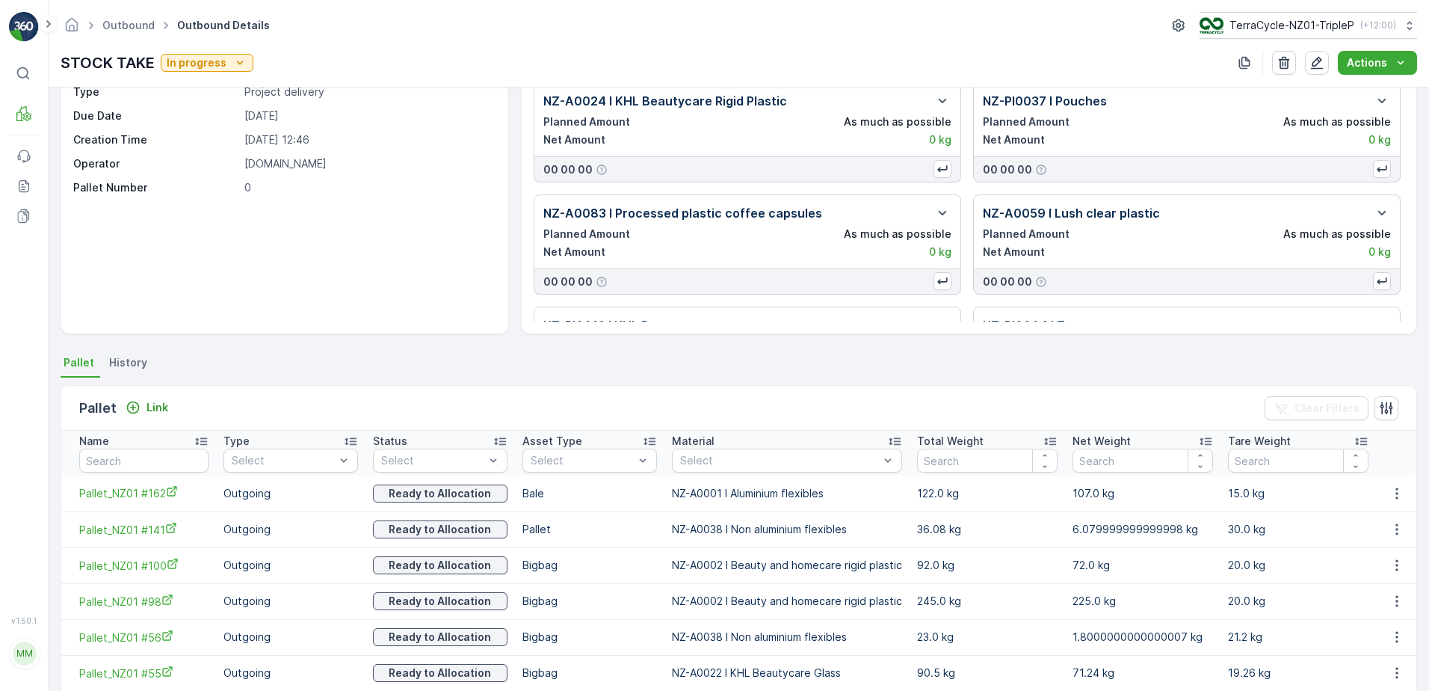
scroll to position [0, 0]
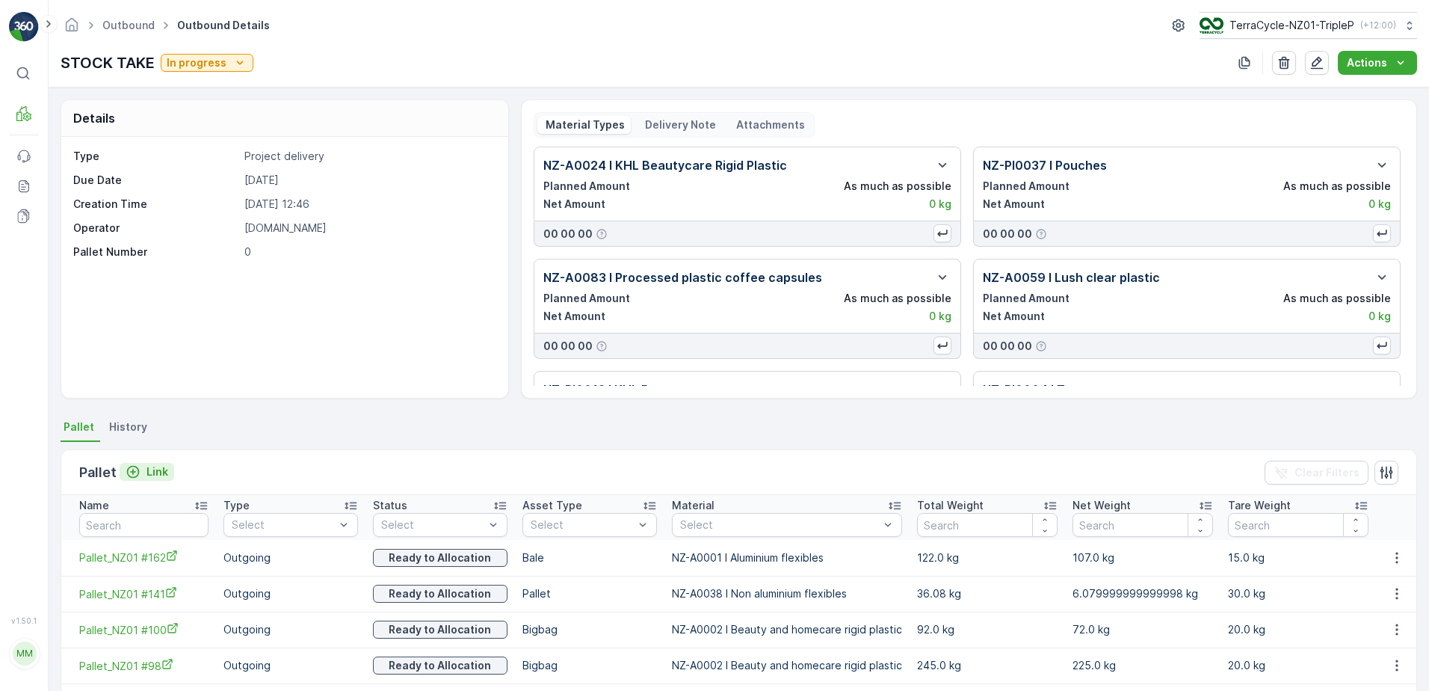
click at [161, 473] on p "Link" at bounding box center [157, 471] width 22 height 15
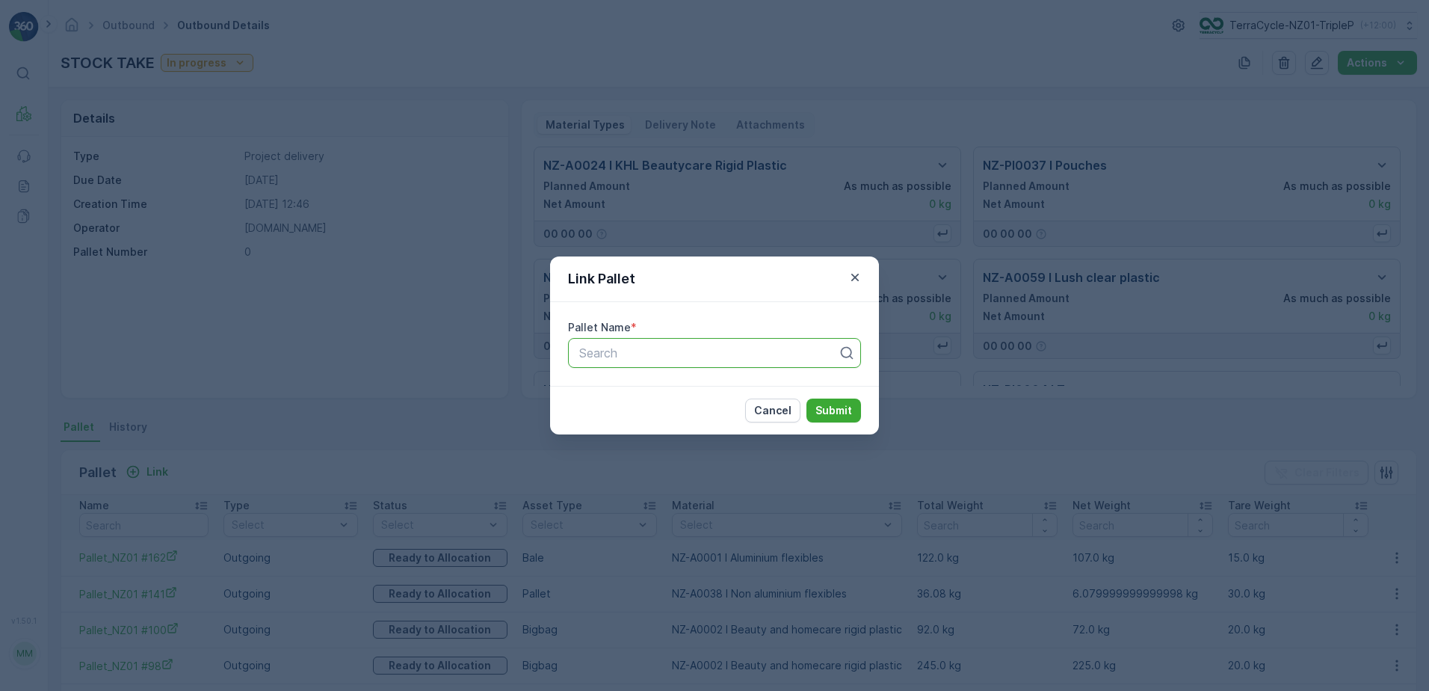
click at [647, 355] on div at bounding box center [709, 352] width 262 height 13
type input "150"
click at [643, 392] on span "Pallet_NZ01 #150" at bounding box center [625, 389] width 97 height 13
click at [835, 413] on p "Submit" at bounding box center [833, 410] width 37 height 15
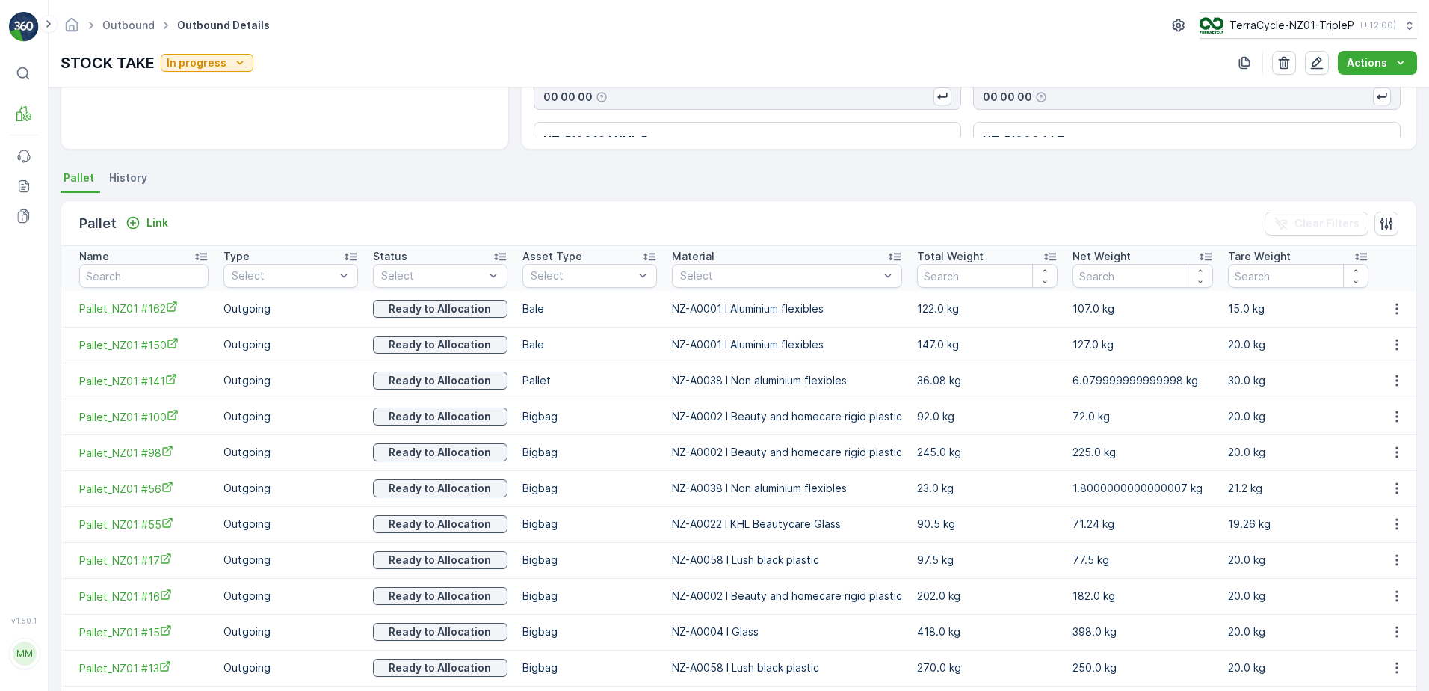
scroll to position [224, 0]
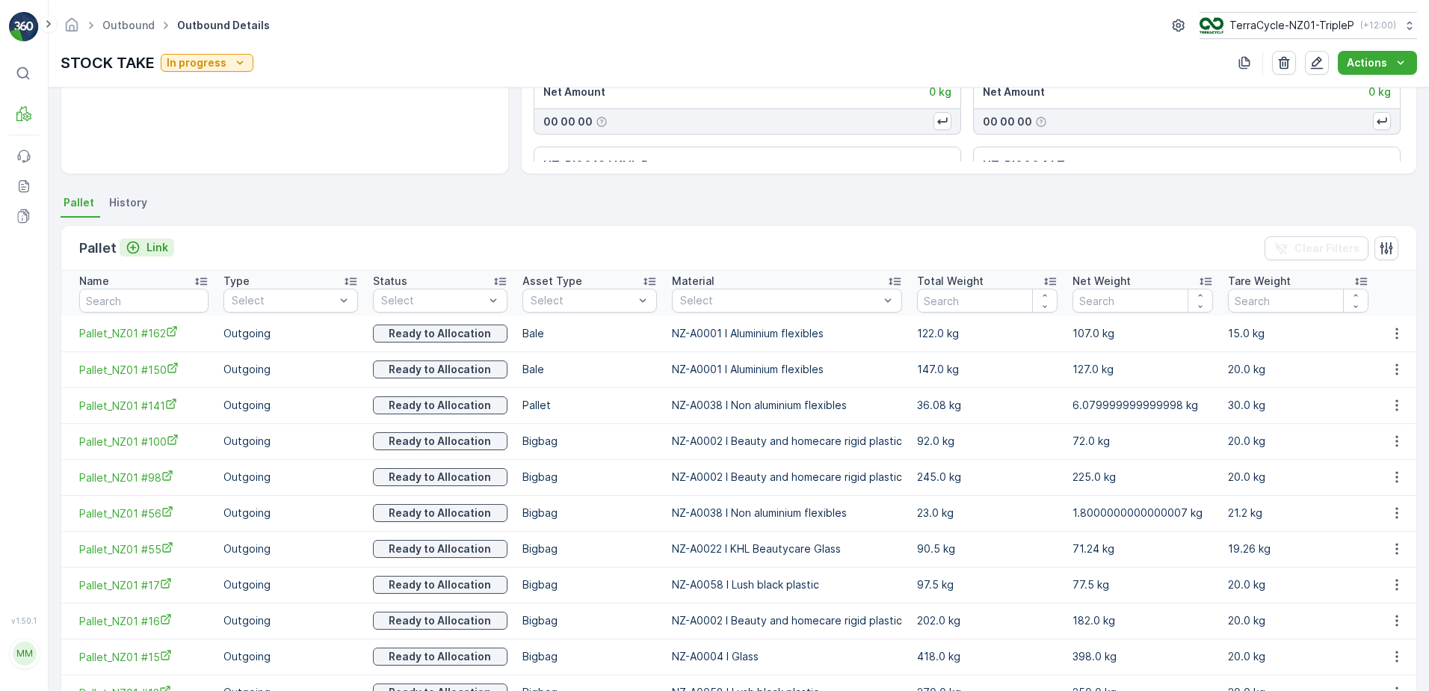
click at [156, 240] on p "Link" at bounding box center [157, 247] width 22 height 15
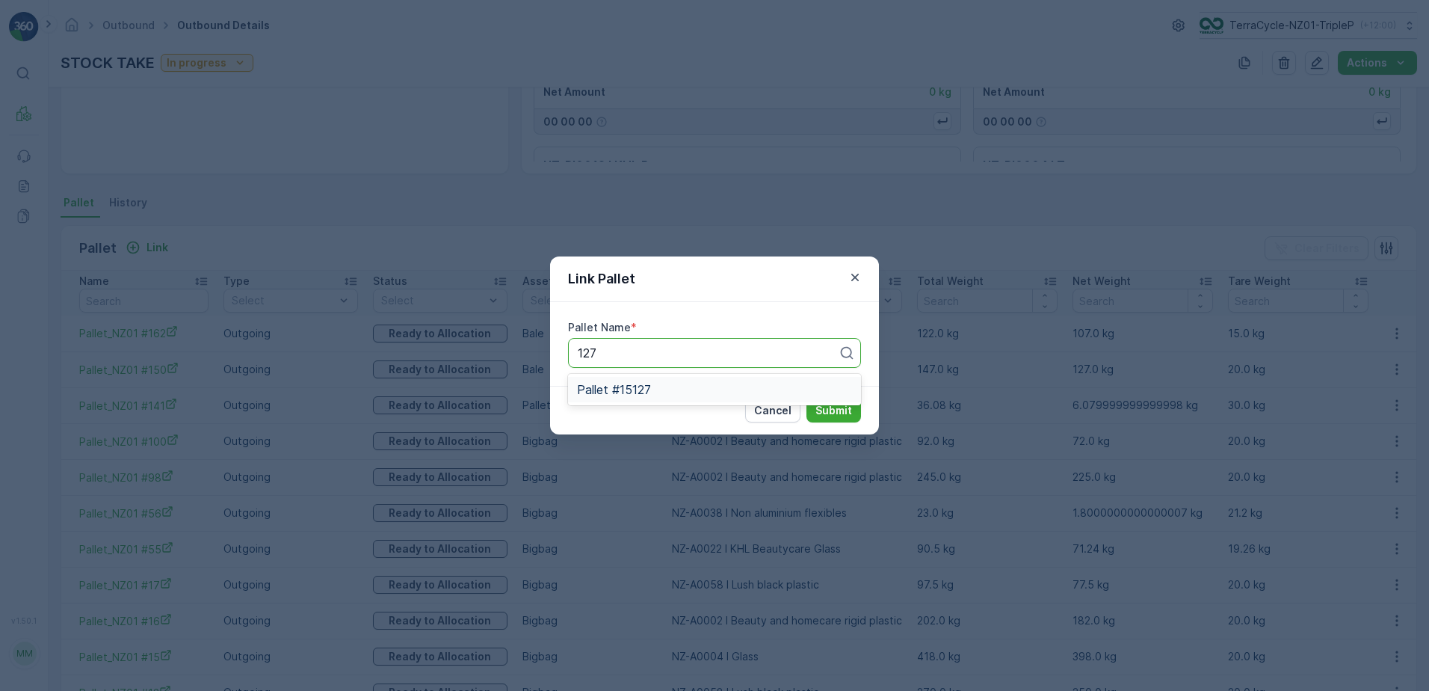
type input "127"
drag, startPoint x: 495, startPoint y: 235, endPoint x: 368, endPoint y: 9, distance: 259.0
click at [483, 206] on div "Link Pallet Pallet Name * Search Cancel Submit" at bounding box center [714, 345] width 1429 height 691
click at [308, 368] on div "Link Pallet Pallet Name * Search Cancel Submit" at bounding box center [714, 345] width 1429 height 691
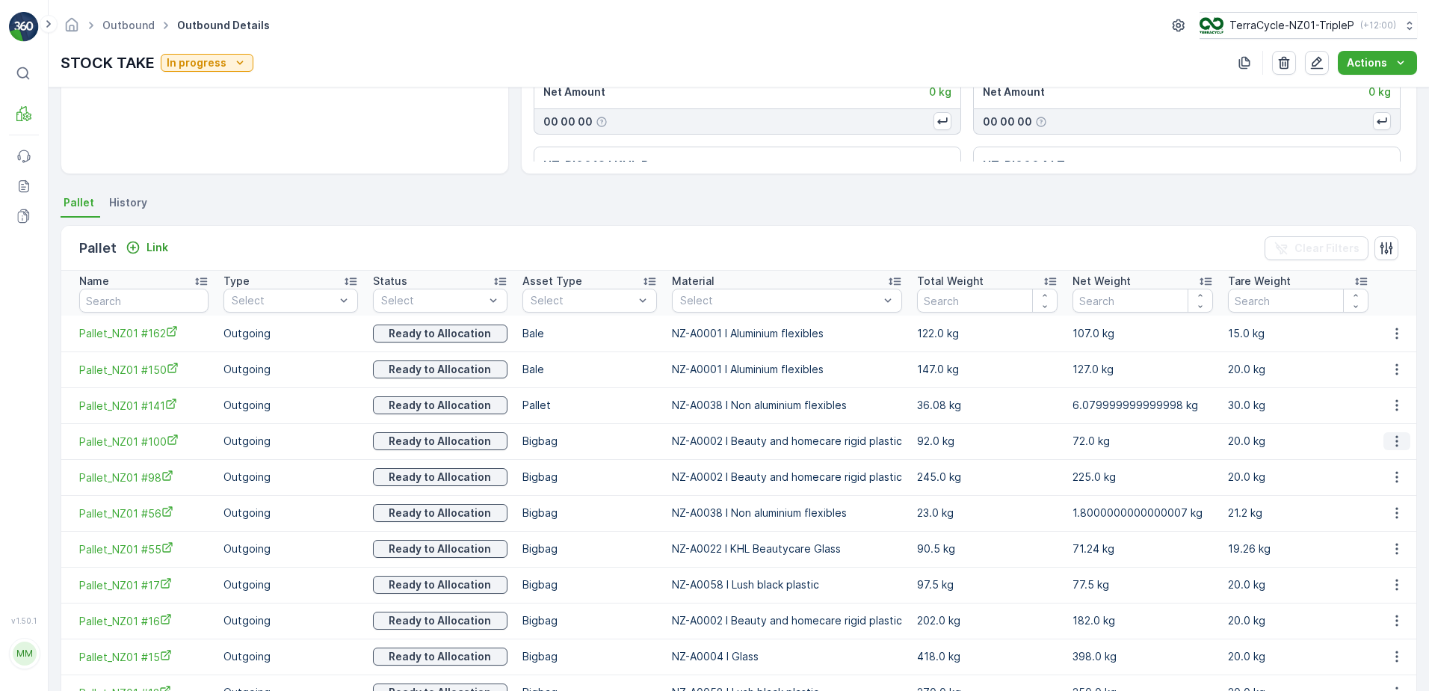
click at [1404, 443] on button "button" at bounding box center [1396, 441] width 27 height 18
click at [1388, 487] on span "Unlink Pallet" at bounding box center [1366, 491] width 61 height 15
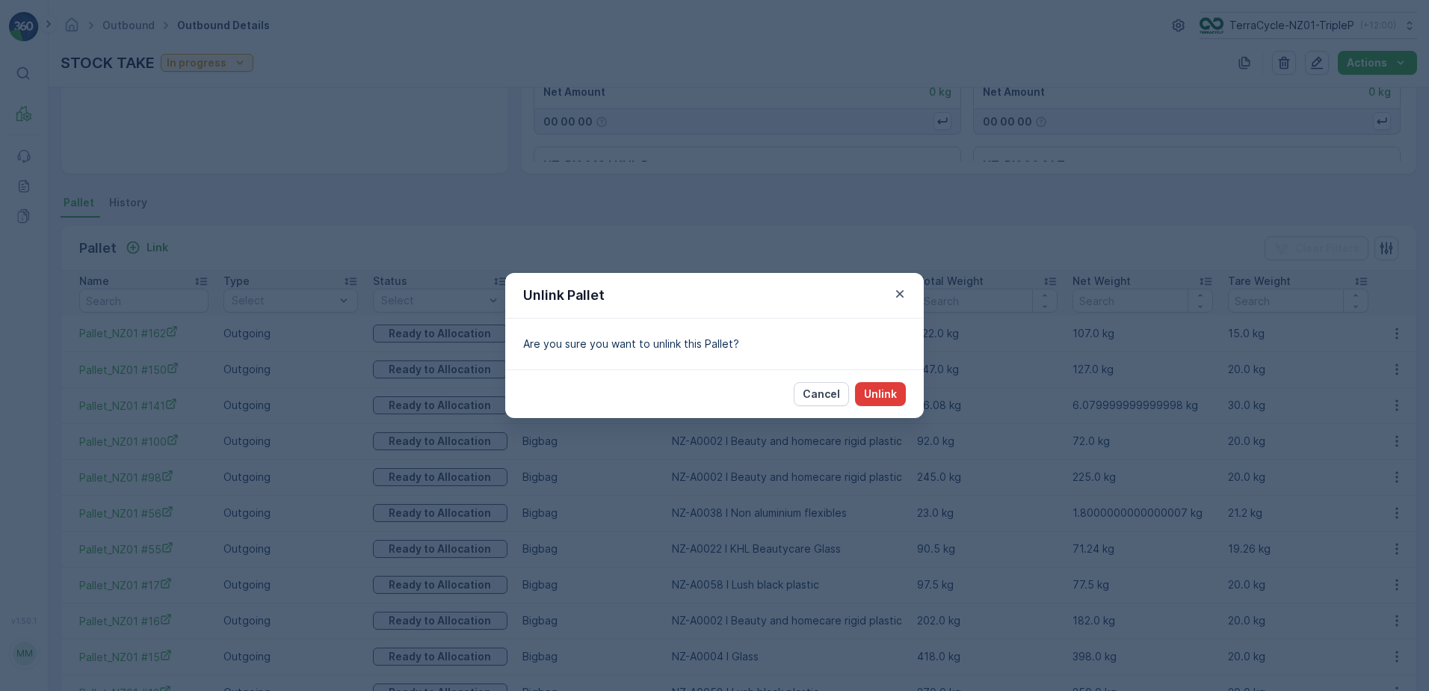
click at [870, 394] on p "Unlink" at bounding box center [880, 393] width 33 height 15
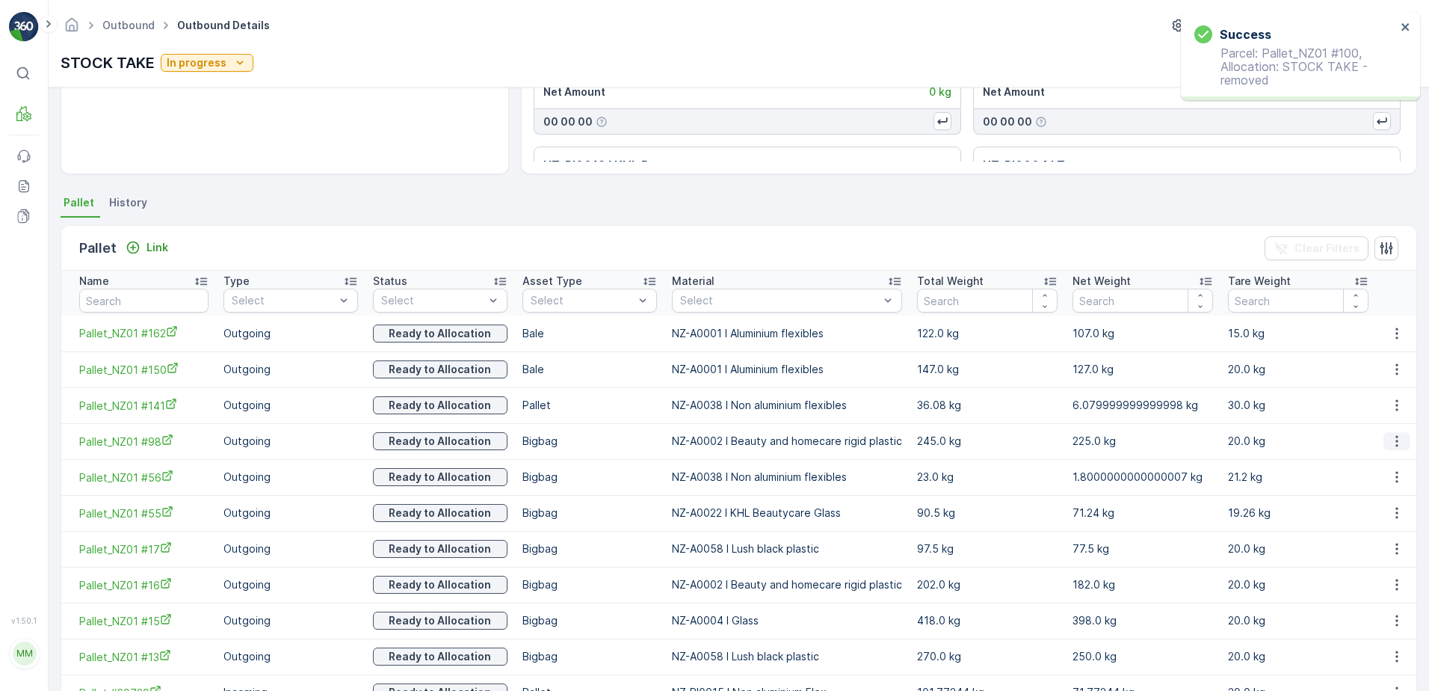
click at [1389, 441] on icon "button" at bounding box center [1396, 440] width 15 height 15
click at [1372, 495] on span "Unlink Pallet" at bounding box center [1366, 491] width 61 height 15
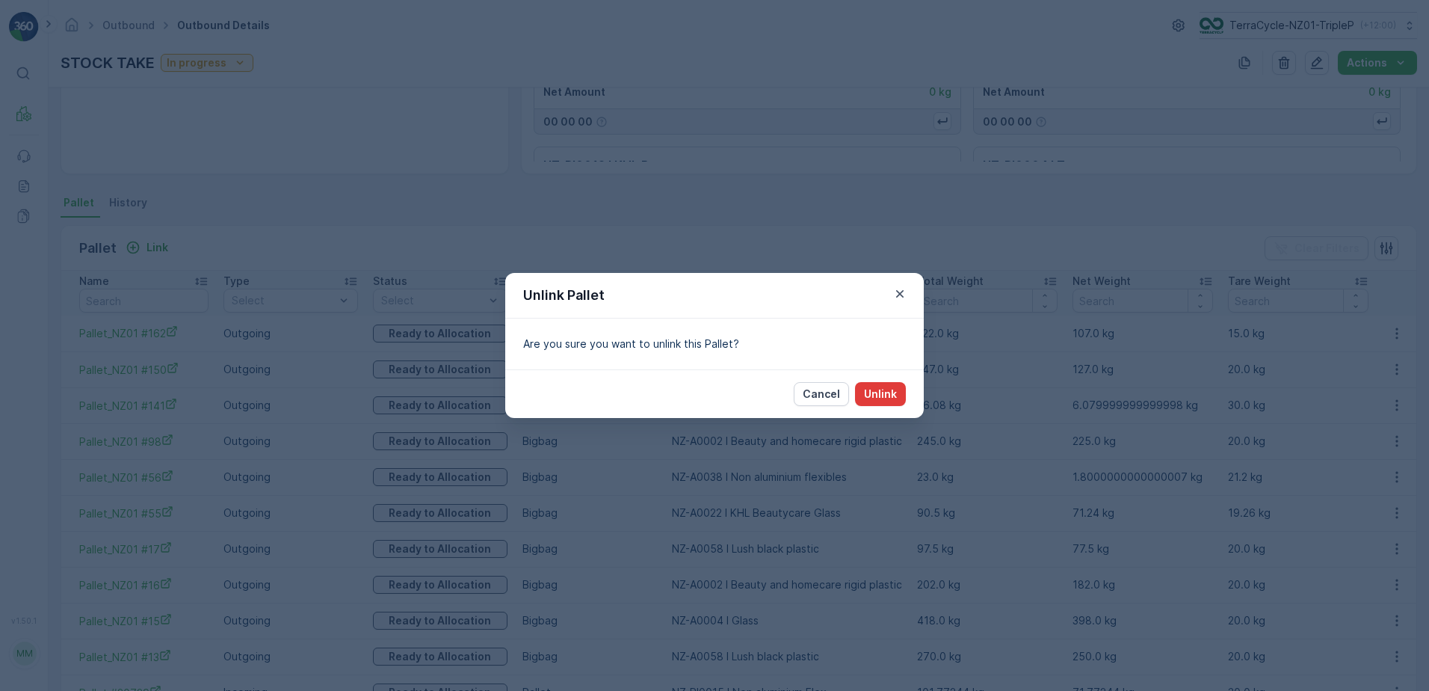
click at [874, 400] on p "Unlink" at bounding box center [880, 393] width 33 height 15
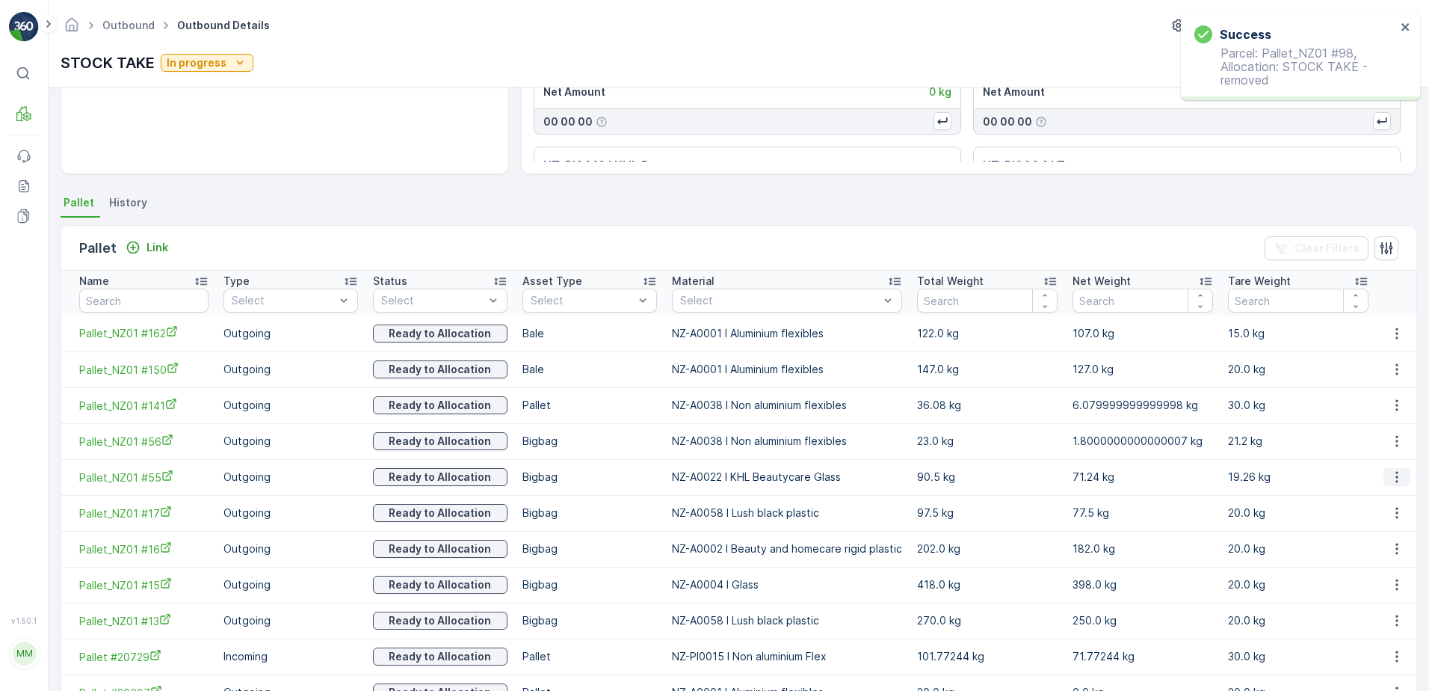
click at [1392, 479] on icon "button" at bounding box center [1396, 476] width 15 height 15
click at [1377, 537] on div "Unlink Pallet" at bounding box center [1379, 526] width 99 height 21
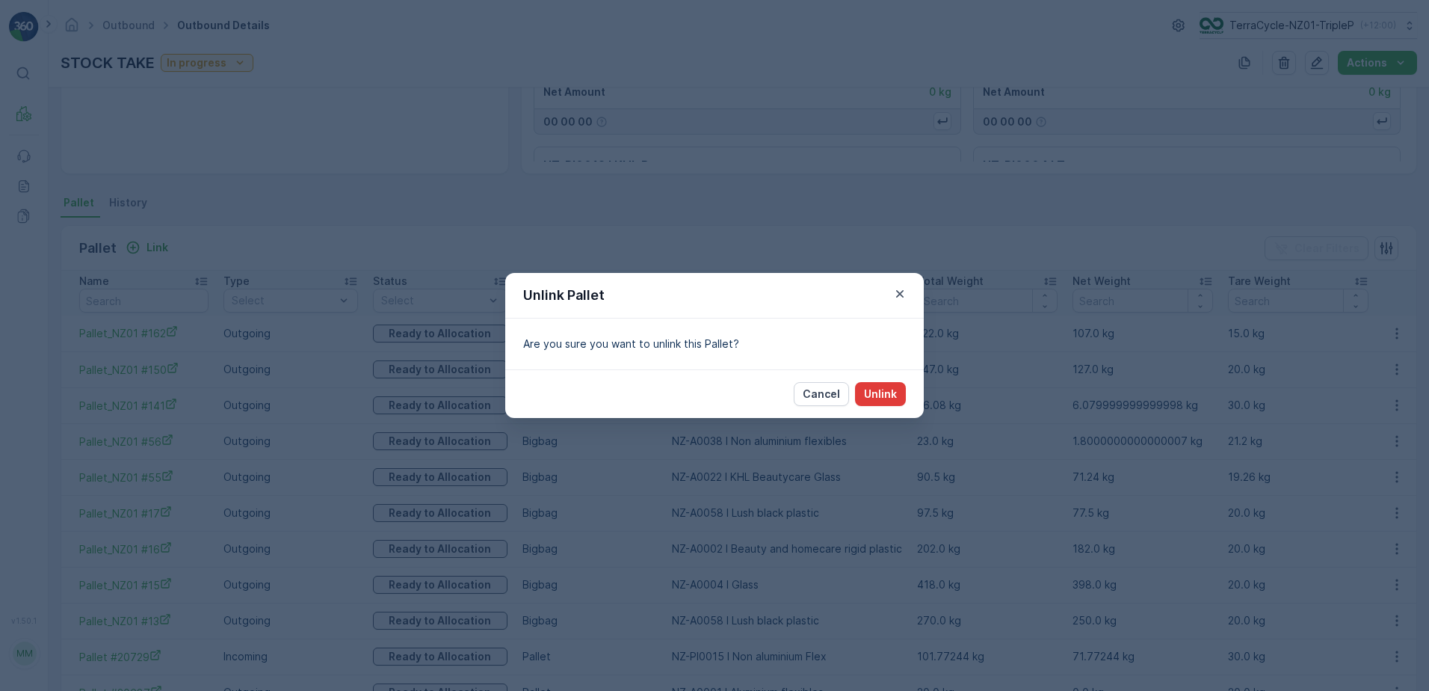
click at [886, 395] on p "Unlink" at bounding box center [880, 393] width 33 height 15
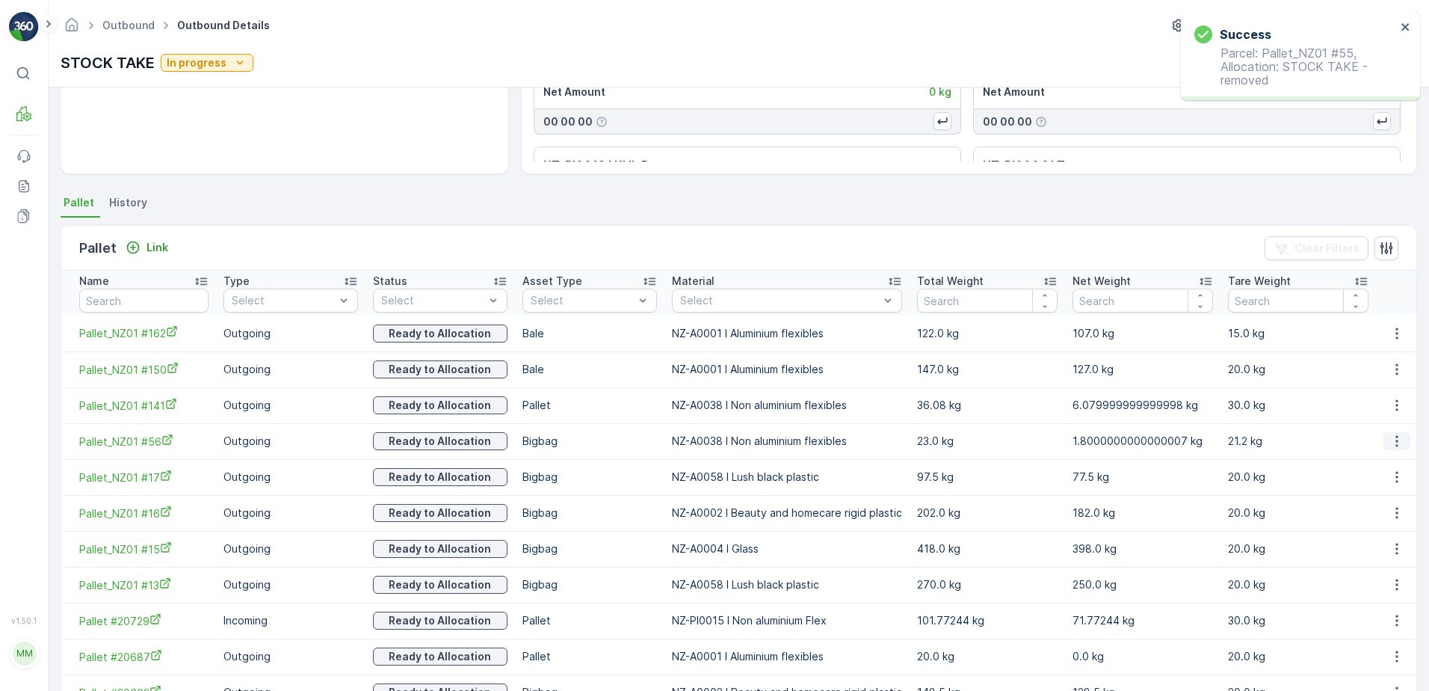
click at [1390, 439] on icon "button" at bounding box center [1396, 440] width 15 height 15
click at [1349, 491] on span "Unlink Pallet" at bounding box center [1366, 491] width 61 height 15
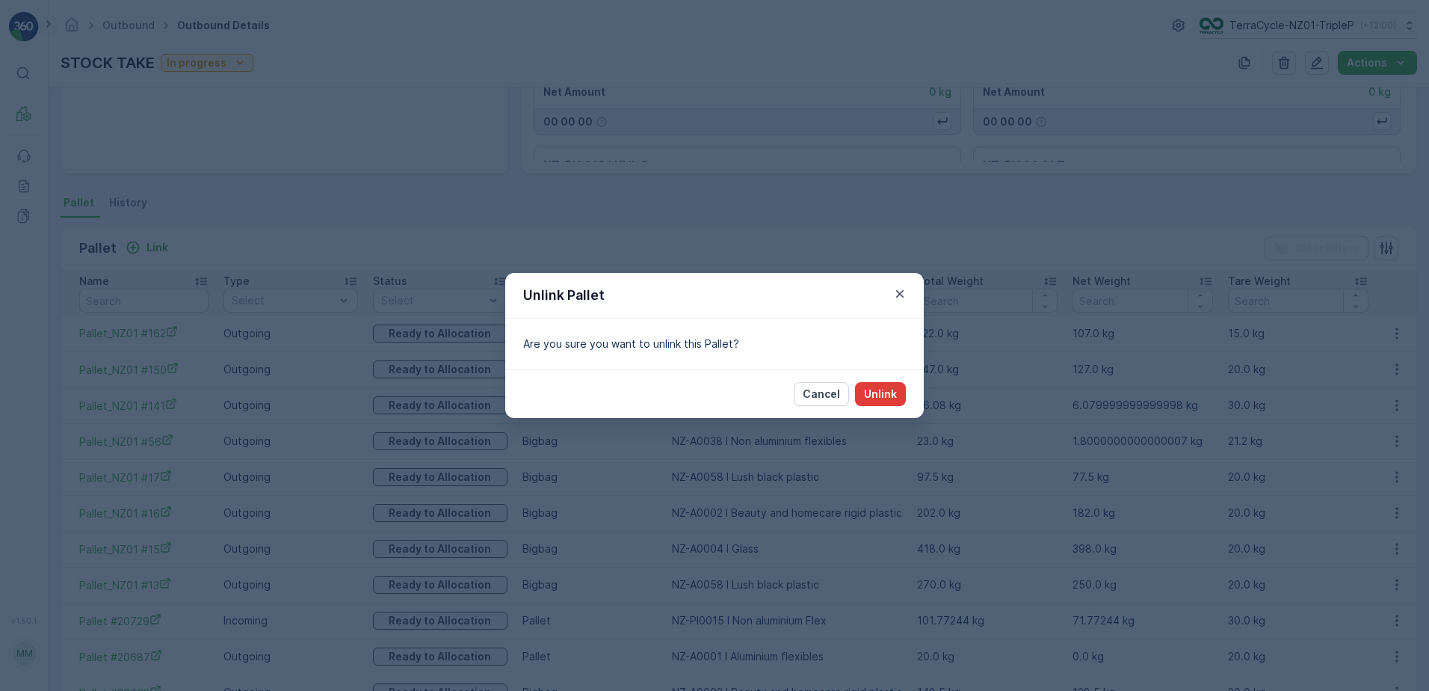
click at [879, 388] on p "Unlink" at bounding box center [880, 393] width 33 height 15
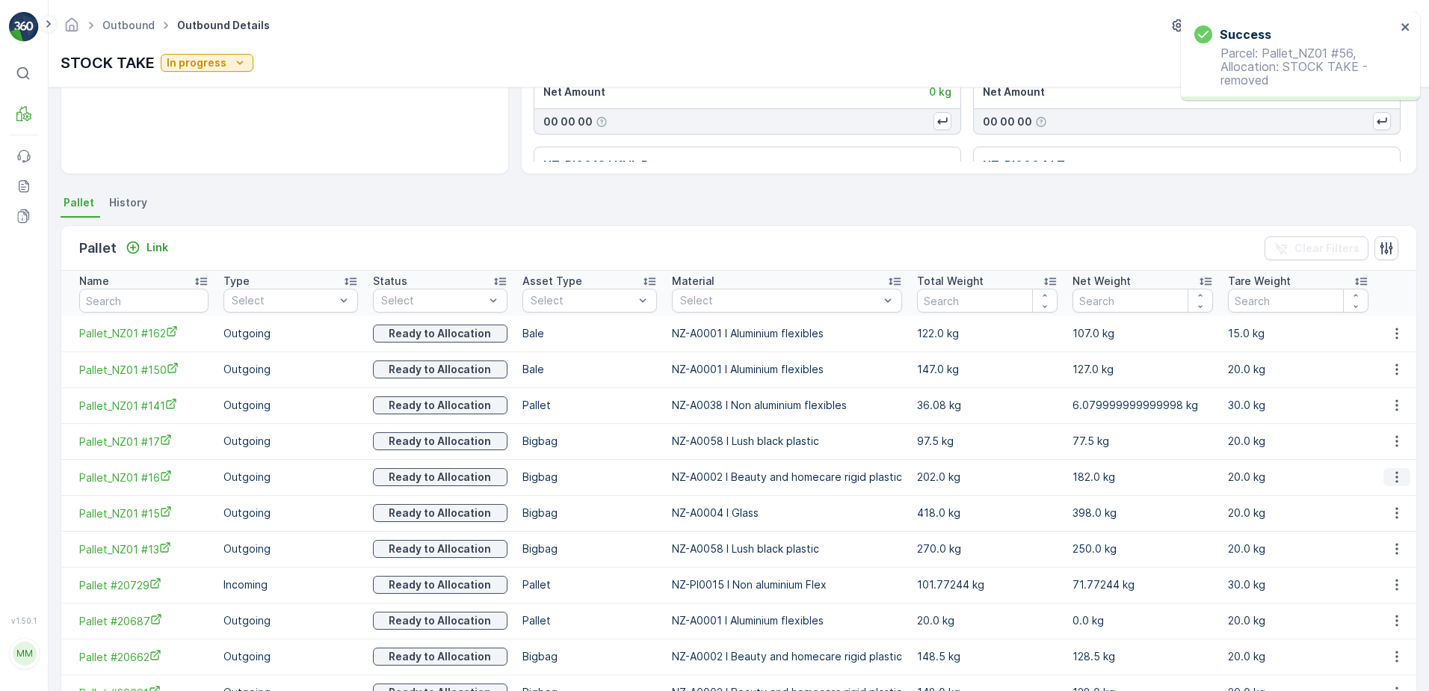
click at [1397, 479] on icon "button" at bounding box center [1396, 476] width 15 height 15
click at [1391, 531] on span "Unlink Pallet" at bounding box center [1366, 526] width 61 height 15
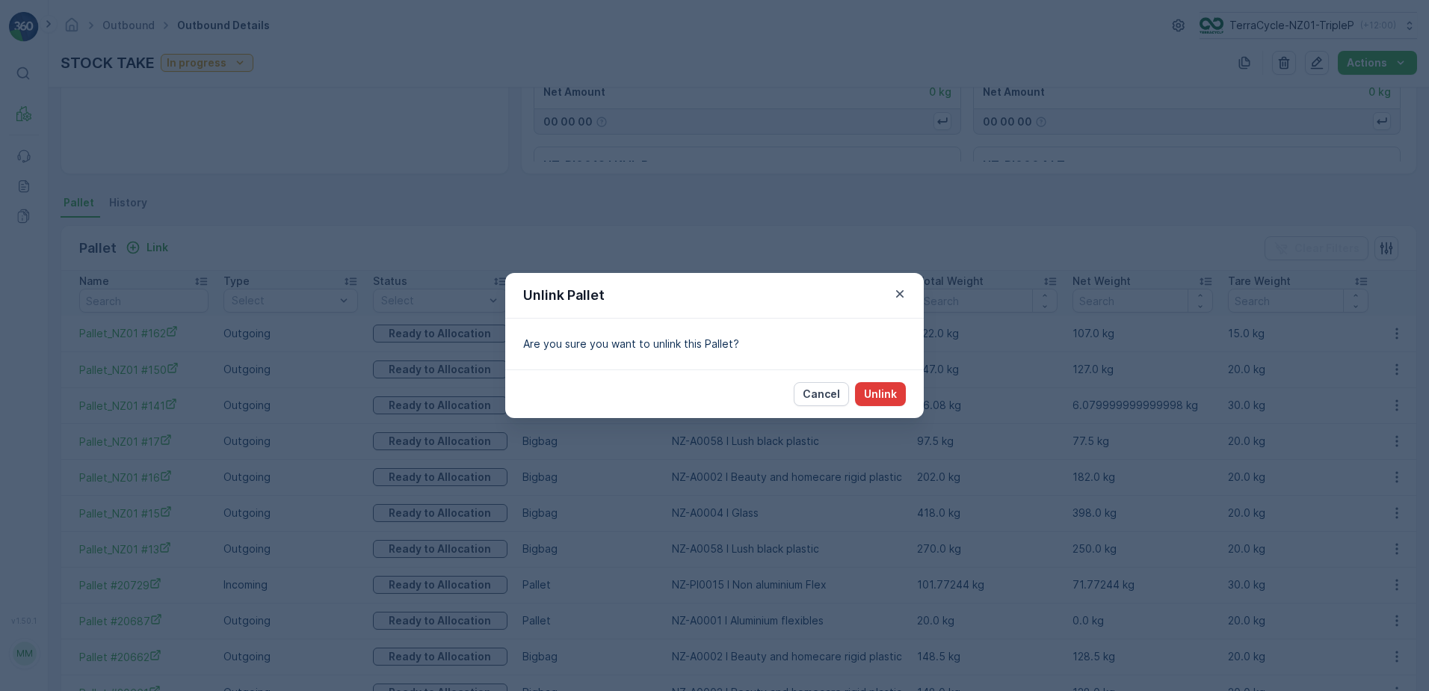
click at [877, 392] on p "Unlink" at bounding box center [880, 393] width 33 height 15
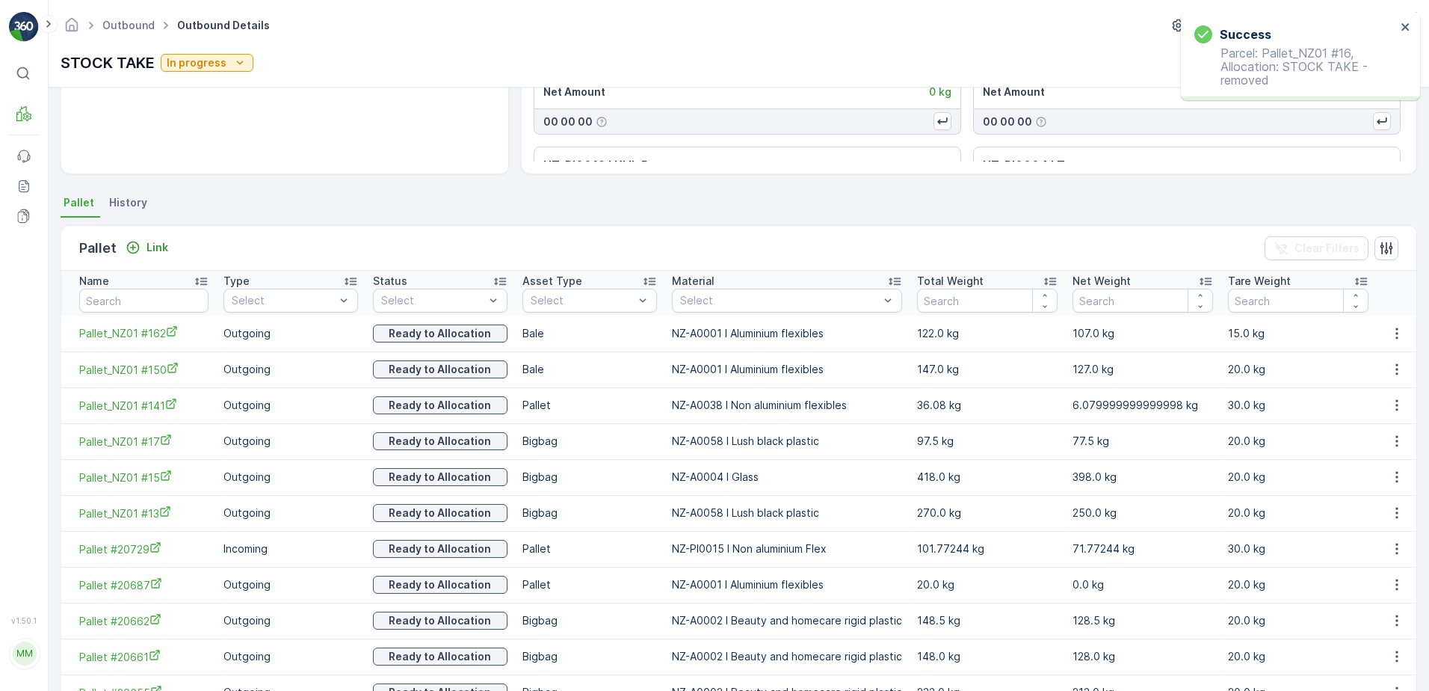
click at [1395, 437] on icon "button" at bounding box center [1396, 441] width 2 height 11
click at [1389, 487] on span "Unlink Pallet" at bounding box center [1366, 491] width 61 height 15
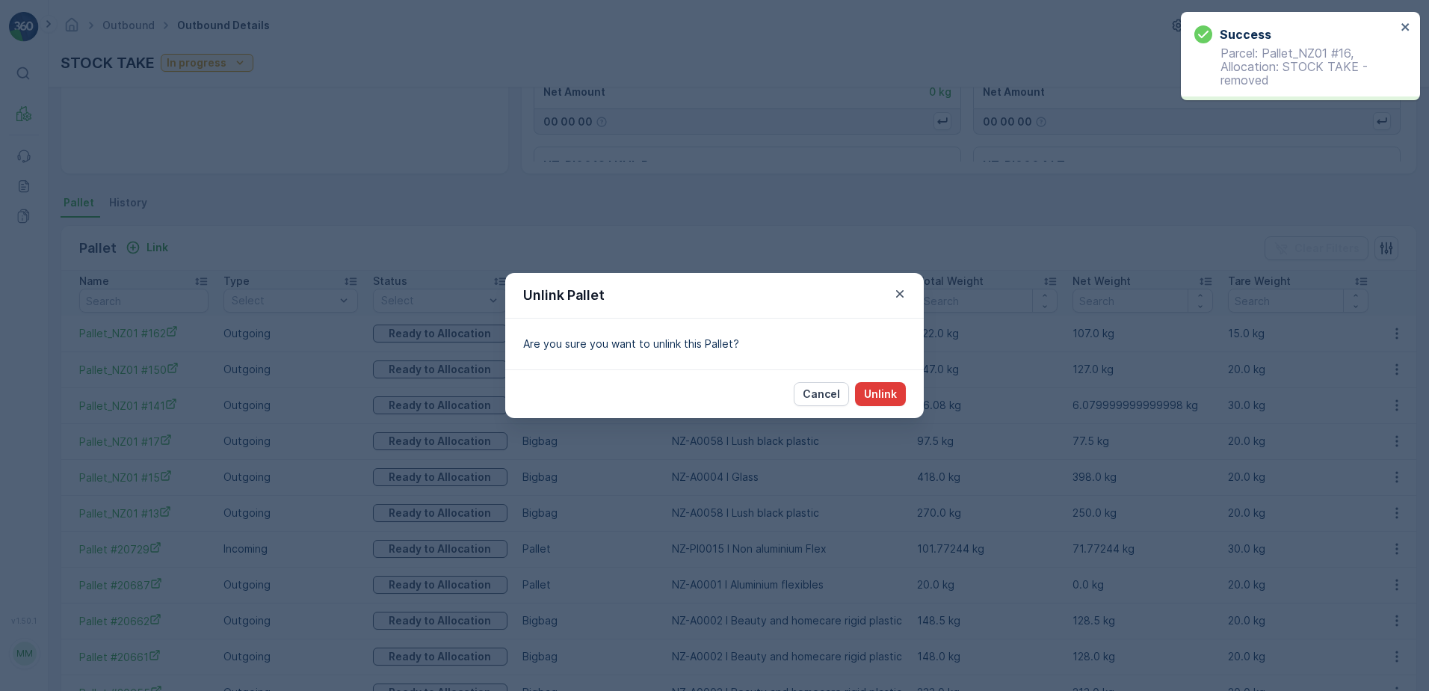
click at [893, 394] on p "Unlink" at bounding box center [880, 393] width 33 height 15
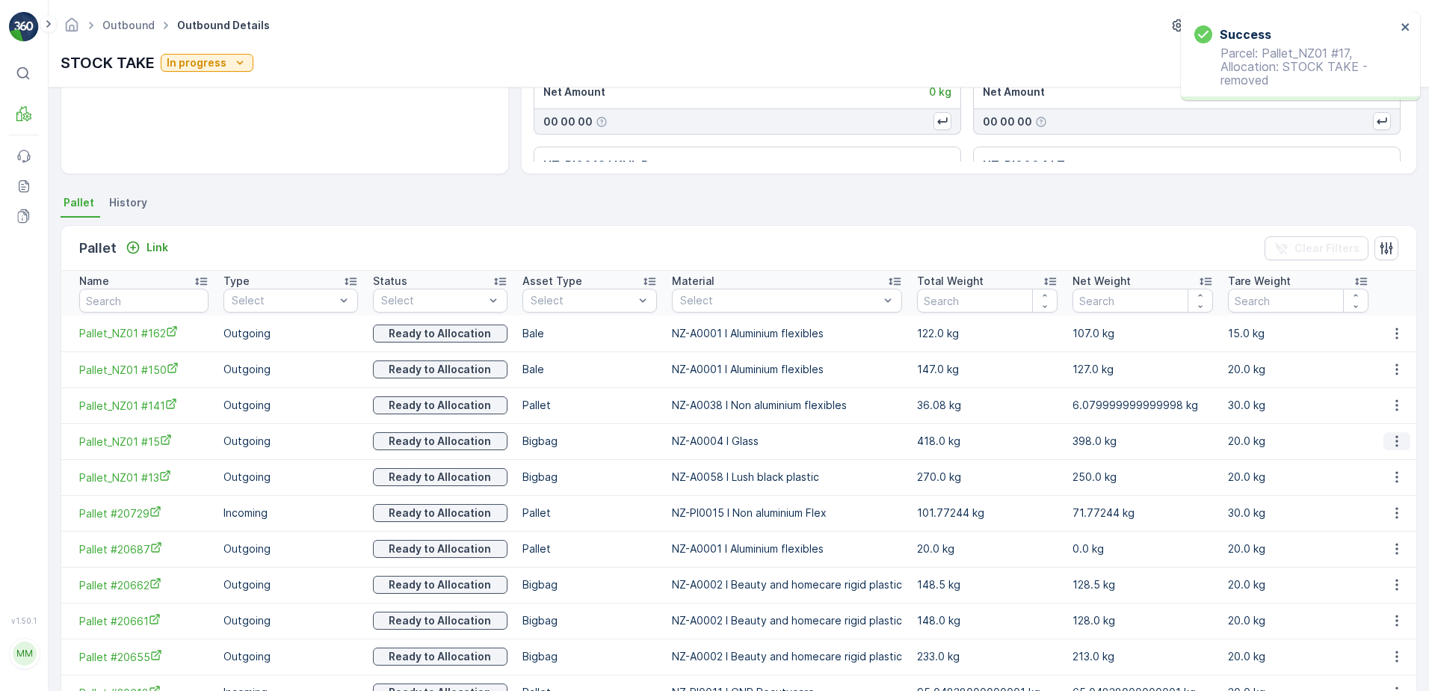
click at [1395, 437] on icon "button" at bounding box center [1396, 441] width 2 height 11
click at [1386, 490] on span "Unlink Pallet" at bounding box center [1366, 491] width 61 height 15
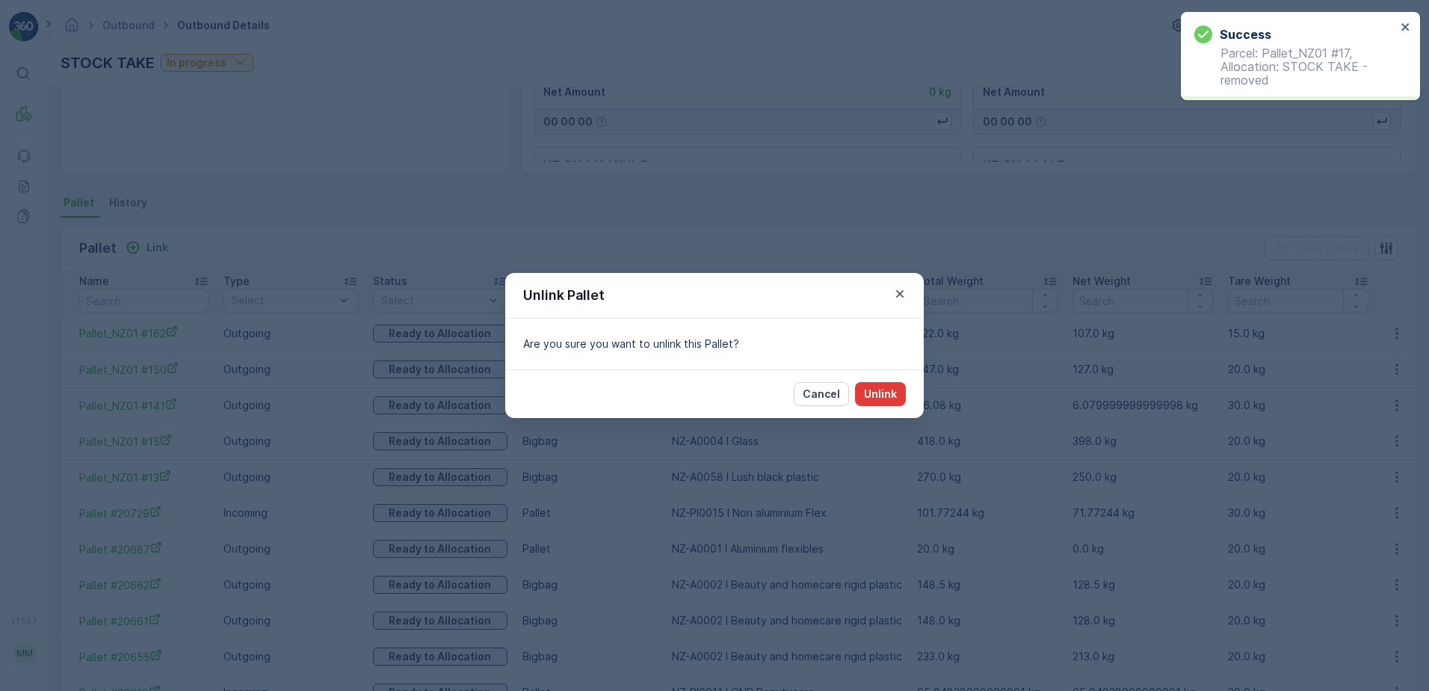
click at [883, 383] on button "Unlink" at bounding box center [880, 394] width 51 height 24
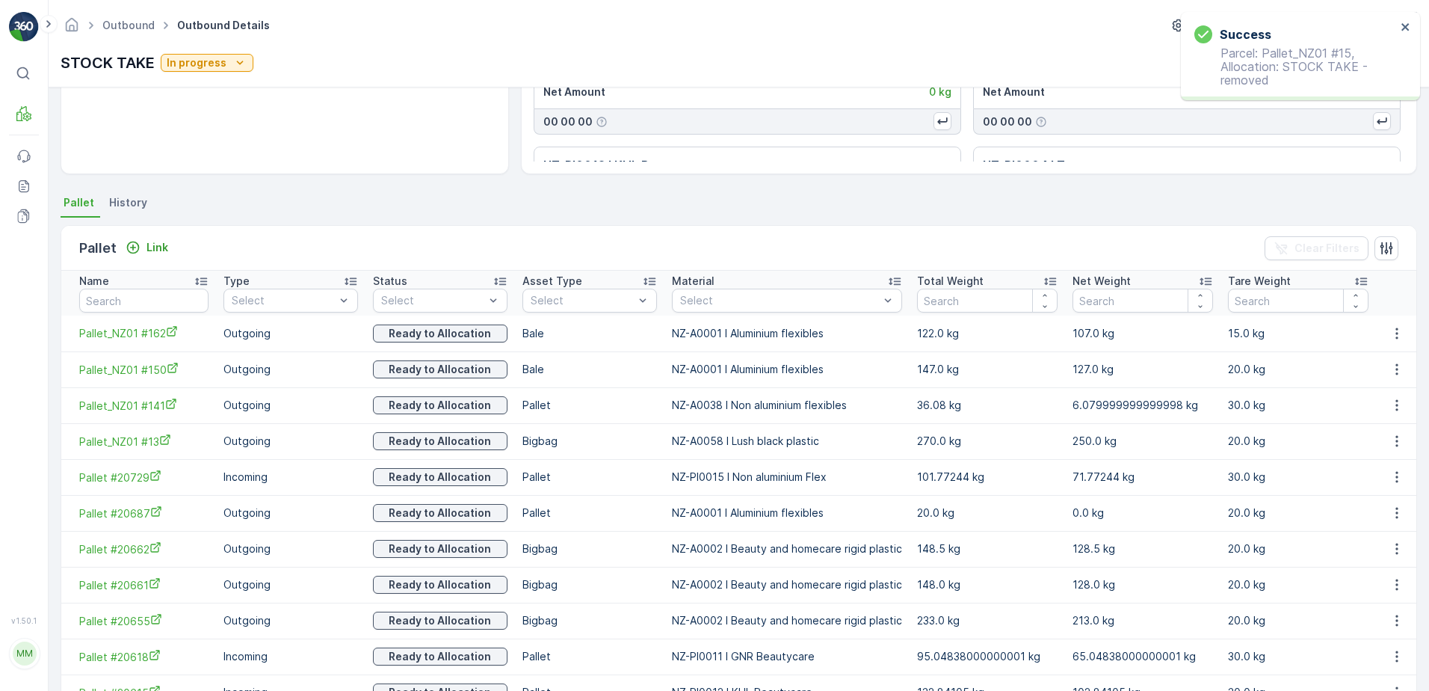
click at [1392, 443] on icon "button" at bounding box center [1396, 440] width 15 height 15
click at [1374, 484] on span "Unlink Pallet" at bounding box center [1366, 491] width 61 height 15
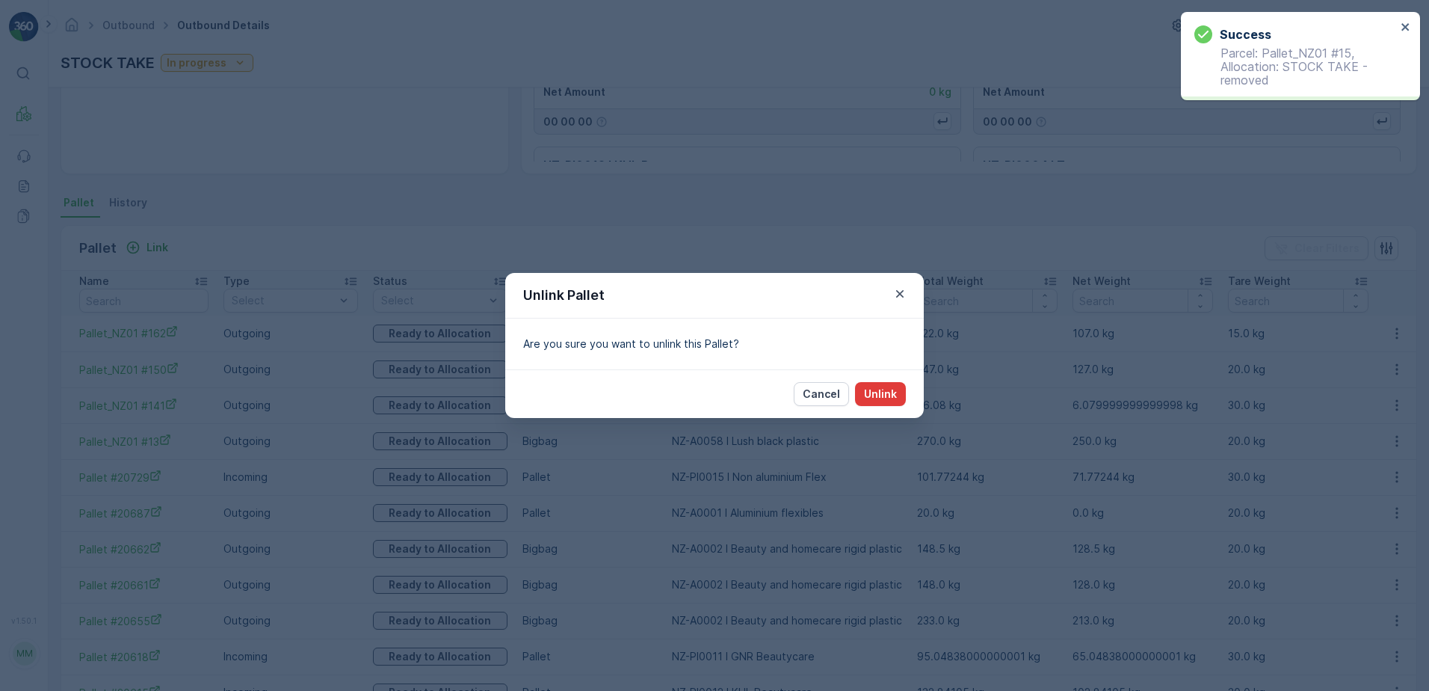
click at [884, 392] on p "Unlink" at bounding box center [880, 393] width 33 height 15
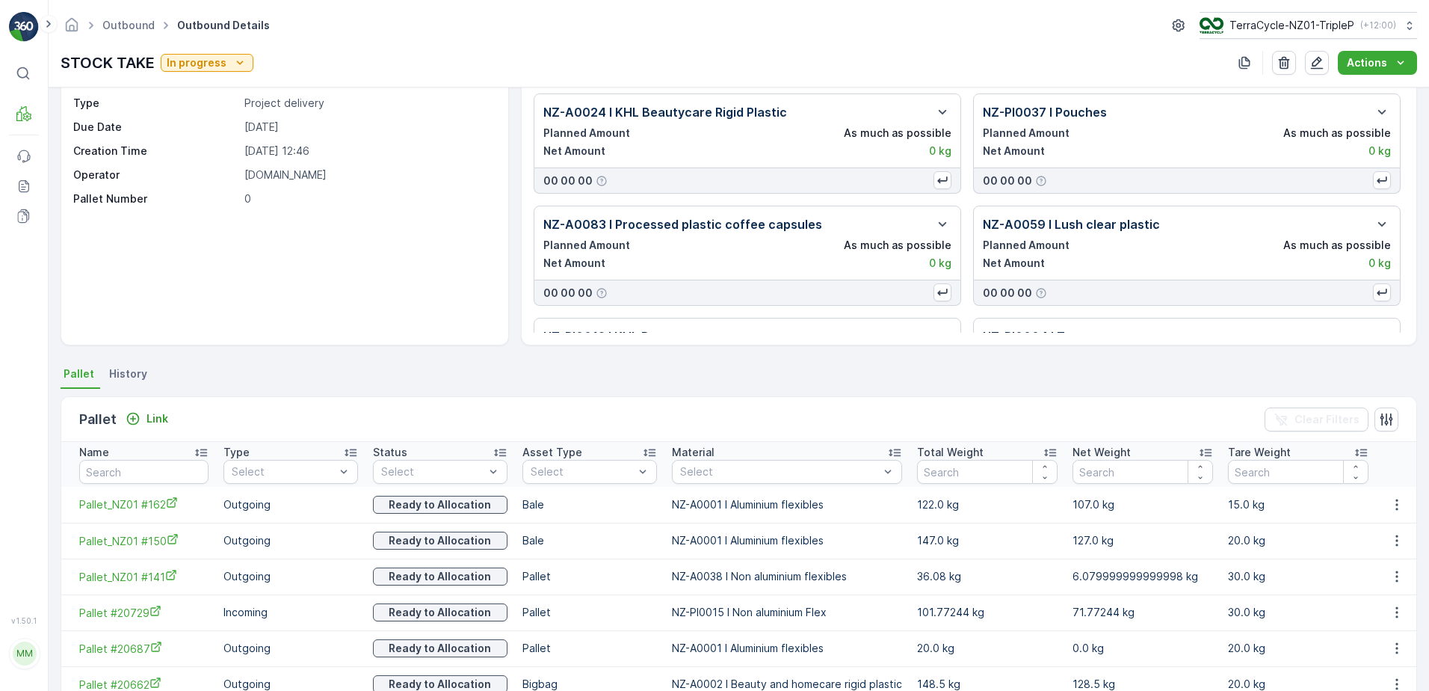
scroll to position [0, 0]
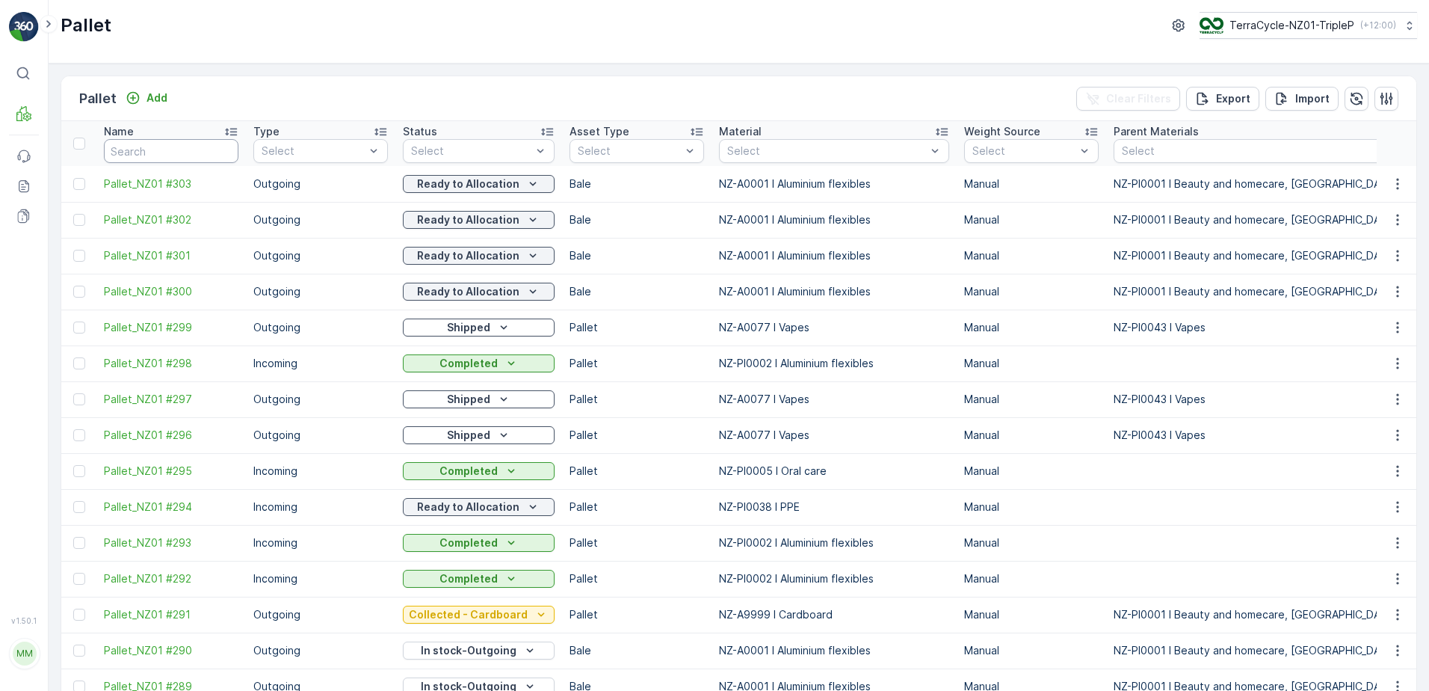
click at [194, 158] on input "text" at bounding box center [171, 151] width 135 height 24
type input "20"
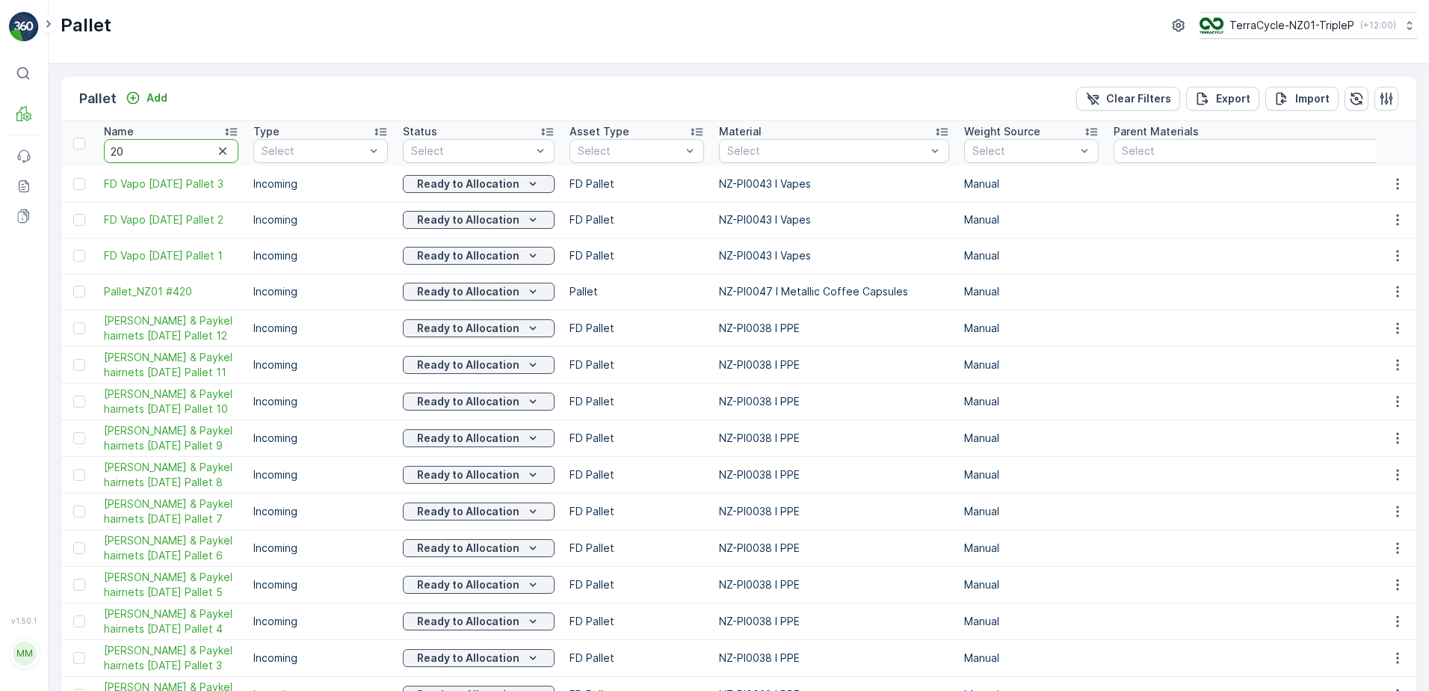
drag, startPoint x: 176, startPoint y: 149, endPoint x: 7, endPoint y: 125, distance: 170.6
click at [7, 125] on div "⌘B MRF Events Reports Documents v 1.50.1 MM [DOMAIN_NAME] [DOMAIN_NAME][EMAIL_A…" at bounding box center [714, 345] width 1429 height 691
type input "contact"
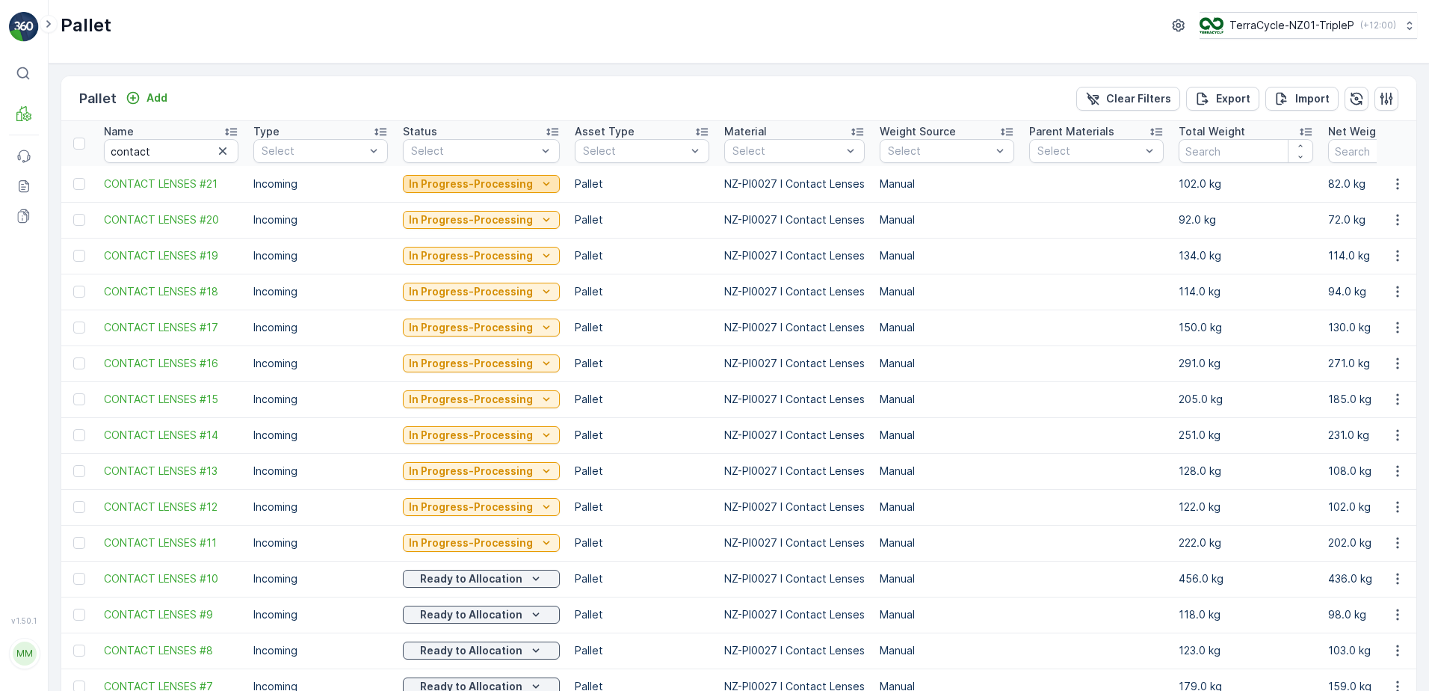
click at [509, 186] on p "In Progress-Processing" at bounding box center [471, 183] width 124 height 15
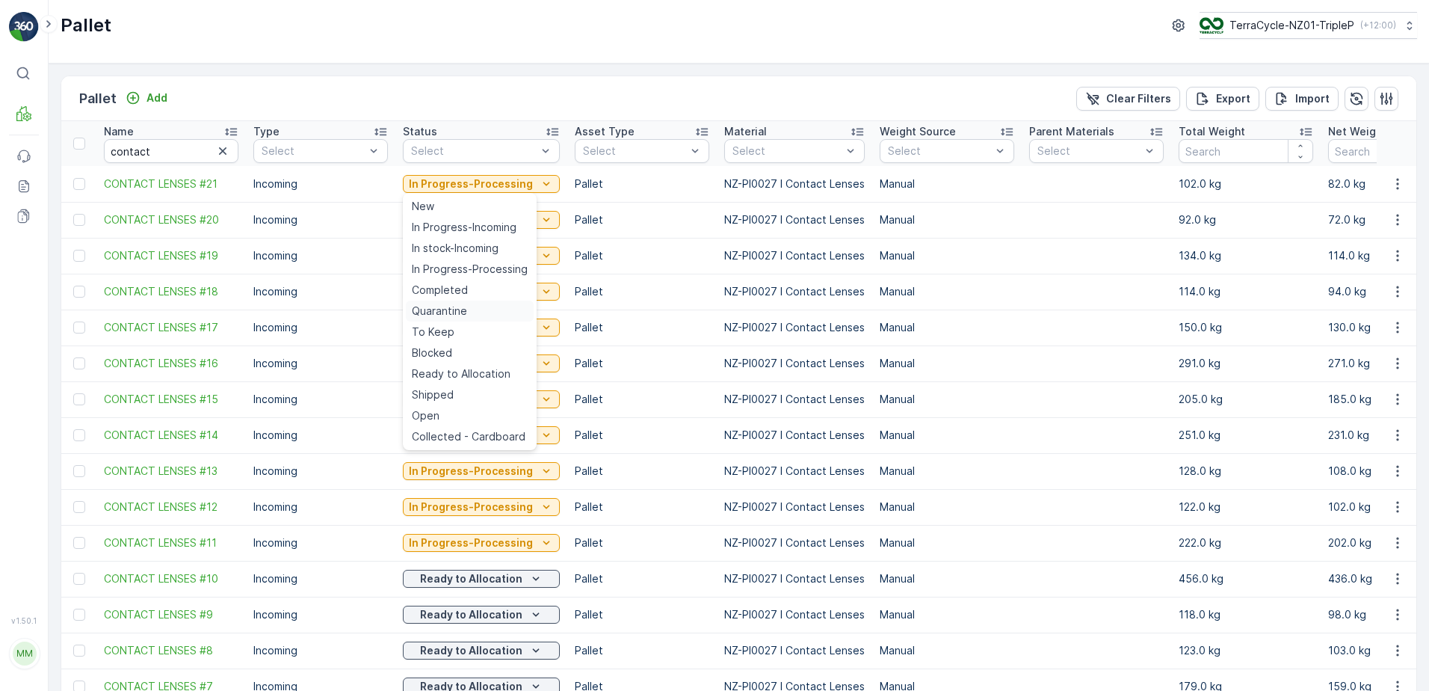
click at [465, 309] on span "Quarantine" at bounding box center [439, 310] width 55 height 15
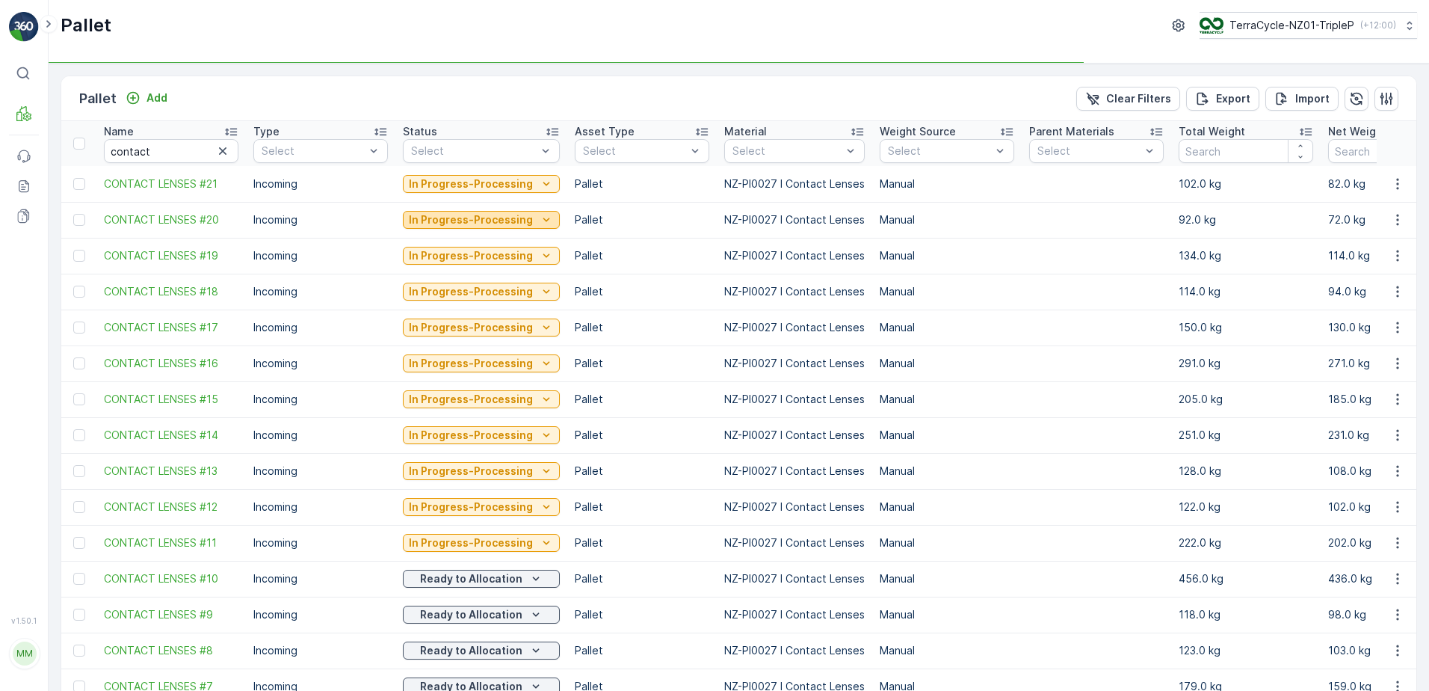
click at [479, 226] on p "In Progress-Processing" at bounding box center [471, 219] width 124 height 15
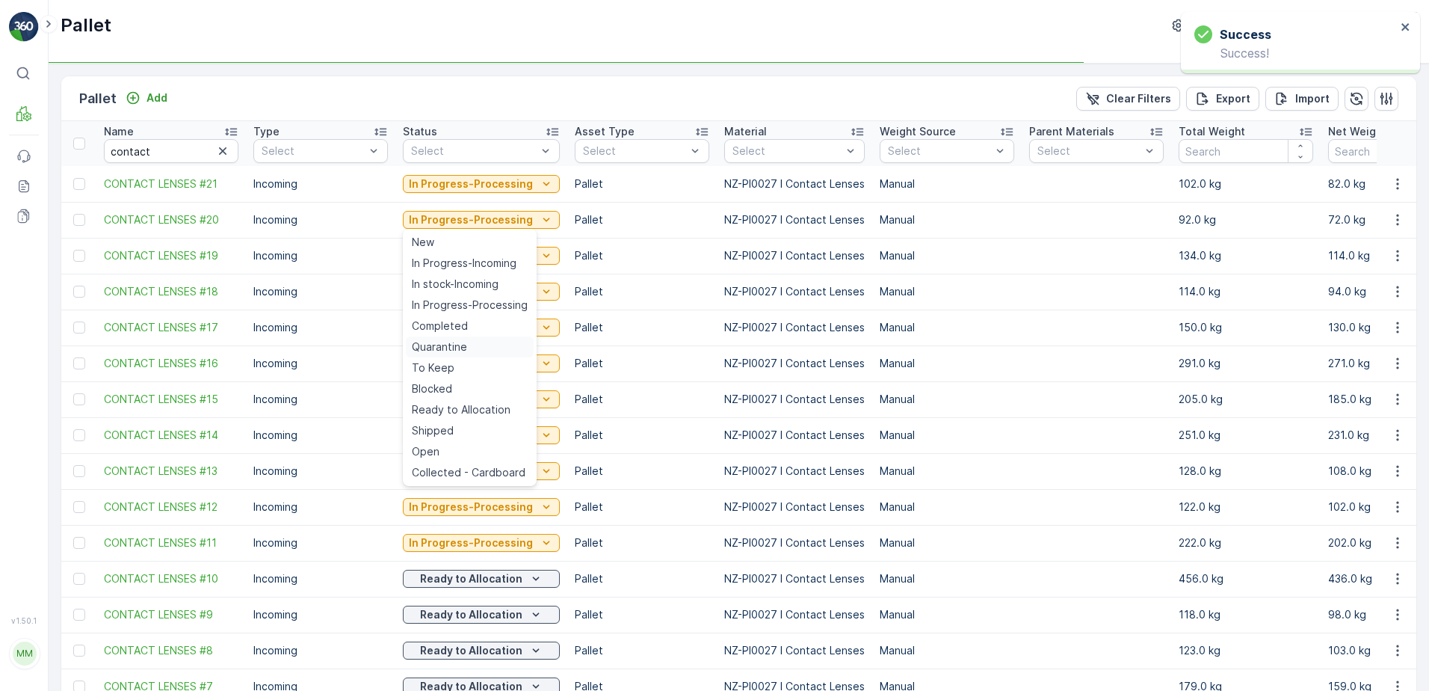
click at [464, 342] on span "Quarantine" at bounding box center [439, 346] width 55 height 15
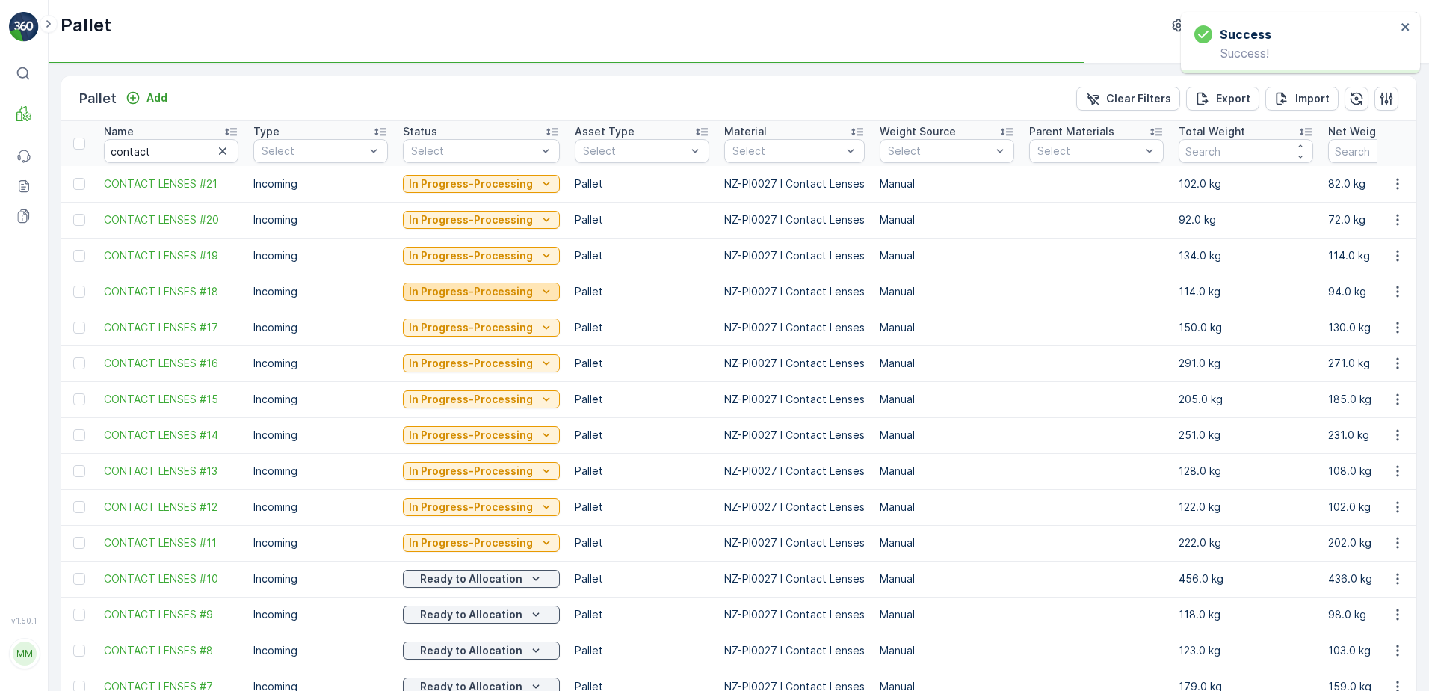
click at [500, 294] on p "In Progress-Processing" at bounding box center [471, 291] width 124 height 15
drag, startPoint x: 480, startPoint y: 252, endPoint x: 451, endPoint y: 380, distance: 130.9
click at [480, 253] on p "In Progress-Processing" at bounding box center [471, 255] width 124 height 15
click at [451, 380] on td "In Progress-Processing" at bounding box center [481, 363] width 172 height 36
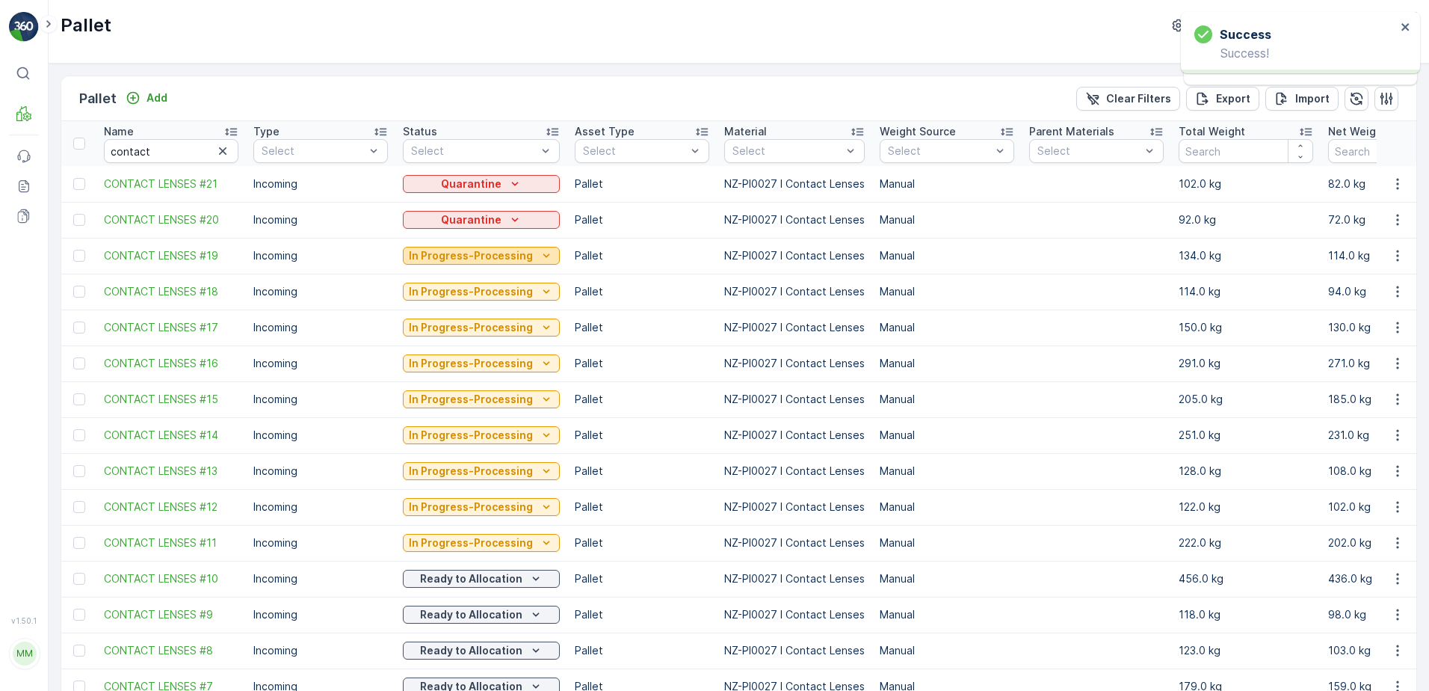
click at [480, 256] on p "In Progress-Processing" at bounding box center [471, 255] width 124 height 15
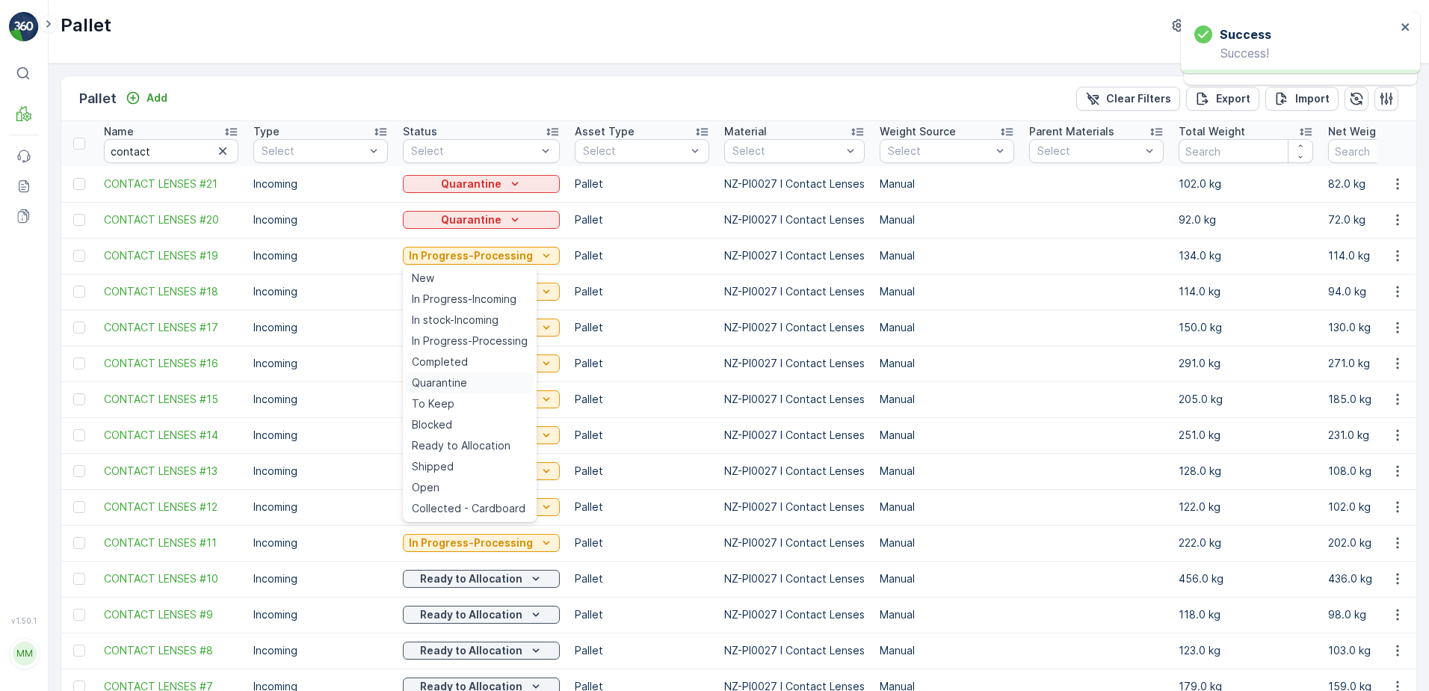
click at [453, 381] on span "Quarantine" at bounding box center [439, 382] width 55 height 15
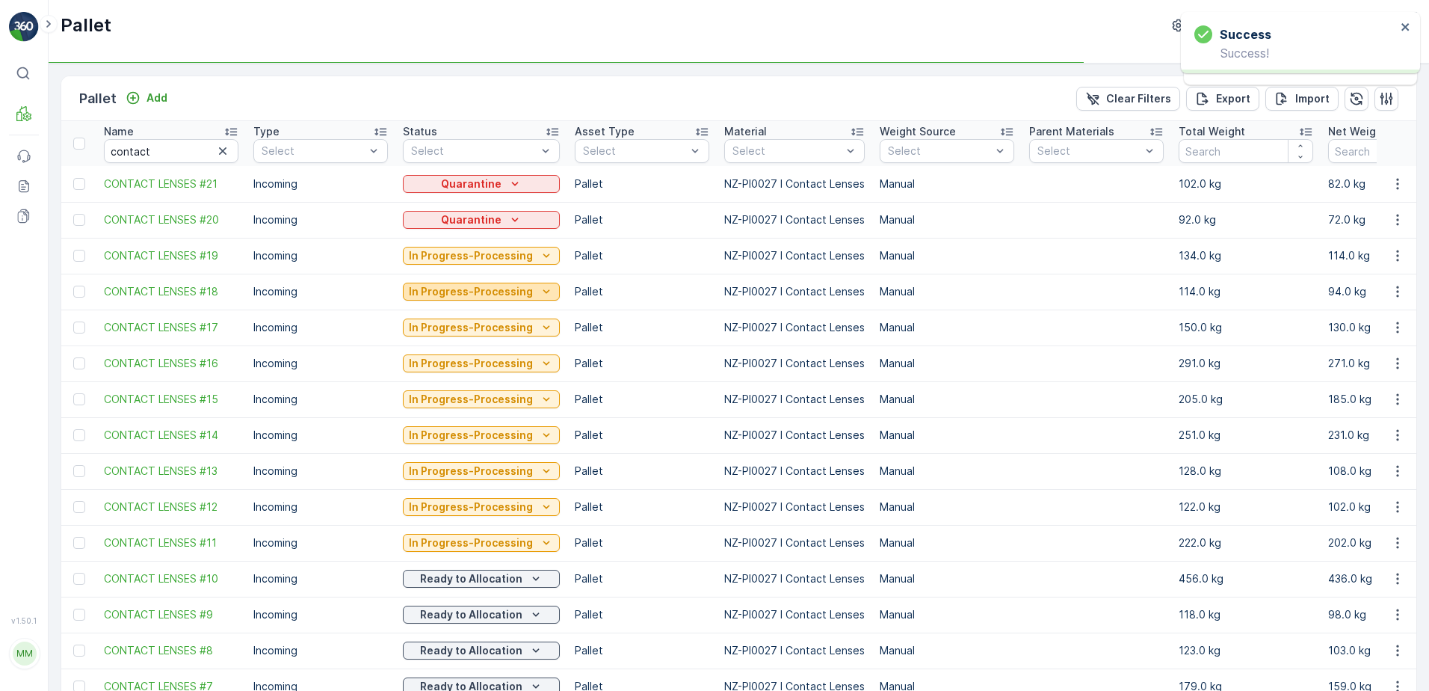
click at [495, 297] on p "In Progress-Processing" at bounding box center [471, 291] width 124 height 15
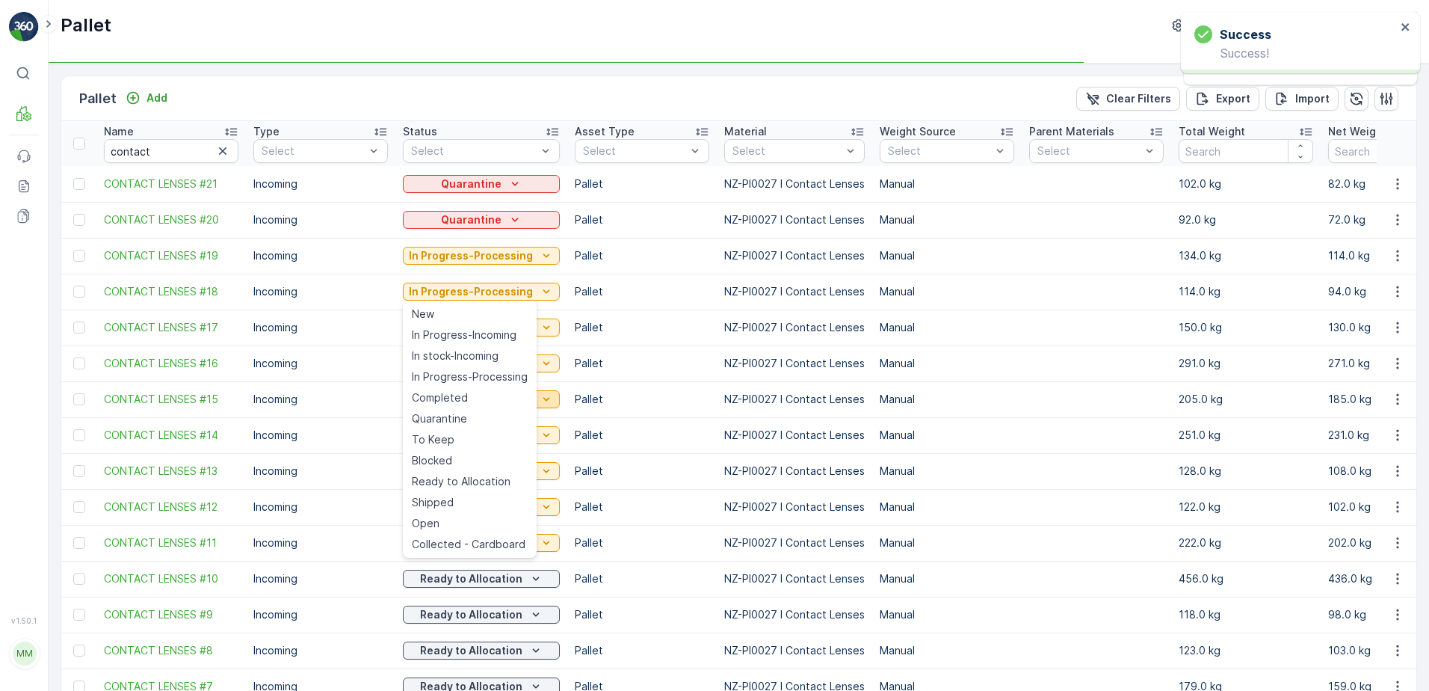
drag, startPoint x: 438, startPoint y: 412, endPoint x: 446, endPoint y: 398, distance: 15.8
click at [439, 413] on span "Quarantine" at bounding box center [439, 418] width 55 height 15
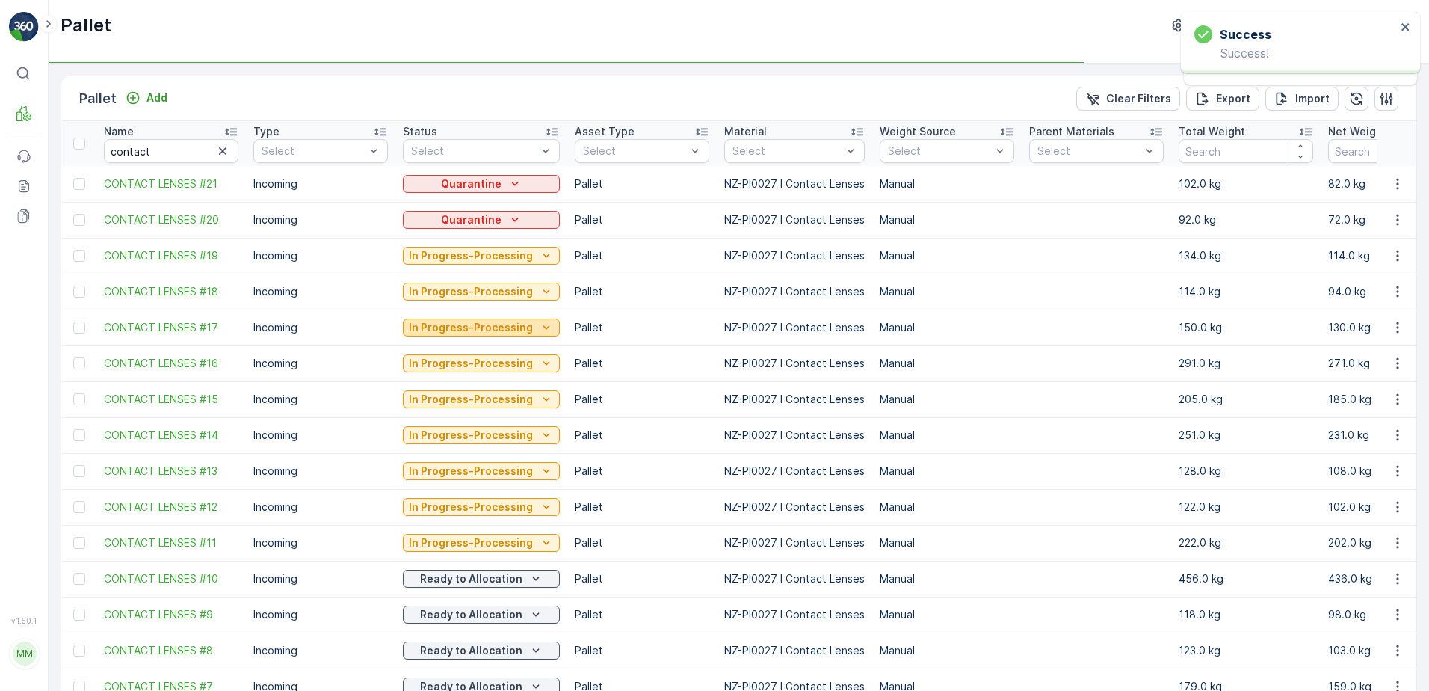
click at [490, 329] on p "In Progress-Processing" at bounding box center [471, 327] width 124 height 15
click at [513, 360] on p "In Progress-Processing" at bounding box center [471, 363] width 124 height 15
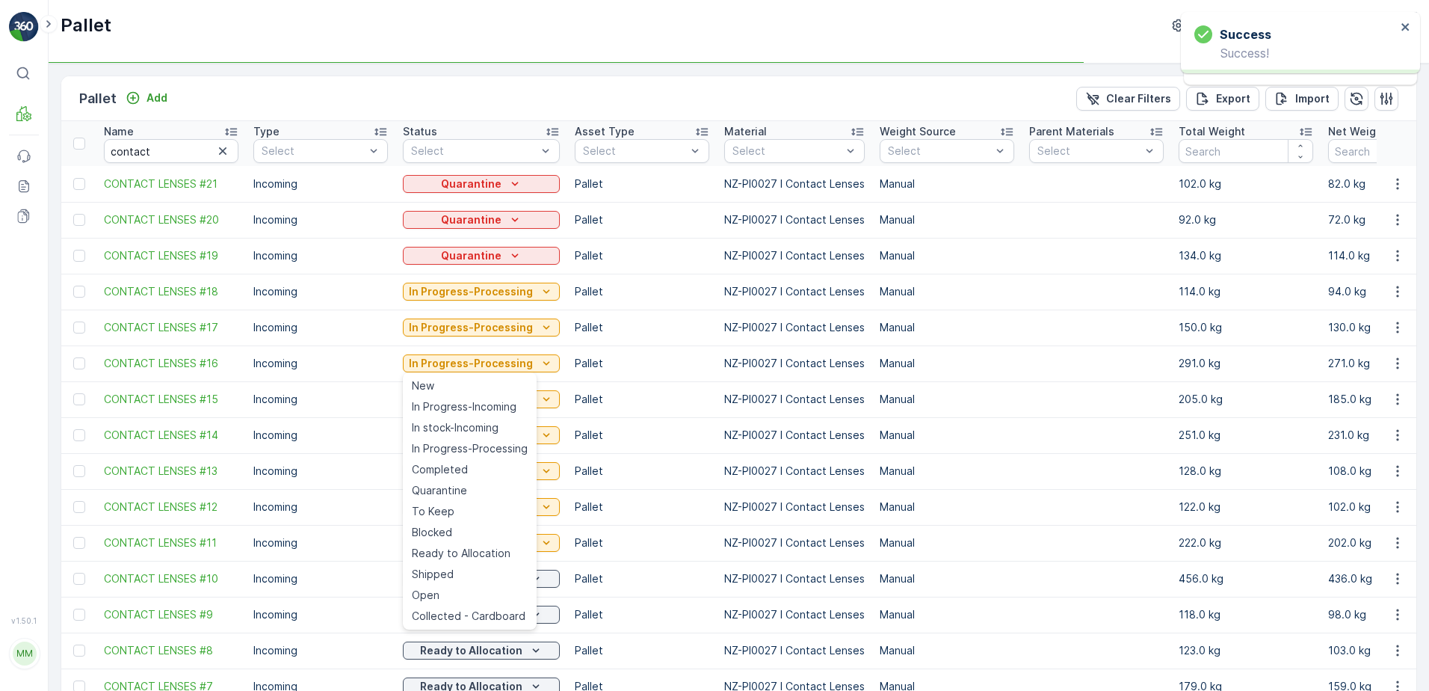
click at [445, 487] on td "In Progress-Processing" at bounding box center [481, 471] width 172 height 36
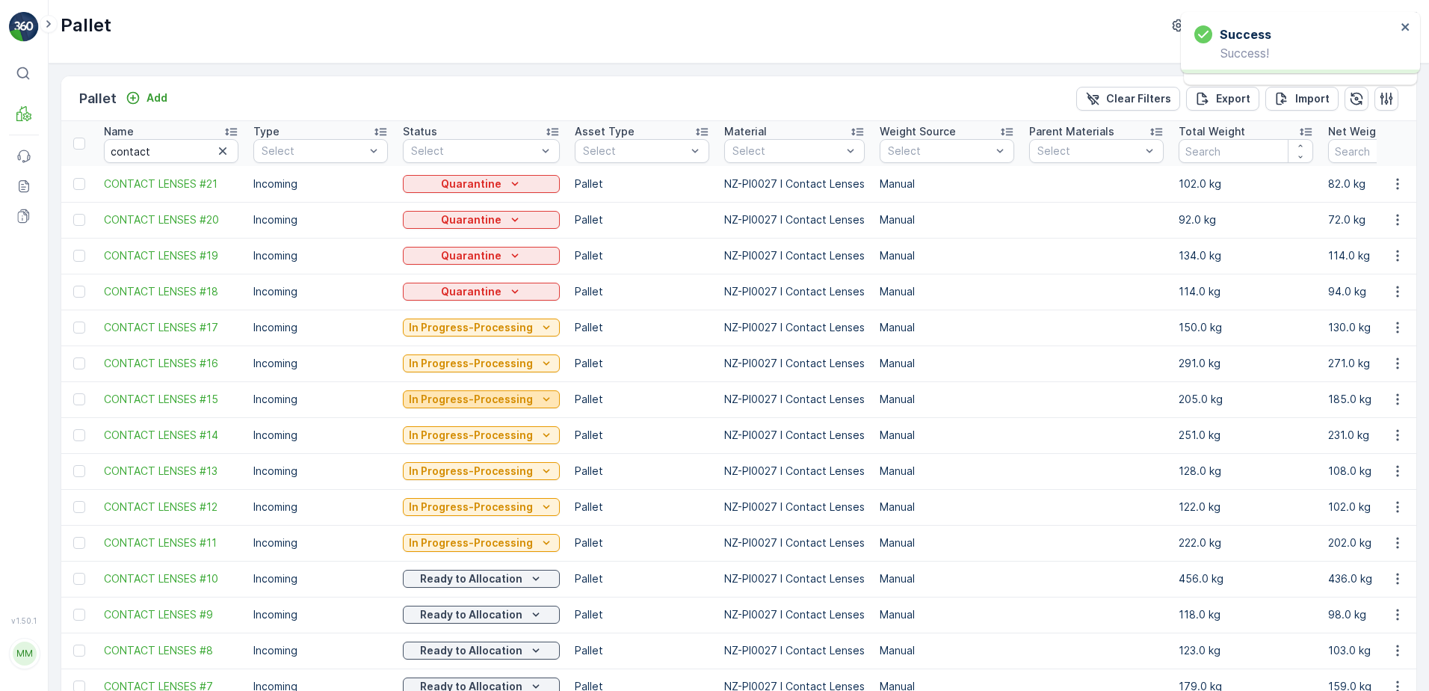
click at [497, 404] on p "In Progress-Processing" at bounding box center [471, 399] width 124 height 15
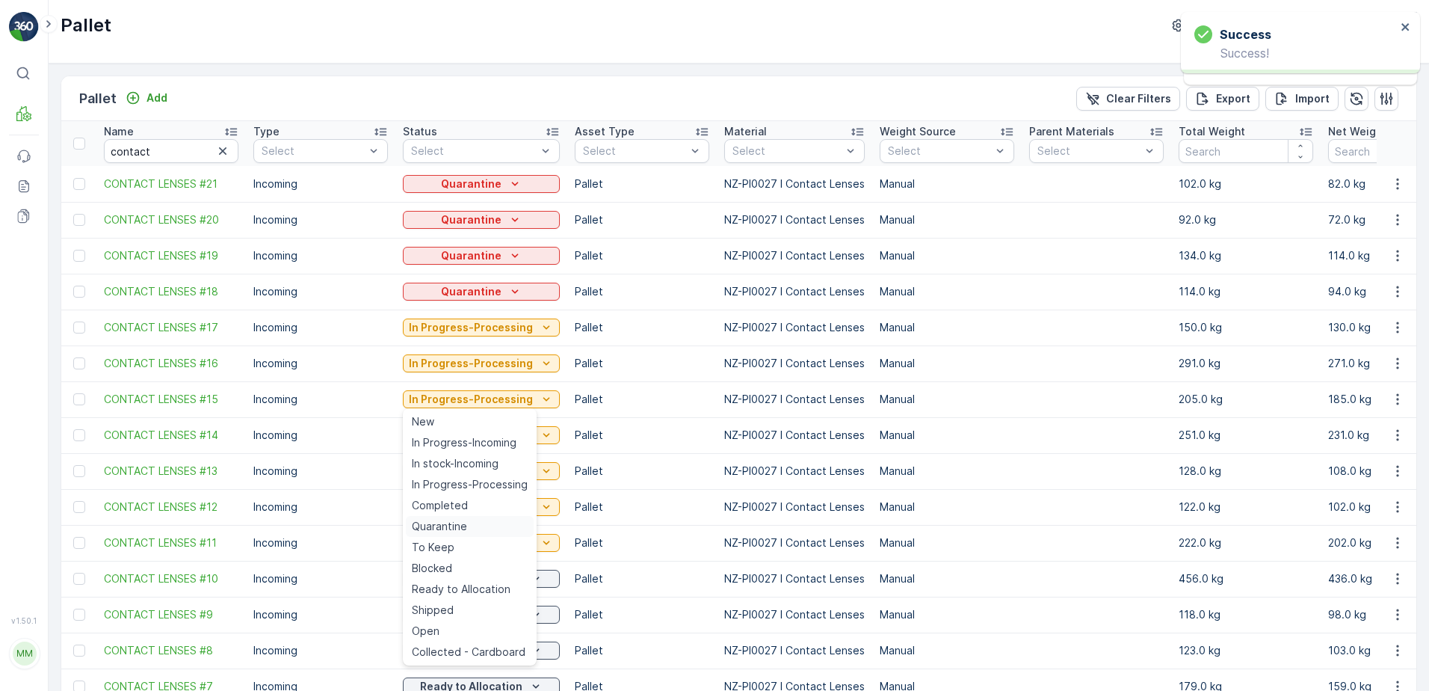
click at [457, 525] on span "Quarantine" at bounding box center [439, 526] width 55 height 15
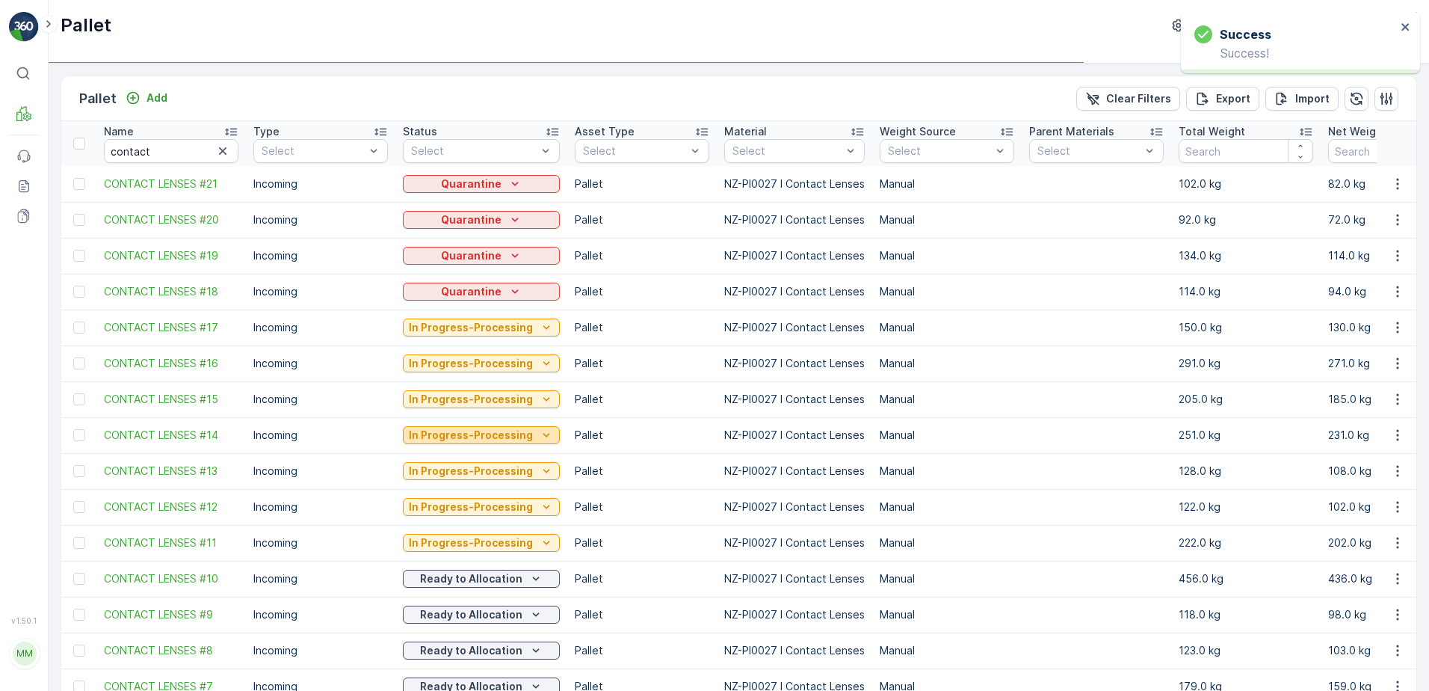
click at [481, 434] on p "In Progress-Processing" at bounding box center [471, 434] width 124 height 15
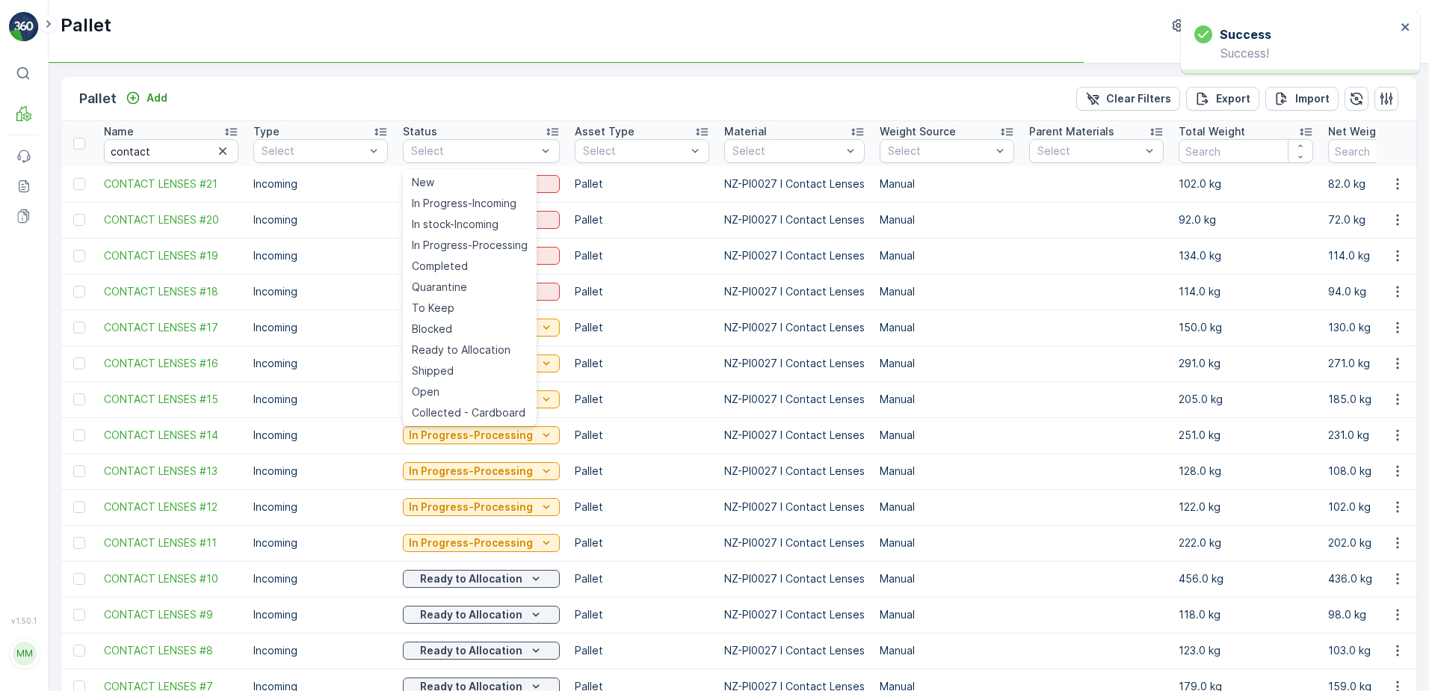
click at [491, 280] on td "Quarantine" at bounding box center [481, 292] width 172 height 36
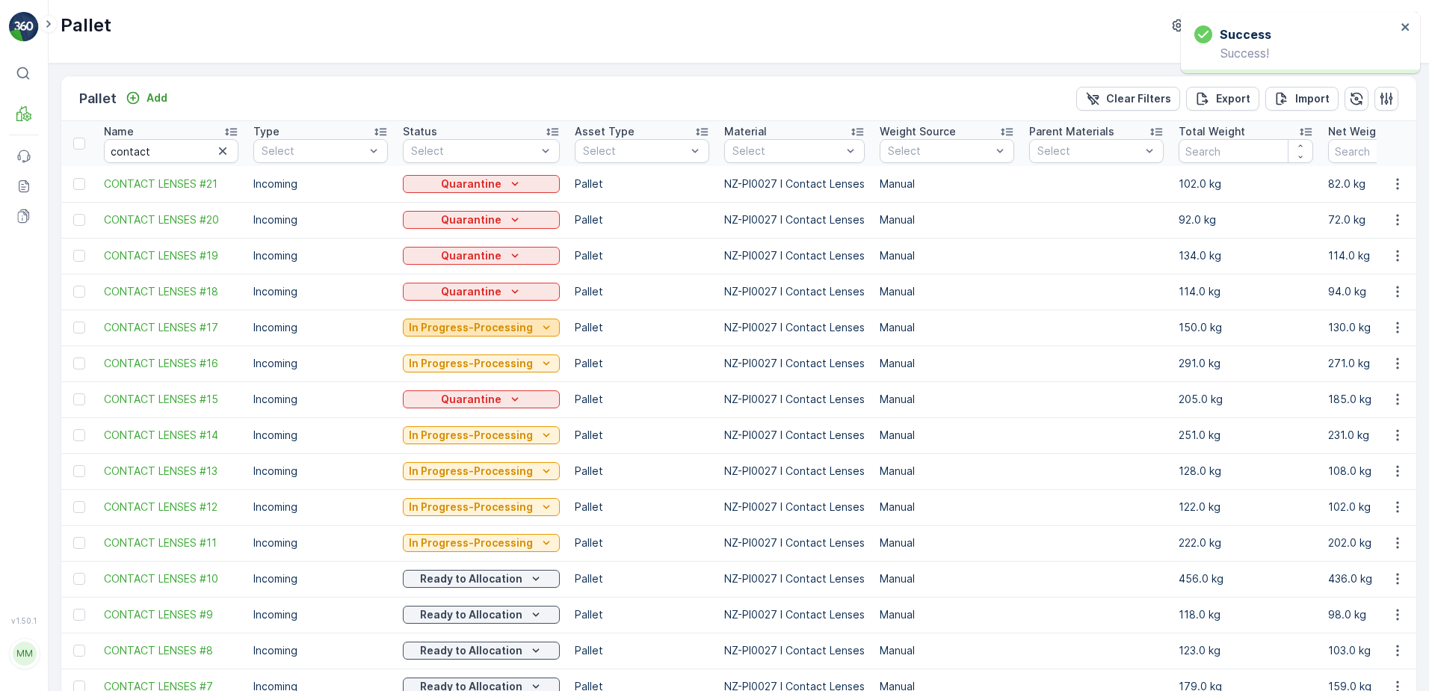
click at [487, 333] on p "In Progress-Processing" at bounding box center [471, 327] width 124 height 15
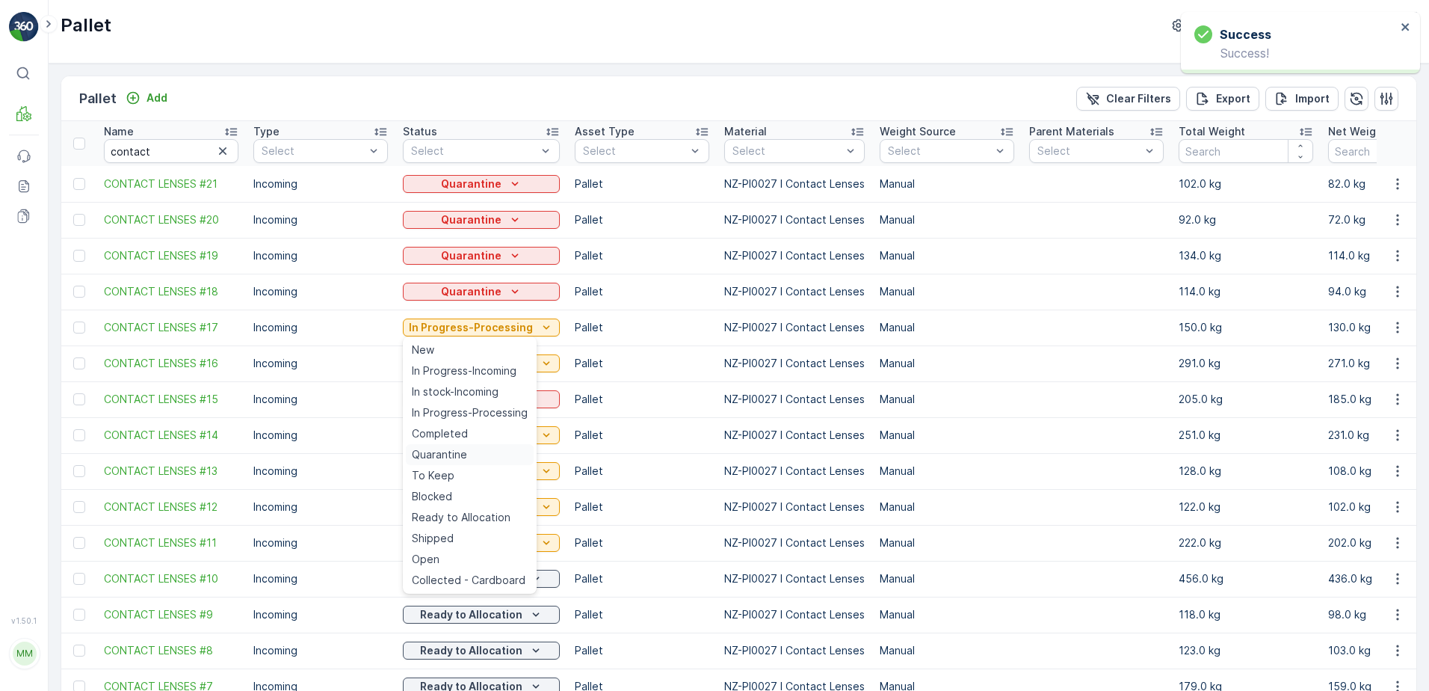
click at [463, 449] on span "Quarantine" at bounding box center [439, 454] width 55 height 15
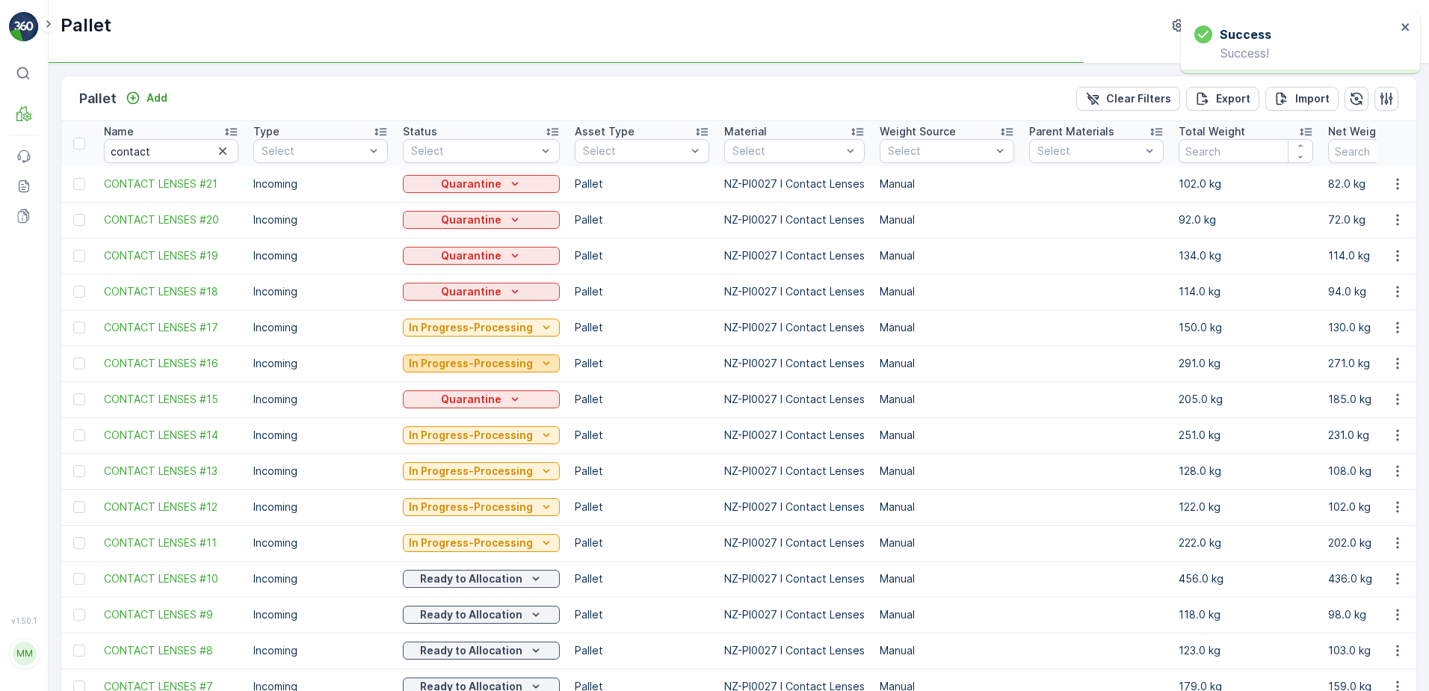
click at [482, 368] on p "In Progress-Processing" at bounding box center [471, 363] width 124 height 15
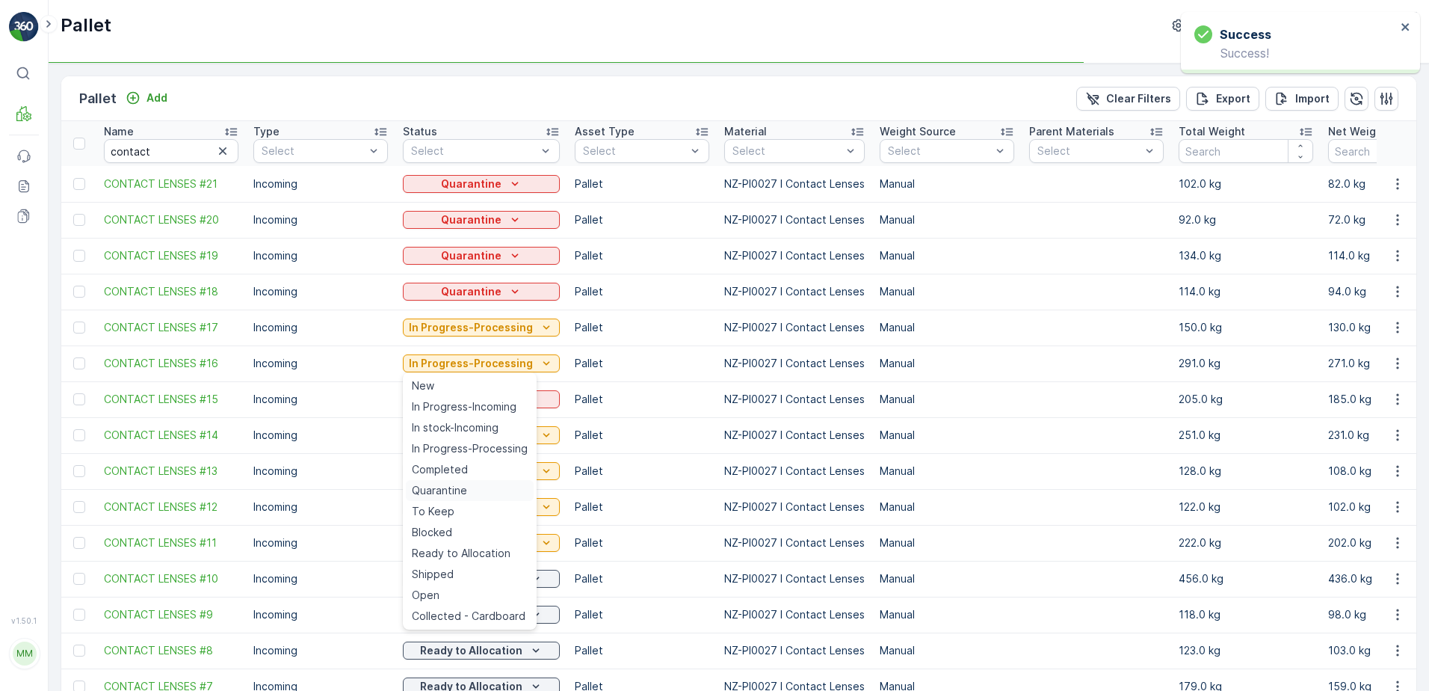
click at [465, 491] on span "Quarantine" at bounding box center [439, 490] width 55 height 15
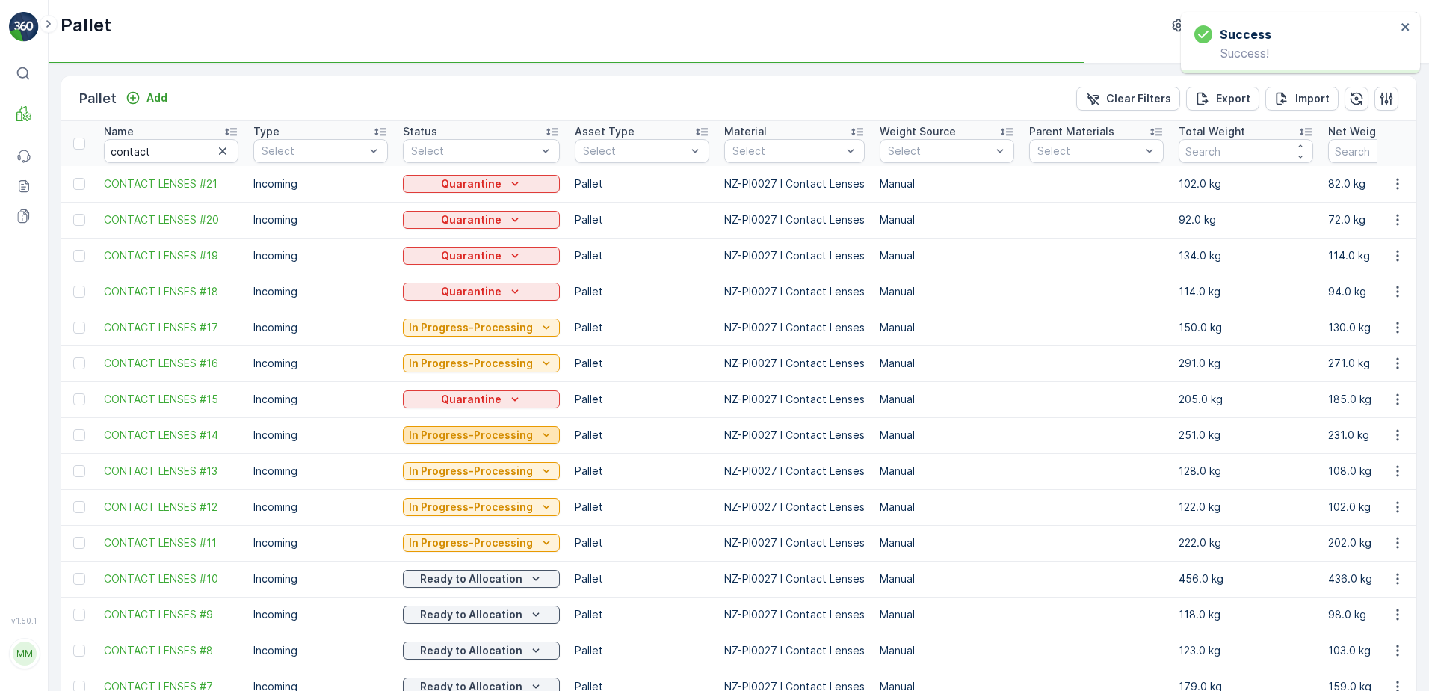
click at [490, 440] on p "In Progress-Processing" at bounding box center [471, 434] width 124 height 15
click at [462, 441] on p "In Progress-Processing" at bounding box center [471, 434] width 124 height 15
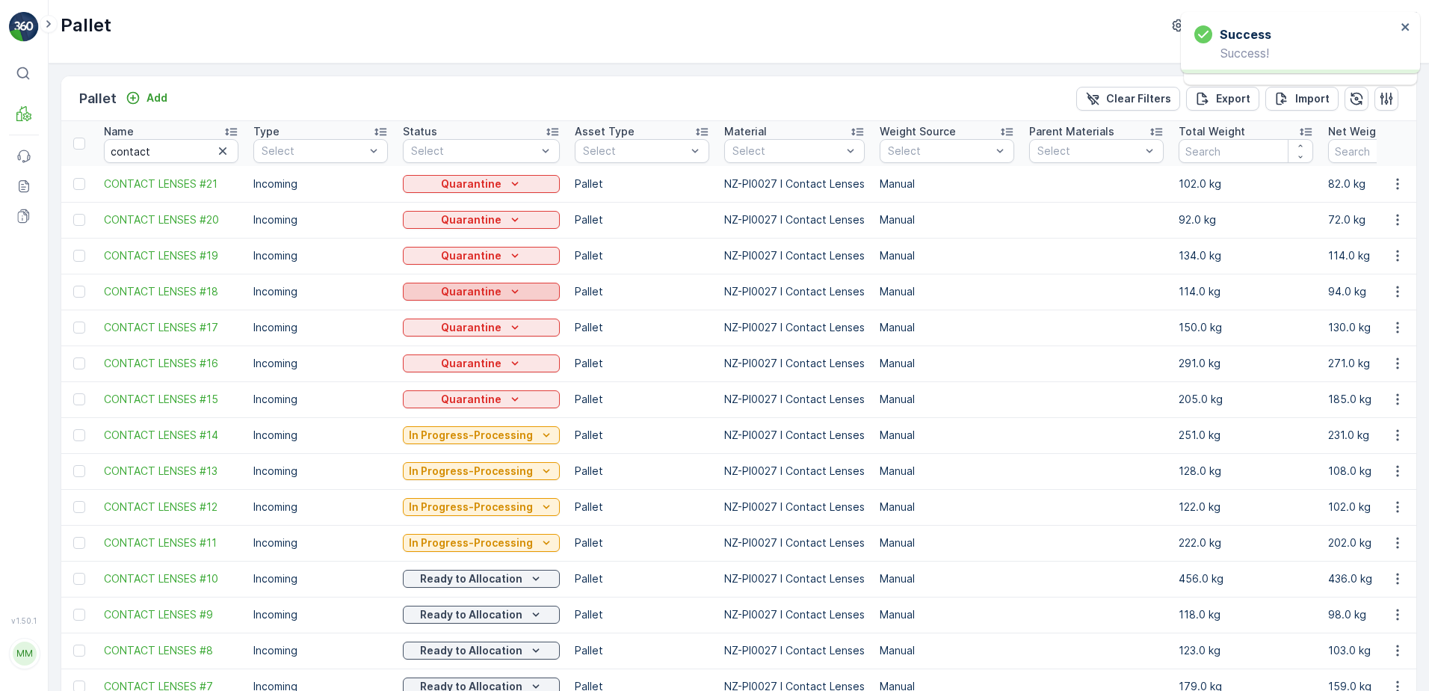
drag, startPoint x: 457, startPoint y: 307, endPoint x: 469, endPoint y: 287, distance: 23.1
click at [469, 287] on p "Quarantine" at bounding box center [471, 291] width 61 height 15
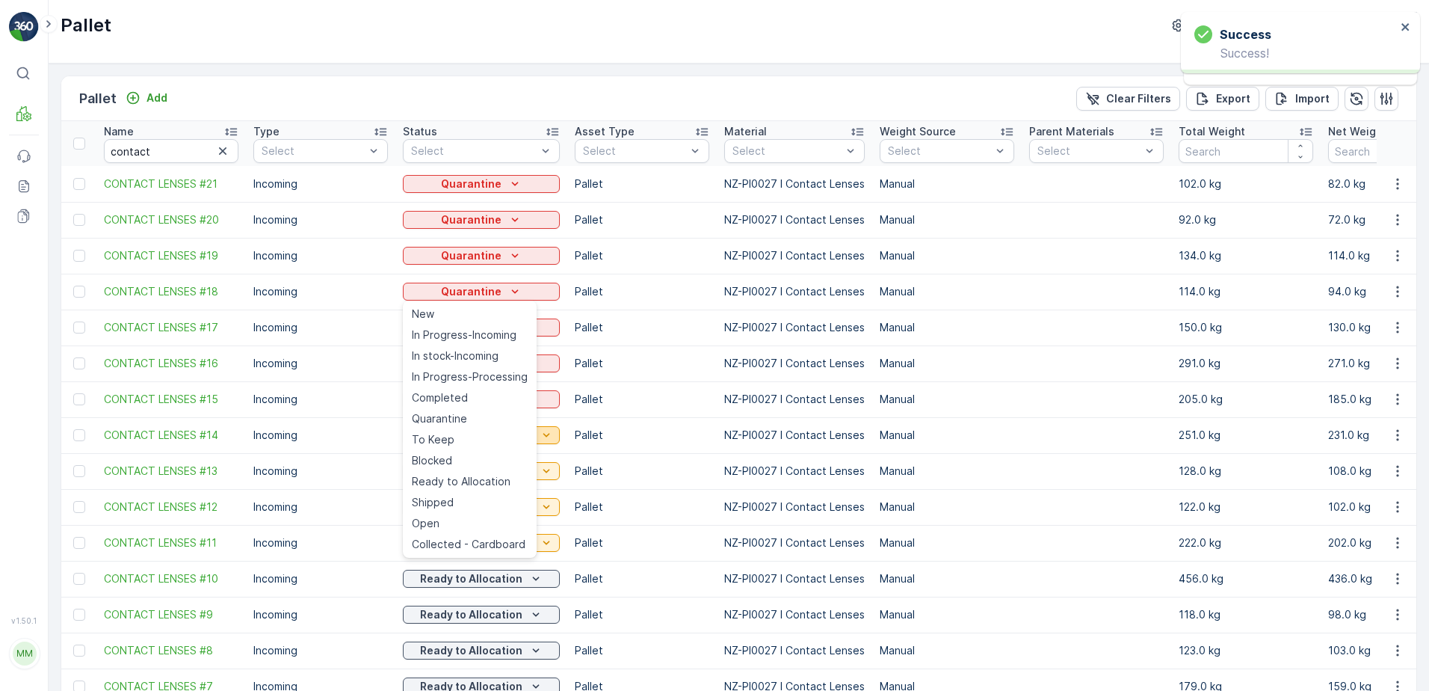
click at [543, 434] on icon "In Progress-Processing" at bounding box center [546, 435] width 7 height 4
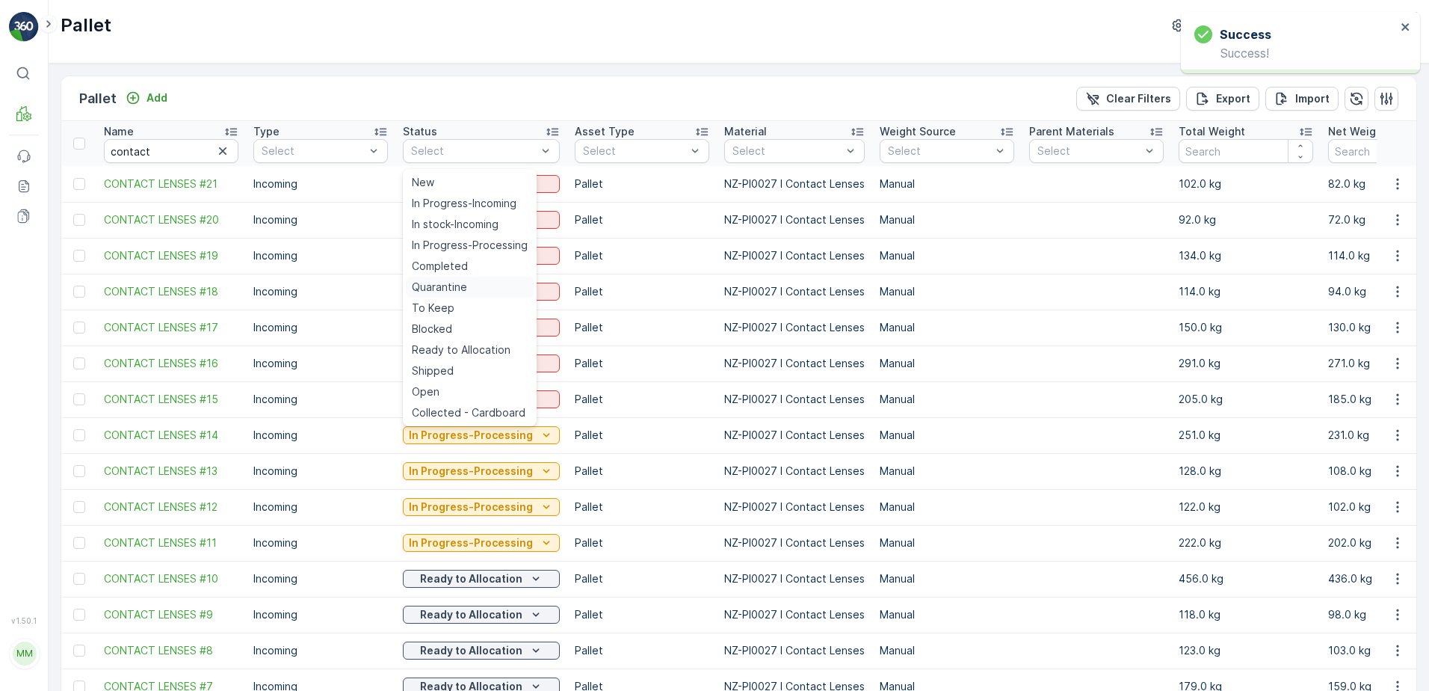
click at [453, 282] on span "Quarantine" at bounding box center [439, 287] width 55 height 15
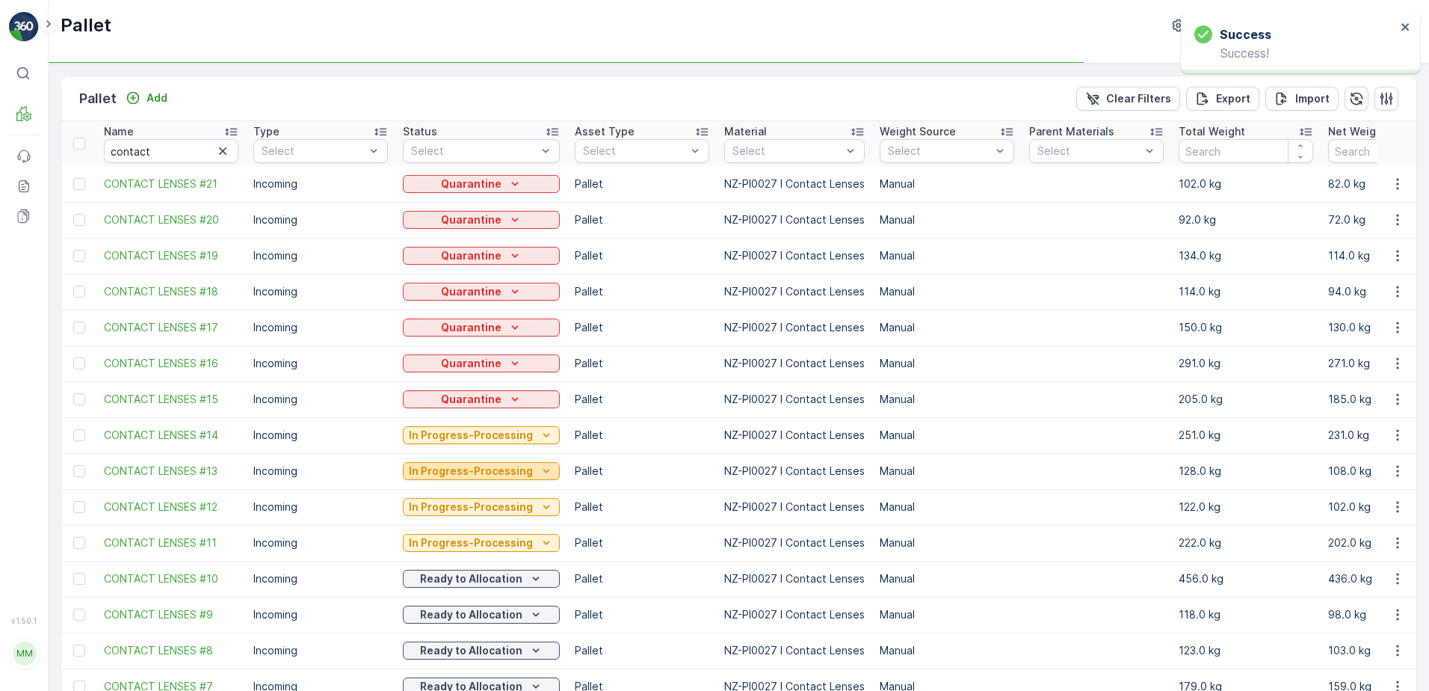
click at [490, 472] on p "In Progress-Processing" at bounding box center [471, 470] width 124 height 15
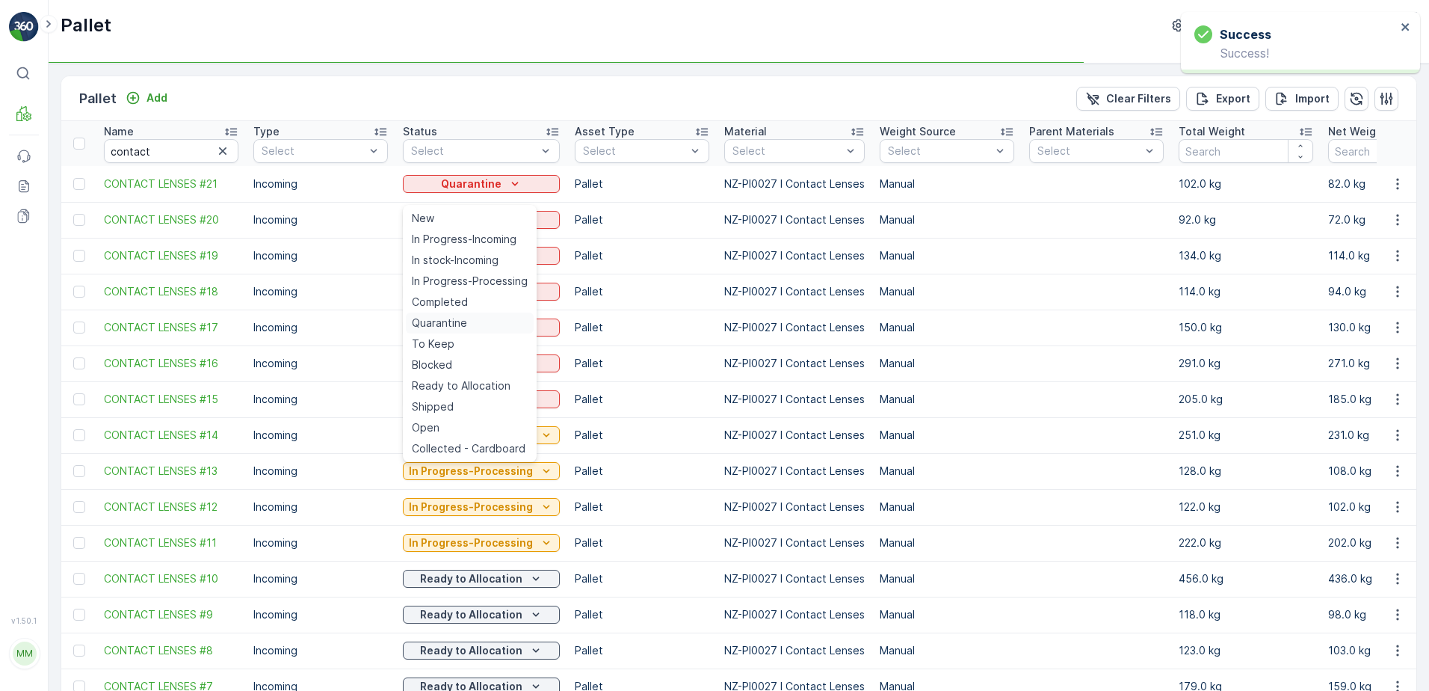
click at [455, 316] on span "Quarantine" at bounding box center [439, 322] width 55 height 15
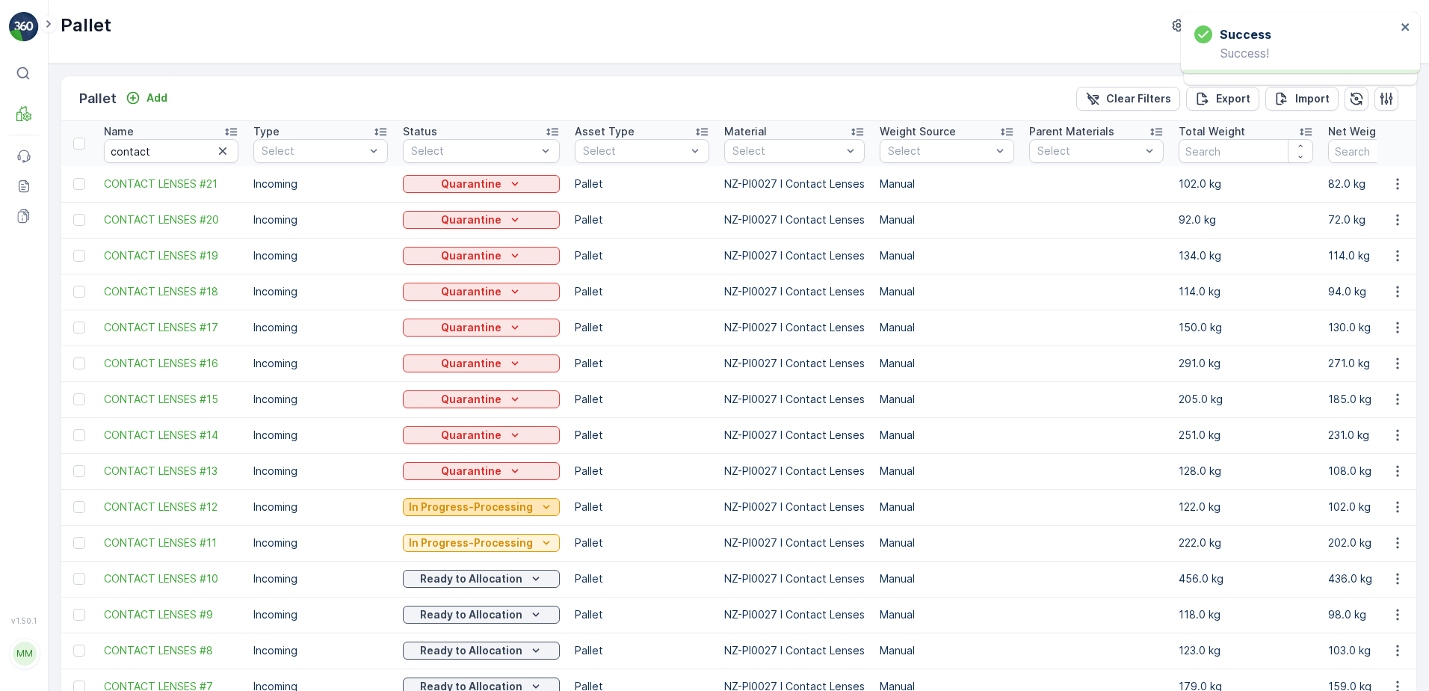
click at [502, 507] on p "In Progress-Processing" at bounding box center [471, 506] width 124 height 15
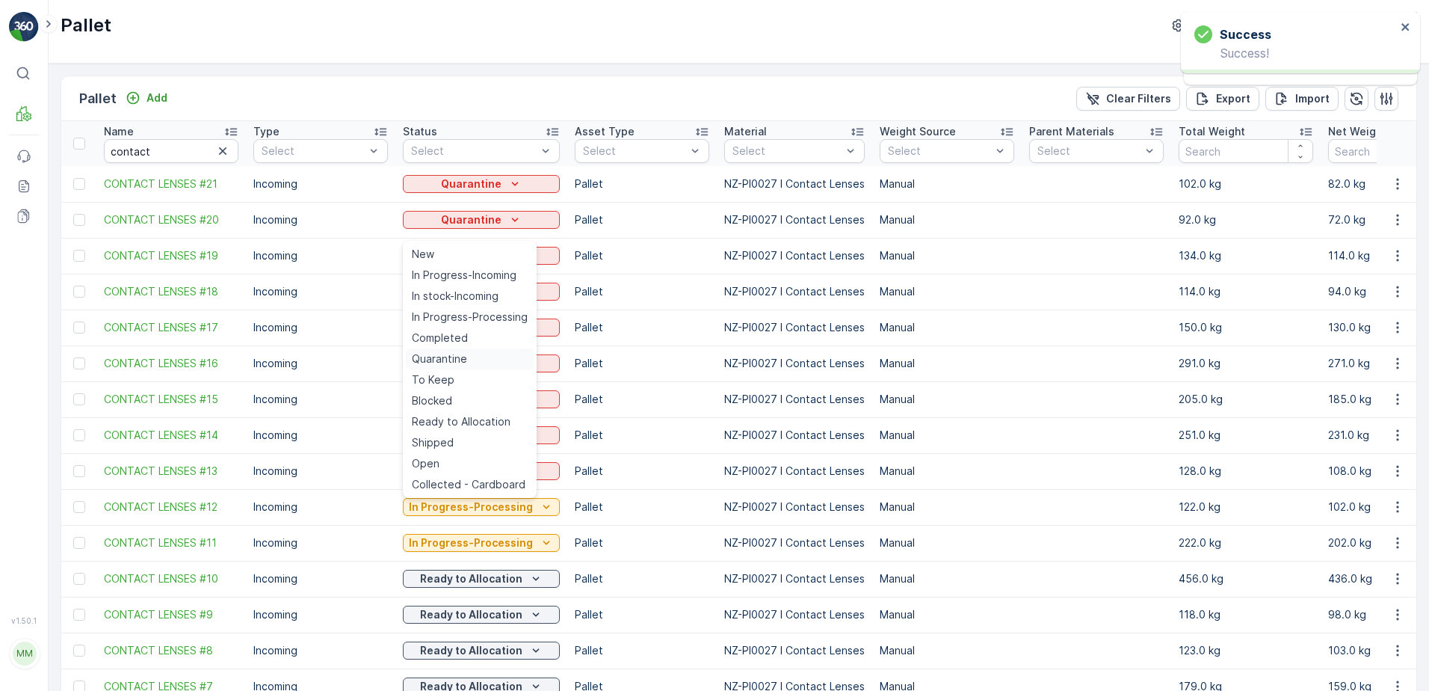
click at [462, 357] on span "Quarantine" at bounding box center [439, 358] width 55 height 15
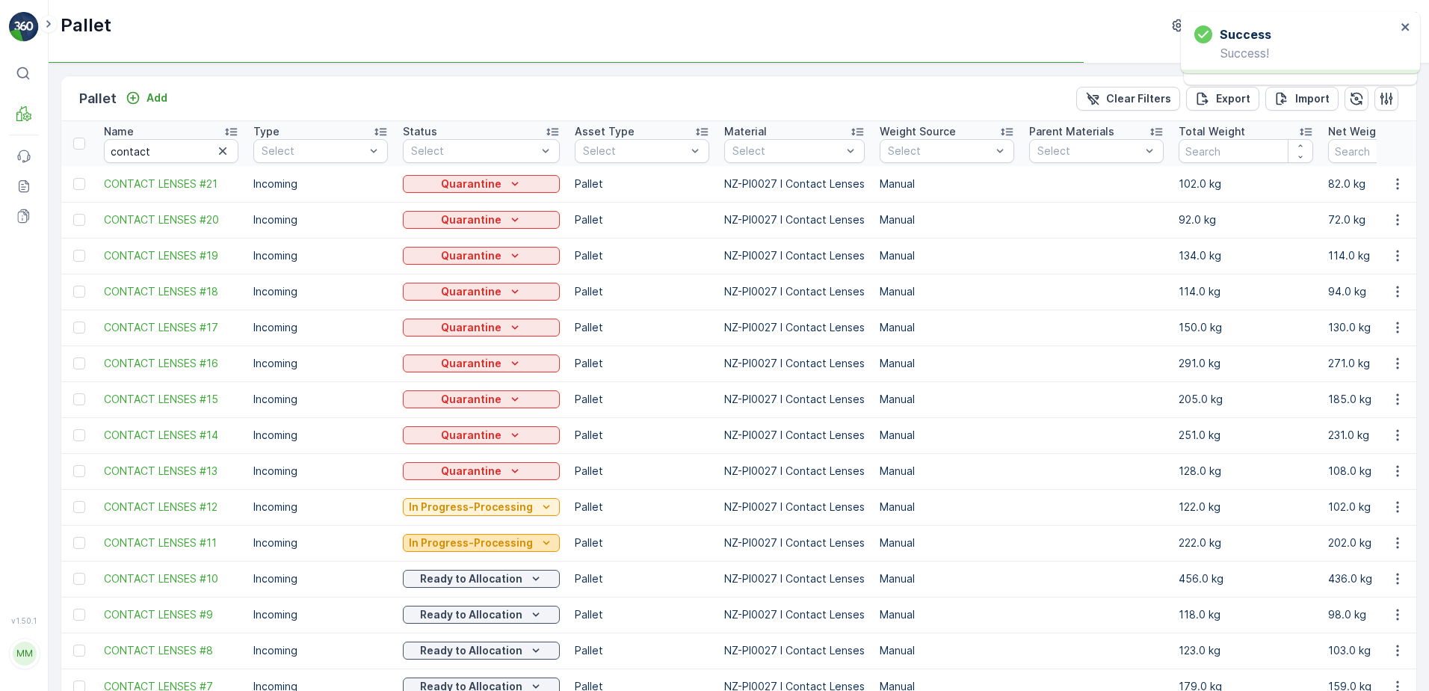
click at [490, 540] on p "In Progress-Processing" at bounding box center [471, 542] width 124 height 15
click at [495, 542] on p "In Progress-Processing" at bounding box center [471, 542] width 124 height 15
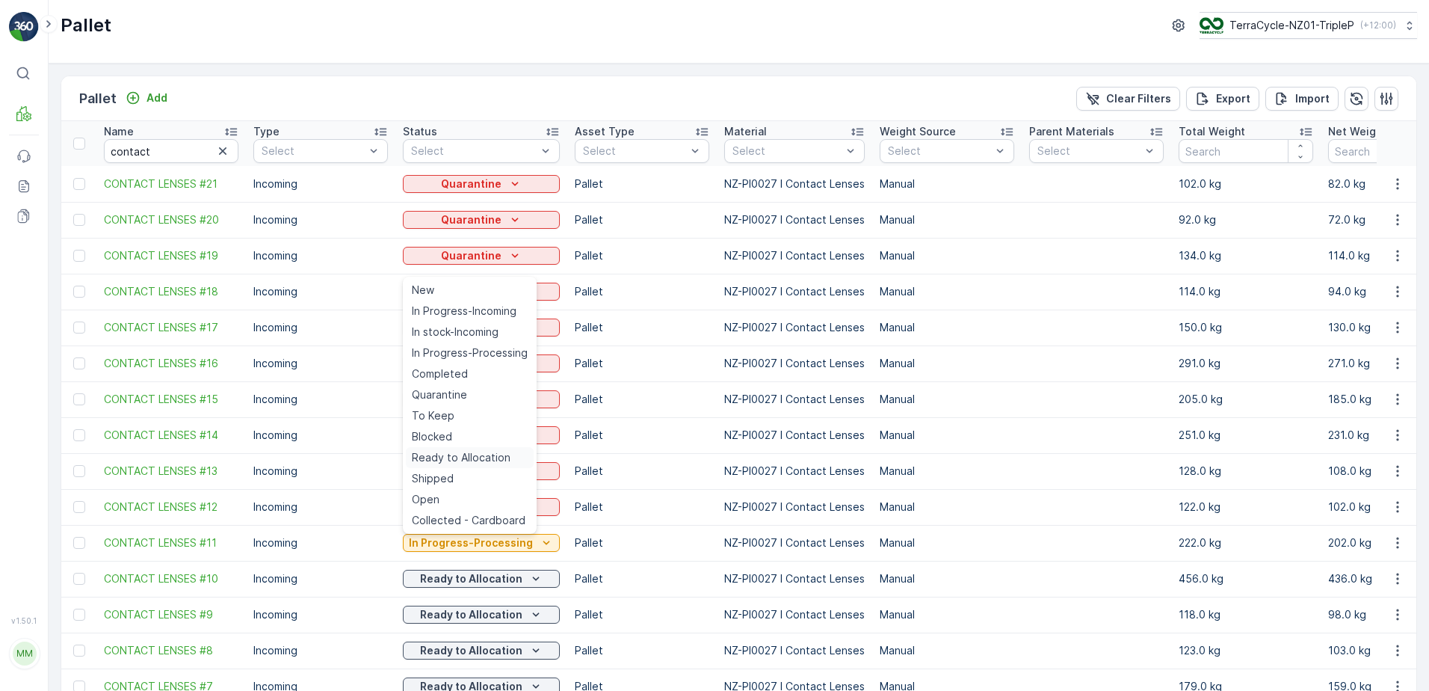
click at [476, 457] on span "Ready to Allocation" at bounding box center [461, 457] width 99 height 15
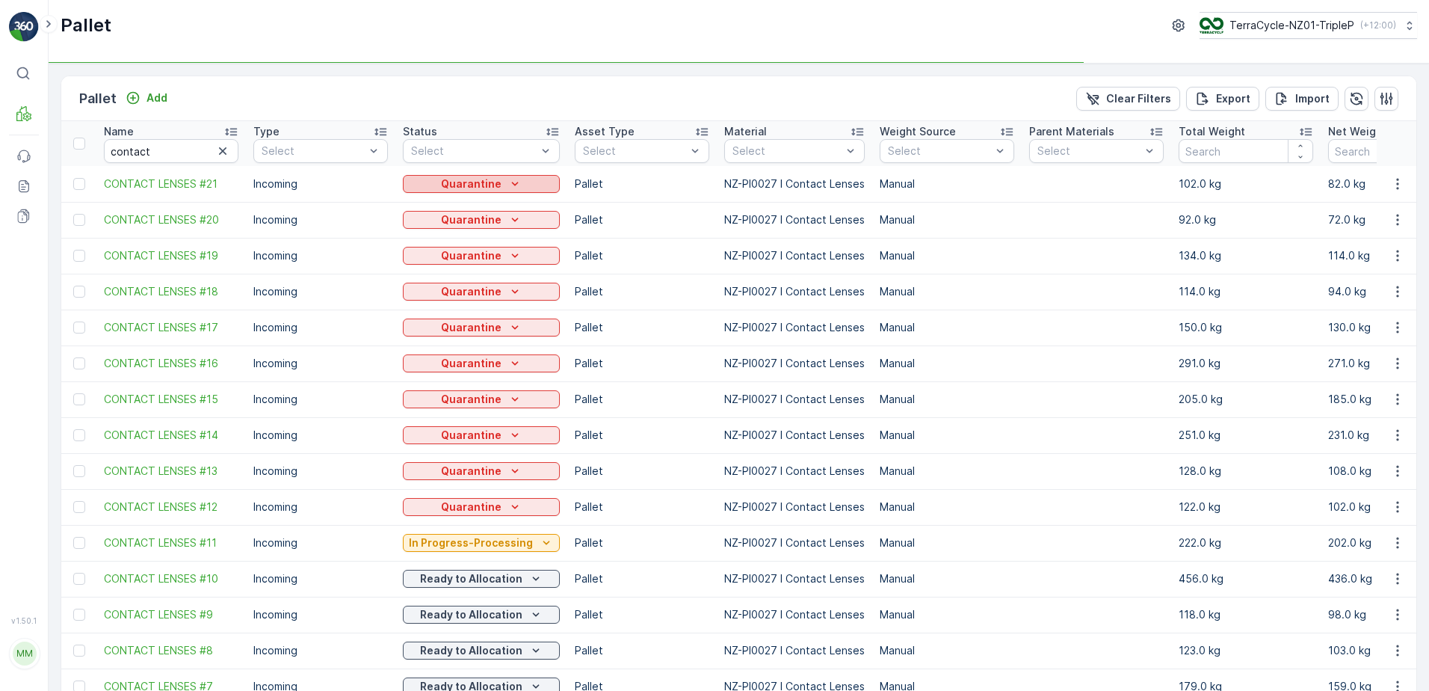
click at [508, 179] on icon "Quarantine" at bounding box center [514, 183] width 15 height 15
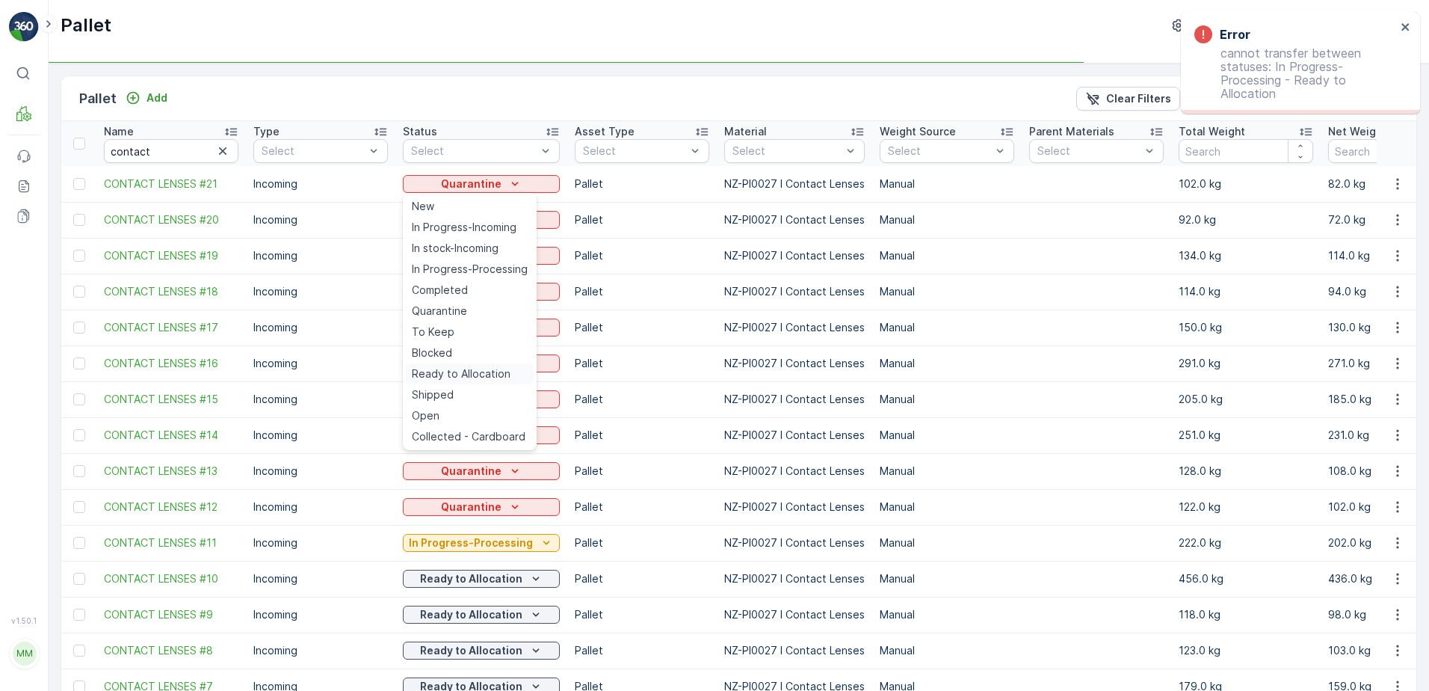
click at [474, 371] on span "Ready to Allocation" at bounding box center [461, 373] width 99 height 15
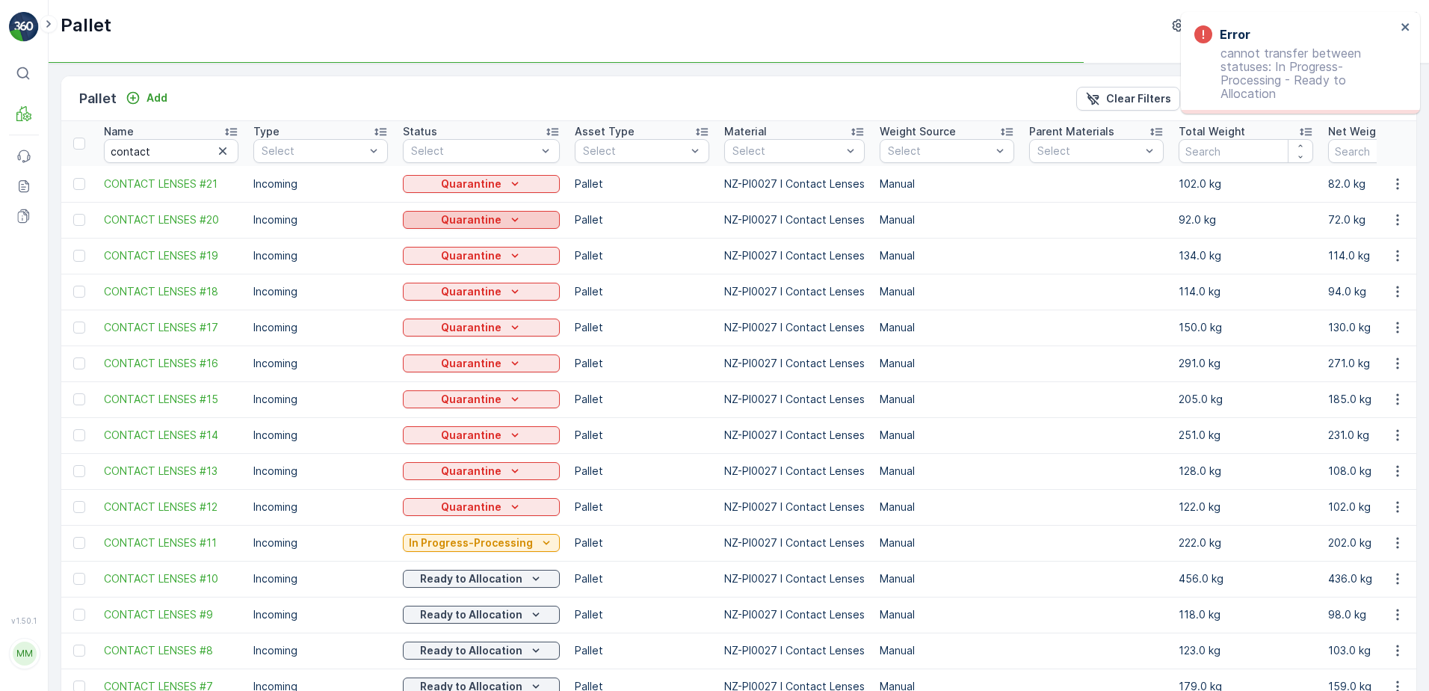
click at [527, 219] on div "Quarantine" at bounding box center [481, 219] width 145 height 15
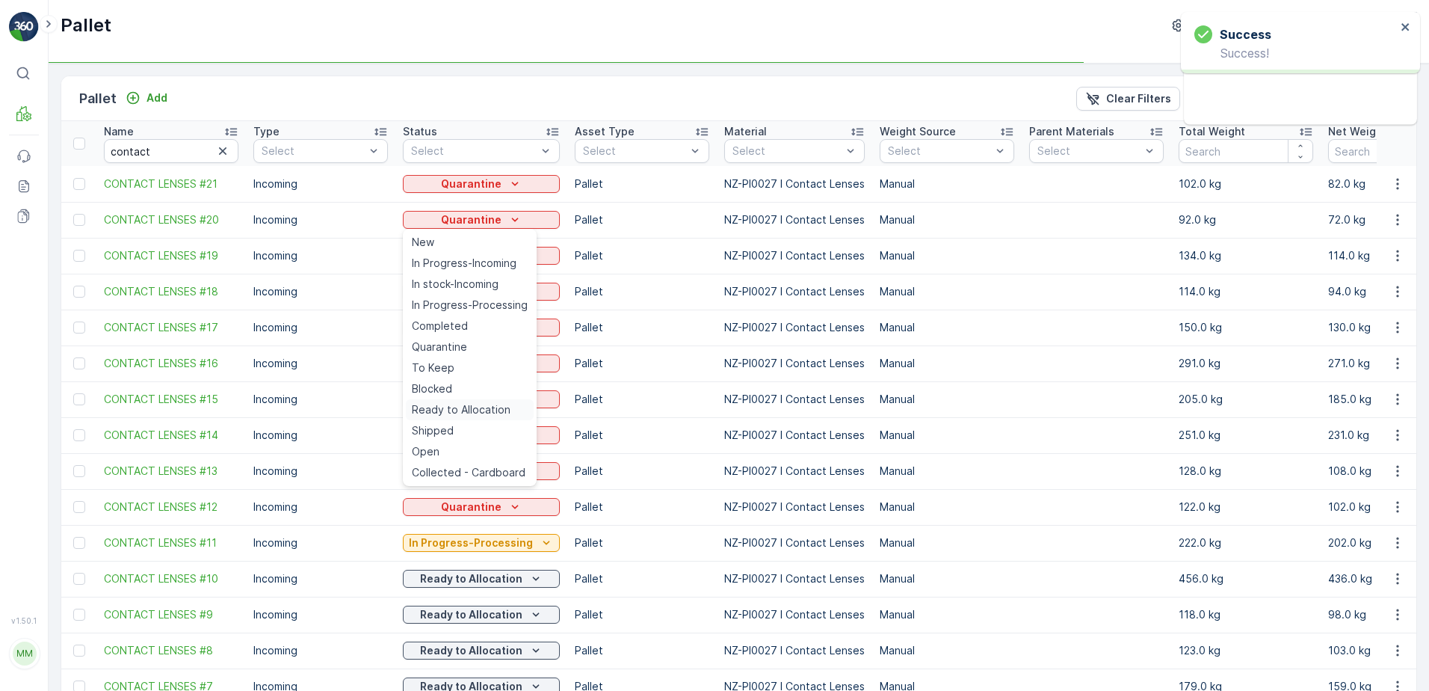
click at [484, 406] on span "Ready to Allocation" at bounding box center [461, 409] width 99 height 15
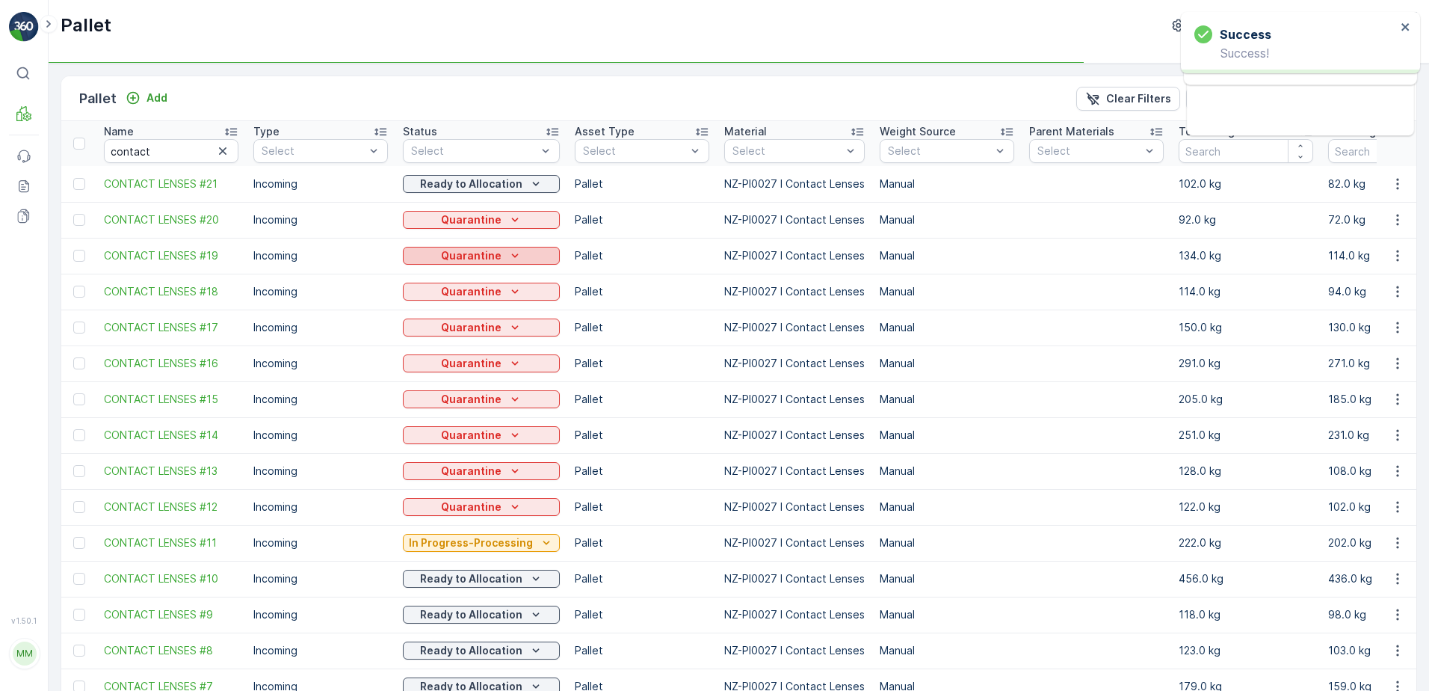
click at [483, 253] on p "Quarantine" at bounding box center [471, 255] width 61 height 15
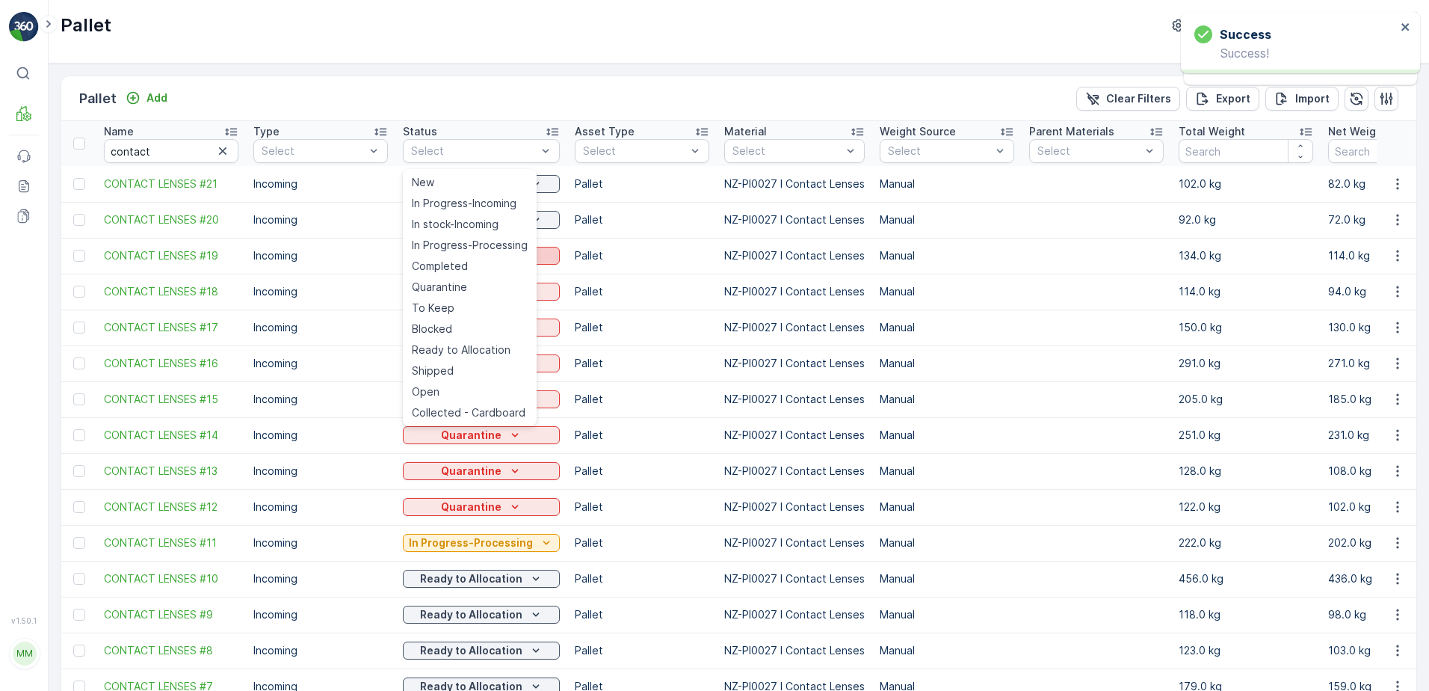
click at [540, 256] on div "Quarantine" at bounding box center [481, 255] width 145 height 15
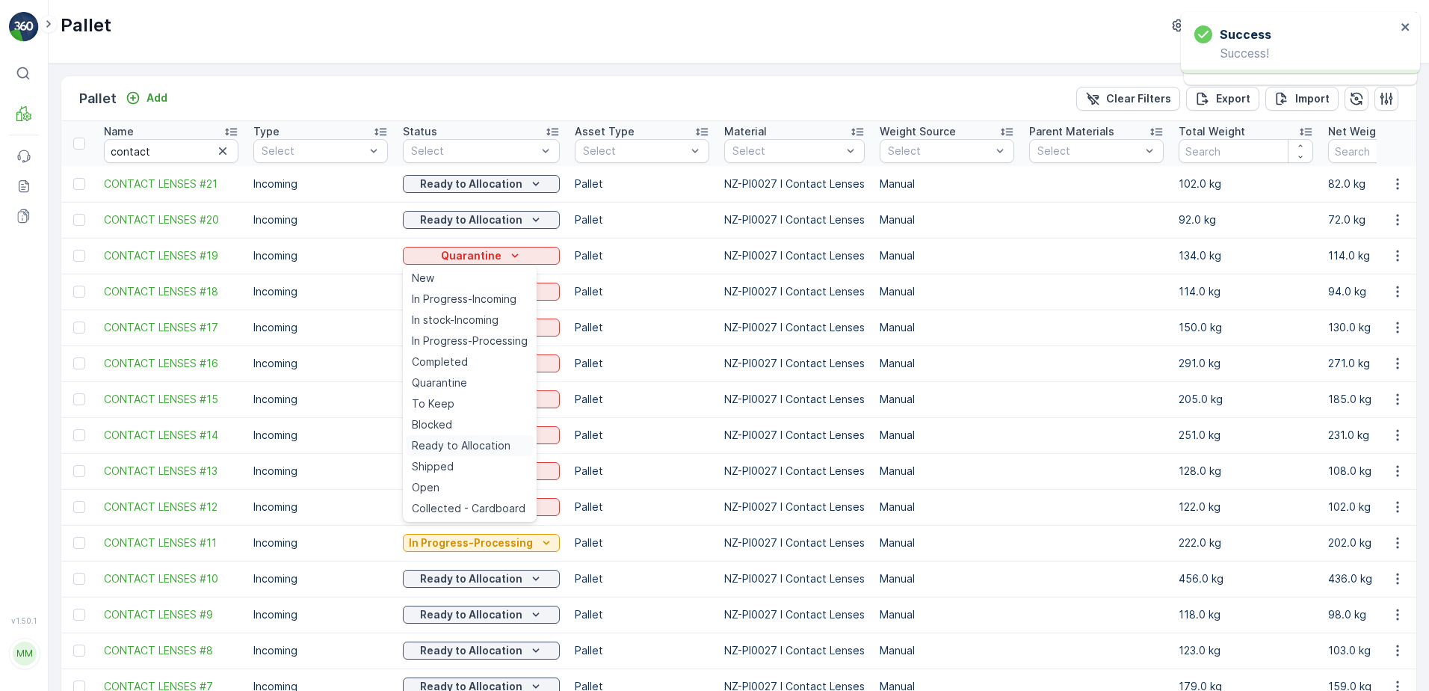
click at [464, 443] on span "Ready to Allocation" at bounding box center [461, 445] width 99 height 15
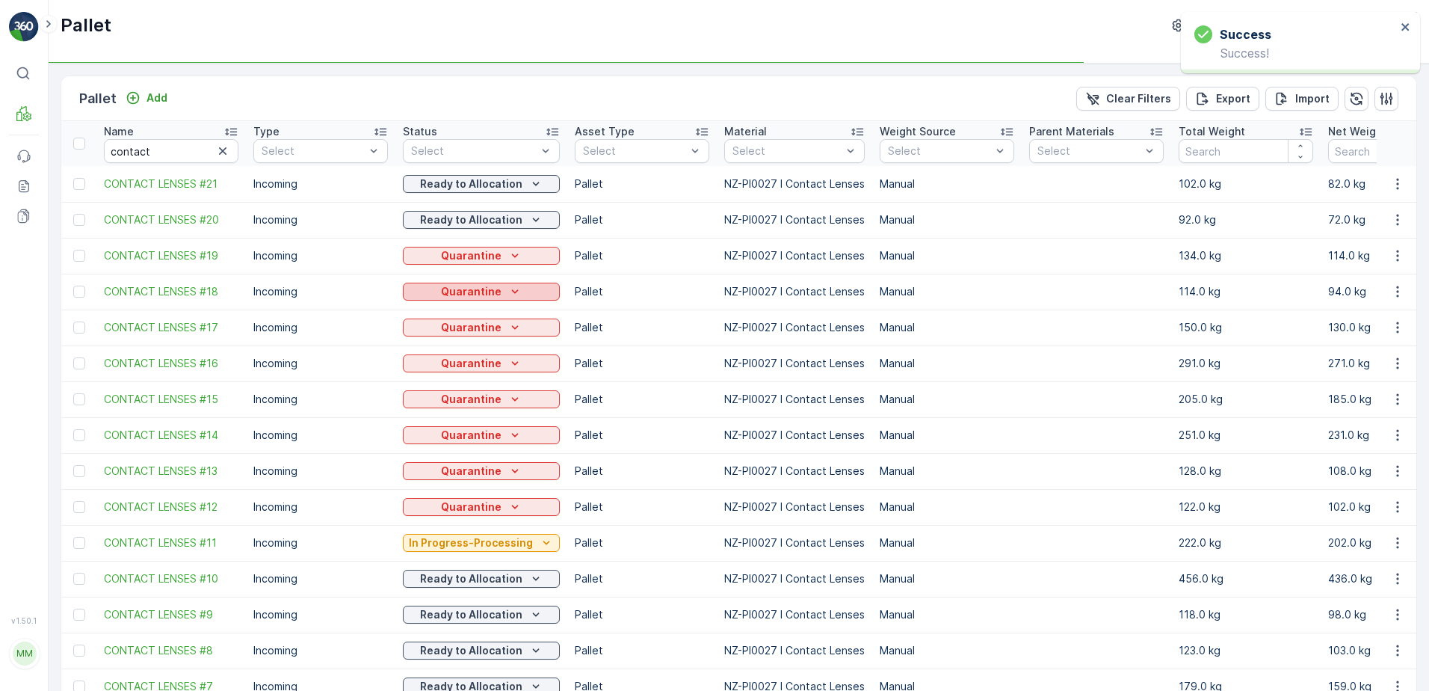
click at [488, 284] on p "Quarantine" at bounding box center [471, 291] width 61 height 15
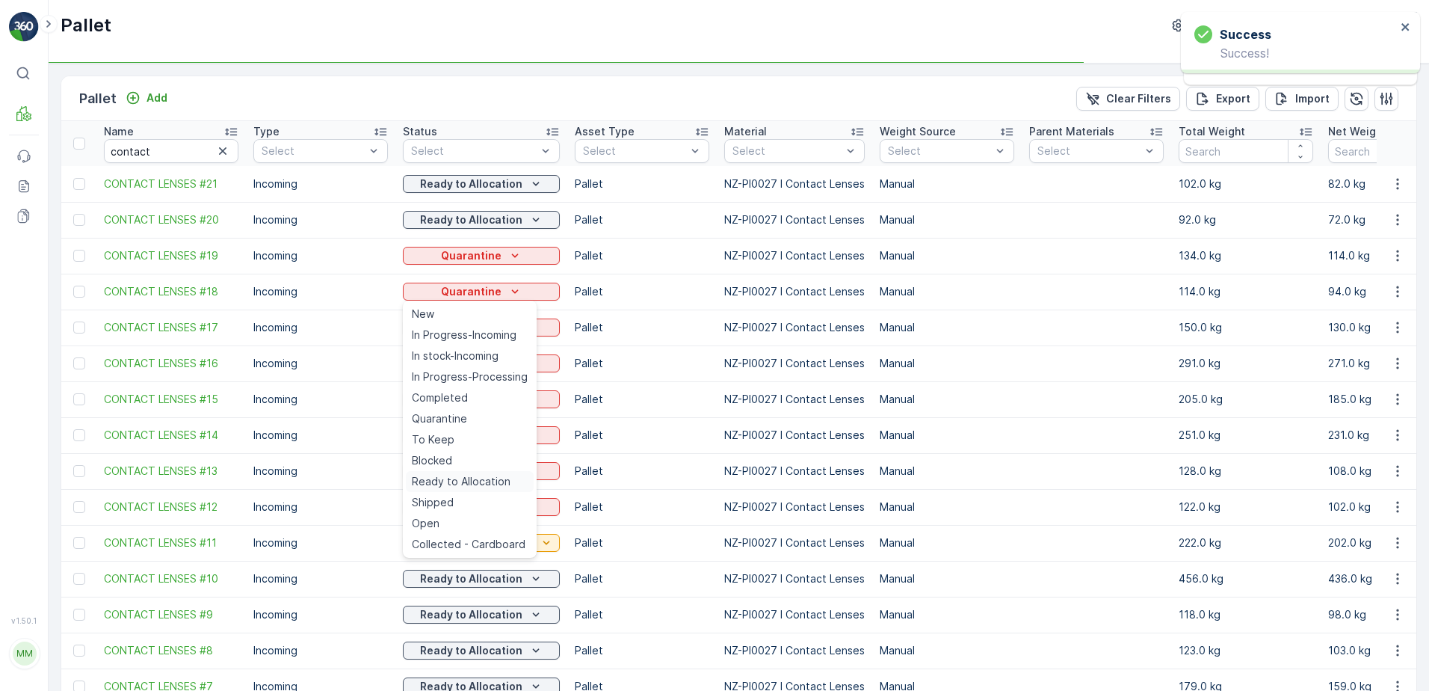
click at [470, 477] on span "Ready to Allocation" at bounding box center [461, 481] width 99 height 15
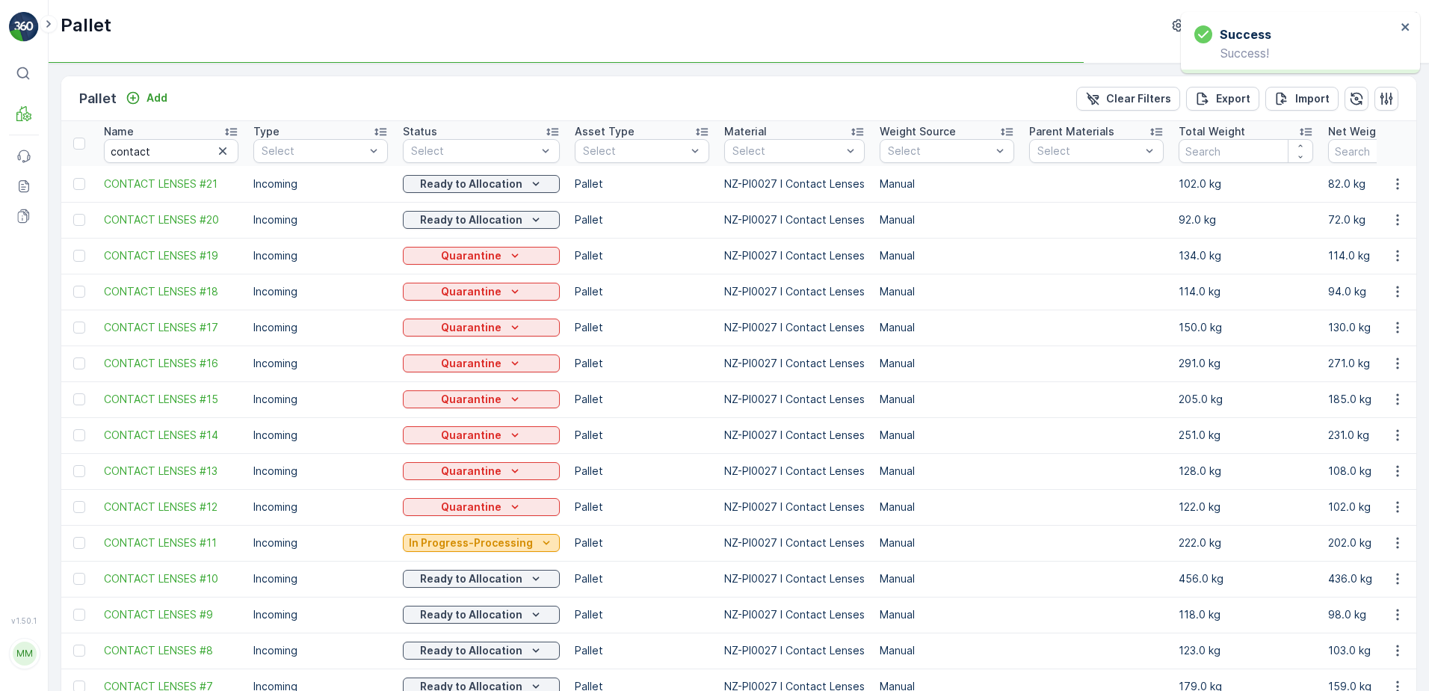
click at [482, 543] on p "In Progress-Processing" at bounding box center [471, 542] width 124 height 15
click at [530, 291] on div "Quarantine" at bounding box center [481, 291] width 145 height 15
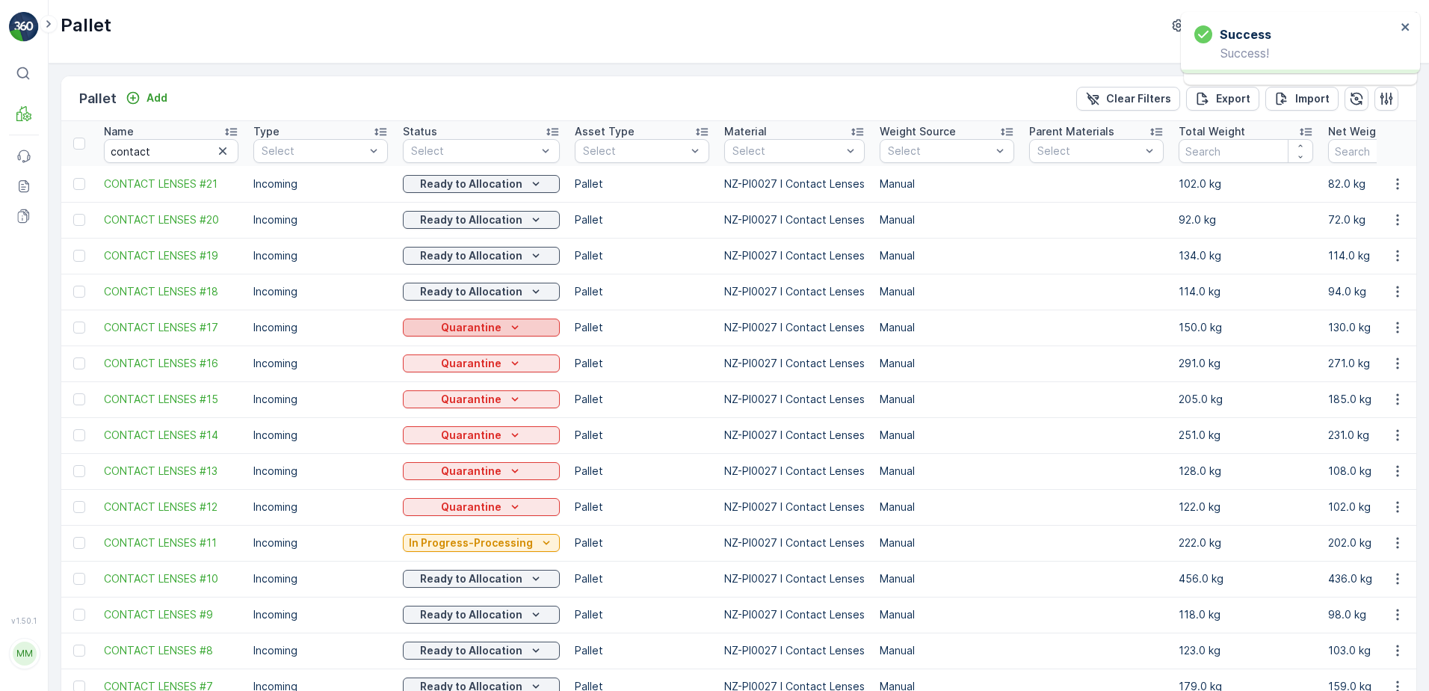
click at [507, 328] on icon "Quarantine" at bounding box center [514, 327] width 15 height 15
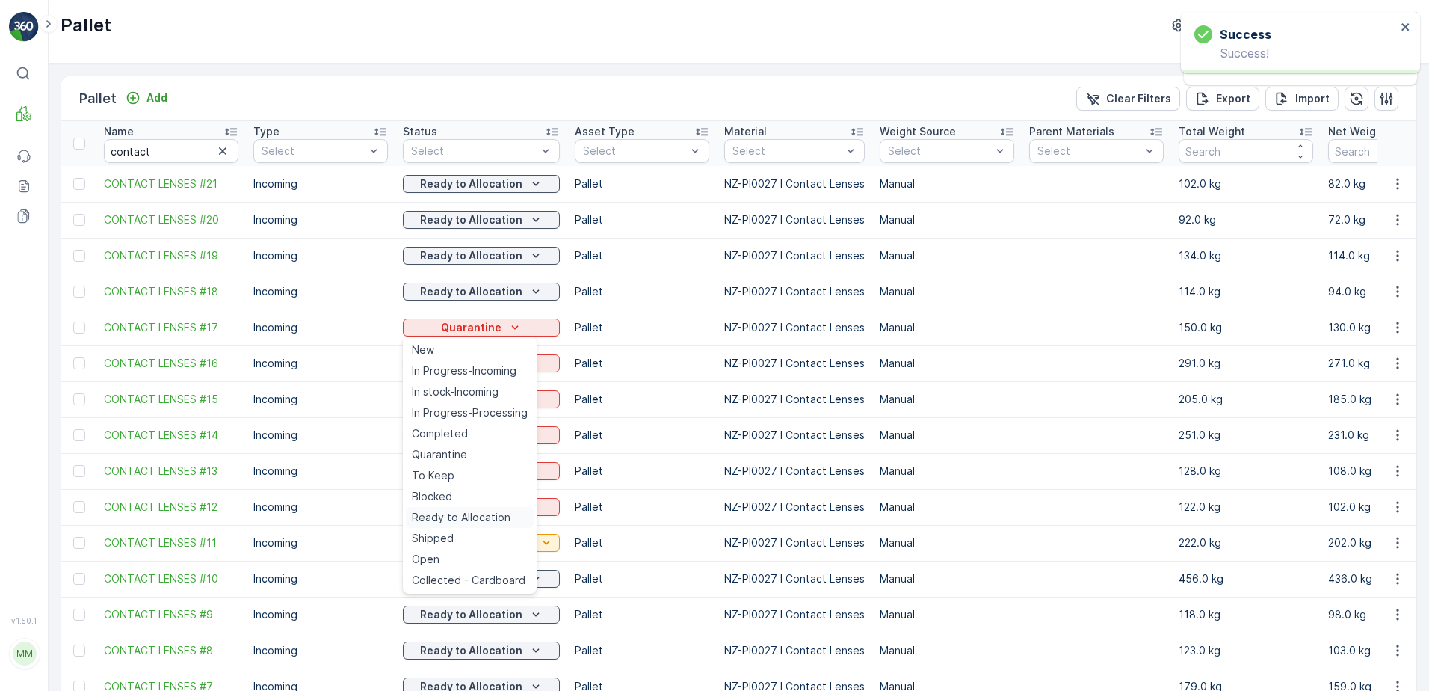
click at [464, 511] on span "Ready to Allocation" at bounding box center [461, 517] width 99 height 15
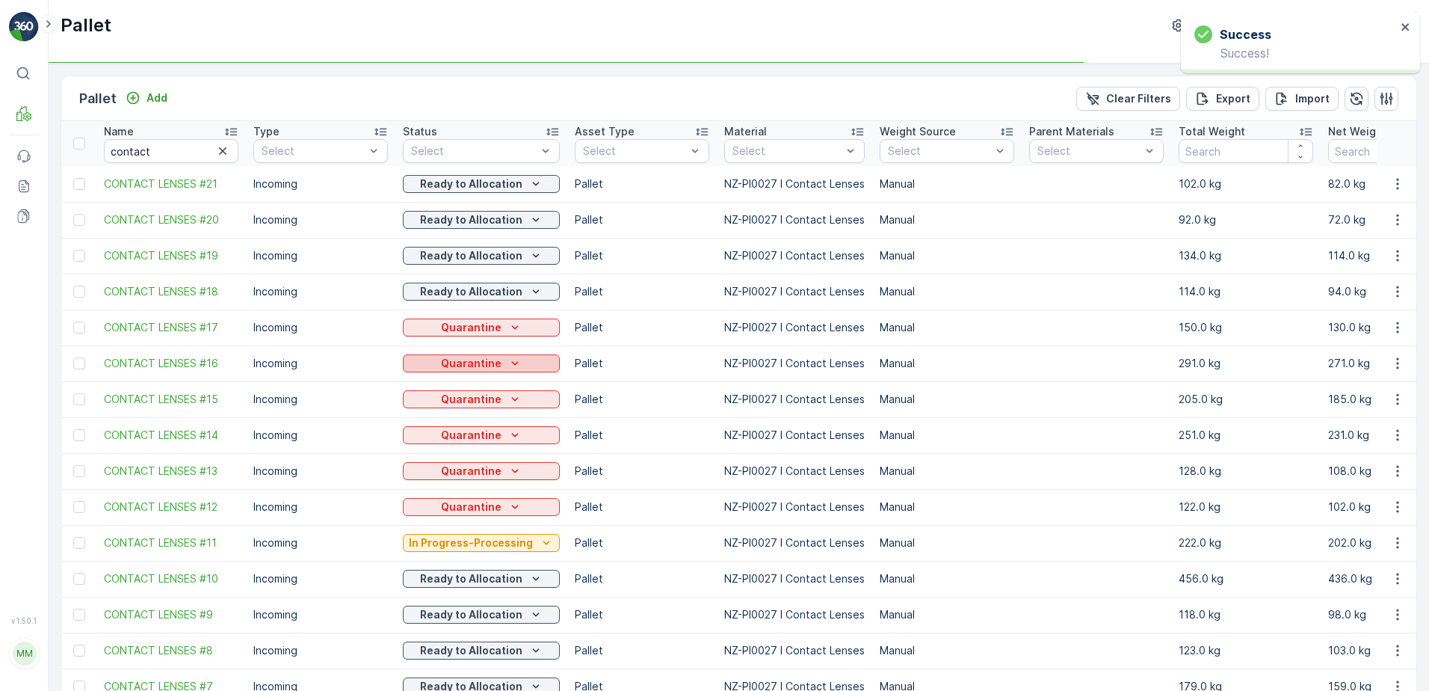
click at [501, 358] on div "Quarantine" at bounding box center [481, 363] width 145 height 15
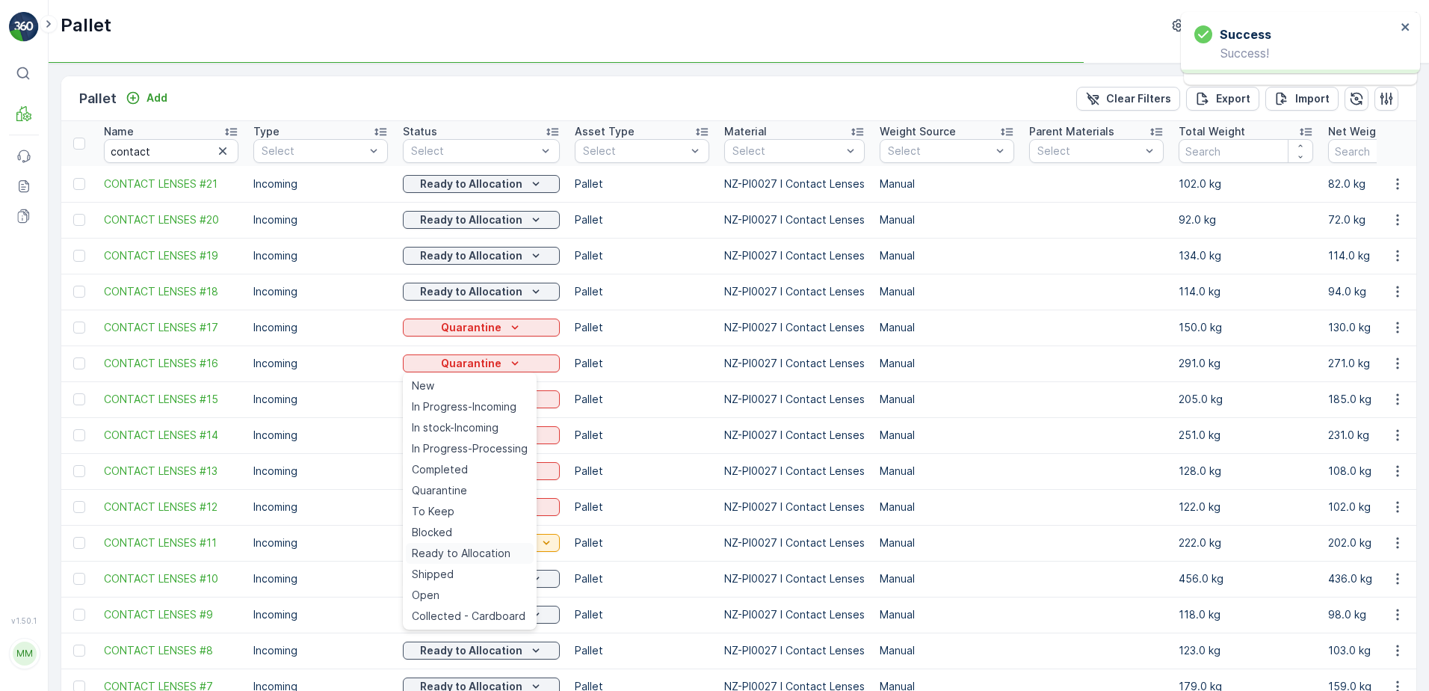
click at [490, 553] on span "Ready to Allocation" at bounding box center [461, 553] width 99 height 15
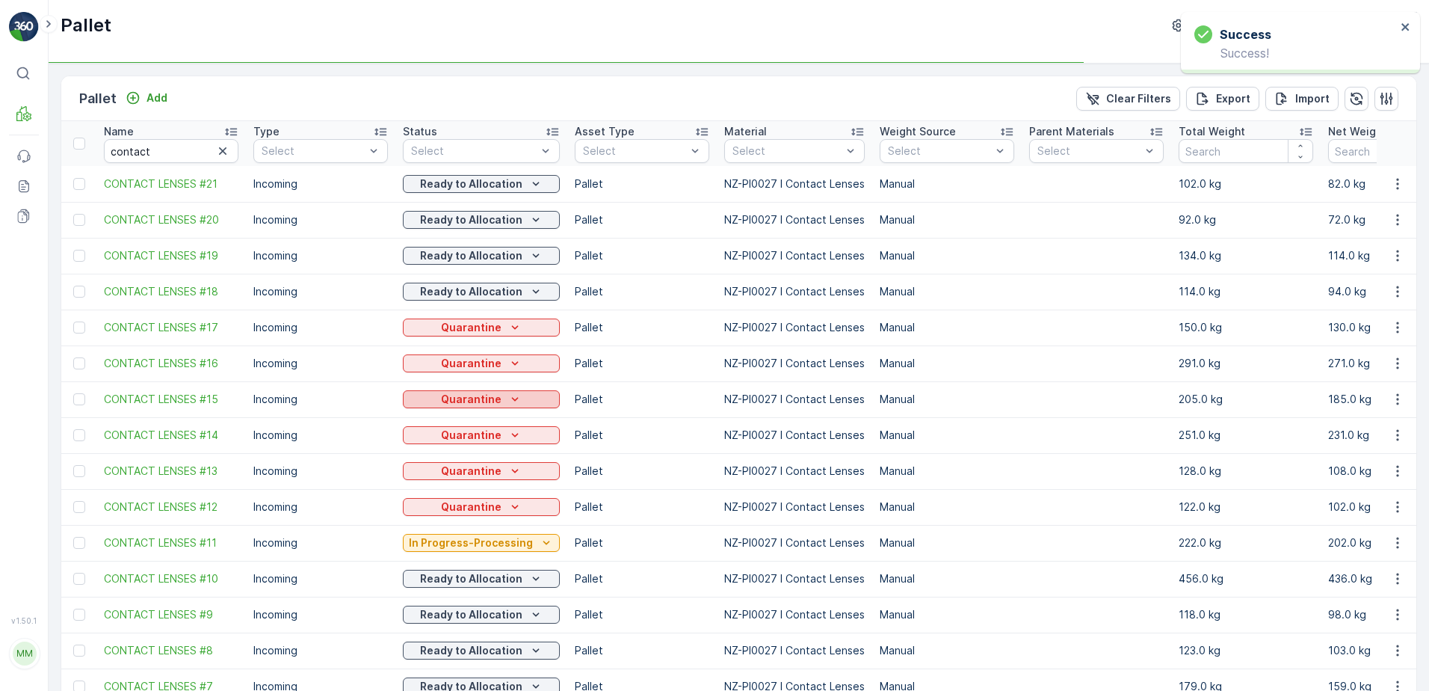
click at [495, 391] on button "Quarantine" at bounding box center [481, 399] width 157 height 18
click at [480, 580] on p "Ready to Allocation" at bounding box center [471, 578] width 102 height 15
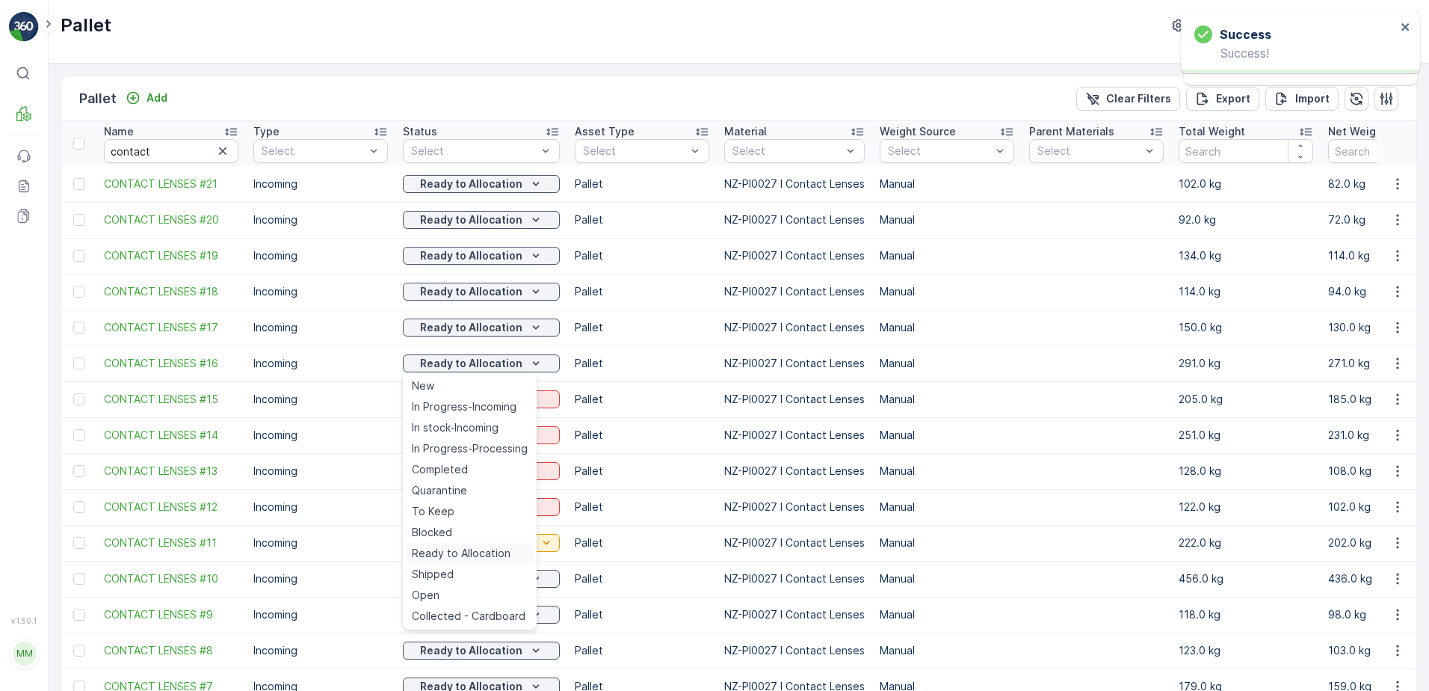
click at [479, 552] on span "Ready to Allocation" at bounding box center [461, 553] width 99 height 15
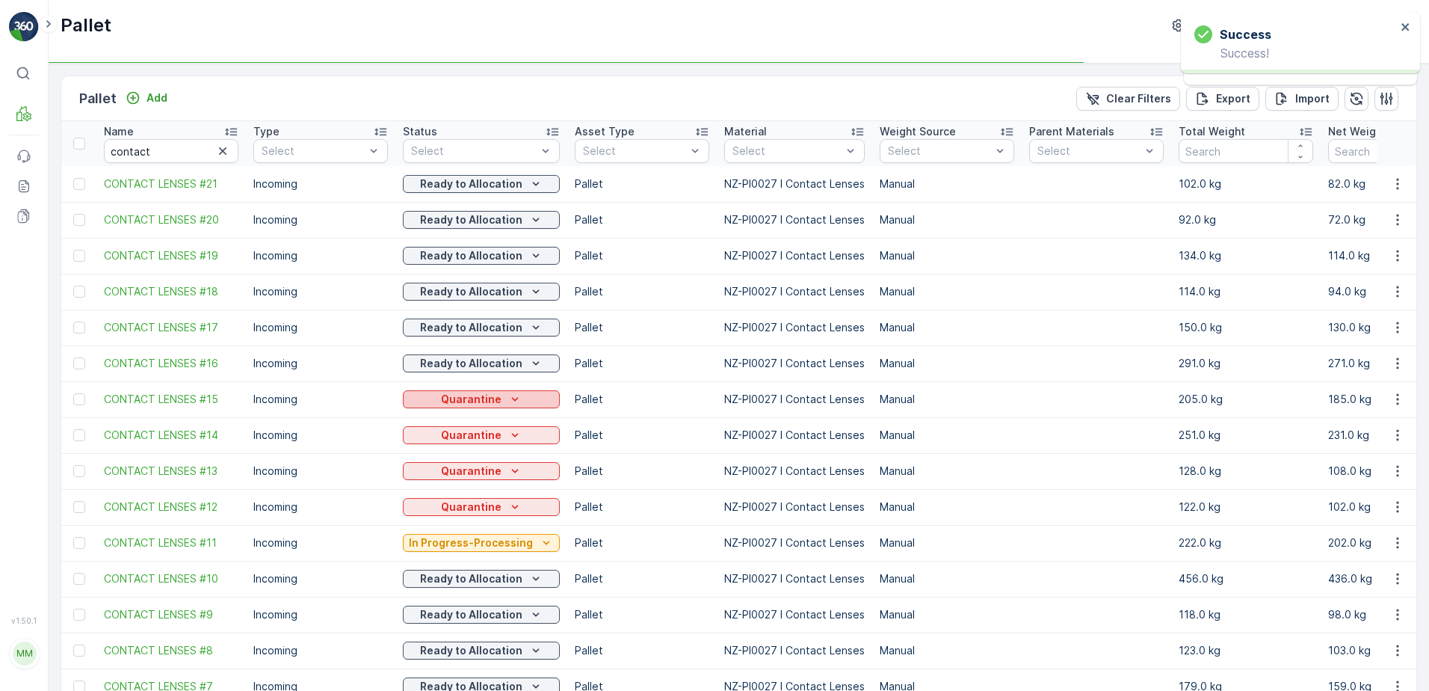
click at [516, 400] on icon "Quarantine" at bounding box center [514, 399] width 15 height 15
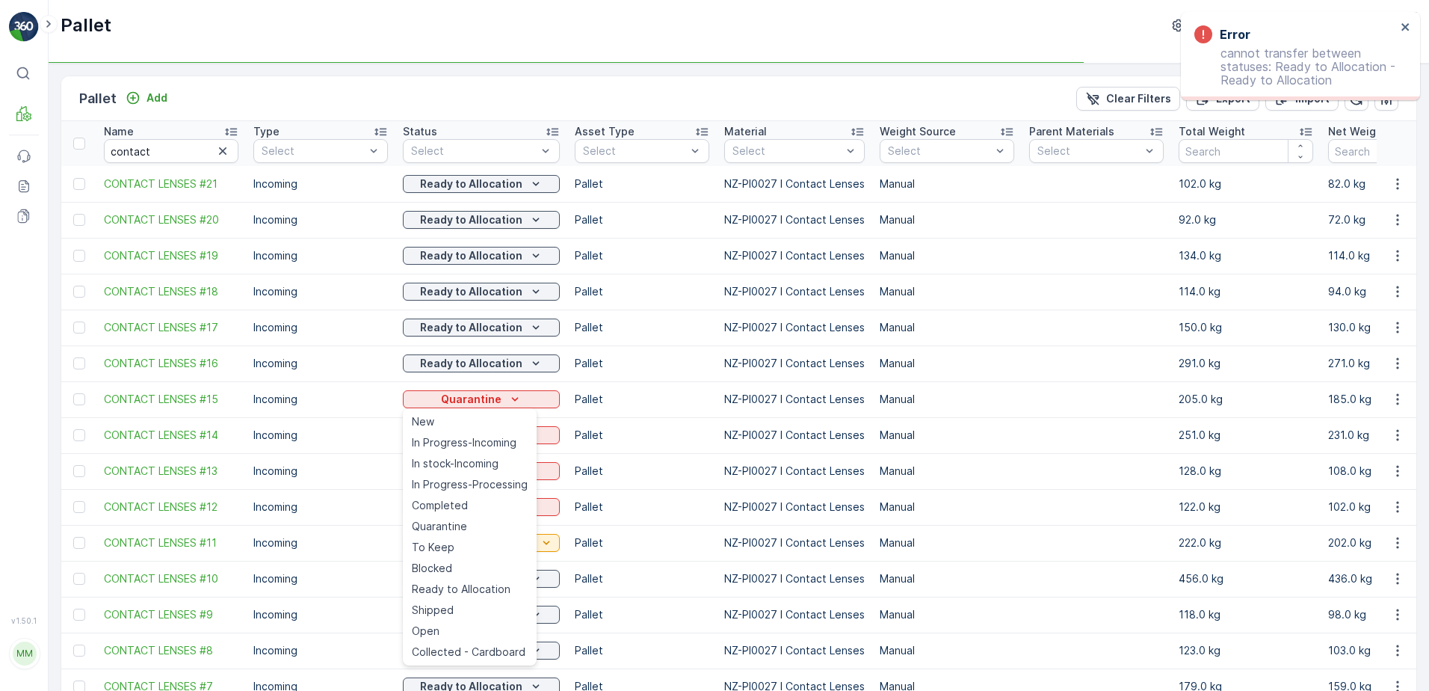
click at [492, 593] on span "Ready to Allocation" at bounding box center [461, 588] width 99 height 15
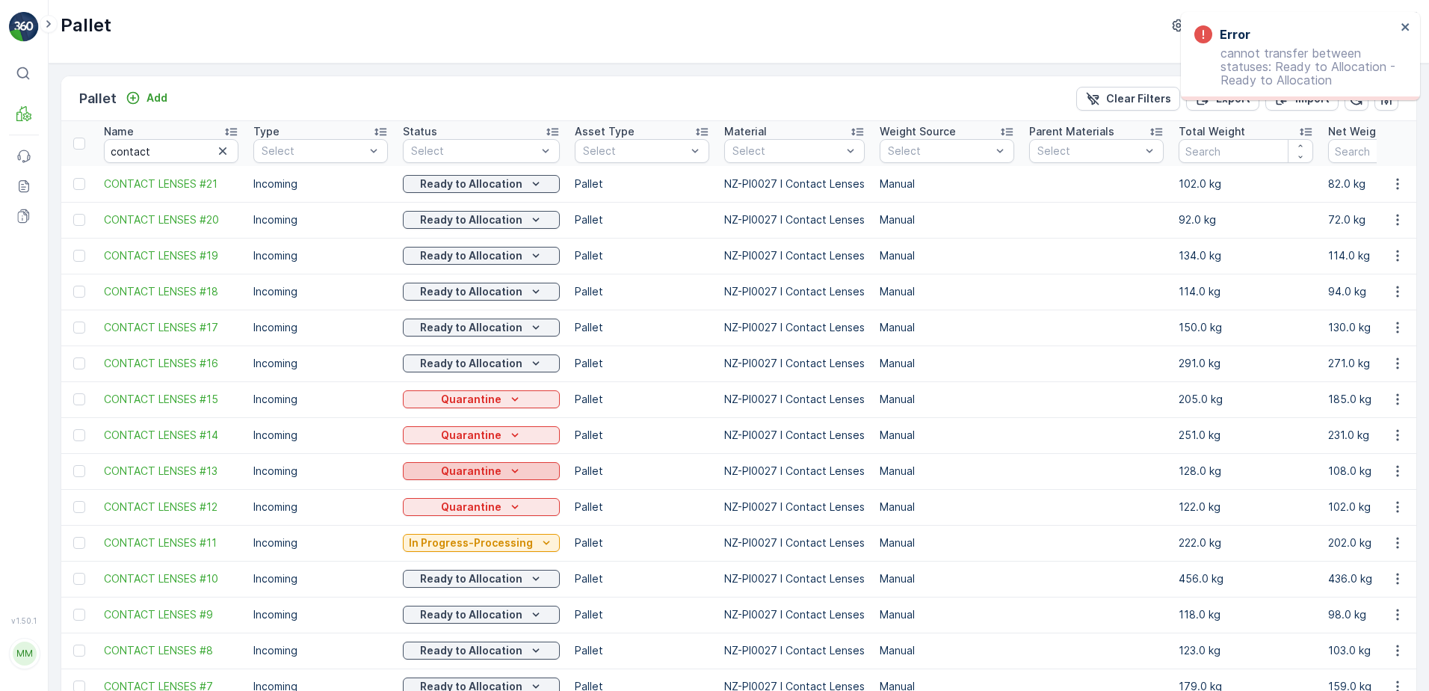
click at [498, 472] on div "Quarantine" at bounding box center [481, 470] width 145 height 15
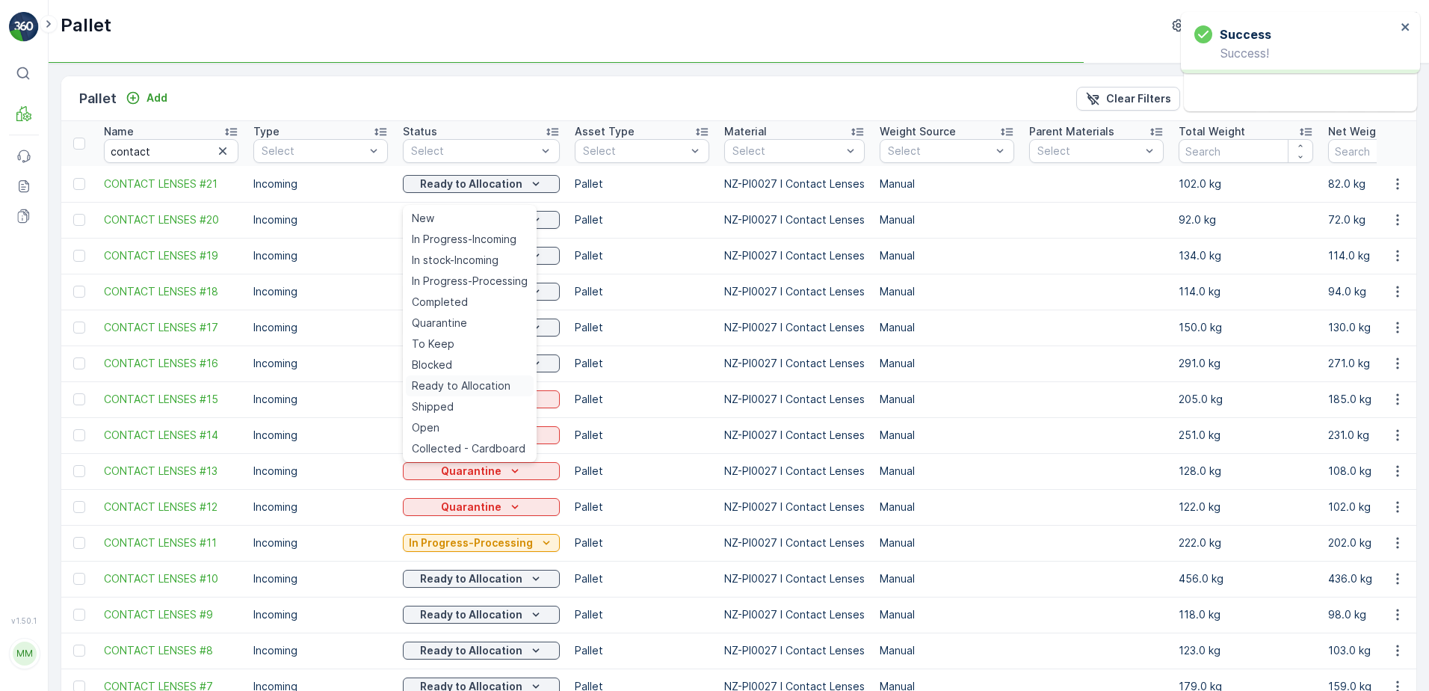
click at [501, 381] on span "Ready to Allocation" at bounding box center [461, 385] width 99 height 15
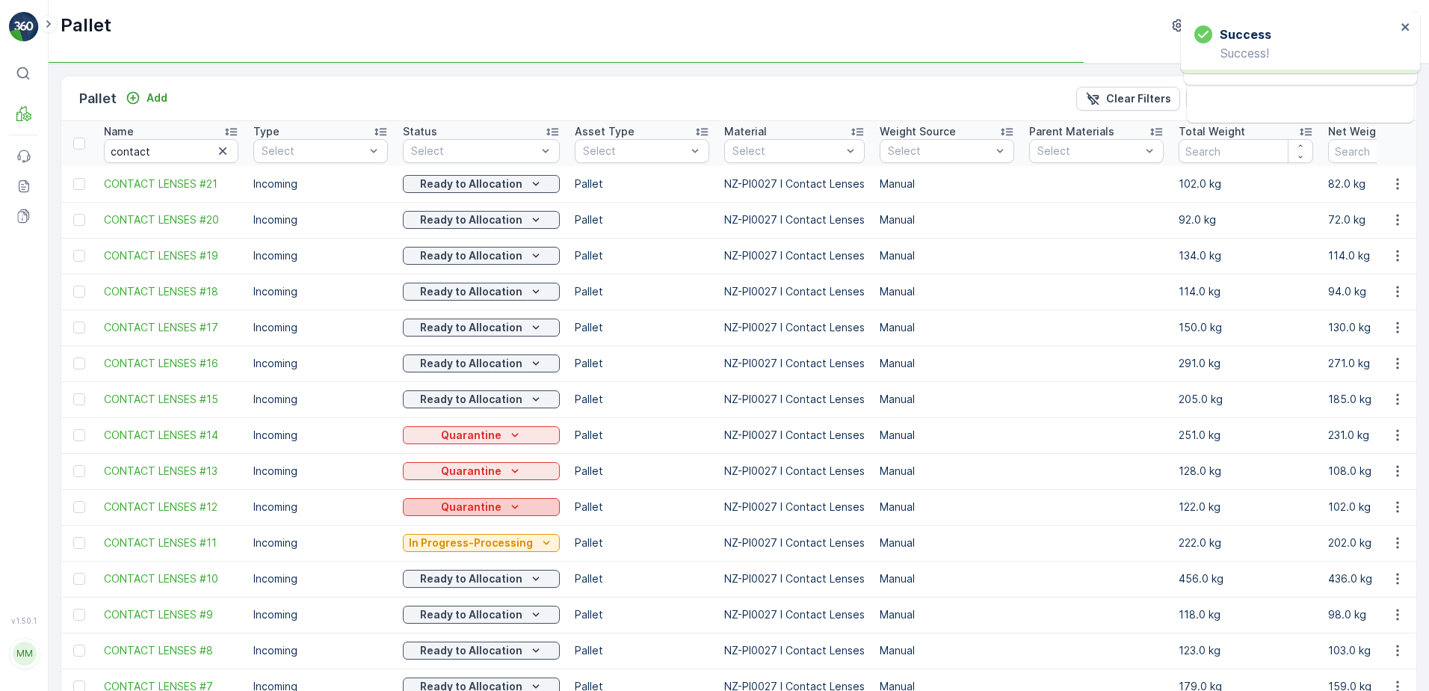
click at [480, 502] on p "Quarantine" at bounding box center [471, 506] width 61 height 15
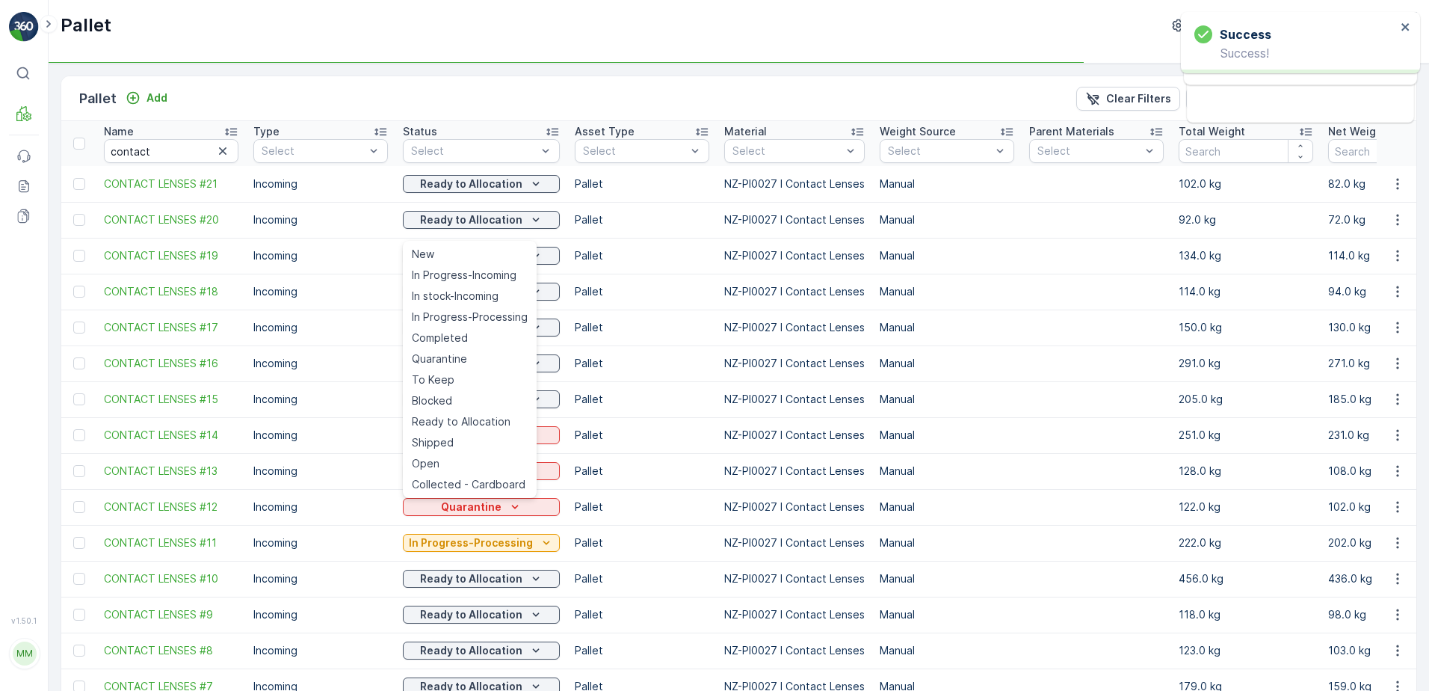
click at [481, 413] on td "Ready to Allocation" at bounding box center [481, 399] width 172 height 36
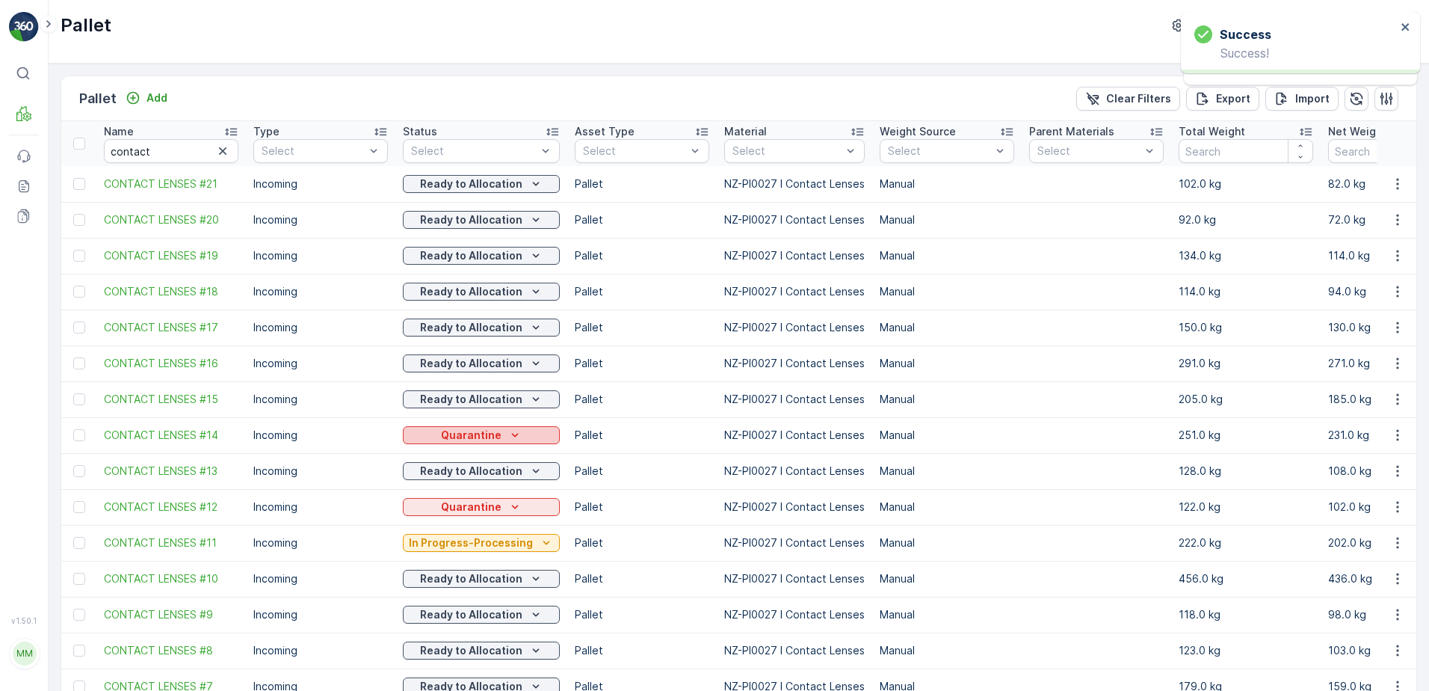
click at [490, 440] on p "Quarantine" at bounding box center [471, 434] width 61 height 15
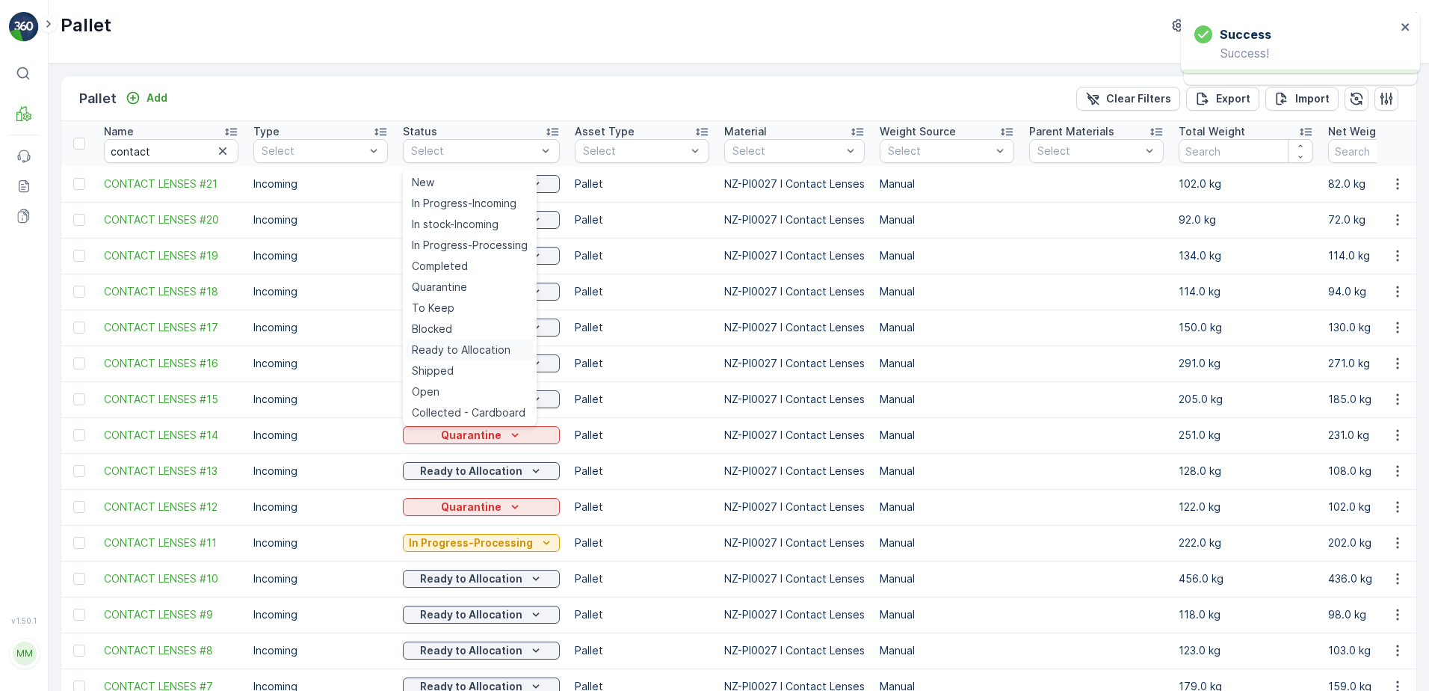
click at [494, 346] on span "Ready to Allocation" at bounding box center [461, 349] width 99 height 15
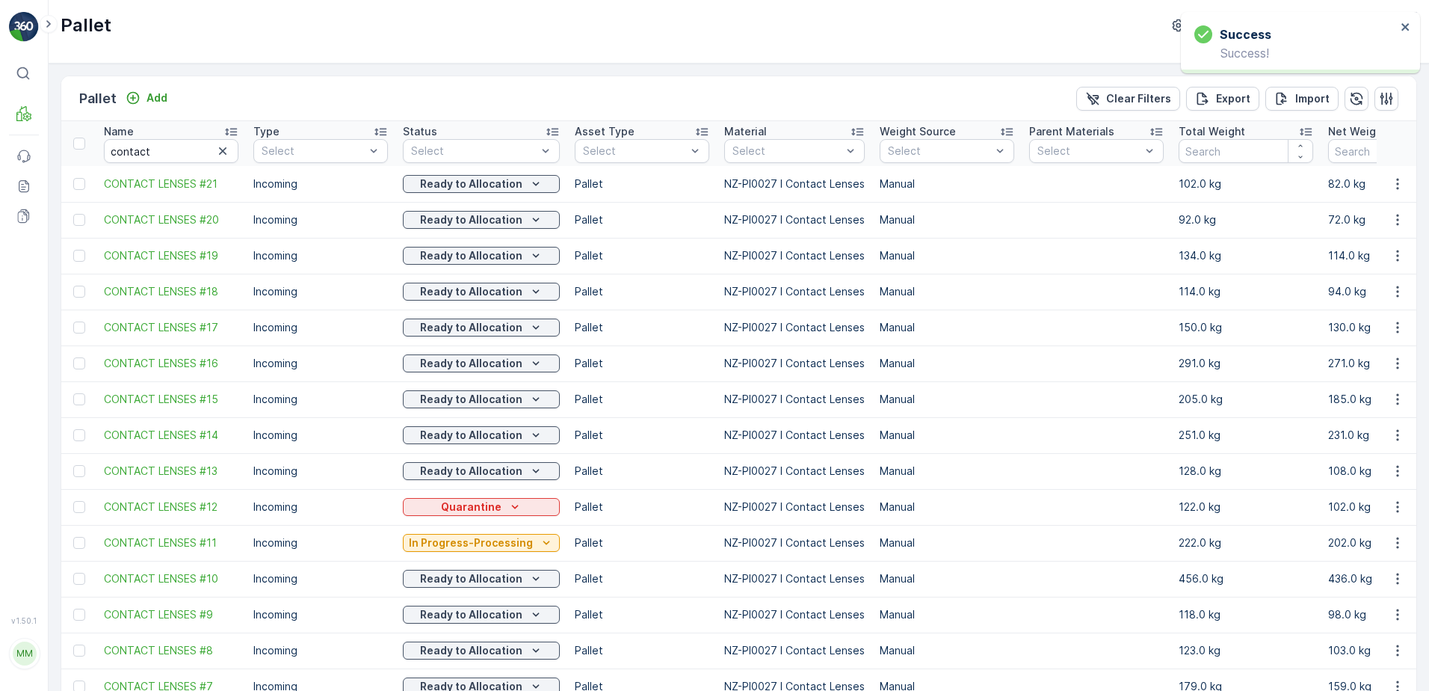
click at [504, 539] on p "In Progress-Processing" at bounding box center [471, 542] width 124 height 15
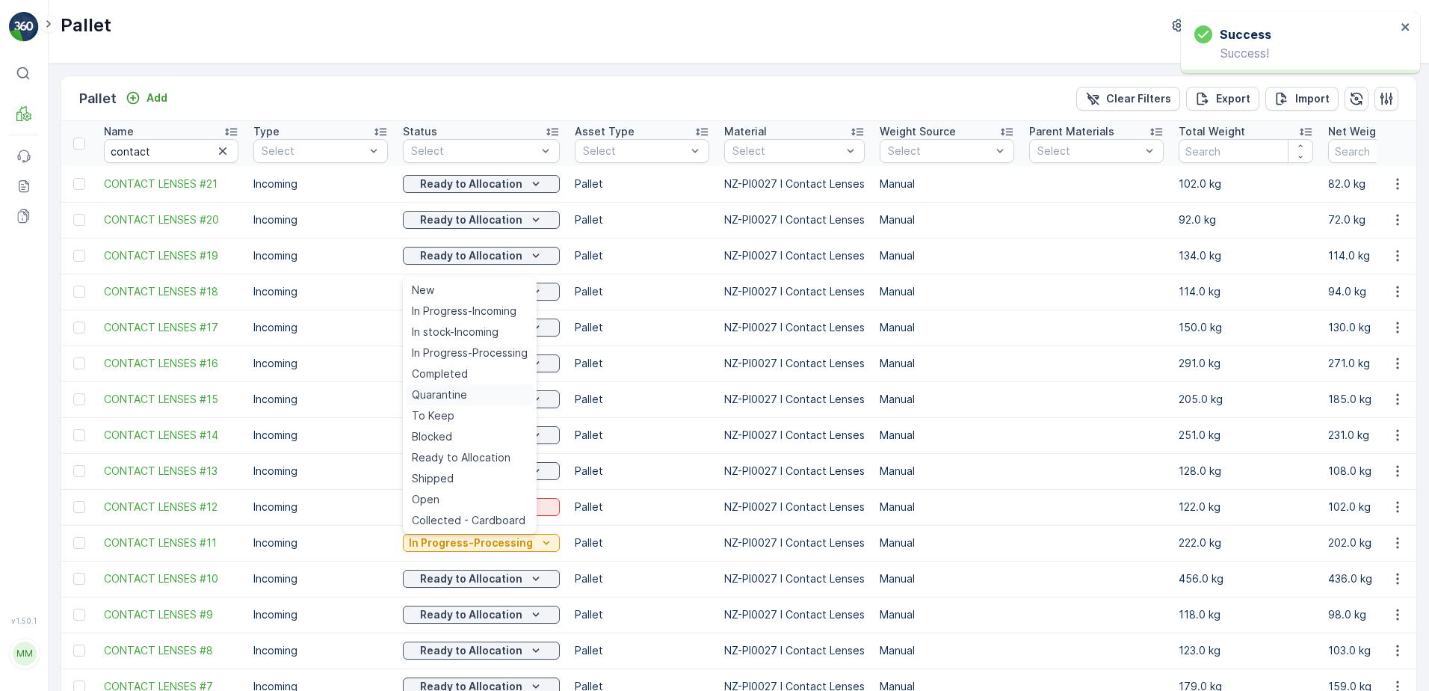
click at [462, 394] on span "Quarantine" at bounding box center [439, 394] width 55 height 15
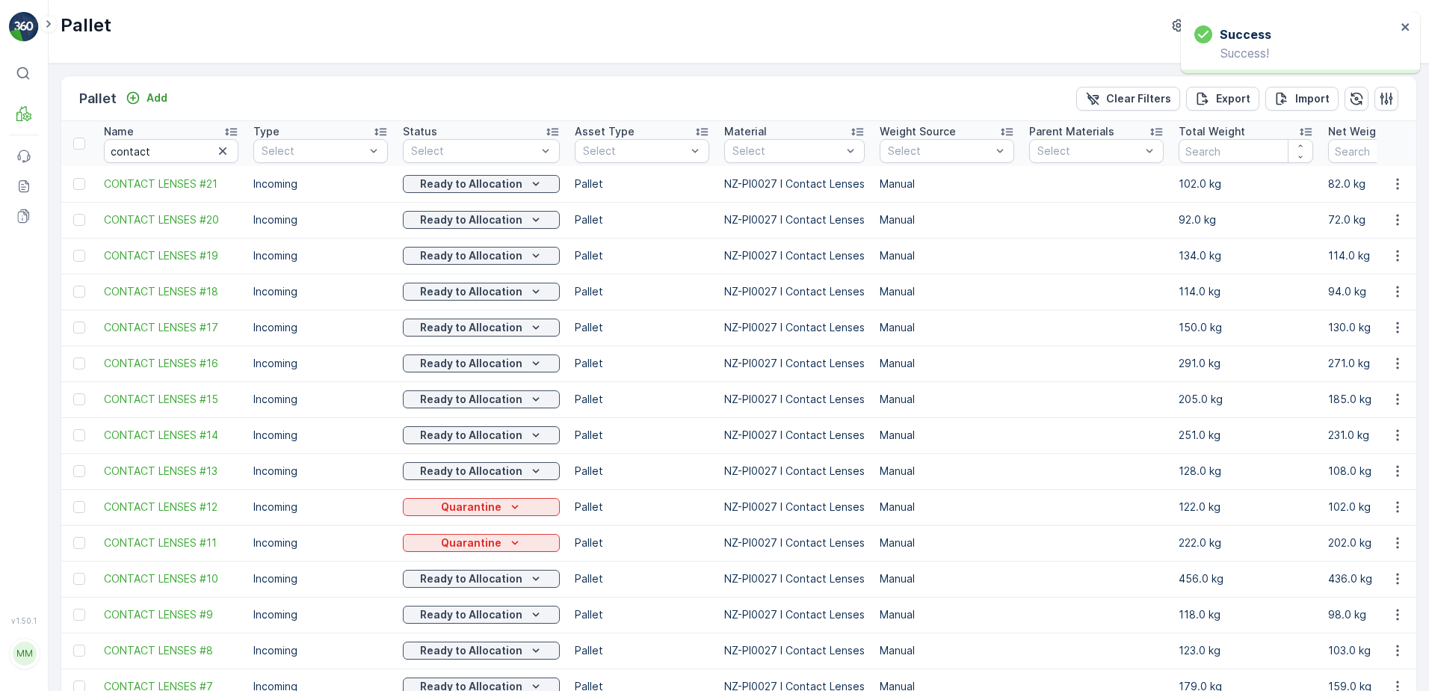
click at [513, 506] on icon "Quarantine" at bounding box center [514, 506] width 15 height 15
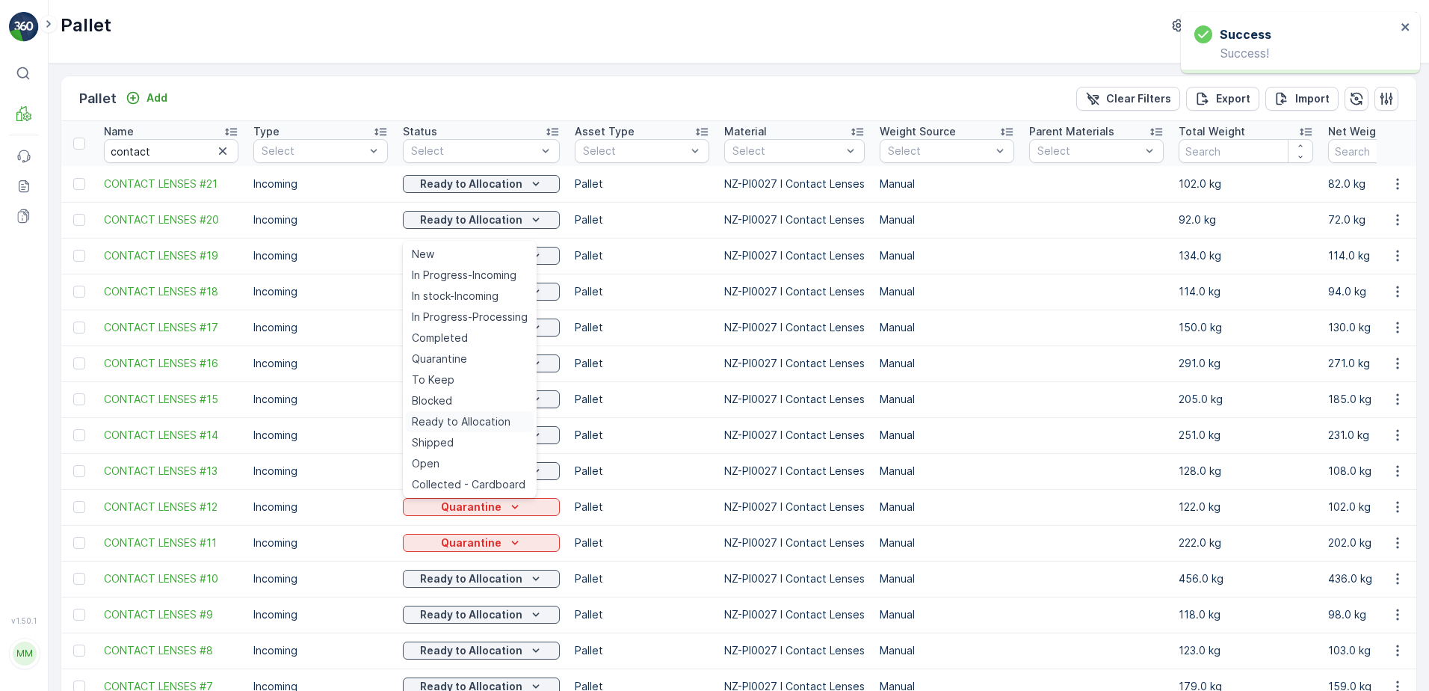
click at [485, 417] on span "Ready to Allocation" at bounding box center [461, 421] width 99 height 15
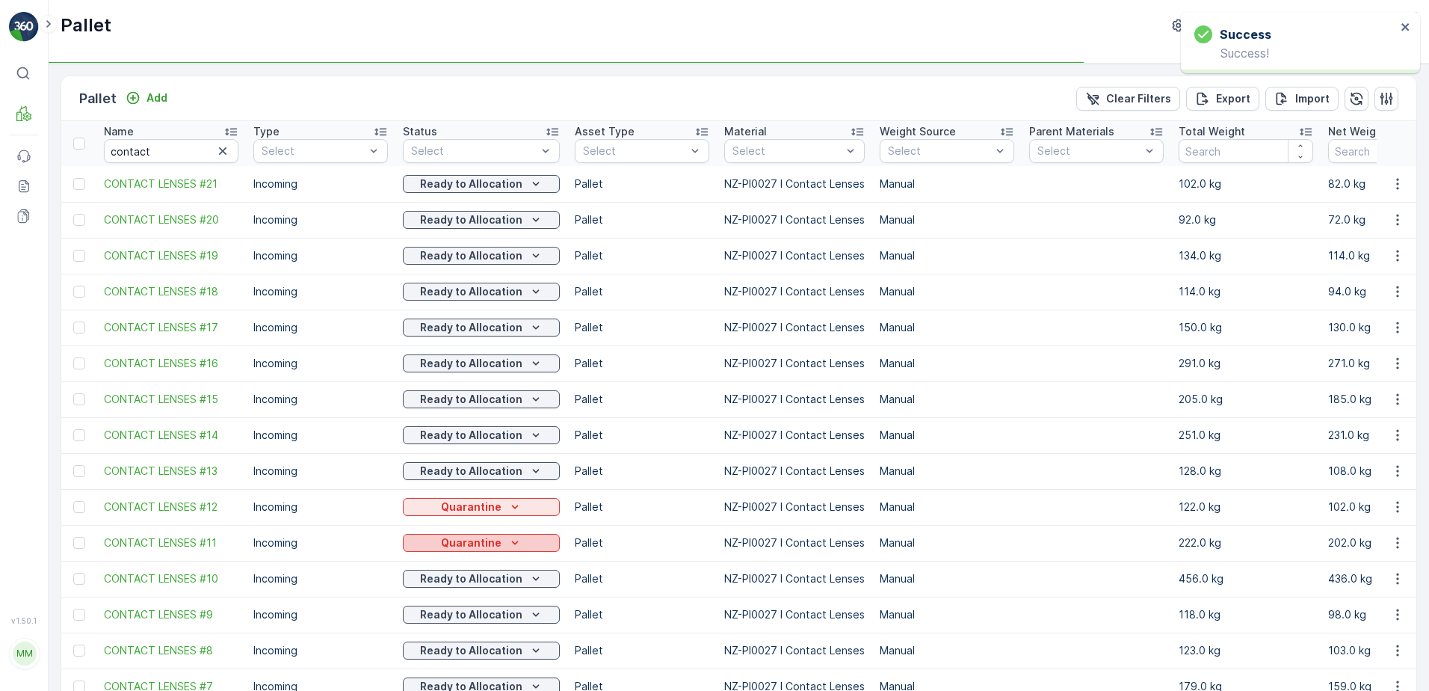
click at [483, 542] on p "Quarantine" at bounding box center [471, 542] width 61 height 15
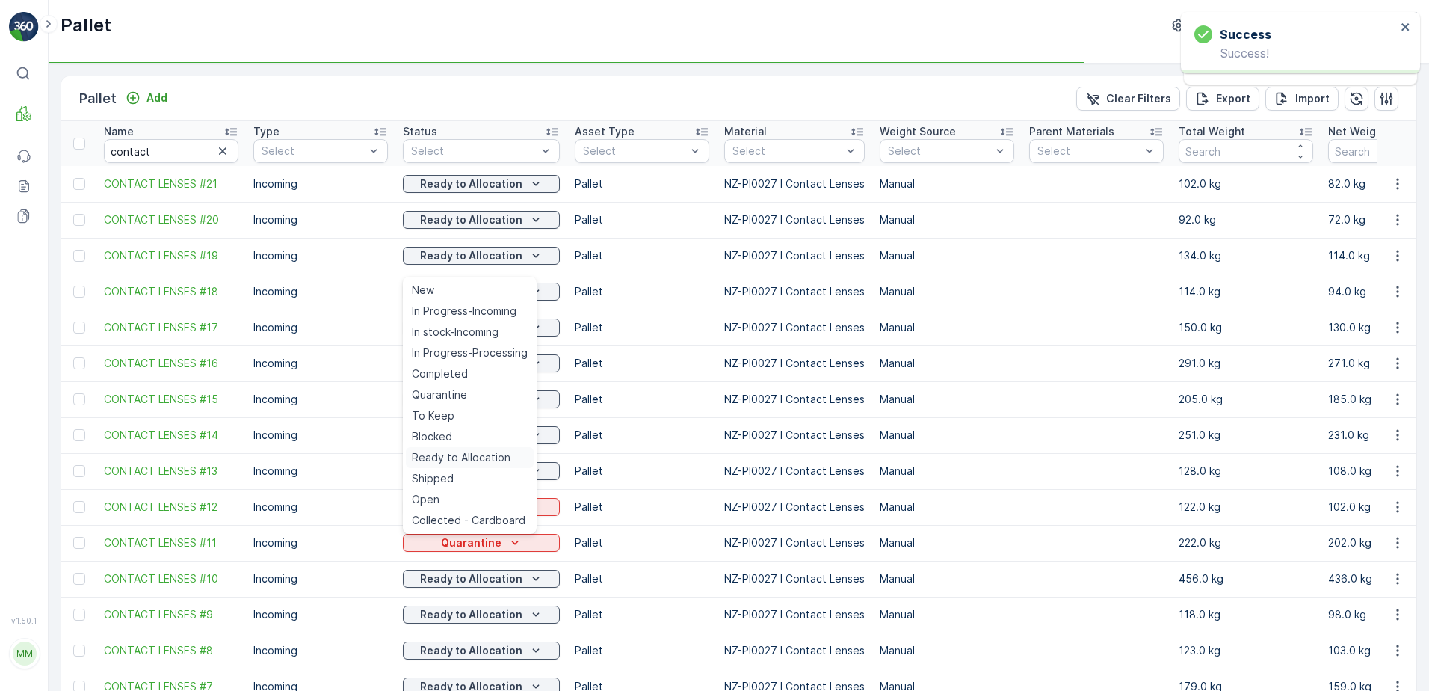
click at [490, 459] on span "Ready to Allocation" at bounding box center [461, 457] width 99 height 15
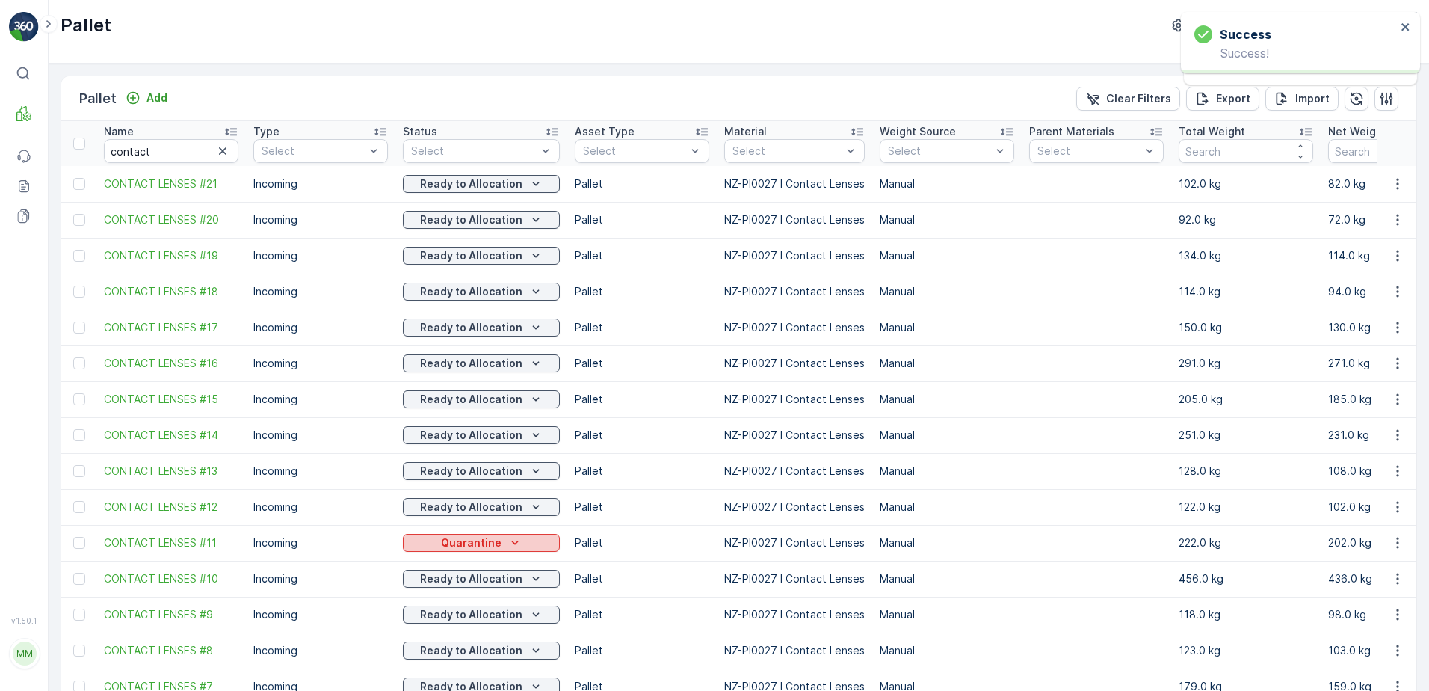
click at [497, 547] on div "Quarantine" at bounding box center [481, 542] width 145 height 15
click at [510, 97] on div "Pallet Add Clear Filters Export Import" at bounding box center [738, 98] width 1355 height 45
click at [441, 544] on p "Quarantine" at bounding box center [471, 542] width 61 height 15
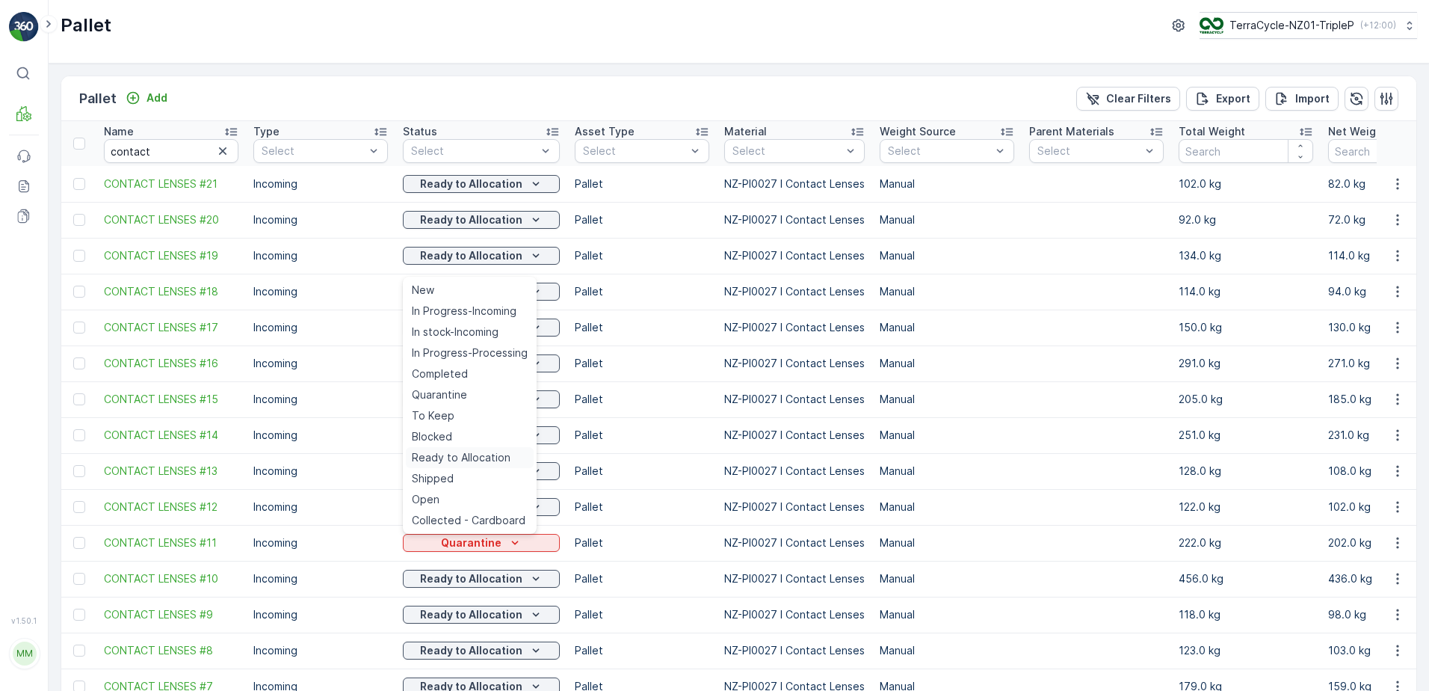
click at [436, 450] on span "Ready to Allocation" at bounding box center [461, 457] width 99 height 15
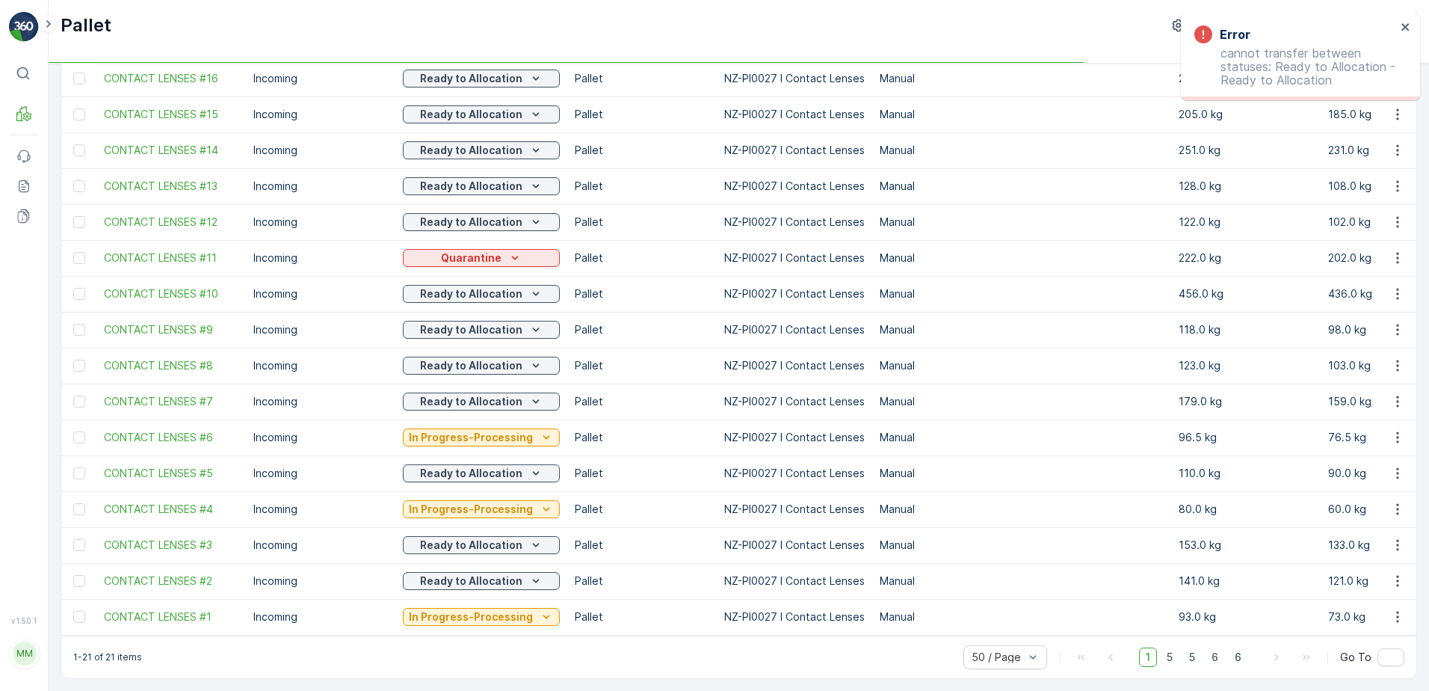
scroll to position [292, 0]
click at [481, 611] on p "In Progress-Processing" at bounding box center [471, 616] width 124 height 15
click at [492, 620] on td "In Progress-Processing" at bounding box center [481, 617] width 172 height 36
click at [495, 611] on p "In Progress-Processing" at bounding box center [471, 616] width 124 height 15
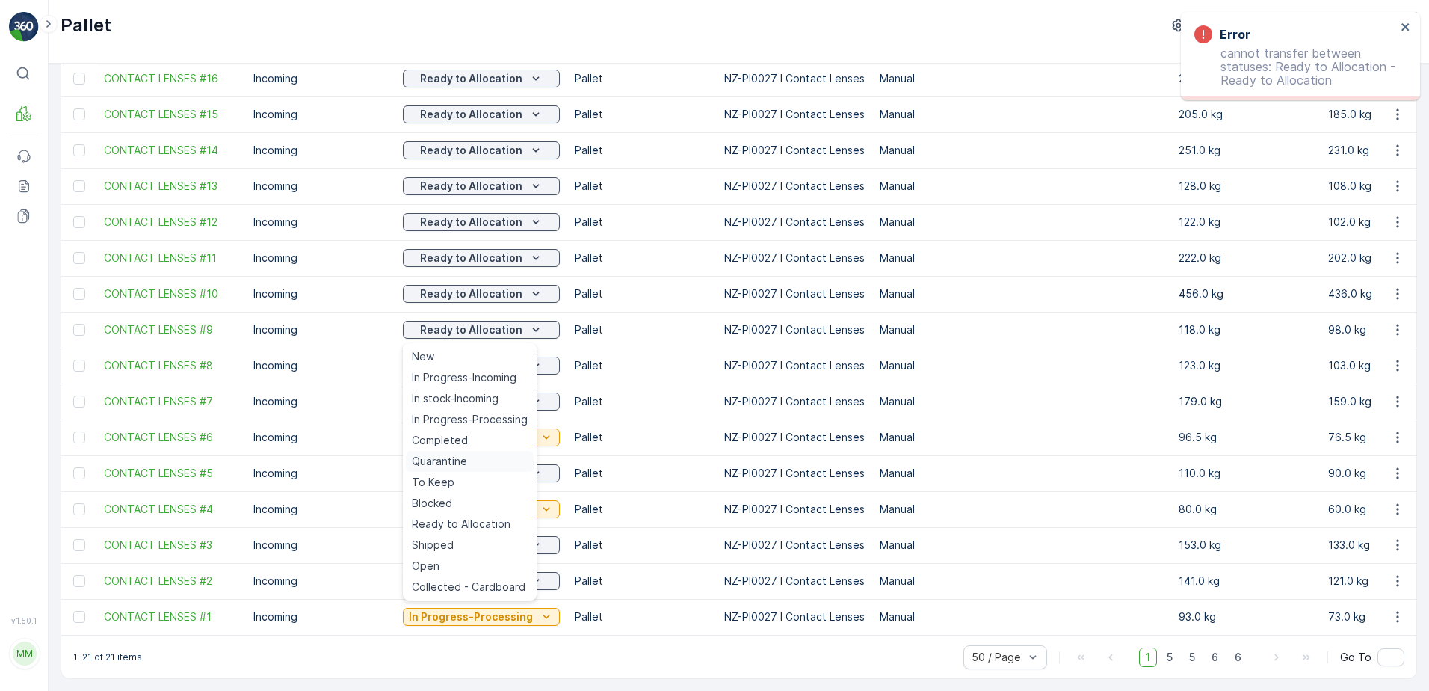
click at [450, 461] on span "Quarantine" at bounding box center [439, 461] width 55 height 15
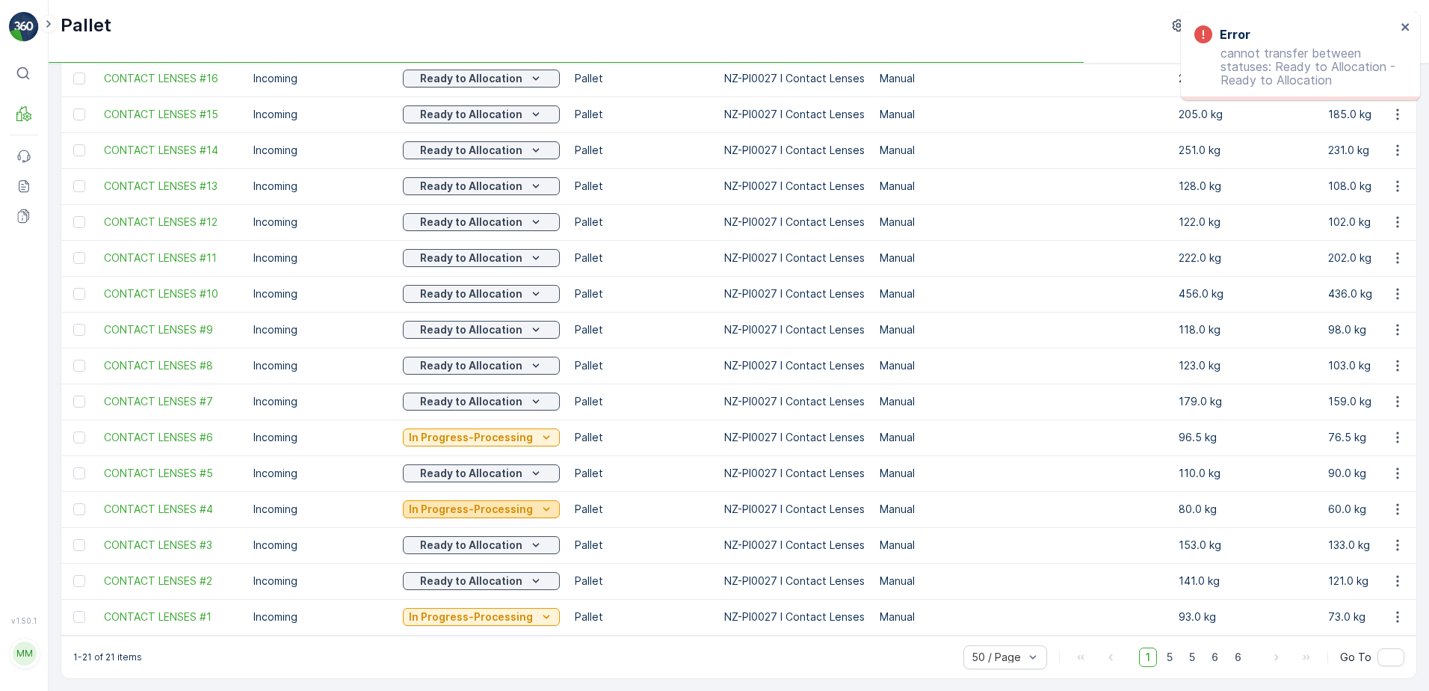
drag, startPoint x: 468, startPoint y: 507, endPoint x: 466, endPoint y: 496, distance: 11.3
click at [468, 507] on p "In Progress-Processing" at bounding box center [471, 508] width 124 height 15
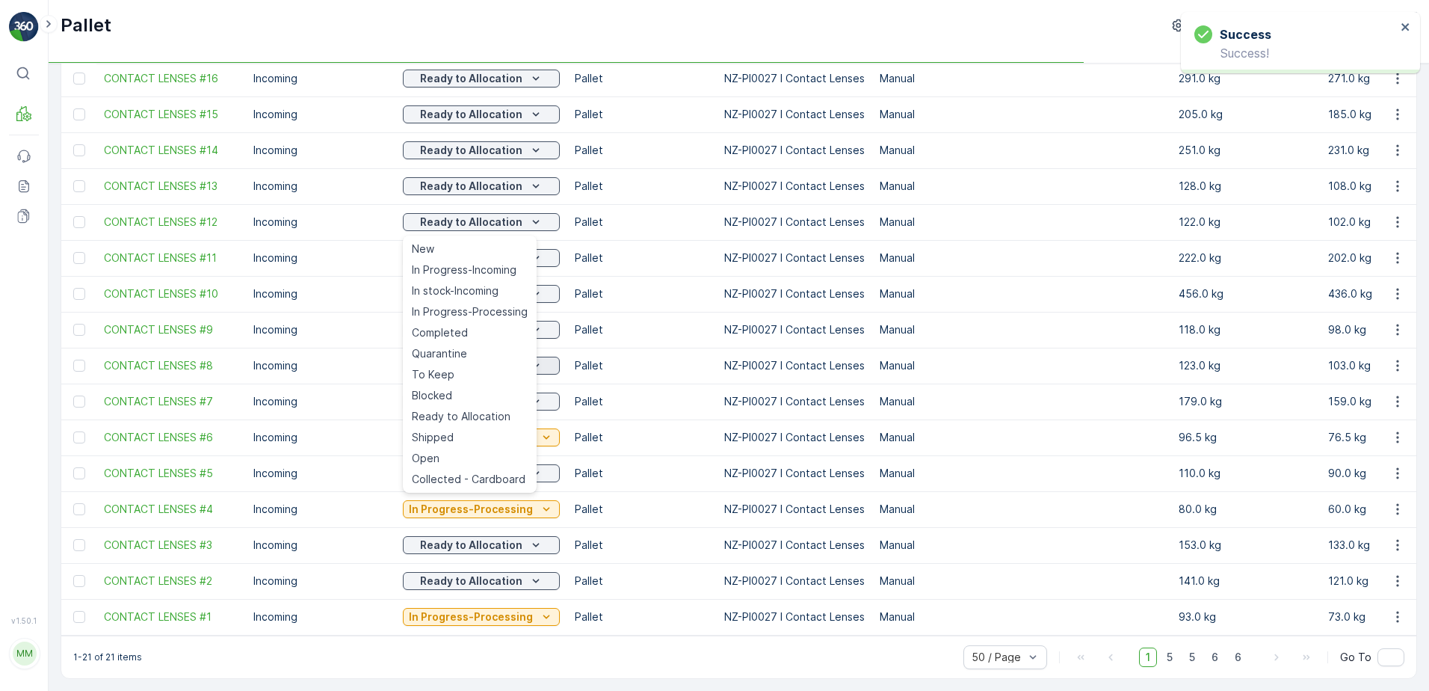
click at [458, 348] on span "Quarantine" at bounding box center [439, 353] width 55 height 15
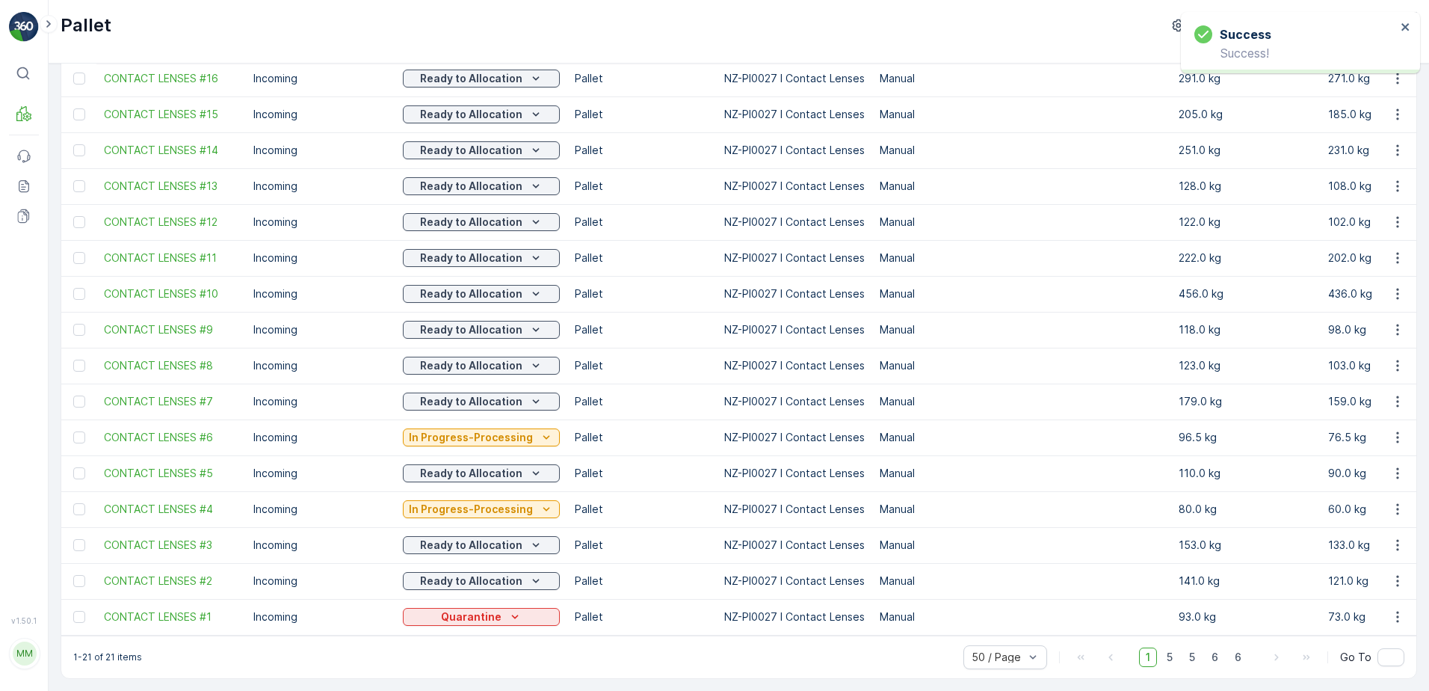
click at [498, 433] on p "In Progress-Processing" at bounding box center [471, 437] width 124 height 15
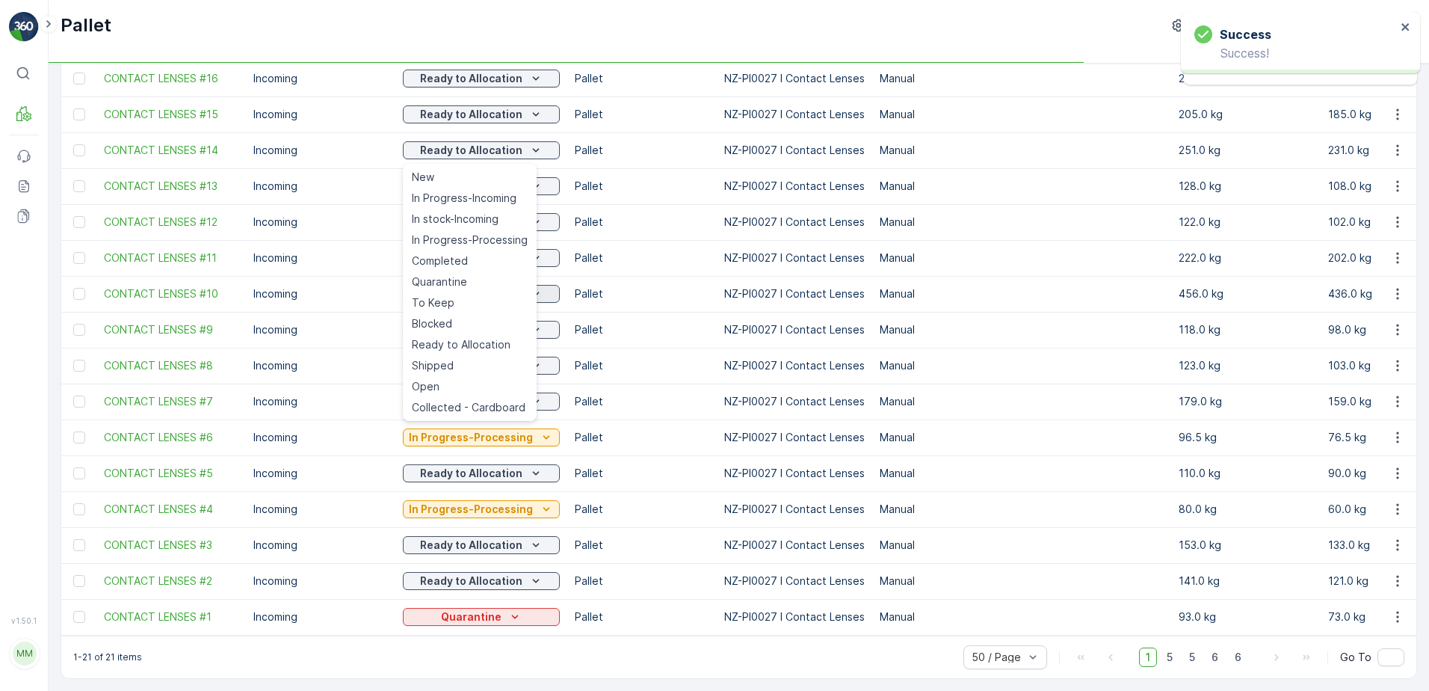
drag, startPoint x: 472, startPoint y: 279, endPoint x: 472, endPoint y: 288, distance: 9.0
click at [472, 277] on div "Quarantine" at bounding box center [470, 281] width 128 height 21
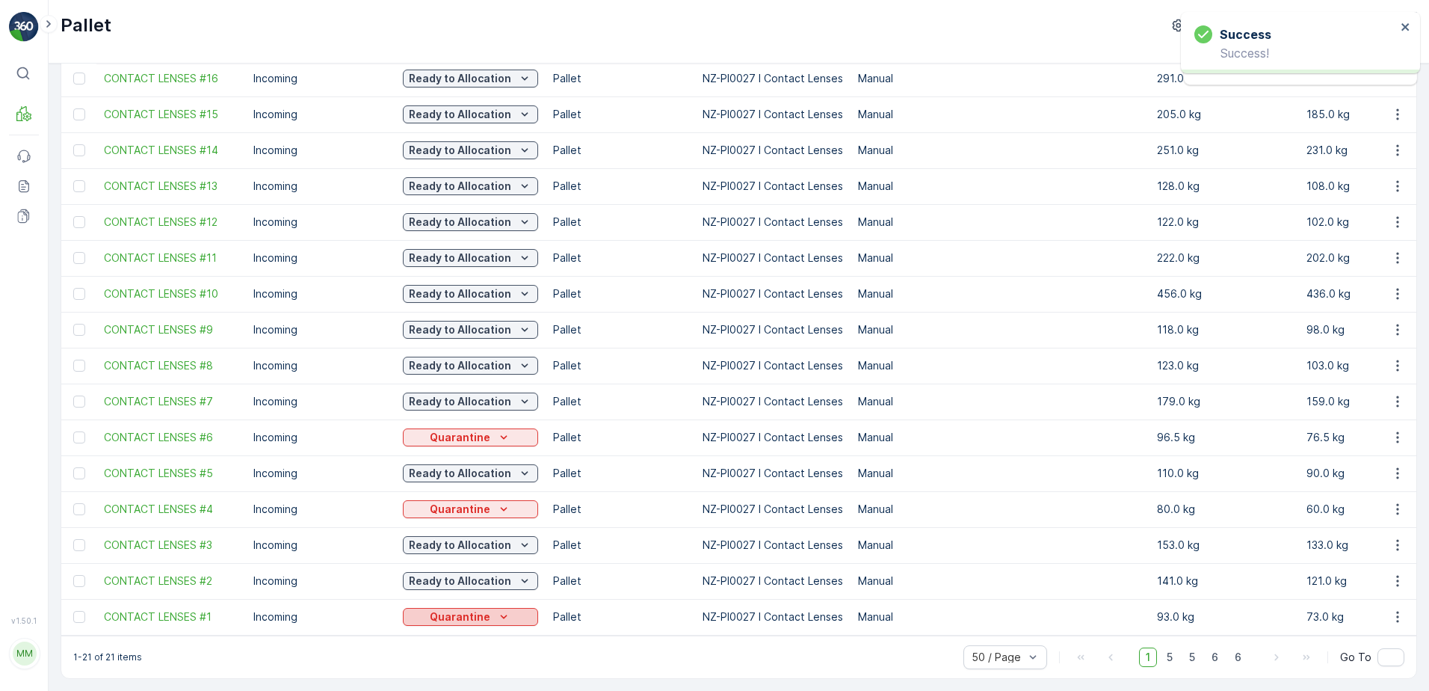
drag, startPoint x: 517, startPoint y: 610, endPoint x: 513, endPoint y: 603, distance: 7.7
click at [516, 609] on div "Quarantine" at bounding box center [470, 616] width 123 height 15
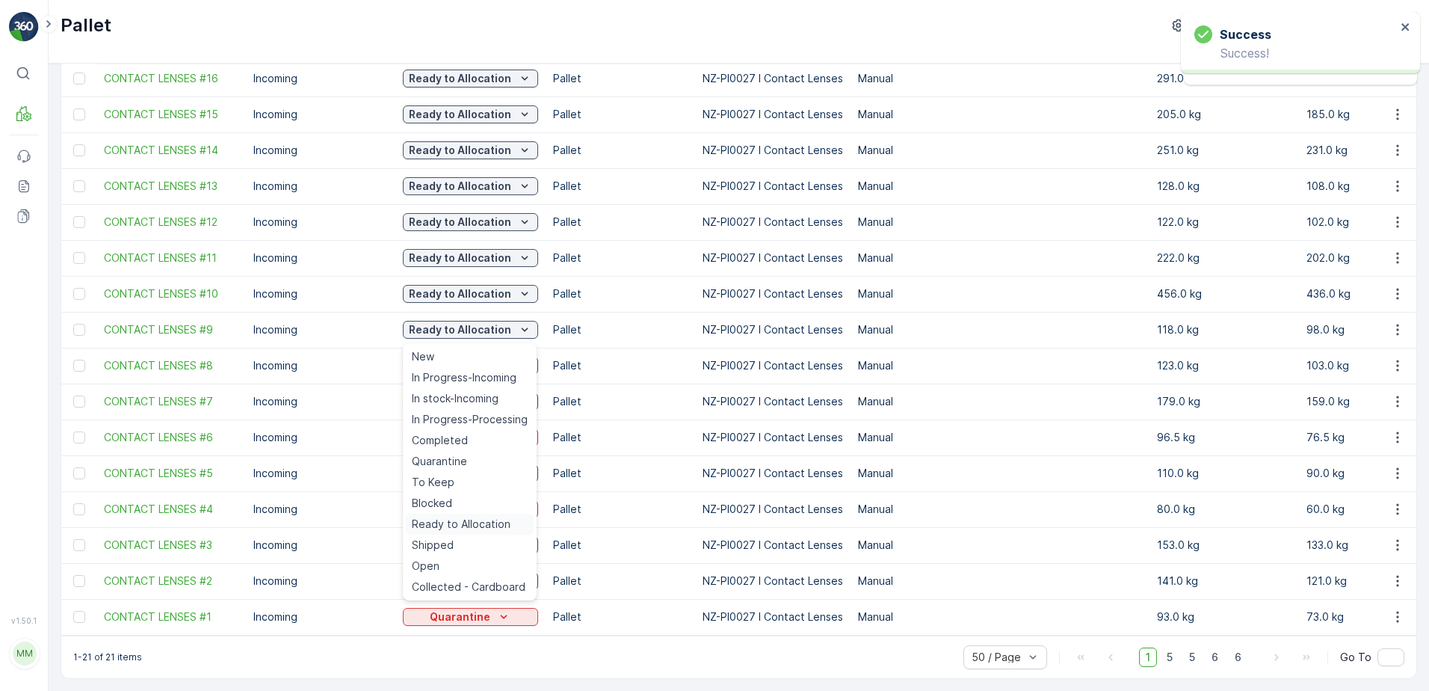
click at [482, 522] on span "Ready to Allocation" at bounding box center [461, 523] width 99 height 15
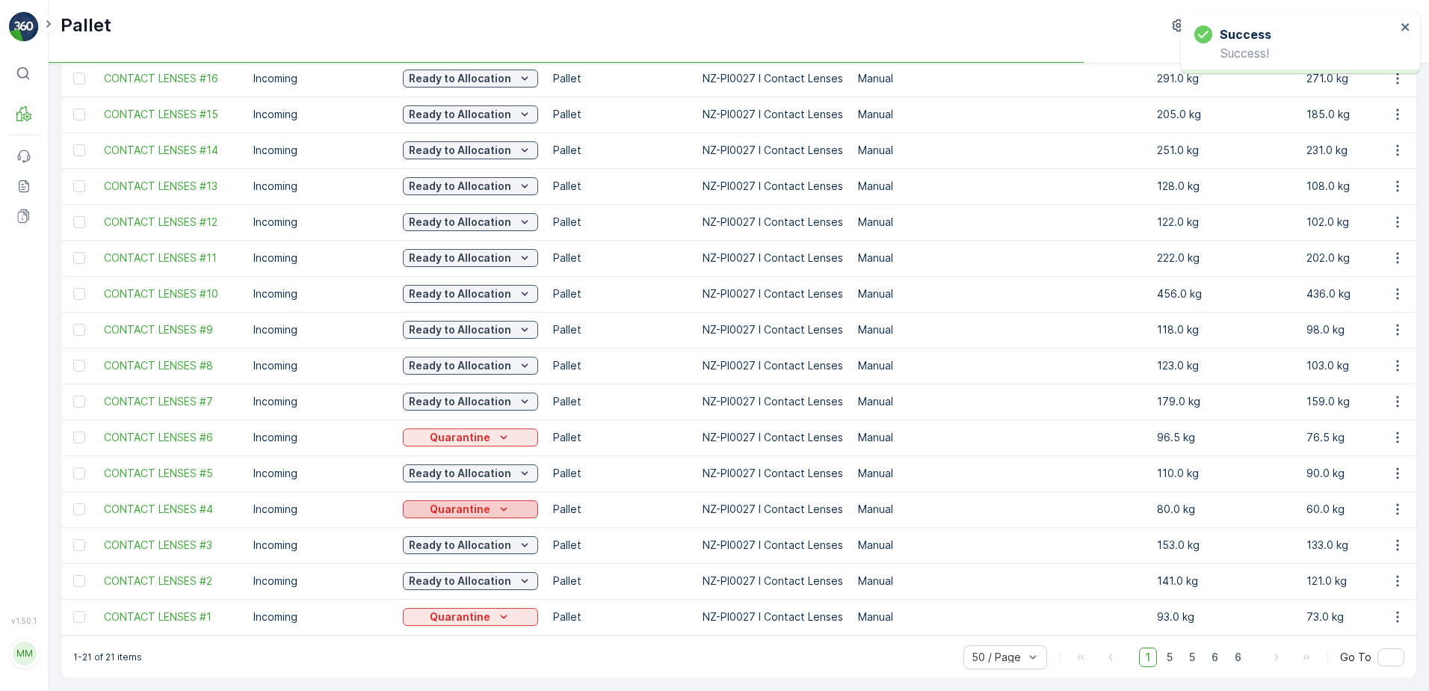
click at [485, 508] on p "Quarantine" at bounding box center [460, 508] width 61 height 15
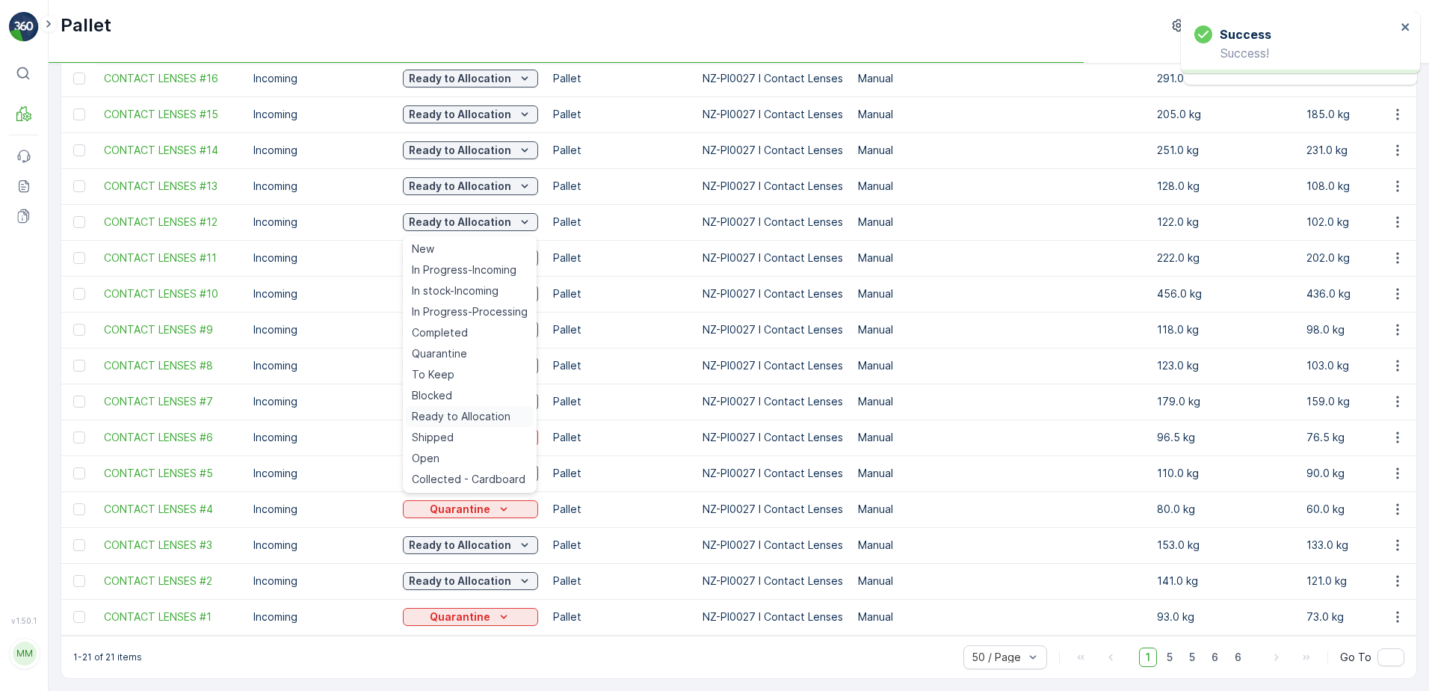
click at [483, 416] on span "Ready to Allocation" at bounding box center [461, 416] width 99 height 15
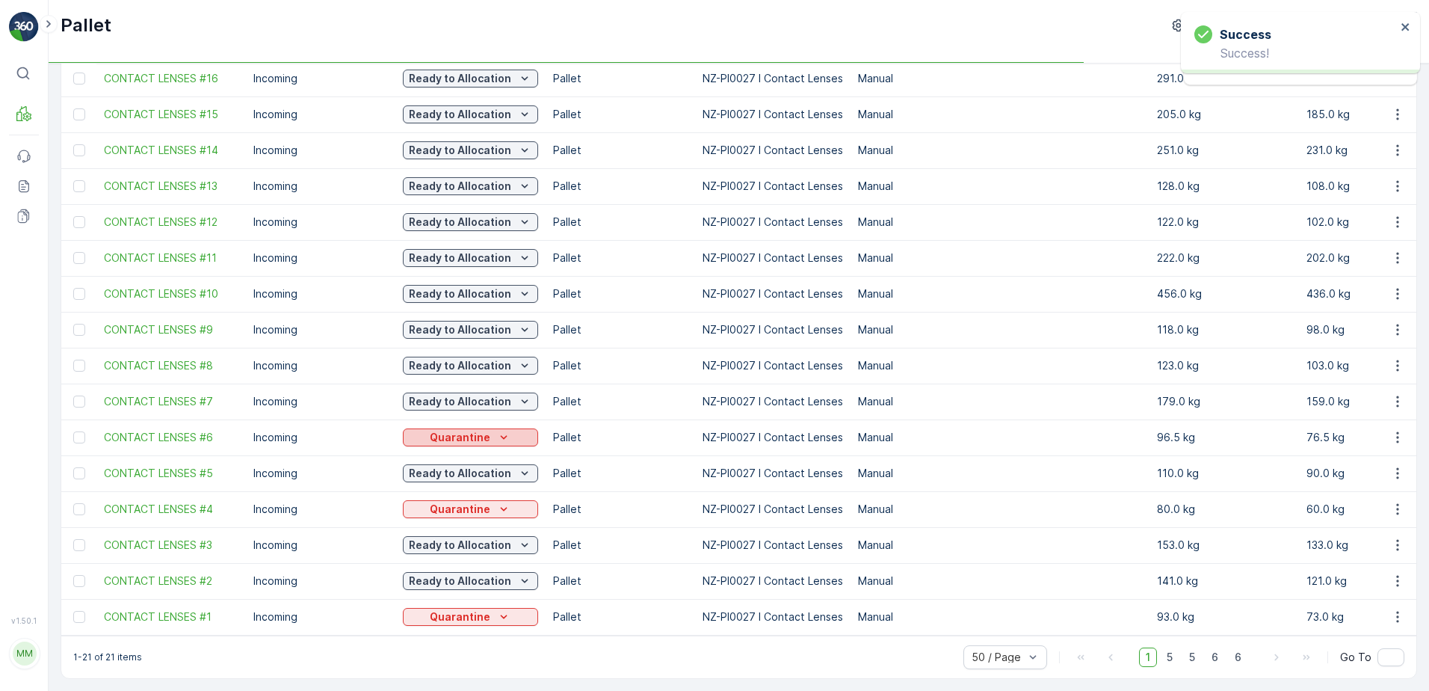
click at [501, 430] on icon "Quarantine" at bounding box center [503, 437] width 15 height 15
click at [501, 435] on icon "Quarantine" at bounding box center [503, 437] width 15 height 15
click at [481, 435] on p "Quarantine" at bounding box center [460, 437] width 61 height 15
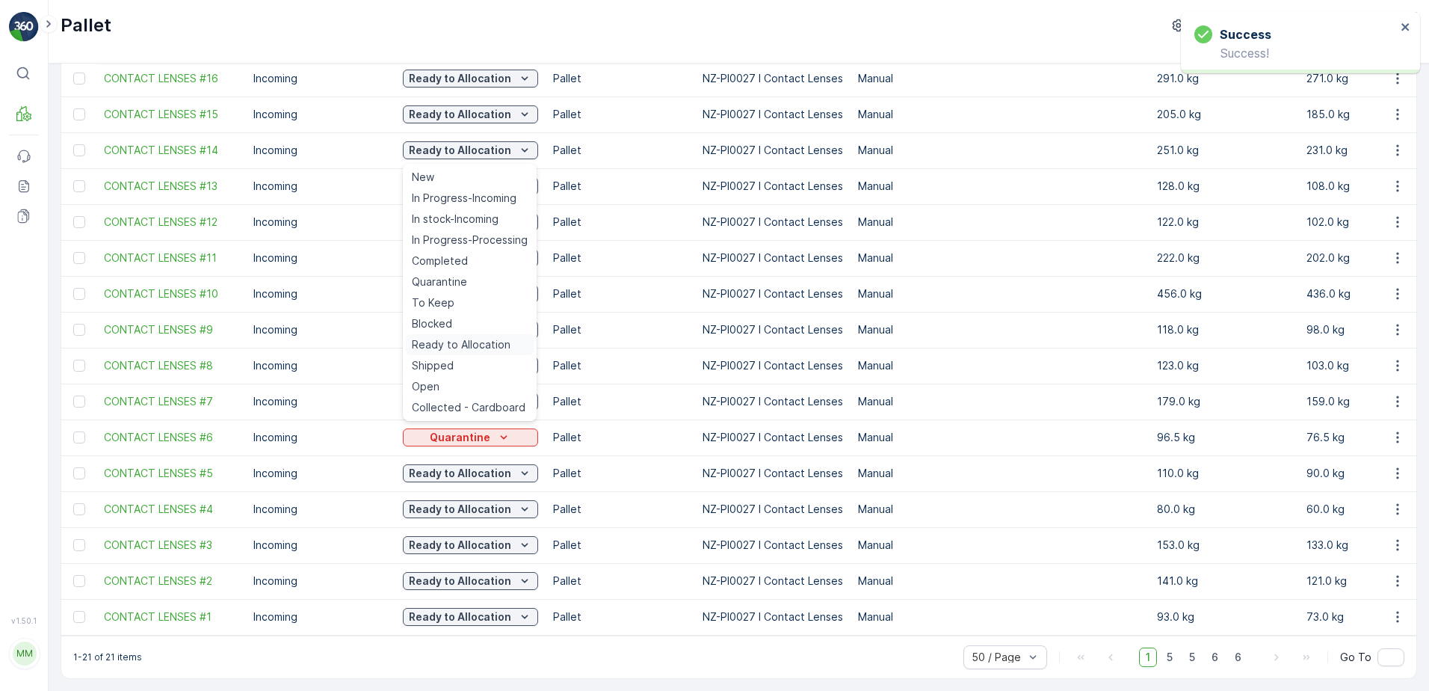
click at [489, 342] on span "Ready to Allocation" at bounding box center [461, 344] width 99 height 15
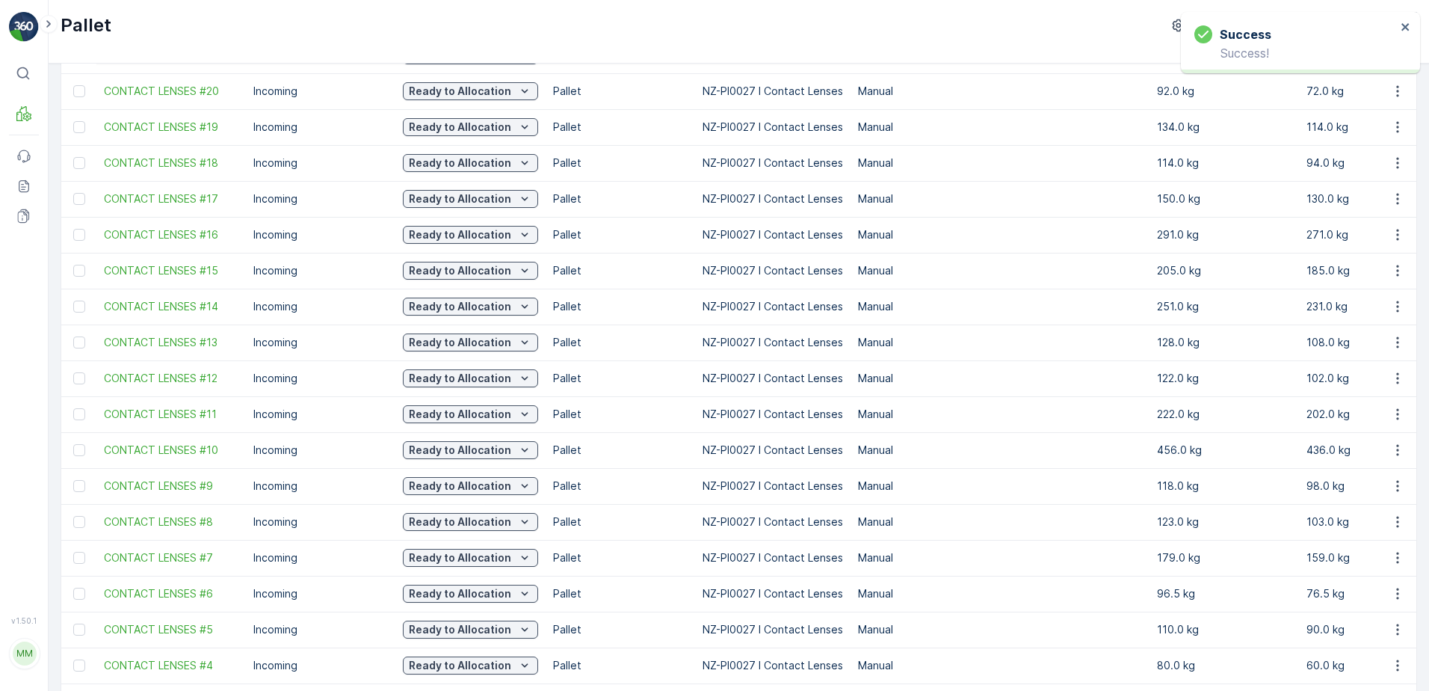
scroll to position [0, 0]
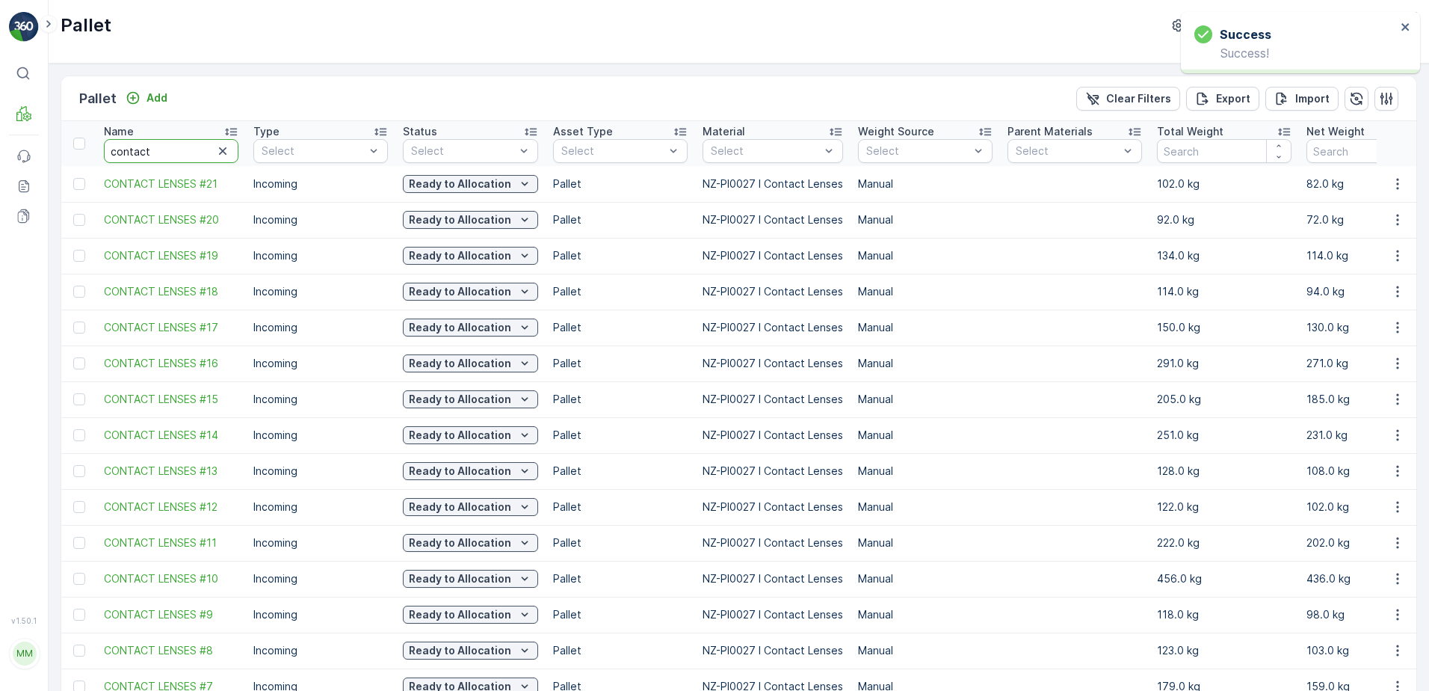
click at [185, 155] on input "contact" at bounding box center [171, 151] width 135 height 24
type input "fd"
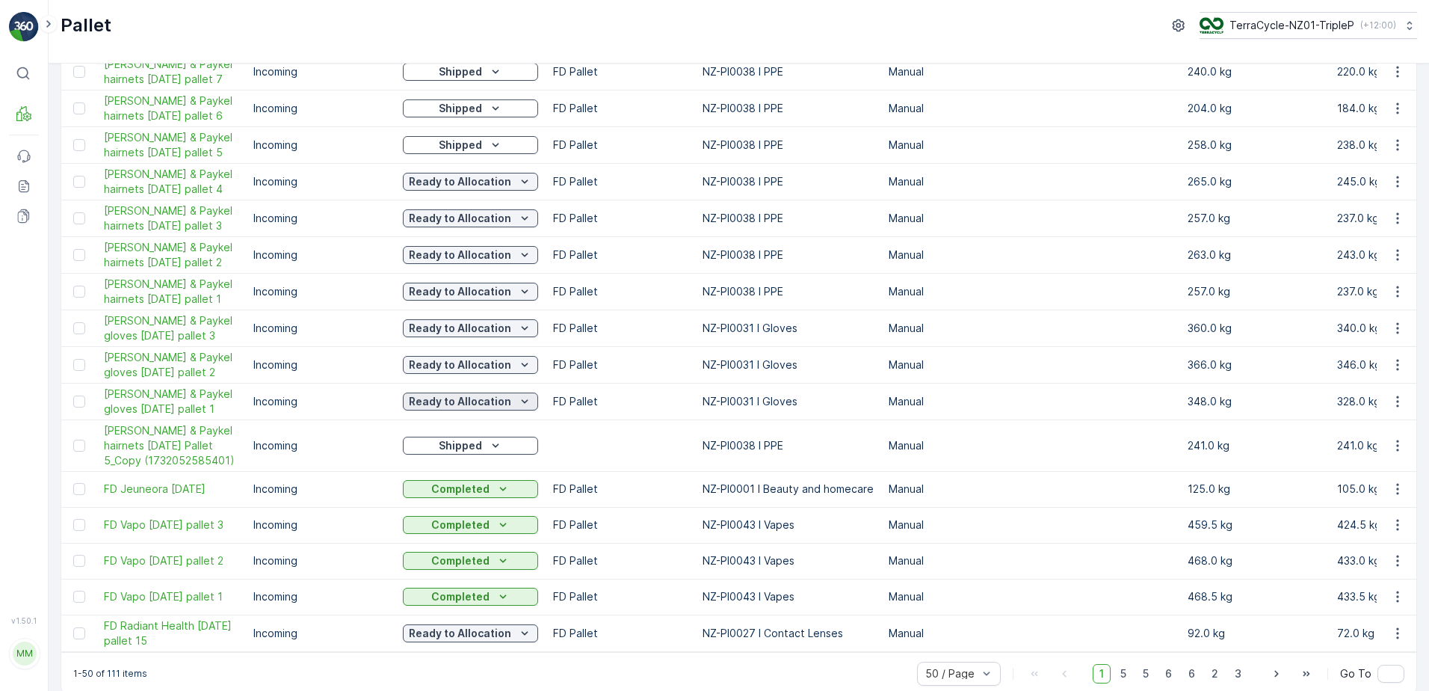
scroll to position [1381, 0]
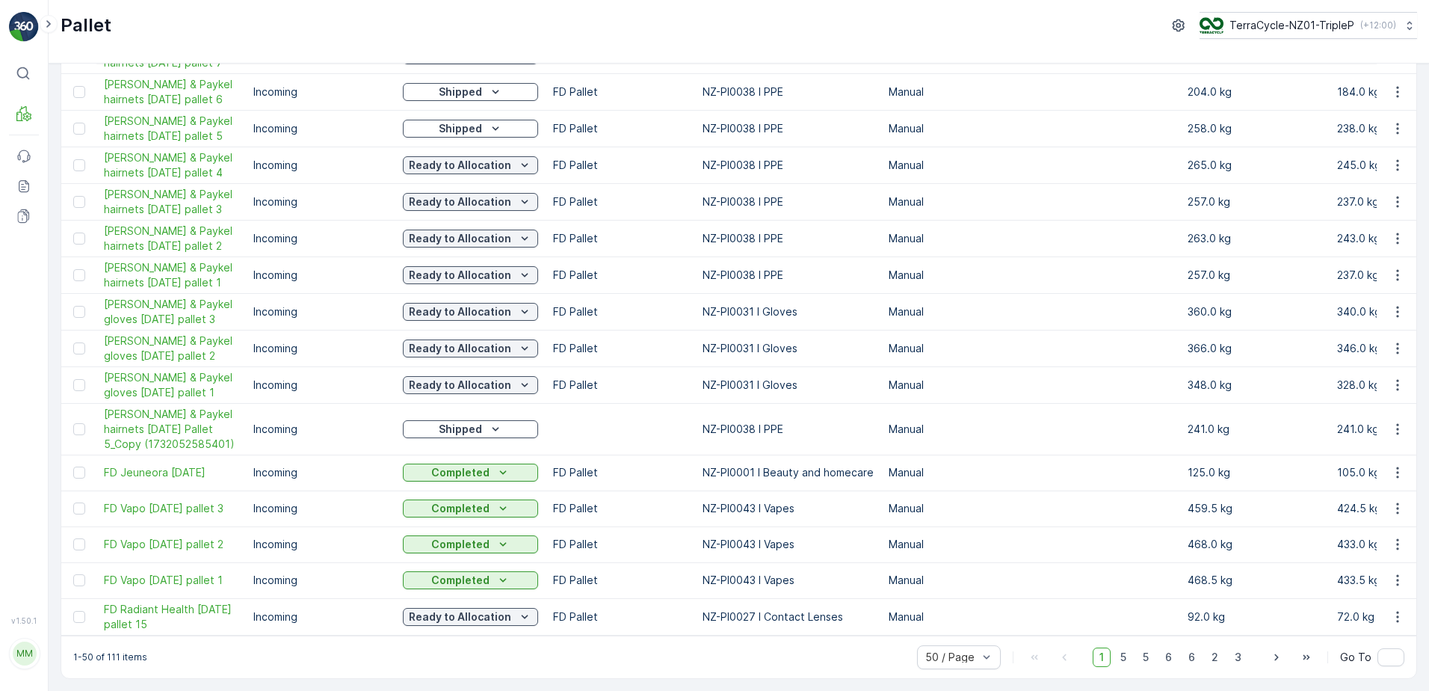
click at [454, 626] on td "Ready to Allocation" at bounding box center [470, 616] width 150 height 37
click at [1211, 650] on span "2" at bounding box center [1215, 656] width 20 height 19
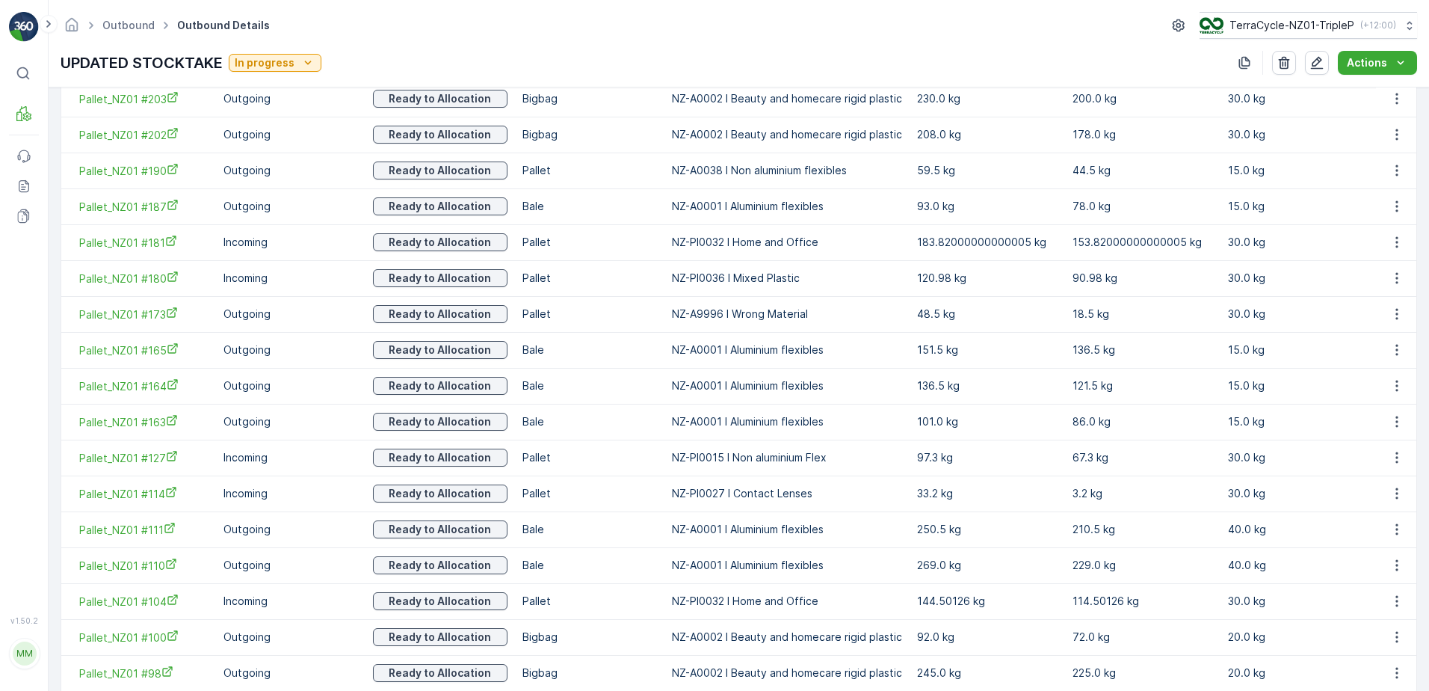
scroll to position [1708, 0]
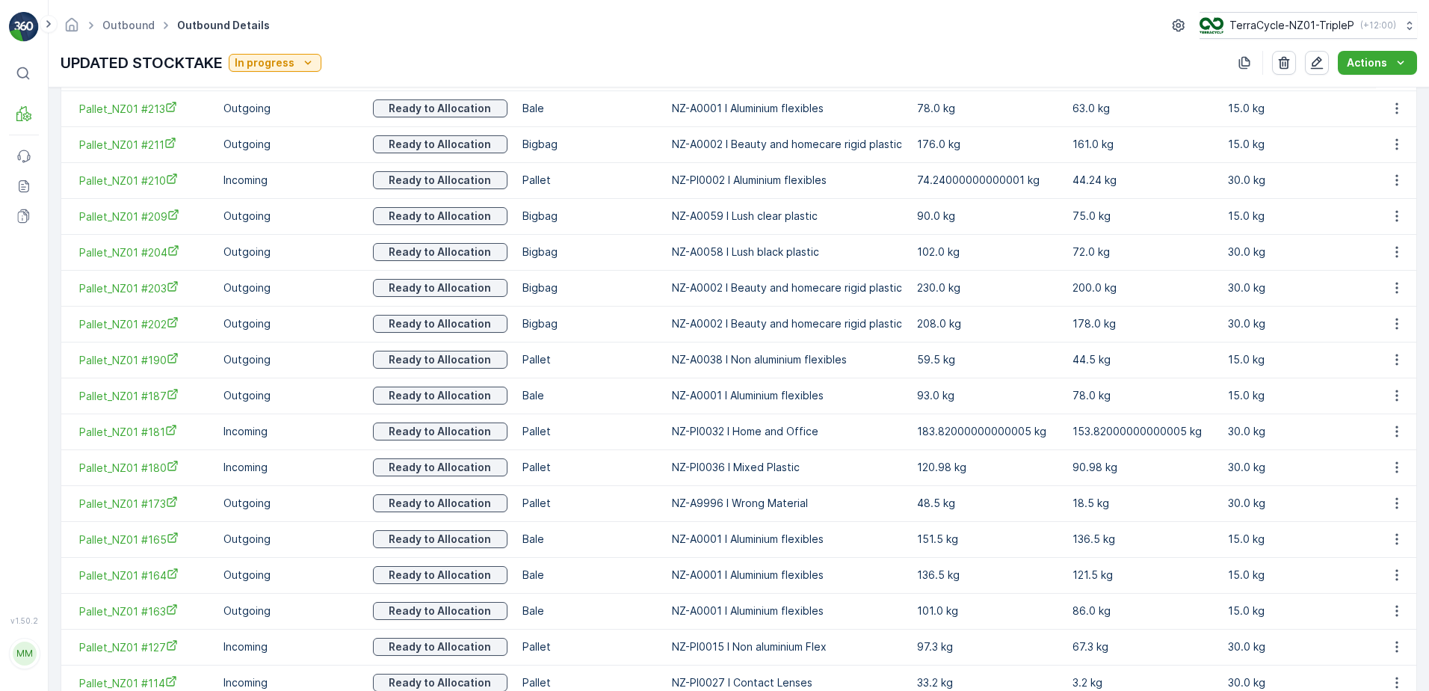
scroll to position [1706, 0]
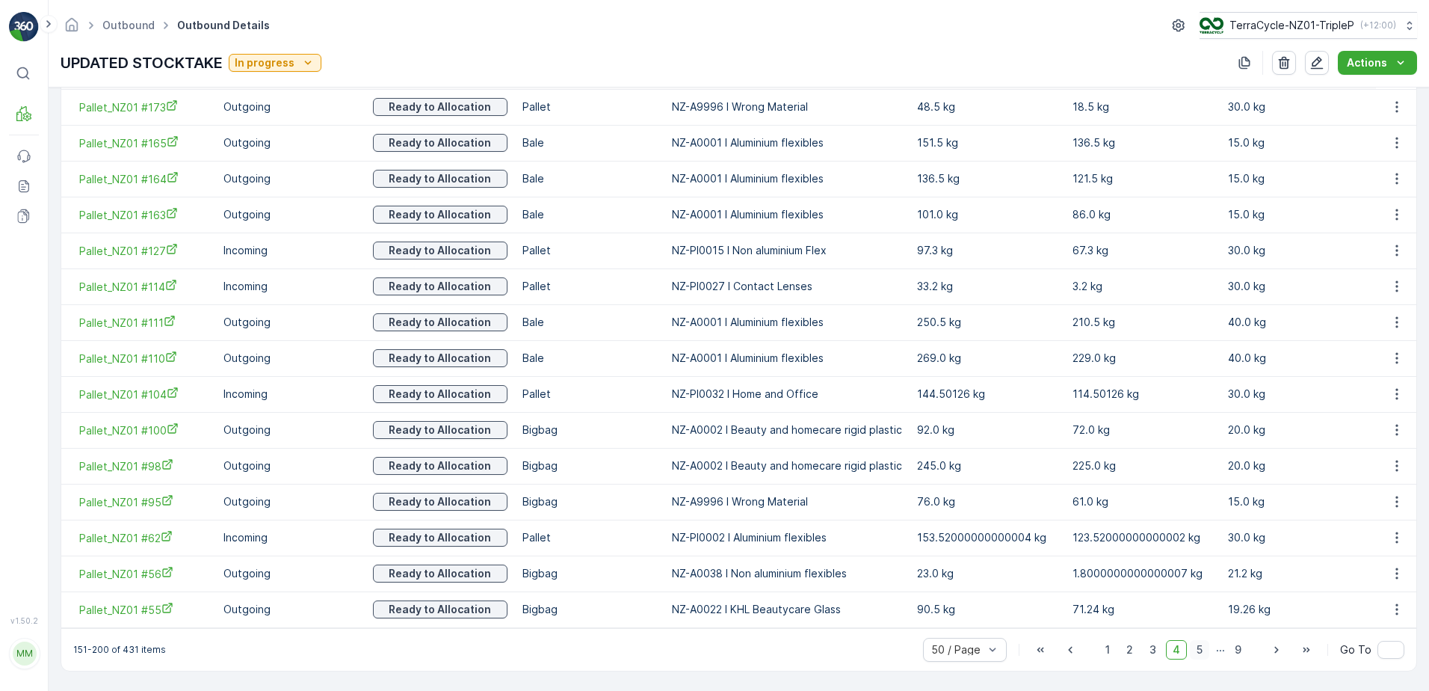
click at [1196, 651] on span "5" at bounding box center [1199, 649] width 19 height 19
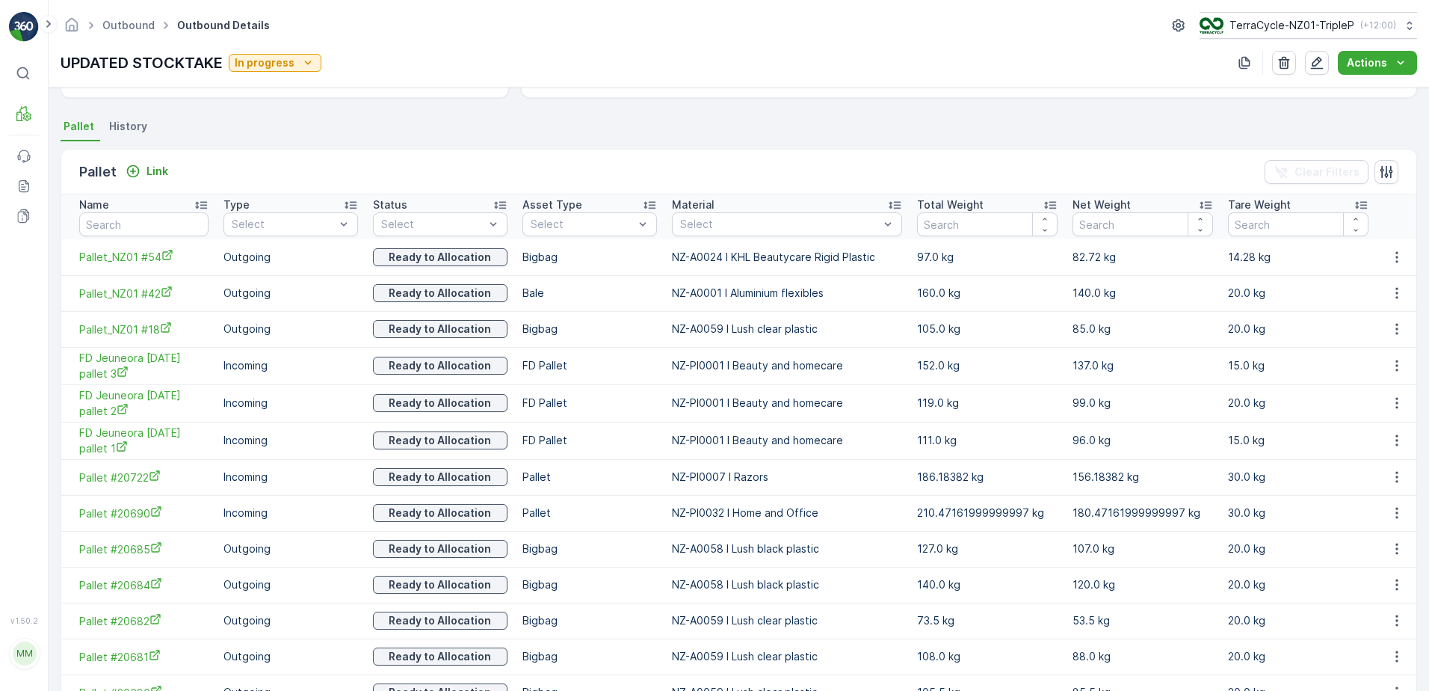
scroll to position [142, 0]
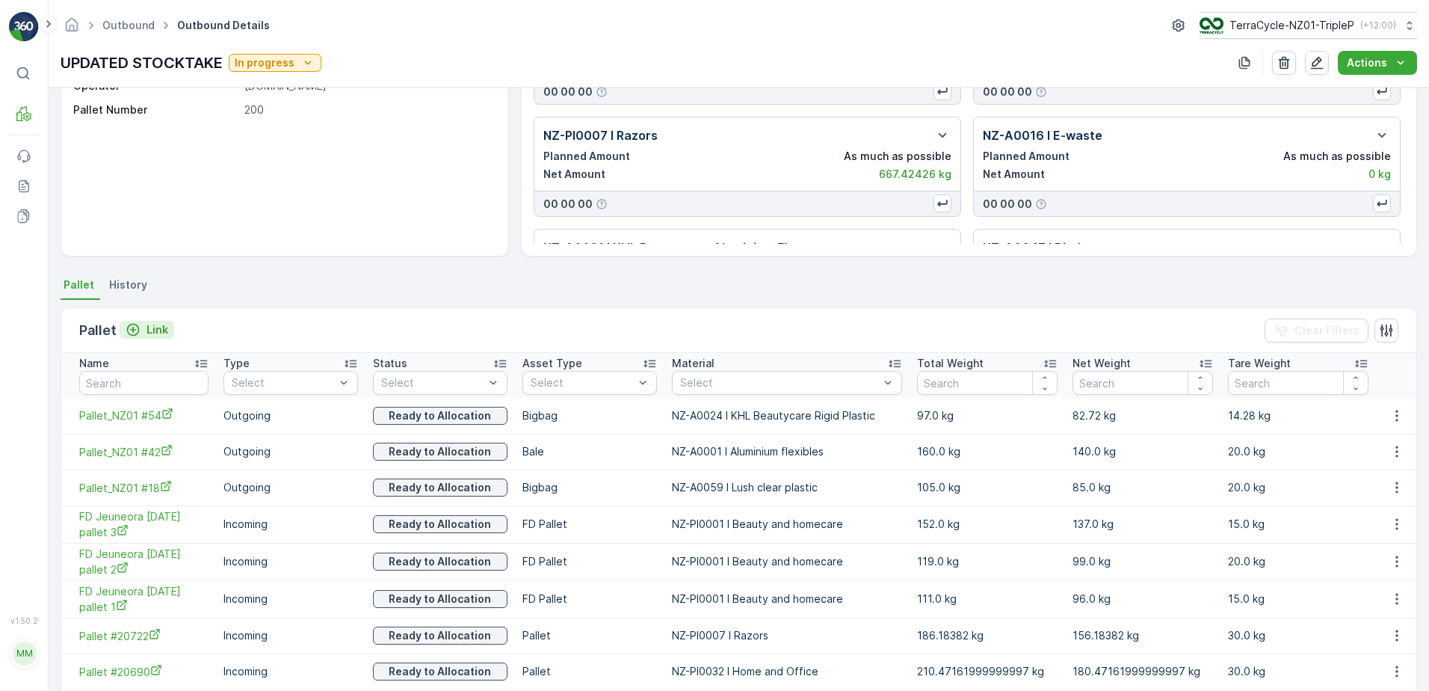
click at [160, 321] on button "Link" at bounding box center [147, 330] width 55 height 18
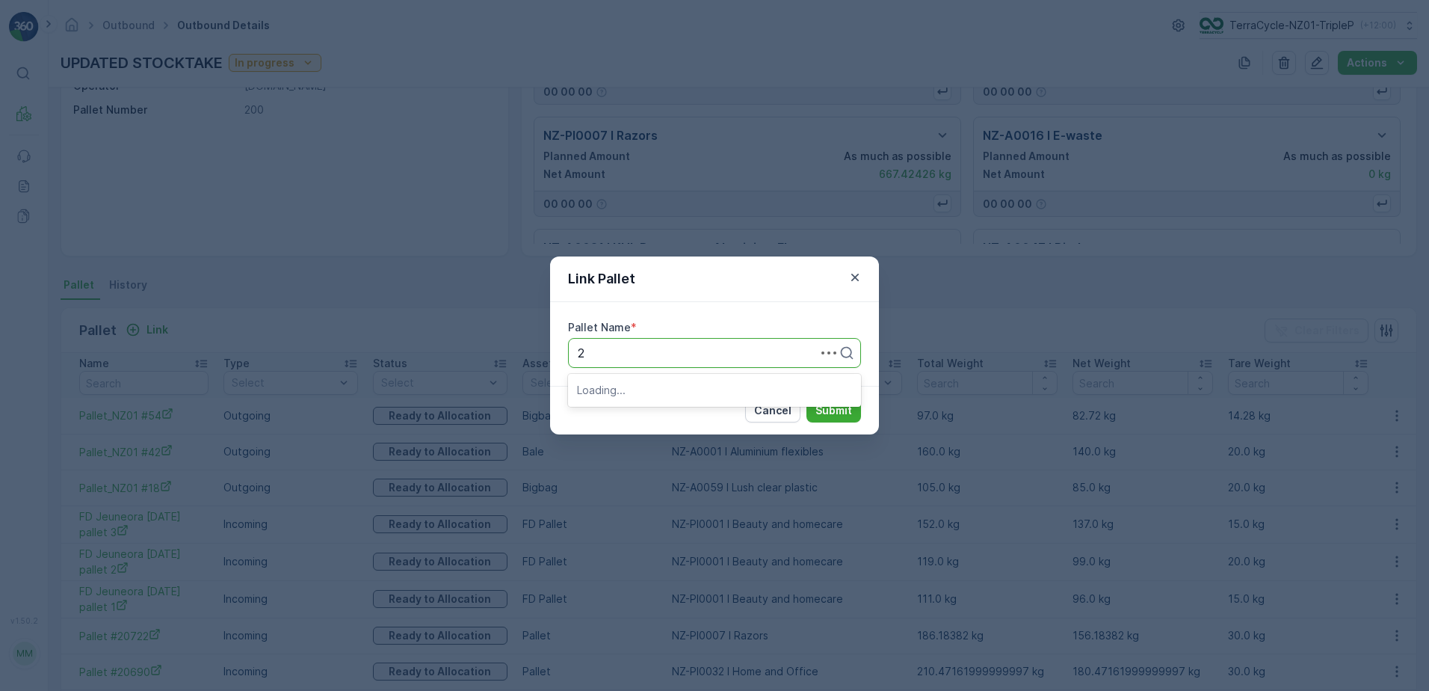
type input "20"
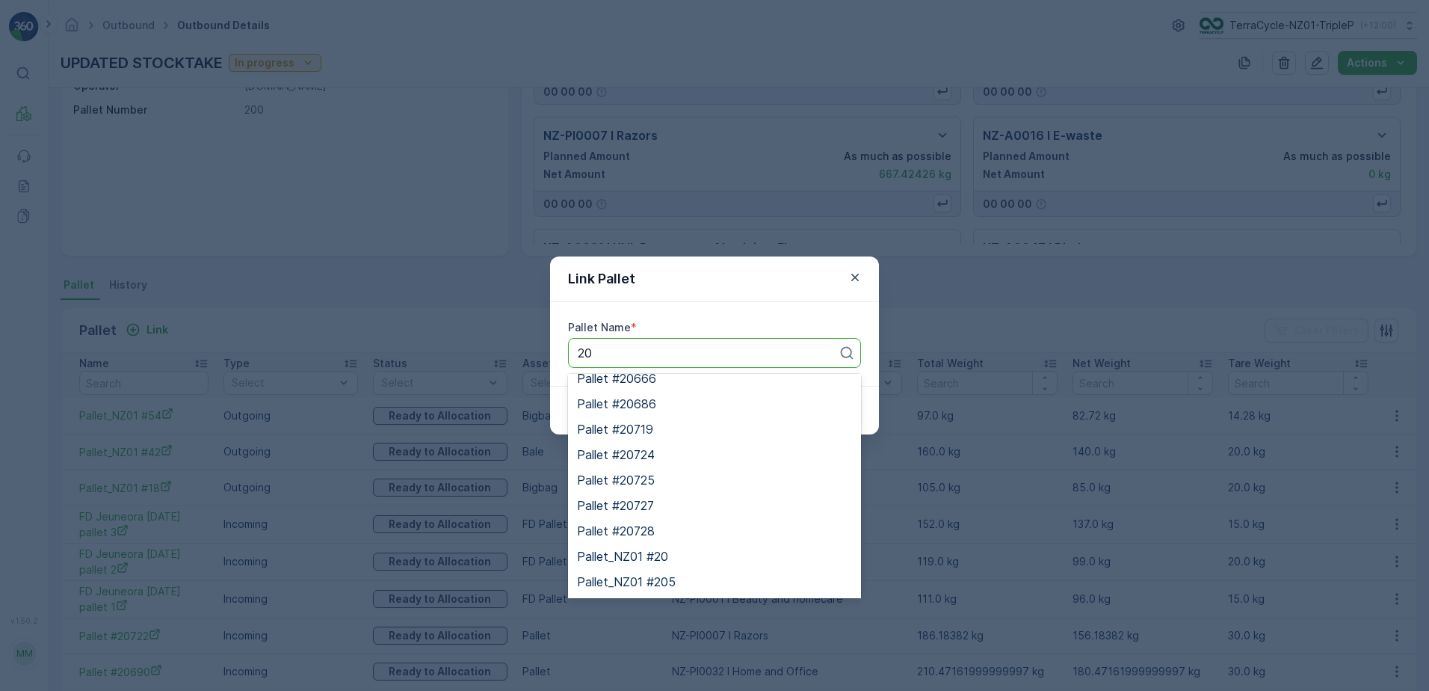
scroll to position [3822, 0]
click at [682, 445] on div "Pallet_NZ01 #20" at bounding box center [714, 457] width 293 height 25
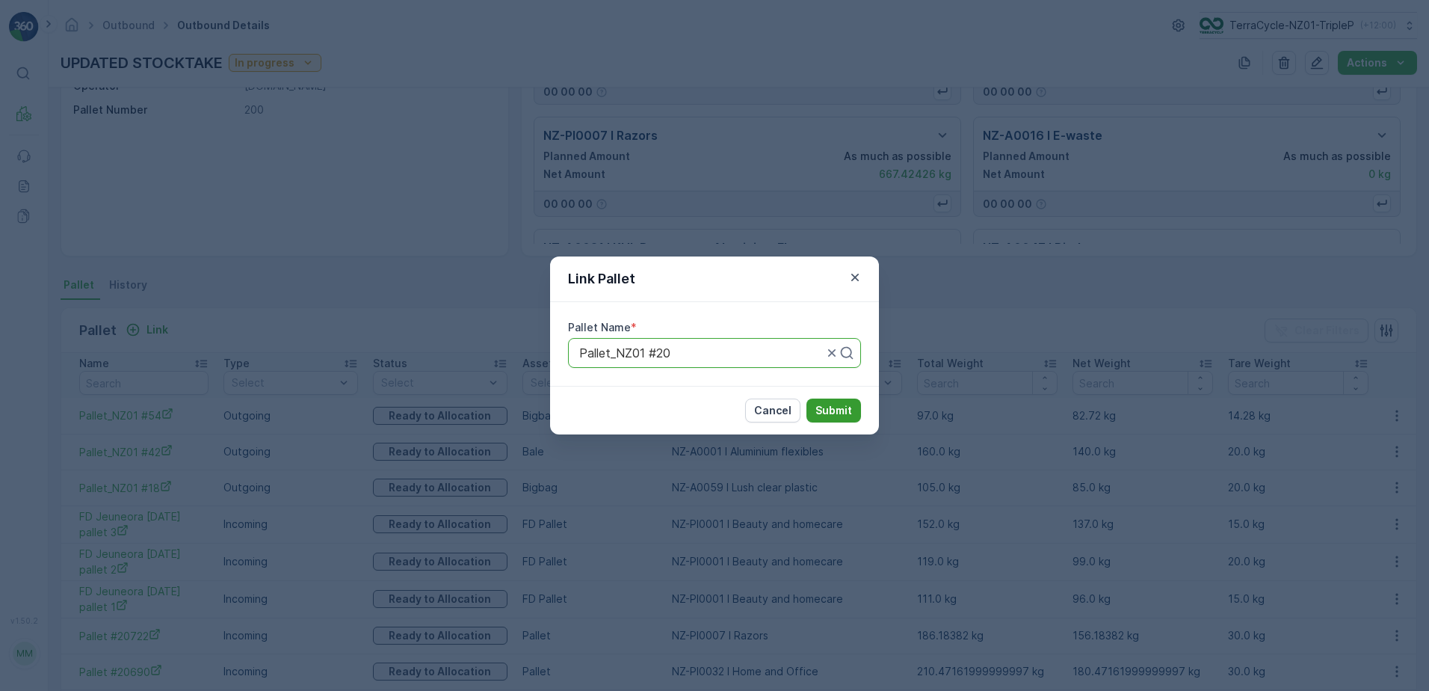
click at [852, 406] on button "Submit" at bounding box center [833, 410] width 55 height 24
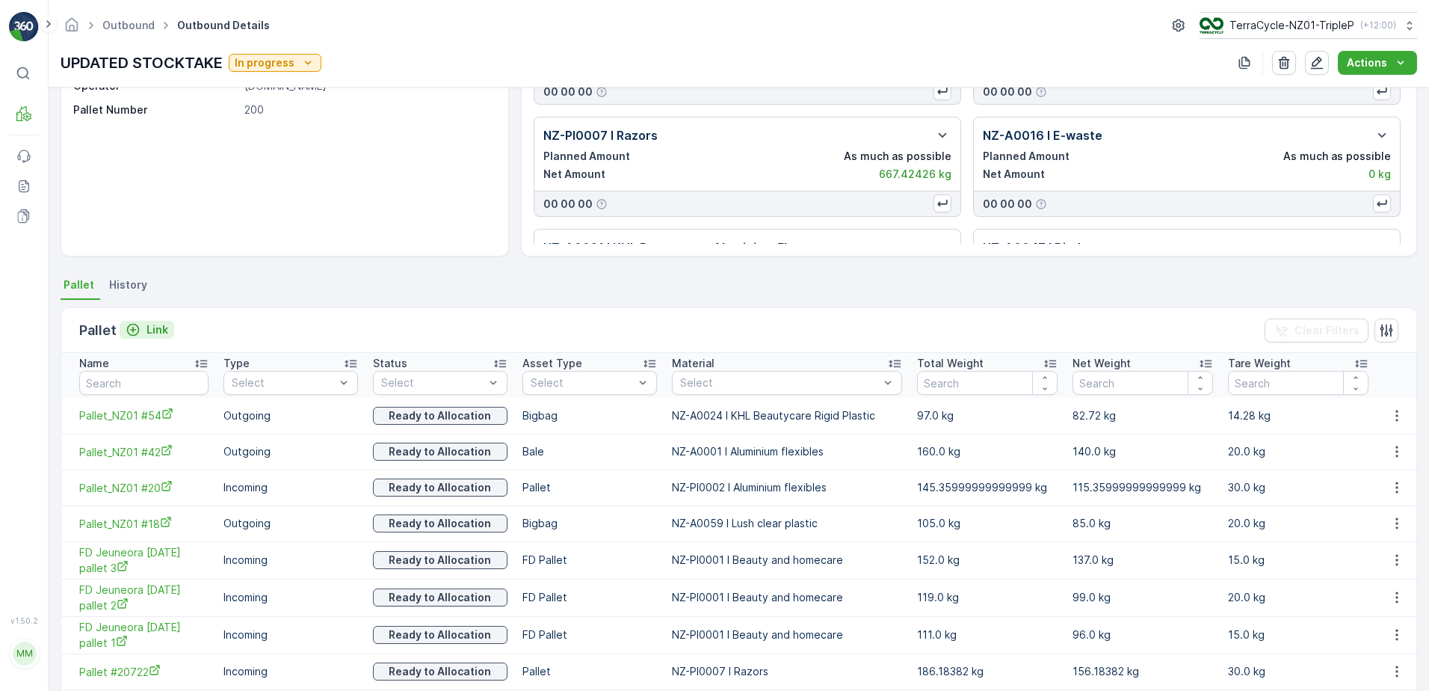
click at [156, 321] on div "Pallet Link" at bounding box center [126, 330] width 95 height 21
drag, startPoint x: 156, startPoint y: 321, endPoint x: 159, endPoint y: 333, distance: 12.3
click at [159, 333] on p "Link" at bounding box center [157, 329] width 22 height 15
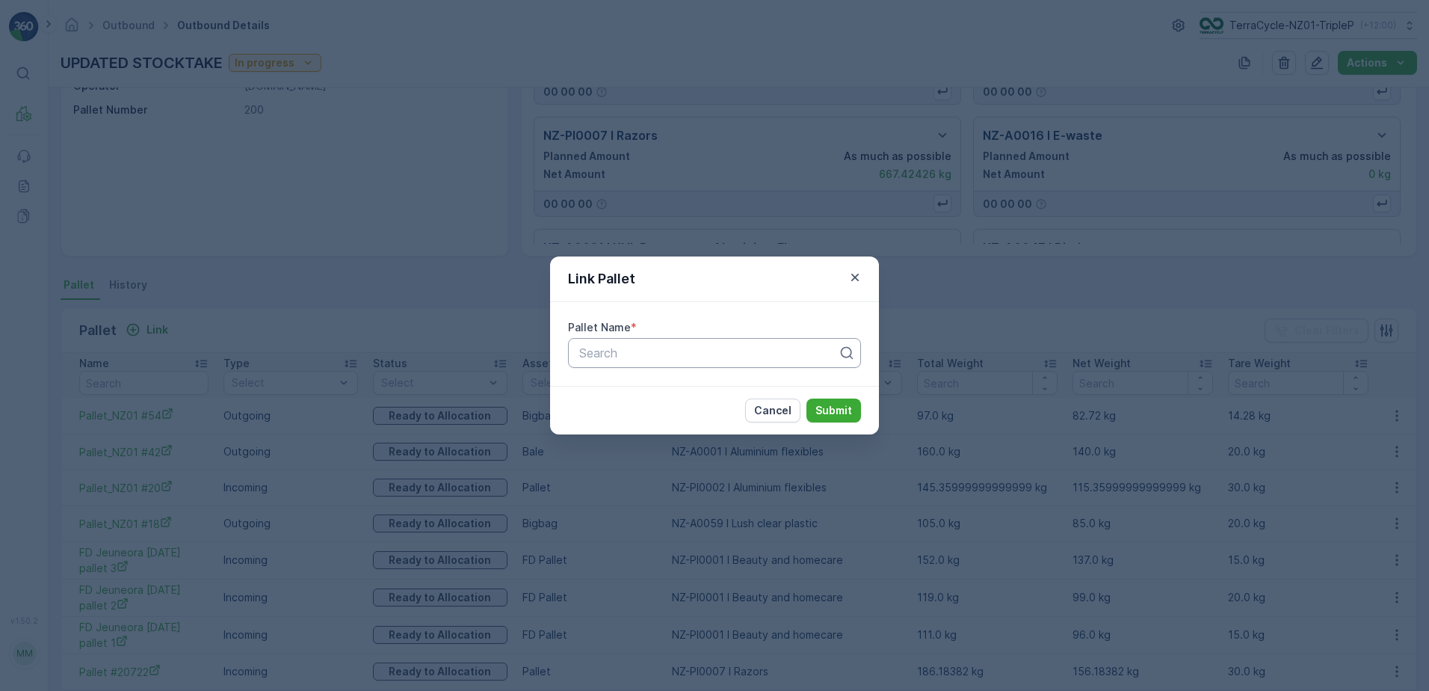
click at [768, 358] on div at bounding box center [709, 352] width 262 height 13
type input "17"
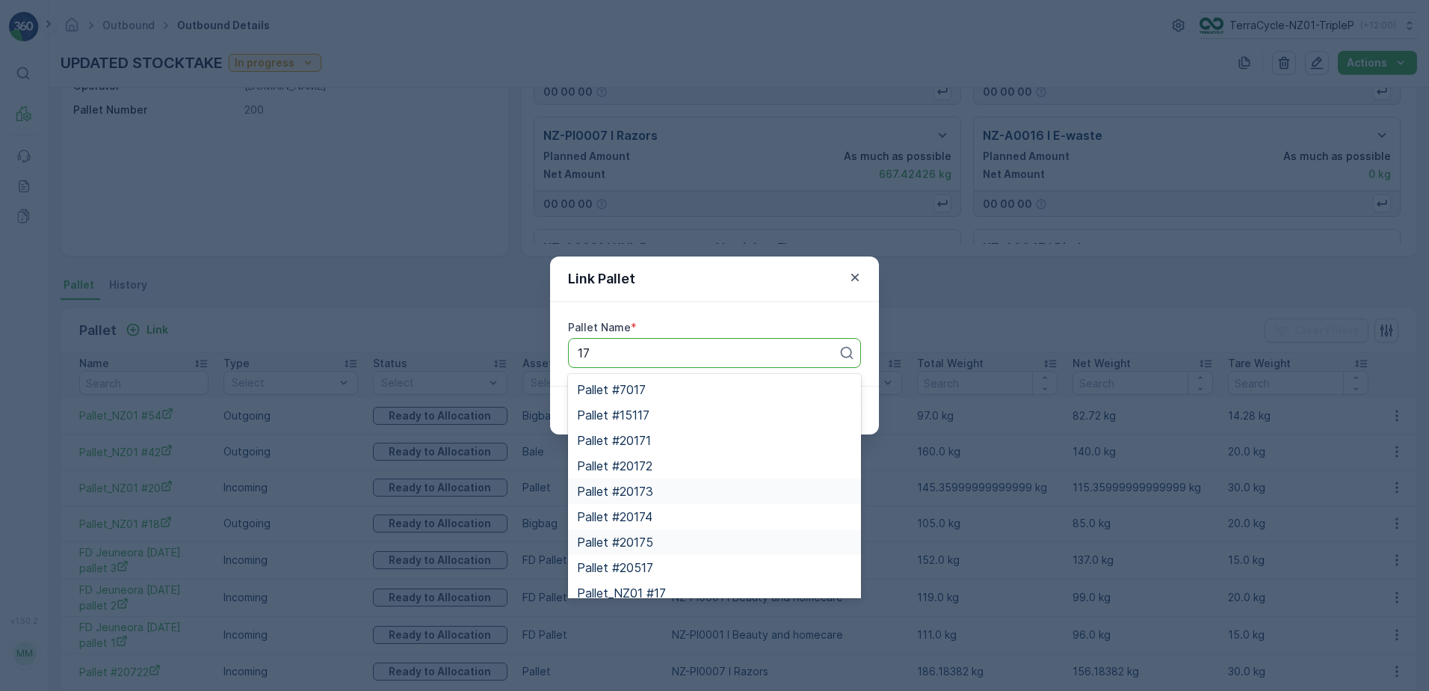
scroll to position [36, 0]
click at [696, 557] on div "Pallet_NZ01 #17" at bounding box center [714, 556] width 275 height 13
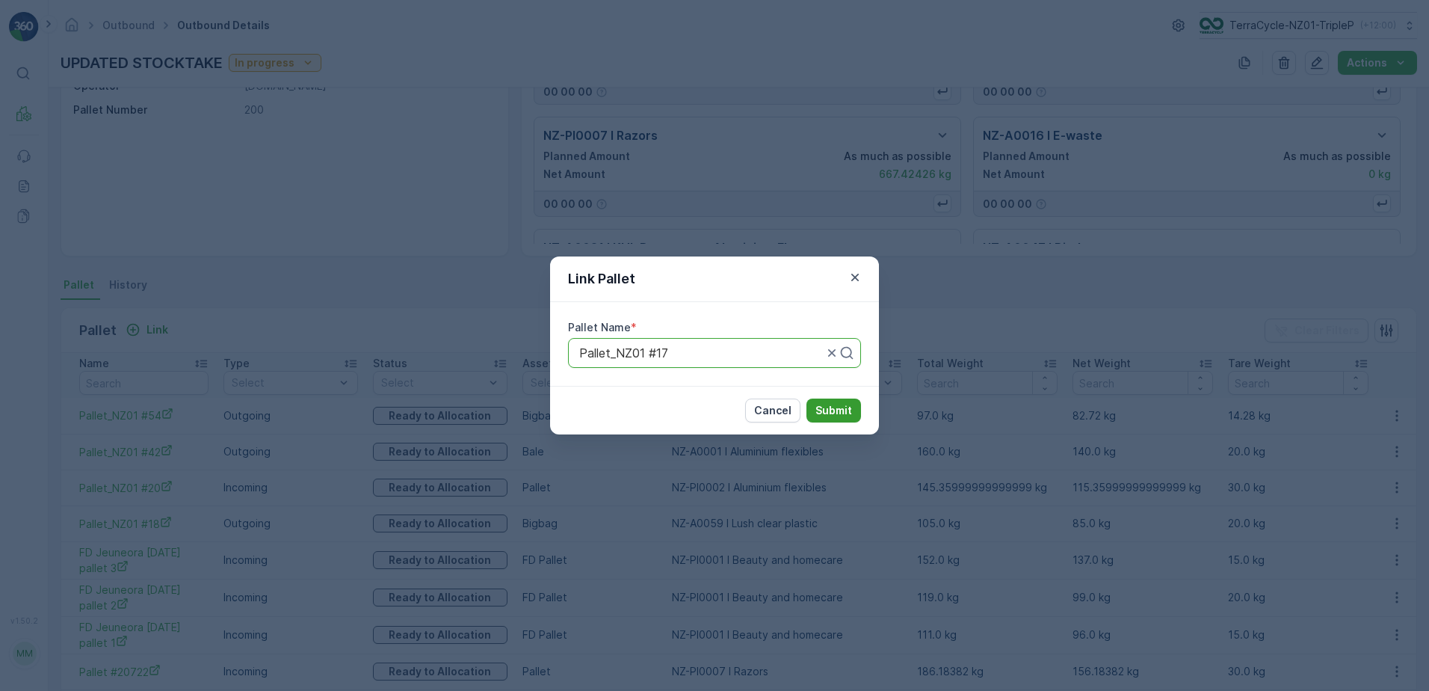
click at [841, 412] on p "Submit" at bounding box center [833, 410] width 37 height 15
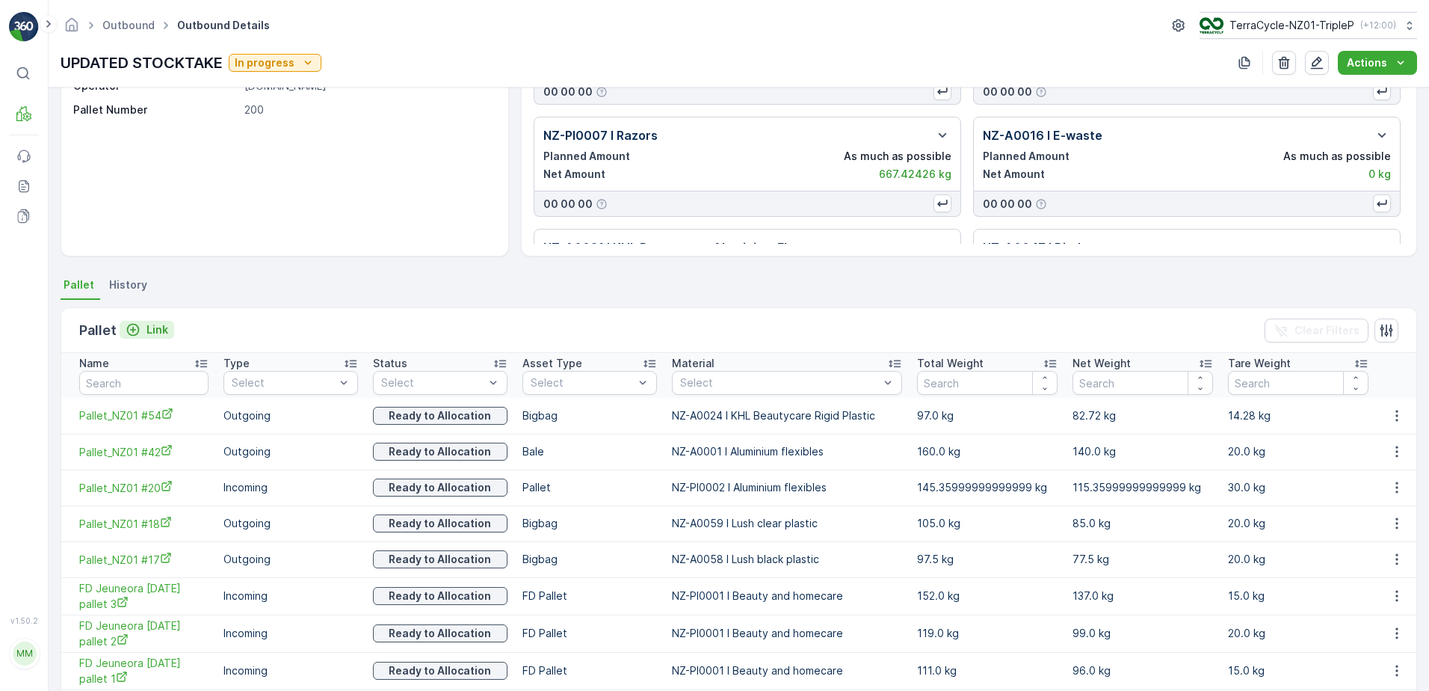
click at [164, 331] on p "Link" at bounding box center [157, 329] width 22 height 15
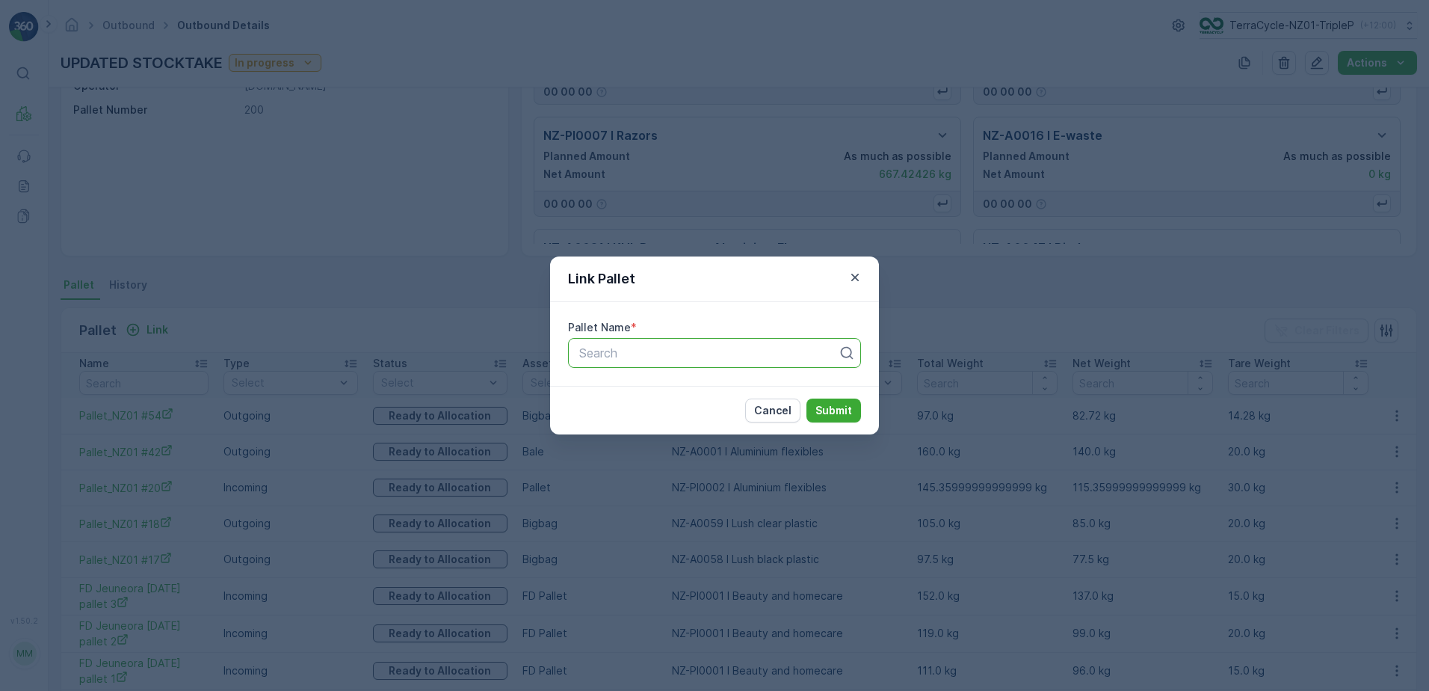
click at [597, 353] on div at bounding box center [709, 352] width 262 height 13
type input "16"
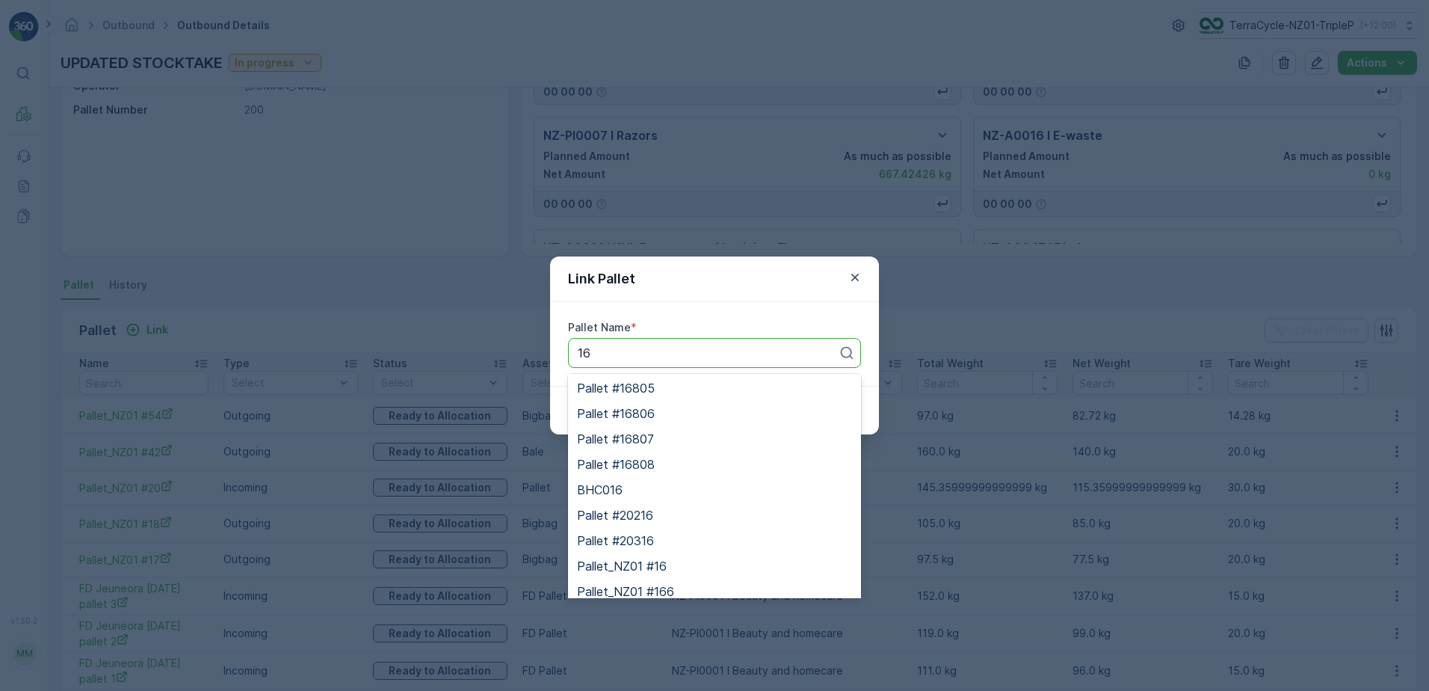
scroll to position [671, 0]
click at [709, 549] on div "Pallet_NZ01 #16" at bounding box center [714, 556] width 293 height 25
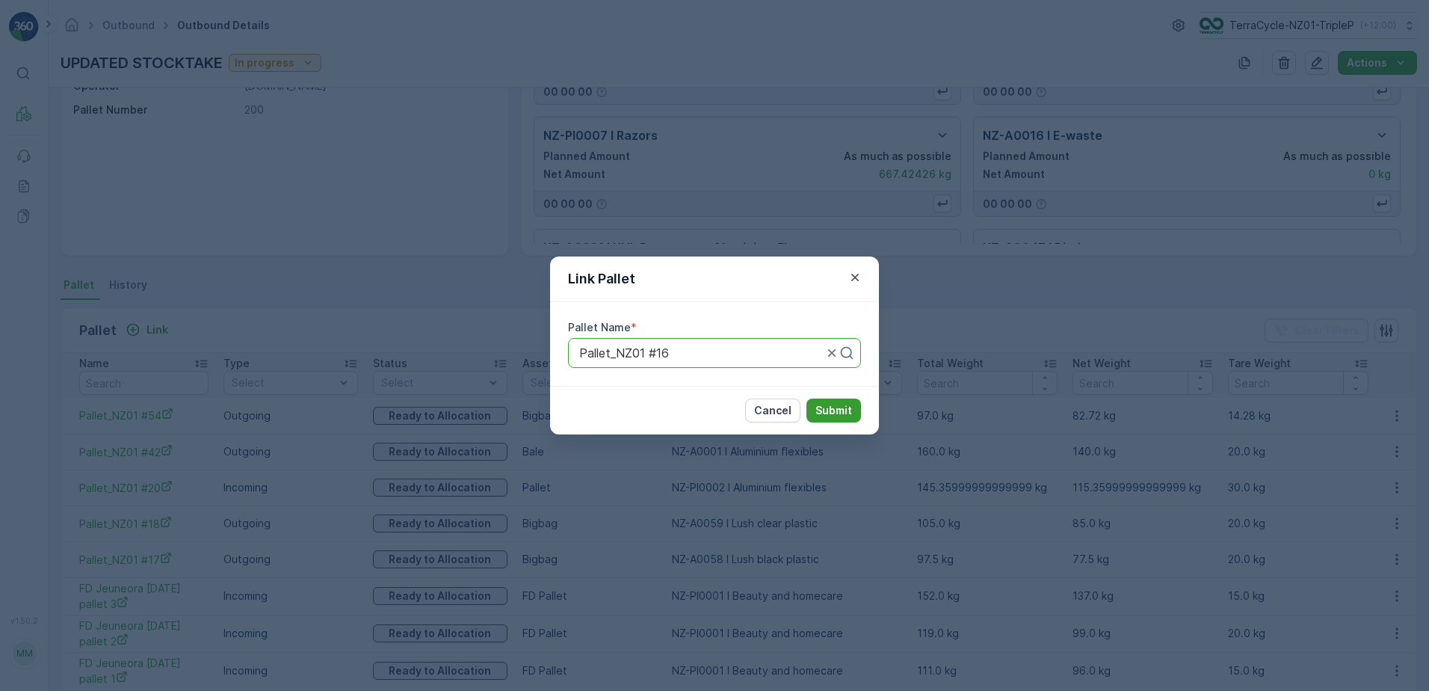
click at [823, 409] on p "Submit" at bounding box center [833, 410] width 37 height 15
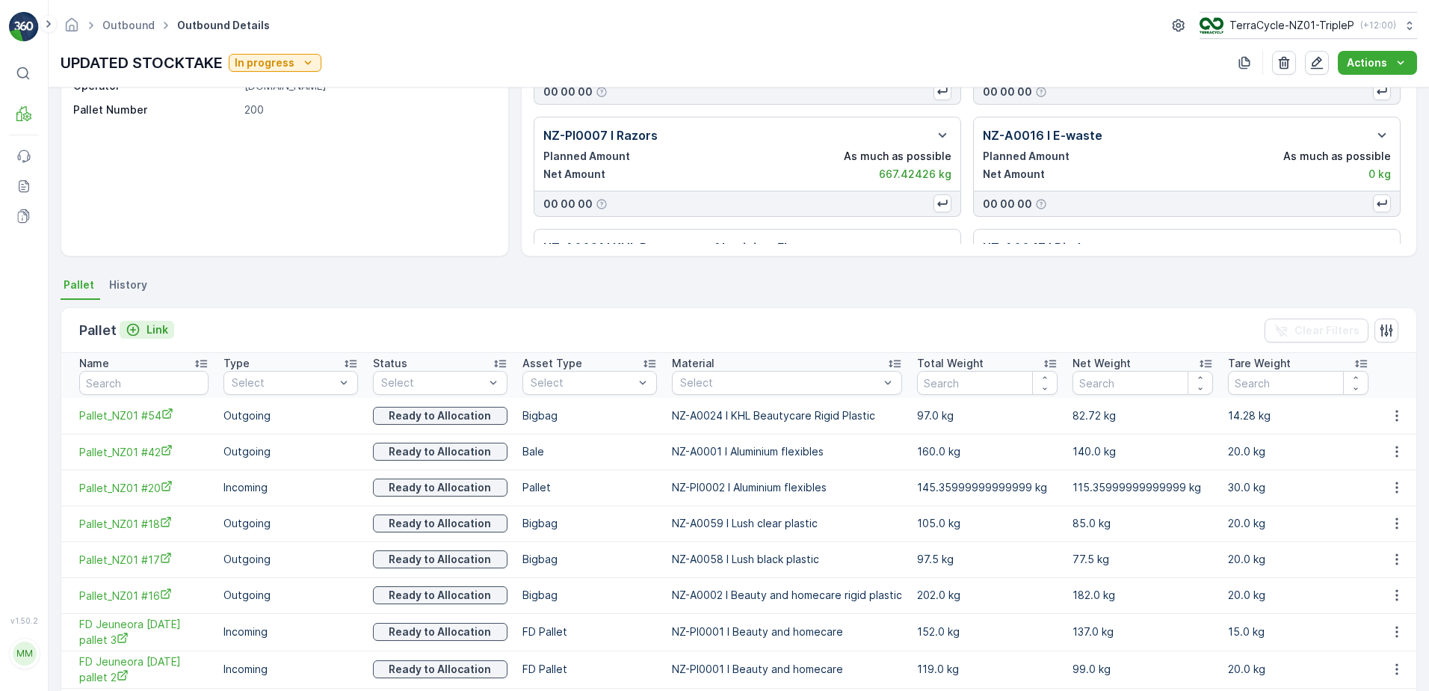
click at [158, 336] on p "Link" at bounding box center [157, 329] width 22 height 15
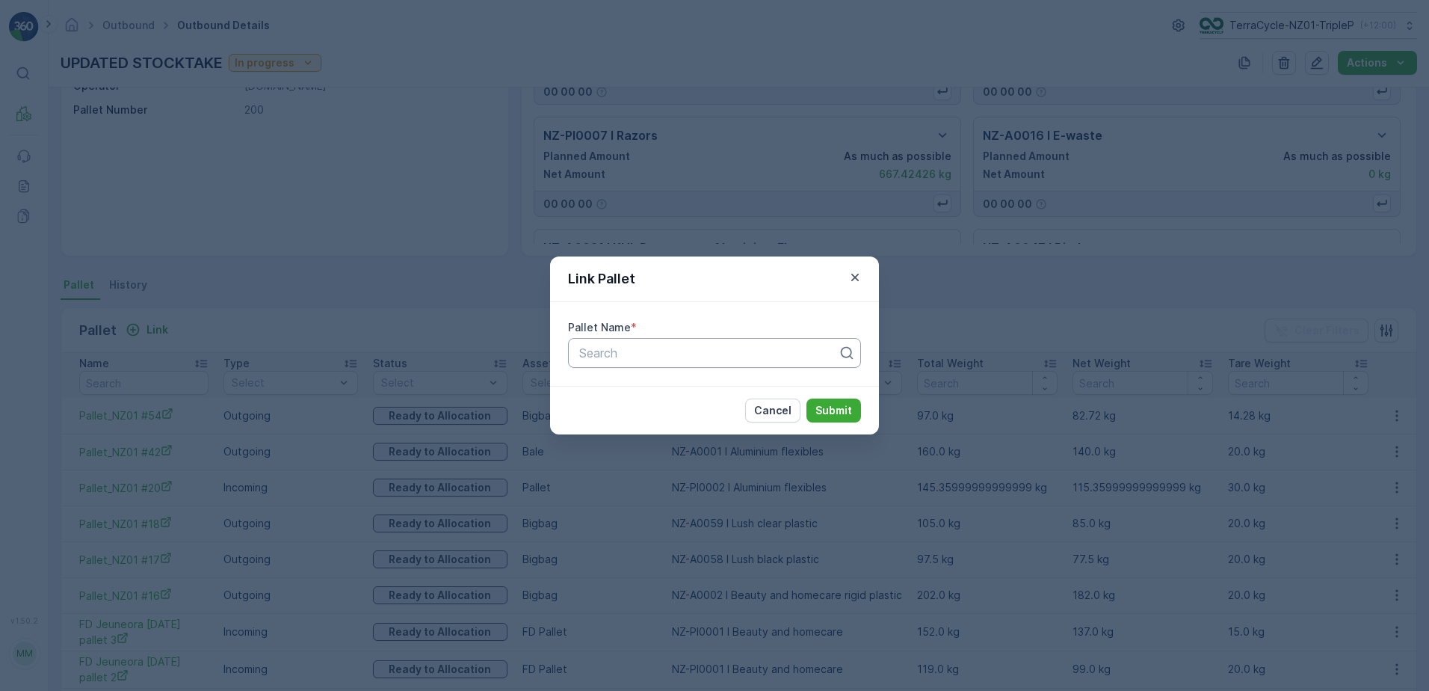
click at [720, 356] on div at bounding box center [709, 352] width 262 height 13
type input "15"
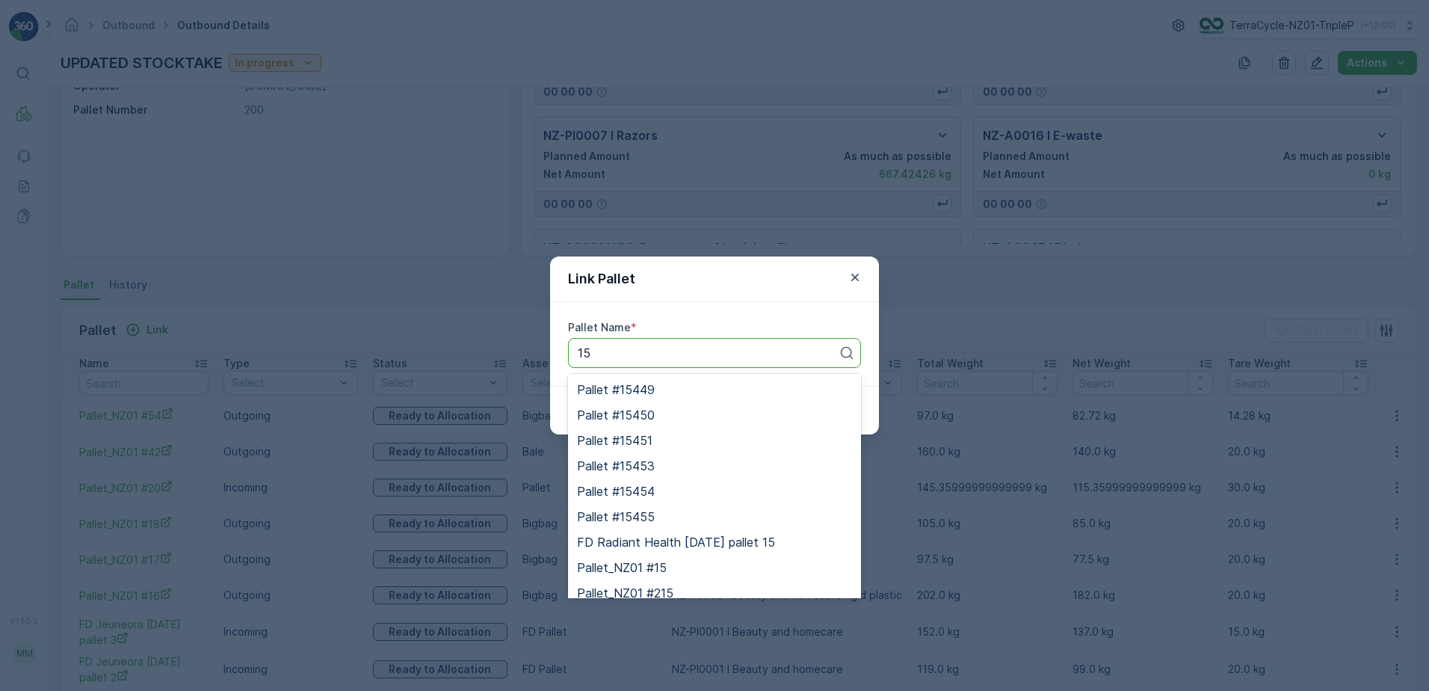
scroll to position [1789, 0]
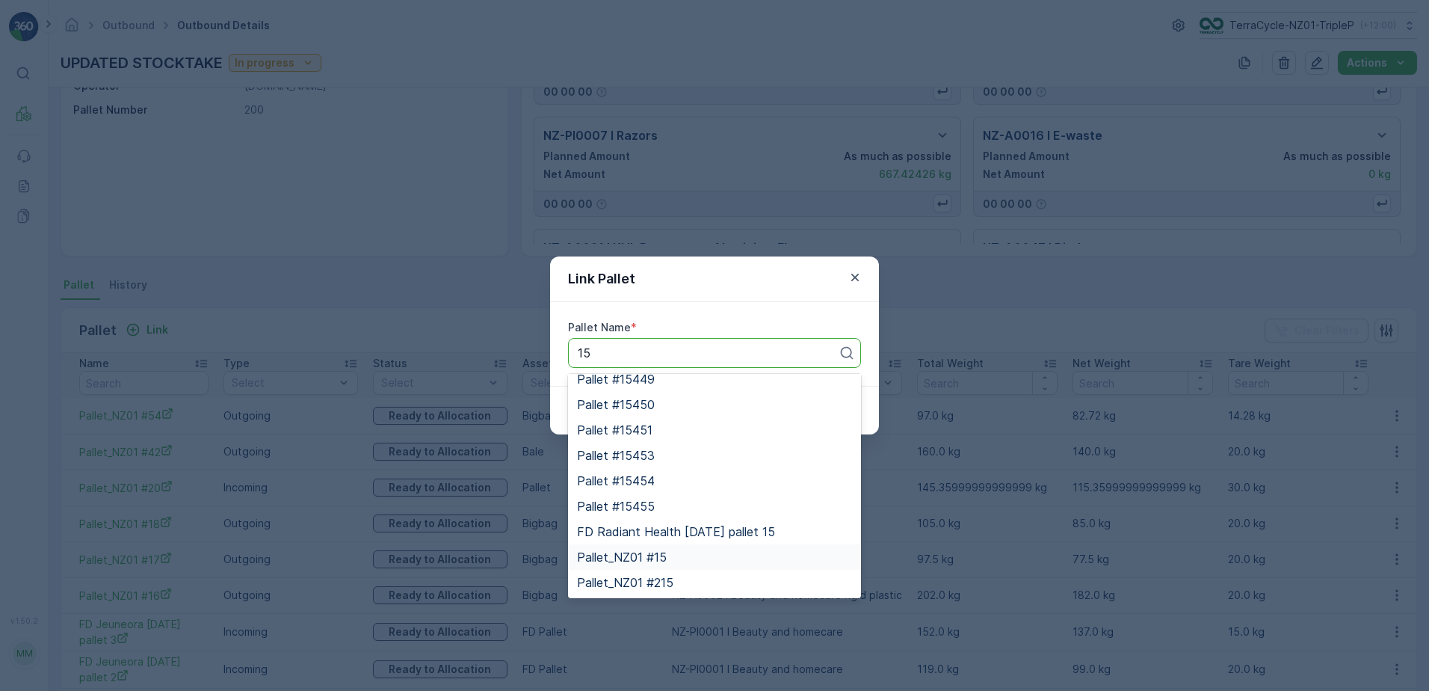
click at [675, 549] on div "Pallet_NZ01 #15" at bounding box center [714, 556] width 293 height 25
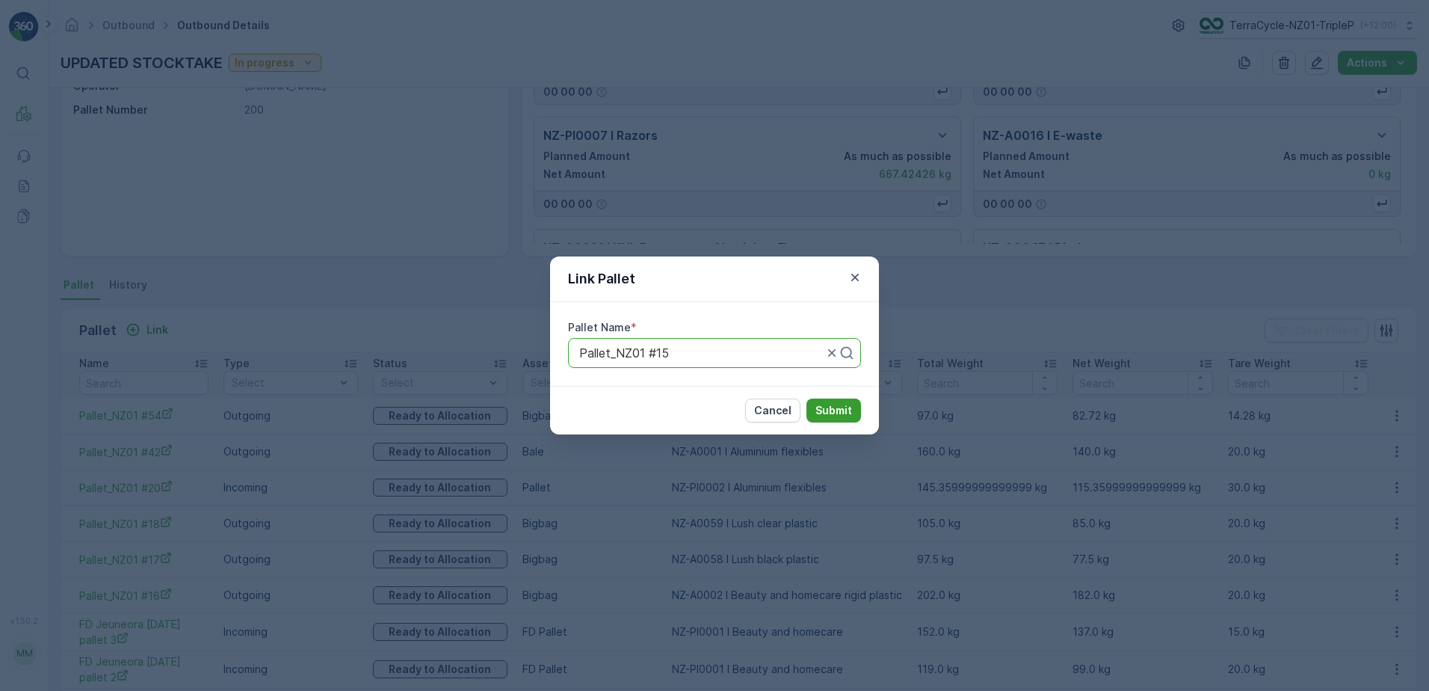
click at [835, 400] on button "Submit" at bounding box center [833, 410] width 55 height 24
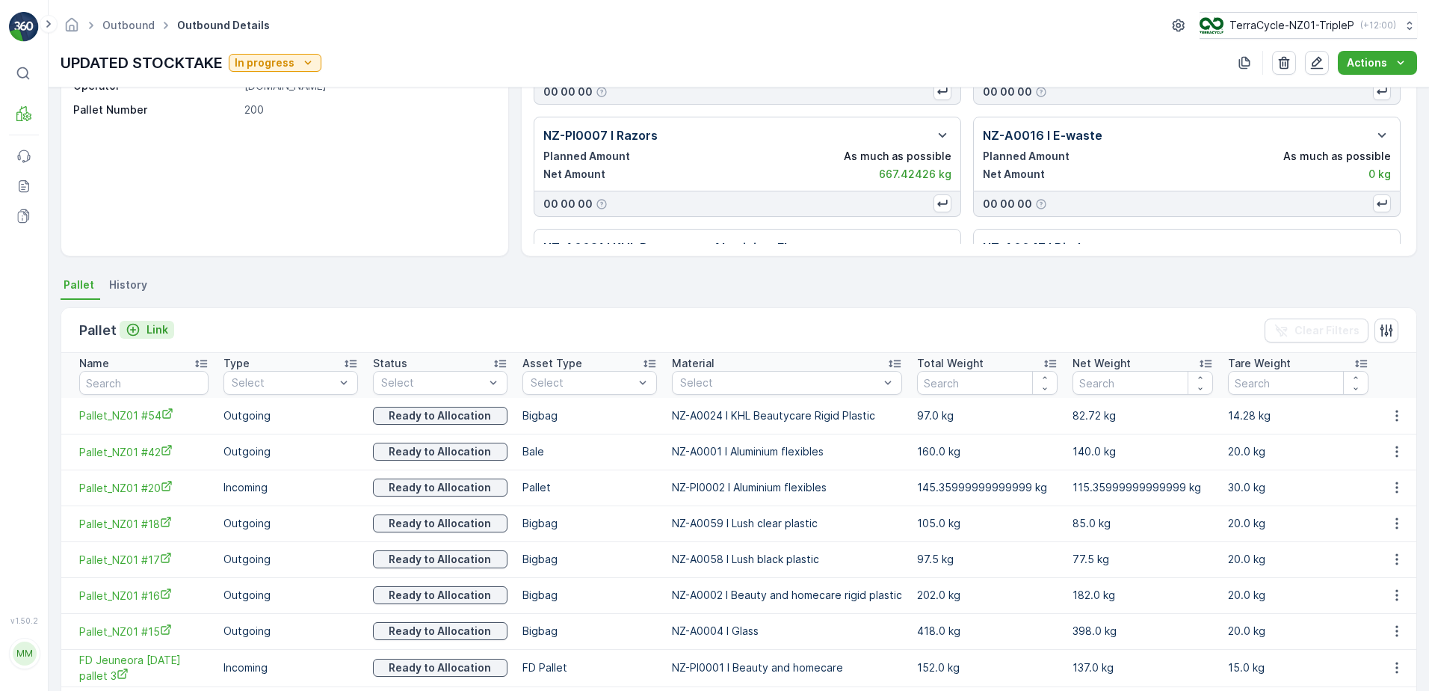
click at [141, 330] on div "Link" at bounding box center [147, 329] width 43 height 15
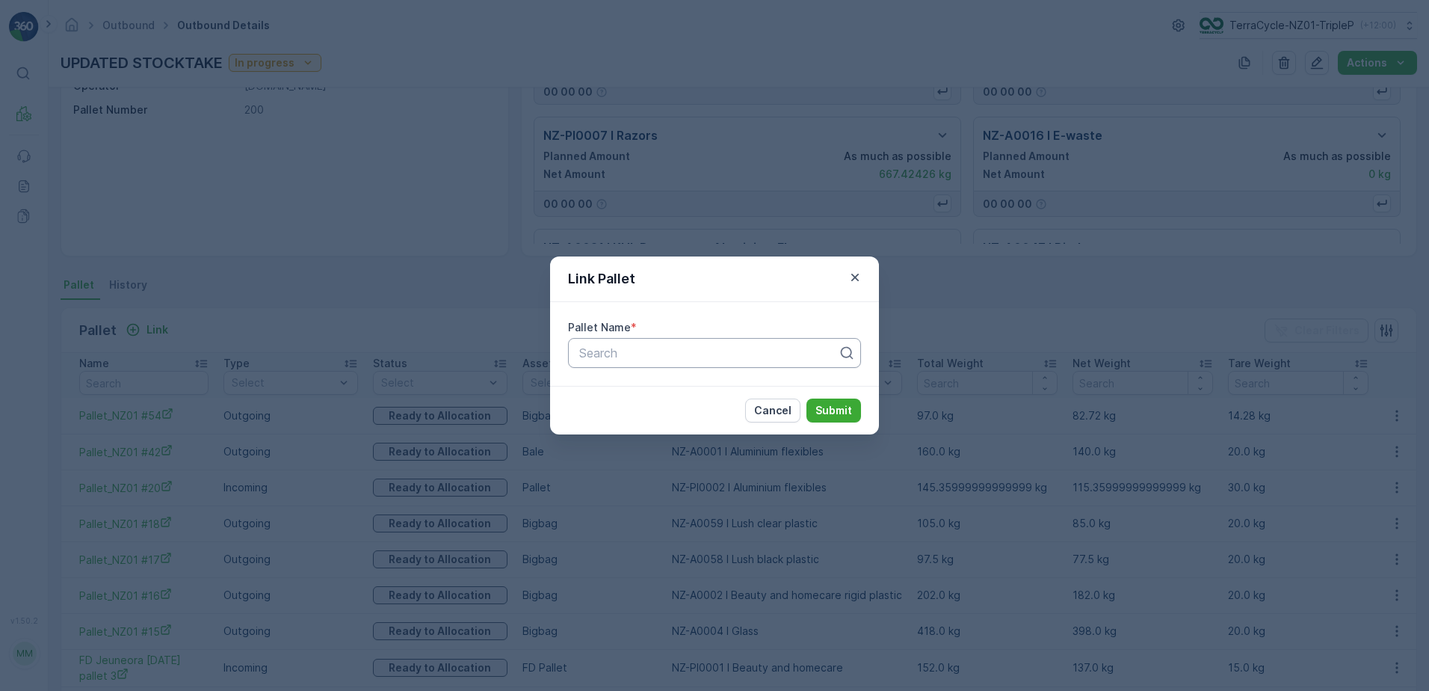
click at [671, 361] on div "Search" at bounding box center [714, 353] width 293 height 30
type input "13"
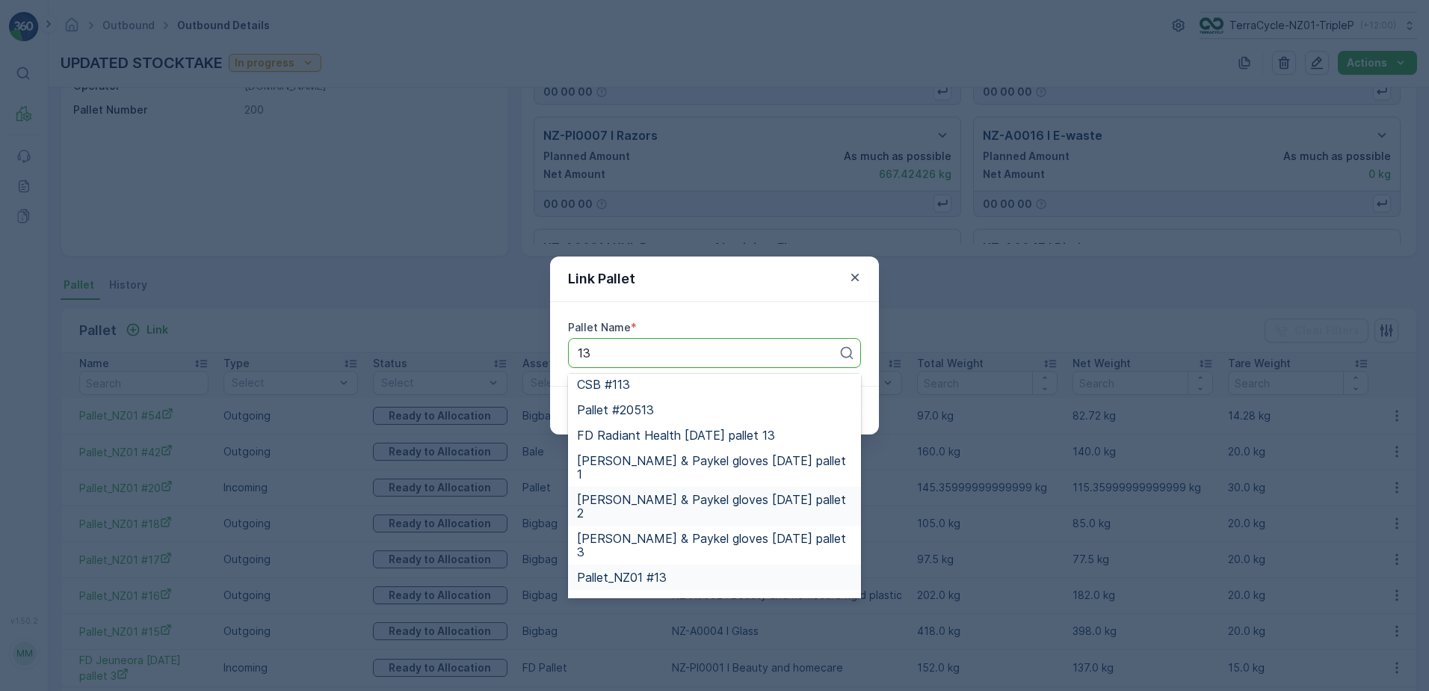
scroll to position [214, 0]
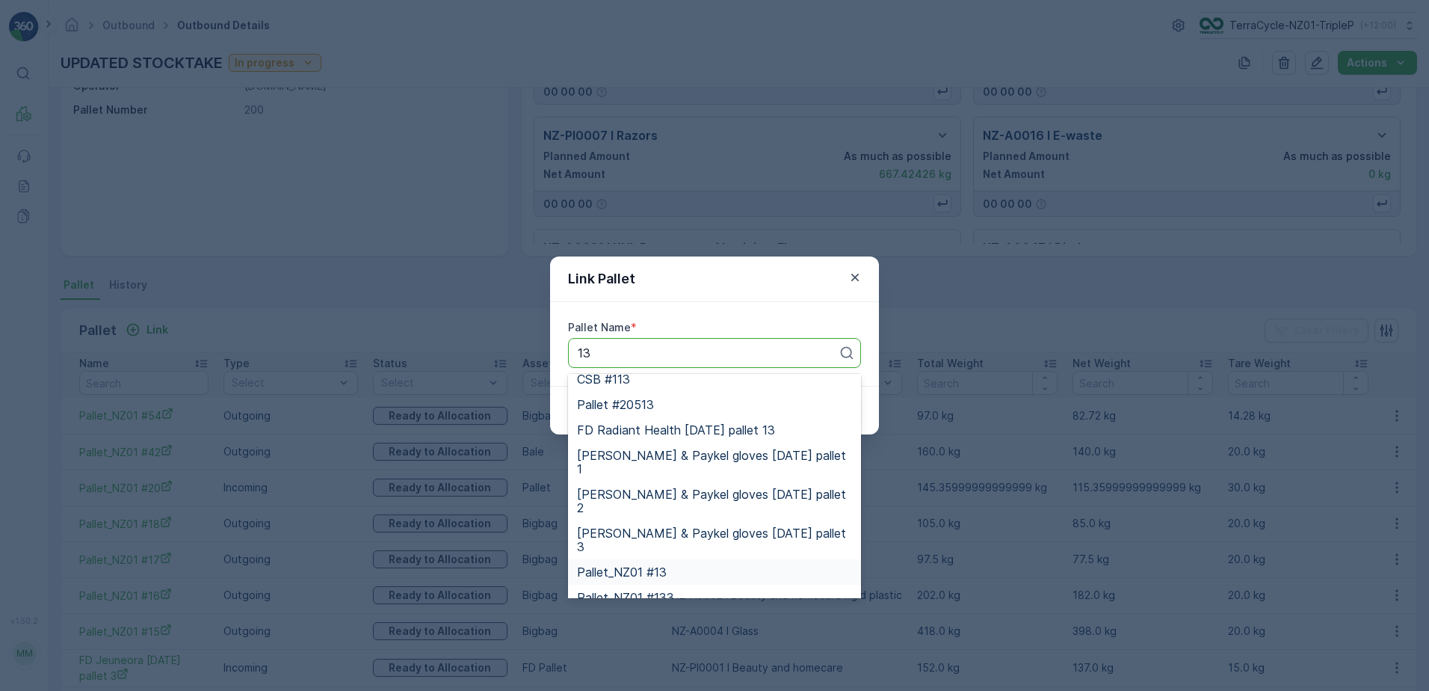
click at [709, 565] on div "Pallet_NZ01 #13" at bounding box center [714, 571] width 275 height 13
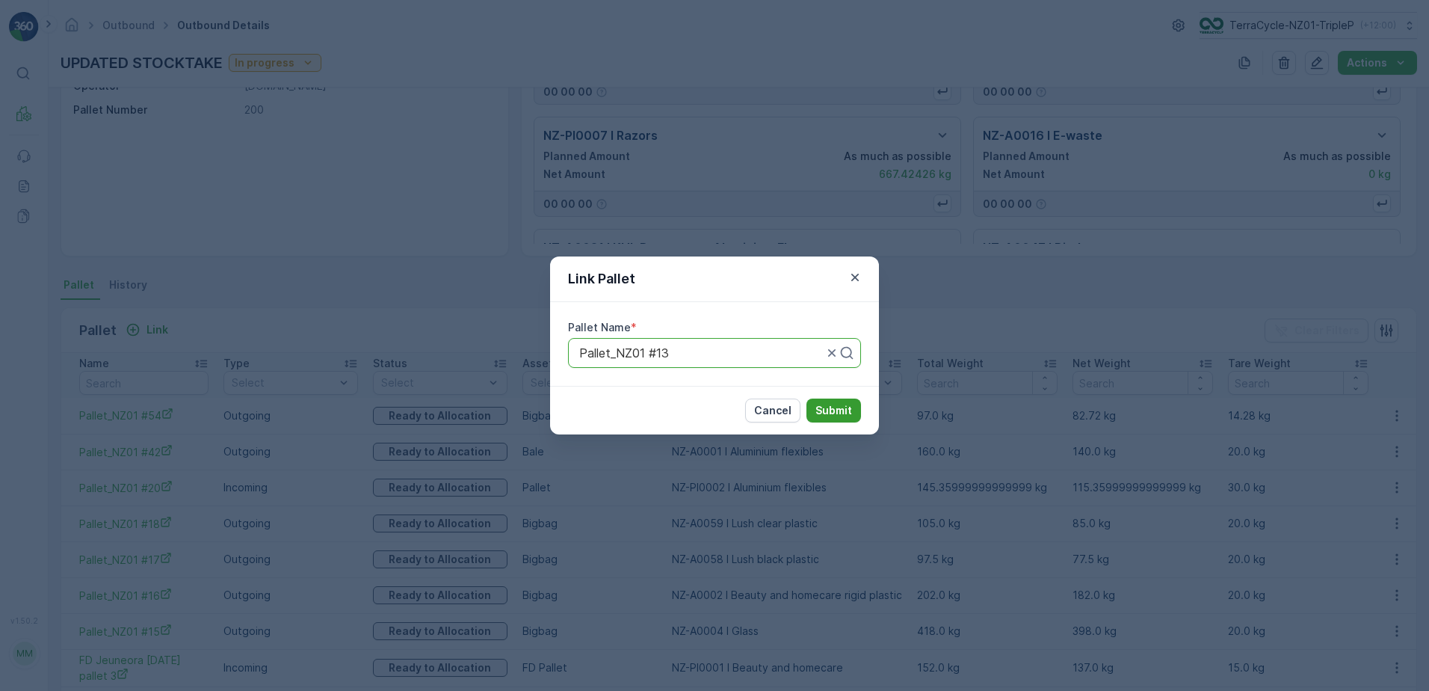
click at [830, 412] on p "Submit" at bounding box center [833, 410] width 37 height 15
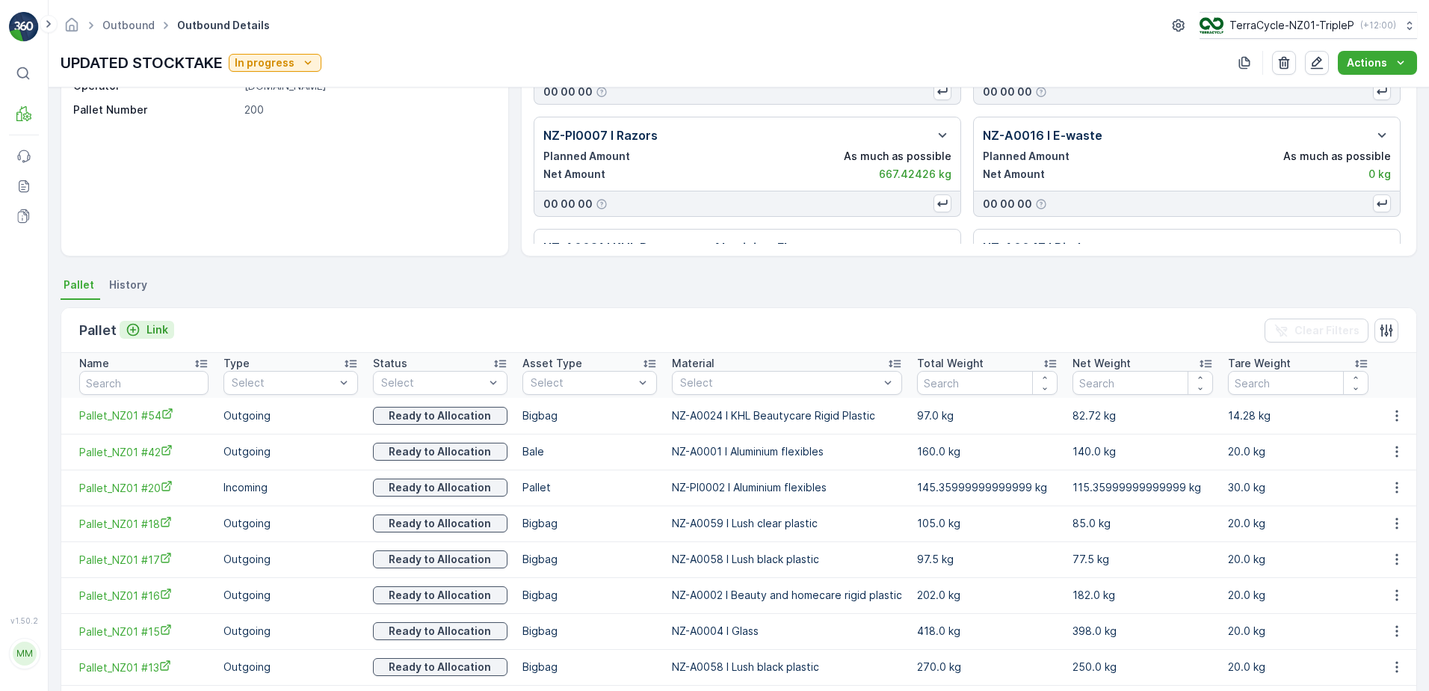
click at [160, 333] on p "Link" at bounding box center [157, 329] width 22 height 15
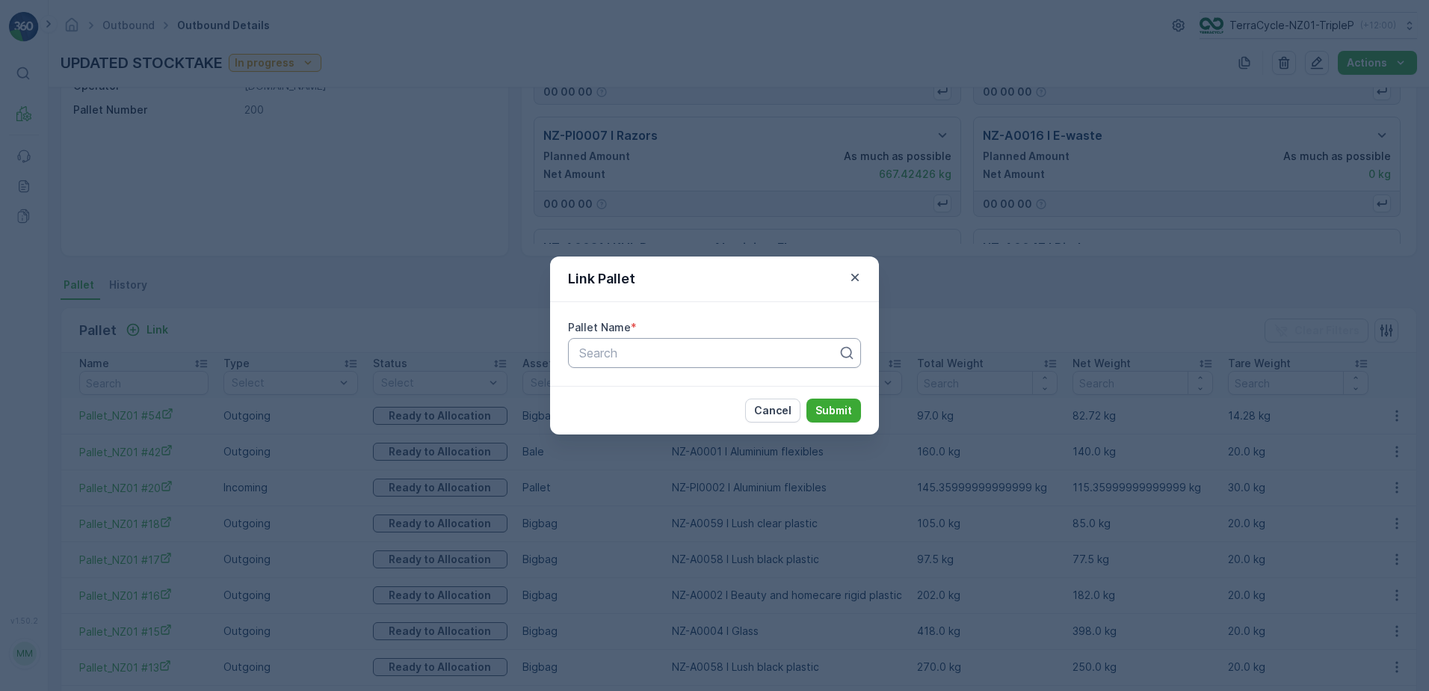
click at [614, 361] on div "Search" at bounding box center [709, 353] width 262 height 18
type input "fd"
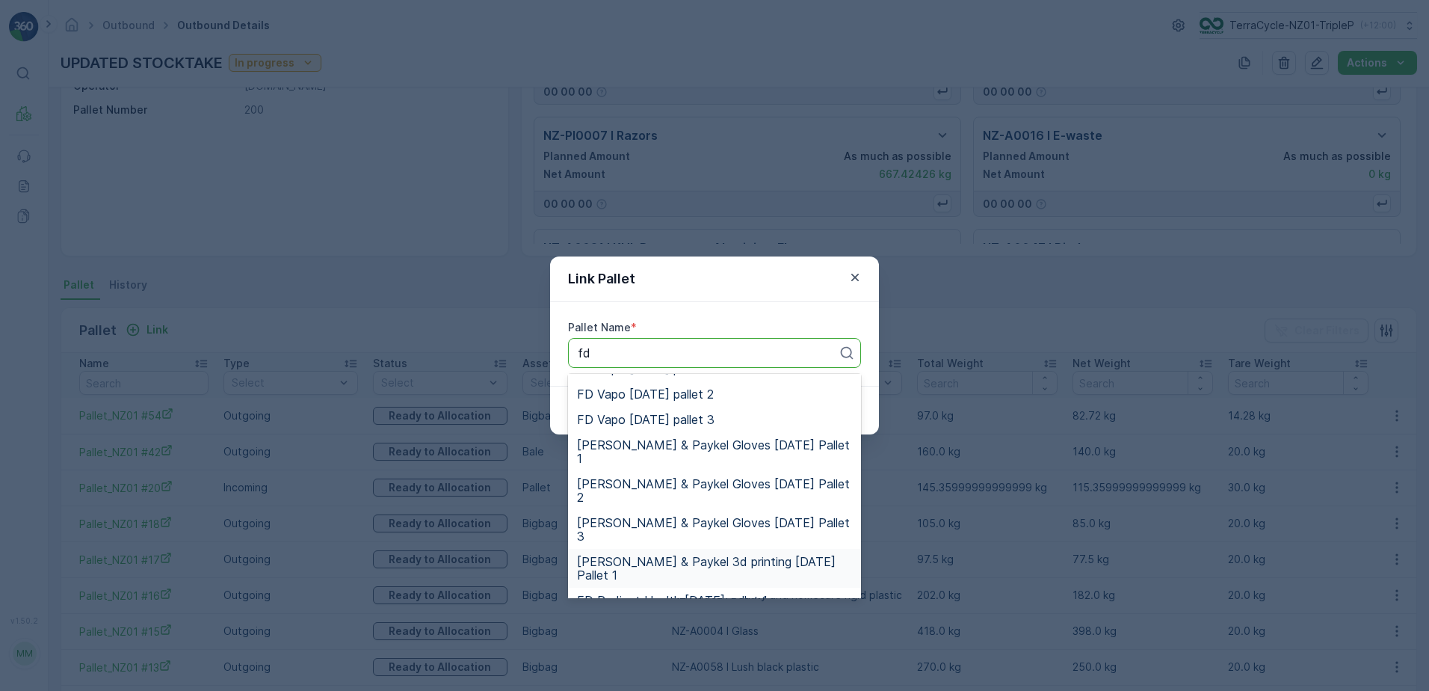
scroll to position [555, 0]
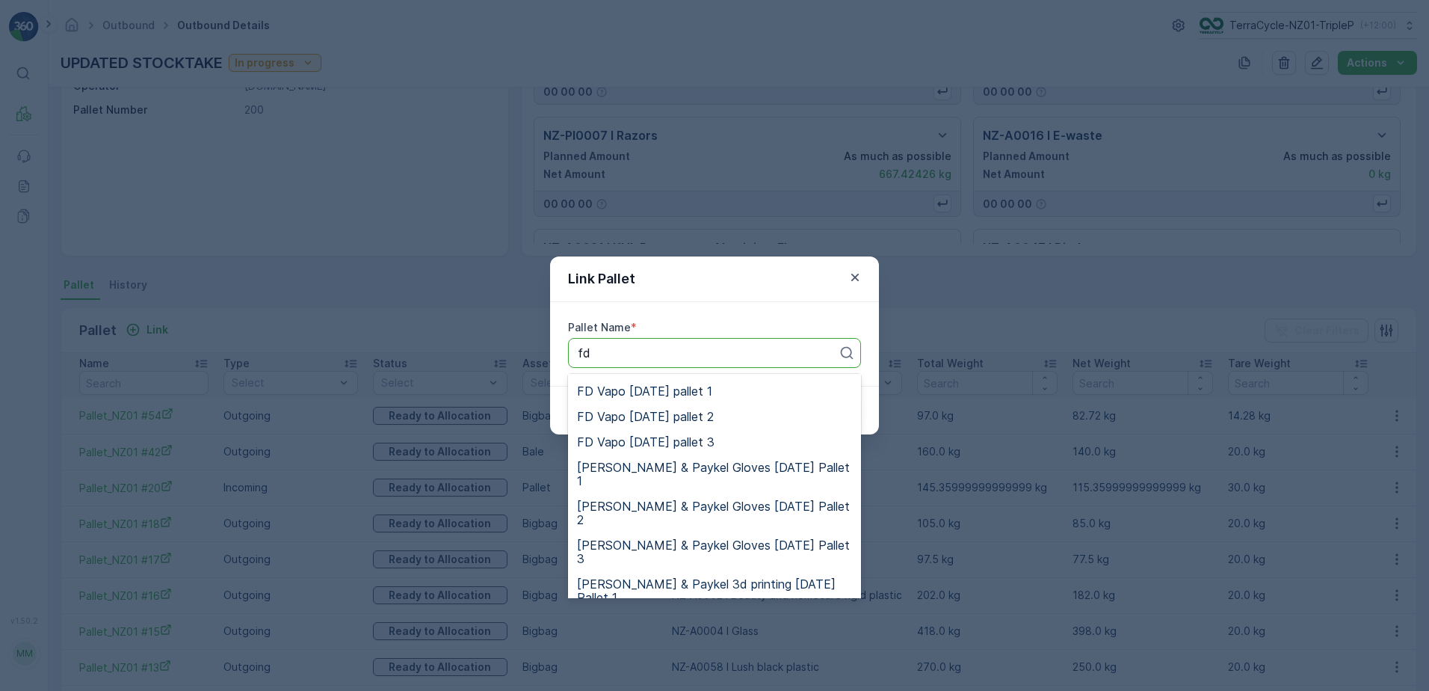
click at [737, 616] on span "FD Radiant Health [DATE] pallet 1" at bounding box center [672, 622] width 191 height 13
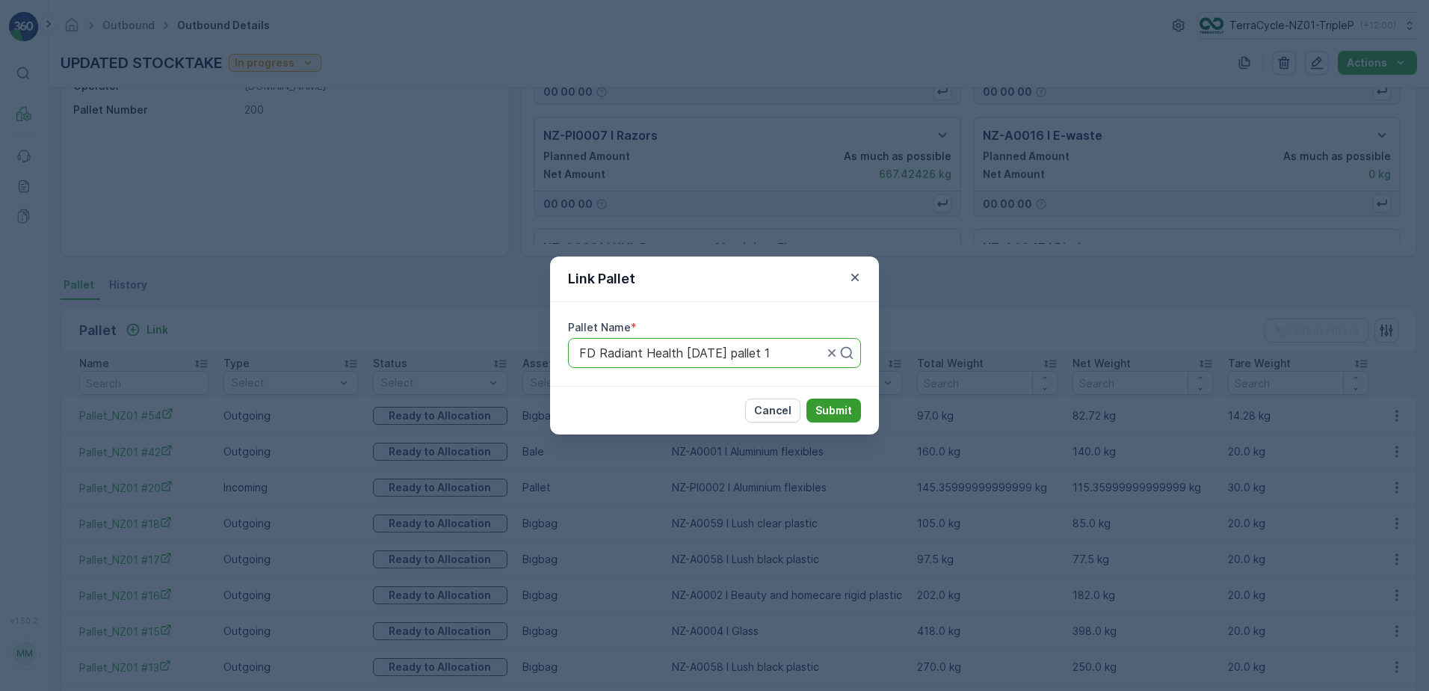
click at [843, 408] on p "Submit" at bounding box center [833, 410] width 37 height 15
click at [475, 331] on div "Link Pallet Pallet Name * FD Radiant Health 24.10.24 pallet 1 Cancel Submit" at bounding box center [714, 345] width 1429 height 691
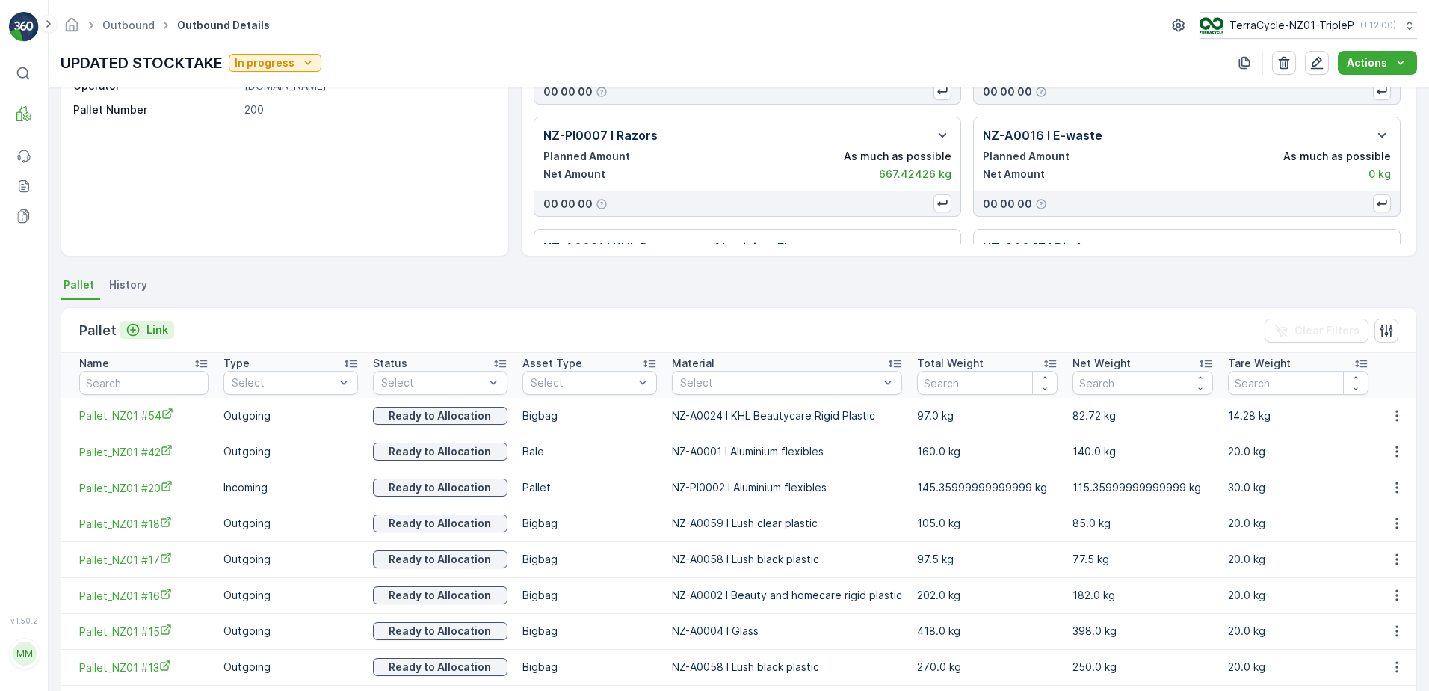
click at [164, 321] on button "Link" at bounding box center [147, 330] width 55 height 18
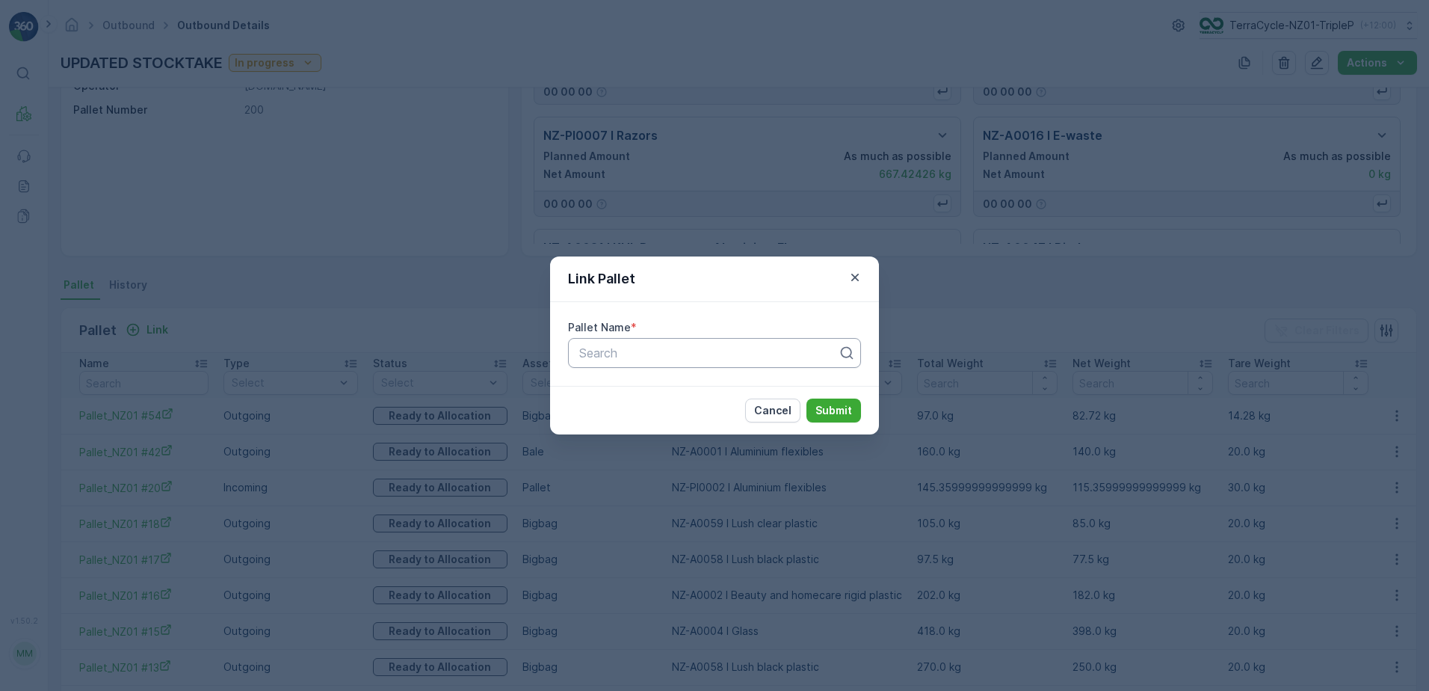
click at [609, 362] on div "Search" at bounding box center [714, 353] width 293 height 30
type input "fd"
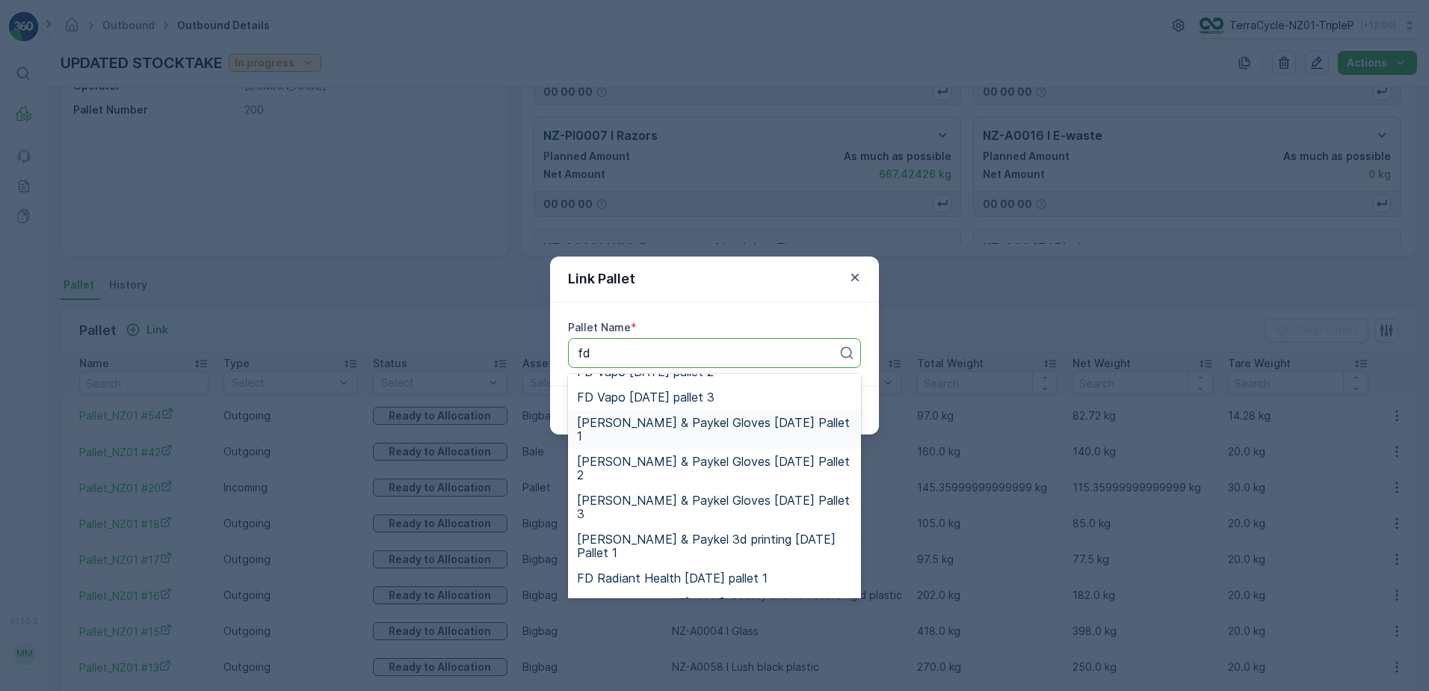
scroll to position [598, 0]
click at [708, 572] on span "FD Radiant Health [DATE] pallet 1" at bounding box center [672, 578] width 191 height 13
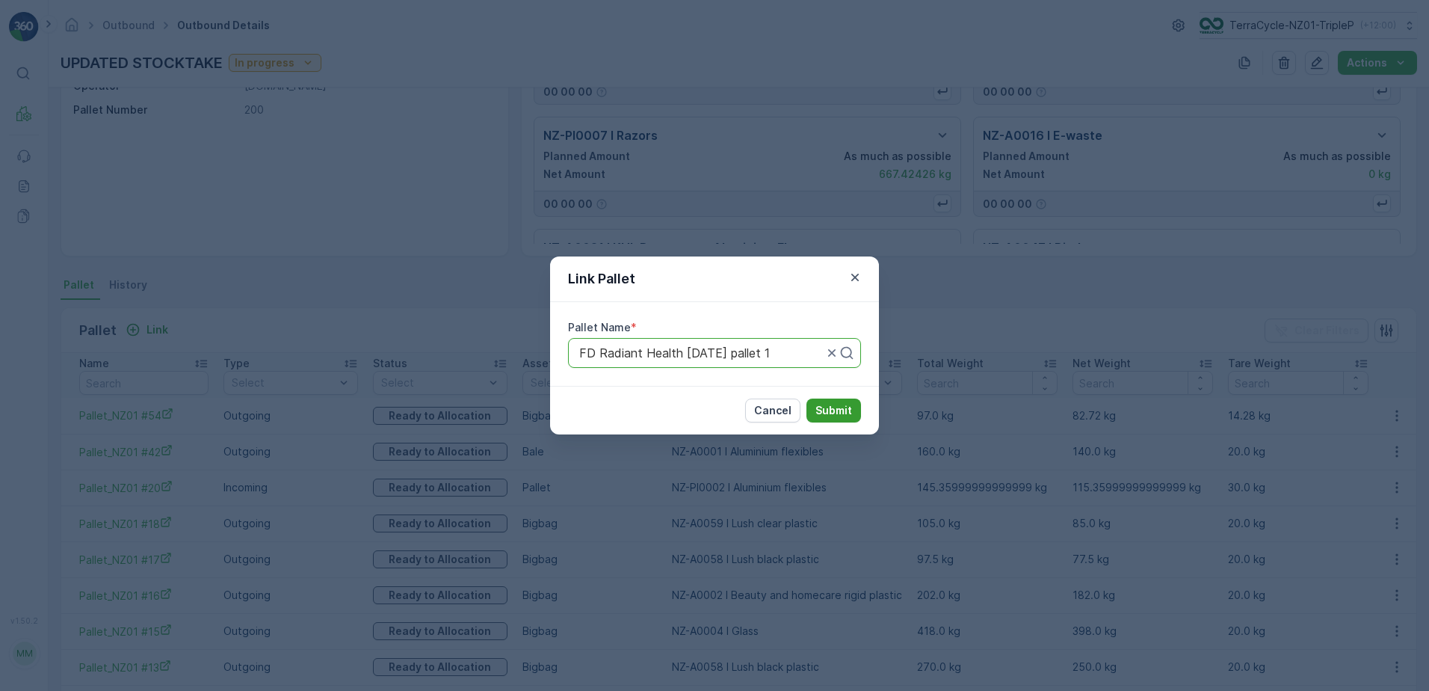
click at [810, 410] on button "Submit" at bounding box center [833, 410] width 55 height 24
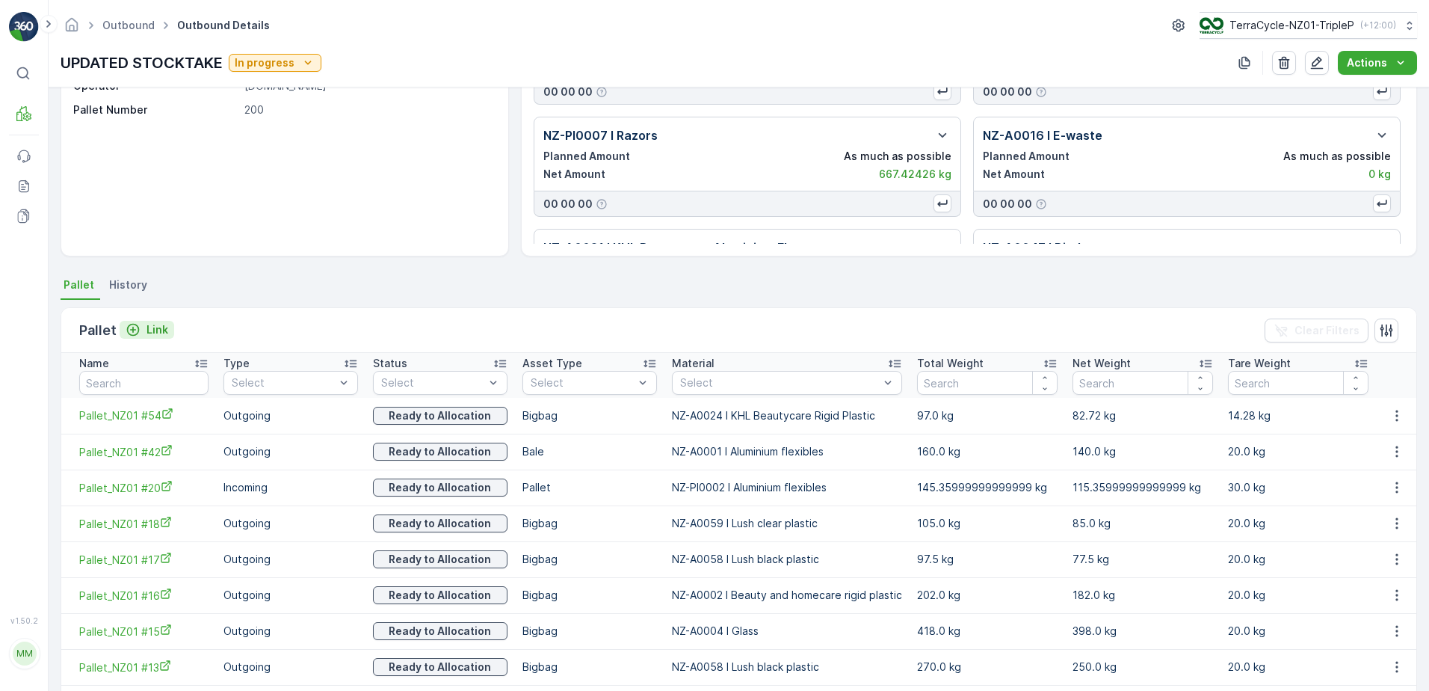
click at [152, 322] on p "Link" at bounding box center [157, 329] width 22 height 15
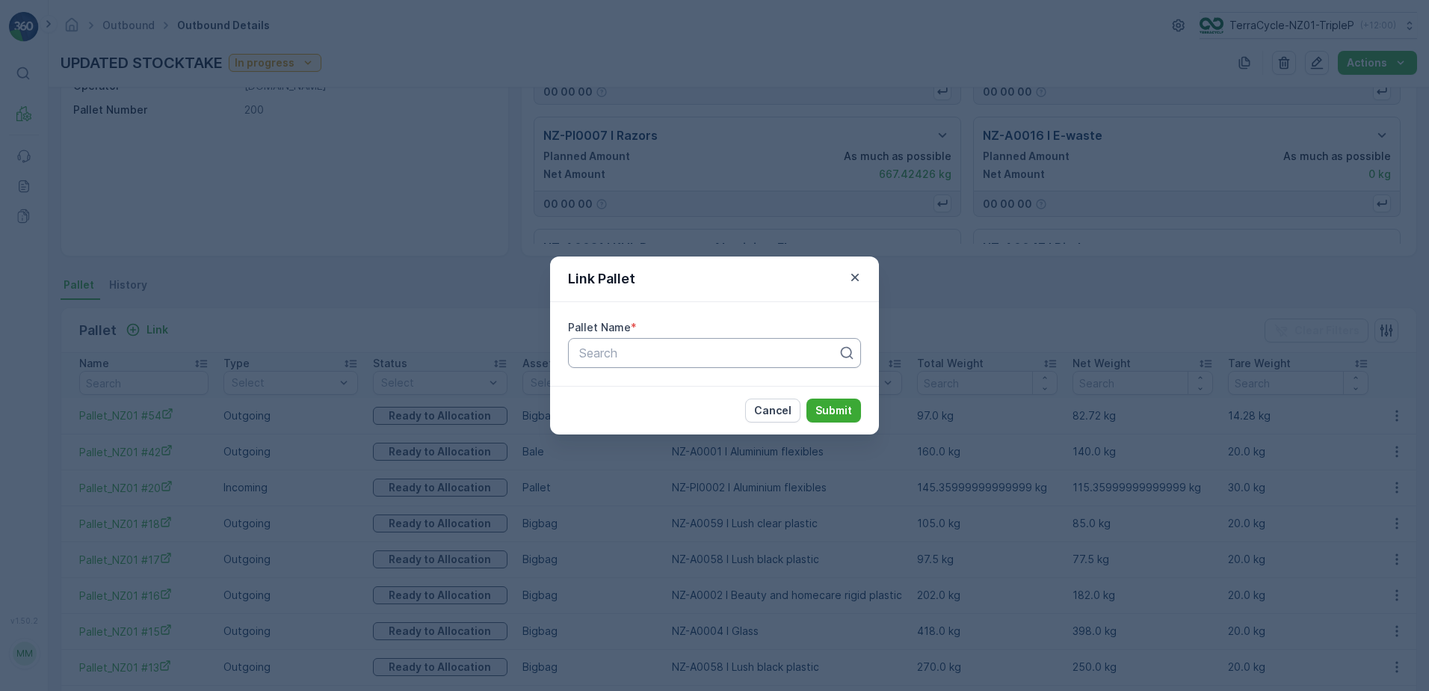
click at [737, 353] on div at bounding box center [709, 352] width 262 height 13
type input "fd"
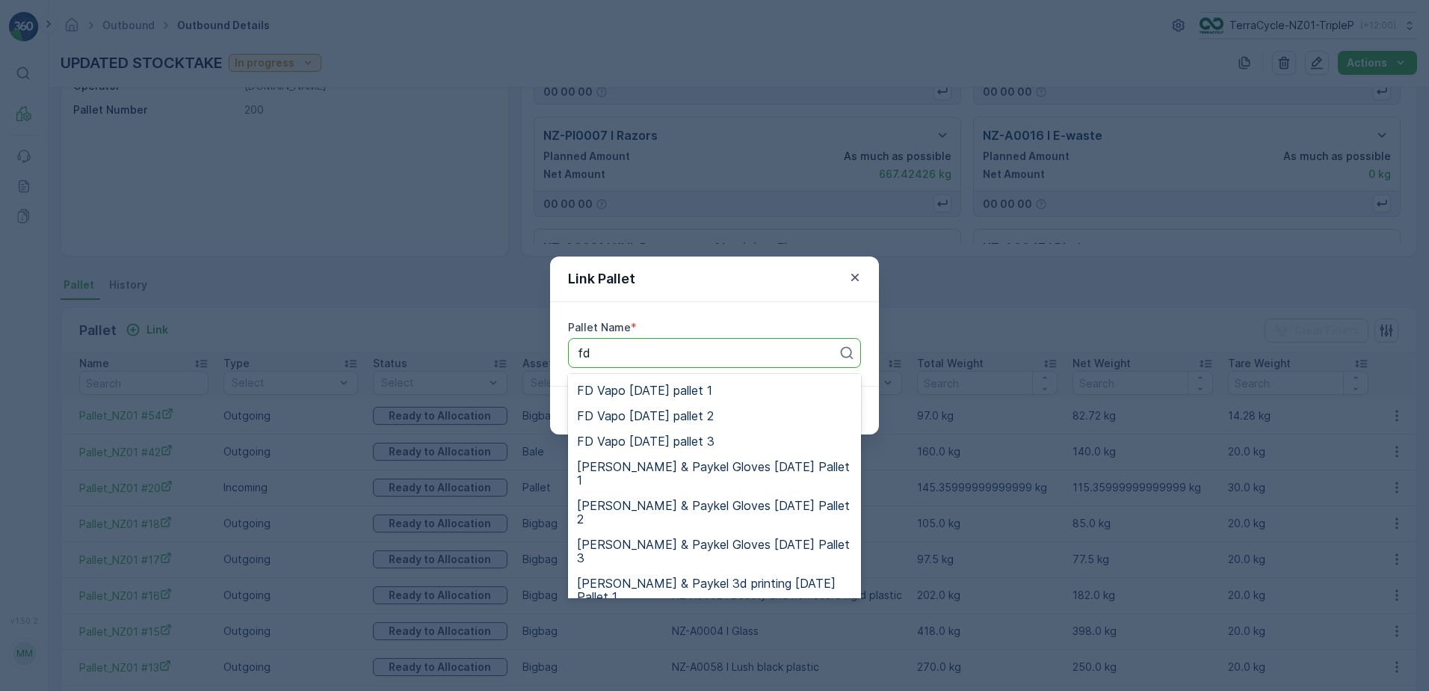
scroll to position [523, 0]
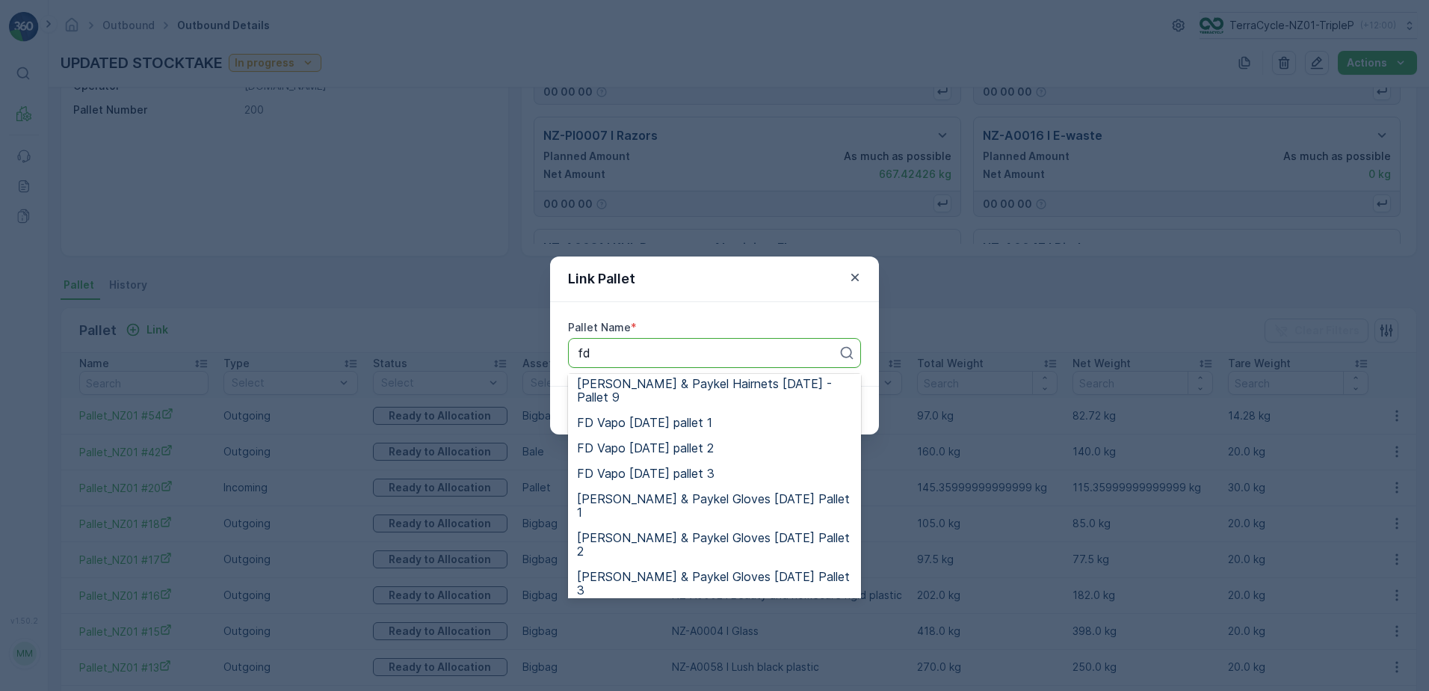
click at [663, 647] on span "FD Radiant Health [DATE] pallet 2" at bounding box center [673, 653] width 192 height 13
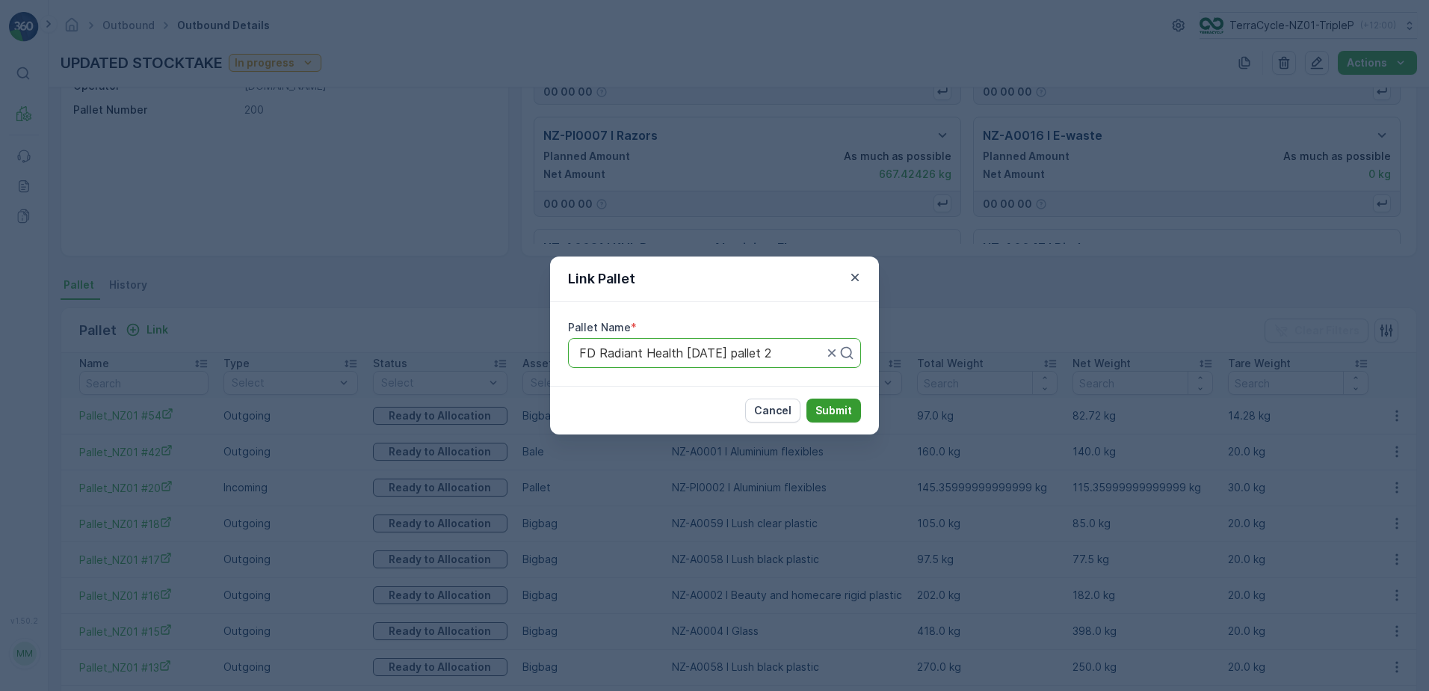
click at [841, 410] on p "Submit" at bounding box center [833, 410] width 37 height 15
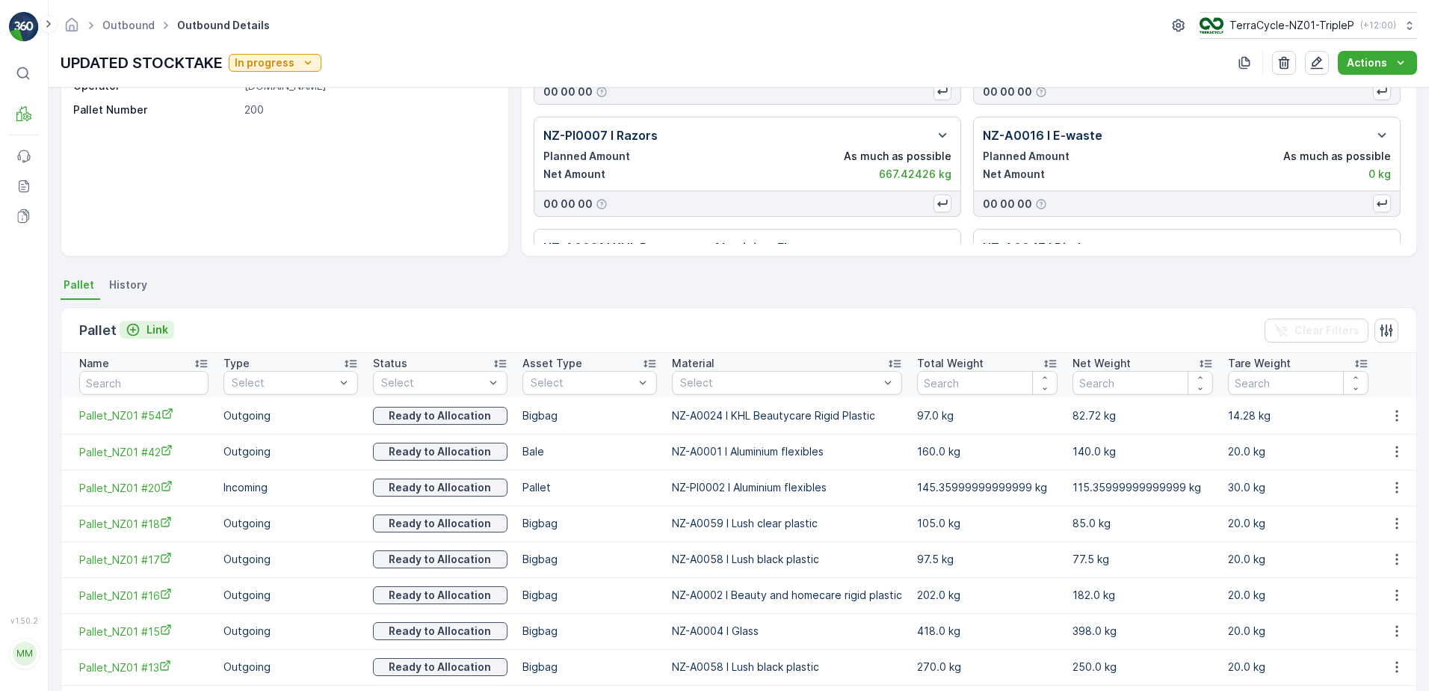
click at [152, 333] on p "Link" at bounding box center [157, 329] width 22 height 15
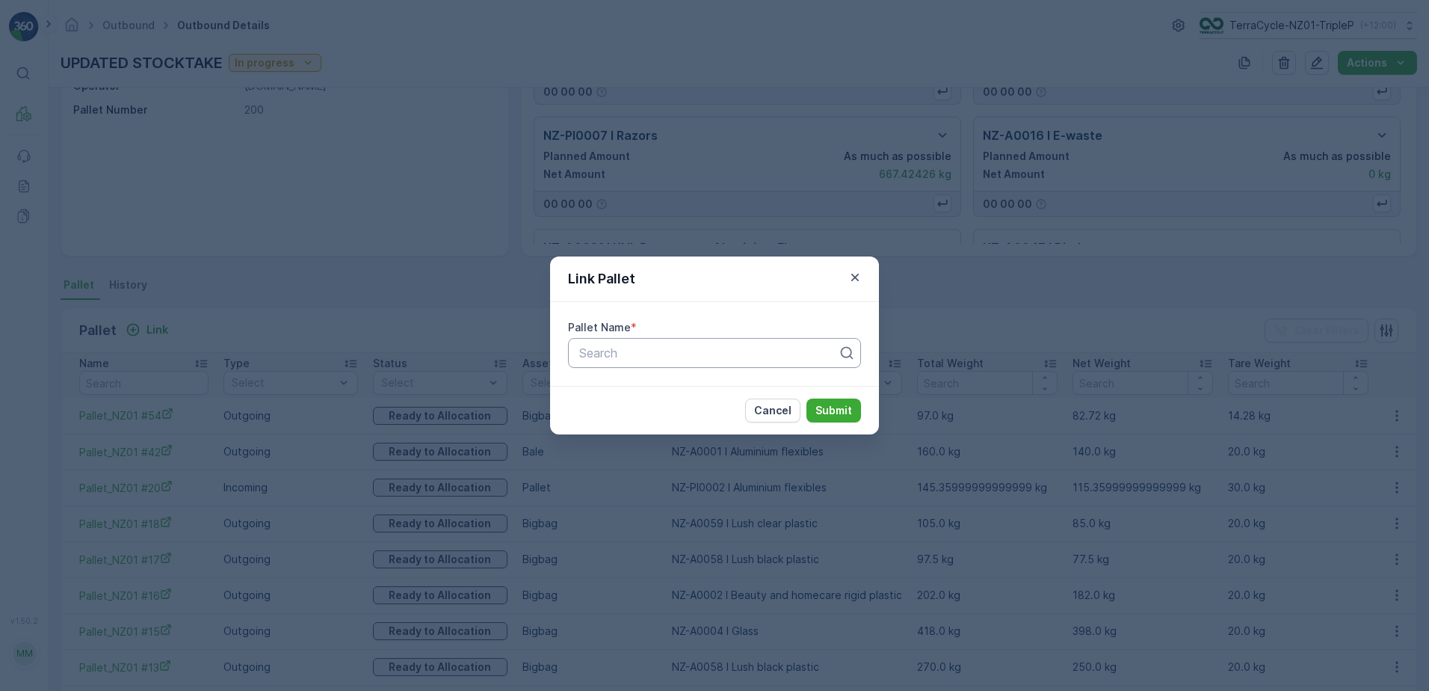
click at [632, 342] on div "Search" at bounding box center [714, 353] width 293 height 30
type input "rad"
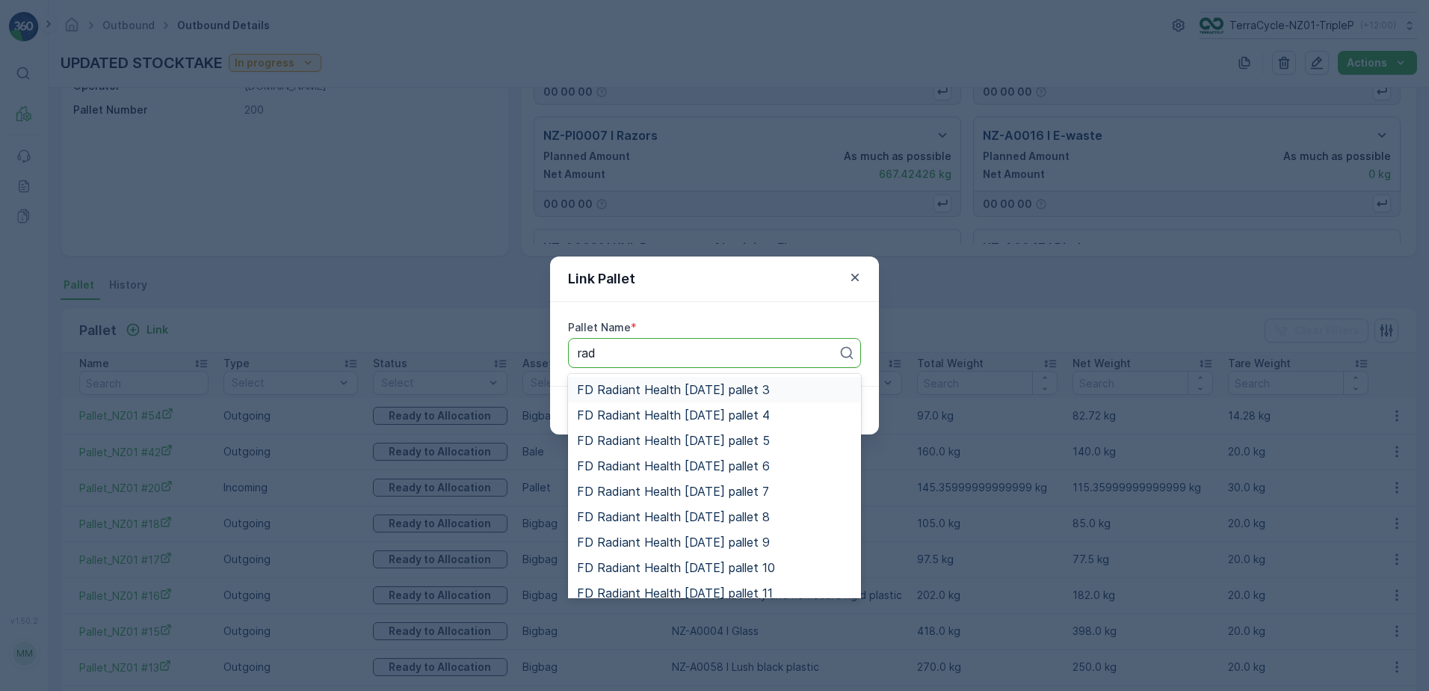
click at [694, 385] on span "FD Radiant Health [DATE] pallet 3" at bounding box center [673, 389] width 193 height 13
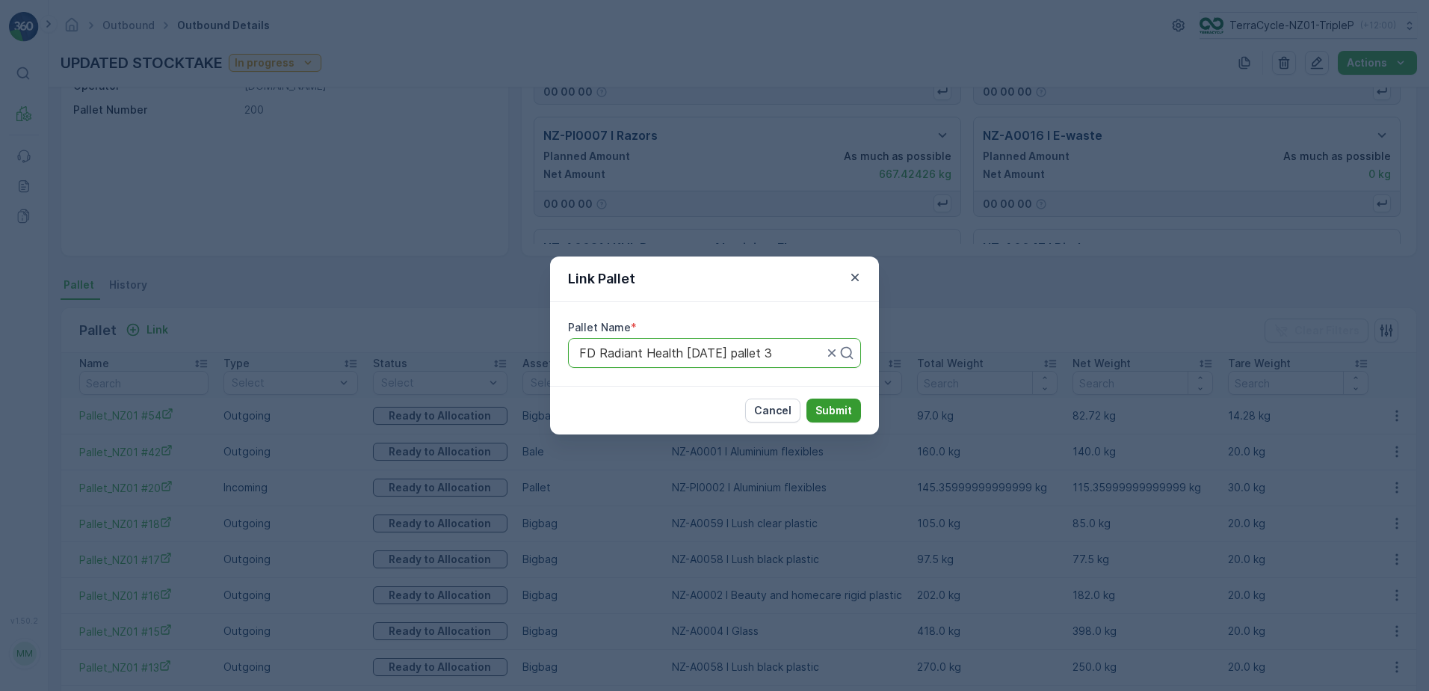
click at [850, 410] on p "Submit" at bounding box center [833, 410] width 37 height 15
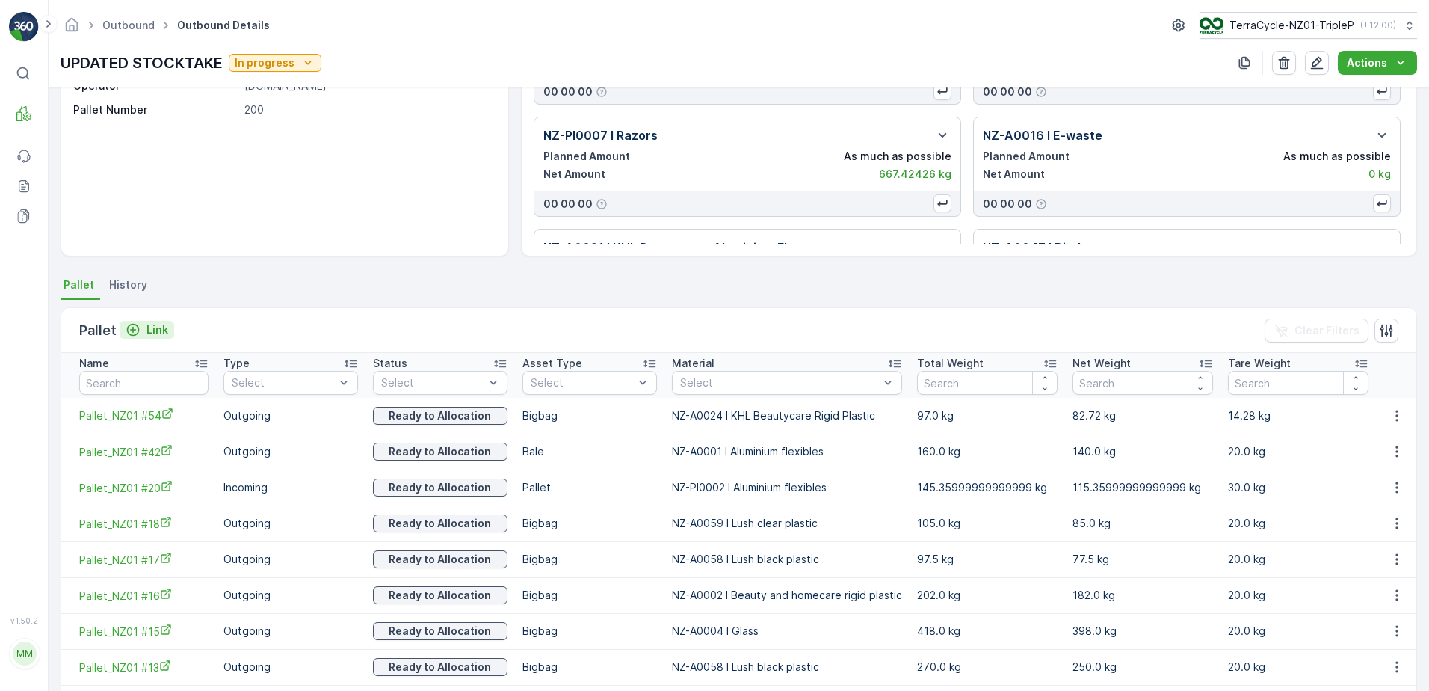
click at [146, 328] on p "Link" at bounding box center [157, 329] width 22 height 15
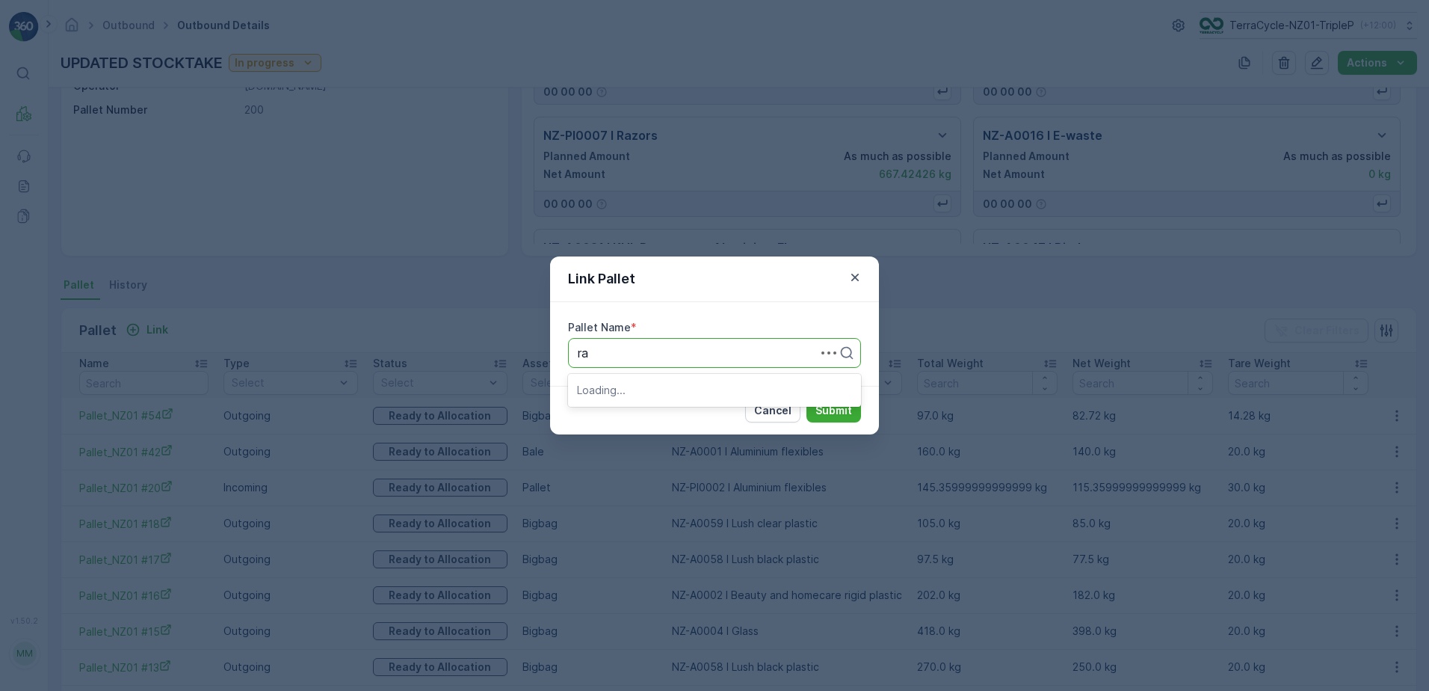
type input "rad"
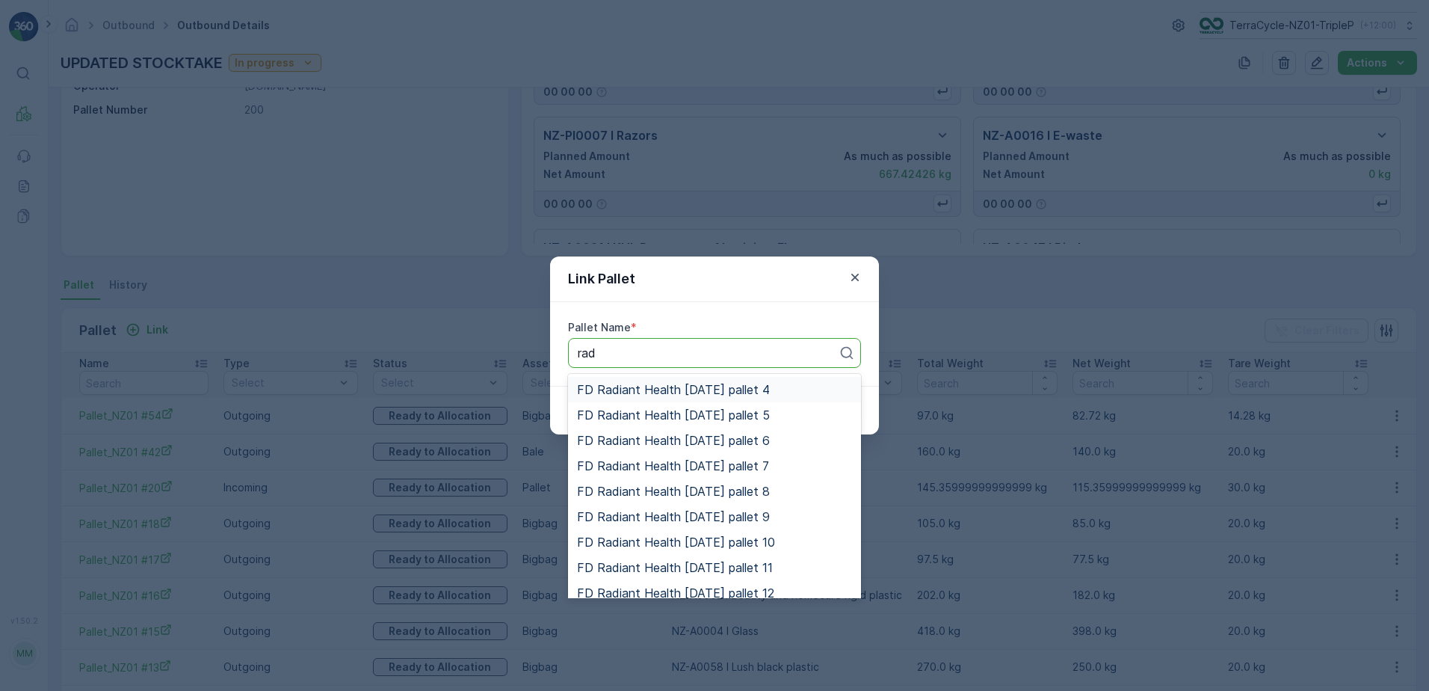
click at [649, 395] on span "FD Radiant Health [DATE] pallet 4" at bounding box center [673, 389] width 193 height 13
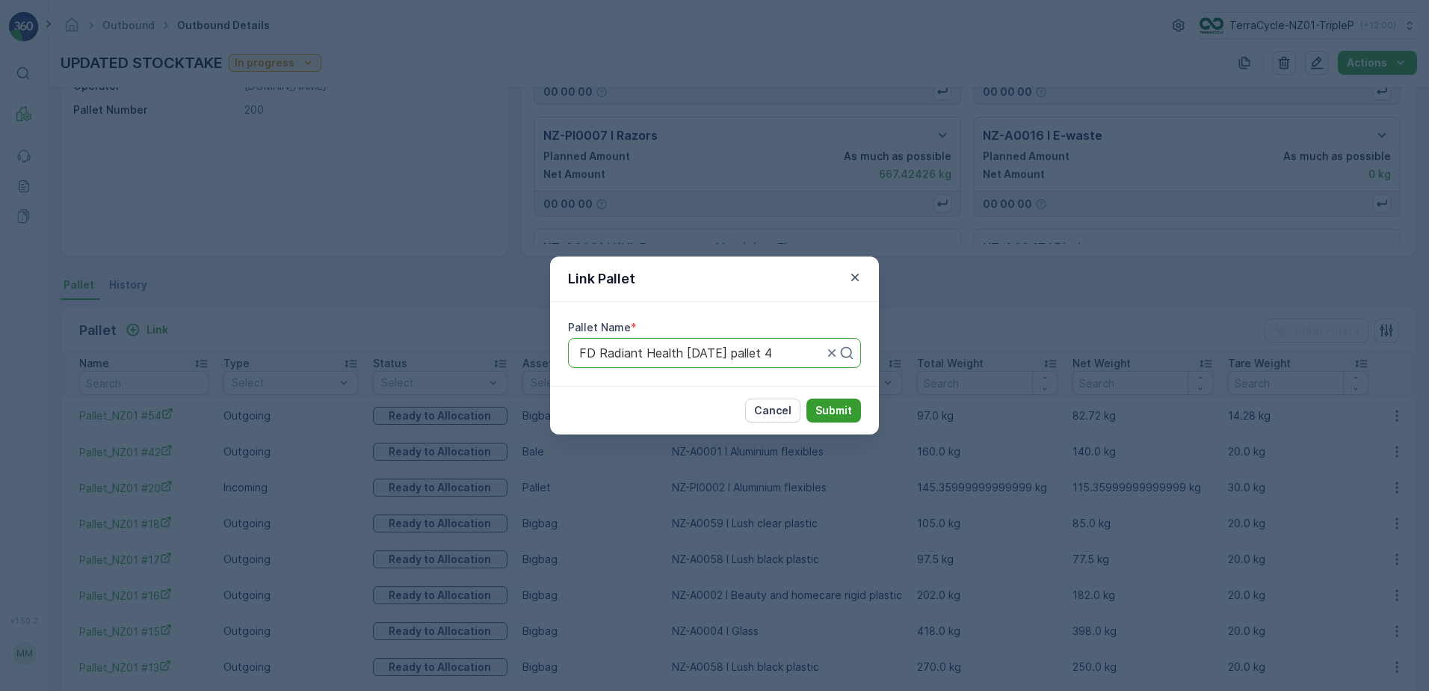
click at [835, 417] on p "Submit" at bounding box center [833, 410] width 37 height 15
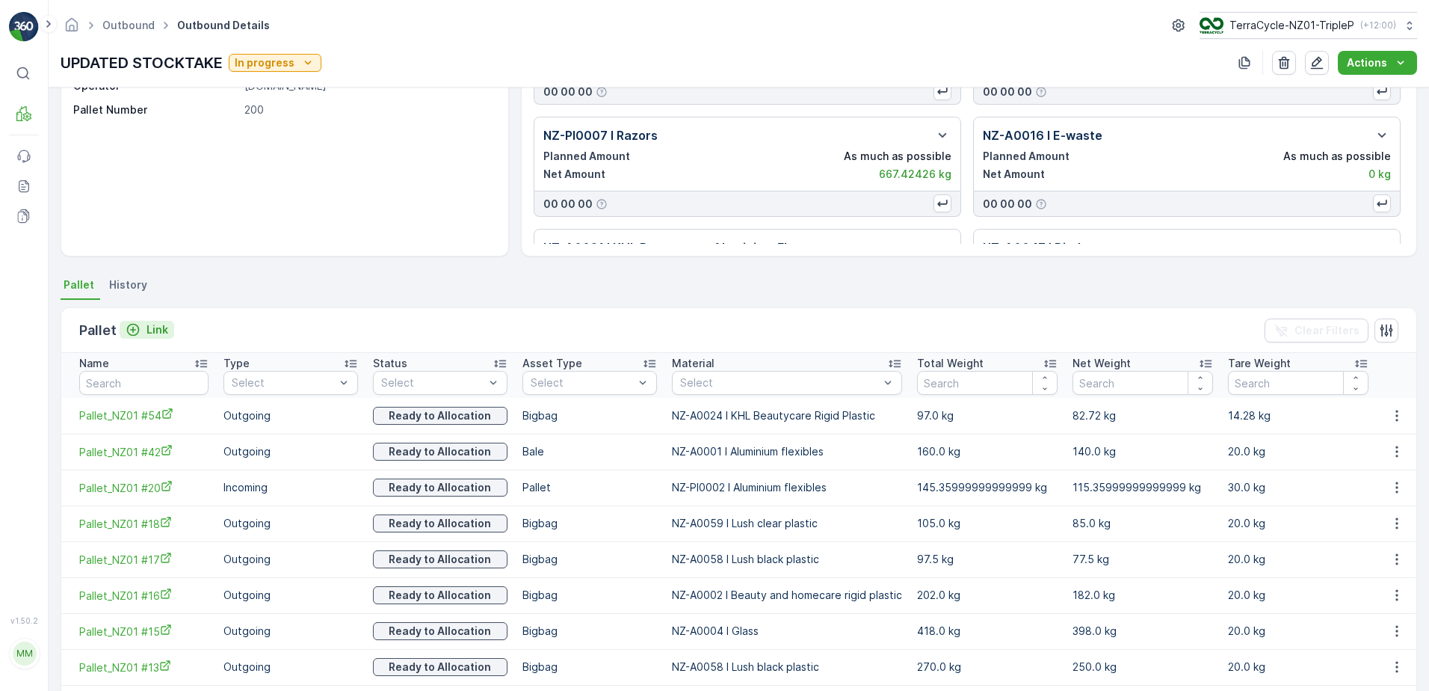
click at [155, 336] on p "Link" at bounding box center [157, 329] width 22 height 15
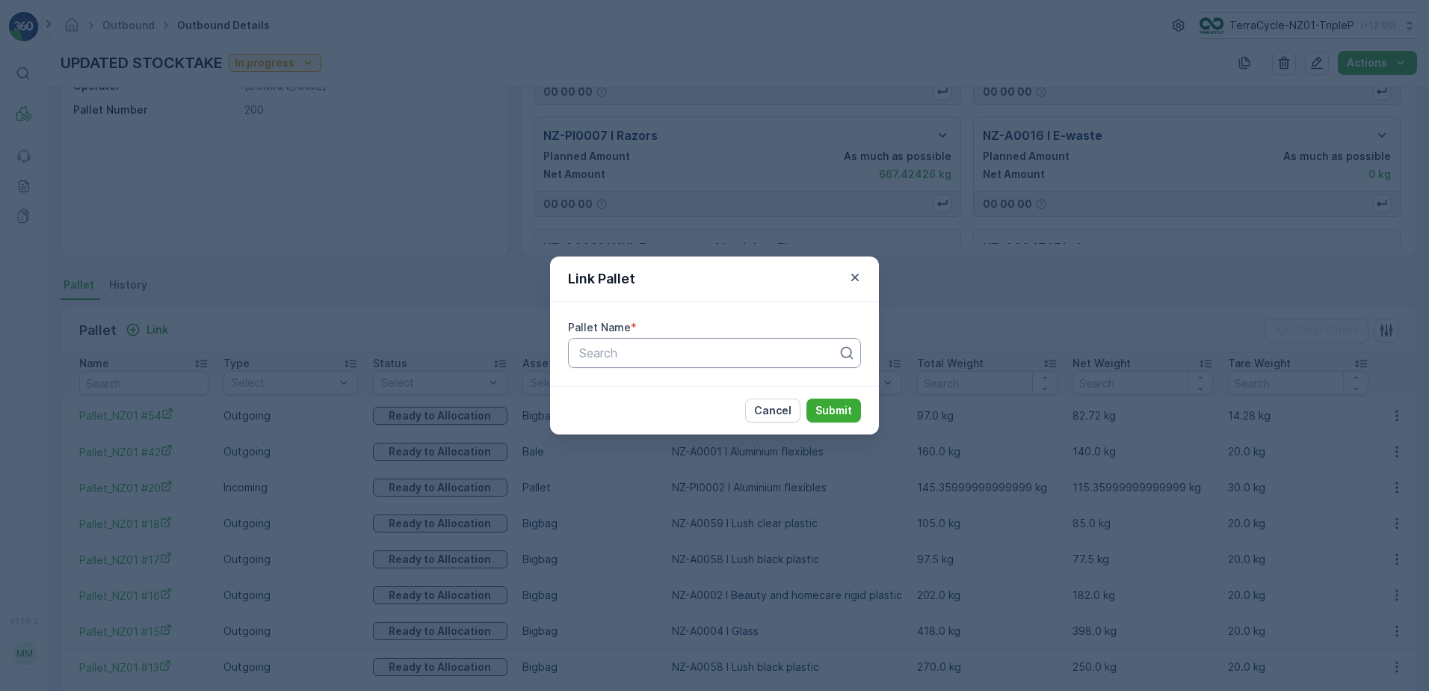
click at [620, 353] on div at bounding box center [709, 352] width 262 height 13
type input "e"
type input "rad"
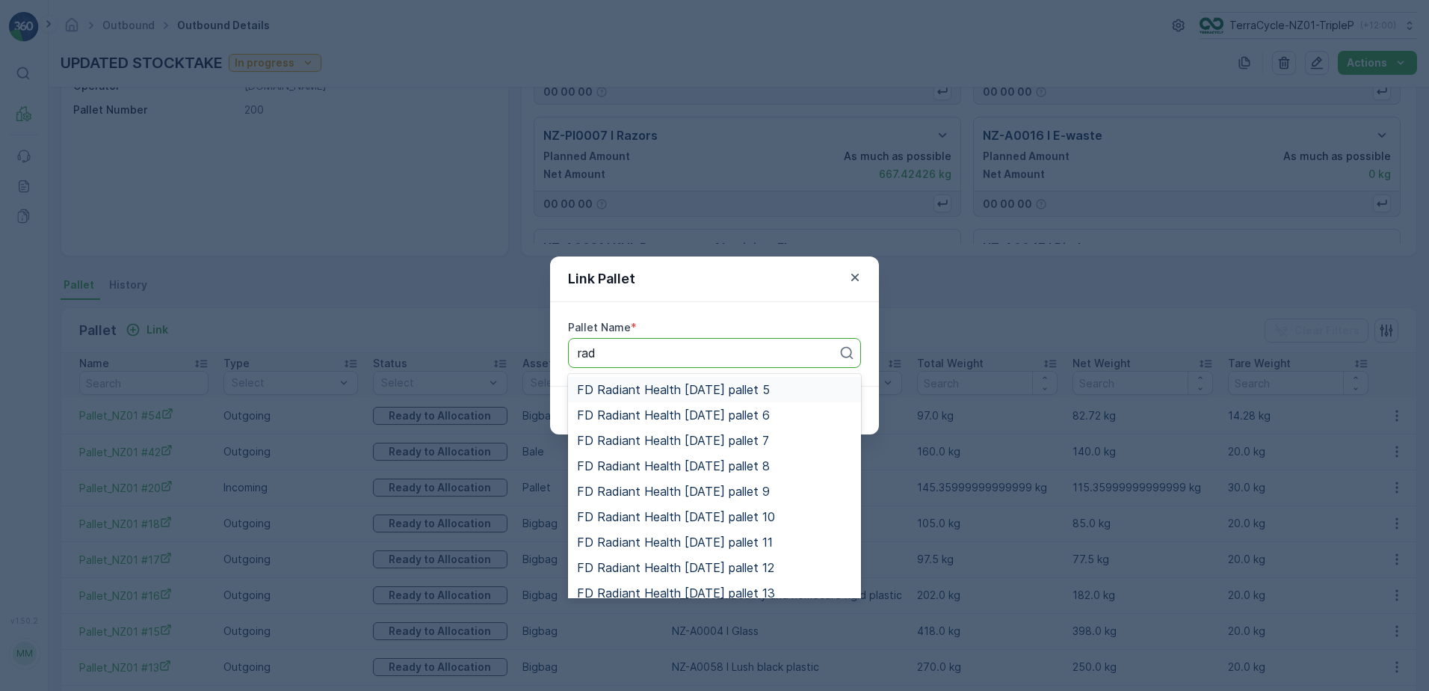
click at [729, 396] on span "FD Radiant Health [DATE] pallet 5" at bounding box center [673, 389] width 193 height 13
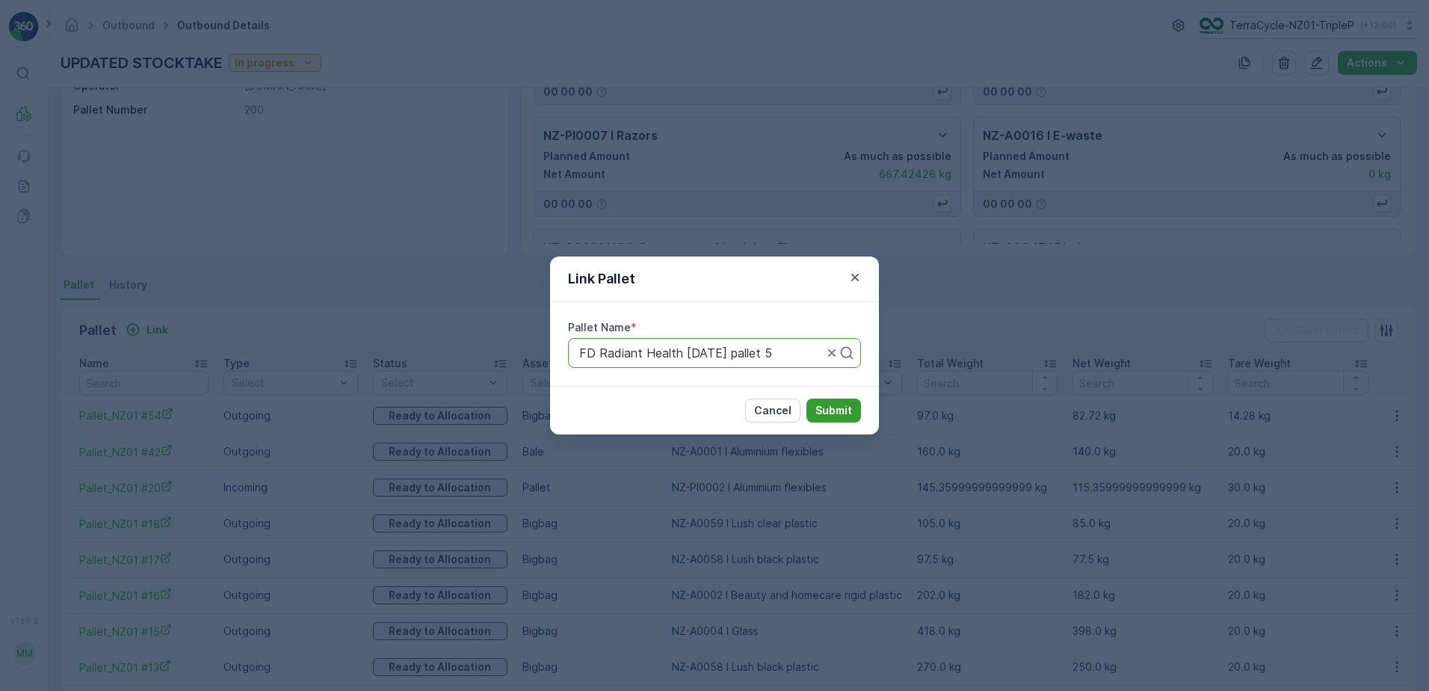
click at [833, 414] on p "Submit" at bounding box center [833, 410] width 37 height 15
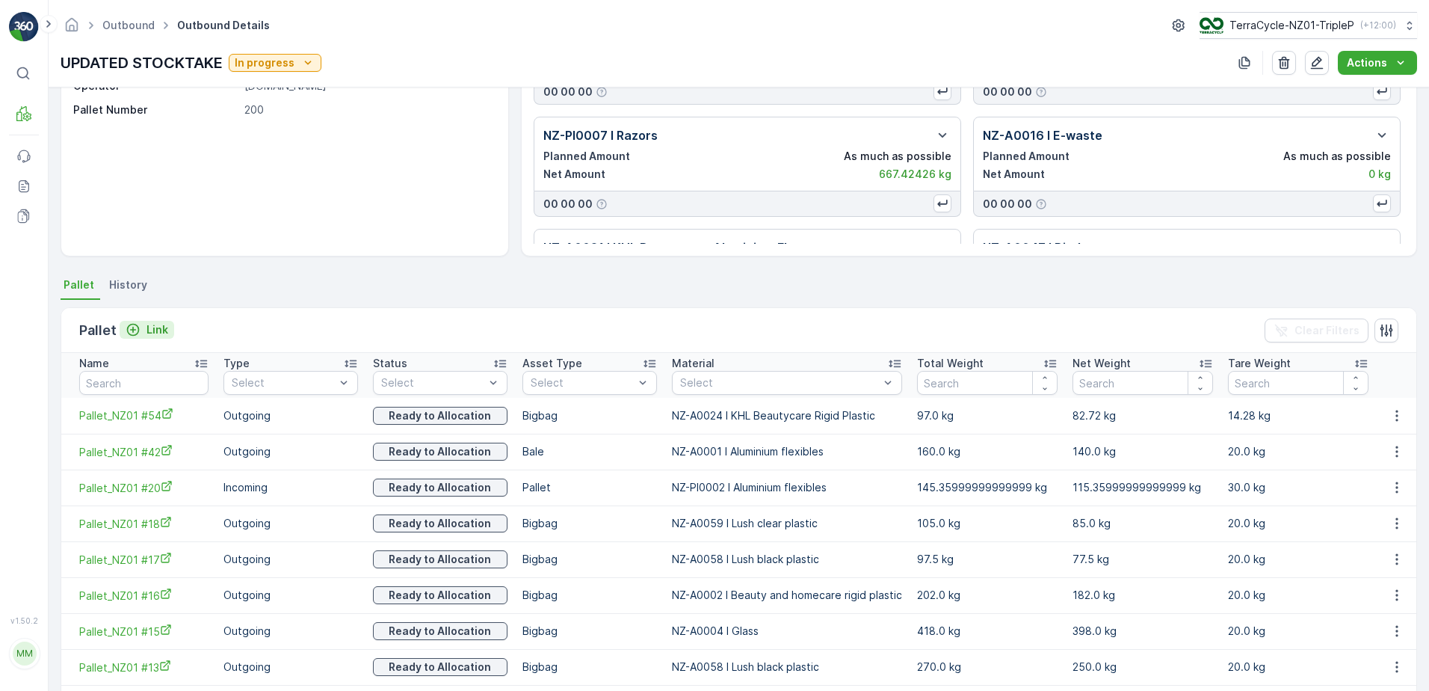
click at [157, 330] on p "Link" at bounding box center [157, 329] width 22 height 15
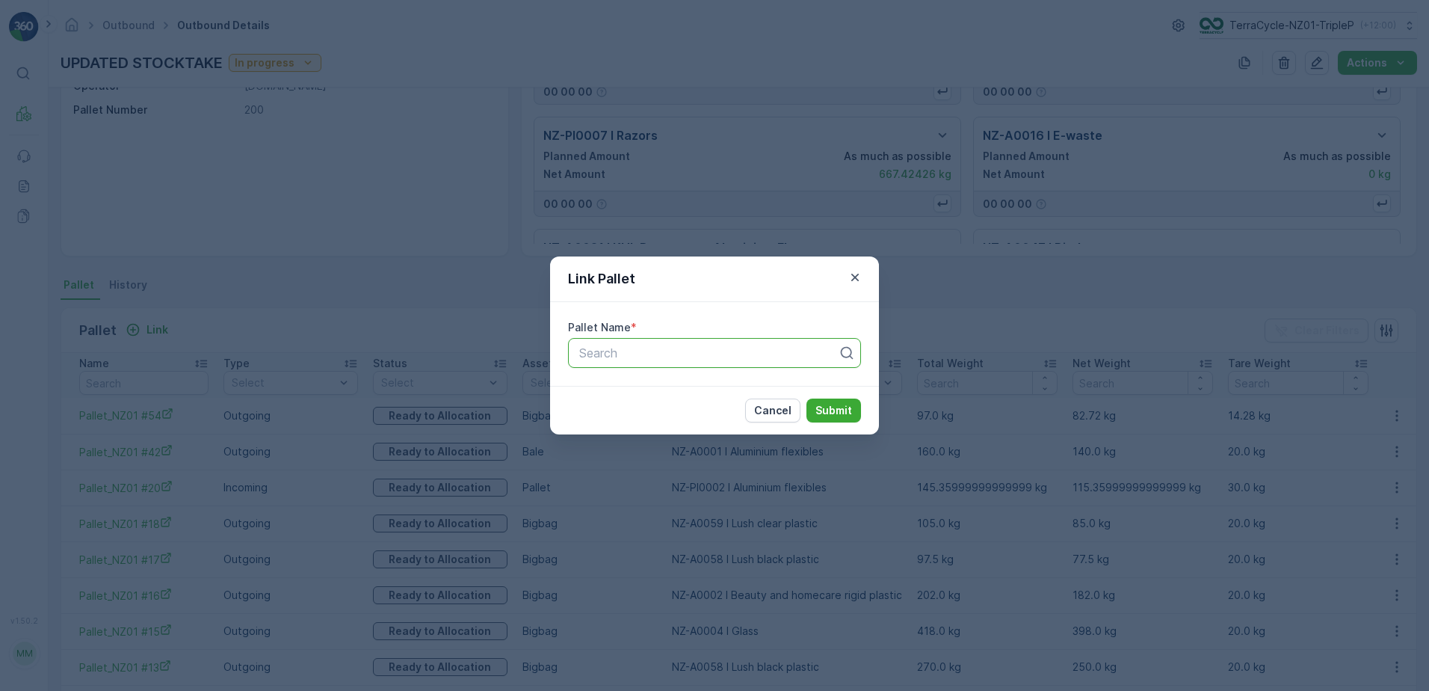
click at [631, 353] on div at bounding box center [709, 352] width 262 height 13
type input "rad"
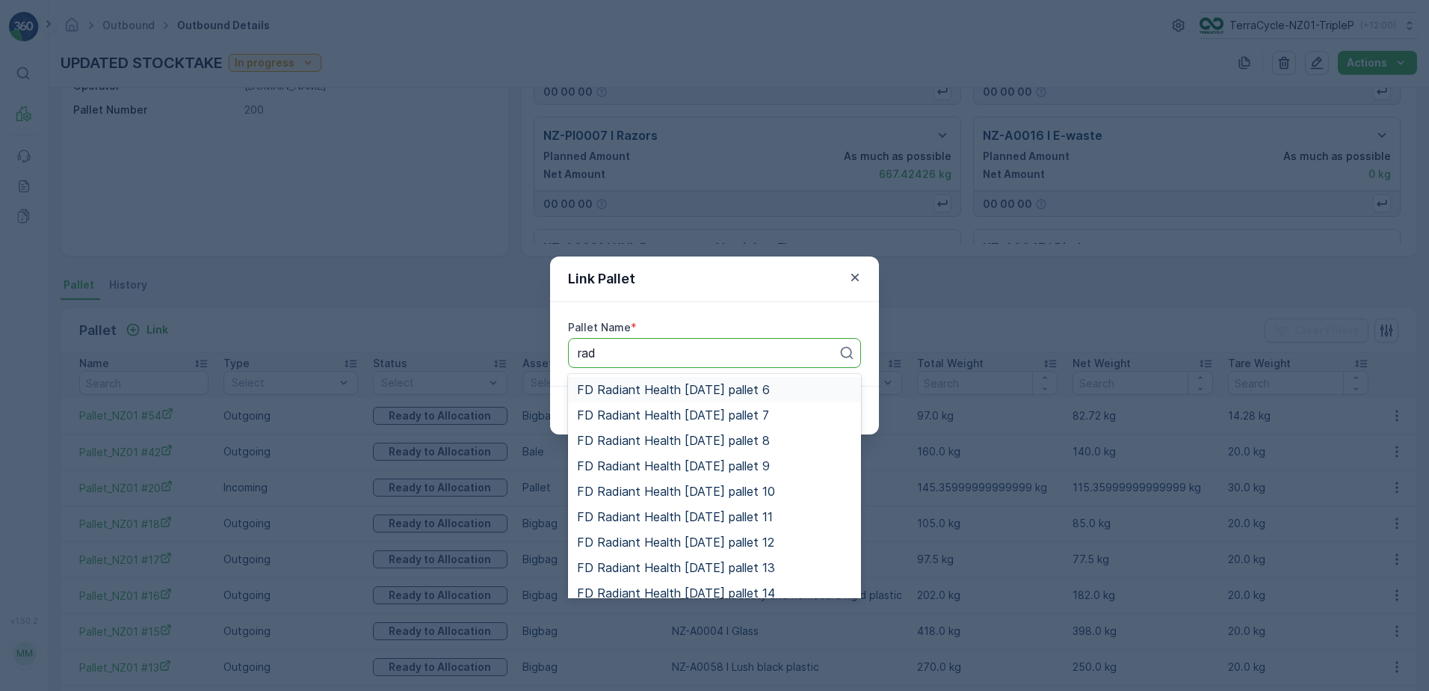
drag, startPoint x: 672, startPoint y: 389, endPoint x: 775, endPoint y: 386, distance: 103.2
click at [684, 386] on span "FD Radiant Health [DATE] pallet 6" at bounding box center [673, 389] width 193 height 13
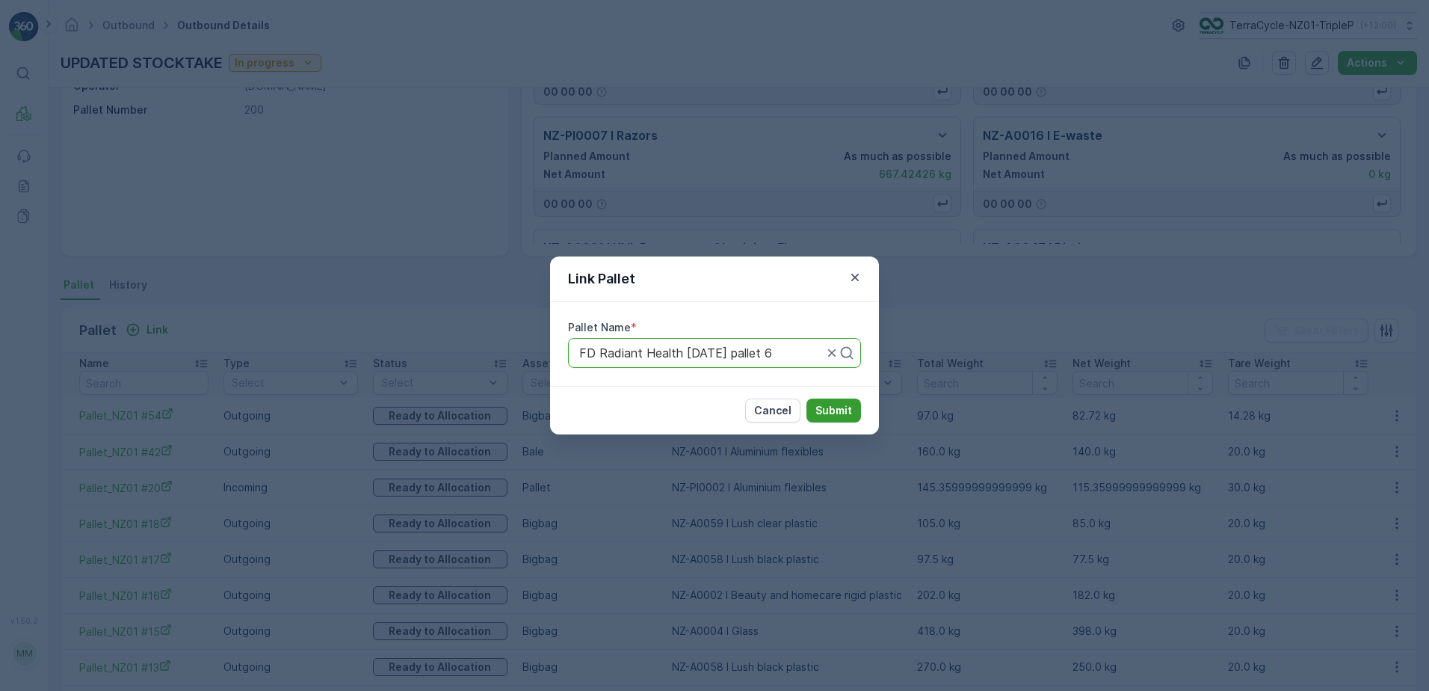
click at [842, 410] on p "Submit" at bounding box center [833, 410] width 37 height 15
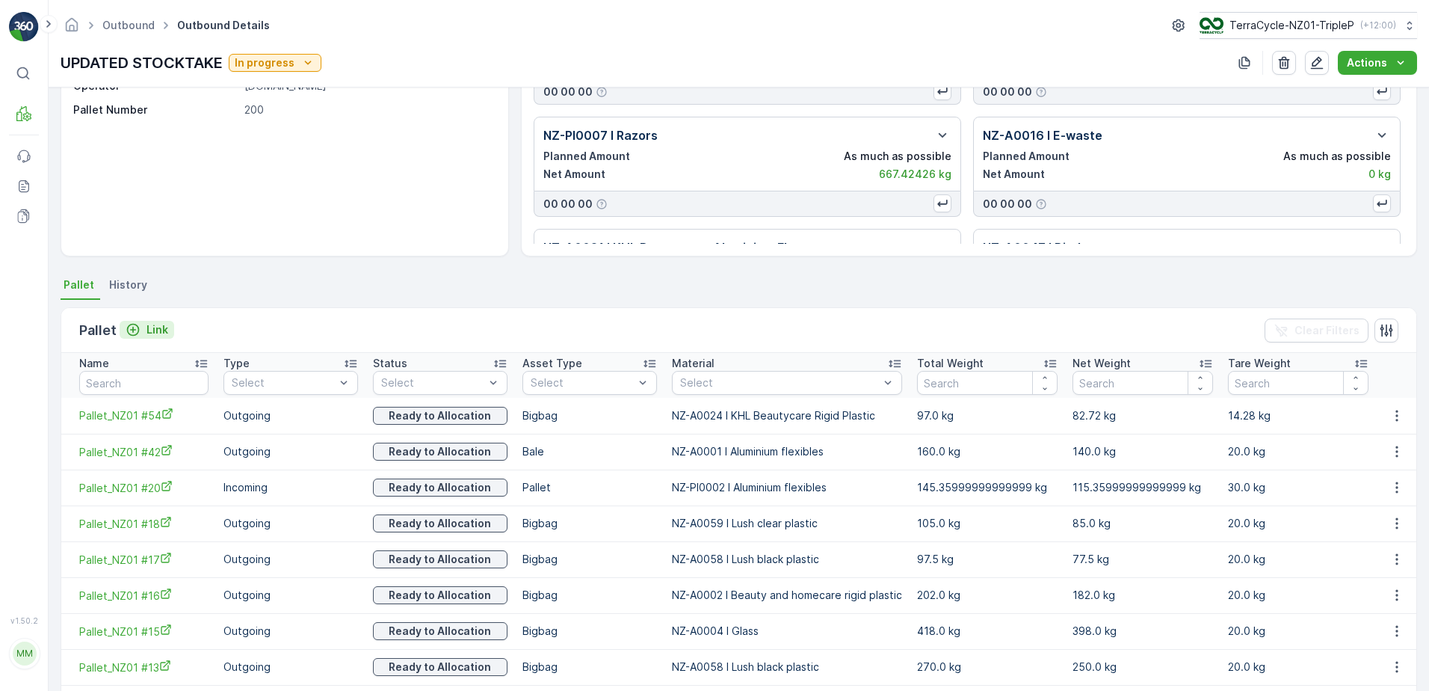
click at [159, 336] on p "Link" at bounding box center [157, 329] width 22 height 15
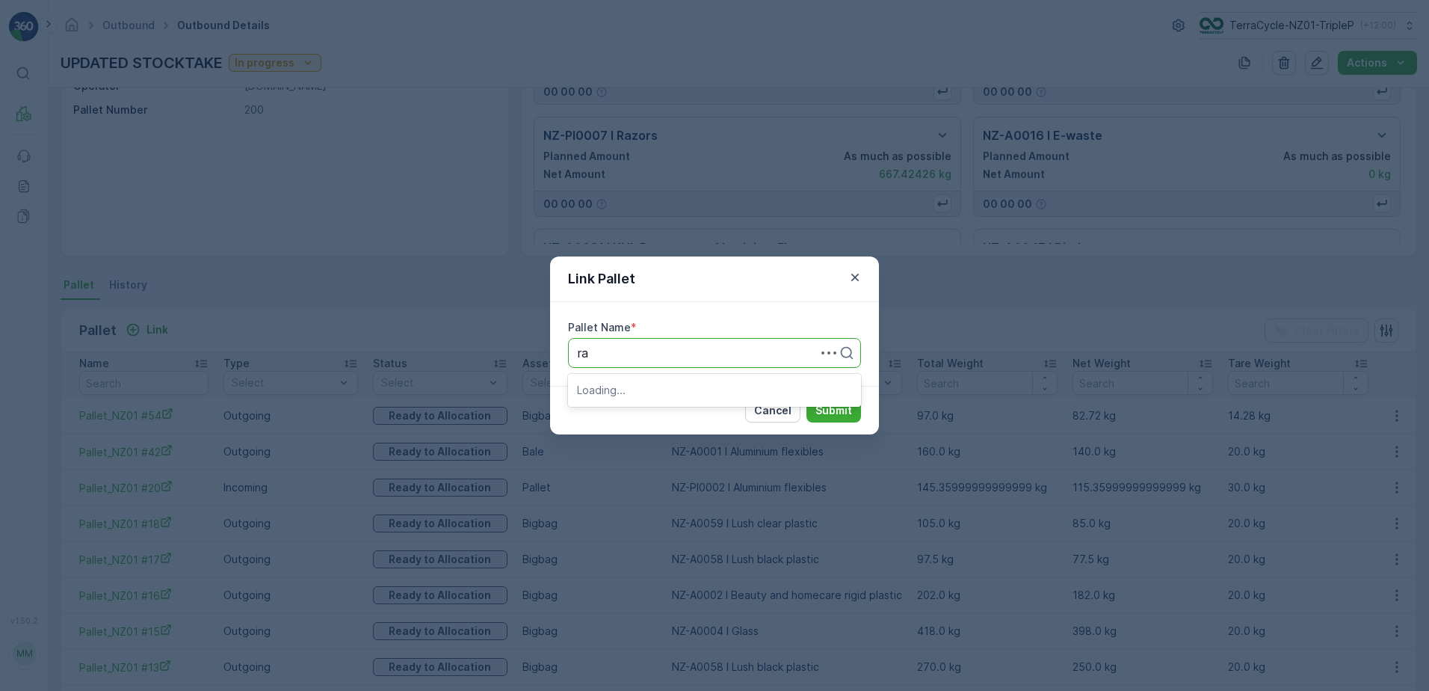
type input "rad"
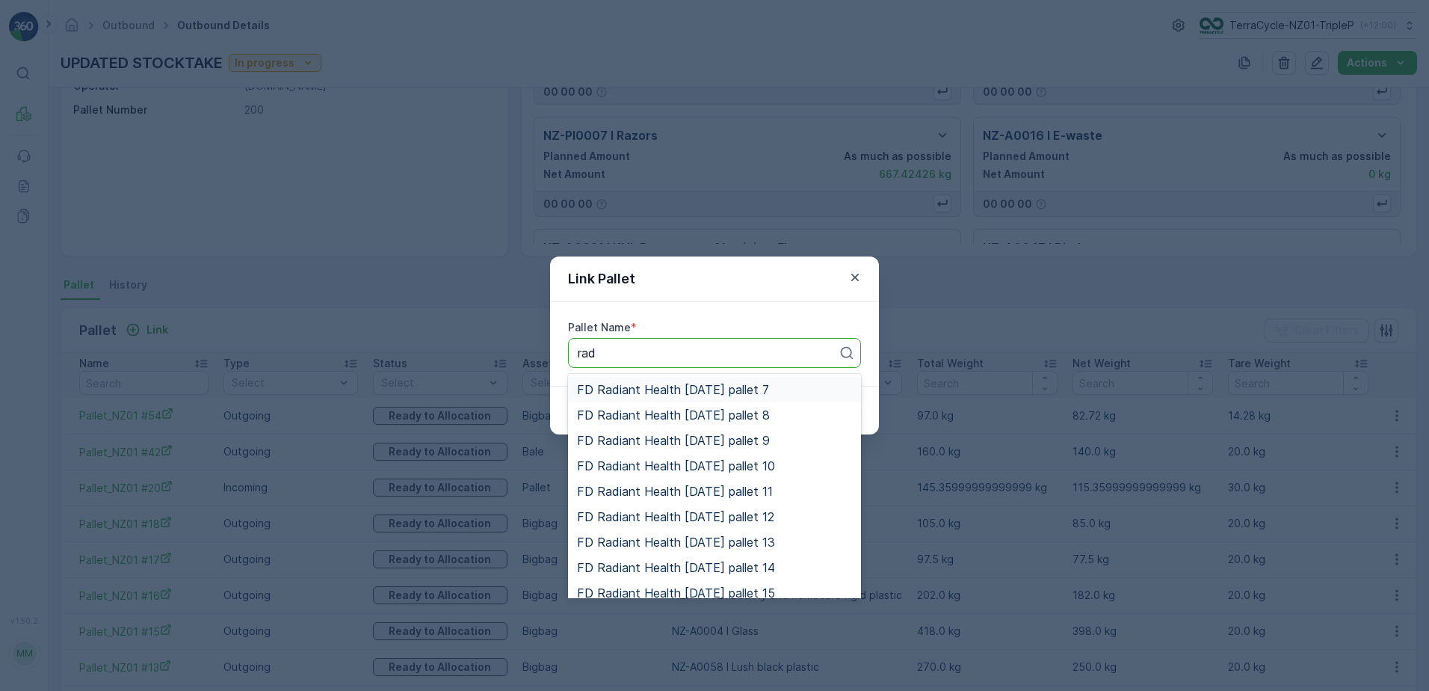
drag, startPoint x: 650, startPoint y: 388, endPoint x: 762, endPoint y: 389, distance: 111.4
click at [650, 390] on span "FD Radiant Health [DATE] pallet 7" at bounding box center [673, 389] width 192 height 13
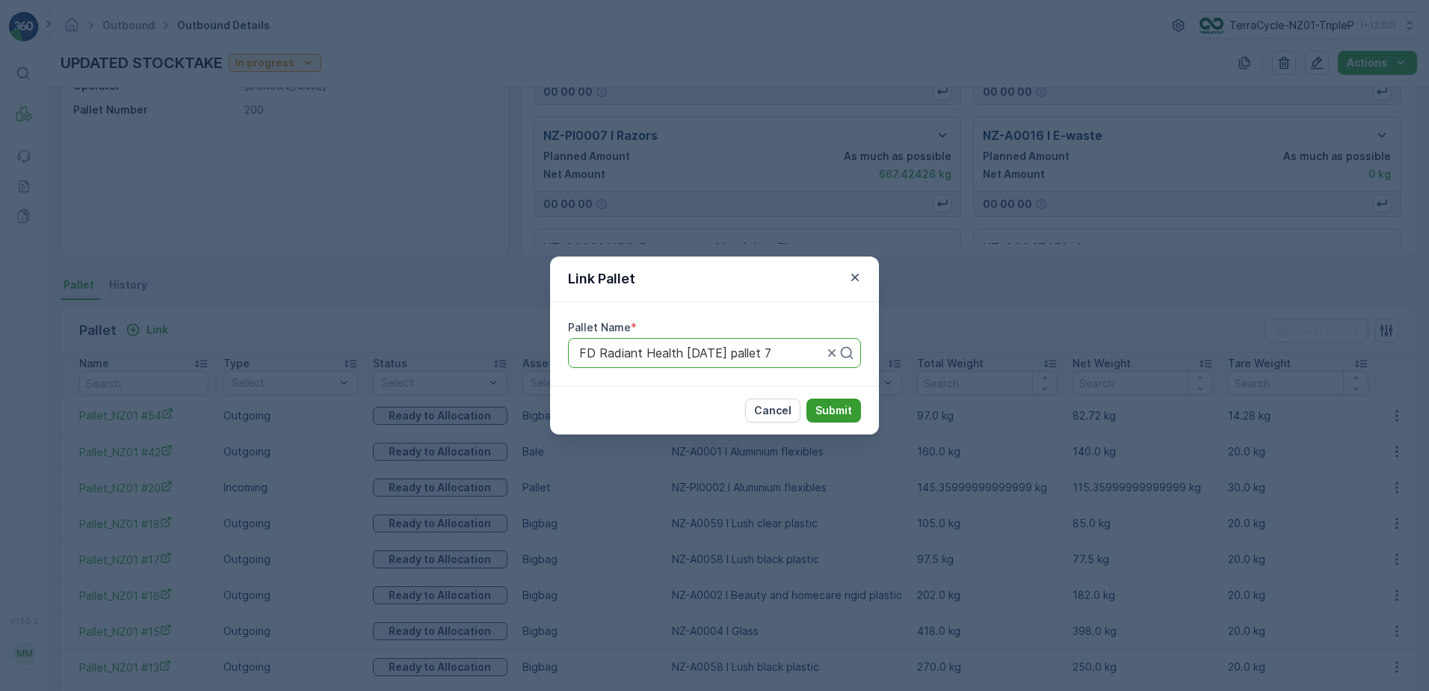
click at [833, 400] on button "Submit" at bounding box center [833, 410] width 55 height 24
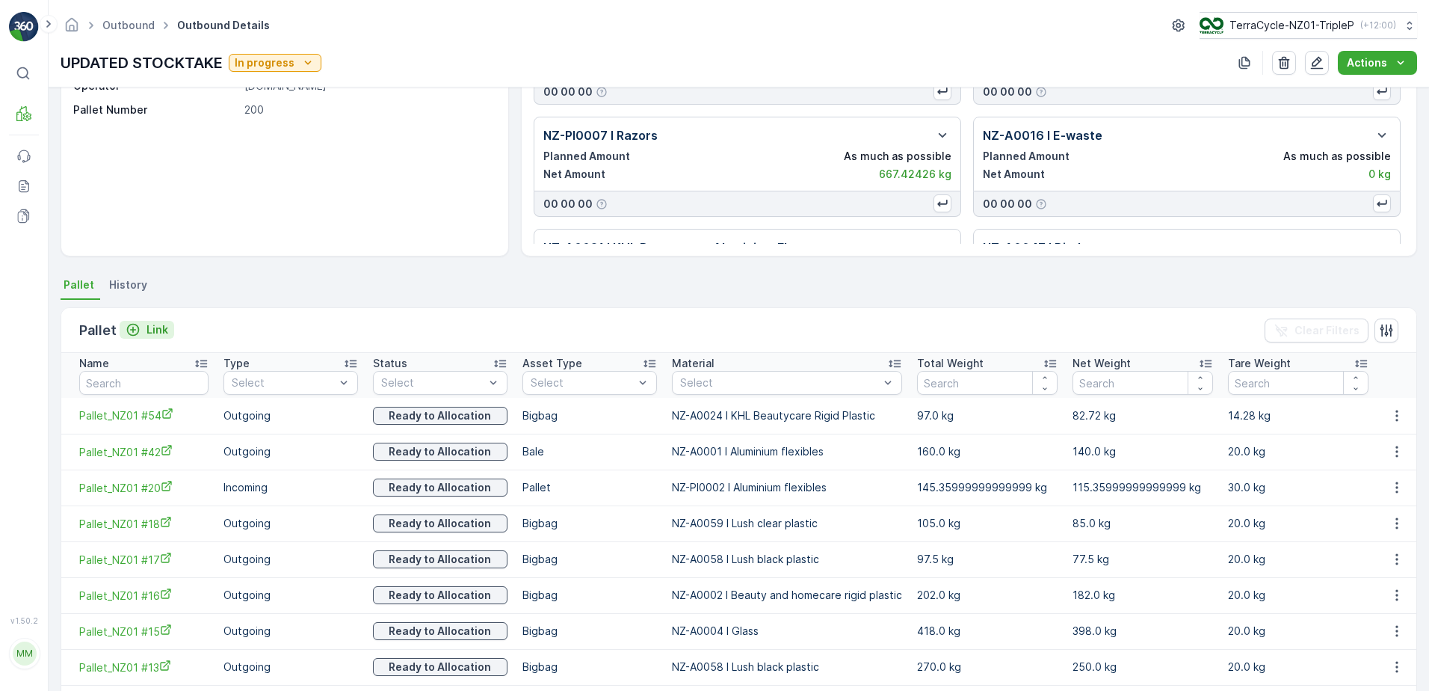
click at [156, 331] on p "Link" at bounding box center [157, 329] width 22 height 15
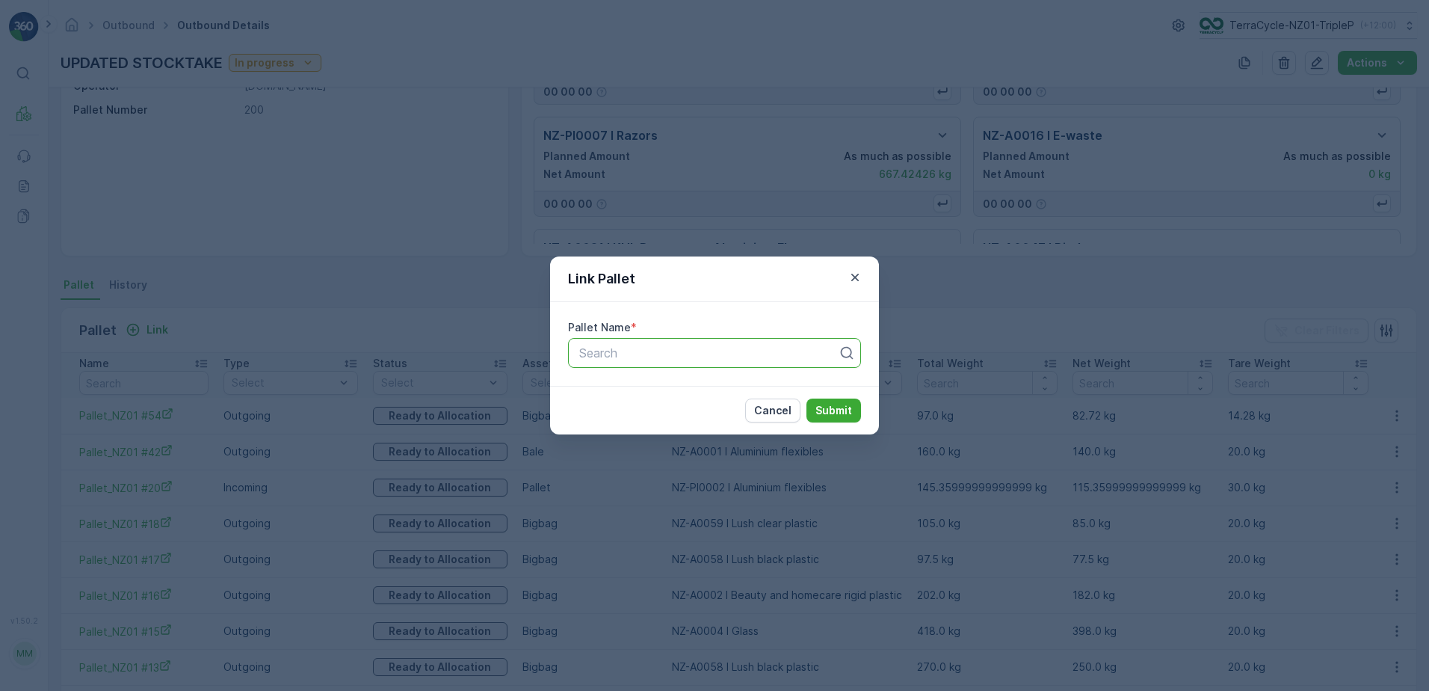
click at [636, 341] on div "Search" at bounding box center [714, 353] width 293 height 30
type input "rad"
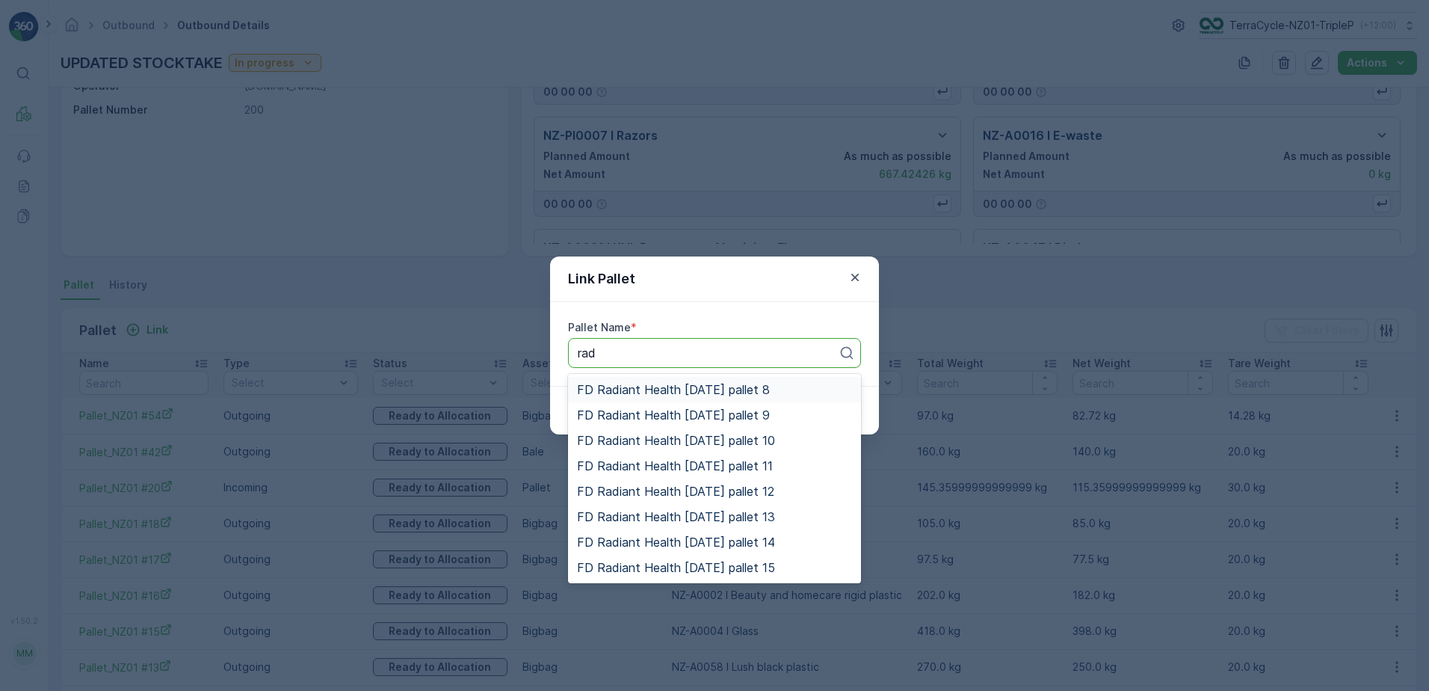
click at [690, 394] on span "FD Radiant Health [DATE] pallet 8" at bounding box center [673, 389] width 193 height 13
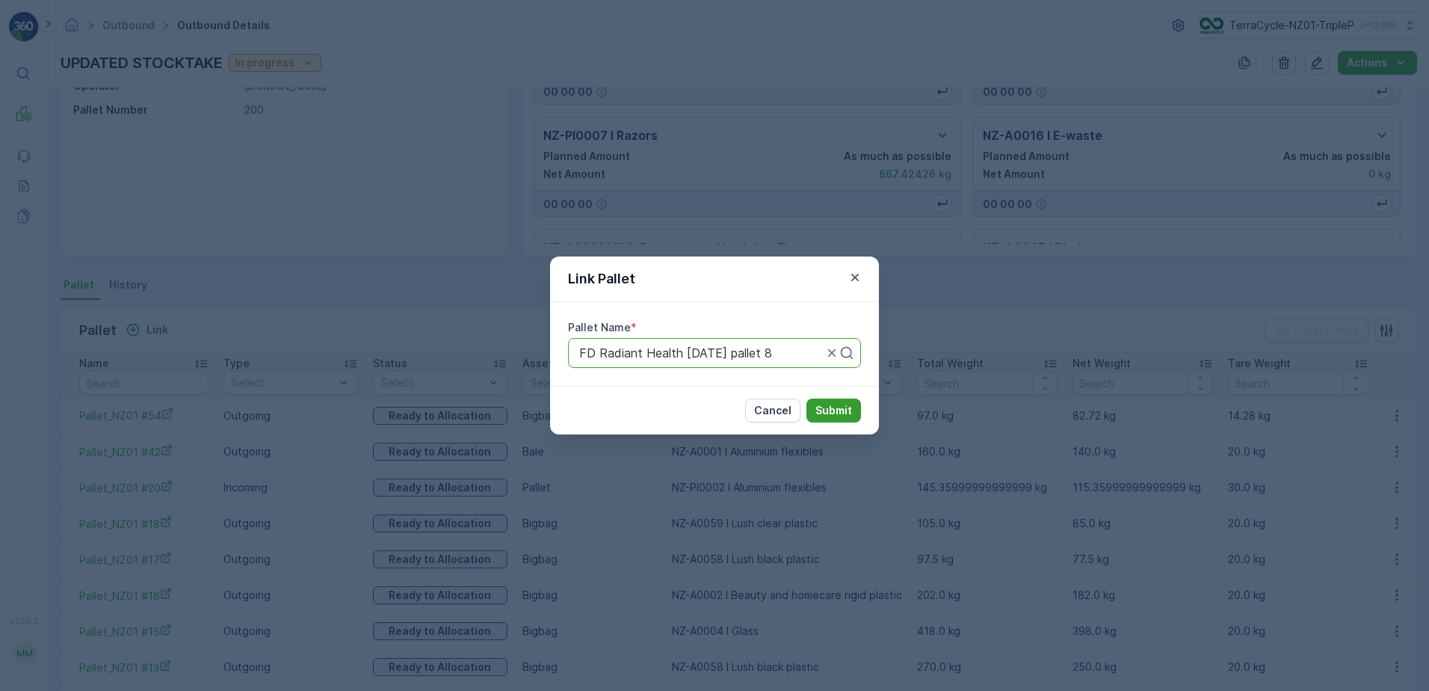
click at [833, 409] on p "Submit" at bounding box center [833, 410] width 37 height 15
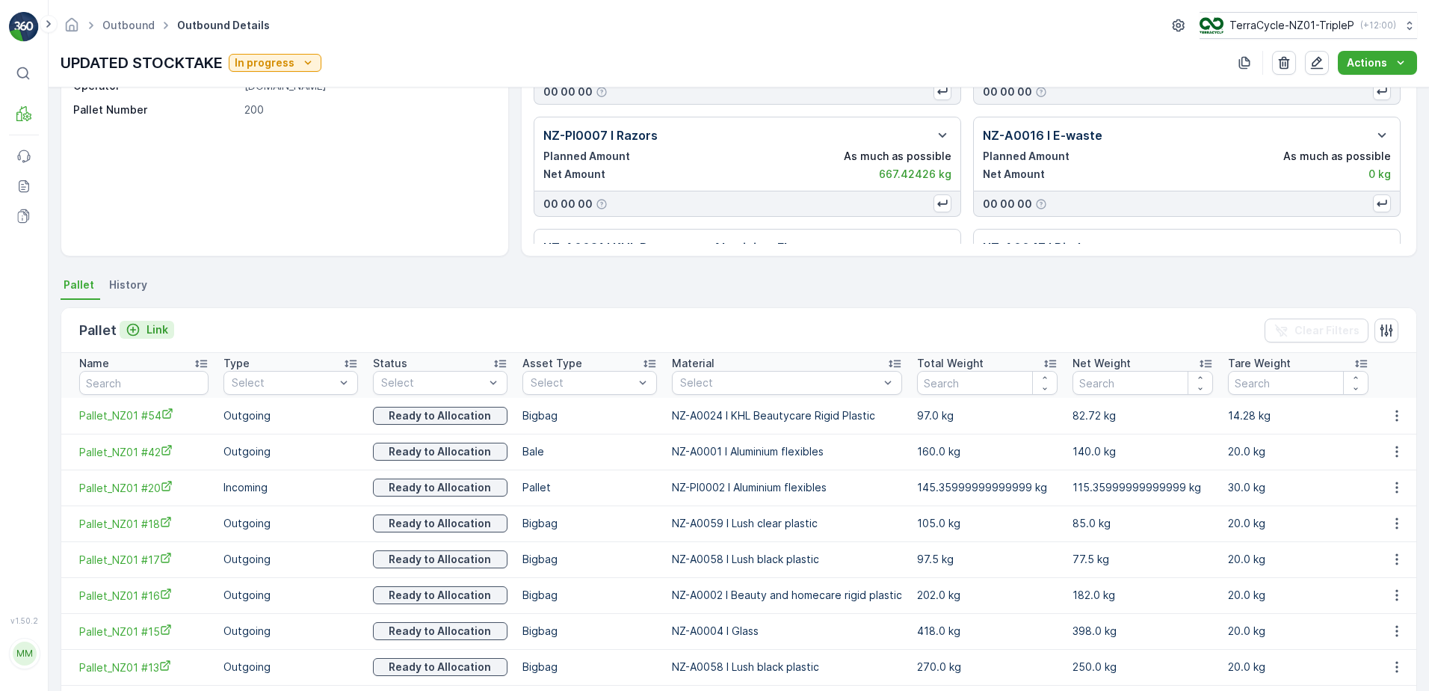
click at [157, 326] on p "Link" at bounding box center [157, 329] width 22 height 15
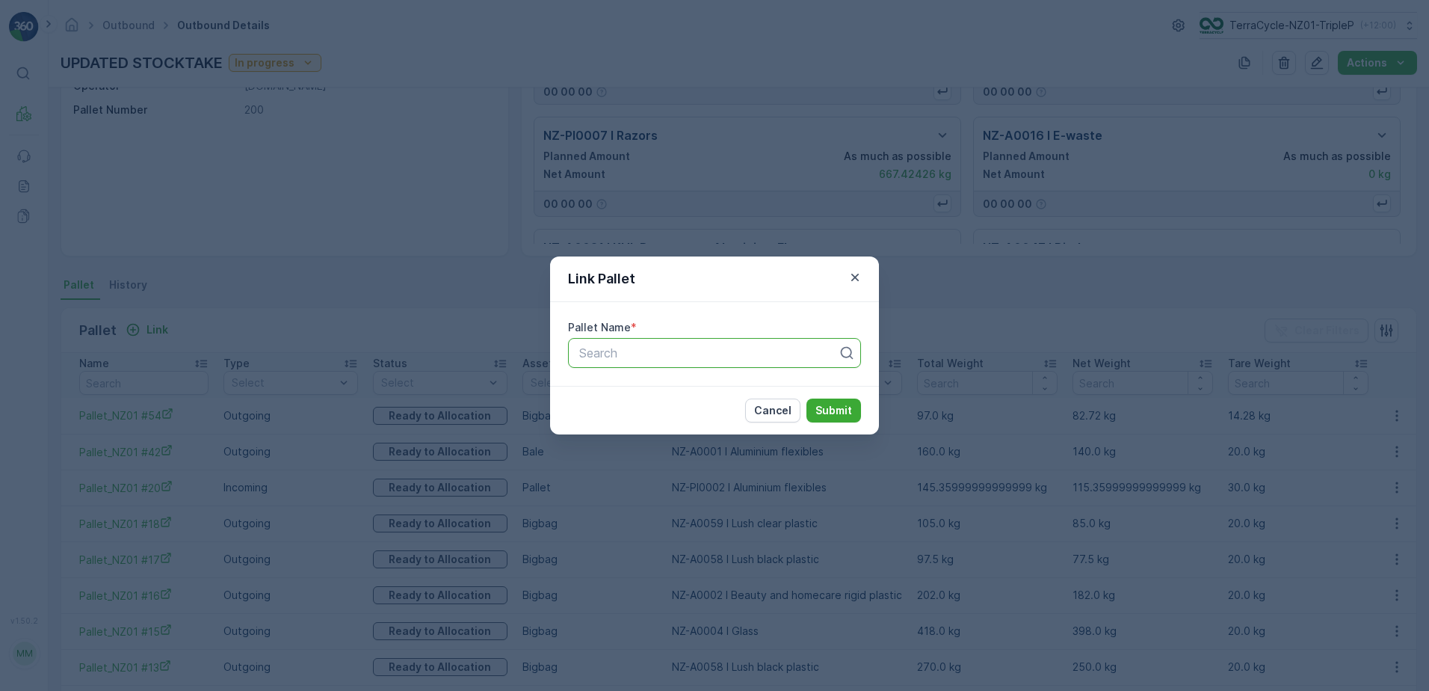
click at [604, 354] on div at bounding box center [709, 352] width 262 height 13
type input "rad"
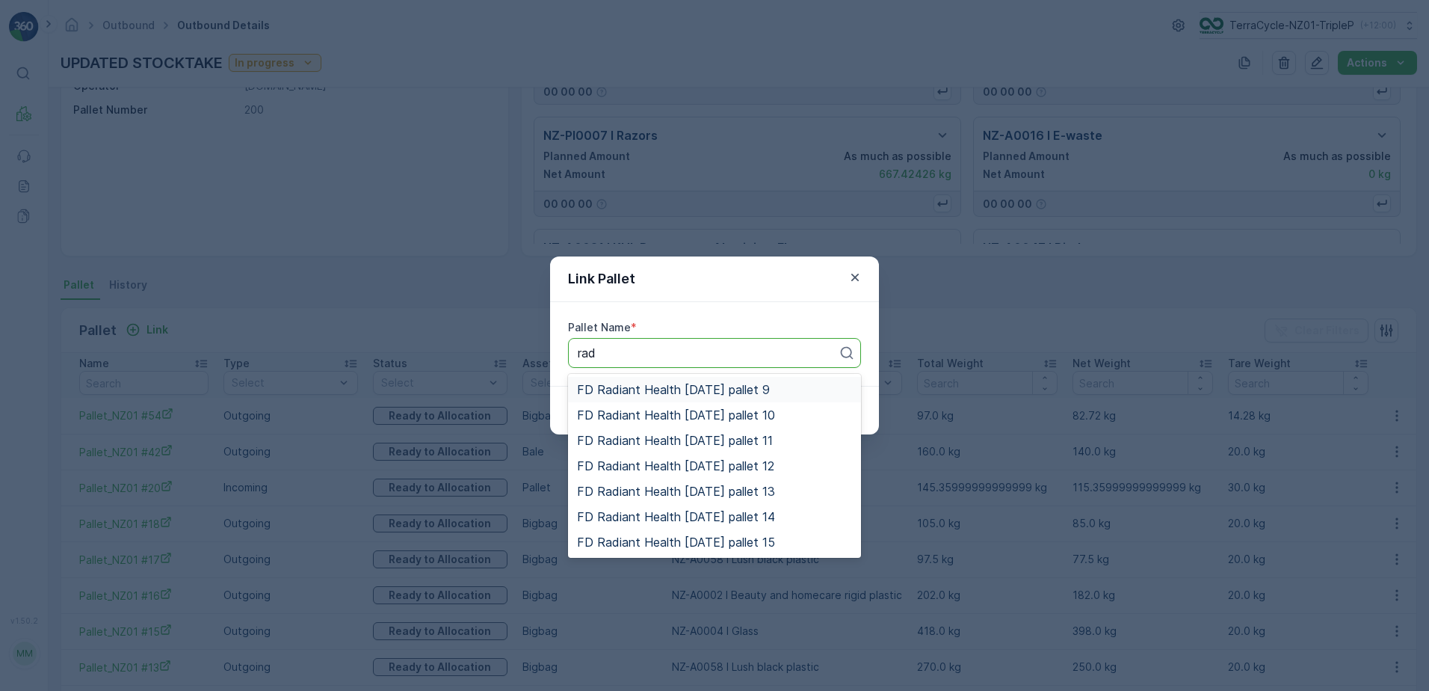
drag, startPoint x: 762, startPoint y: 393, endPoint x: 783, endPoint y: 399, distance: 21.8
click at [764, 392] on span "FD Radiant Health [DATE] pallet 9" at bounding box center [673, 389] width 193 height 13
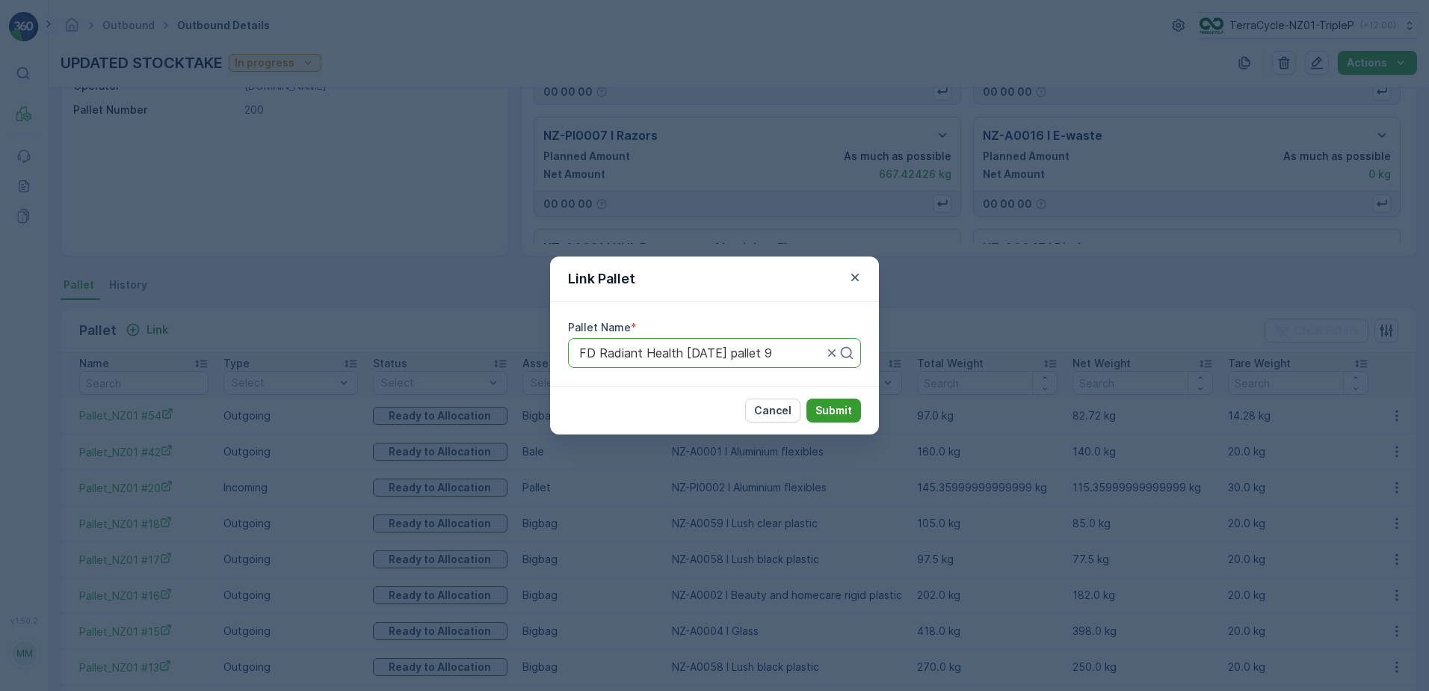
click at [844, 411] on p "Submit" at bounding box center [833, 410] width 37 height 15
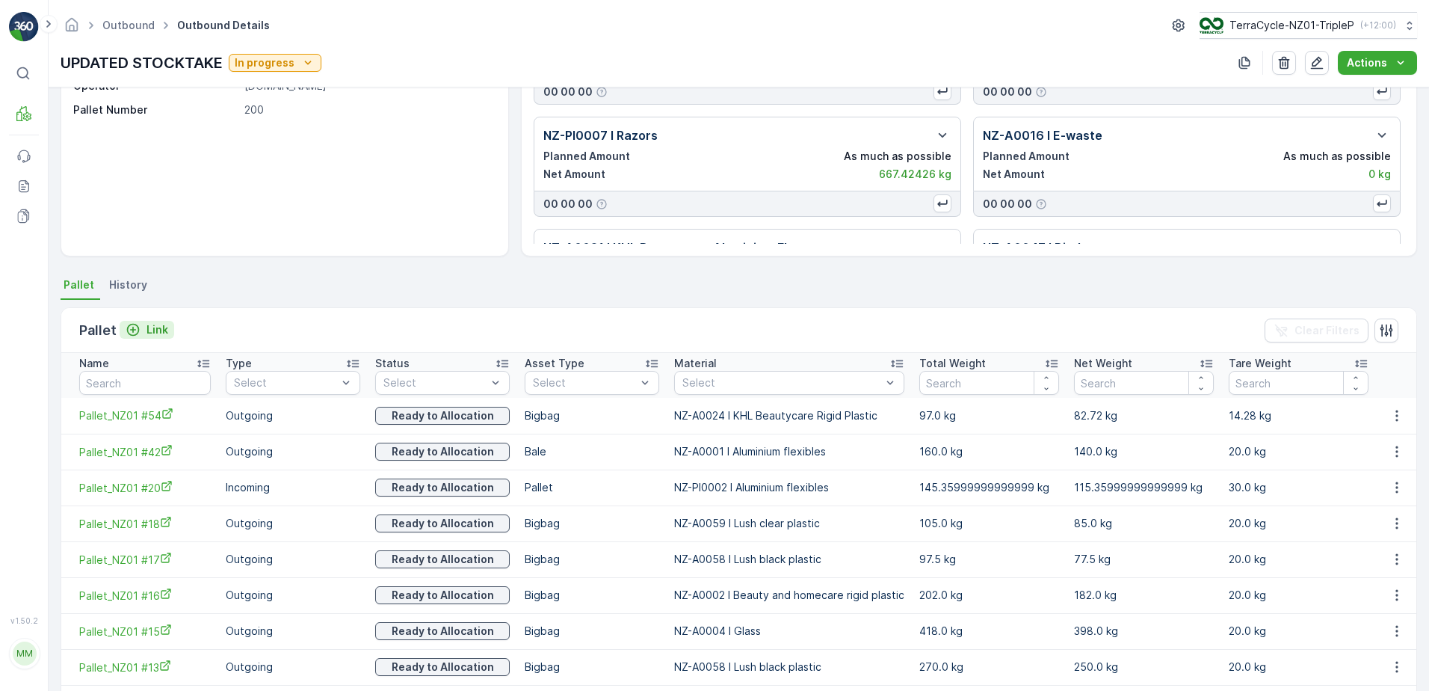
click at [152, 322] on p "Link" at bounding box center [157, 329] width 22 height 15
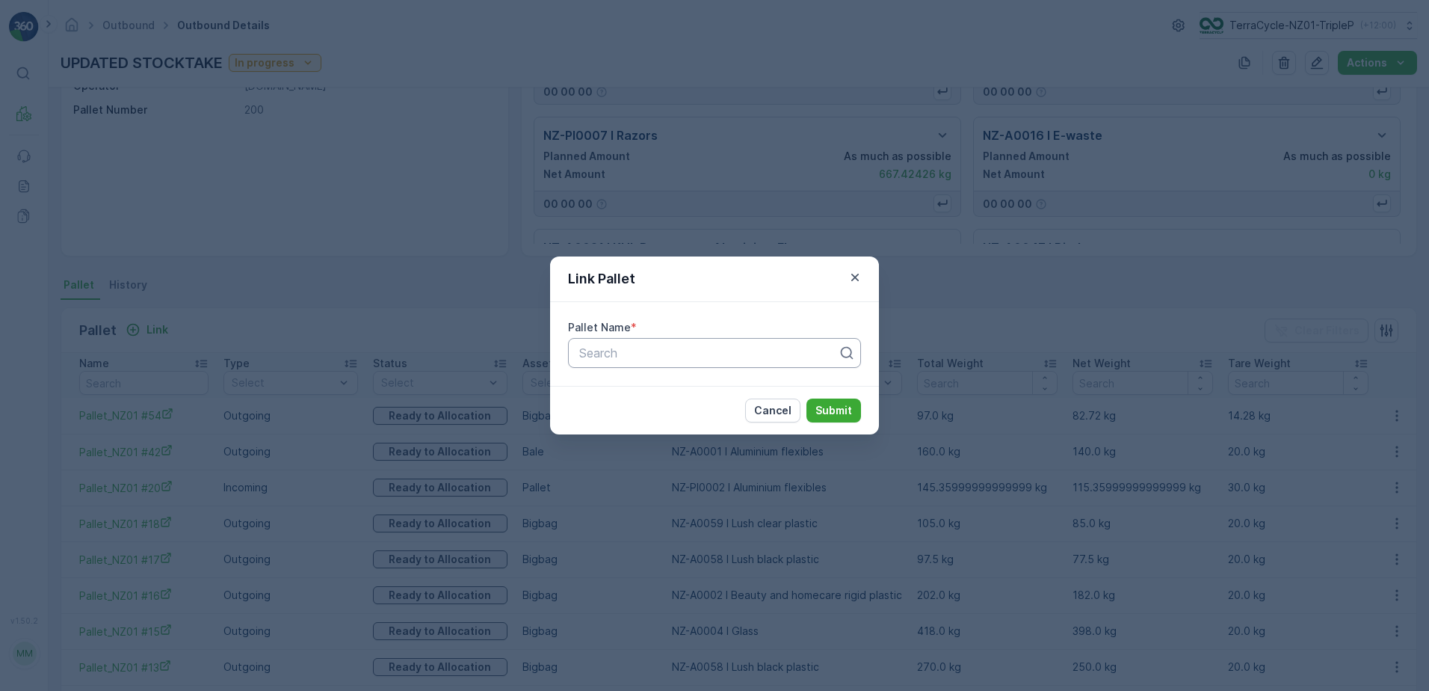
click at [625, 357] on div at bounding box center [709, 352] width 262 height 13
type input "rad"
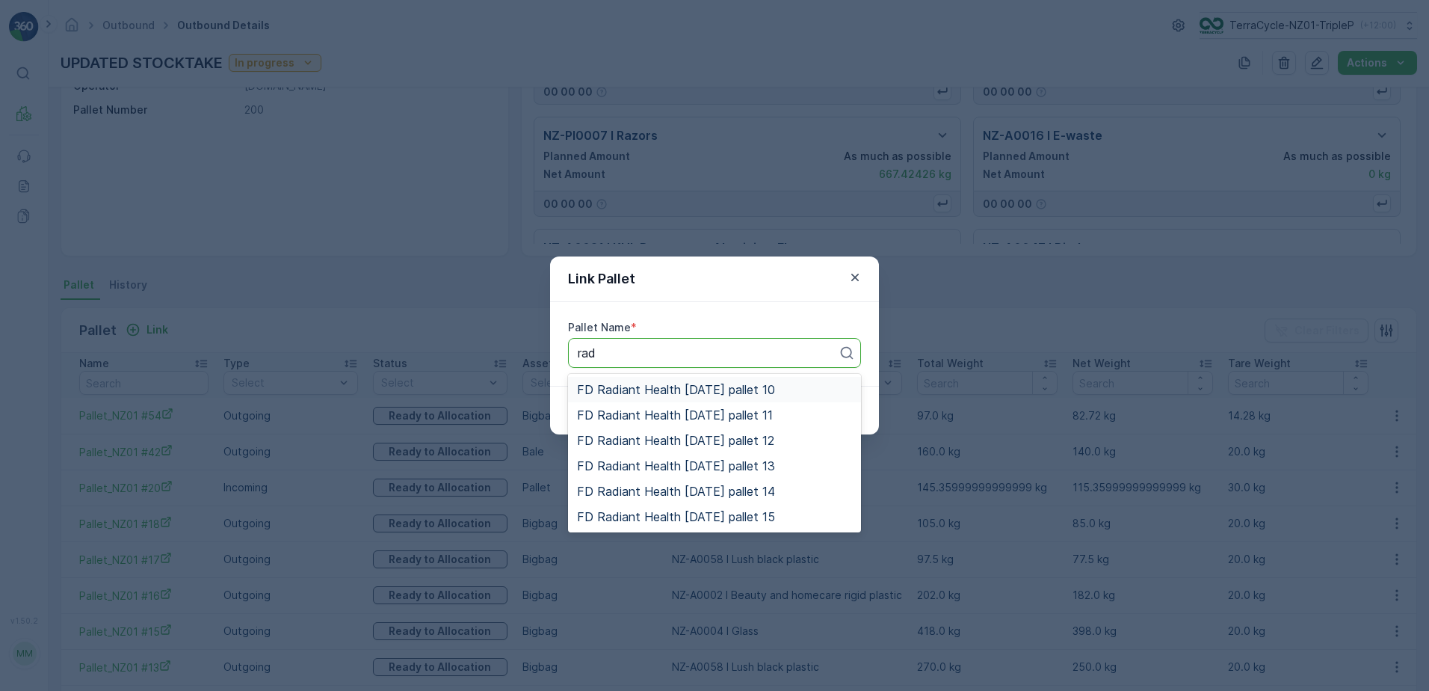
click at [712, 386] on span "FD Radiant Health [DATE] pallet 10" at bounding box center [676, 389] width 198 height 13
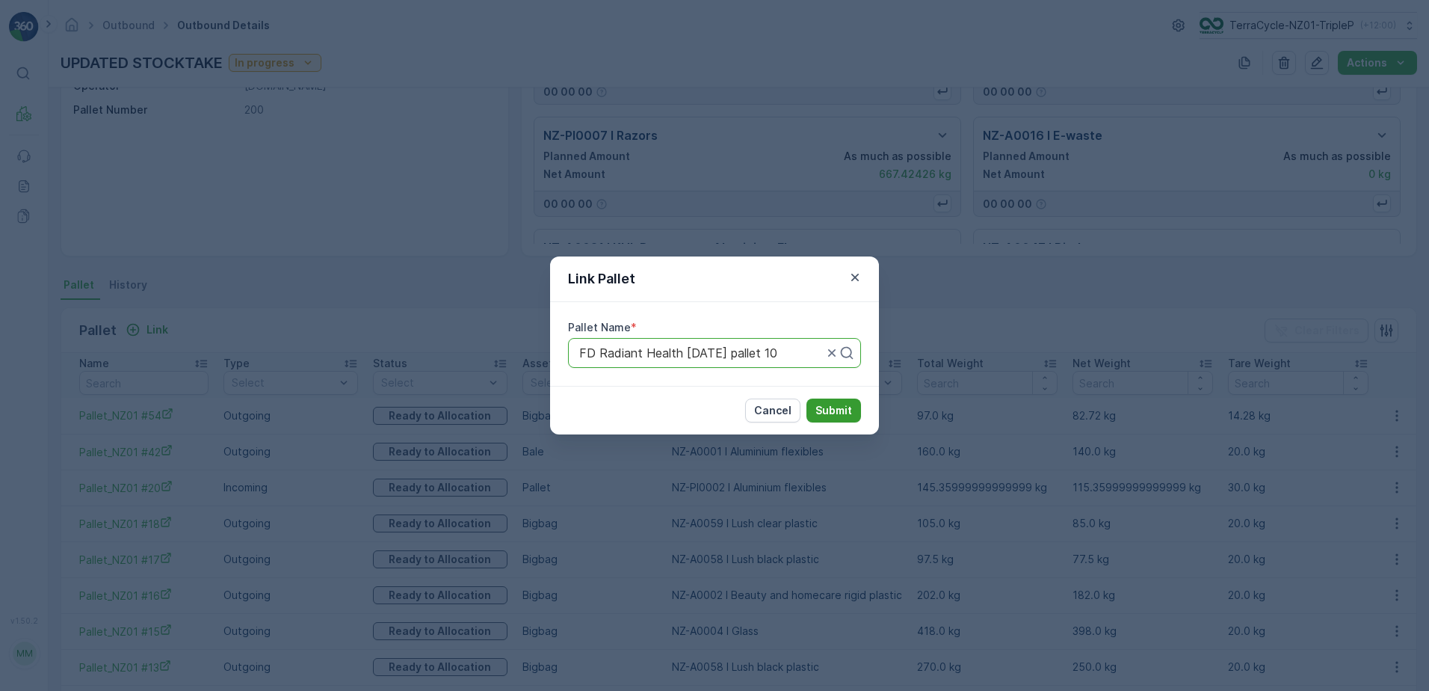
click at [842, 412] on p "Submit" at bounding box center [833, 410] width 37 height 15
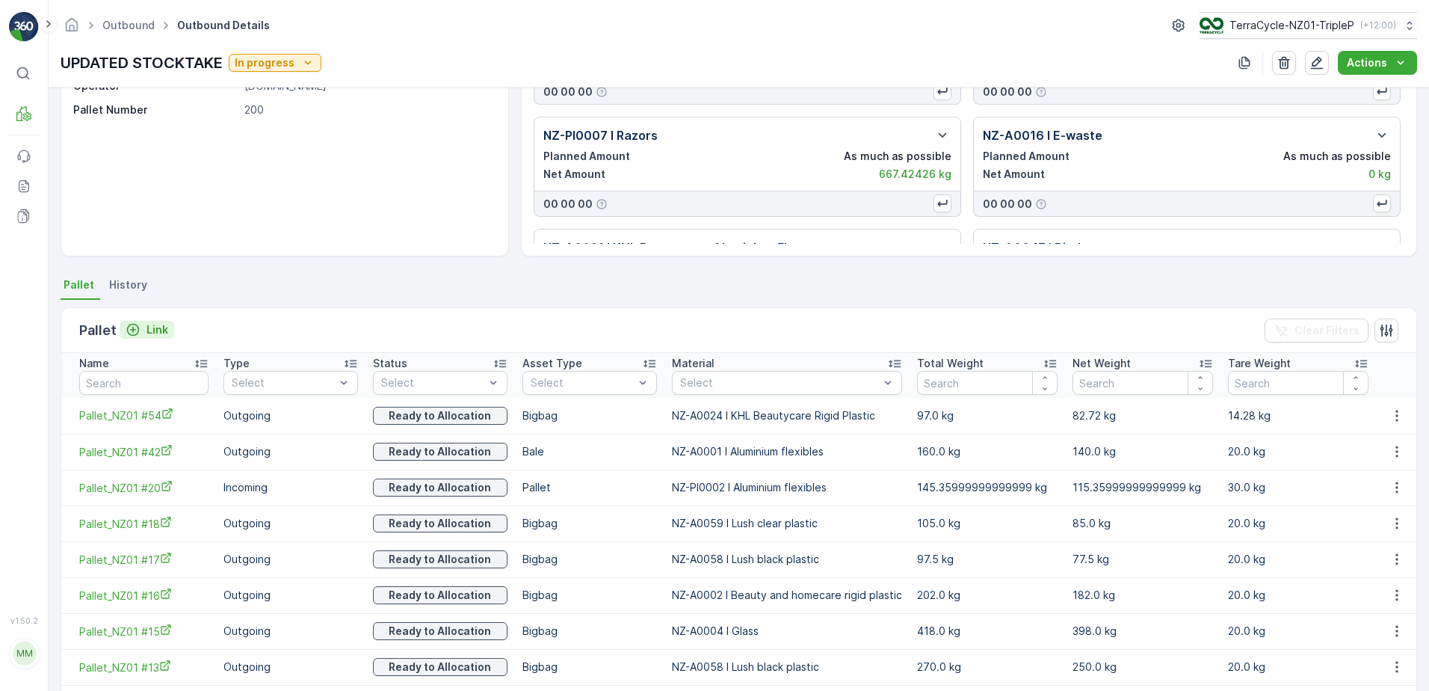
click at [152, 321] on button "Link" at bounding box center [147, 330] width 55 height 18
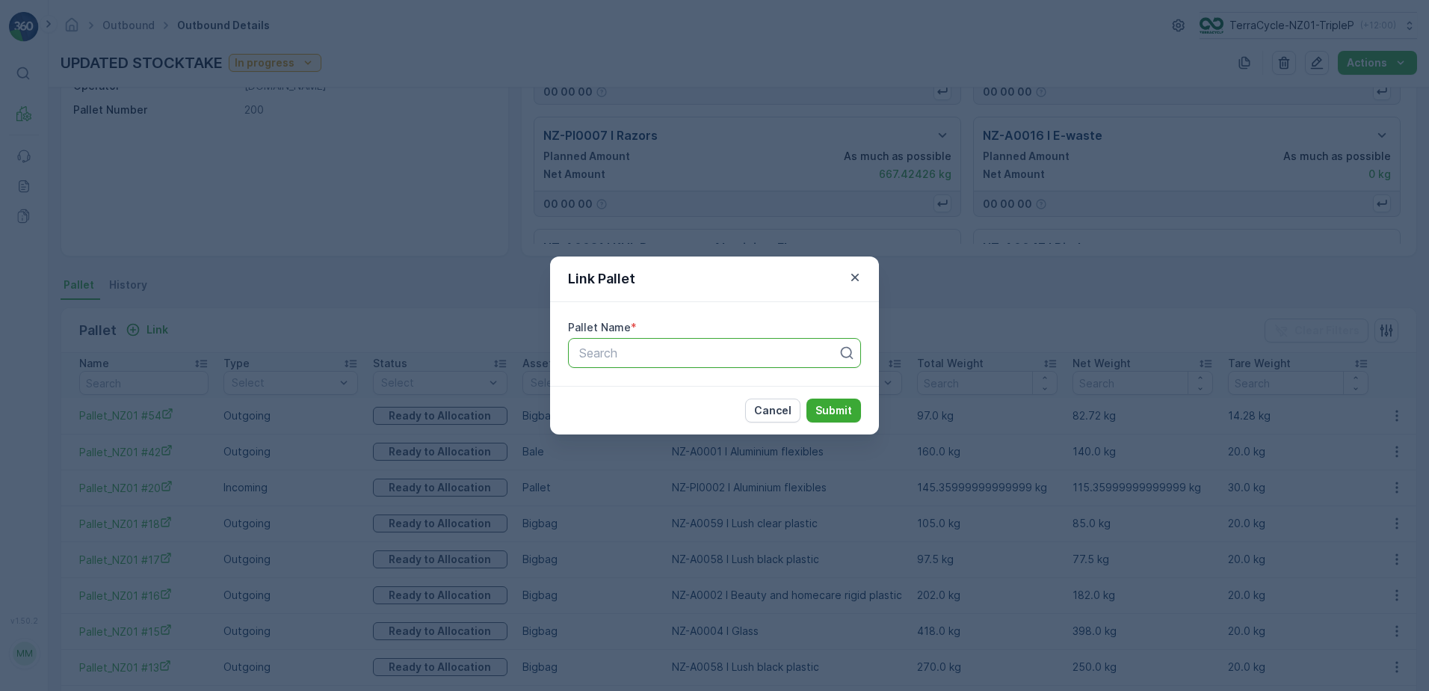
click at [655, 355] on div at bounding box center [709, 352] width 262 height 13
type input "rad"
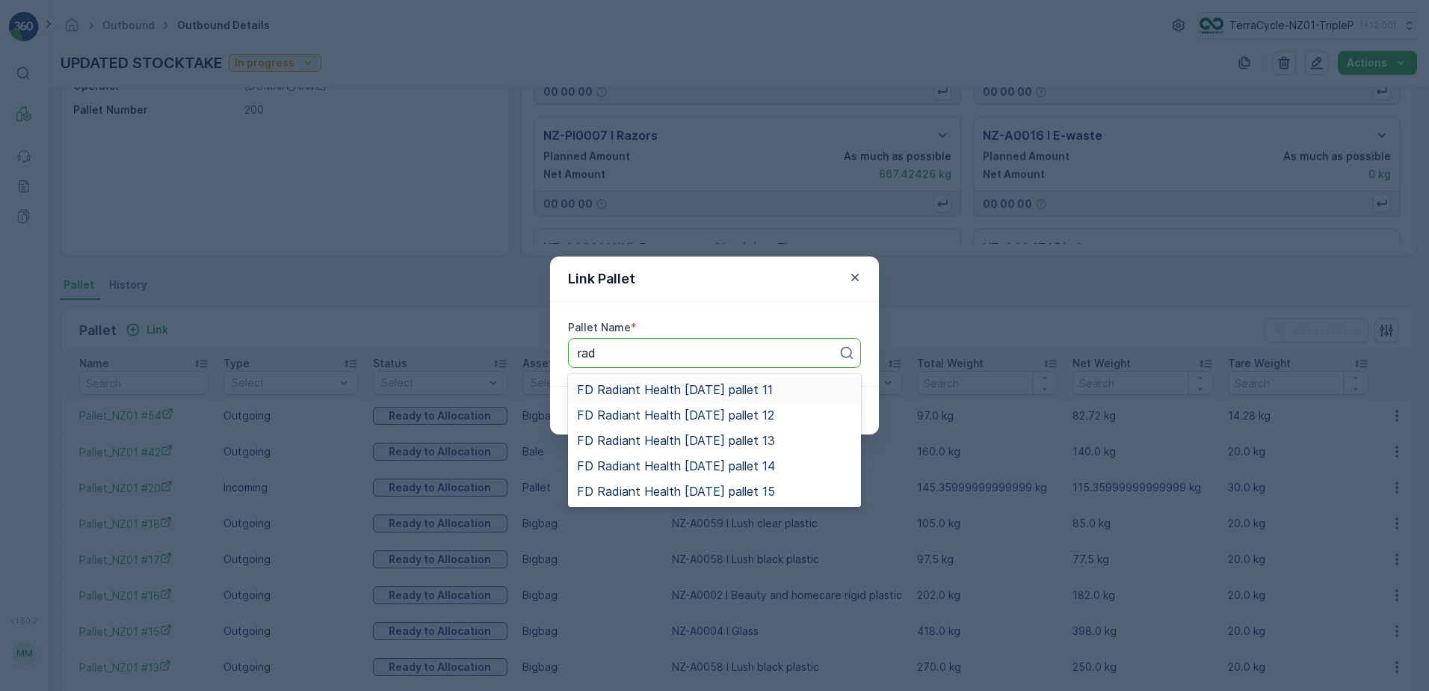
click at [664, 389] on span "FD Radiant Health [DATE] pallet 11" at bounding box center [675, 389] width 196 height 13
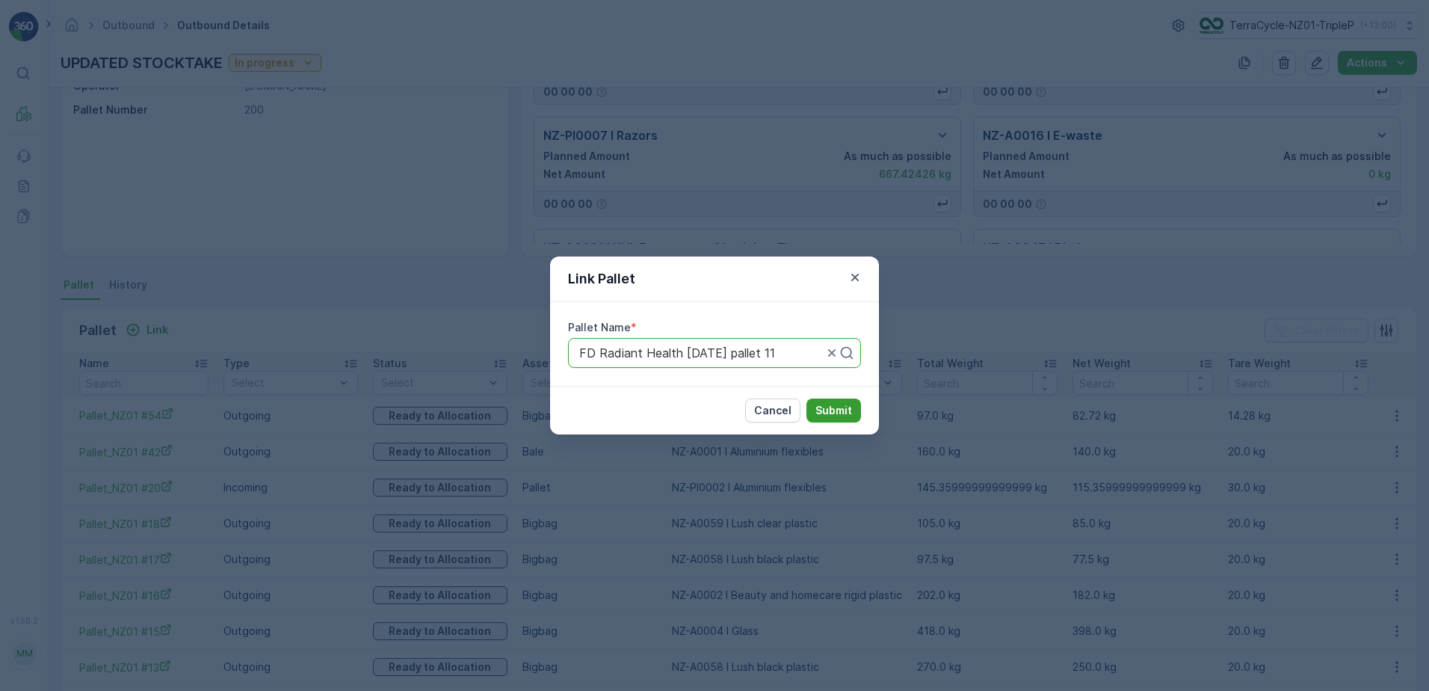
click at [826, 418] on button "Submit" at bounding box center [833, 410] width 55 height 24
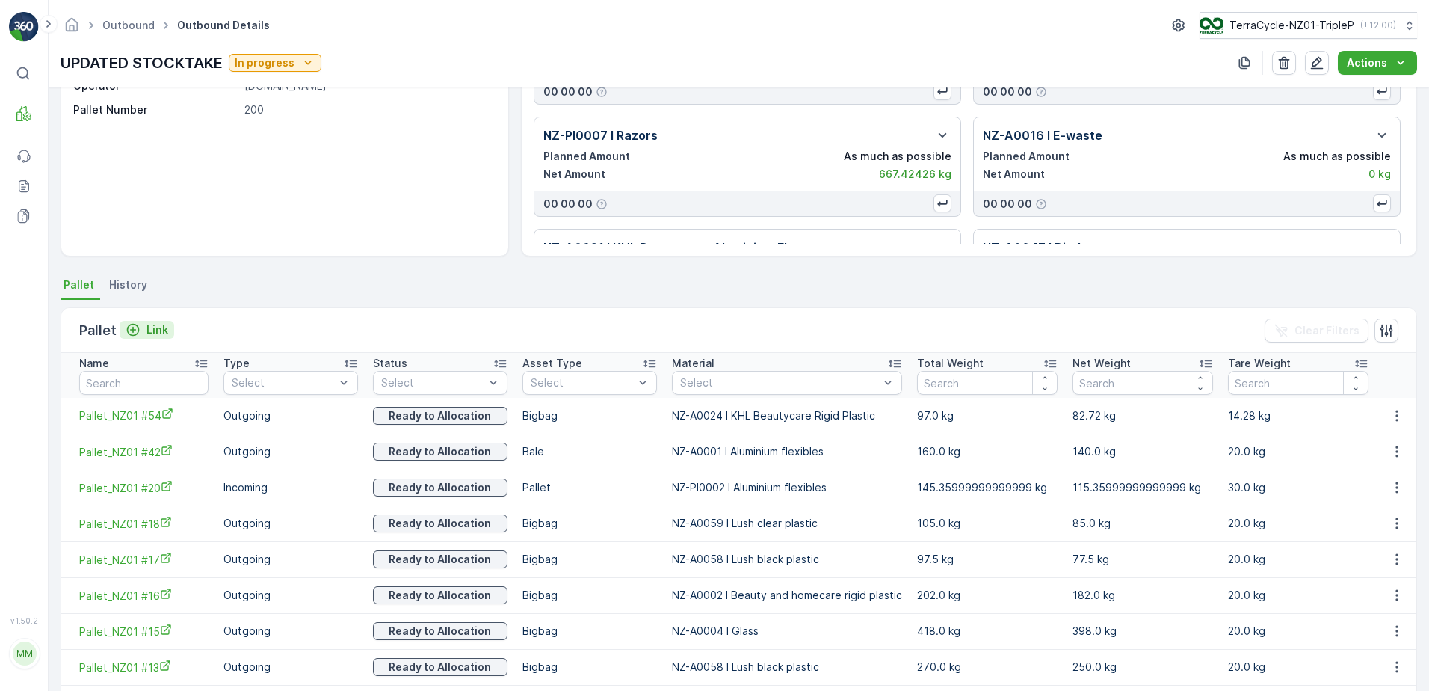
click at [161, 327] on p "Link" at bounding box center [157, 329] width 22 height 15
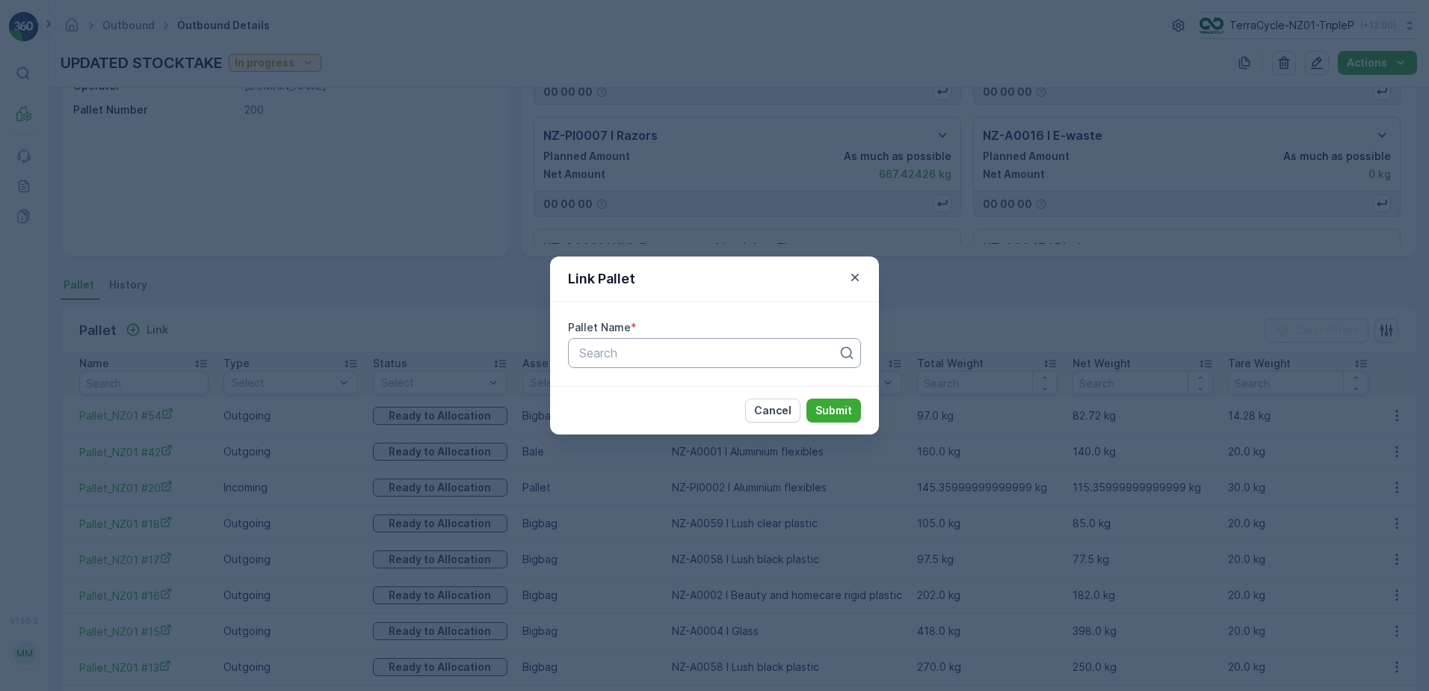
click at [605, 362] on div "Search" at bounding box center [714, 353] width 293 height 30
type input "rad"
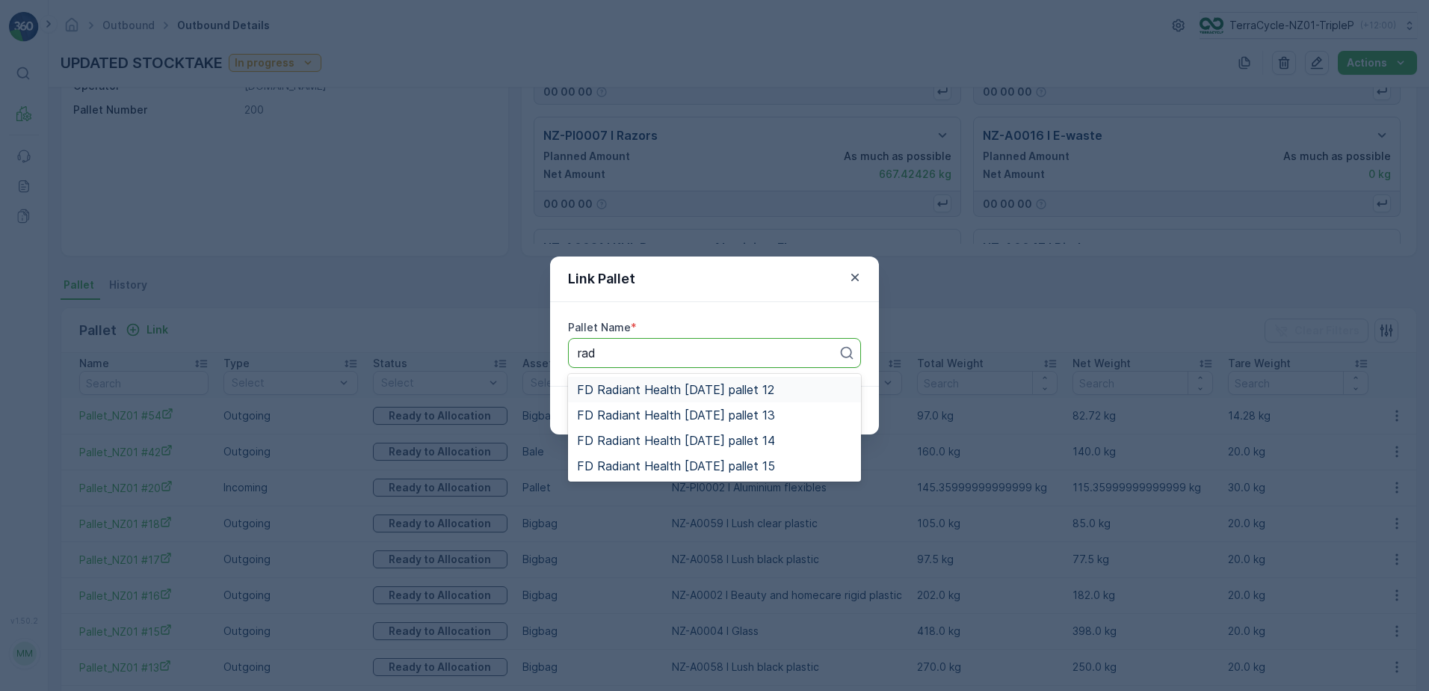
click at [725, 389] on span "FD Radiant Health [DATE] pallet 12" at bounding box center [675, 389] width 197 height 13
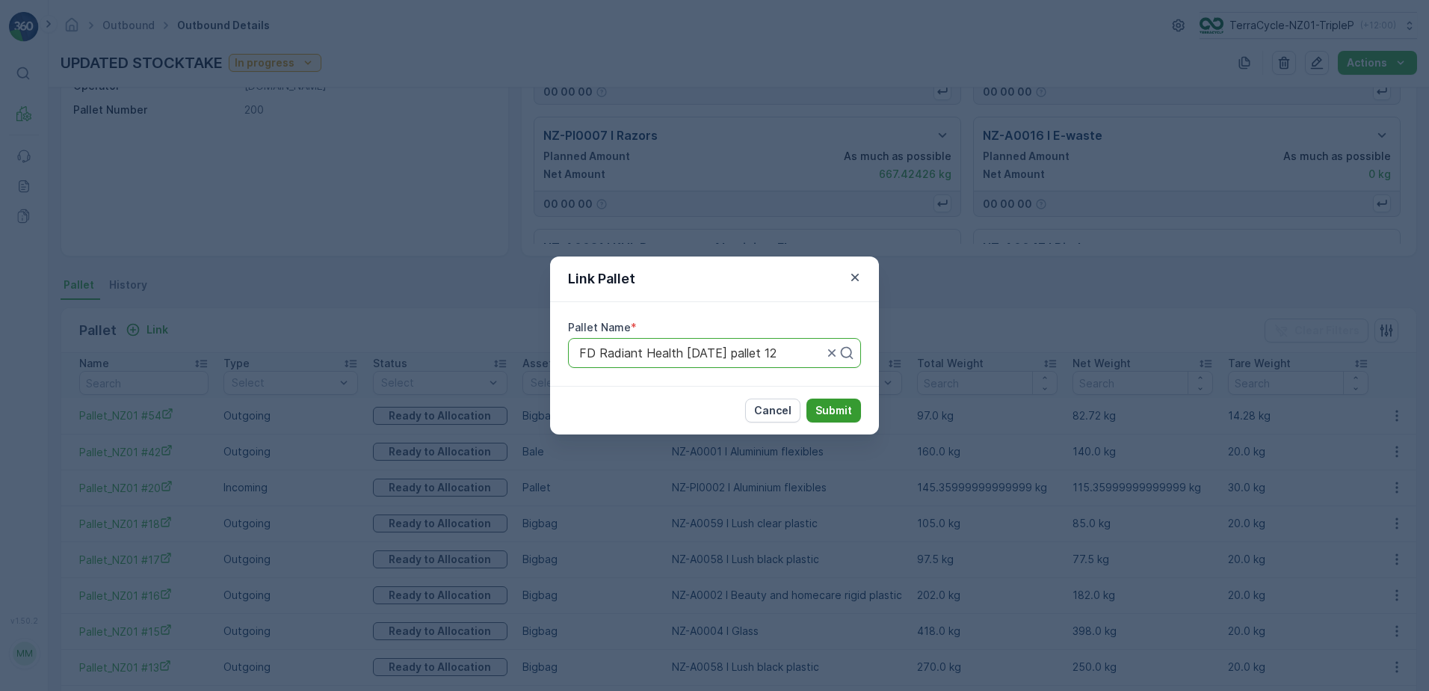
click at [841, 418] on button "Submit" at bounding box center [833, 410] width 55 height 24
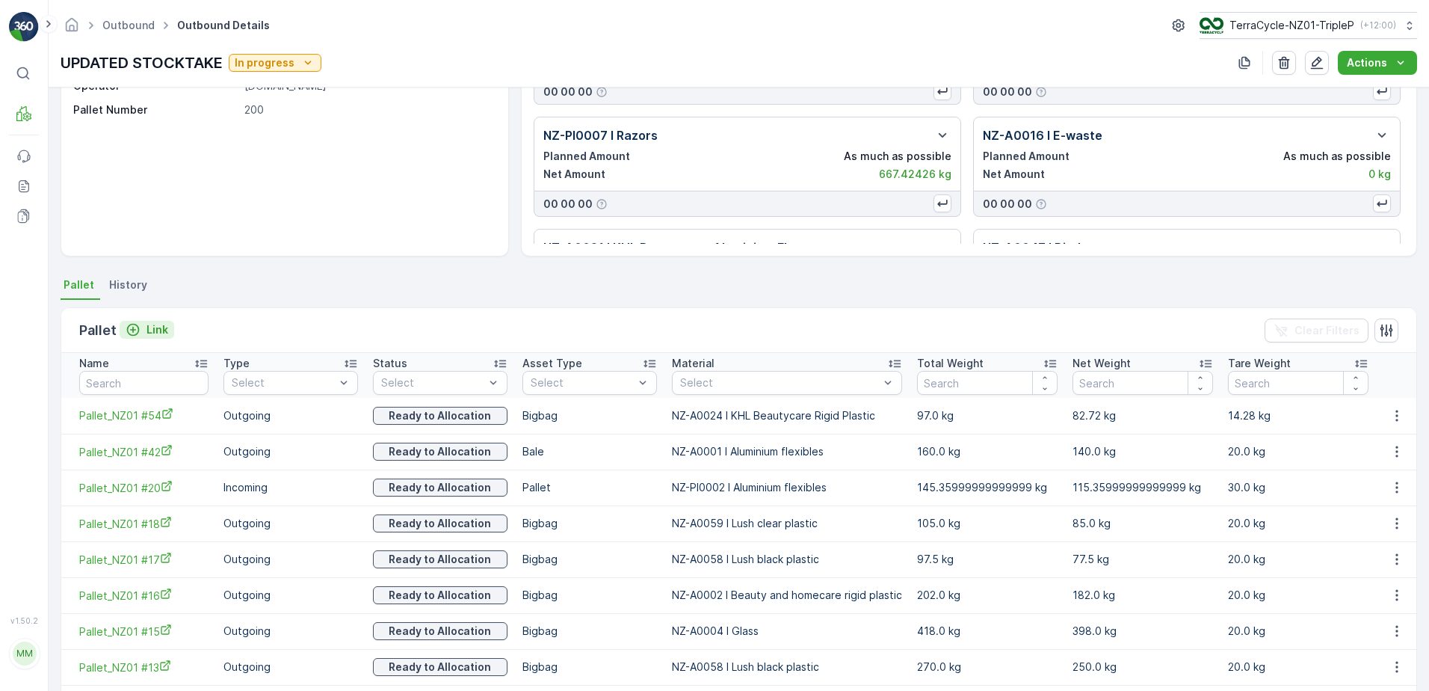
click at [154, 327] on p "Link" at bounding box center [157, 329] width 22 height 15
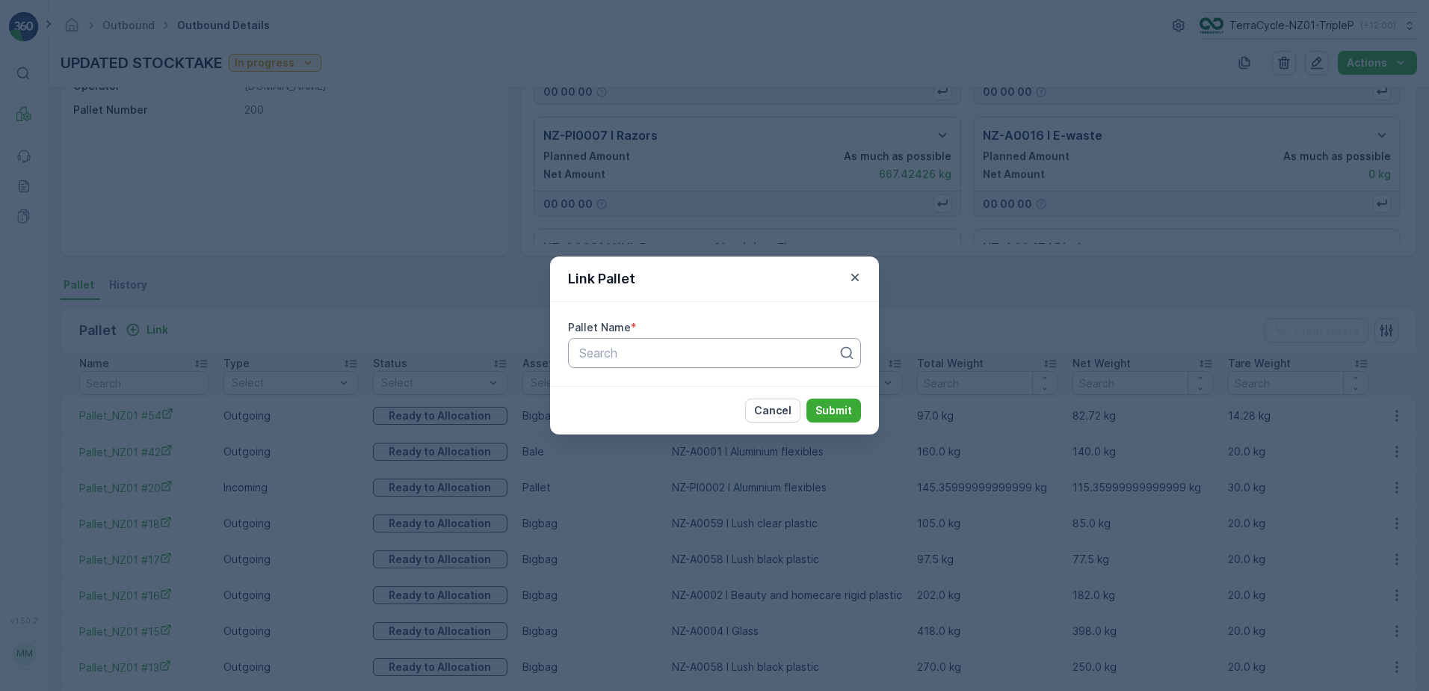
click at [625, 362] on div "Search" at bounding box center [714, 353] width 293 height 30
type input "rad"
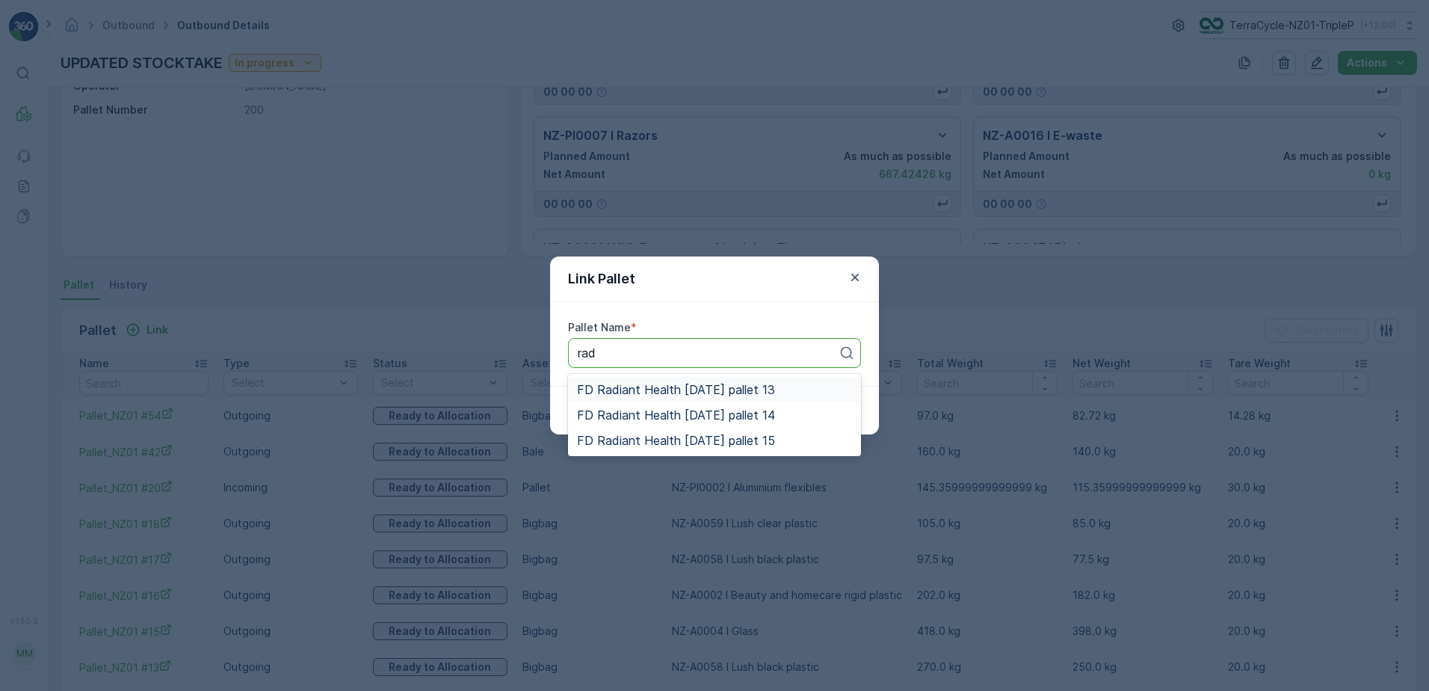
drag, startPoint x: 726, startPoint y: 392, endPoint x: 777, endPoint y: 409, distance: 53.6
click at [727, 392] on span "FD Radiant Health [DATE] pallet 13" at bounding box center [676, 389] width 198 height 13
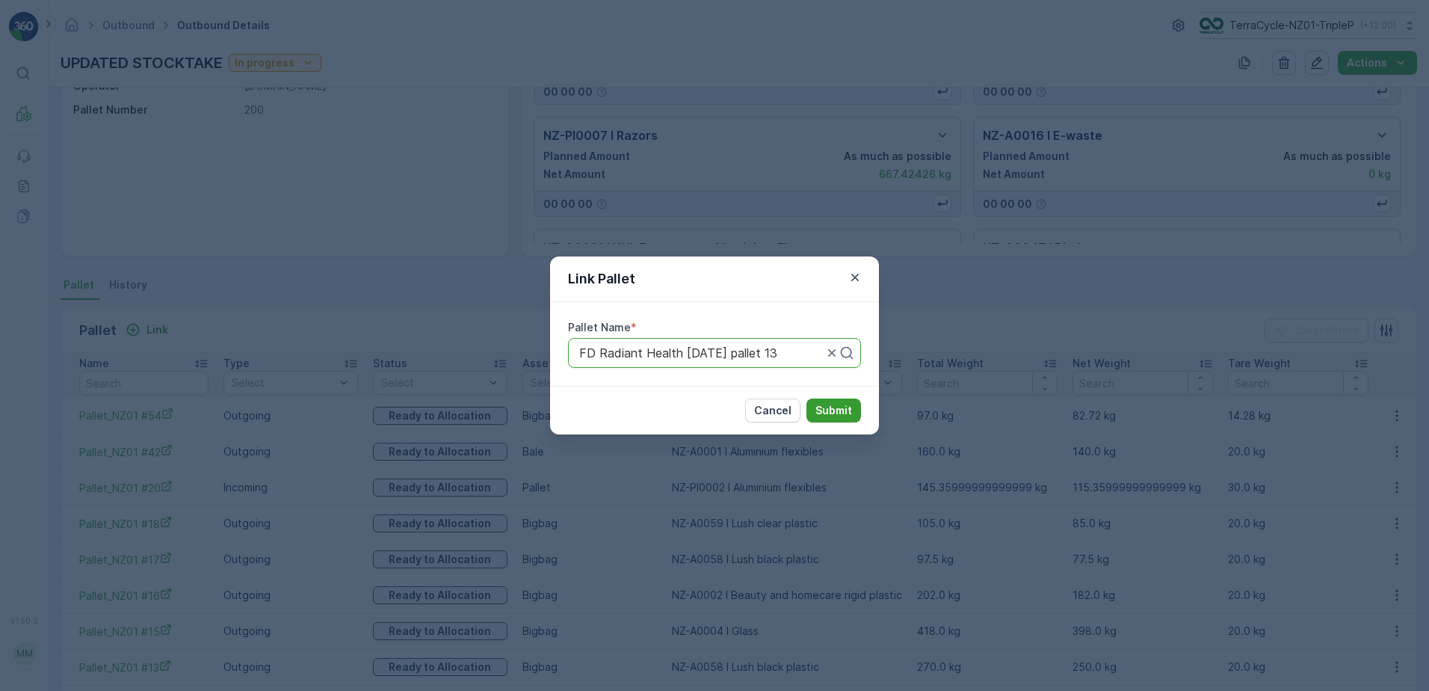
click at [826, 416] on p "Submit" at bounding box center [833, 410] width 37 height 15
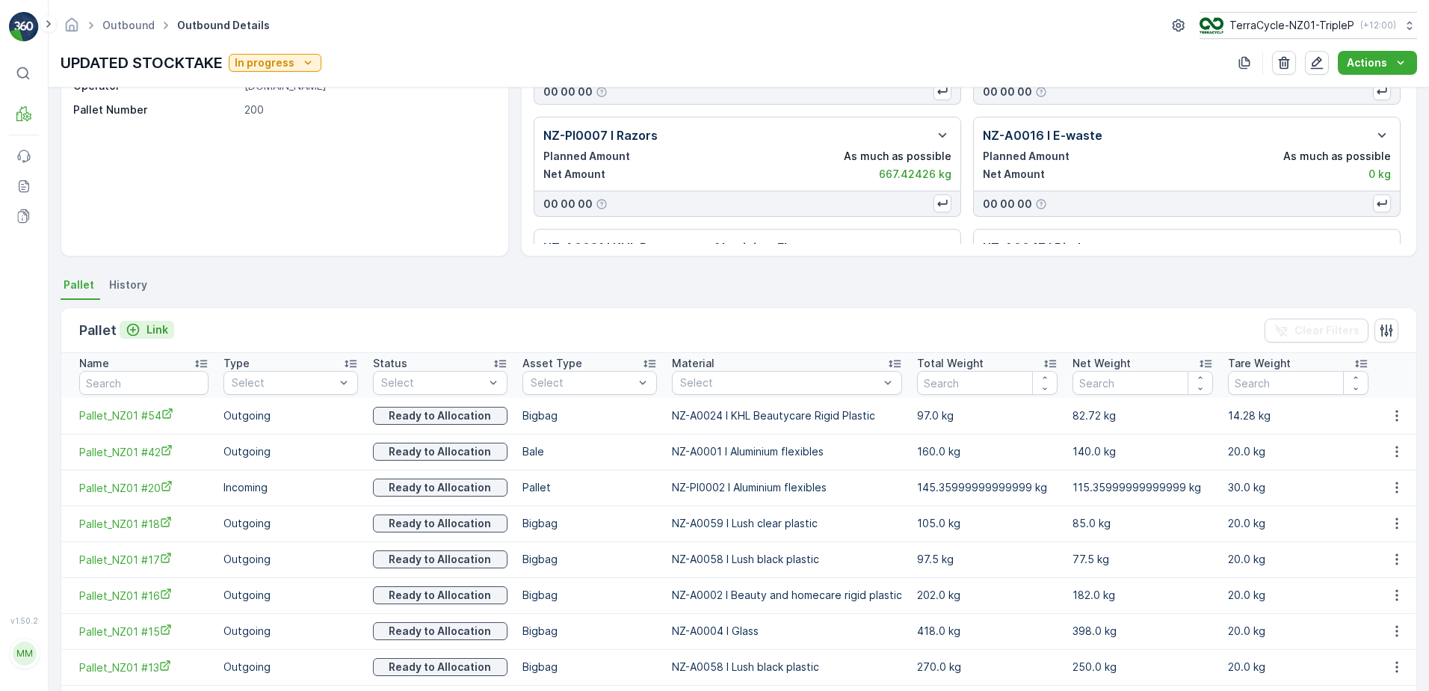
click at [155, 327] on p "Link" at bounding box center [157, 329] width 22 height 15
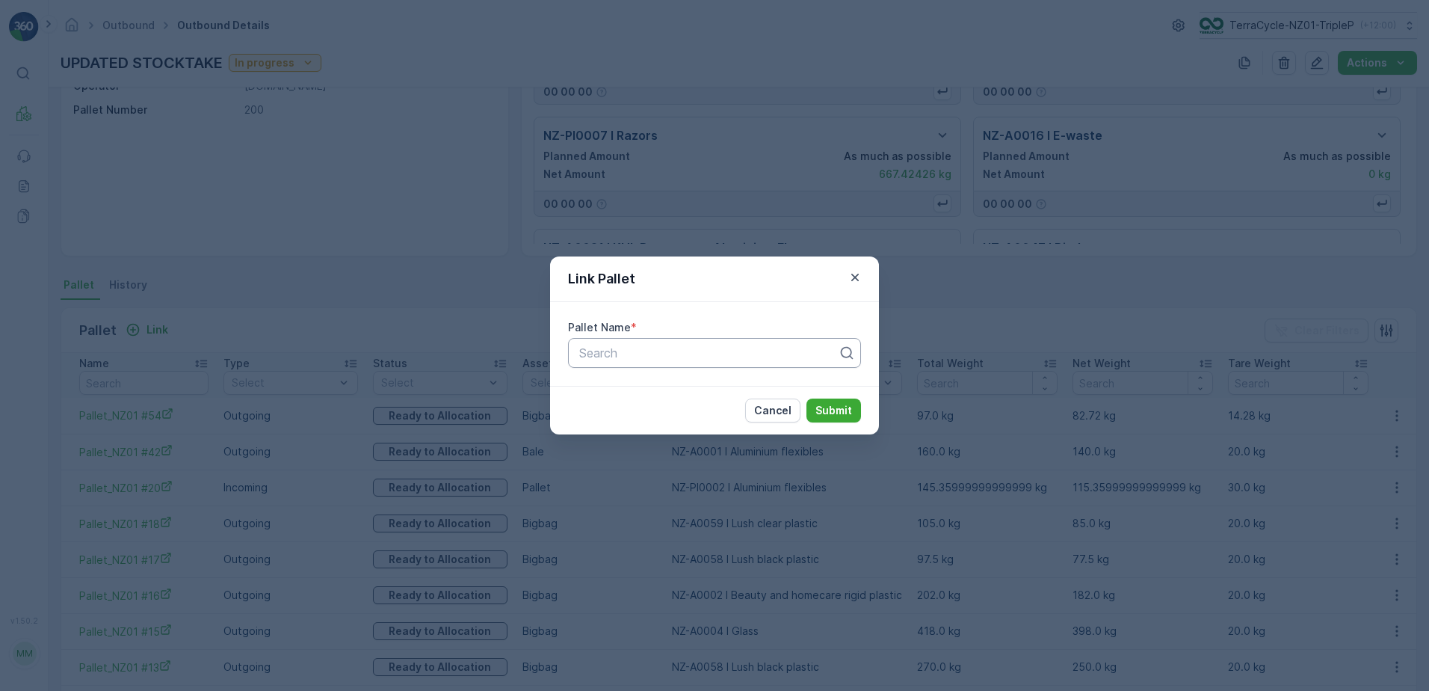
click at [618, 360] on div "Search" at bounding box center [714, 353] width 293 height 30
type input "rad"
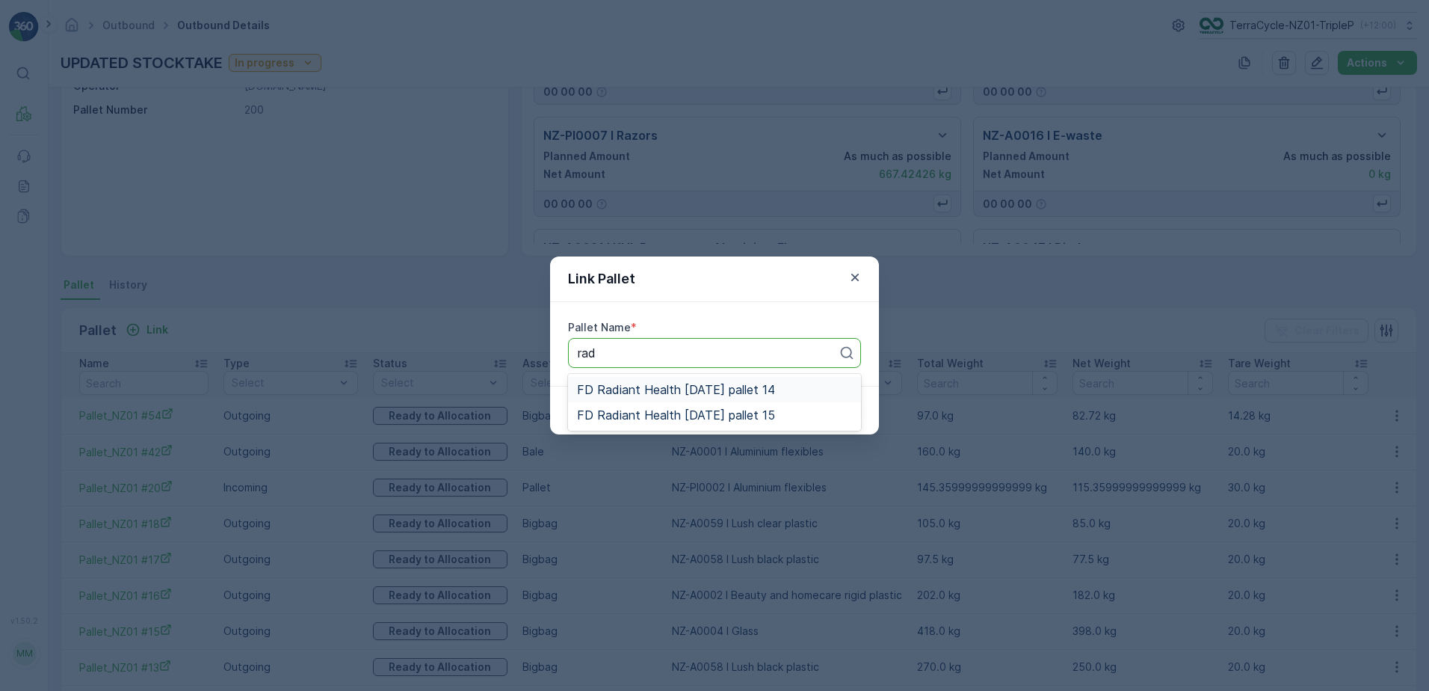
drag, startPoint x: 698, startPoint y: 389, endPoint x: 783, endPoint y: 398, distance: 85.7
click at [699, 389] on span "FD Radiant Health [DATE] pallet 14" at bounding box center [676, 389] width 198 height 13
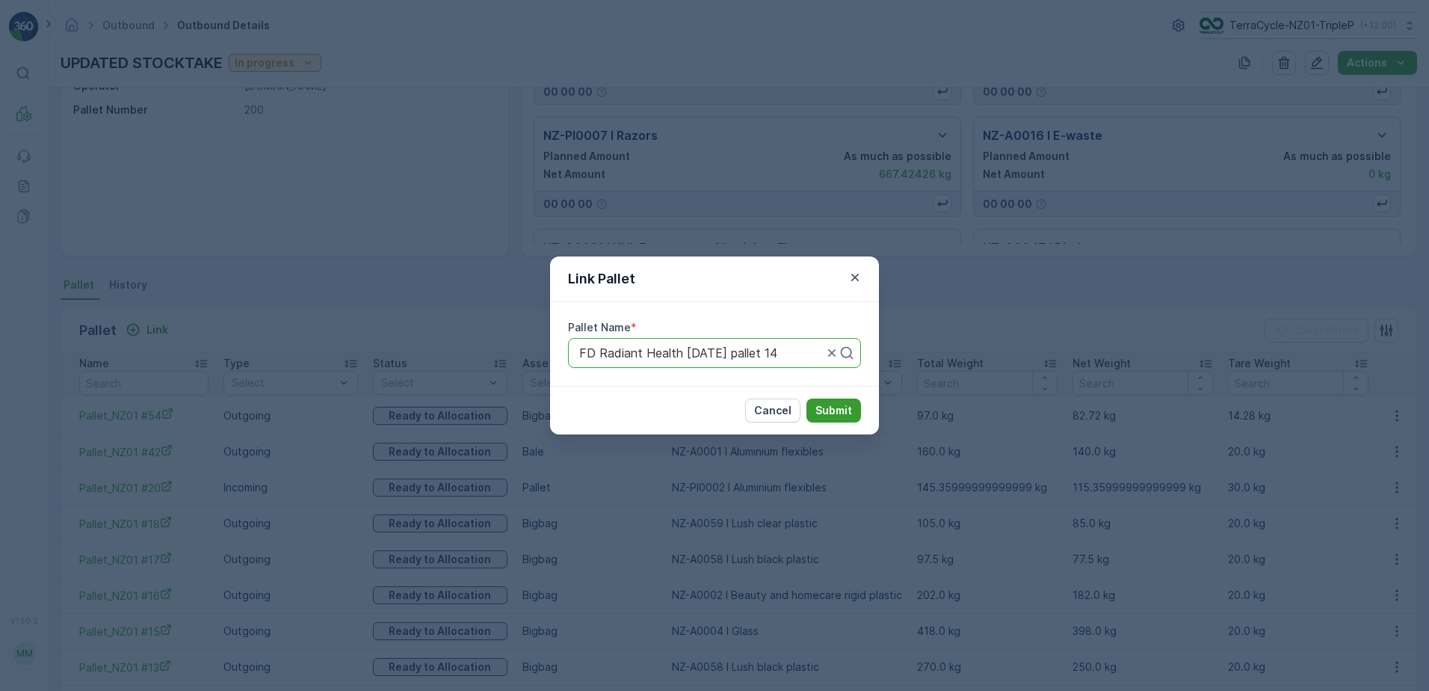
click at [836, 410] on p "Submit" at bounding box center [833, 410] width 37 height 15
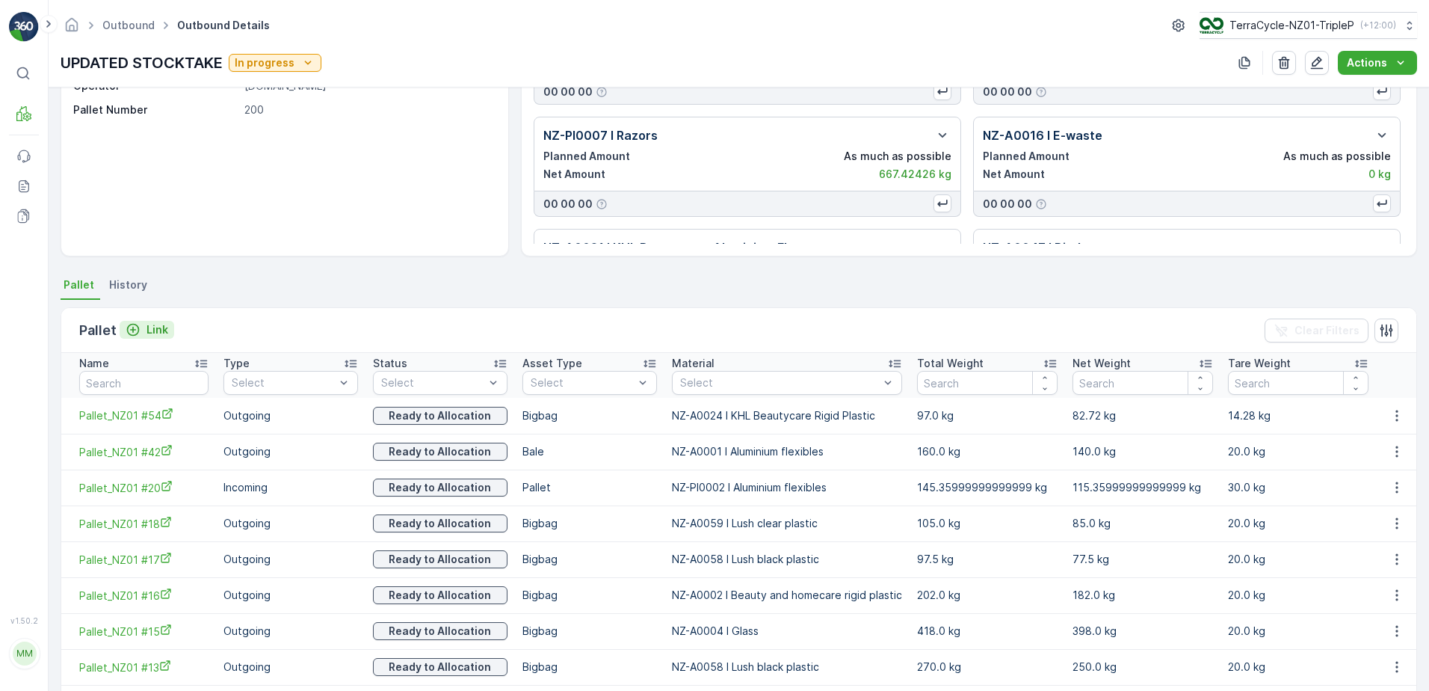
click at [162, 332] on p "Link" at bounding box center [157, 329] width 22 height 15
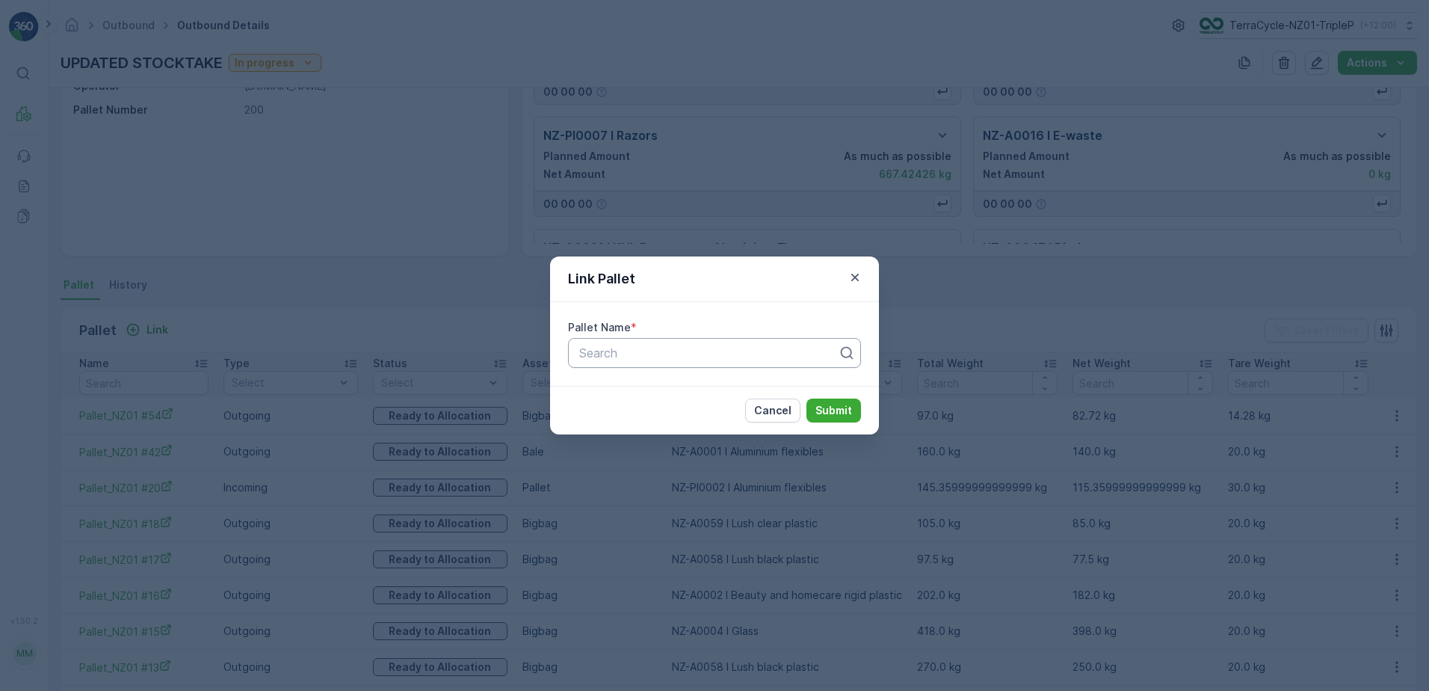
click at [592, 350] on div at bounding box center [709, 352] width 262 height 13
type input "rad"
drag, startPoint x: 728, startPoint y: 389, endPoint x: 800, endPoint y: 399, distance: 72.5
click at [741, 392] on span "FD Radiant Health [DATE] pallet 15" at bounding box center [676, 389] width 198 height 13
click at [833, 410] on p "Submit" at bounding box center [833, 410] width 37 height 15
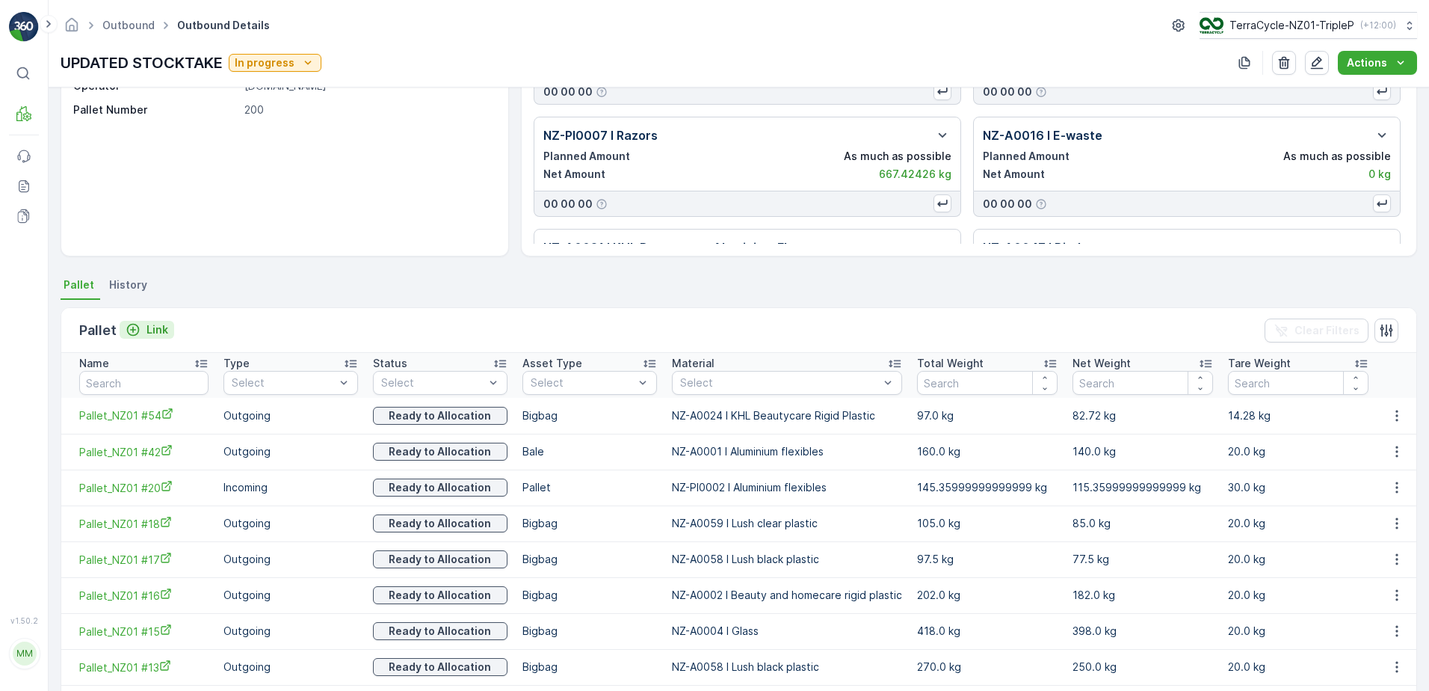
click at [144, 324] on div "Link" at bounding box center [147, 329] width 43 height 15
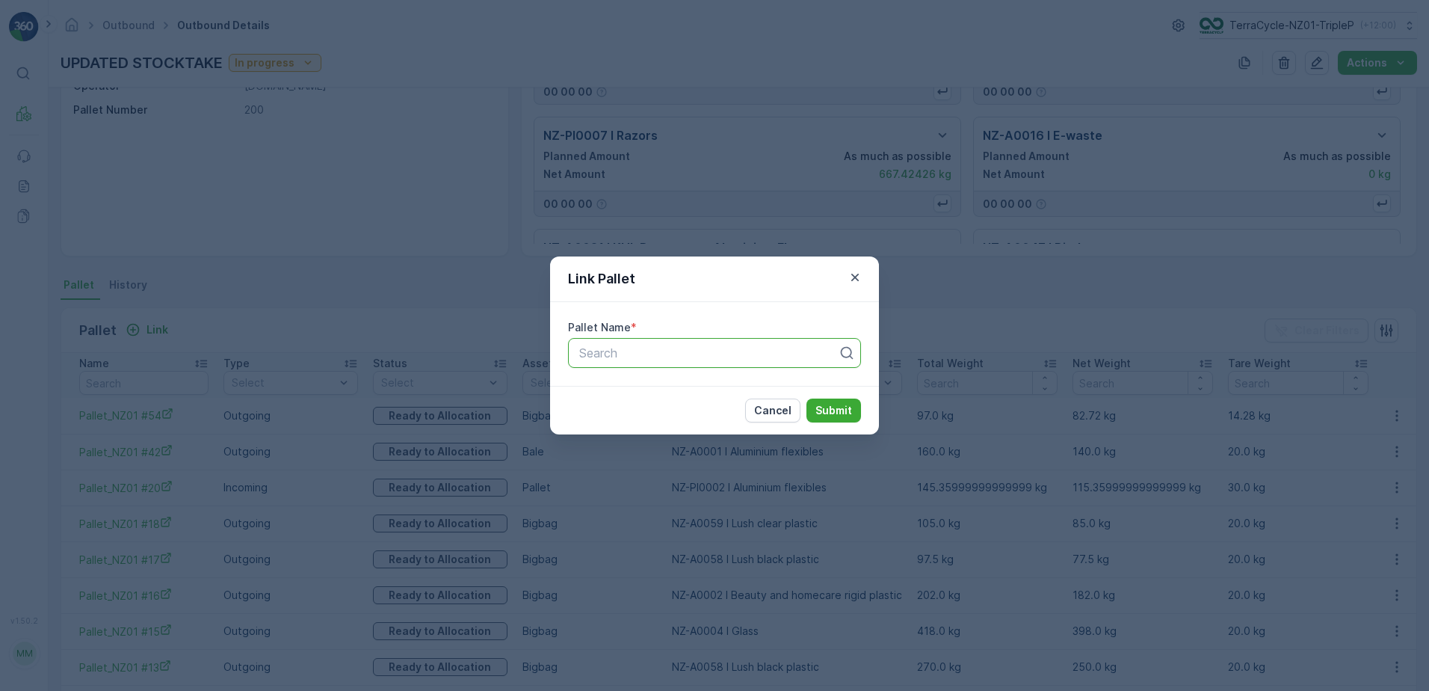
click at [692, 353] on div at bounding box center [709, 352] width 262 height 13
type input "rad"
click at [575, 452] on div "Link Pallet Pallet Name * Use Up and Down to choose options, press Enter to sel…" at bounding box center [714, 345] width 1429 height 691
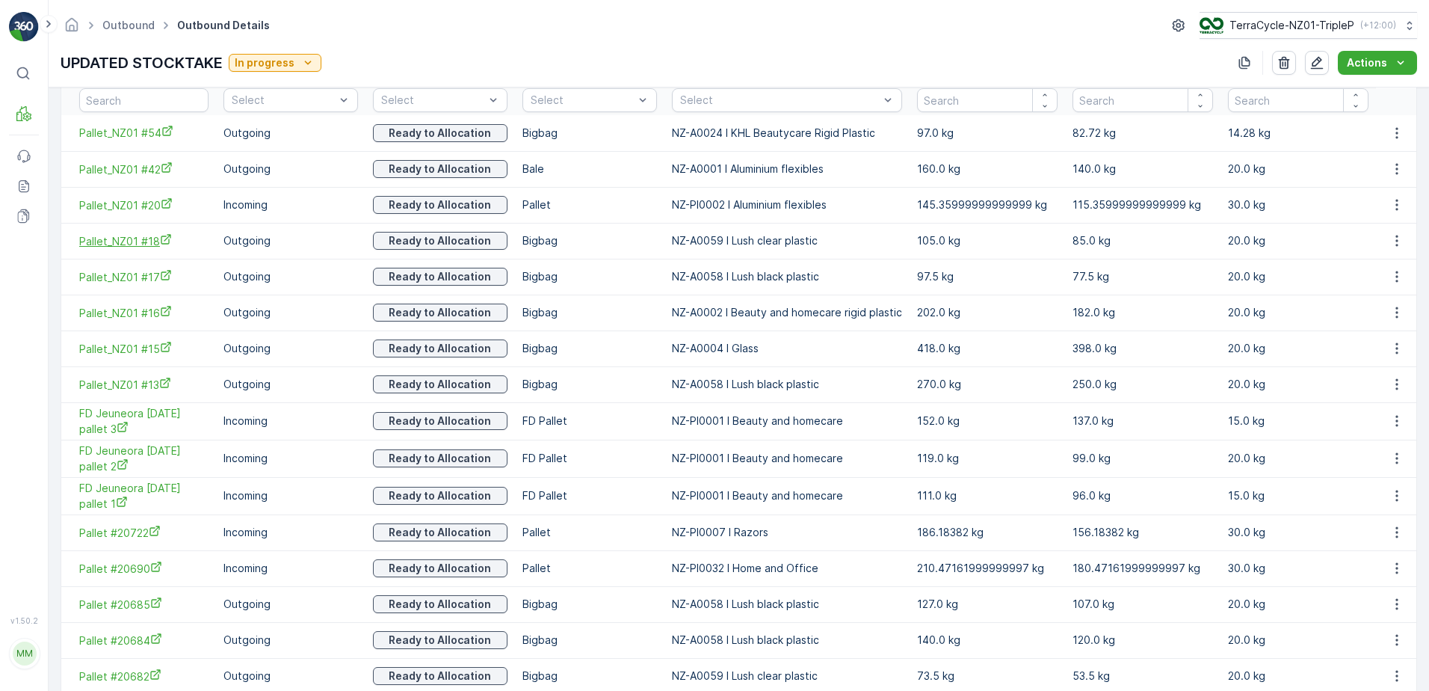
scroll to position [0, 0]
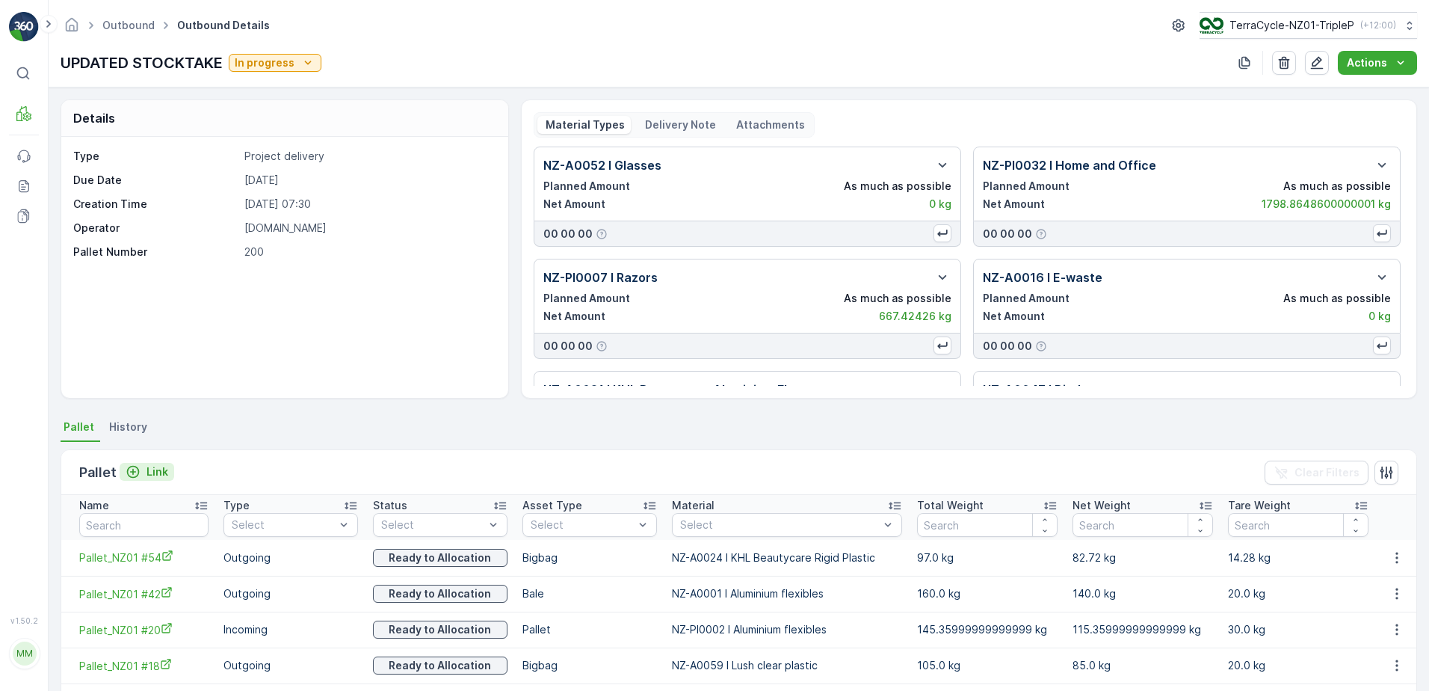
click at [154, 466] on p "Link" at bounding box center [157, 471] width 22 height 15
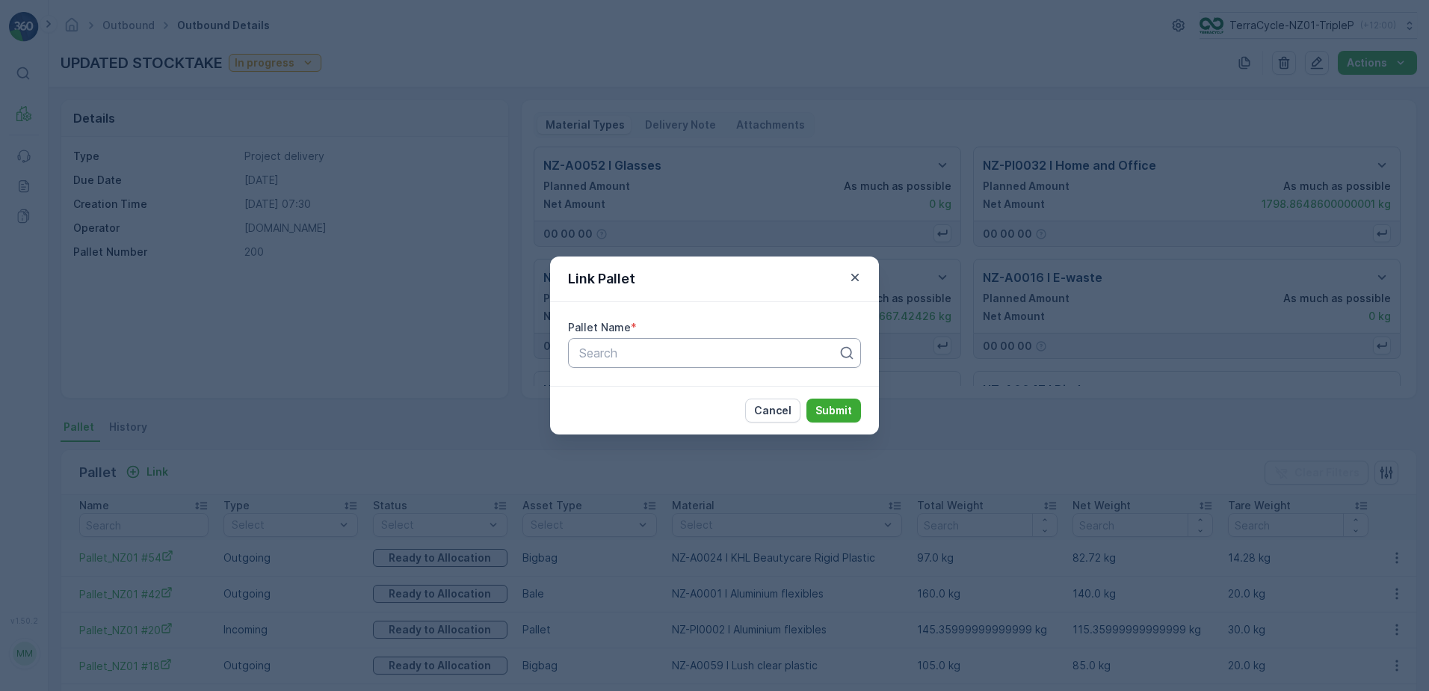
drag, startPoint x: 700, startPoint y: 355, endPoint x: 691, endPoint y: 342, distance: 15.1
click at [691, 343] on div "Search" at bounding box center [714, 353] width 293 height 30
type input "13.12"
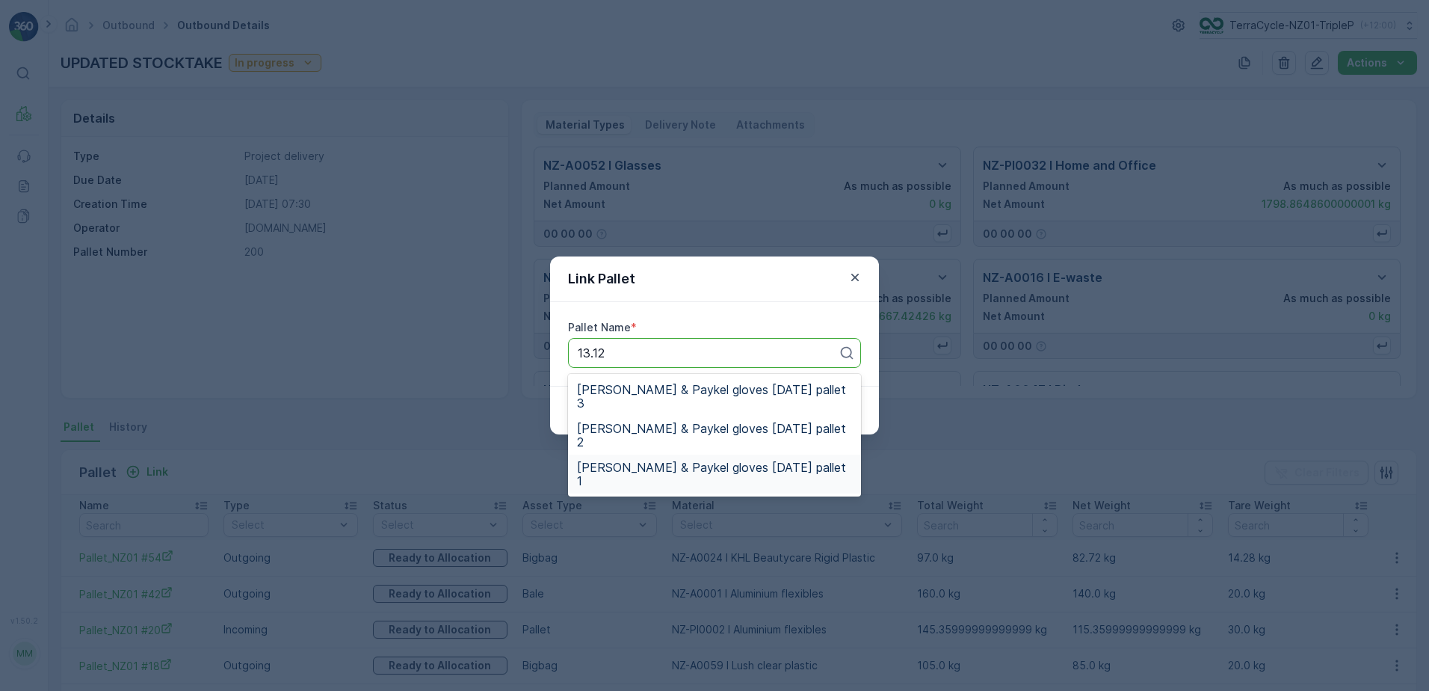
click at [783, 460] on span "[PERSON_NAME] & Paykel gloves [DATE] pallet 1" at bounding box center [714, 473] width 275 height 27
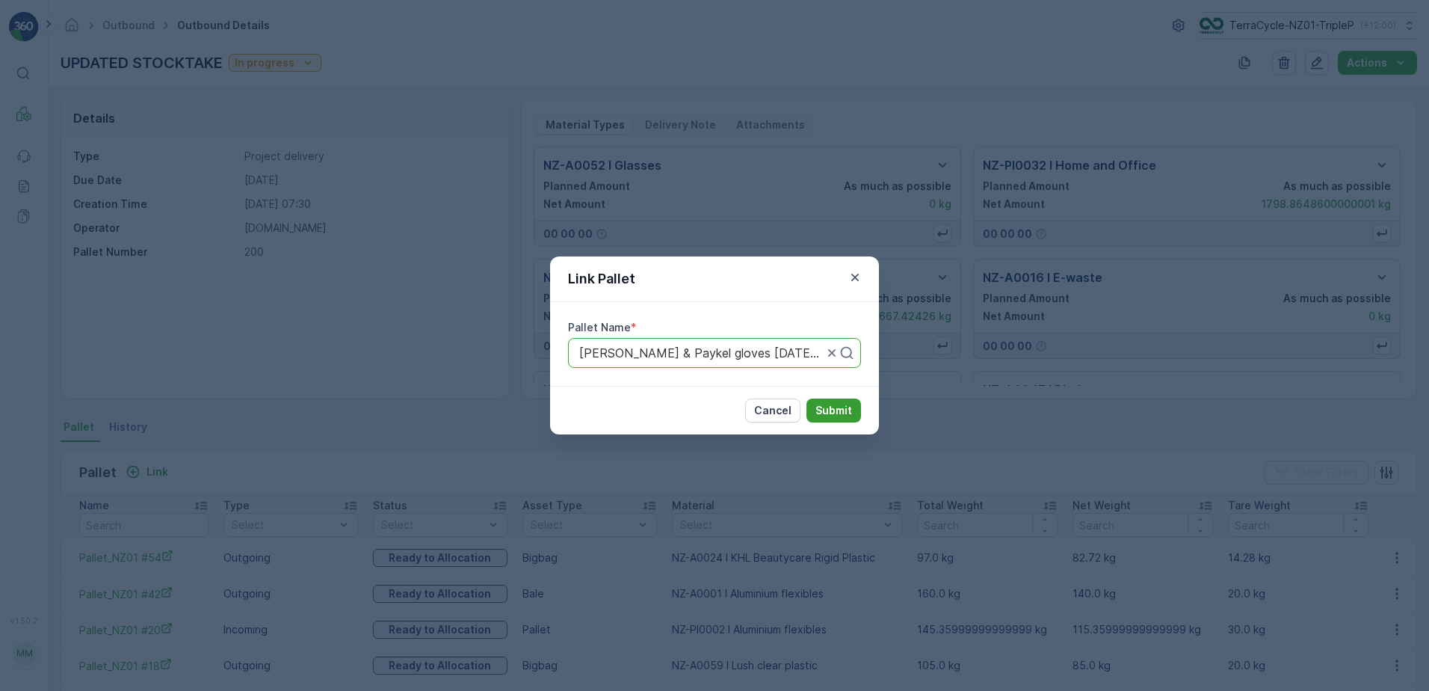
click at [840, 406] on p "Submit" at bounding box center [833, 410] width 37 height 15
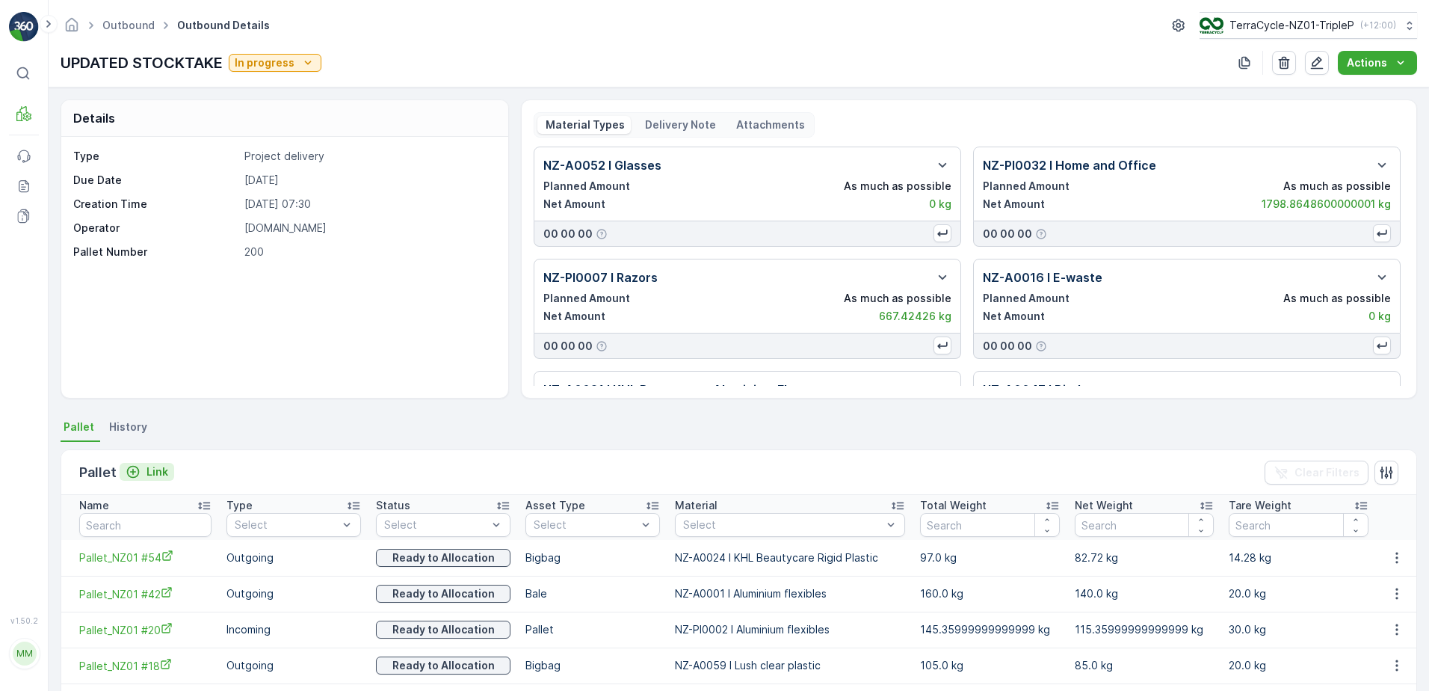
click at [143, 466] on div "Link" at bounding box center [147, 471] width 43 height 15
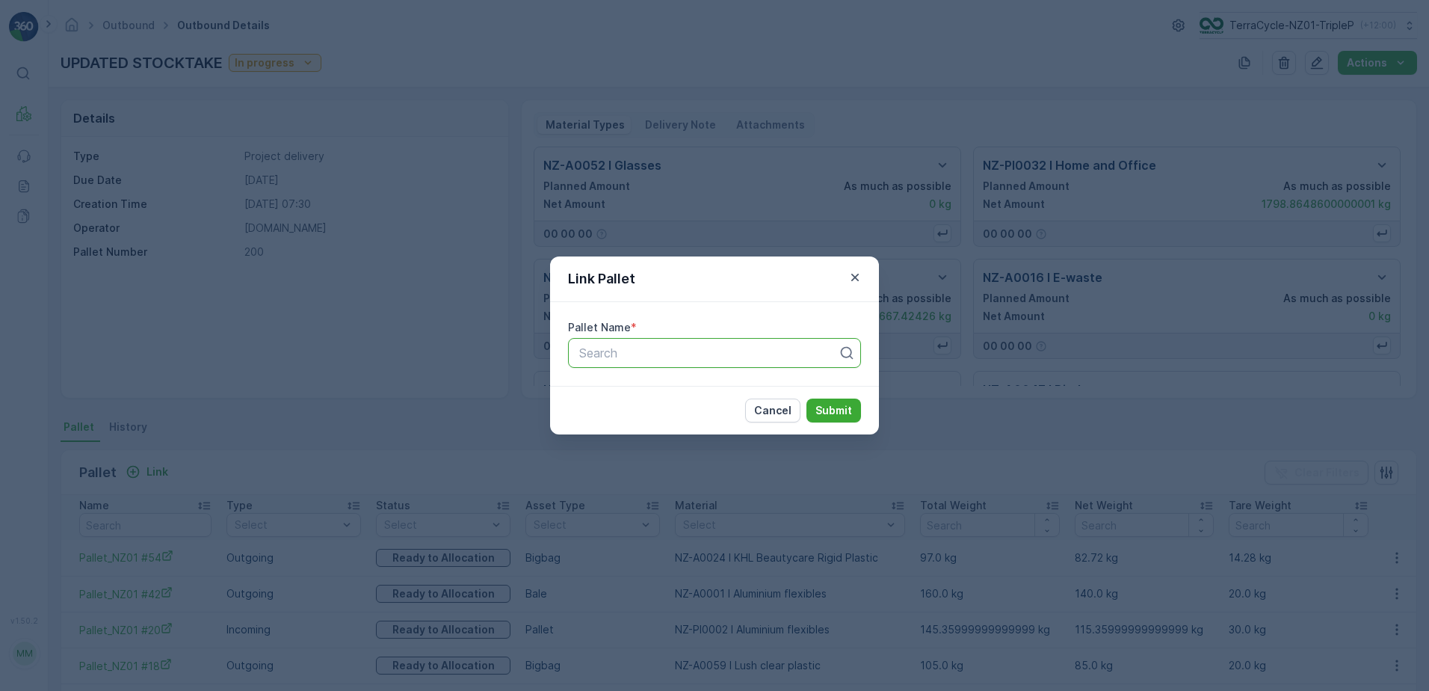
click at [661, 359] on div at bounding box center [709, 352] width 262 height 13
type input "12."
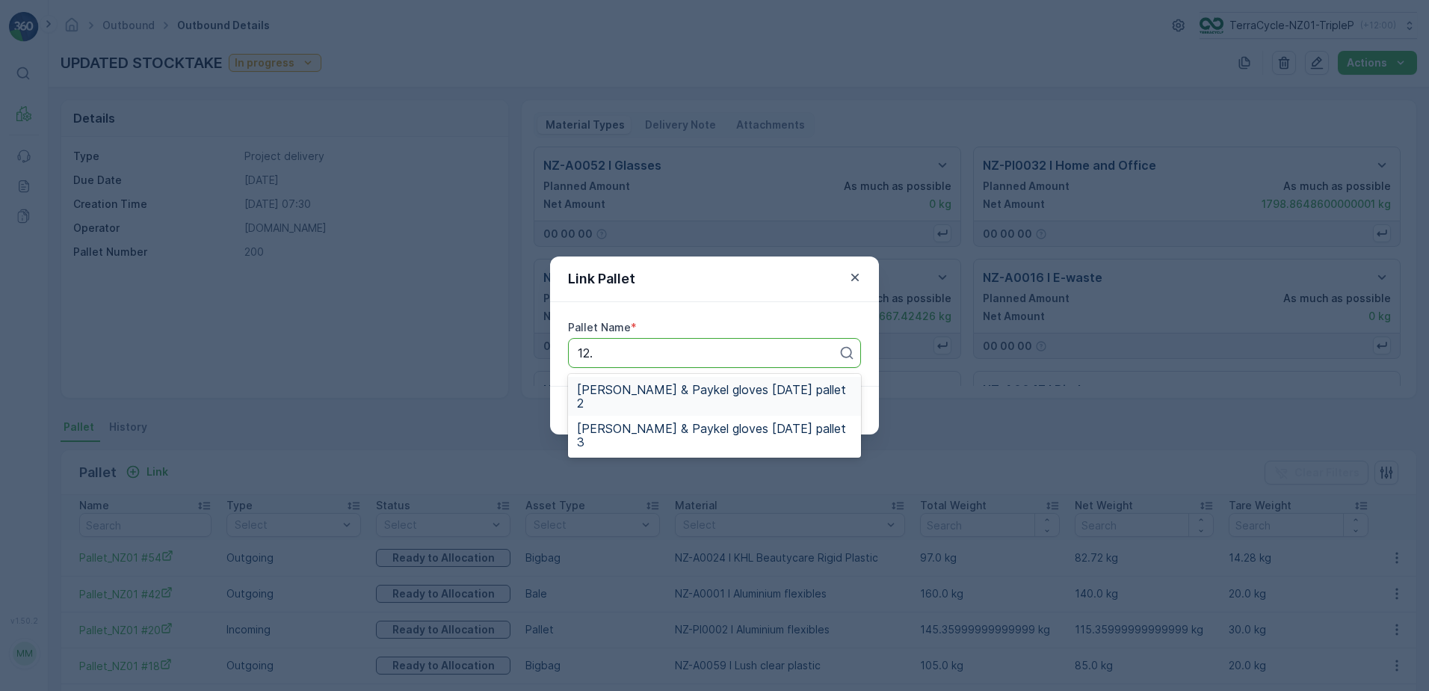
click at [766, 390] on span "[PERSON_NAME] & Paykel gloves [DATE] pallet 2" at bounding box center [714, 396] width 275 height 27
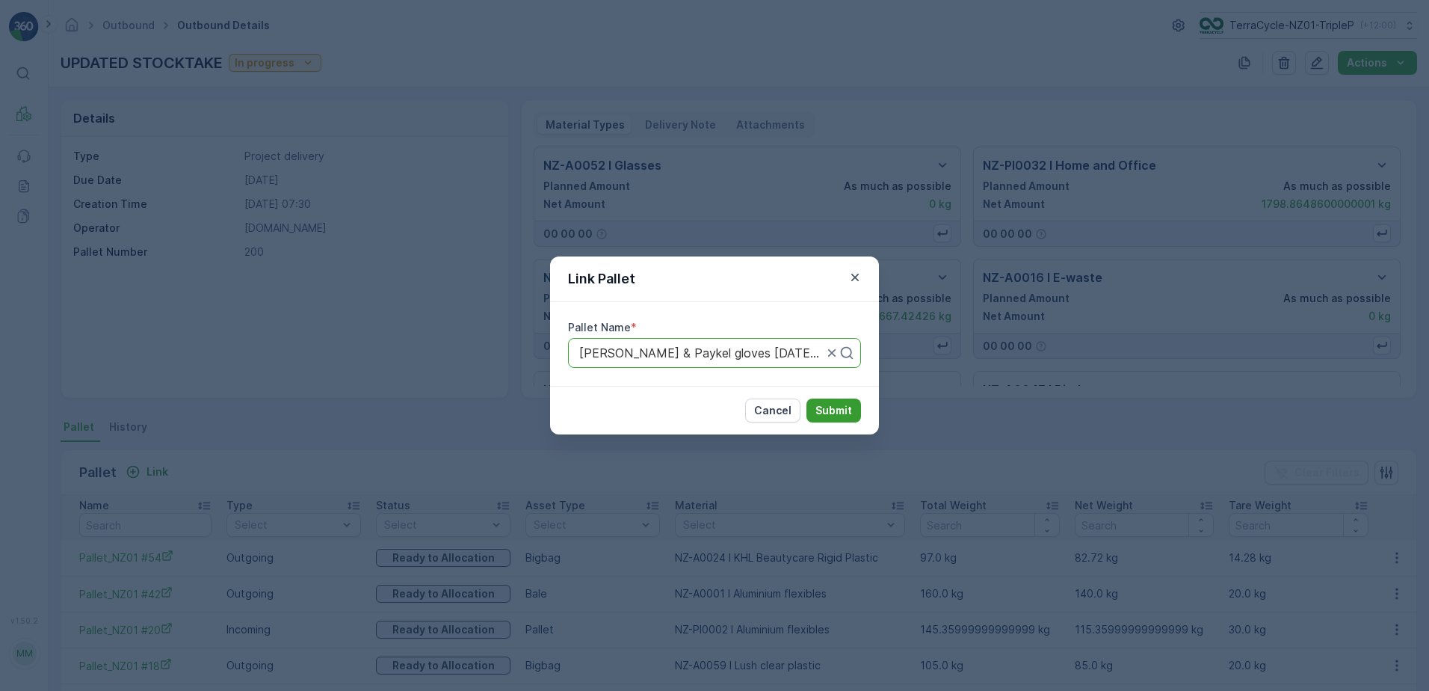
click at [844, 409] on p "Submit" at bounding box center [833, 410] width 37 height 15
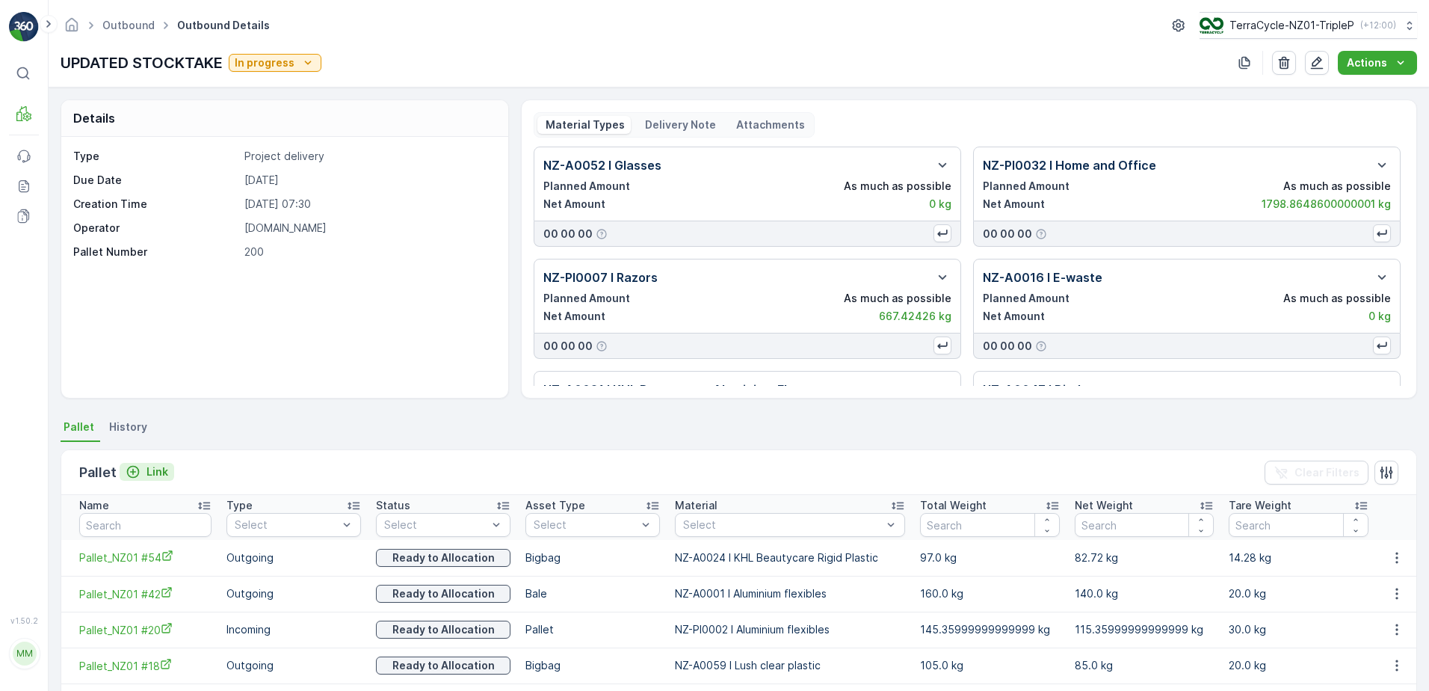
click at [154, 472] on p "Link" at bounding box center [157, 471] width 22 height 15
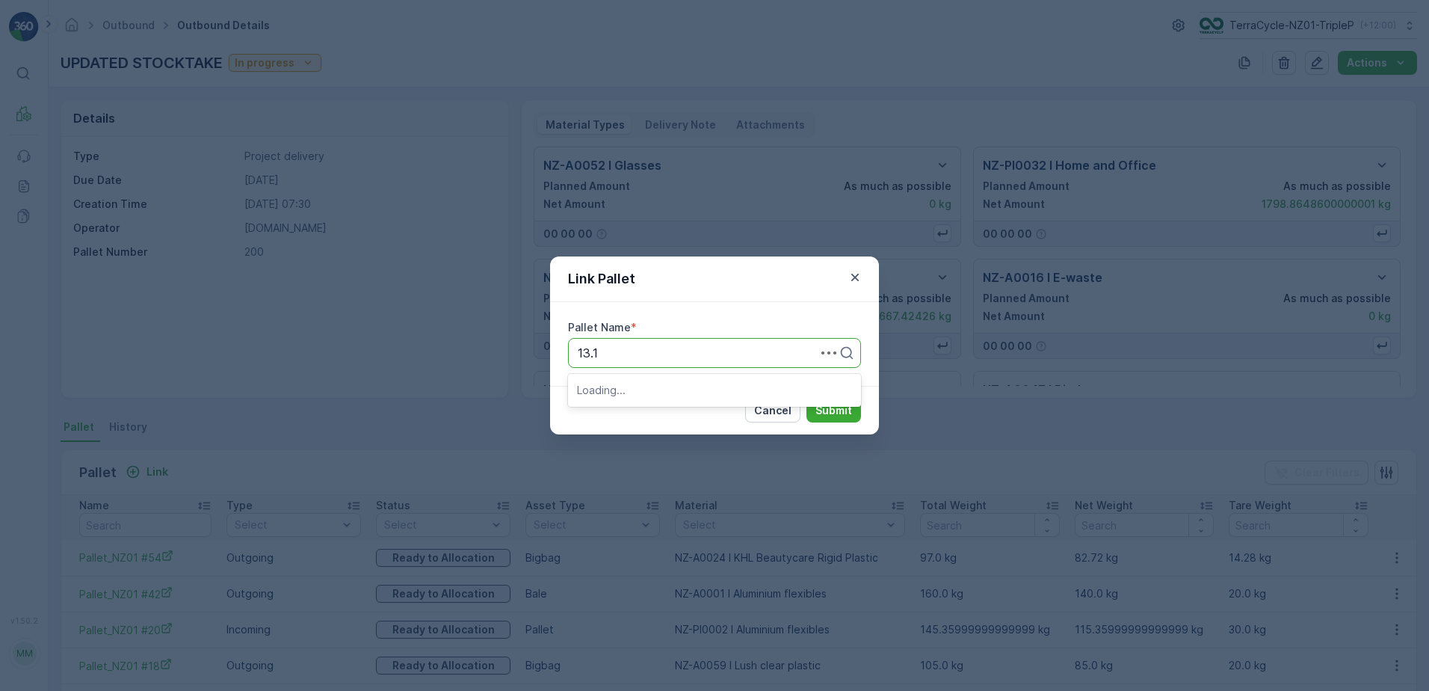
type input "13.12"
click at [779, 388] on span "[PERSON_NAME] & Paykel gloves [DATE] pallet 3" at bounding box center [714, 396] width 275 height 27
click at [851, 404] on p "Submit" at bounding box center [833, 410] width 37 height 15
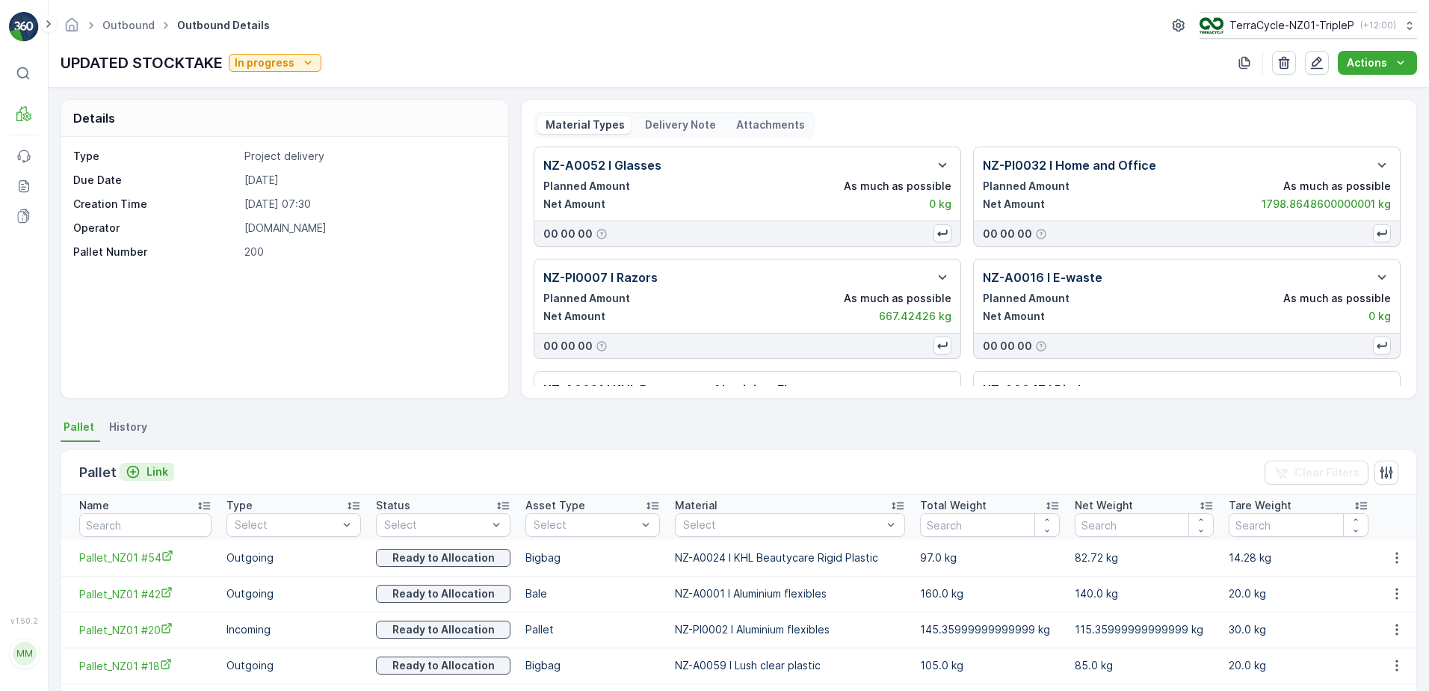
click at [167, 469] on button "Link" at bounding box center [147, 472] width 55 height 18
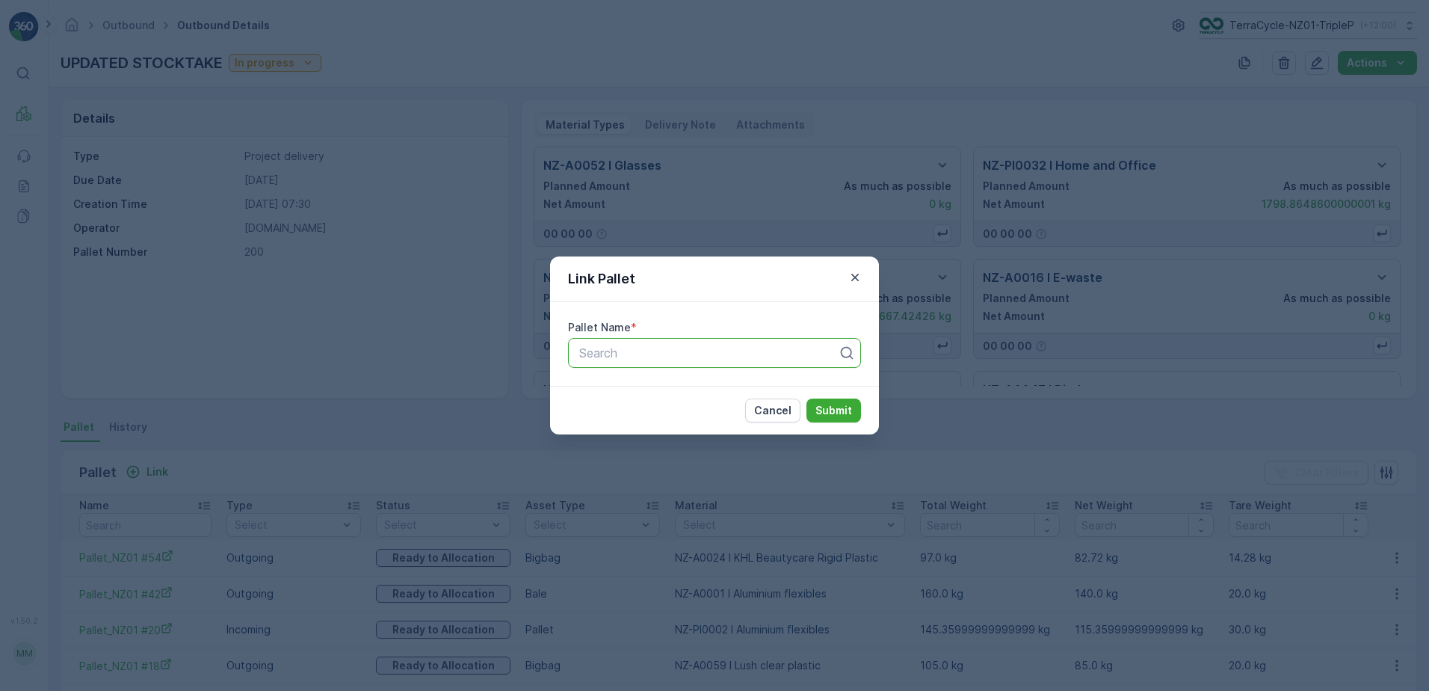
click at [658, 355] on div at bounding box center [709, 352] width 262 height 13
type input "1"
click at [391, 404] on div "Link Pallet Pallet Name * Search Cancel Submit" at bounding box center [714, 345] width 1429 height 691
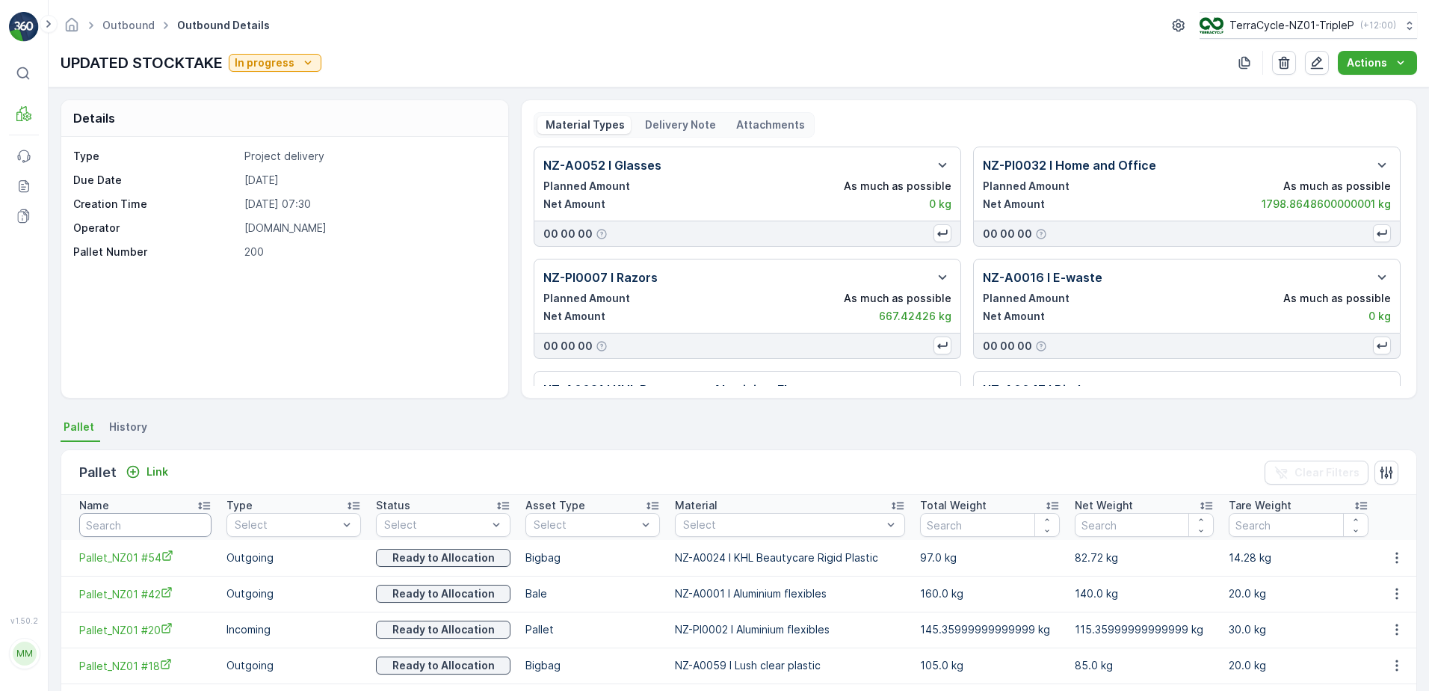
click at [140, 522] on input "text" at bounding box center [145, 525] width 132 height 24
type input "fd"
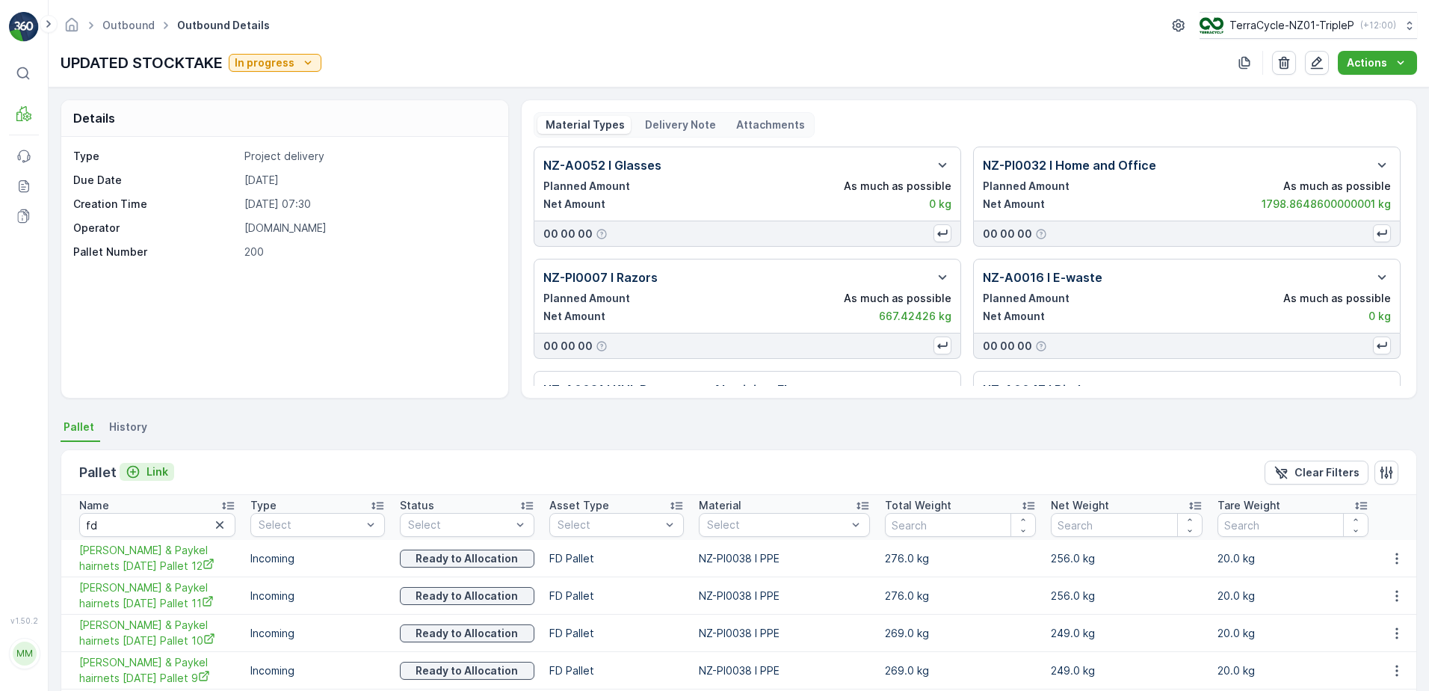
click at [162, 468] on p "Link" at bounding box center [157, 471] width 22 height 15
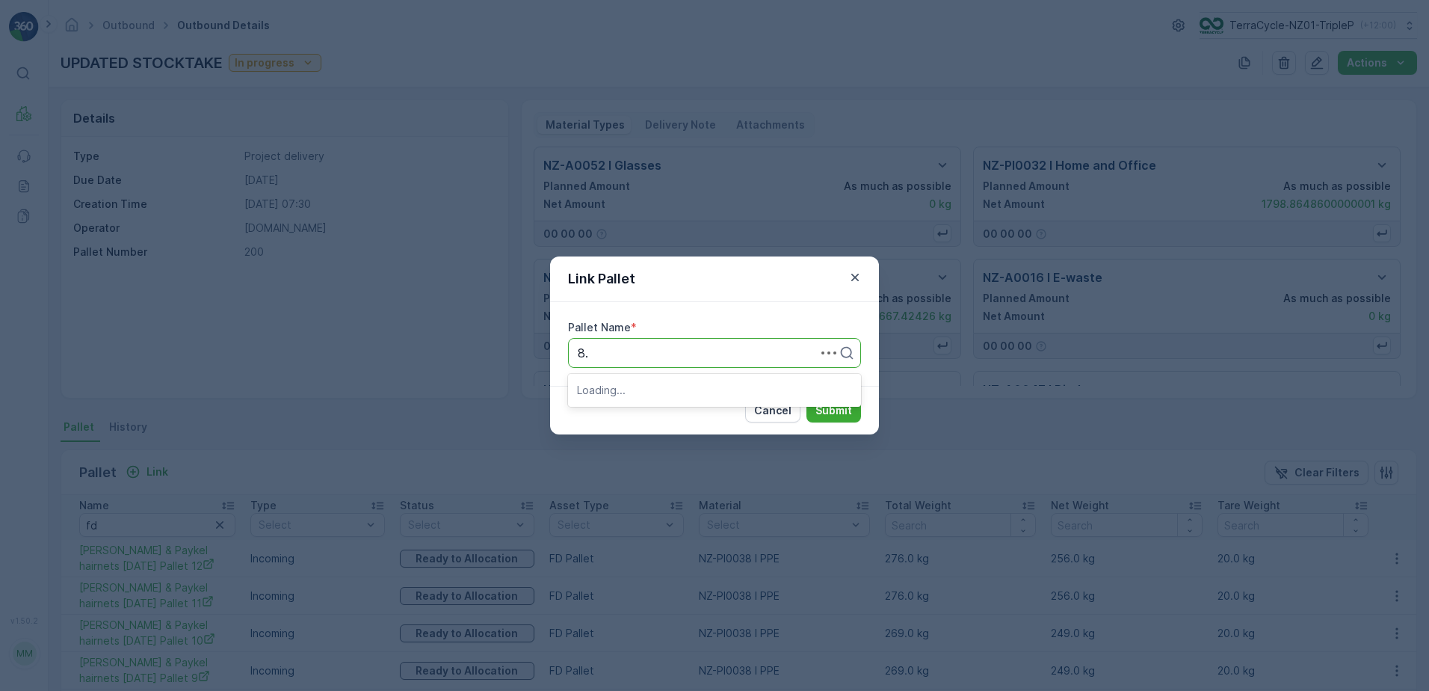
type input "8"
type input "fd"
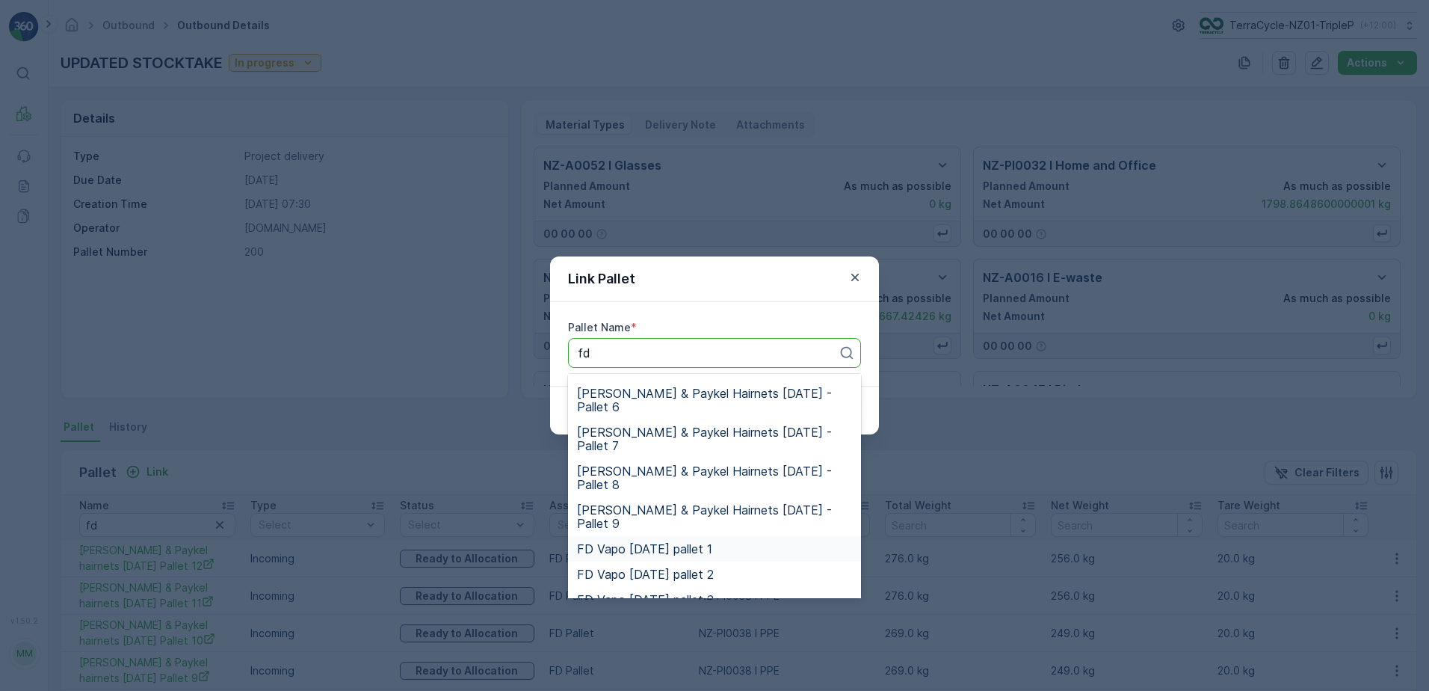
scroll to position [396, 0]
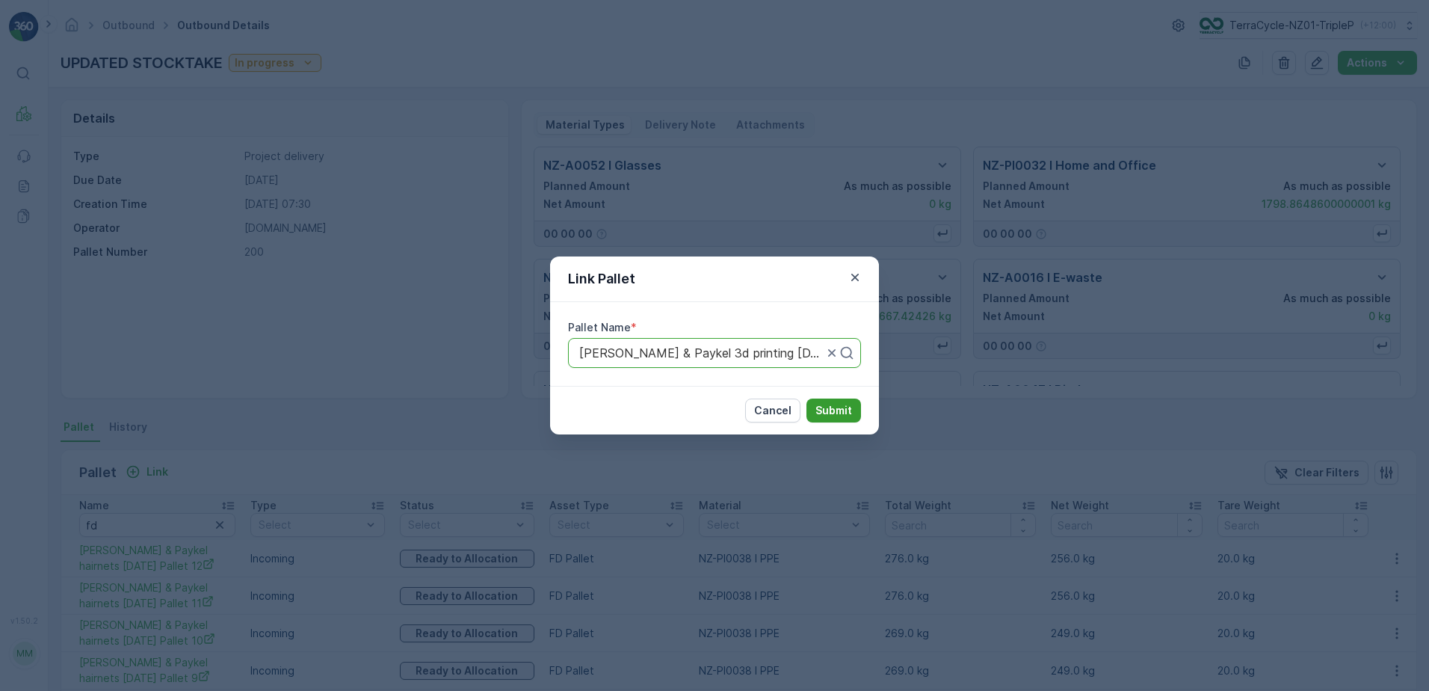
click at [816, 410] on p "Submit" at bounding box center [833, 410] width 37 height 15
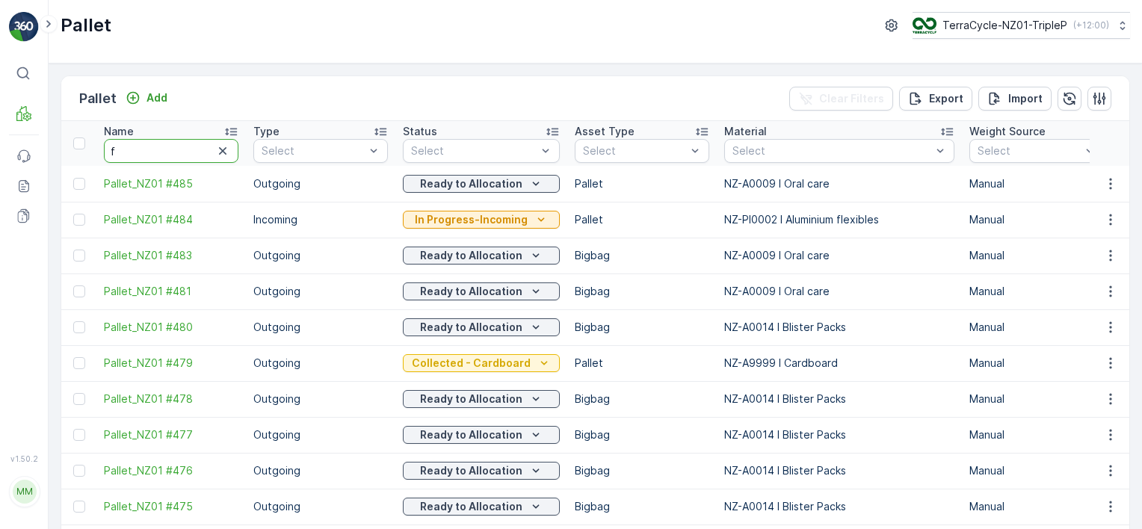
type input "fd"
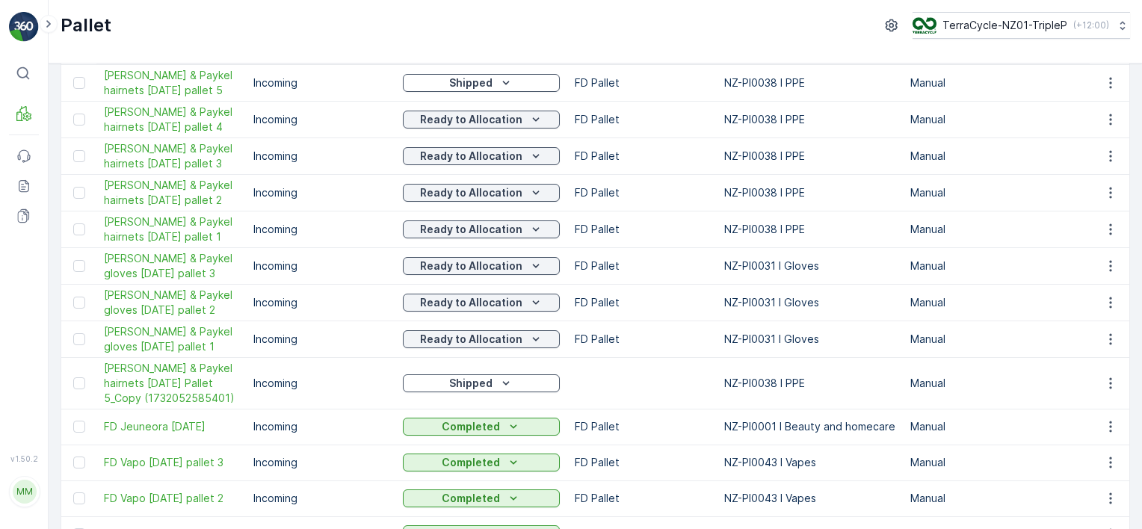
scroll to position [1534, 0]
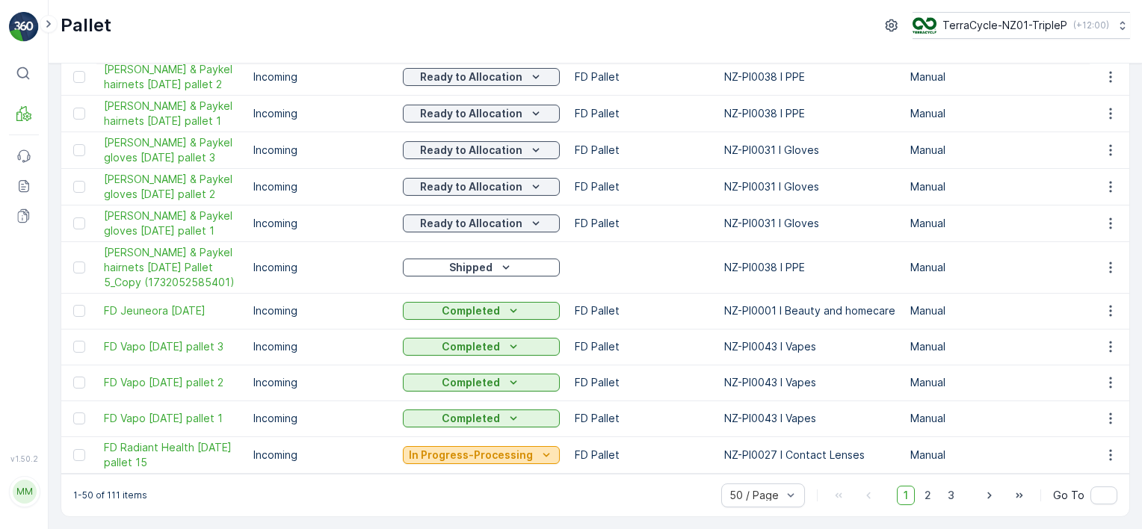
click at [468, 448] on p "In Progress-Processing" at bounding box center [471, 455] width 124 height 15
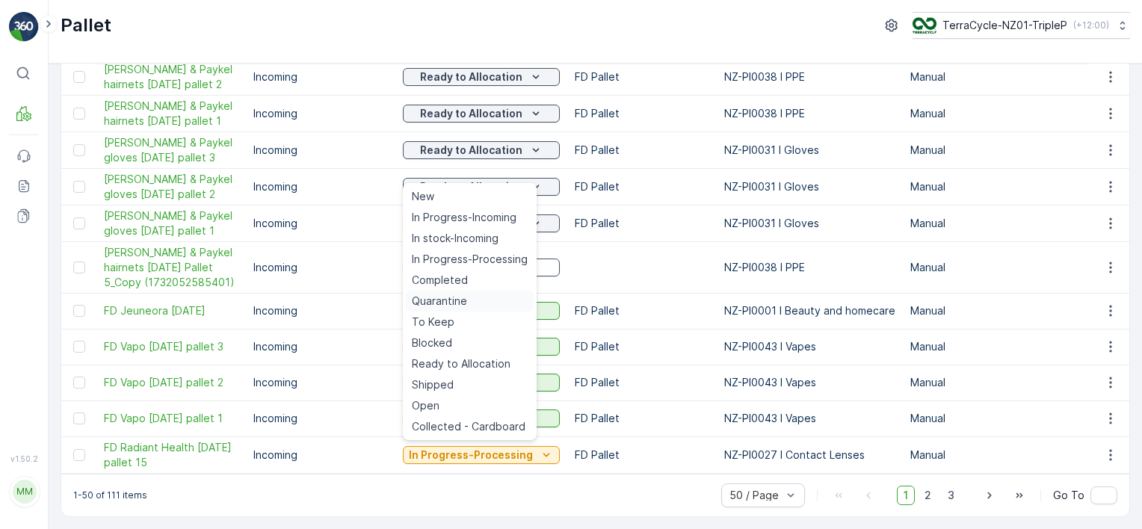
click at [461, 300] on span "Quarantine" at bounding box center [439, 301] width 55 height 15
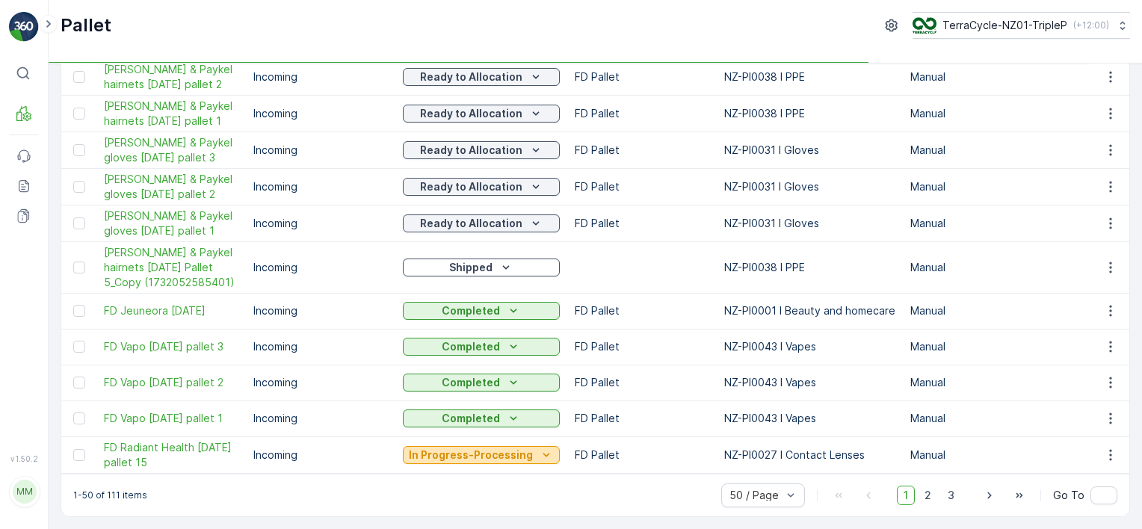
click at [500, 448] on p "In Progress-Processing" at bounding box center [471, 455] width 124 height 15
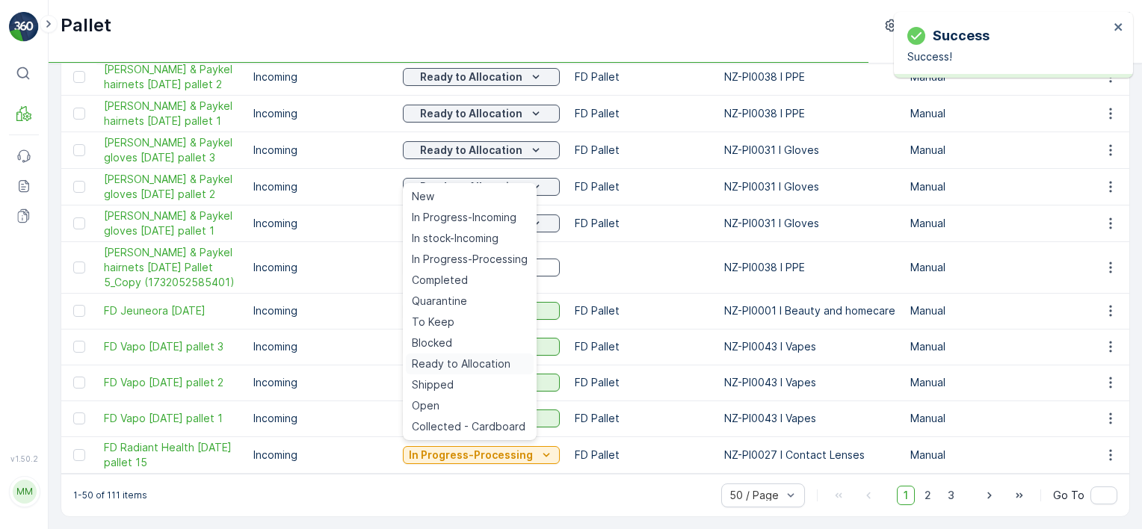
click at [468, 359] on span "Ready to Allocation" at bounding box center [461, 363] width 99 height 15
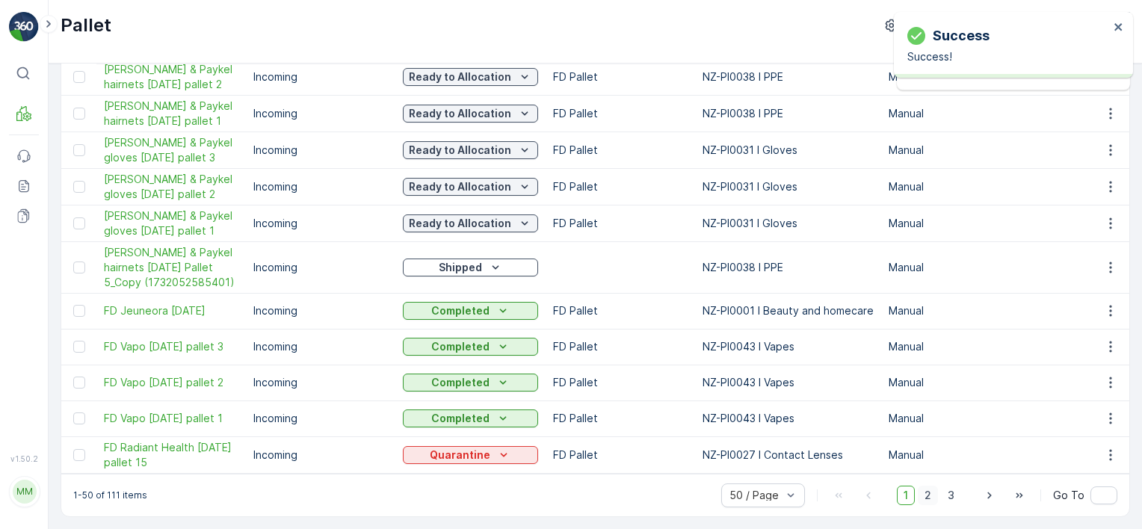
click at [927, 496] on span "2" at bounding box center [928, 495] width 20 height 19
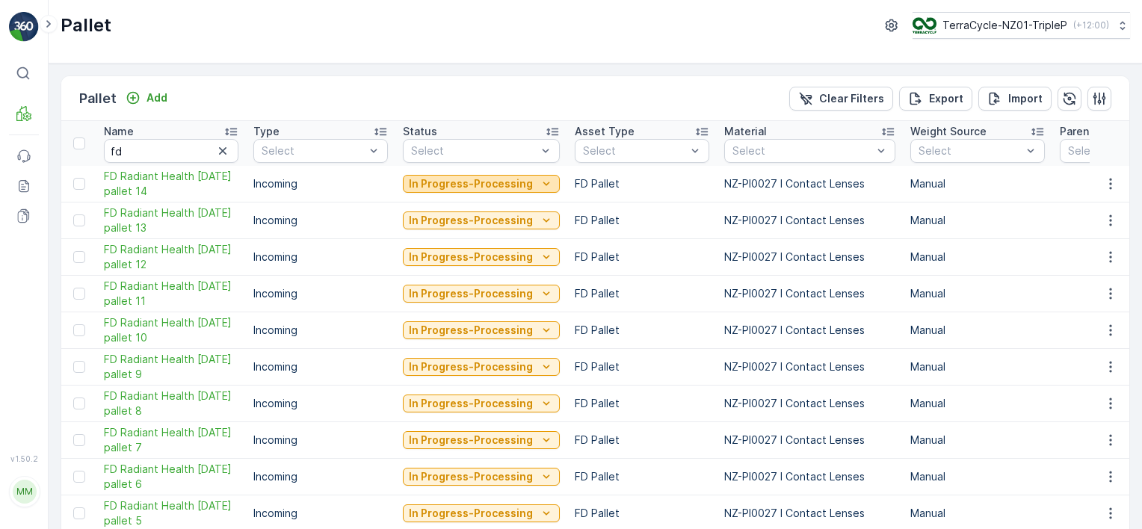
click at [481, 189] on button "In Progress-Processing" at bounding box center [481, 184] width 157 height 18
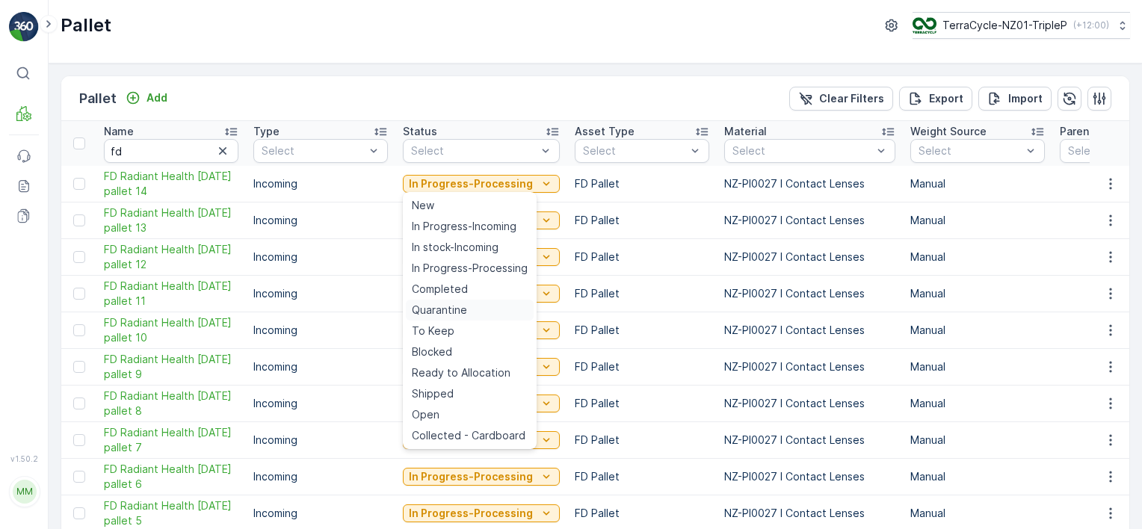
click at [472, 309] on div "Quarantine" at bounding box center [470, 310] width 128 height 21
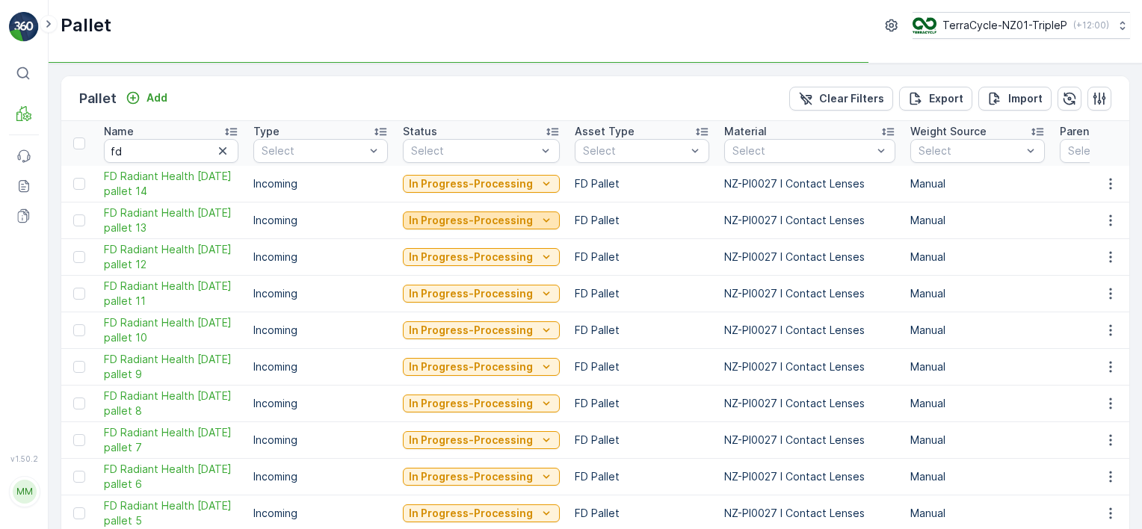
click at [501, 215] on p "In Progress-Processing" at bounding box center [471, 220] width 124 height 15
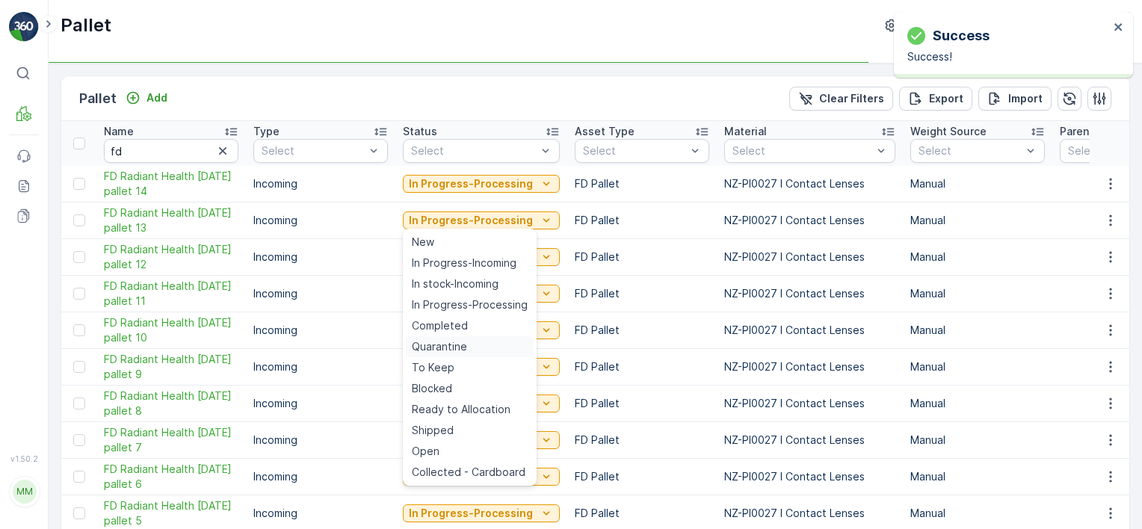
click at [454, 340] on span "Quarantine" at bounding box center [439, 346] width 55 height 15
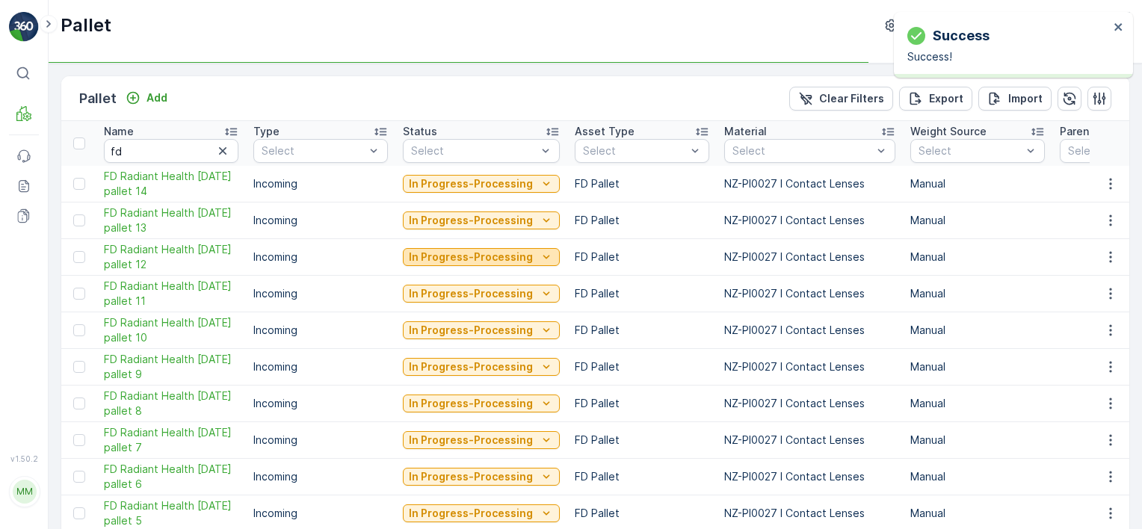
click at [504, 256] on p "In Progress-Processing" at bounding box center [471, 257] width 124 height 15
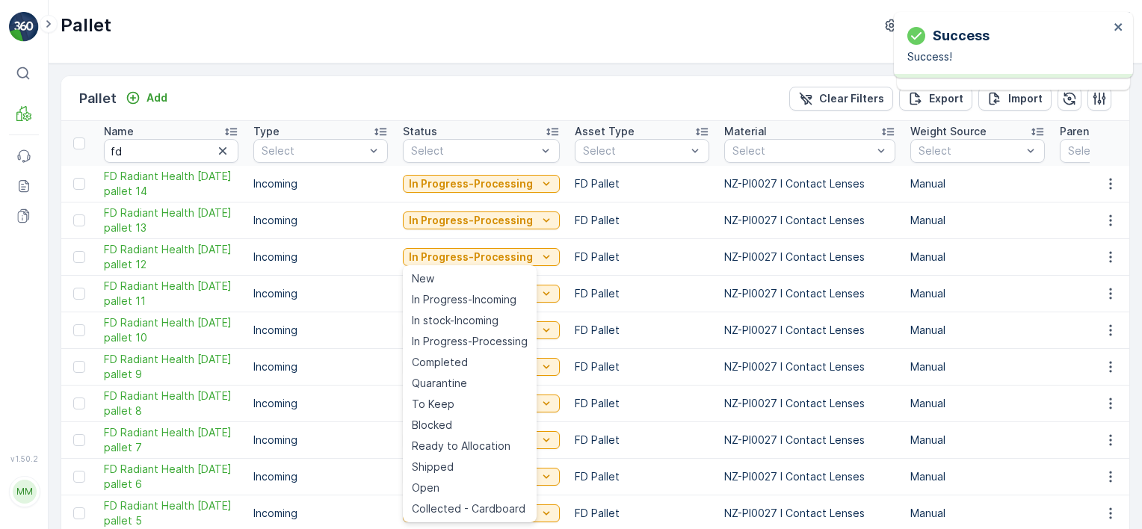
drag, startPoint x: 461, startPoint y: 385, endPoint x: 488, endPoint y: 317, distance: 73.1
click at [461, 386] on span "Quarantine" at bounding box center [439, 383] width 55 height 15
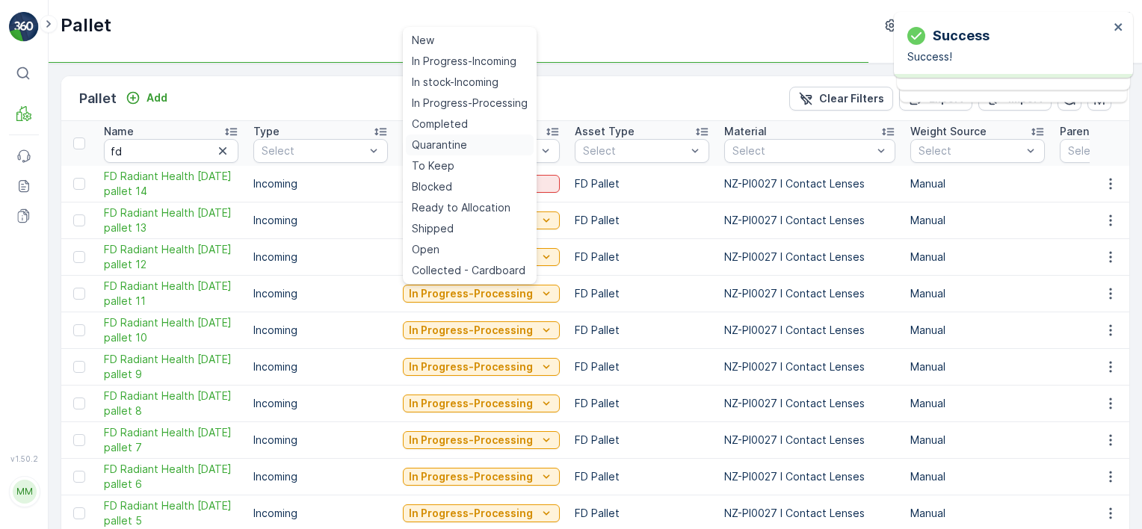
click at [452, 147] on span "Quarantine" at bounding box center [439, 145] width 55 height 15
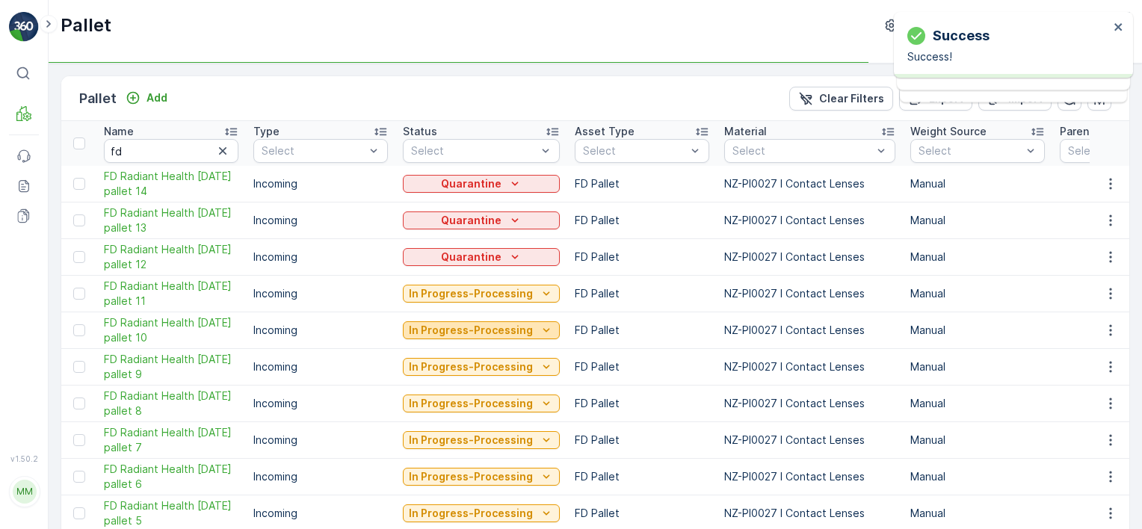
click at [463, 332] on p "In Progress-Processing" at bounding box center [471, 330] width 124 height 15
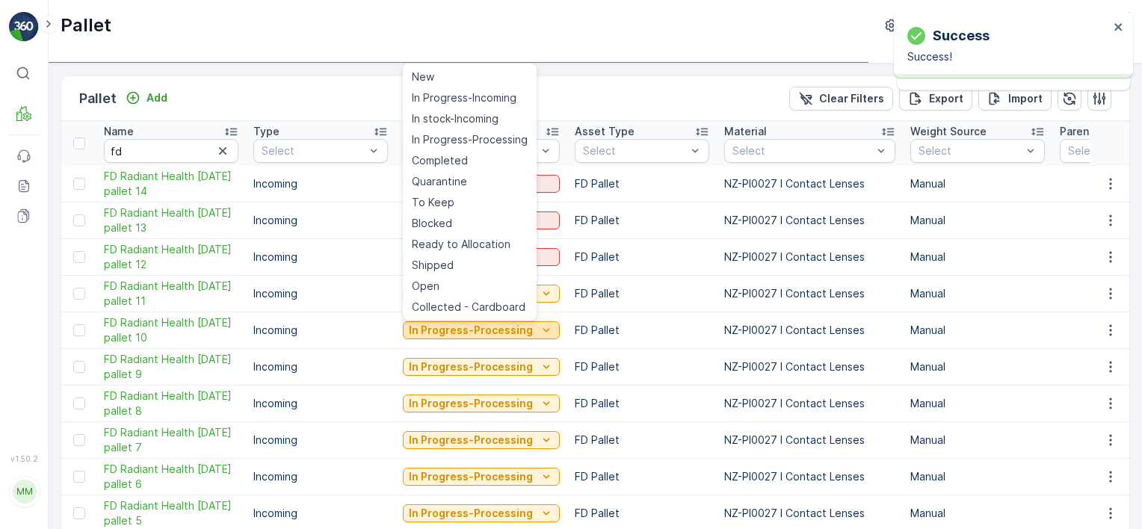
drag, startPoint x: 466, startPoint y: 182, endPoint x: 507, endPoint y: 336, distance: 158.6
click at [469, 182] on div "Quarantine" at bounding box center [470, 181] width 128 height 21
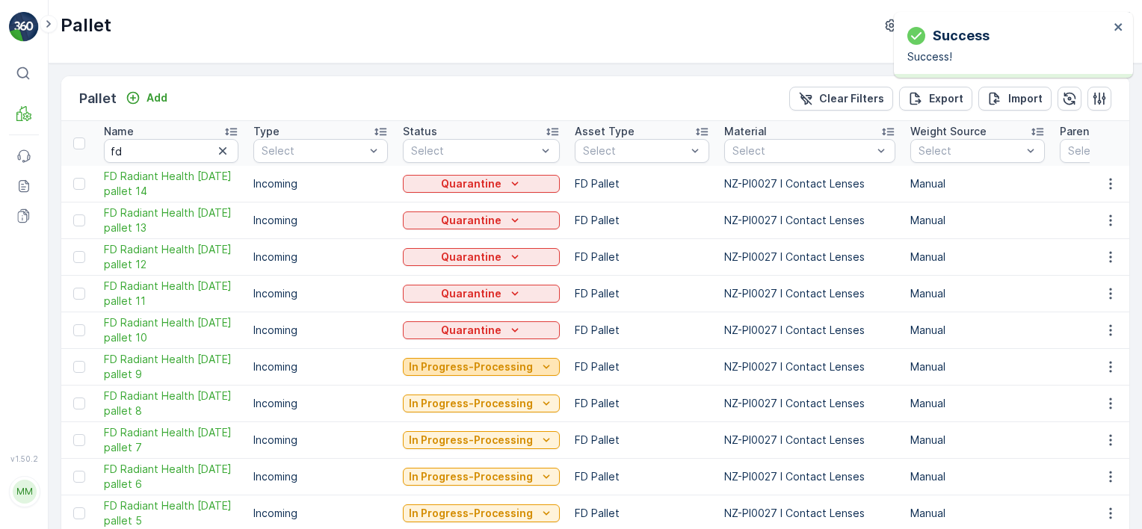
click at [478, 364] on p "In Progress-Processing" at bounding box center [471, 366] width 124 height 15
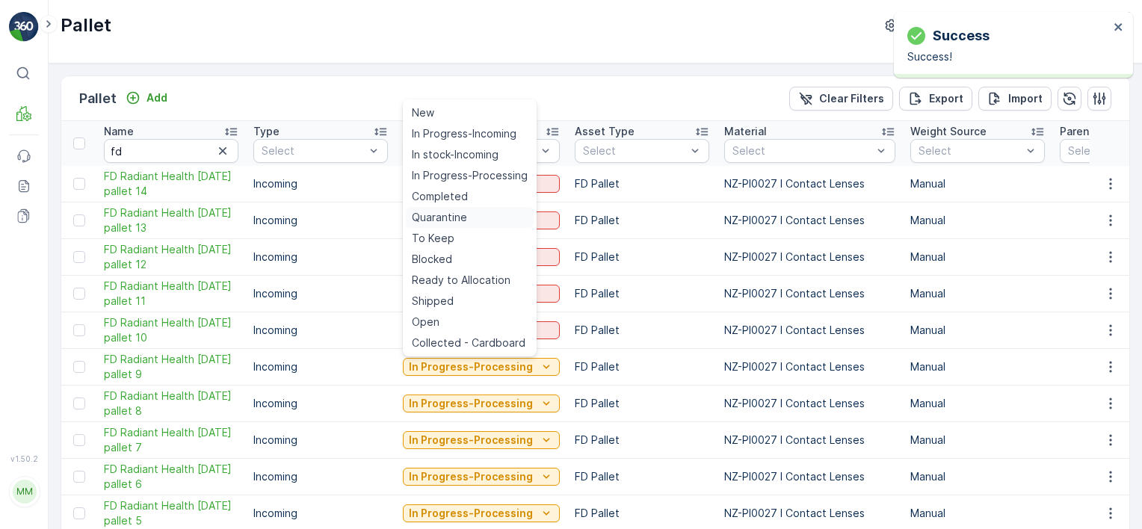
click at [477, 217] on div "Quarantine" at bounding box center [470, 217] width 128 height 21
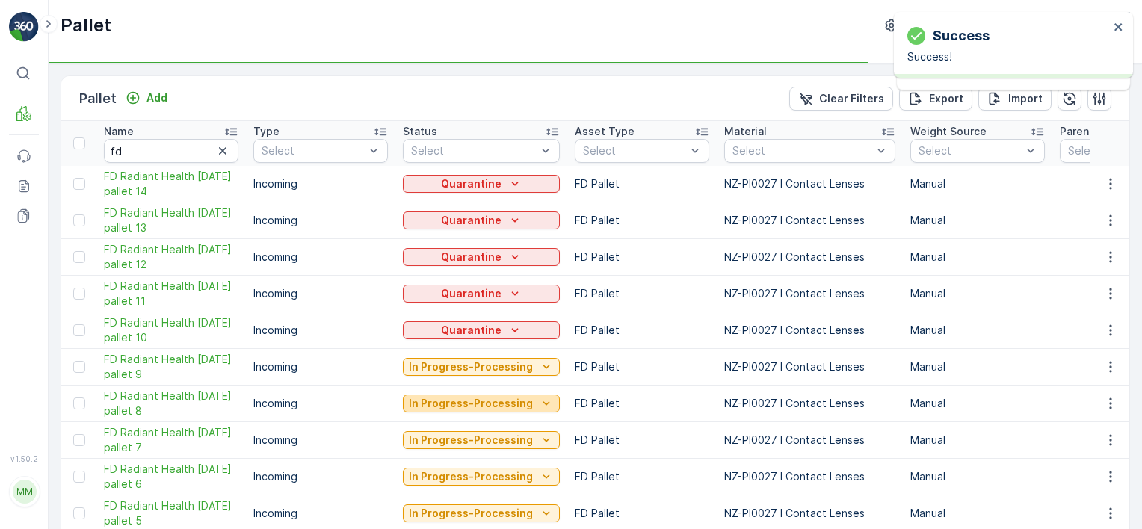
click at [530, 400] on div "In Progress-Processing" at bounding box center [481, 403] width 145 height 15
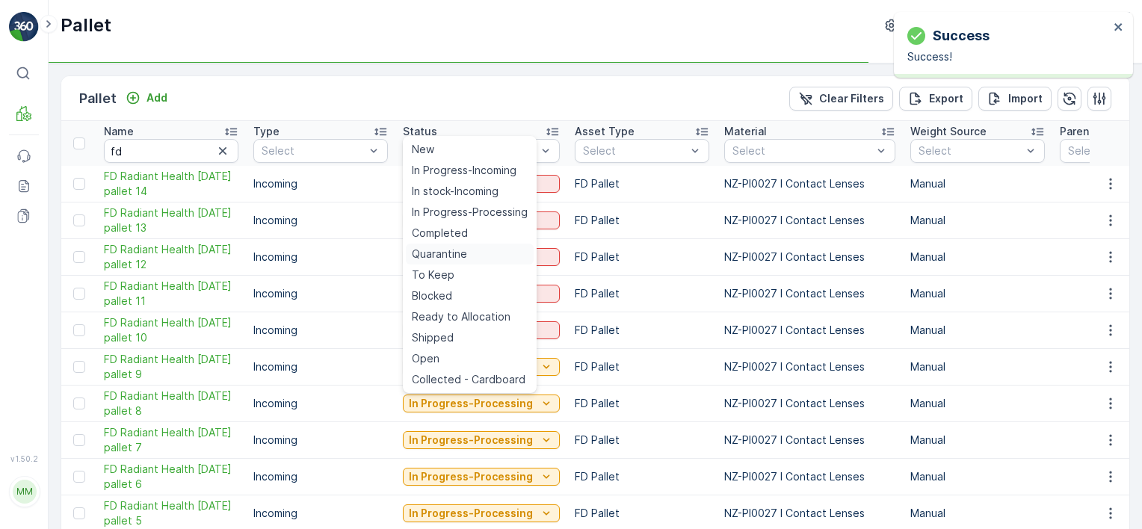
click at [480, 254] on div "Quarantine" at bounding box center [470, 254] width 128 height 21
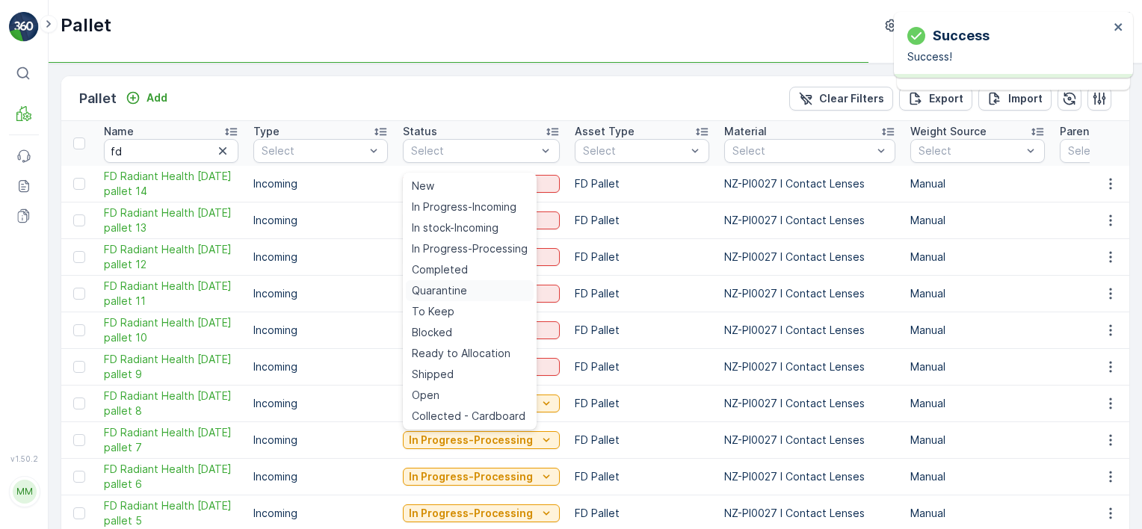
click at [466, 293] on div "Quarantine" at bounding box center [470, 290] width 128 height 21
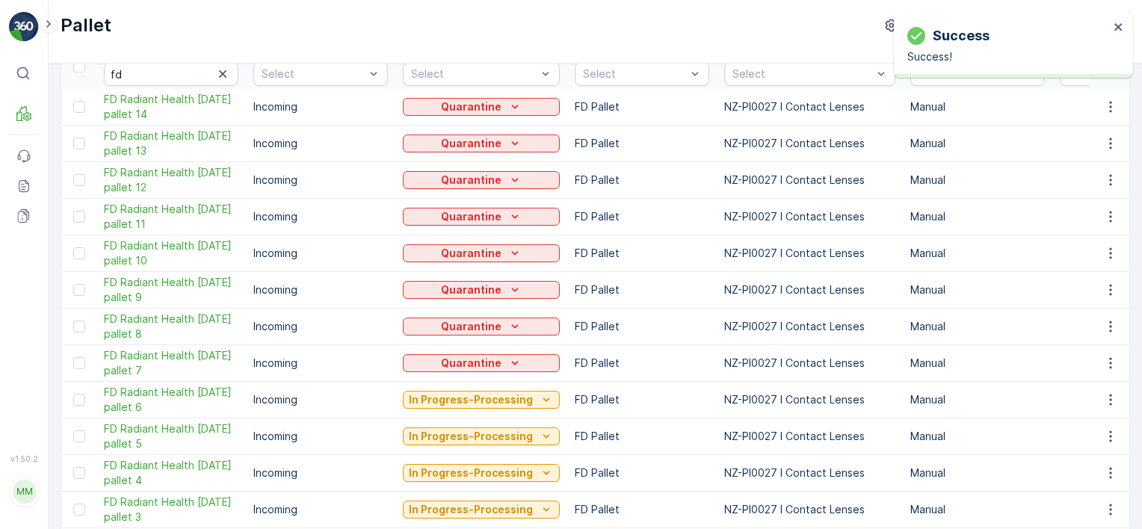
scroll to position [149, 0]
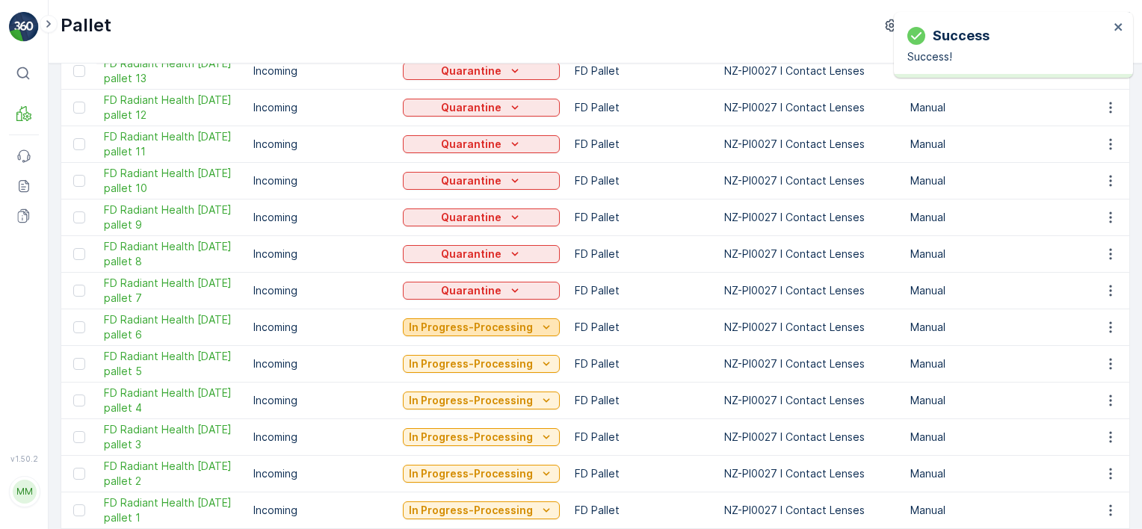
click at [454, 327] on p "In Progress-Processing" at bounding box center [471, 327] width 124 height 15
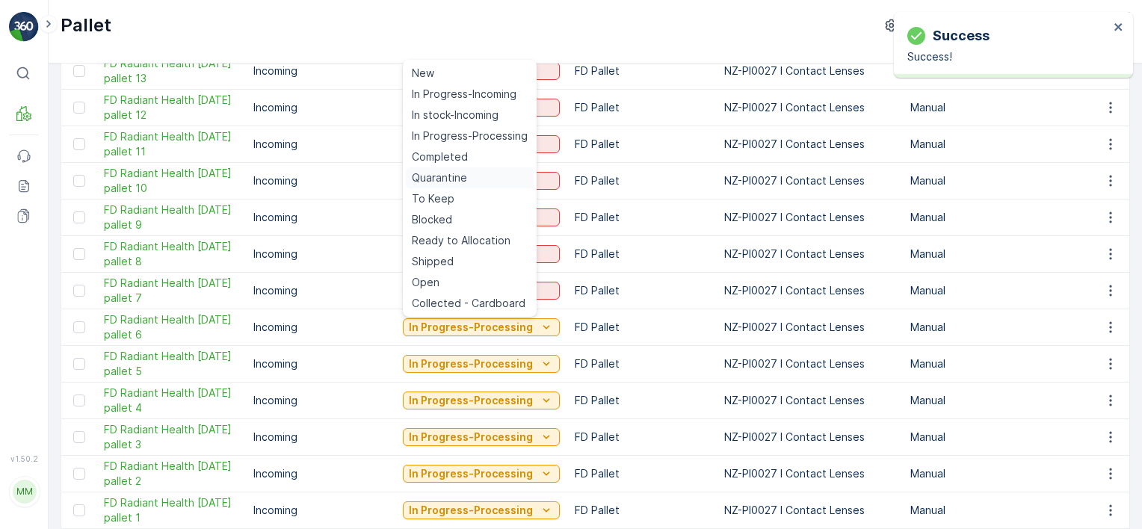
click at [454, 173] on span "Quarantine" at bounding box center [439, 177] width 55 height 15
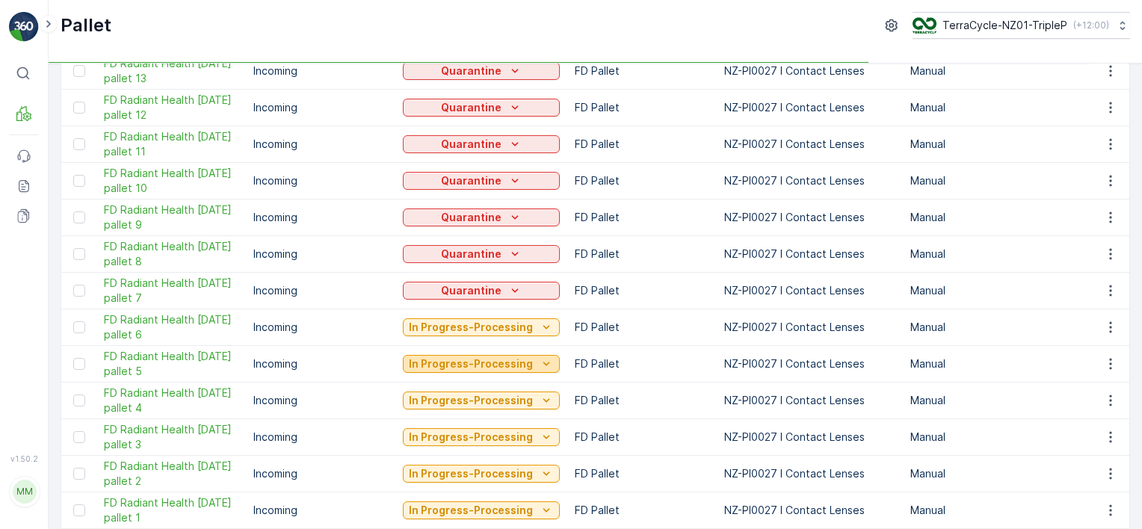
click at [484, 358] on p "In Progress-Processing" at bounding box center [471, 363] width 124 height 15
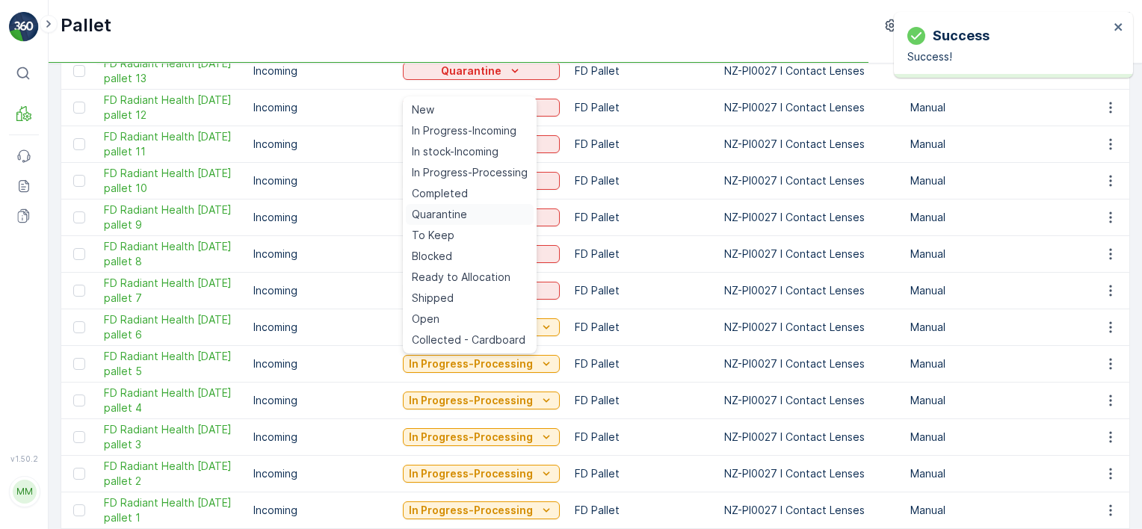
click at [458, 218] on span "Quarantine" at bounding box center [439, 214] width 55 height 15
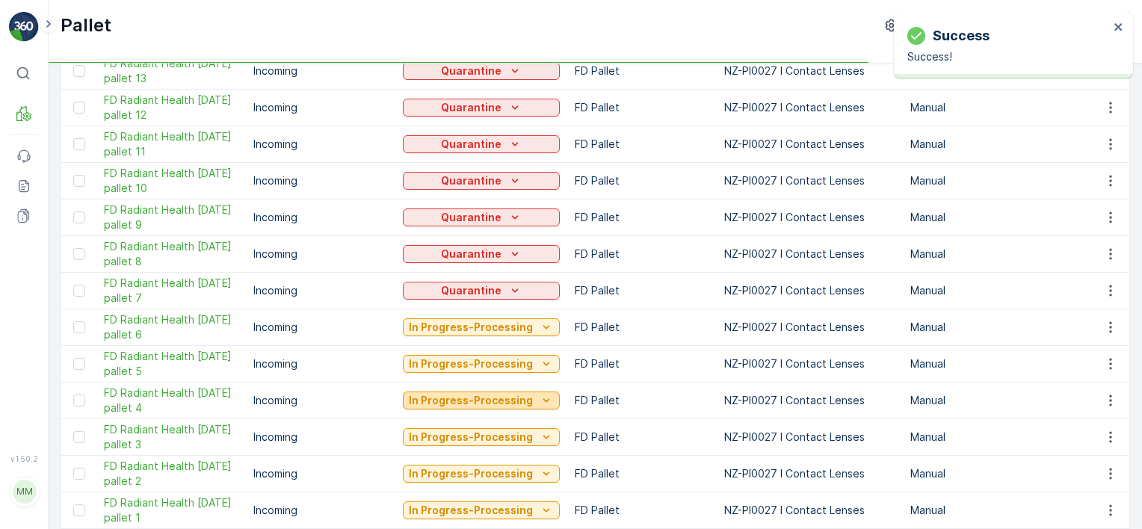
click at [500, 404] on p "In Progress-Processing" at bounding box center [471, 400] width 124 height 15
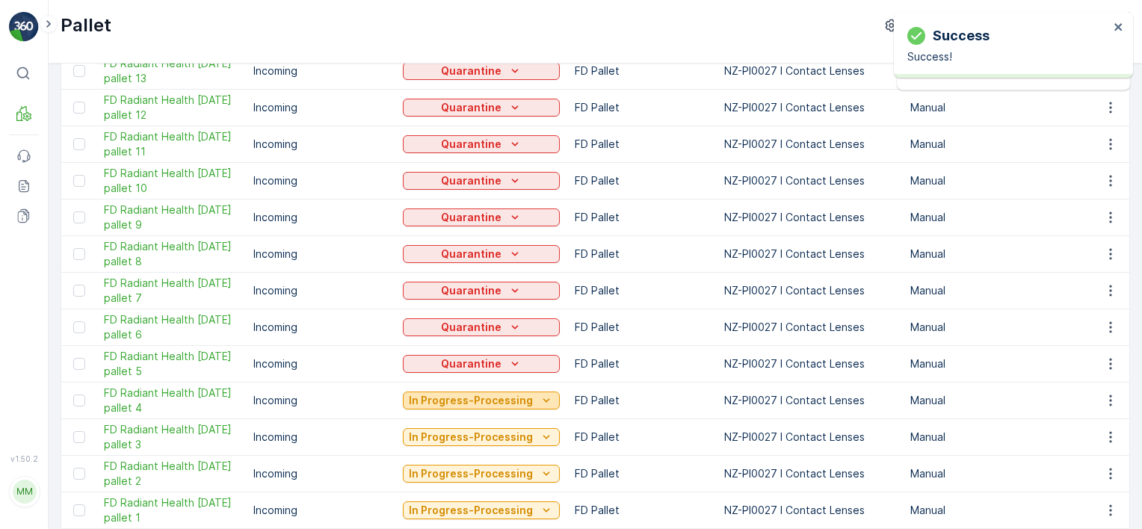
click at [472, 398] on p "In Progress-Processing" at bounding box center [471, 400] width 124 height 15
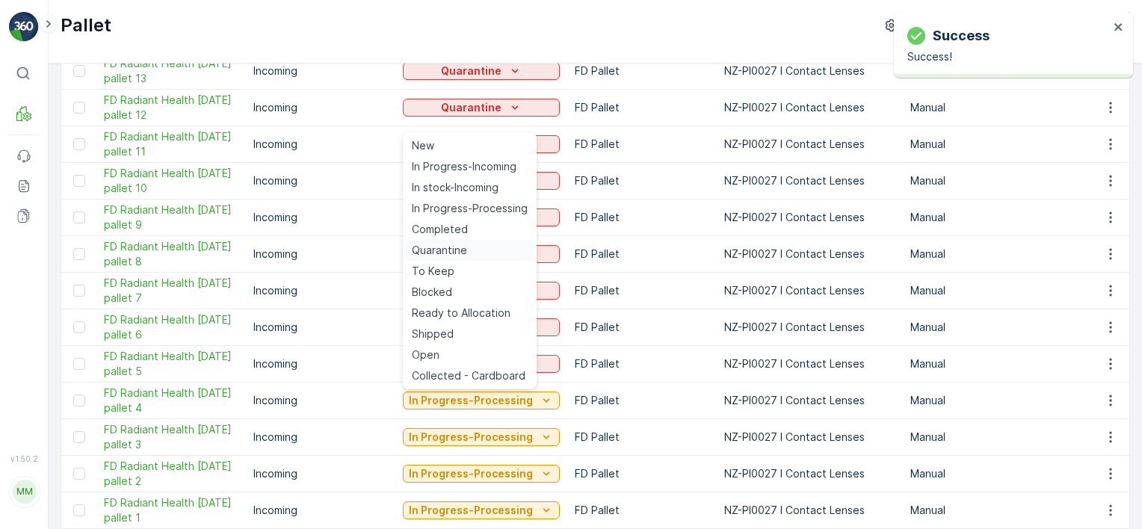
click at [463, 248] on span "Quarantine" at bounding box center [439, 250] width 55 height 15
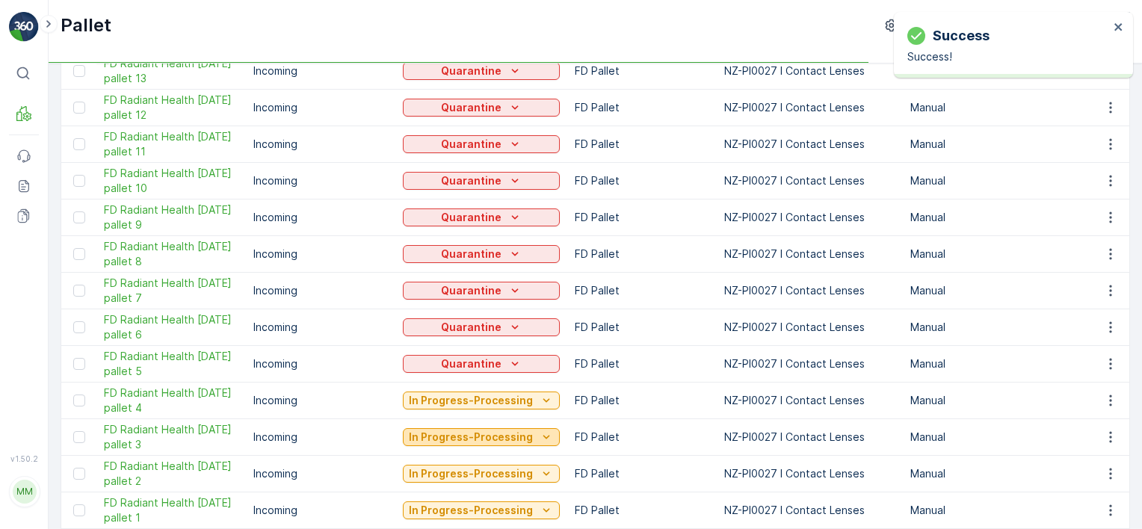
click at [491, 433] on p "In Progress-Processing" at bounding box center [471, 437] width 124 height 15
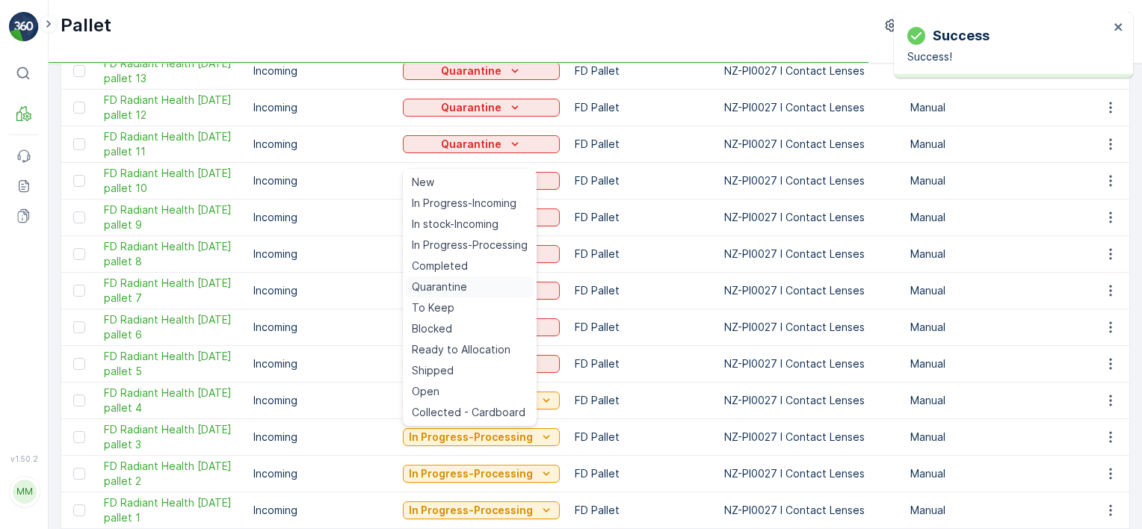
click at [471, 282] on div "Quarantine" at bounding box center [470, 287] width 128 height 21
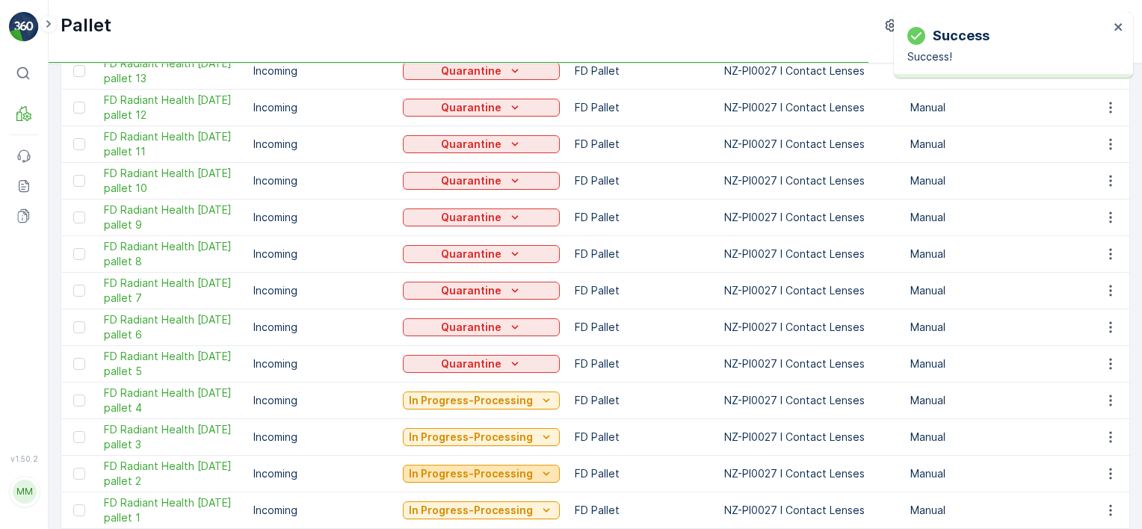
click at [492, 472] on p "In Progress-Processing" at bounding box center [471, 473] width 124 height 15
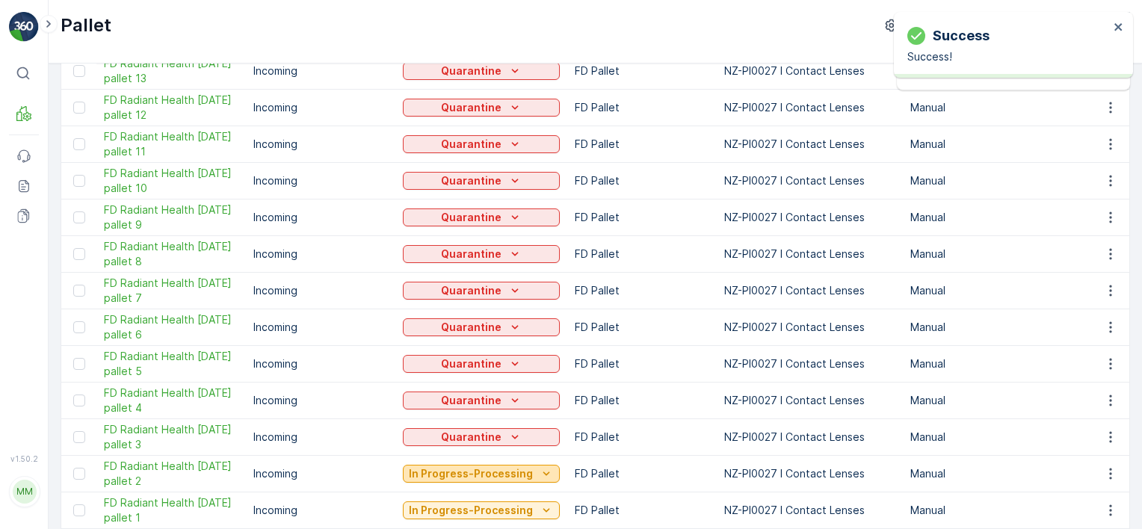
click at [480, 466] on p "In Progress-Processing" at bounding box center [471, 473] width 124 height 15
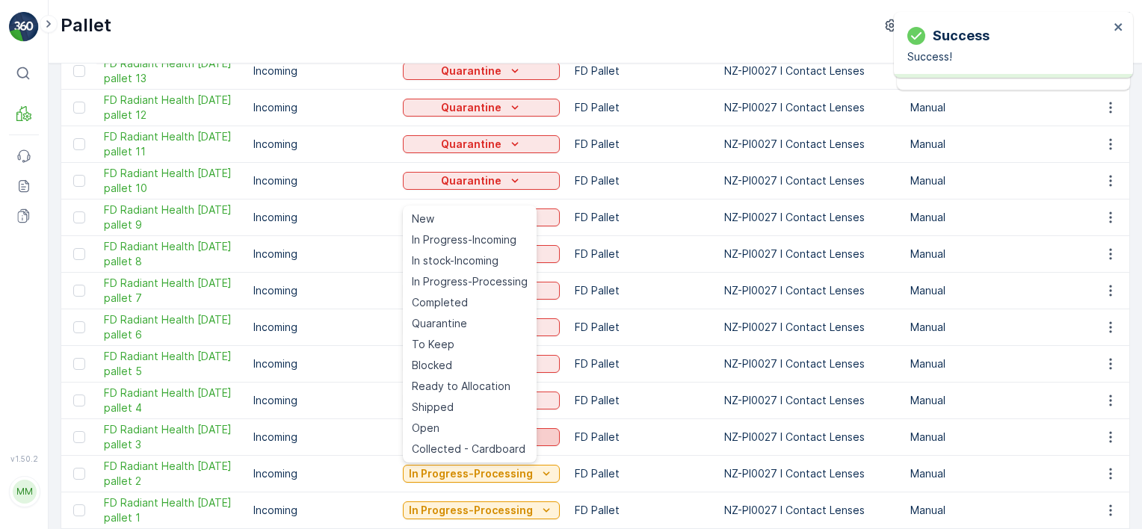
drag, startPoint x: 481, startPoint y: 327, endPoint x: 504, endPoint y: 436, distance: 112.3
click at [484, 328] on div "Quarantine" at bounding box center [470, 323] width 128 height 21
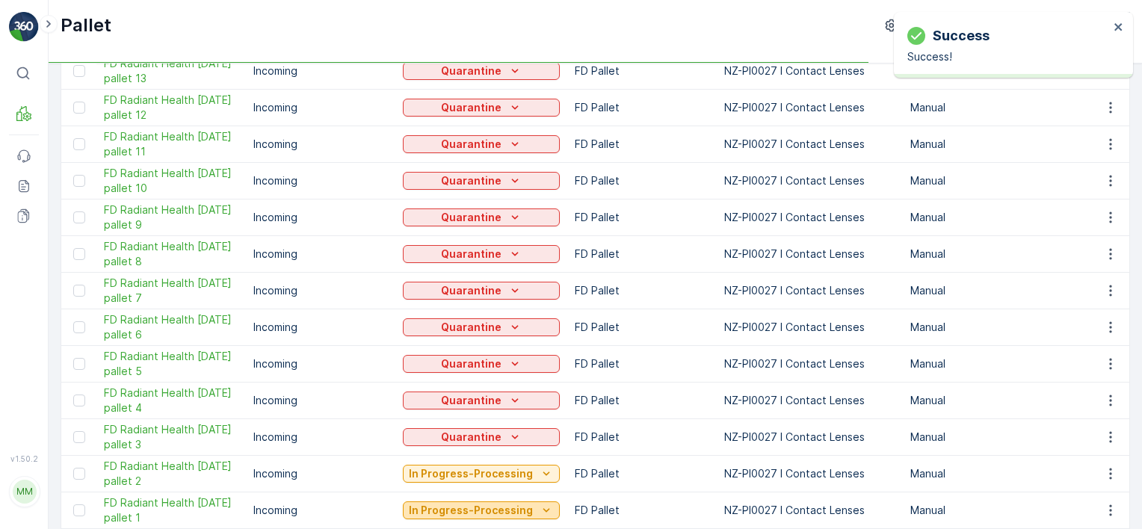
click at [518, 504] on p "In Progress-Processing" at bounding box center [471, 510] width 124 height 15
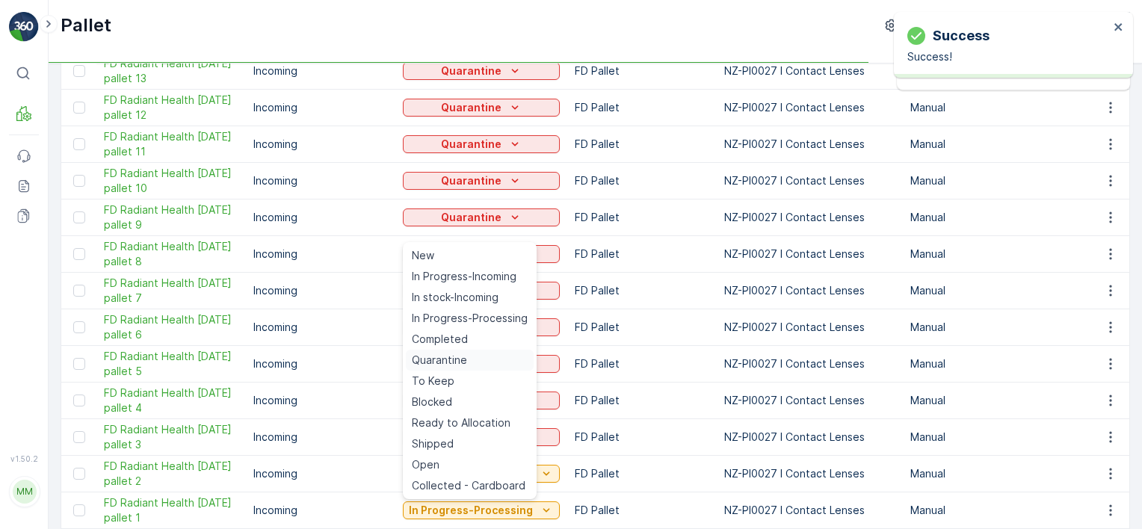
click at [469, 364] on div "Quarantine" at bounding box center [470, 360] width 128 height 21
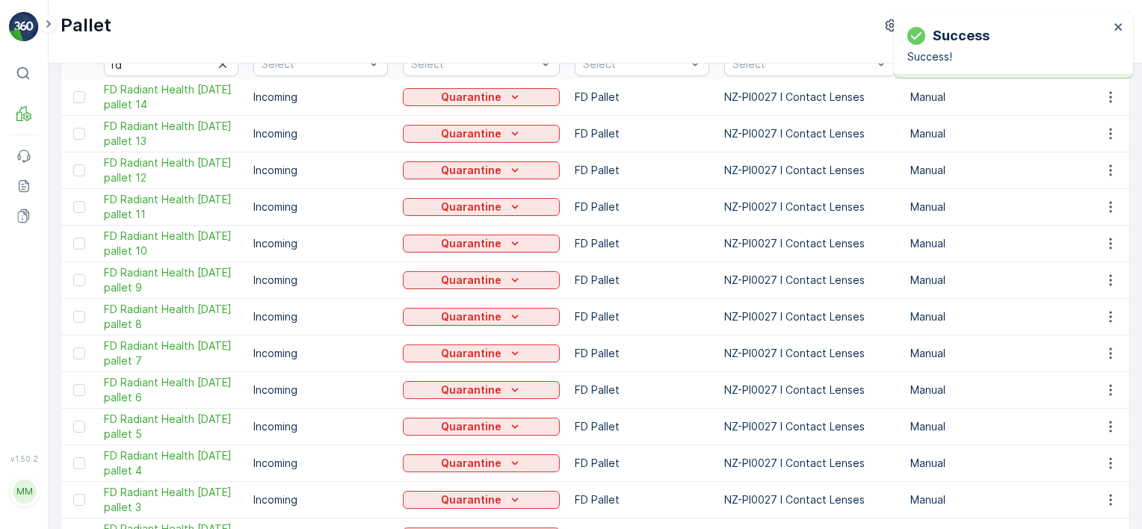
scroll to position [0, 0]
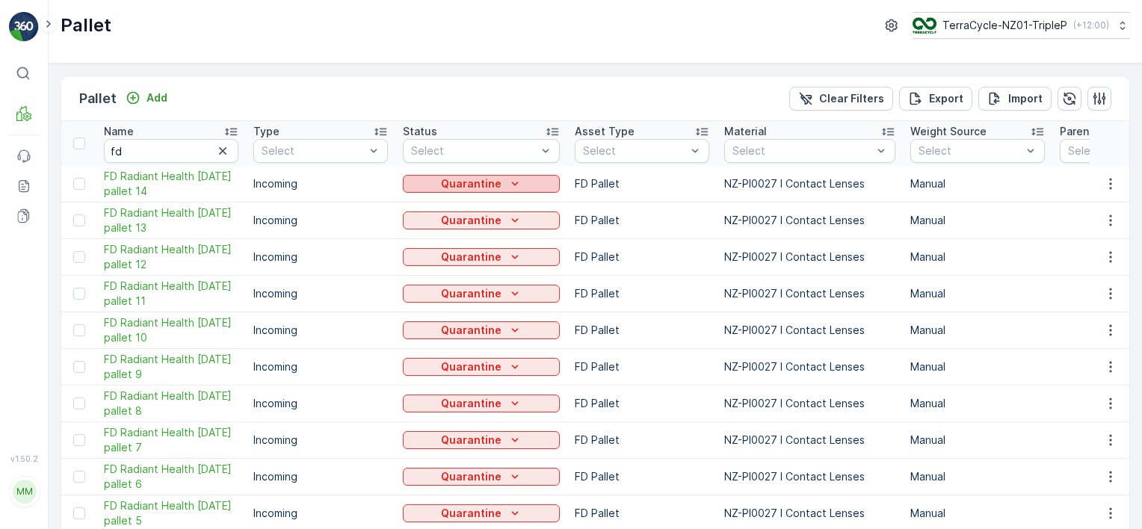
click at [507, 181] on icon "Quarantine" at bounding box center [514, 183] width 15 height 15
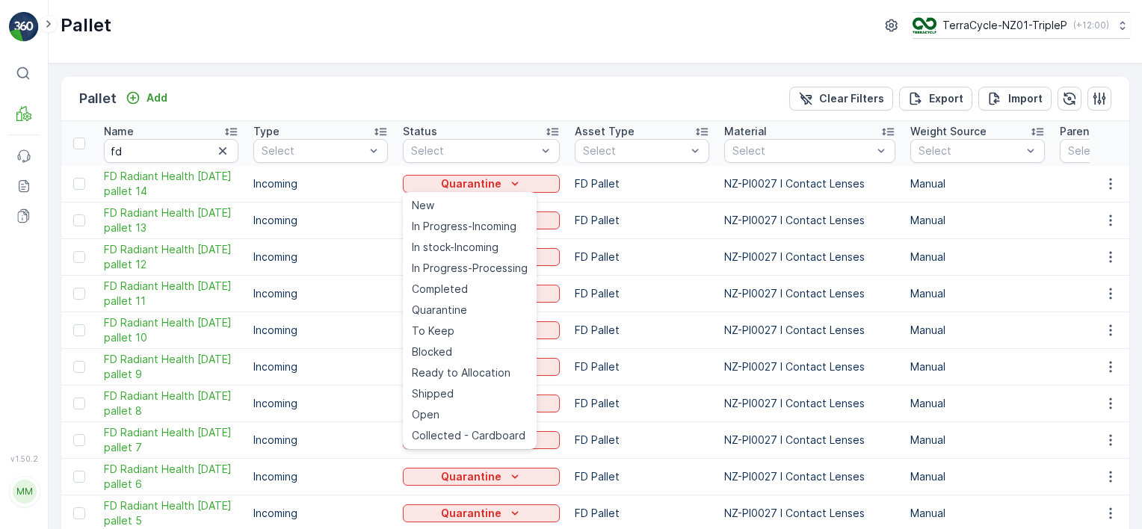
click at [468, 374] on span "Ready to Allocation" at bounding box center [461, 372] width 99 height 15
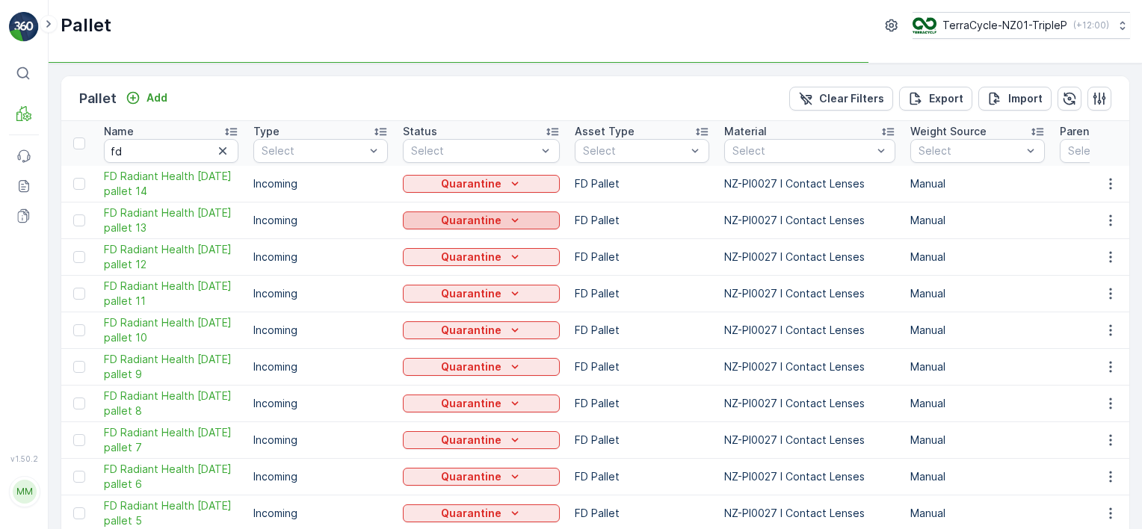
click at [493, 219] on p "Quarantine" at bounding box center [471, 220] width 61 height 15
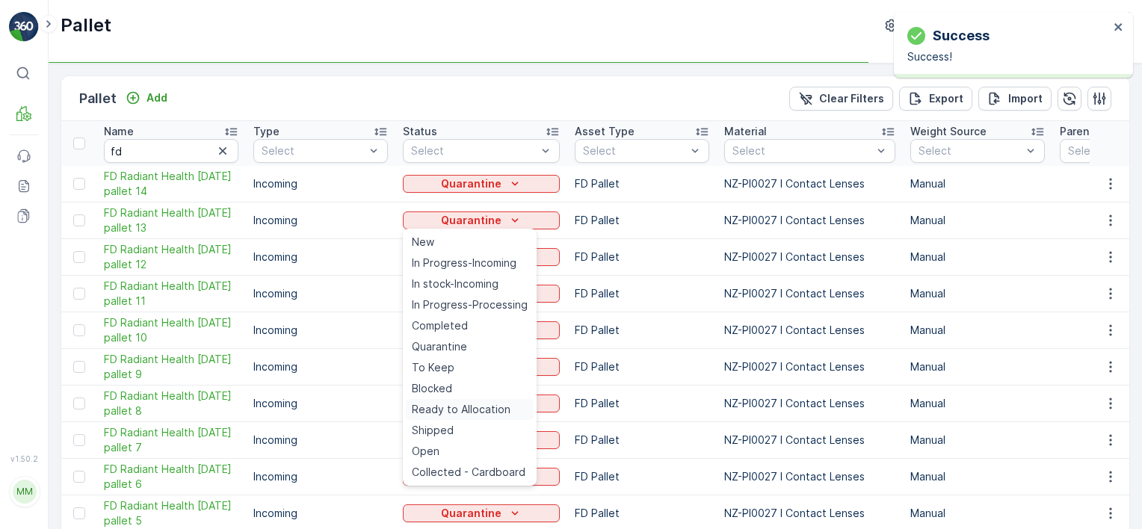
click at [484, 408] on span "Ready to Allocation" at bounding box center [461, 409] width 99 height 15
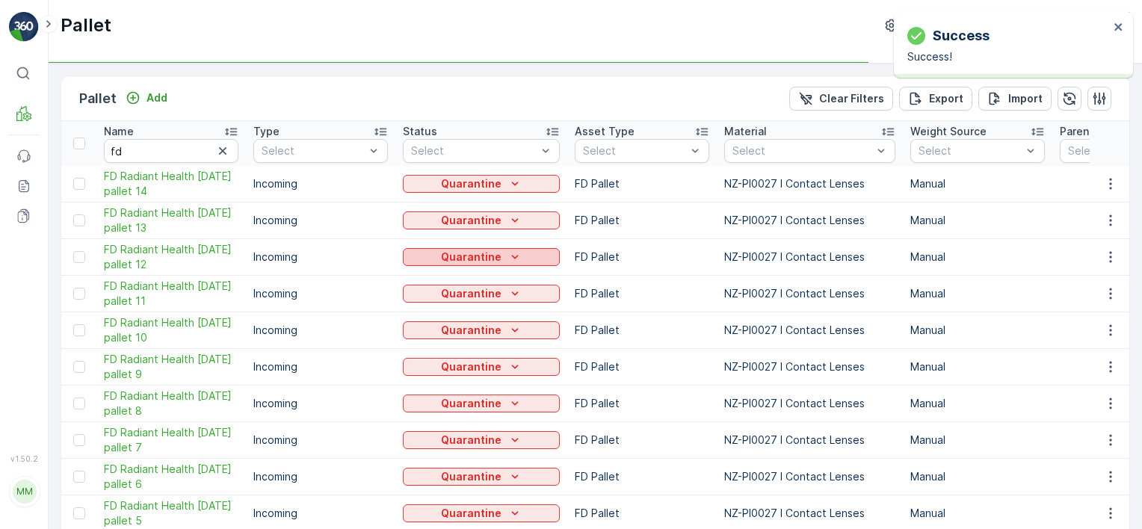
click at [507, 259] on icon "Quarantine" at bounding box center [514, 257] width 15 height 15
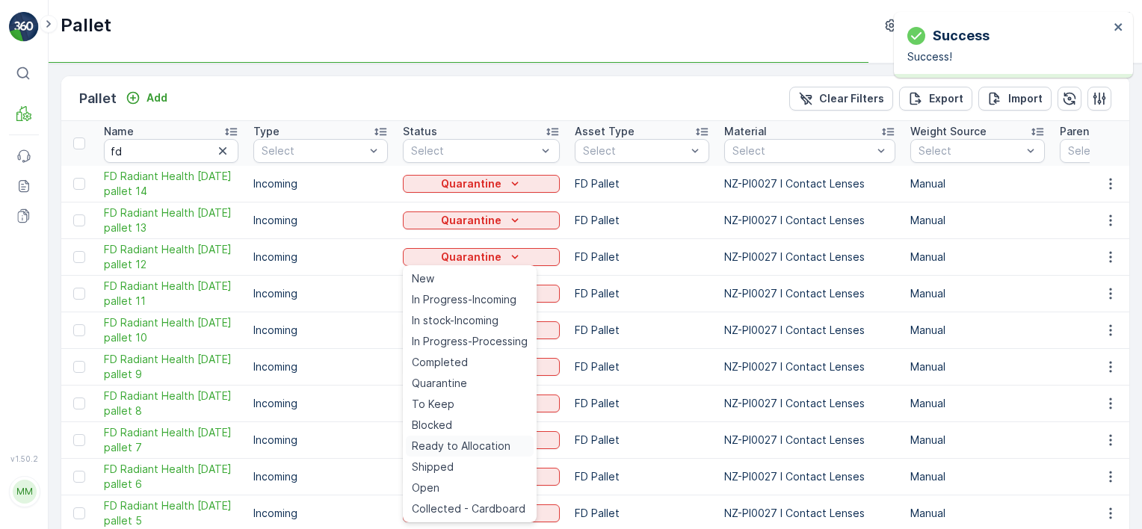
click at [485, 451] on span "Ready to Allocation" at bounding box center [461, 446] width 99 height 15
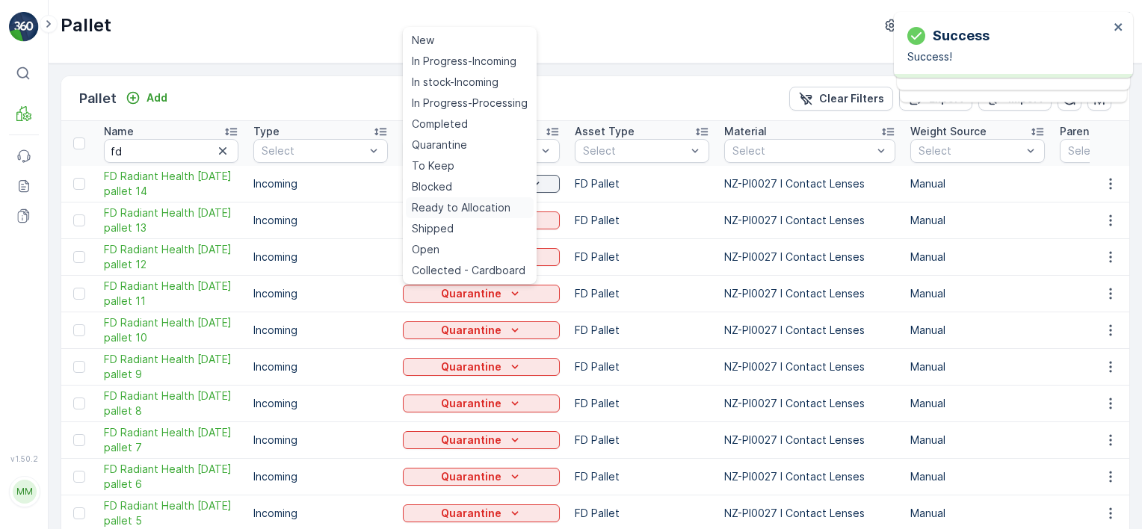
click at [498, 203] on span "Ready to Allocation" at bounding box center [461, 207] width 99 height 15
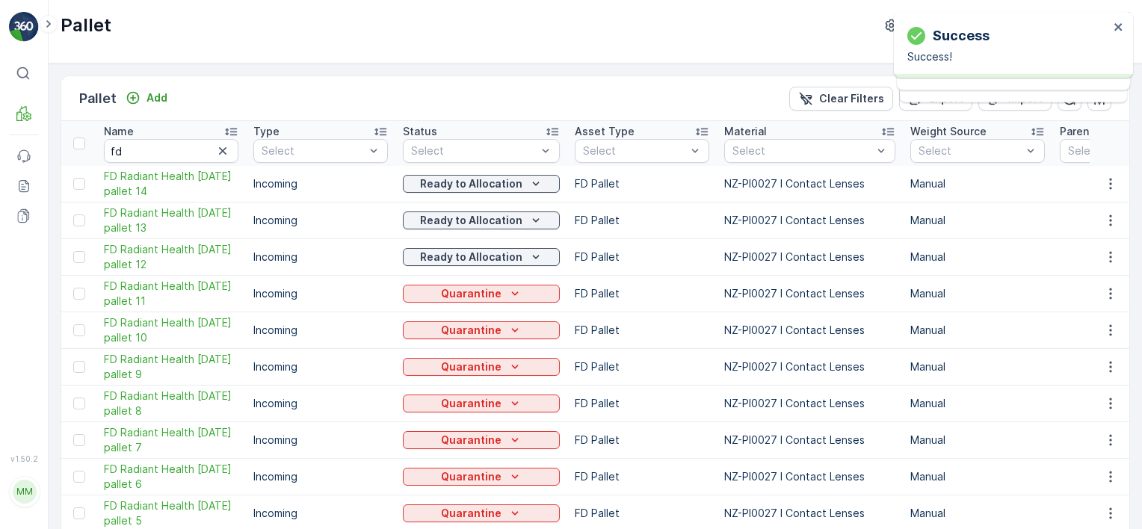
click at [493, 327] on p "Quarantine" at bounding box center [471, 330] width 61 height 15
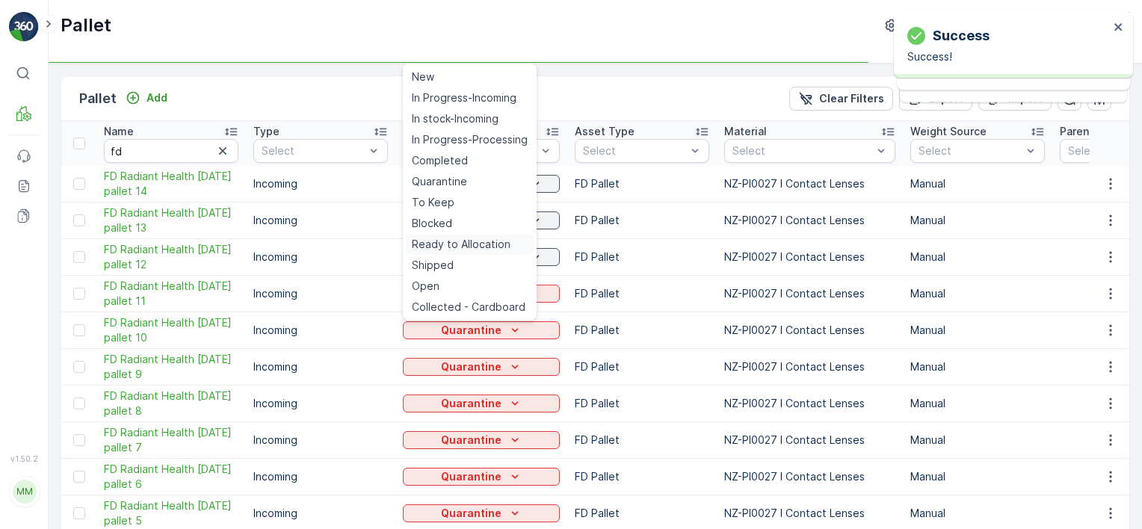
click at [490, 239] on span "Ready to Allocation" at bounding box center [461, 244] width 99 height 15
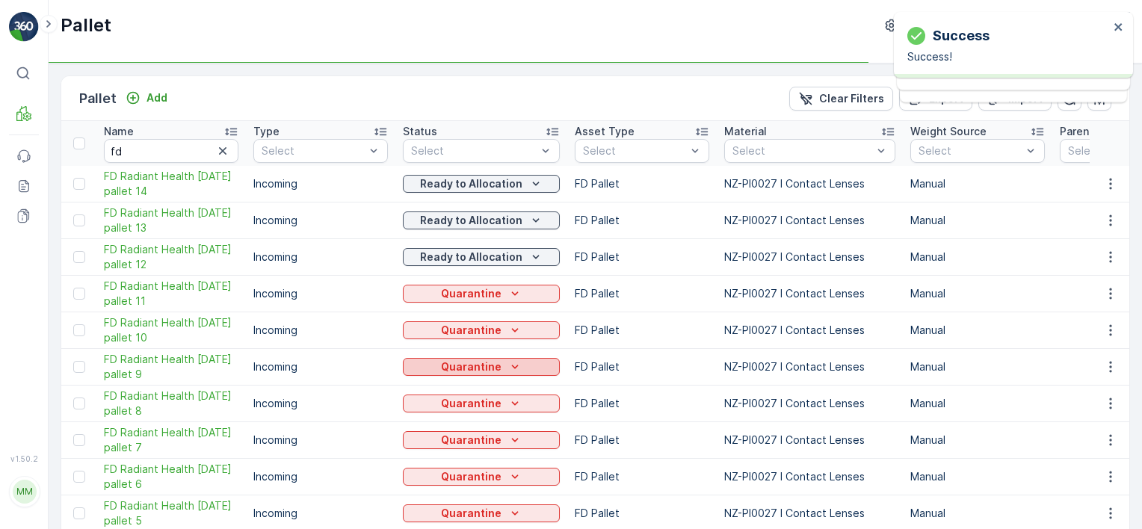
click at [507, 367] on icon "Quarantine" at bounding box center [514, 366] width 15 height 15
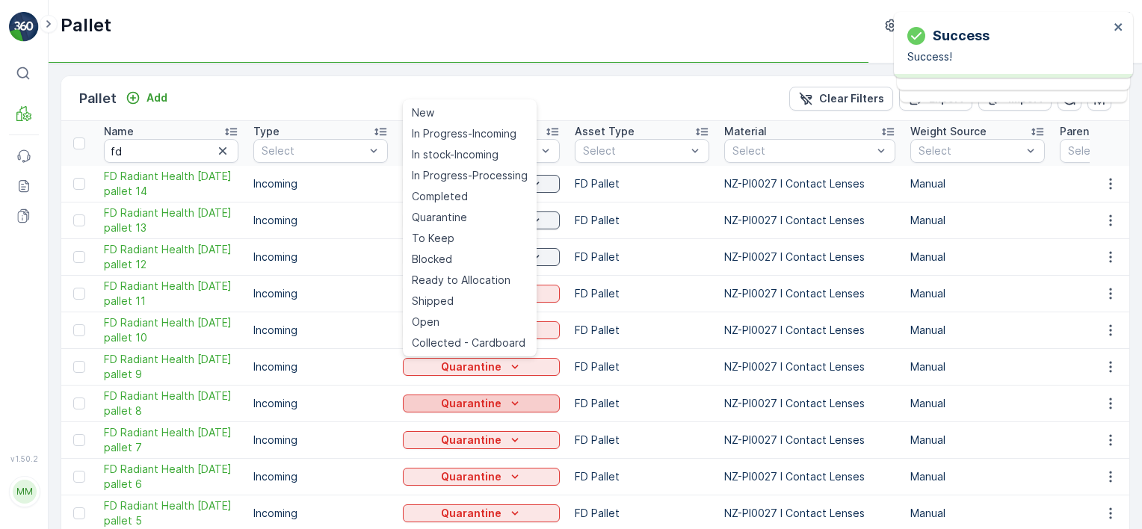
click at [480, 276] on span "Ready to Allocation" at bounding box center [461, 280] width 99 height 15
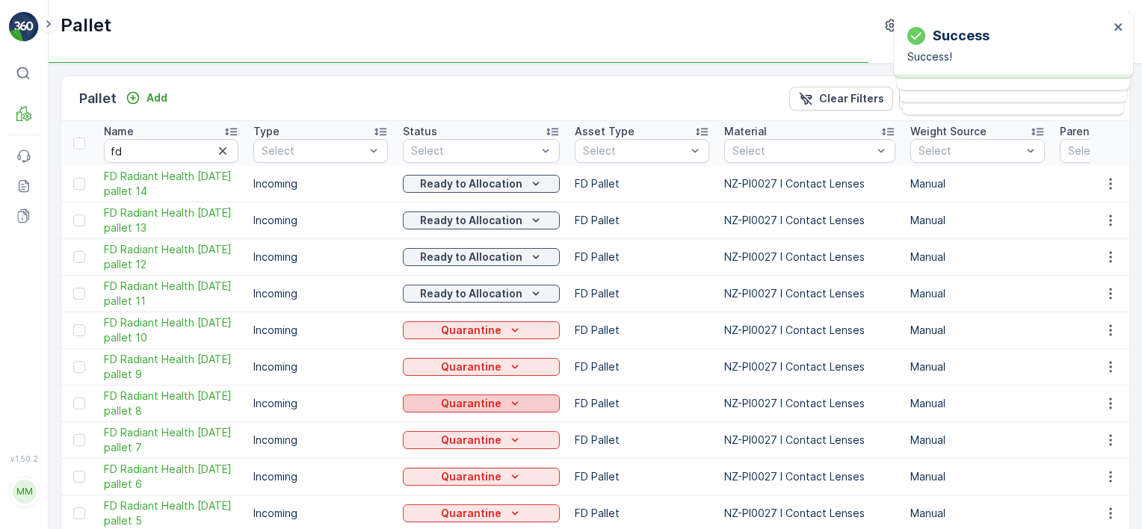
click at [508, 404] on icon "Quarantine" at bounding box center [514, 403] width 15 height 15
click at [484, 318] on td "Quarantine" at bounding box center [481, 330] width 172 height 37
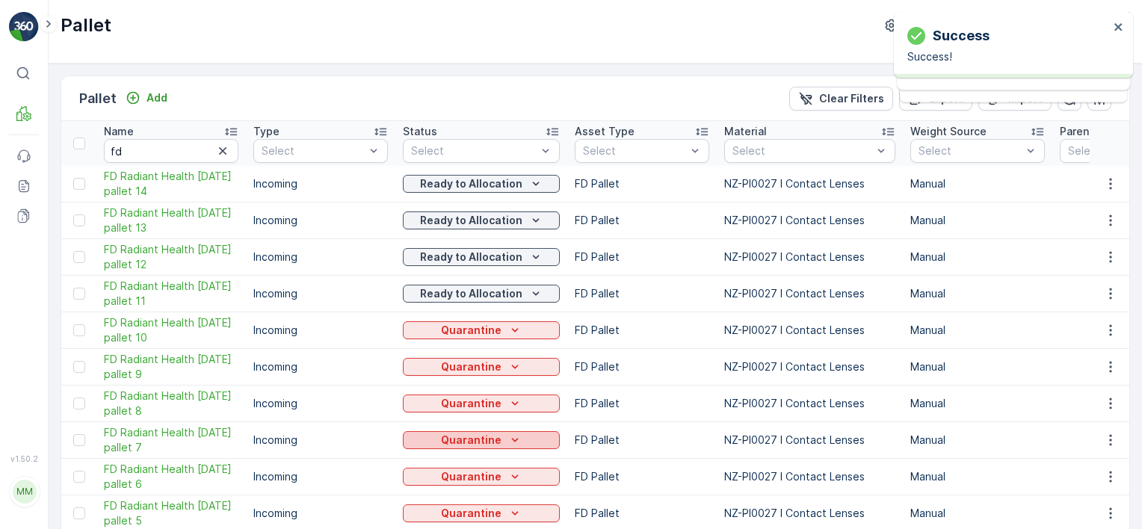
click at [507, 436] on icon "Quarantine" at bounding box center [514, 440] width 15 height 15
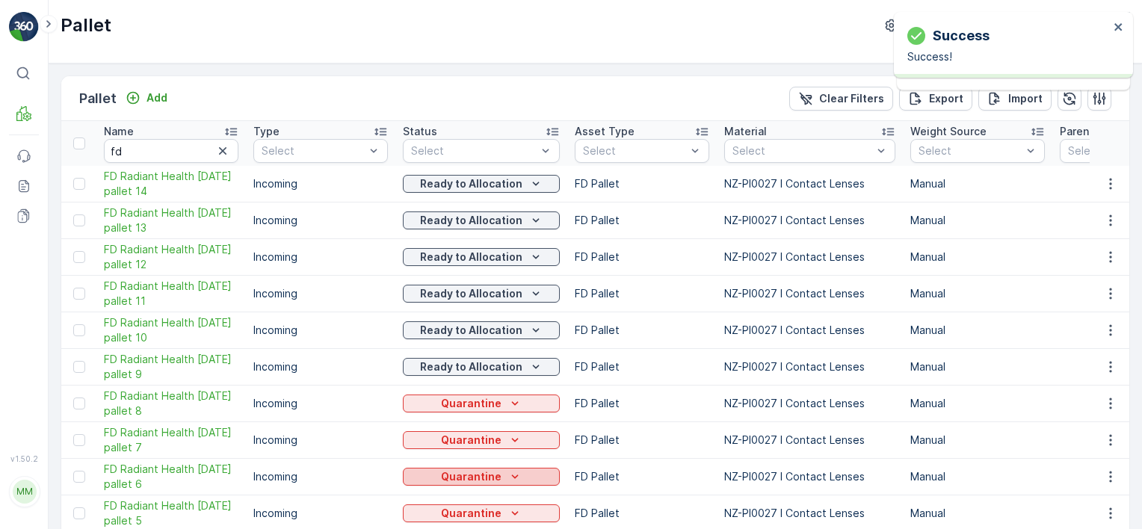
click at [492, 471] on p "Quarantine" at bounding box center [471, 476] width 61 height 15
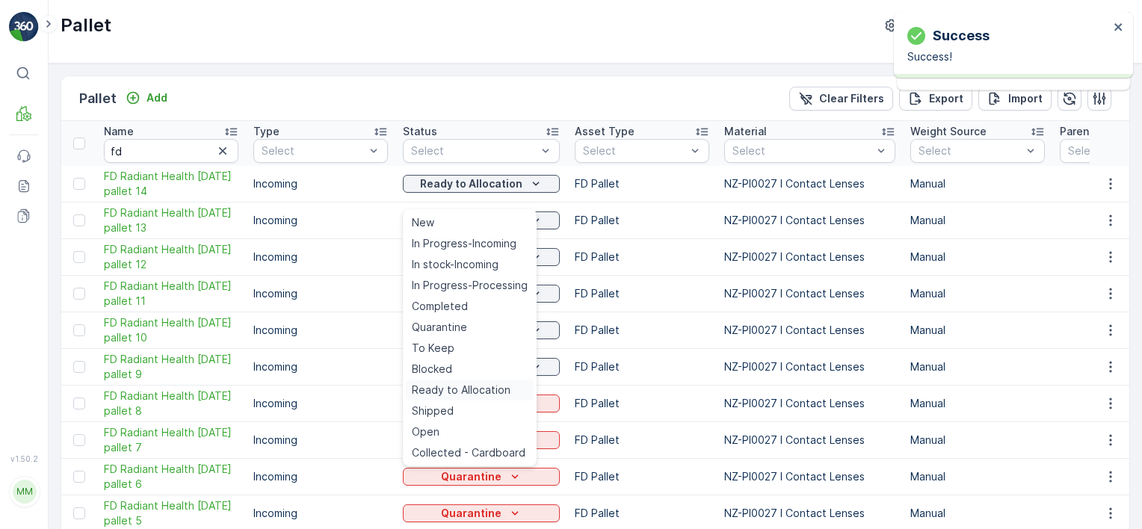
click at [484, 392] on span "Ready to Allocation" at bounding box center [461, 390] width 99 height 15
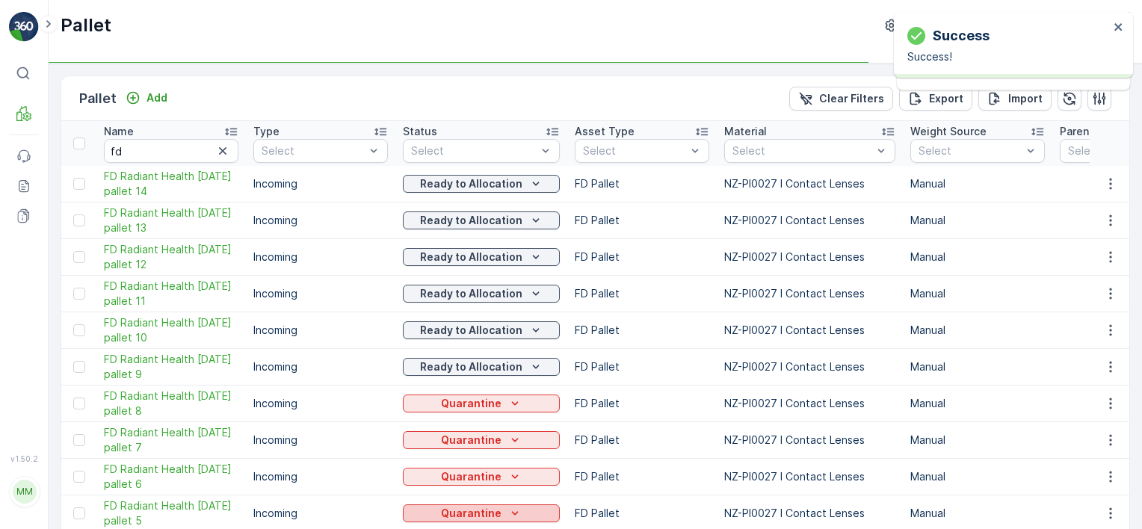
click at [490, 513] on p "Quarantine" at bounding box center [471, 513] width 61 height 15
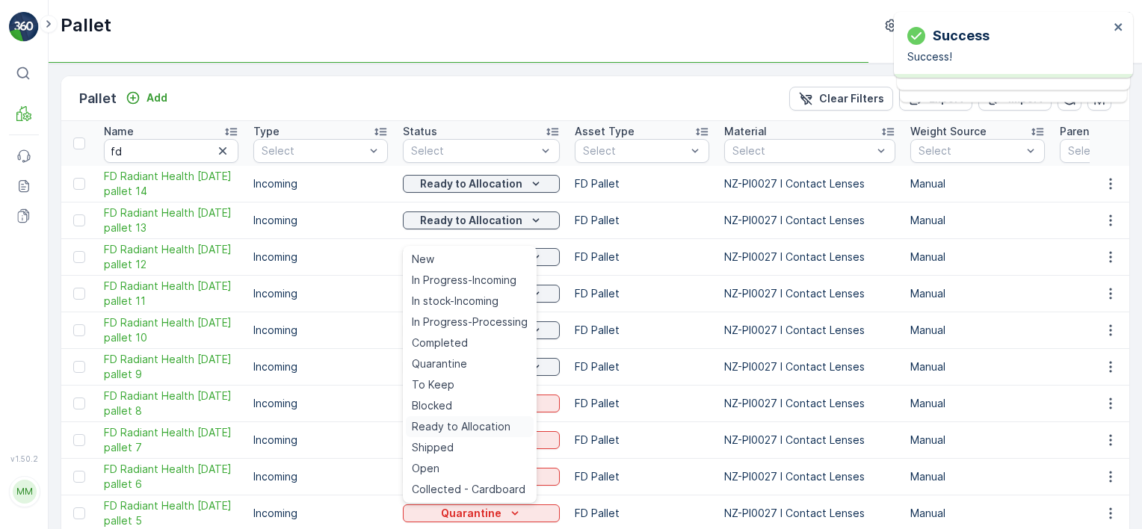
click at [445, 424] on span "Ready to Allocation" at bounding box center [461, 426] width 99 height 15
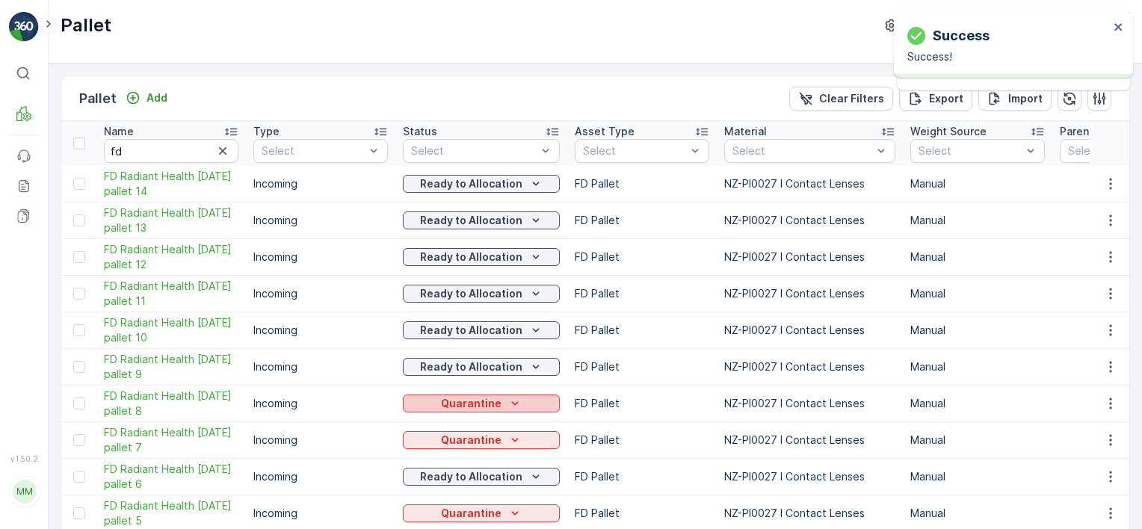
click at [519, 402] on div "Quarantine" at bounding box center [481, 403] width 145 height 15
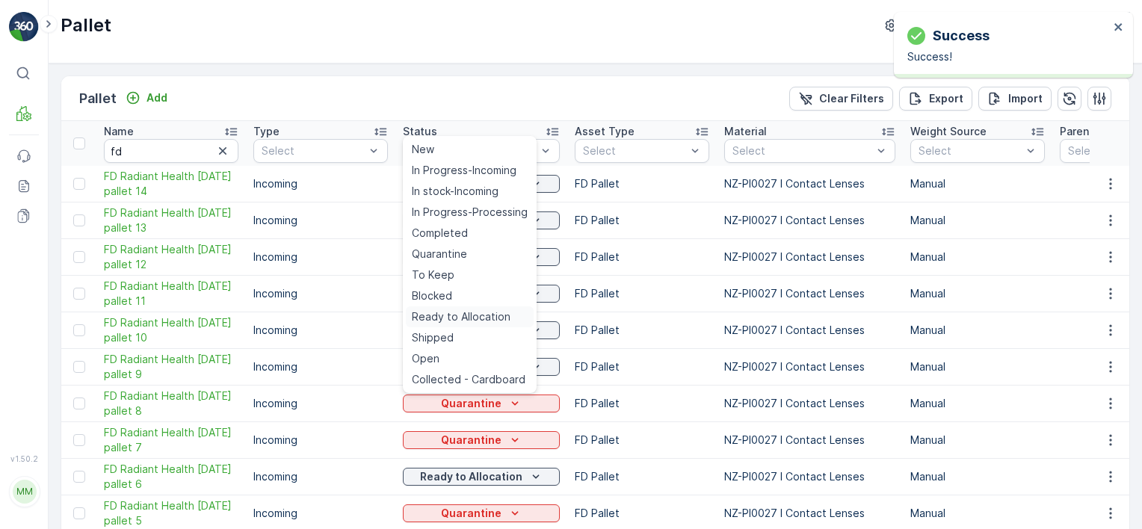
click at [489, 315] on span "Ready to Allocation" at bounding box center [461, 316] width 99 height 15
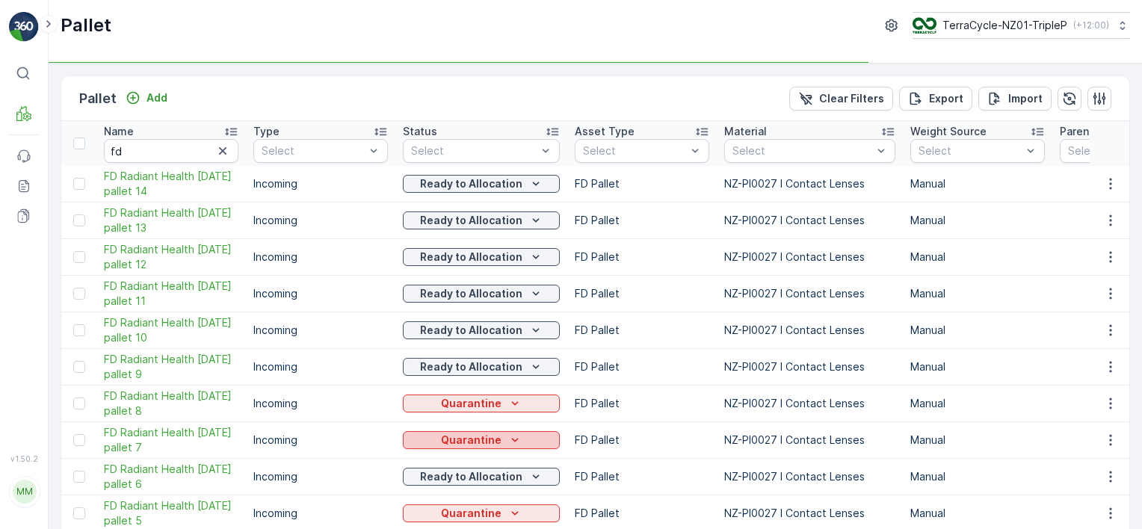
click at [511, 440] on icon "Quarantine" at bounding box center [514, 440] width 15 height 15
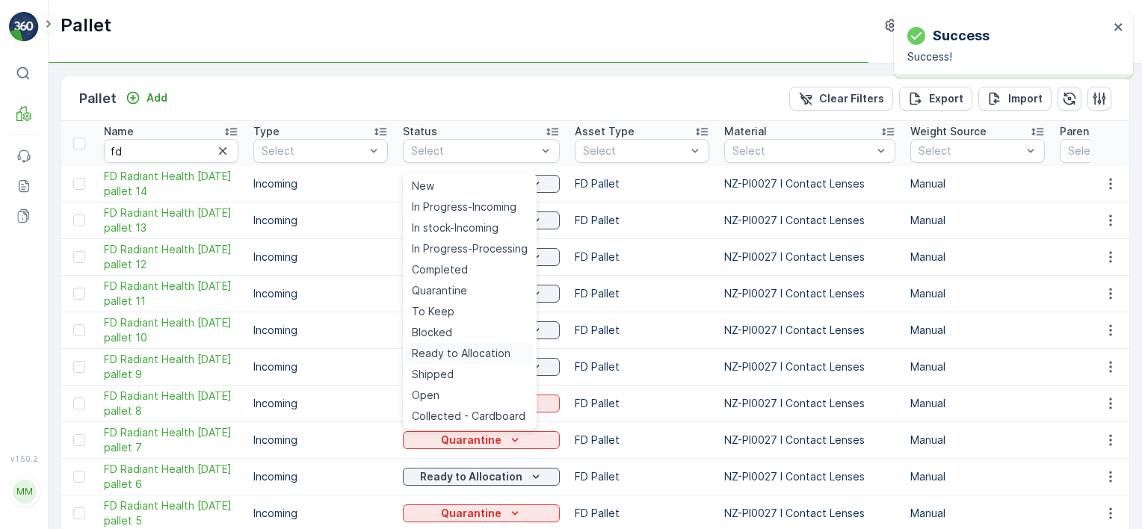
click at [486, 355] on span "Ready to Allocation" at bounding box center [461, 353] width 99 height 15
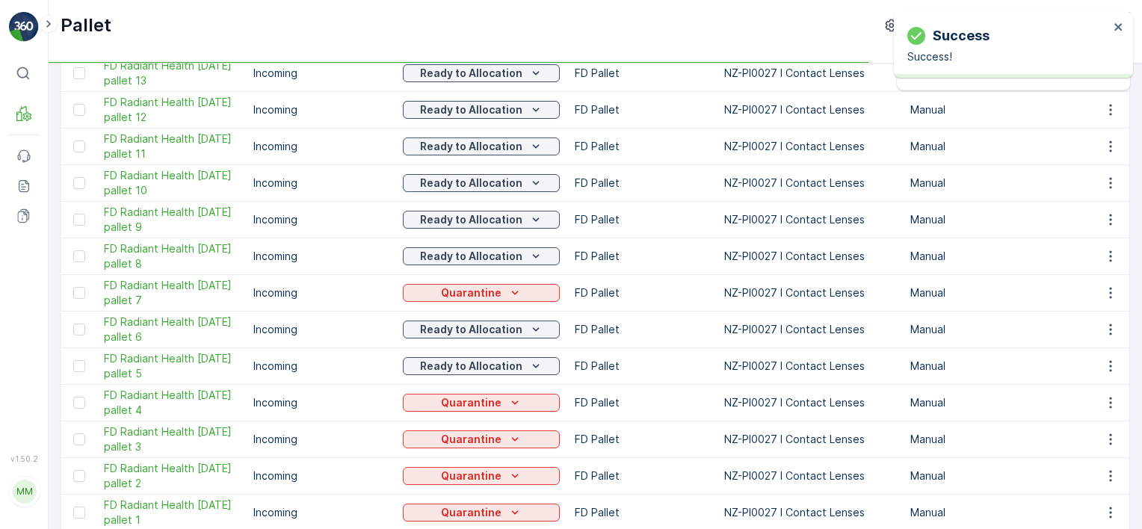
scroll to position [299, 0]
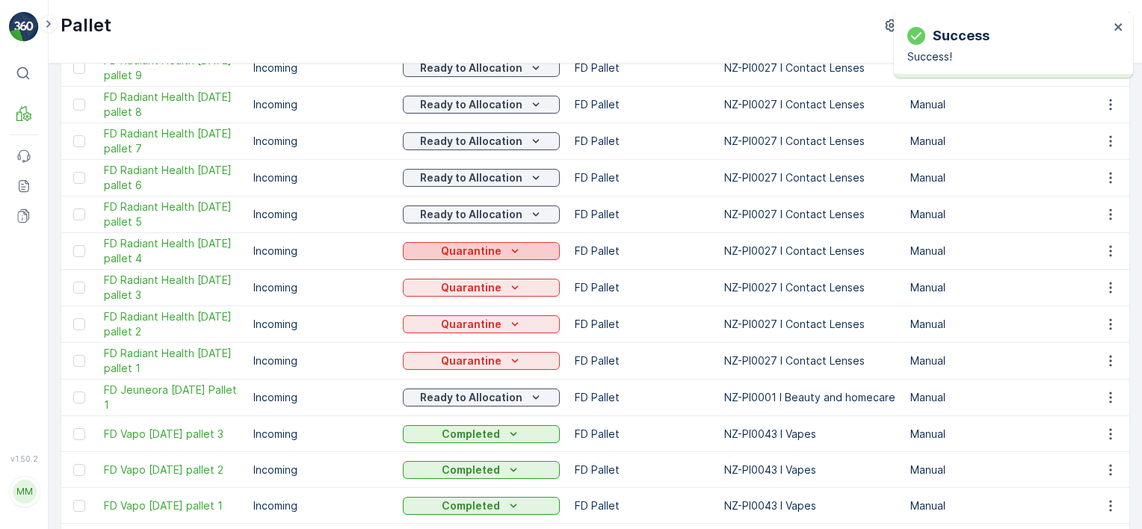
click at [465, 248] on p "Quarantine" at bounding box center [471, 251] width 61 height 15
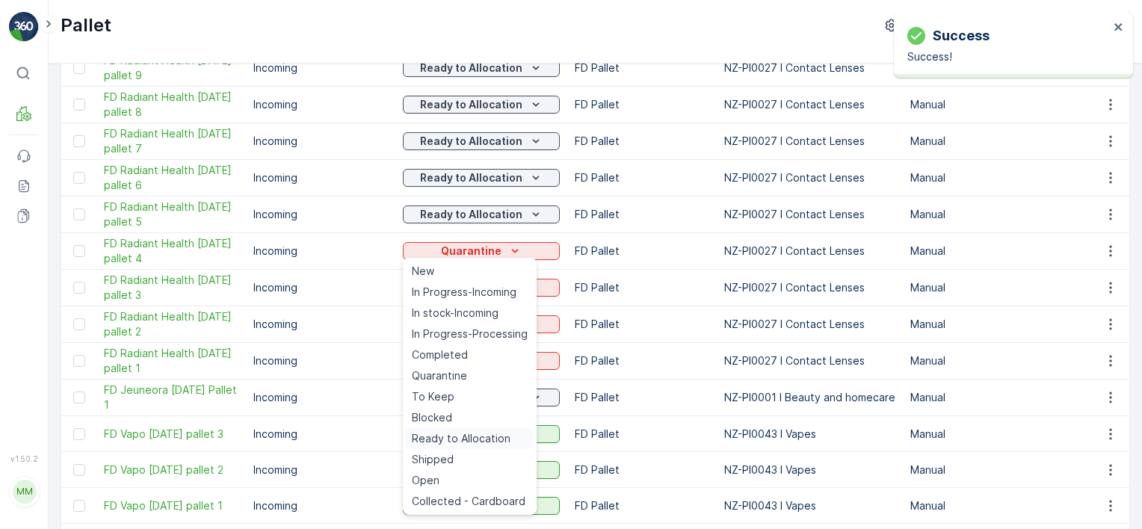
click at [490, 444] on span "Ready to Allocation" at bounding box center [461, 438] width 99 height 15
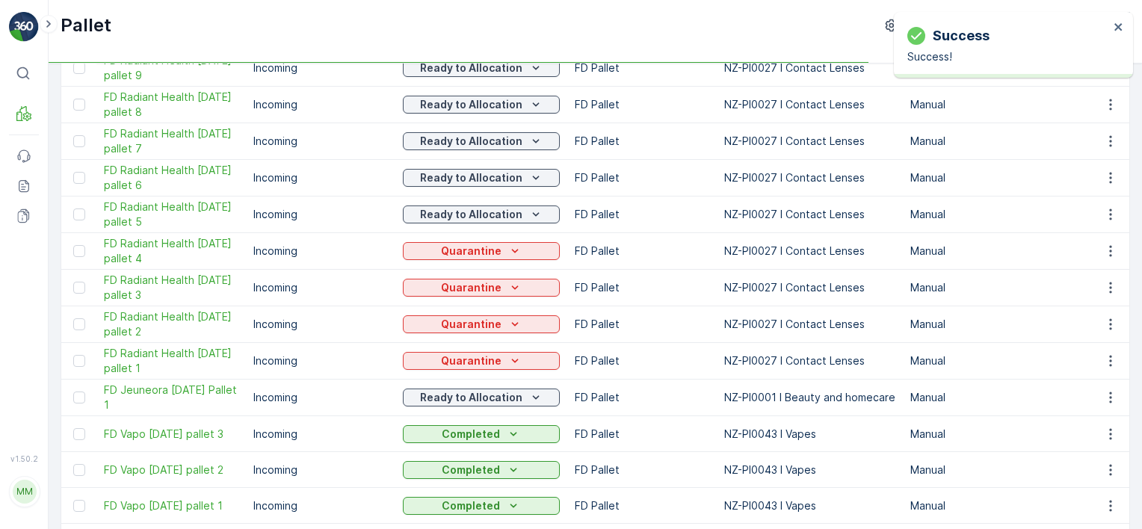
click at [523, 277] on div "Quarantine" at bounding box center [481, 287] width 157 height 21
click at [526, 285] on div "Quarantine" at bounding box center [481, 287] width 145 height 15
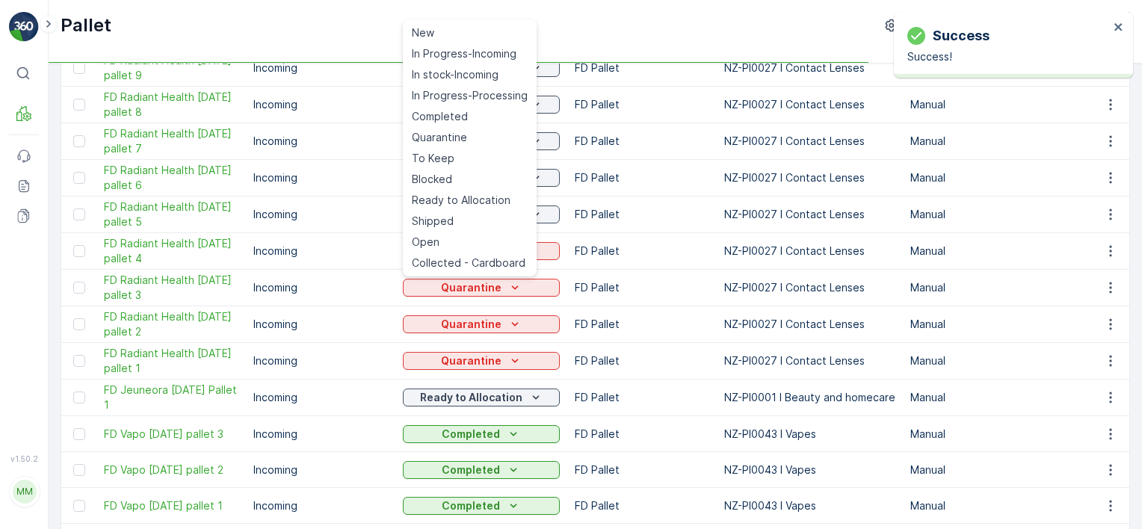
drag, startPoint x: 486, startPoint y: 197, endPoint x: 510, endPoint y: 274, distance: 79.9
click at [486, 198] on span "Ready to Allocation" at bounding box center [461, 200] width 99 height 15
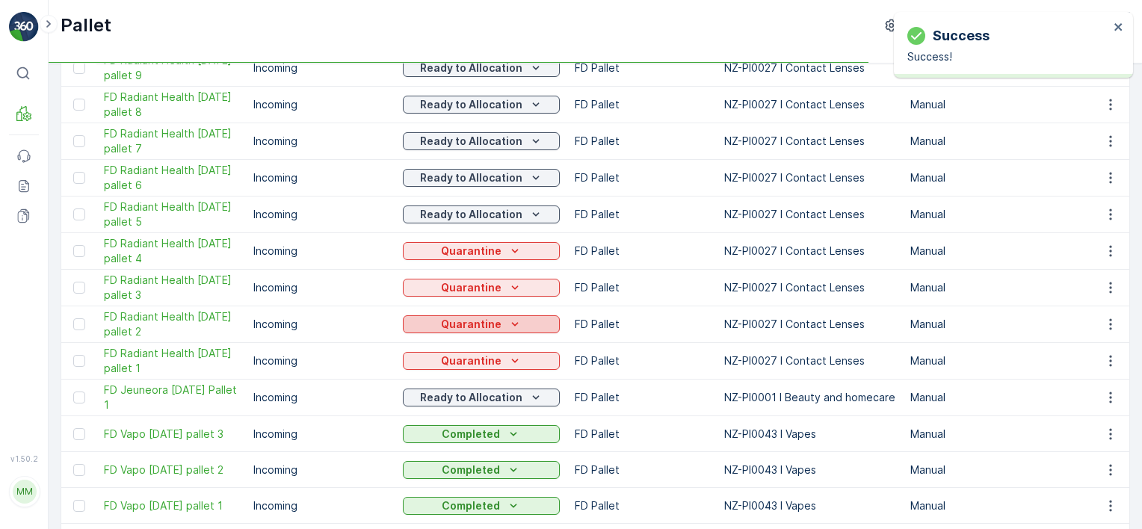
click at [511, 323] on icon "Quarantine" at bounding box center [514, 324] width 15 height 15
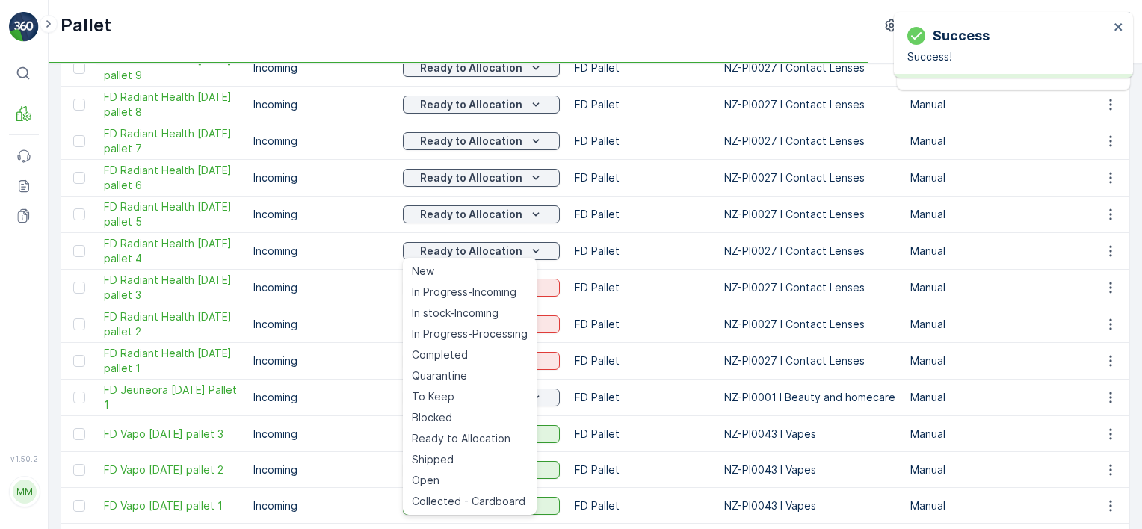
click at [547, 356] on div "Quarantine" at bounding box center [481, 360] width 145 height 15
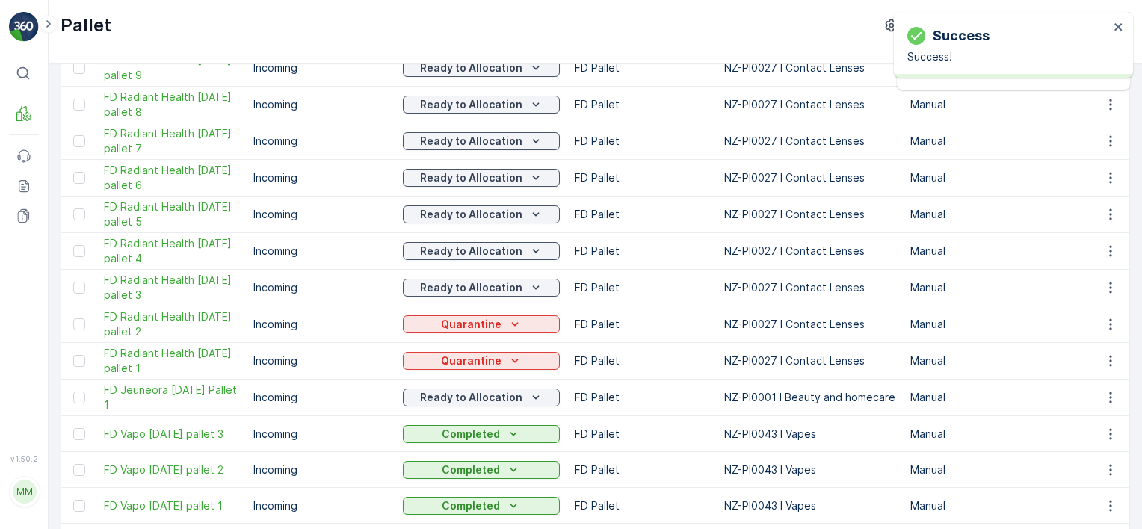
click at [498, 273] on td "Ready to Allocation" at bounding box center [481, 288] width 172 height 37
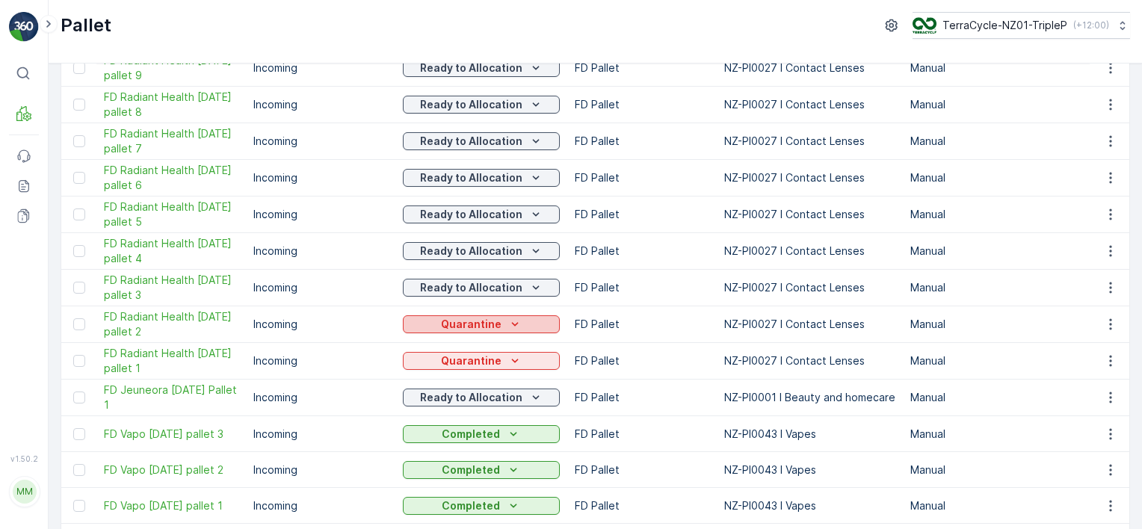
click at [523, 324] on div "Quarantine" at bounding box center [481, 324] width 145 height 15
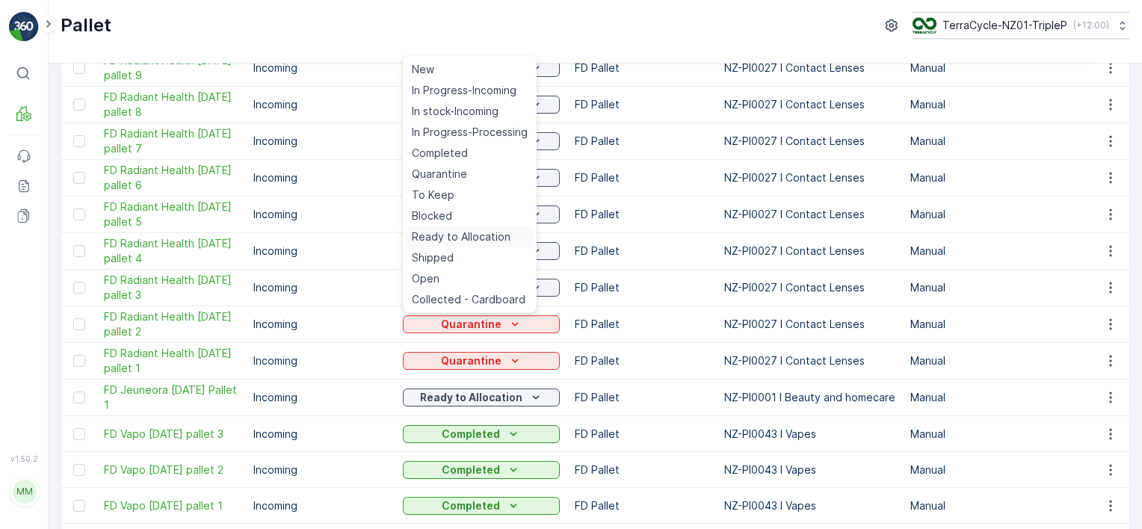
click at [488, 231] on span "Ready to Allocation" at bounding box center [461, 236] width 99 height 15
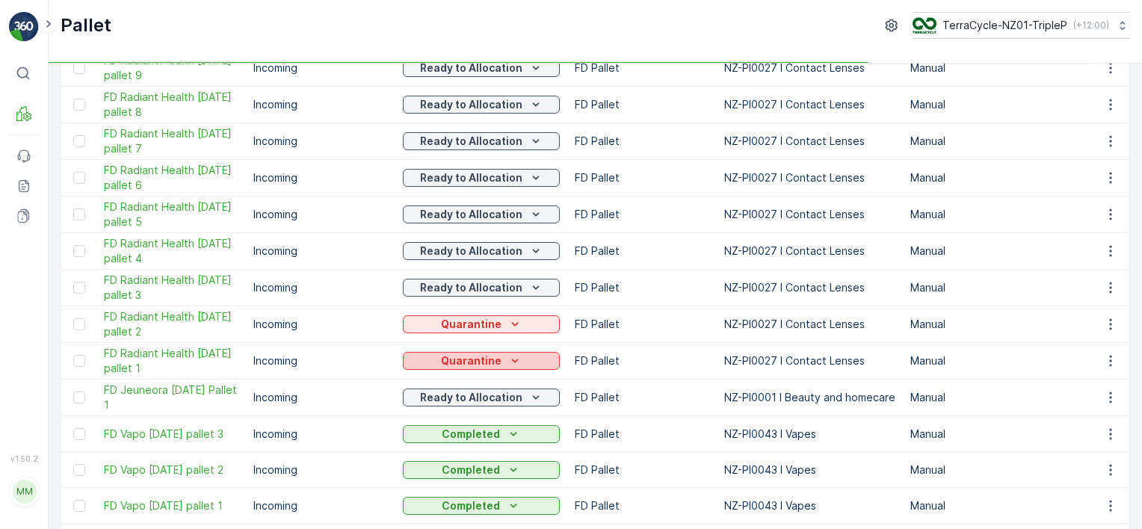
click at [495, 361] on p "Quarantine" at bounding box center [471, 360] width 61 height 15
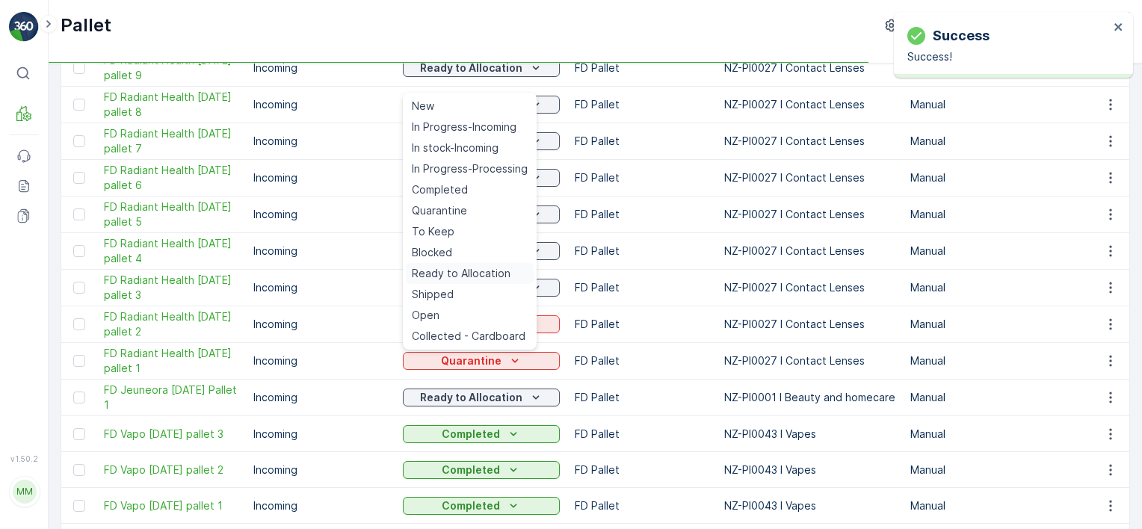
click at [481, 277] on span "Ready to Allocation" at bounding box center [461, 273] width 99 height 15
